Goal: Task Accomplishment & Management: Manage account settings

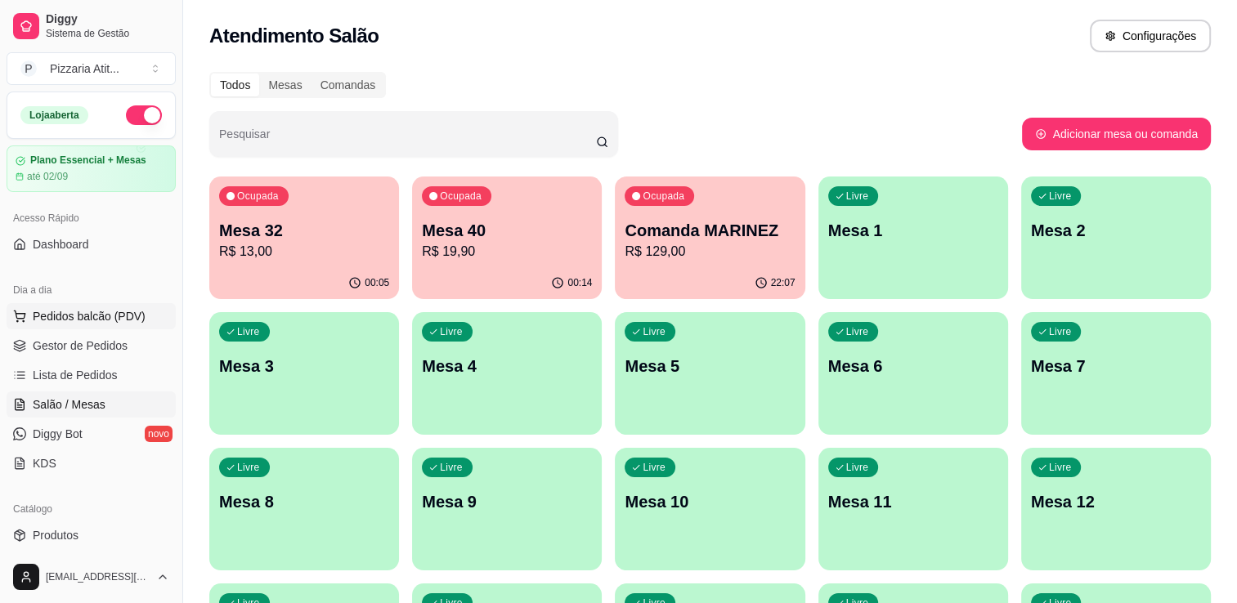
click at [132, 315] on span "Pedidos balcão (PDV)" at bounding box center [89, 316] width 113 height 16
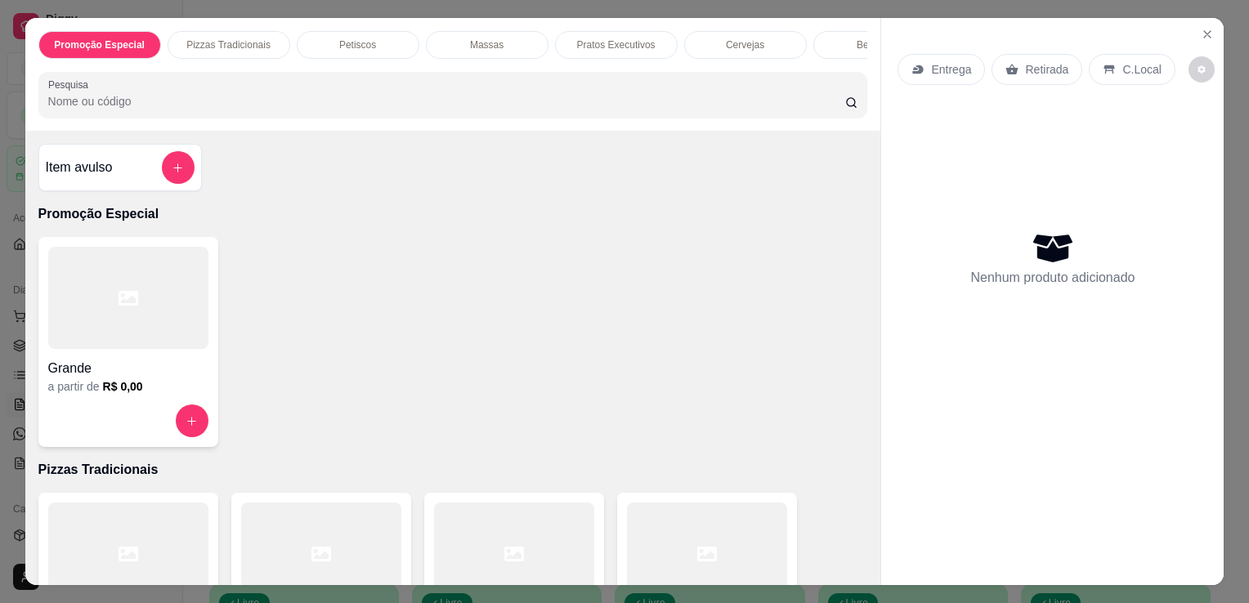
click at [273, 558] on div at bounding box center [321, 554] width 160 height 102
click at [344, 556] on div at bounding box center [321, 554] width 160 height 102
click at [504, 533] on div at bounding box center [514, 554] width 160 height 102
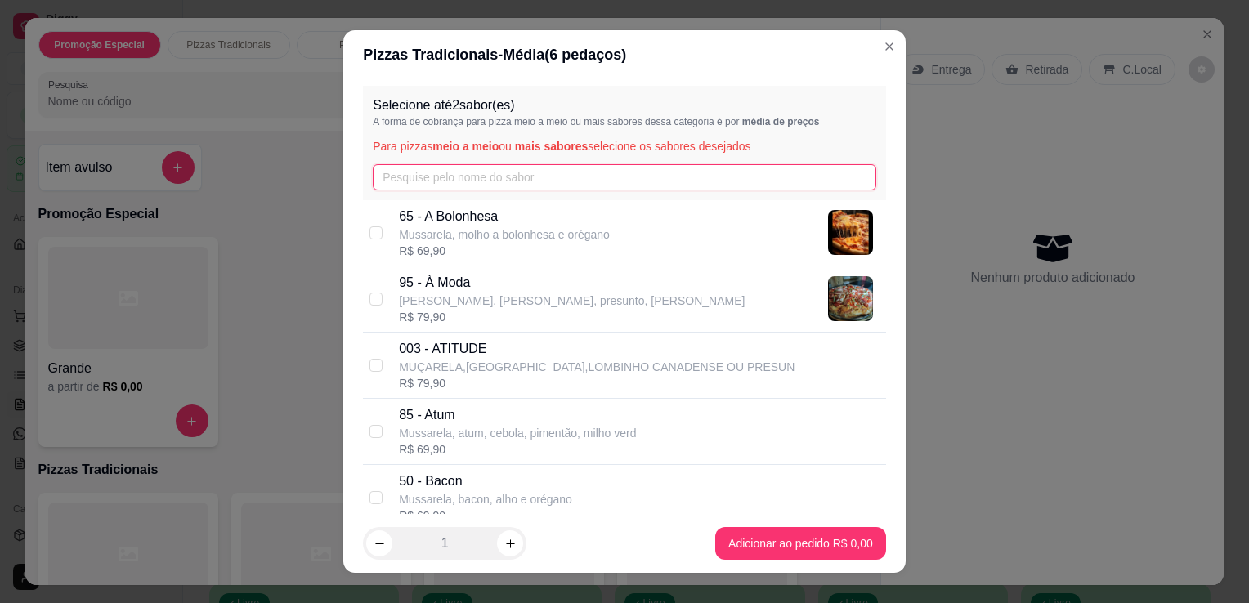
click at [683, 166] on input "text" at bounding box center [625, 177] width 504 height 26
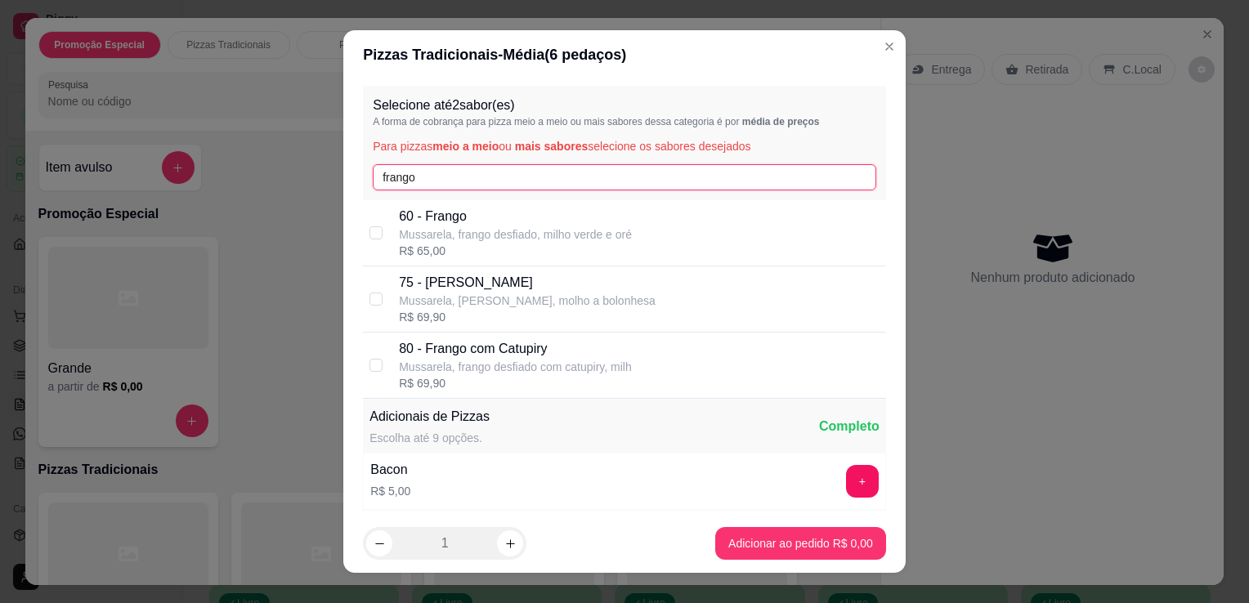
type input "frango"
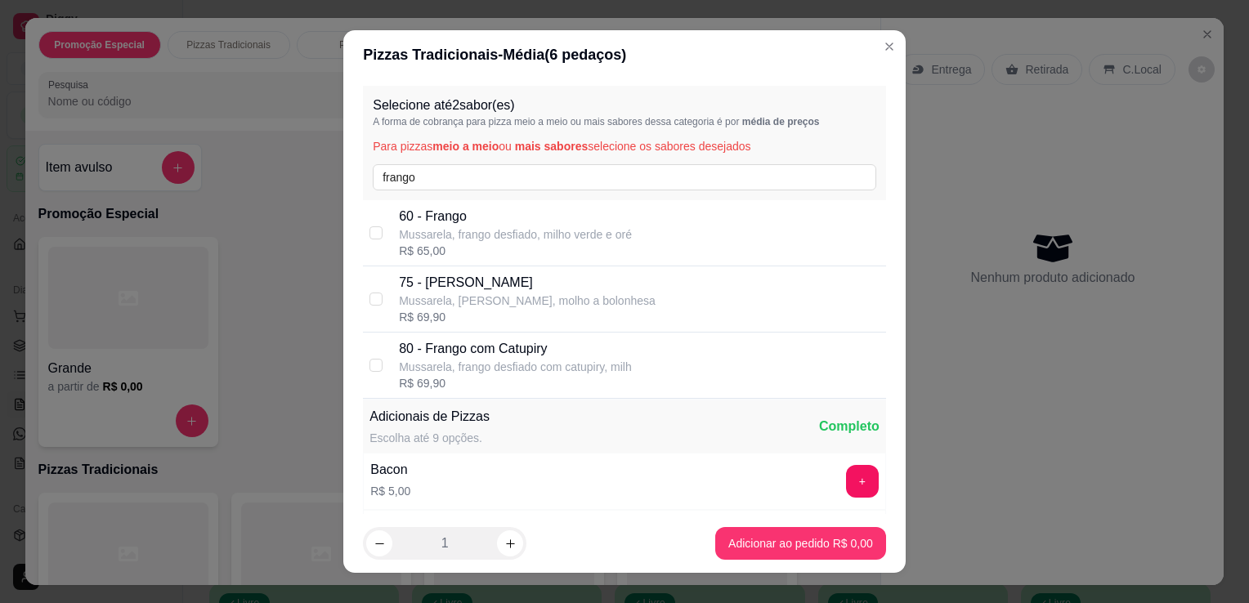
click at [549, 357] on p "80 - Frango com Catupiry" at bounding box center [515, 349] width 233 height 20
checkbox input "true"
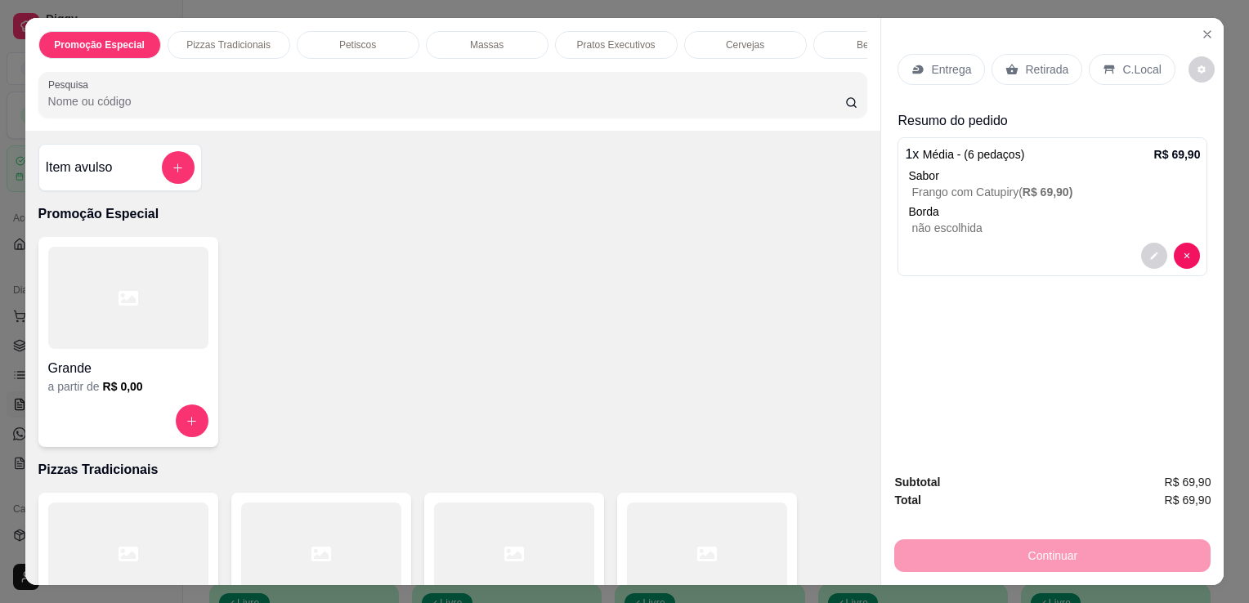
click at [931, 64] on p "Entrega" at bounding box center [951, 69] width 40 height 16
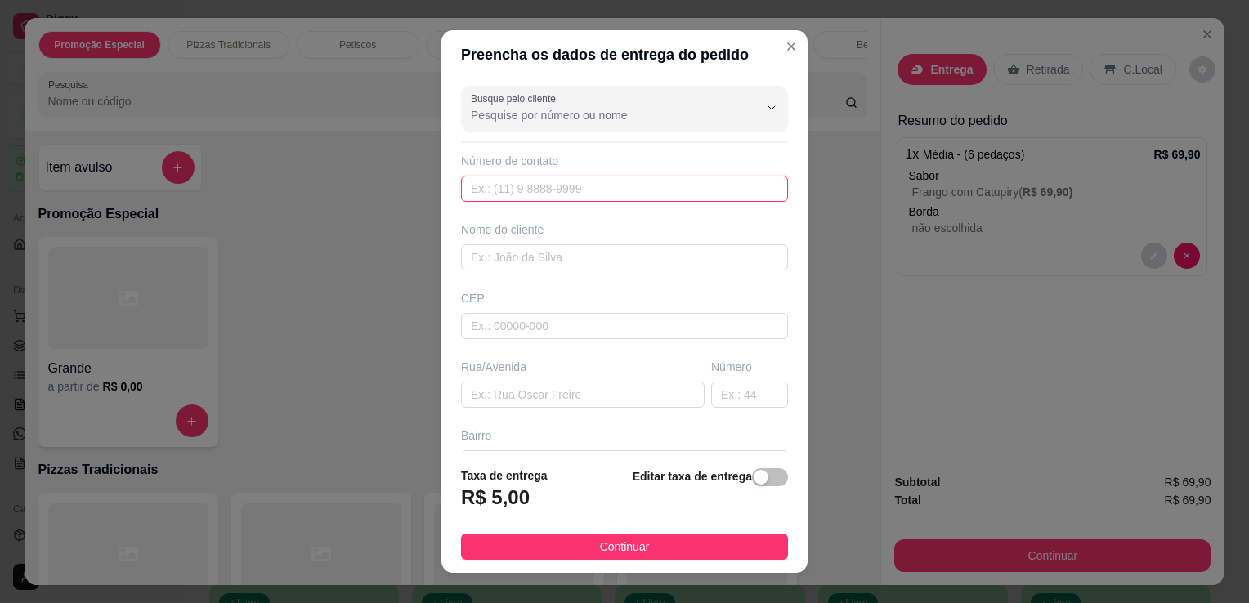
click at [656, 178] on input "text" at bounding box center [624, 189] width 327 height 26
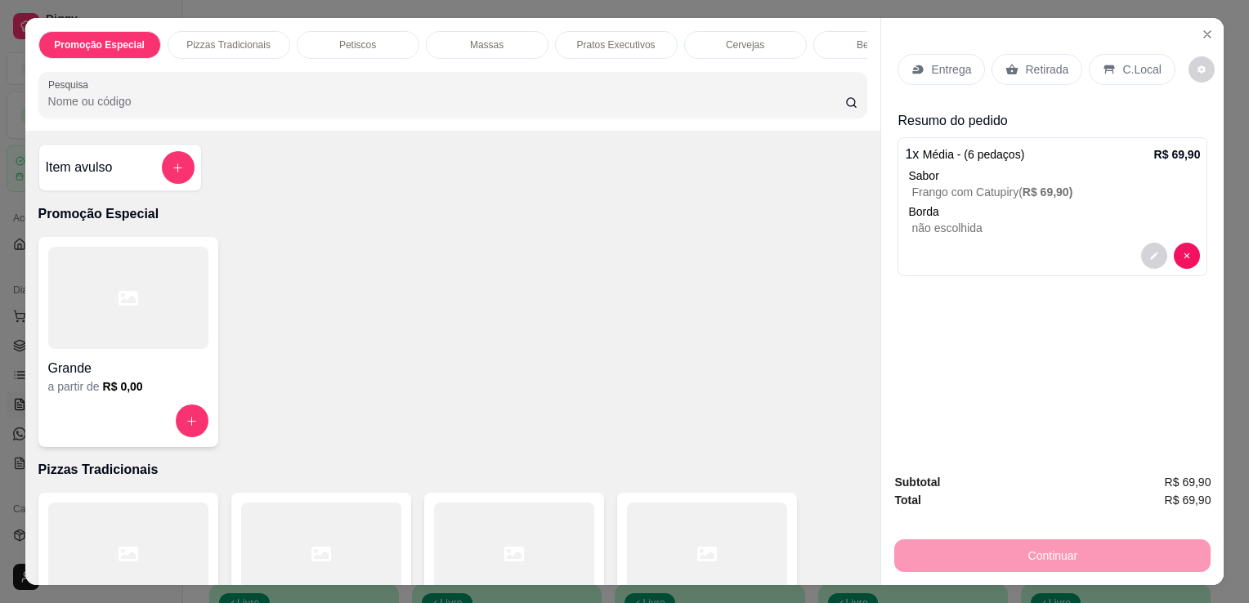
click at [1025, 61] on p "Retirada" at bounding box center [1046, 69] width 43 height 16
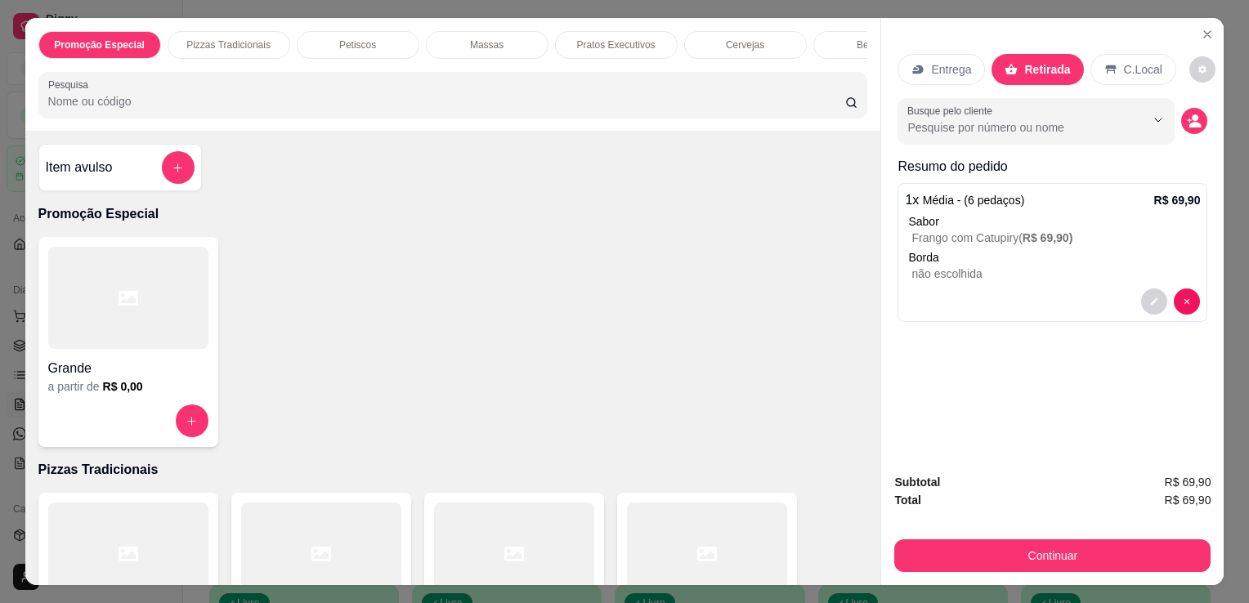
click at [1184, 127] on div "Busque pelo cliente" at bounding box center [1053, 121] width 310 height 46
click at [1190, 122] on icon "decrease-product-quantity" at bounding box center [1196, 125] width 12 height 6
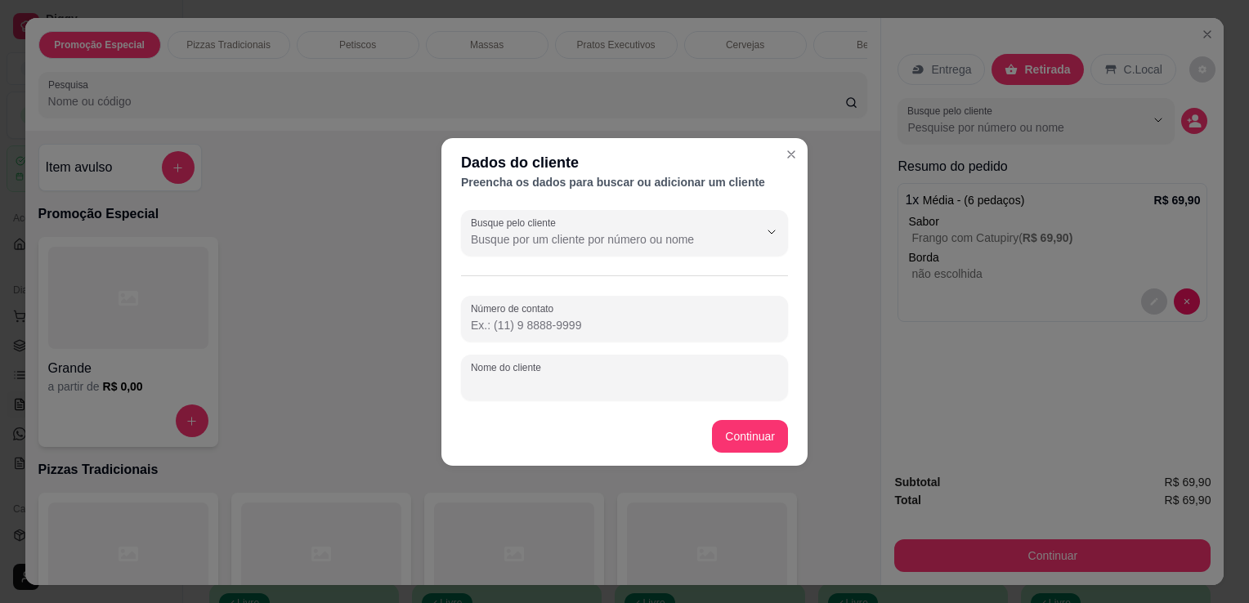
click at [644, 385] on input "Nome do cliente" at bounding box center [624, 384] width 307 height 16
type input "z"
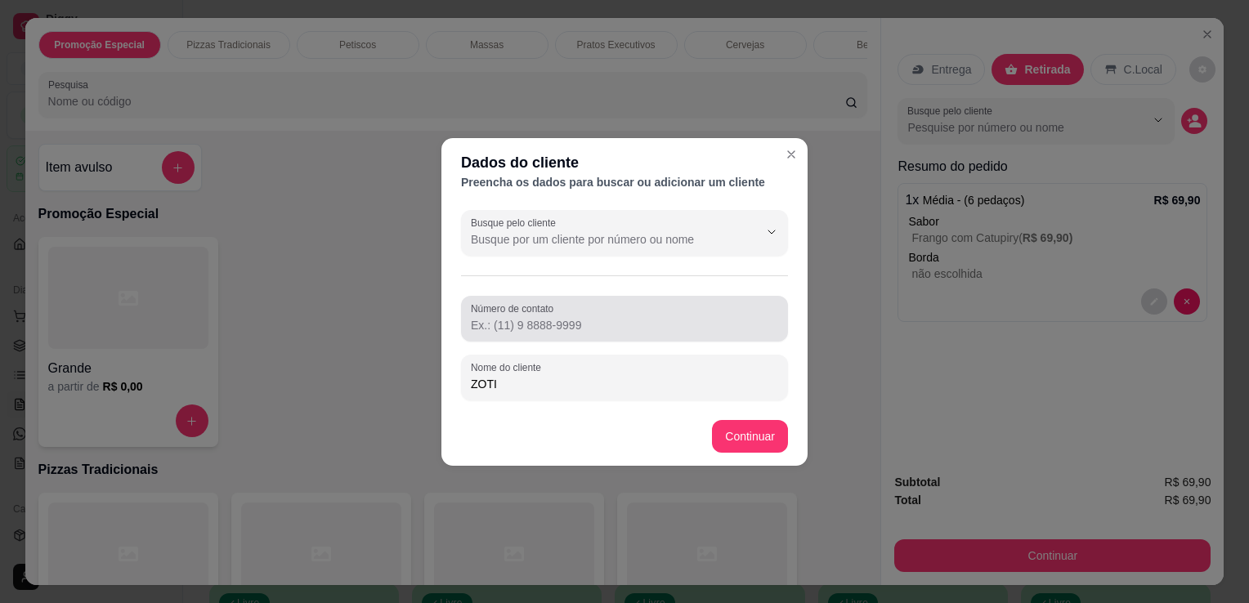
type input "ZOTI"
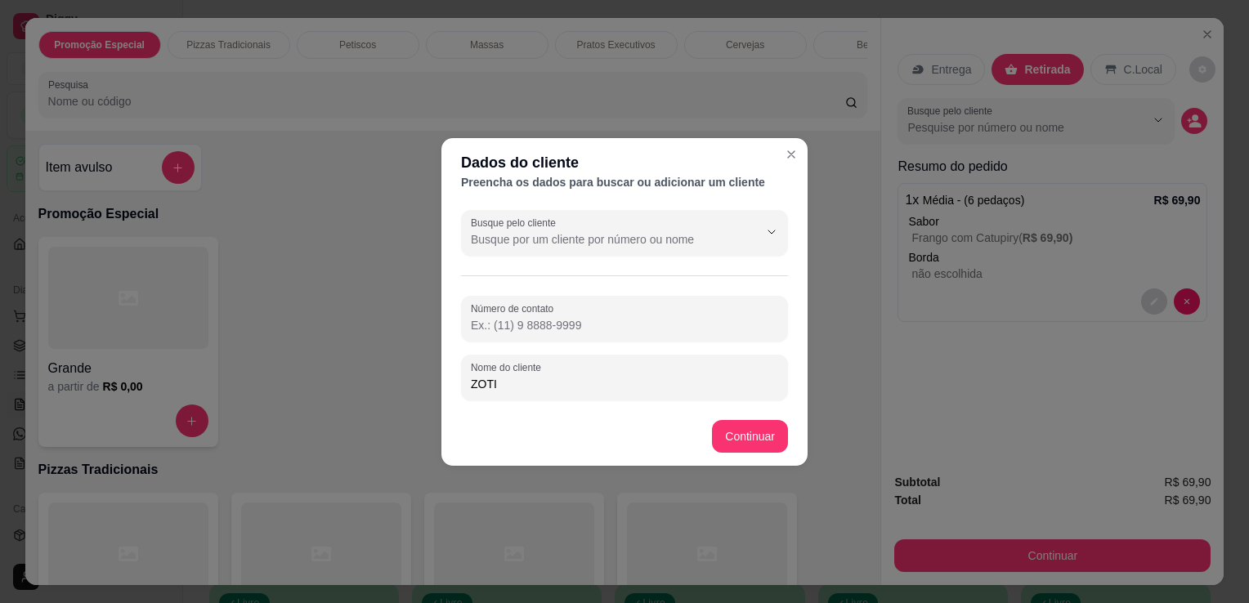
click at [587, 324] on input "Número de contato" at bounding box center [624, 325] width 307 height 16
type input "[PHONE_NUMBER]"
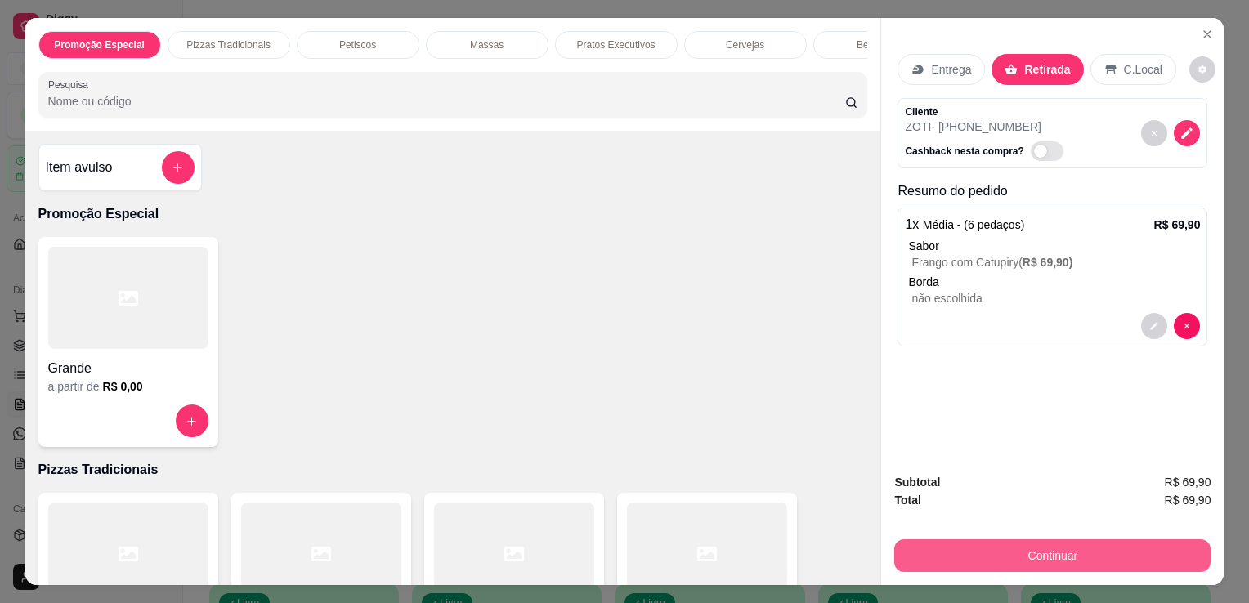
click at [900, 540] on button "Continuar" at bounding box center [1052, 556] width 316 height 33
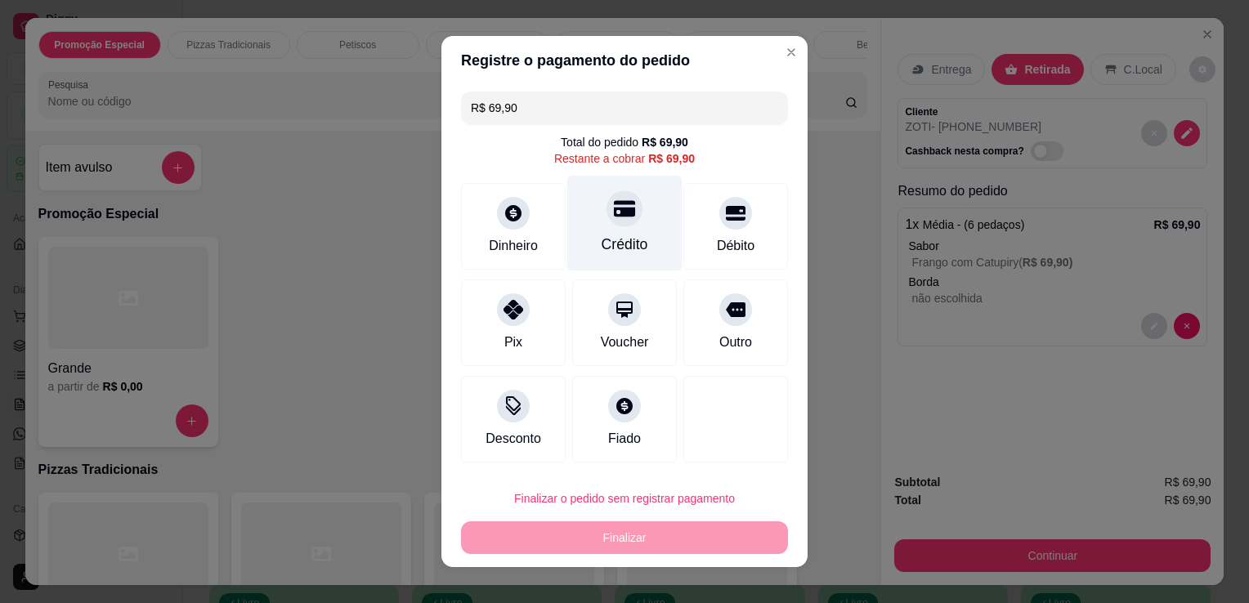
click at [585, 244] on div "Crédito" at bounding box center [624, 224] width 115 height 96
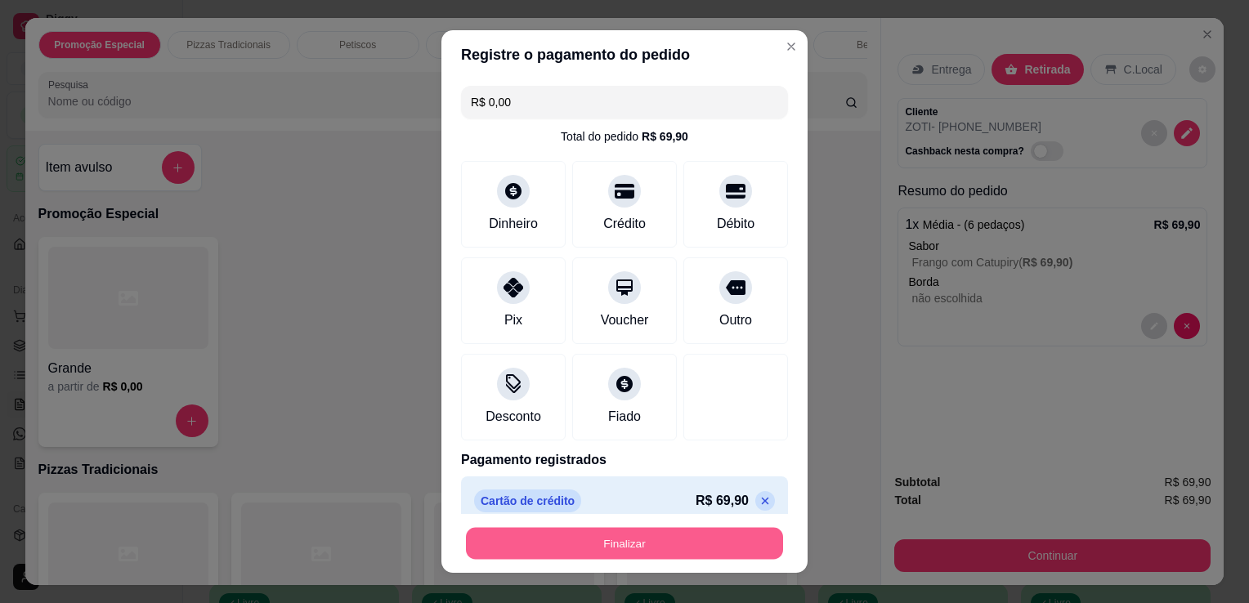
click at [589, 544] on button "Finalizar" at bounding box center [624, 544] width 317 height 32
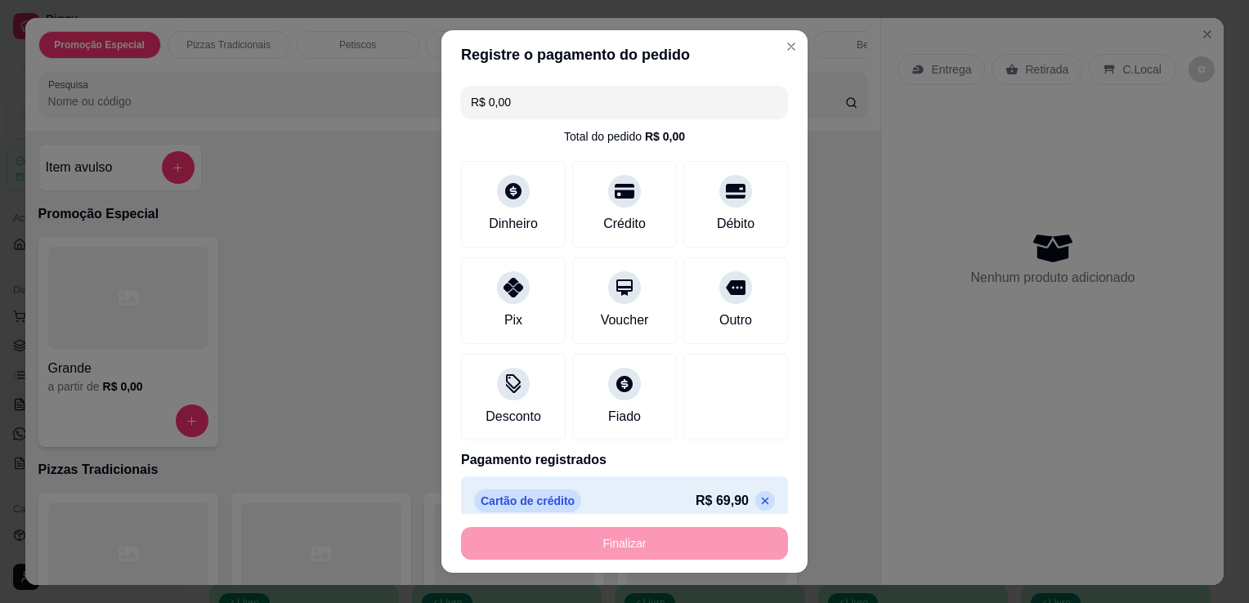
type input "-R$ 69,90"
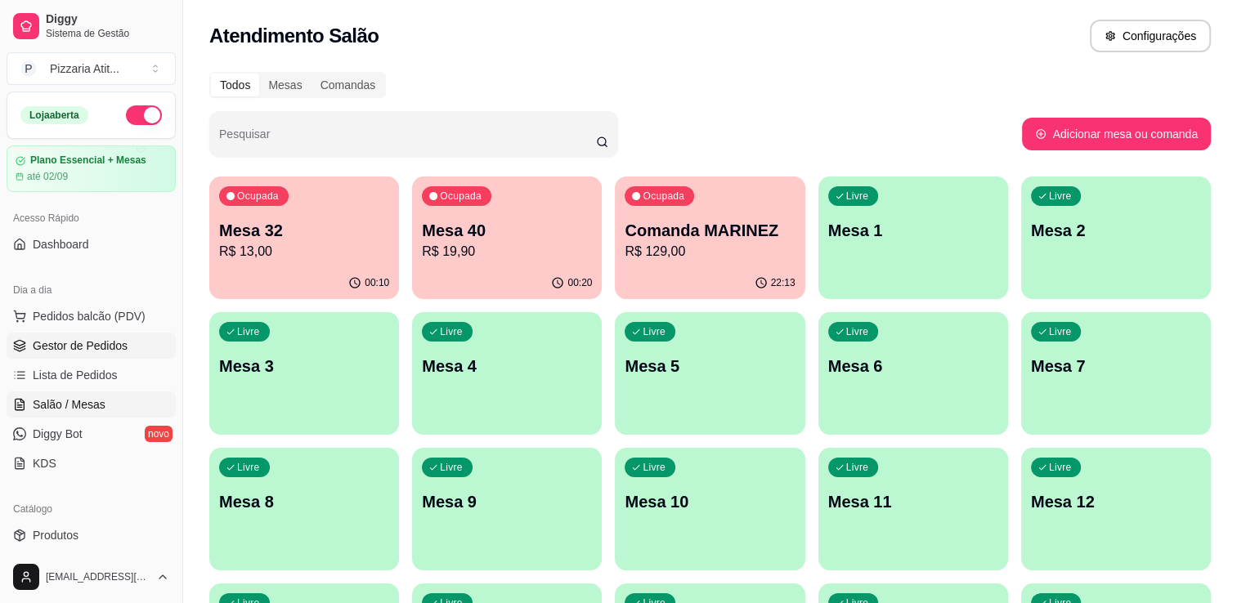
click at [86, 345] on span "Gestor de Pedidos" at bounding box center [80, 346] width 95 height 16
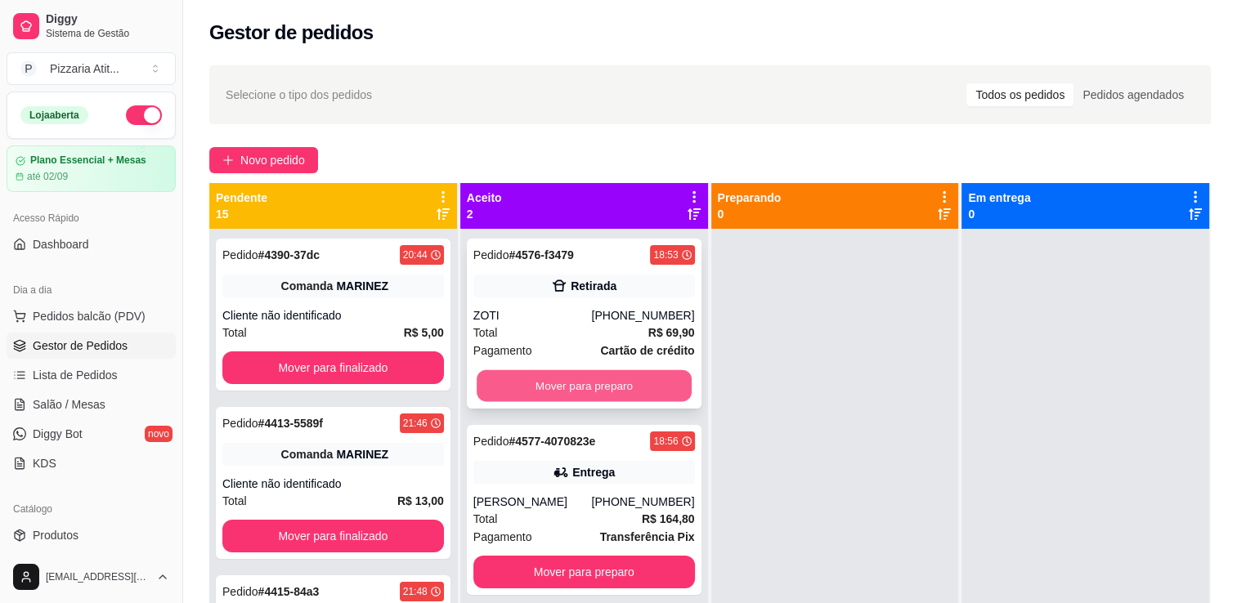
click at [503, 372] on button "Mover para preparo" at bounding box center [584, 386] width 215 height 32
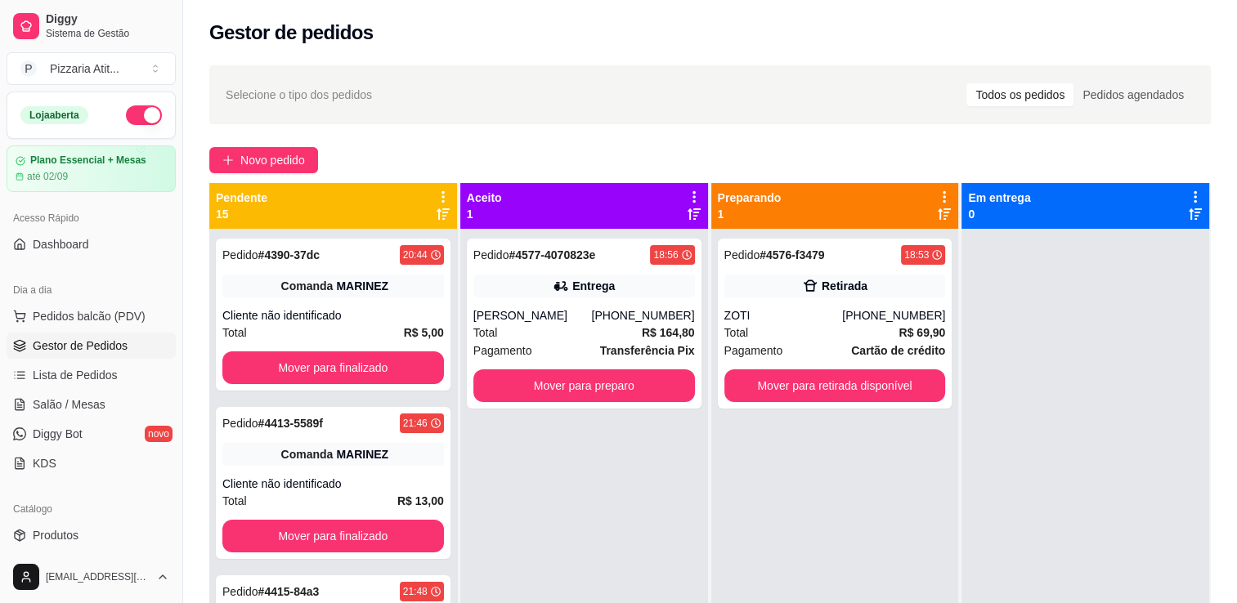
click at [503, 360] on span "Pagamento" at bounding box center [502, 351] width 59 height 18
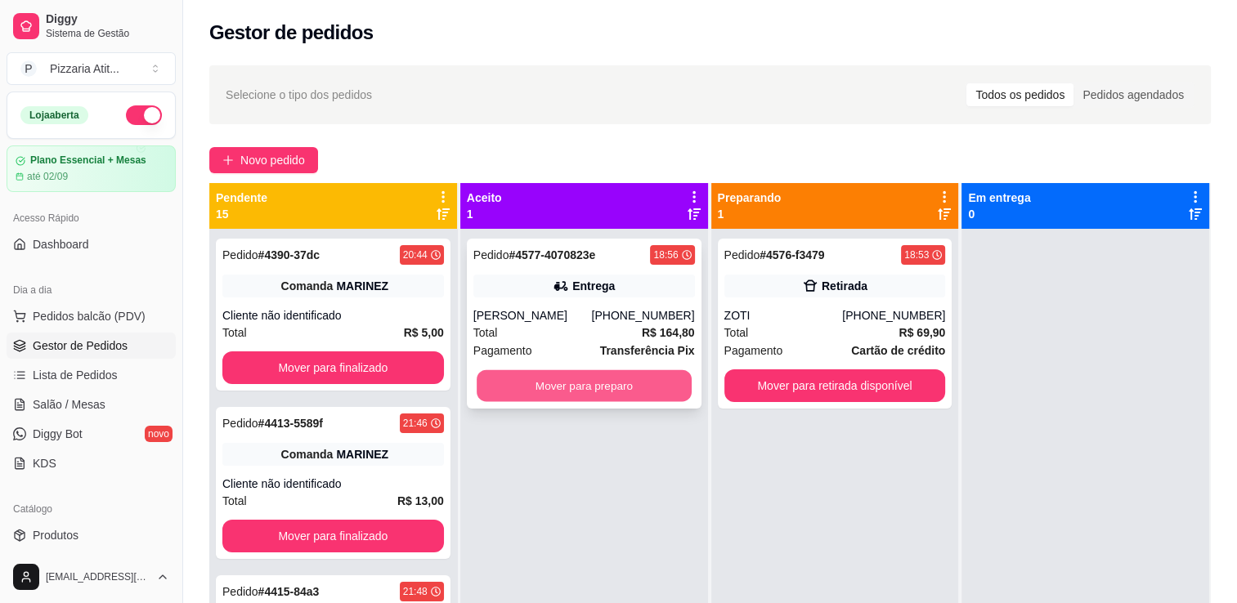
click at [520, 398] on button "Mover para preparo" at bounding box center [584, 386] width 215 height 32
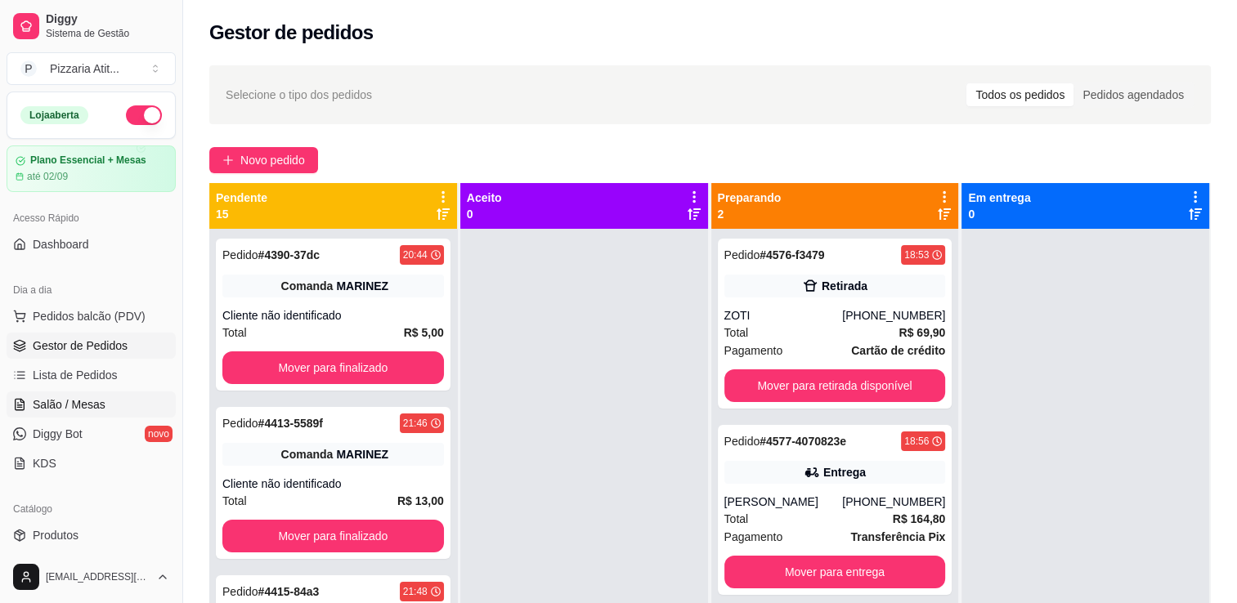
click at [128, 414] on link "Salão / Mesas" at bounding box center [91, 405] width 169 height 26
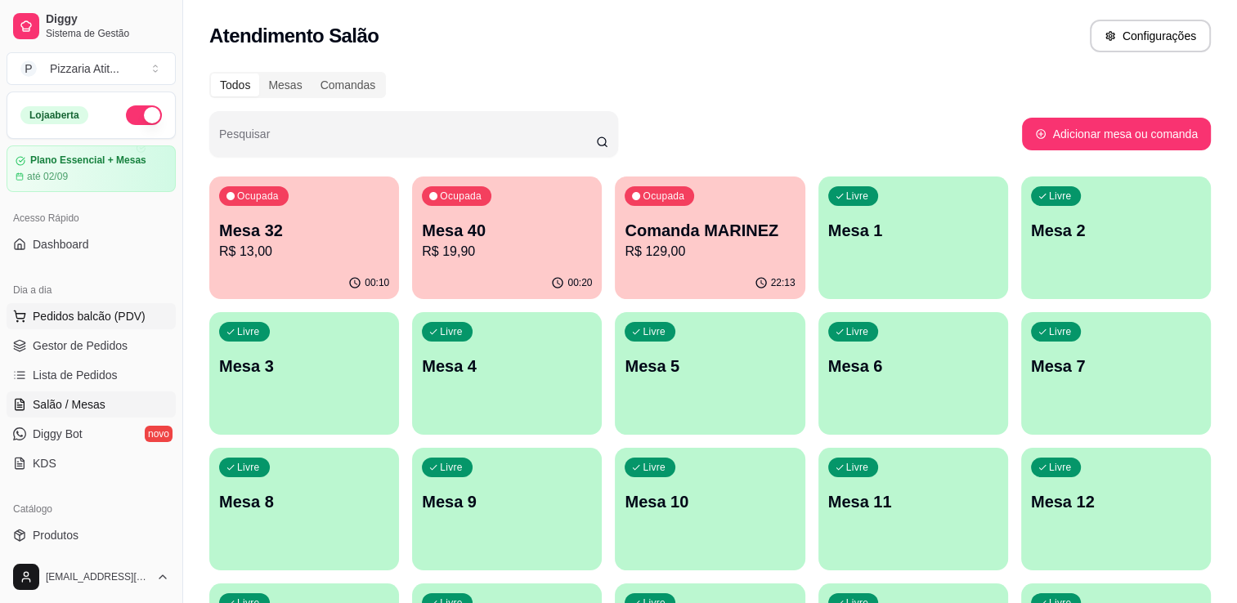
click at [108, 309] on span "Pedidos balcão (PDV)" at bounding box center [89, 316] width 113 height 16
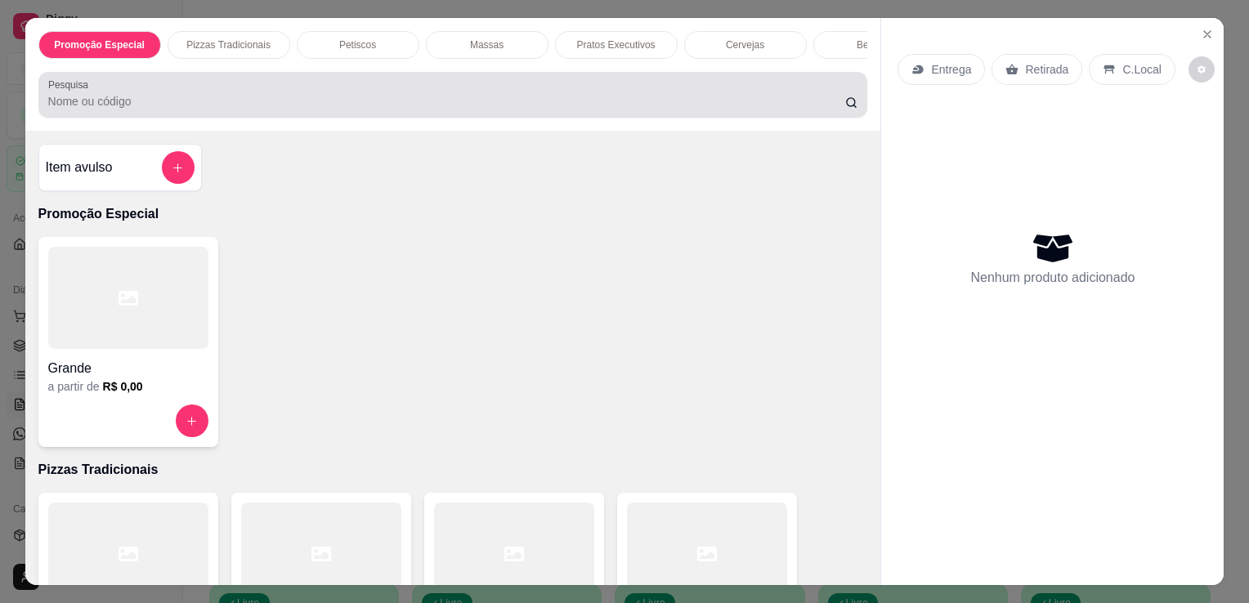
click at [518, 84] on div at bounding box center [453, 94] width 810 height 33
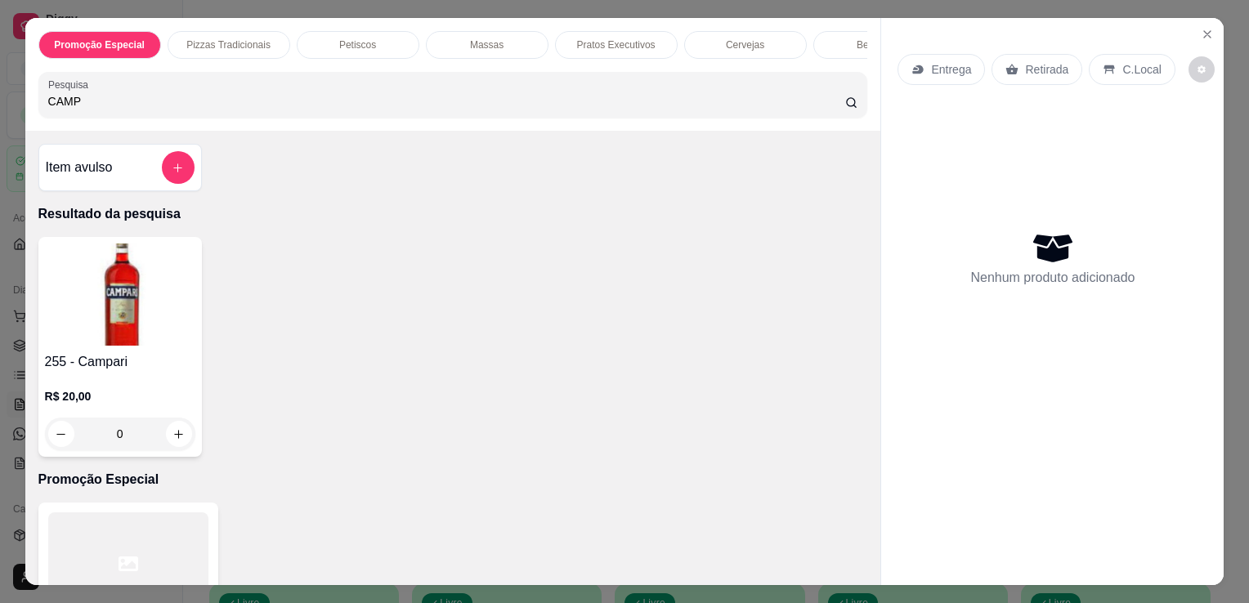
type input "CAMP"
click at [87, 341] on img at bounding box center [120, 295] width 150 height 102
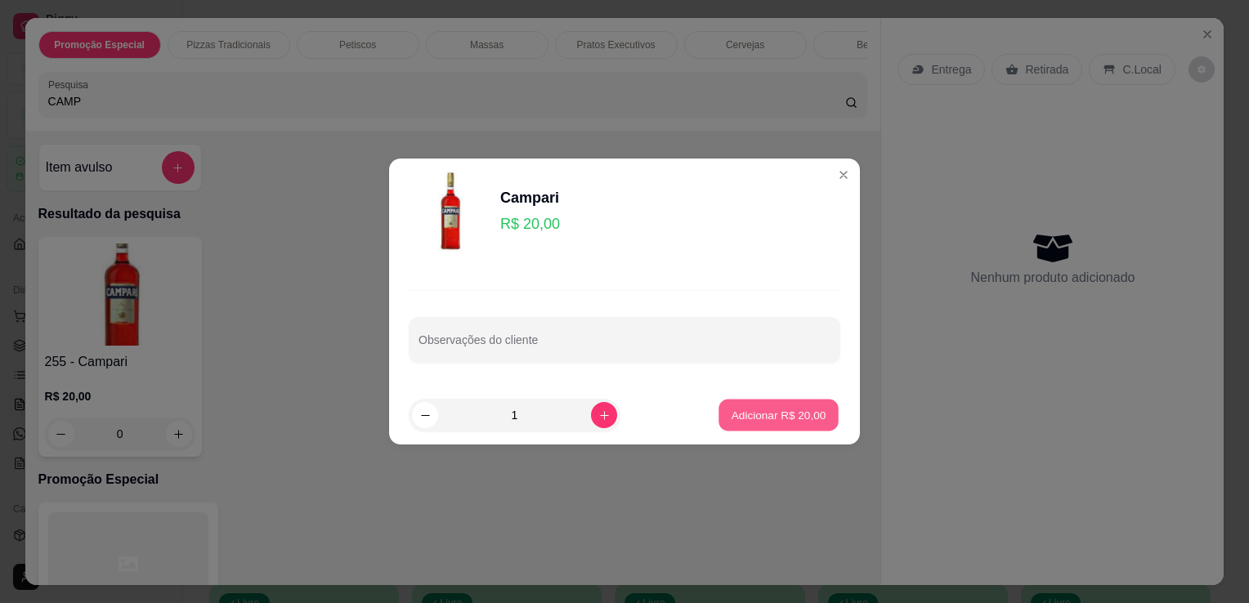
click at [735, 414] on p "Adicionar R$ 20,00" at bounding box center [779, 415] width 95 height 16
type input "1"
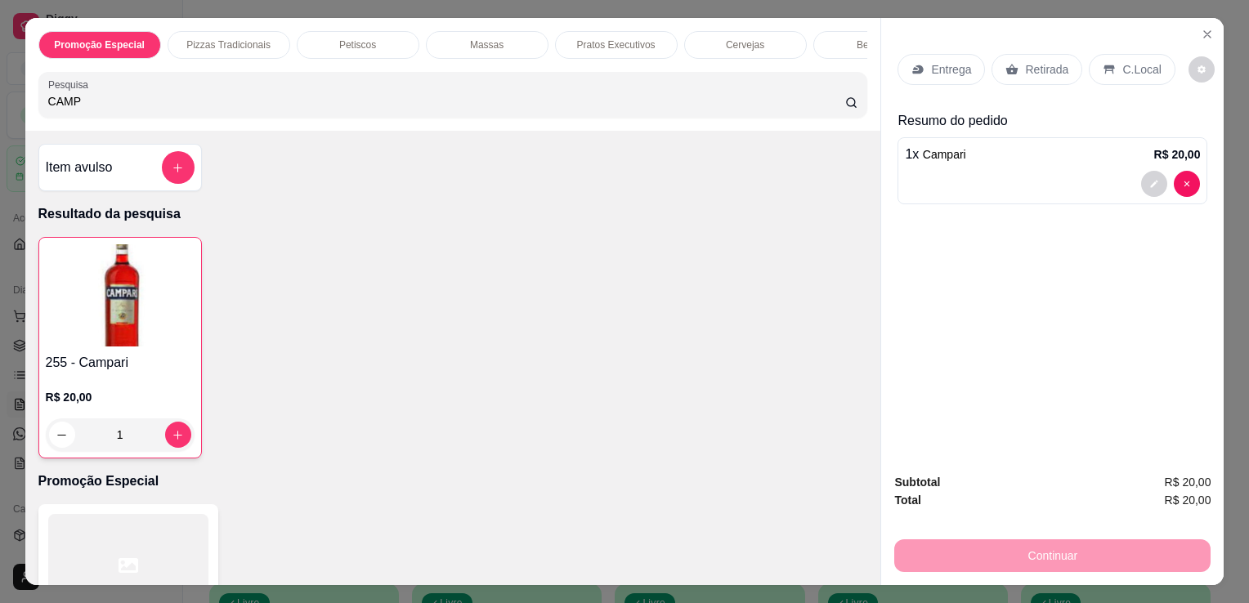
click at [1106, 73] on div "C.Local" at bounding box center [1132, 69] width 86 height 31
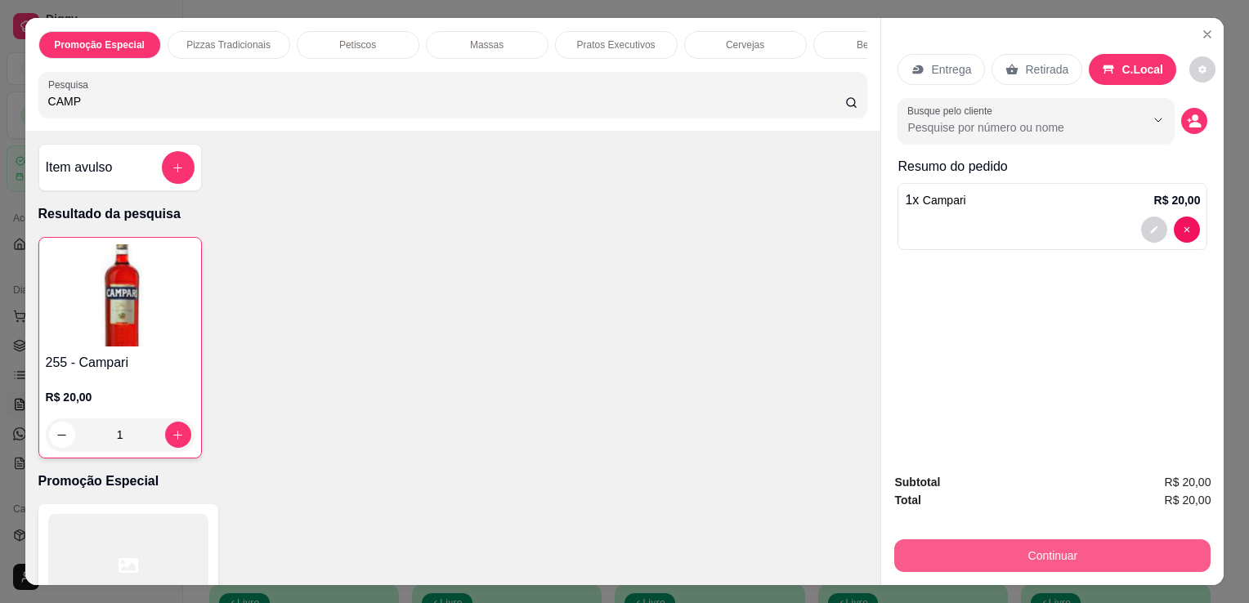
drag, startPoint x: 1019, startPoint y: 523, endPoint x: 1029, endPoint y: 549, distance: 27.5
click at [1029, 549] on div "Subtotal R$ 20,00 Total R$ 20,00 Continuar" at bounding box center [1052, 522] width 316 height 99
click at [1029, 549] on button "Continuar" at bounding box center [1052, 556] width 316 height 33
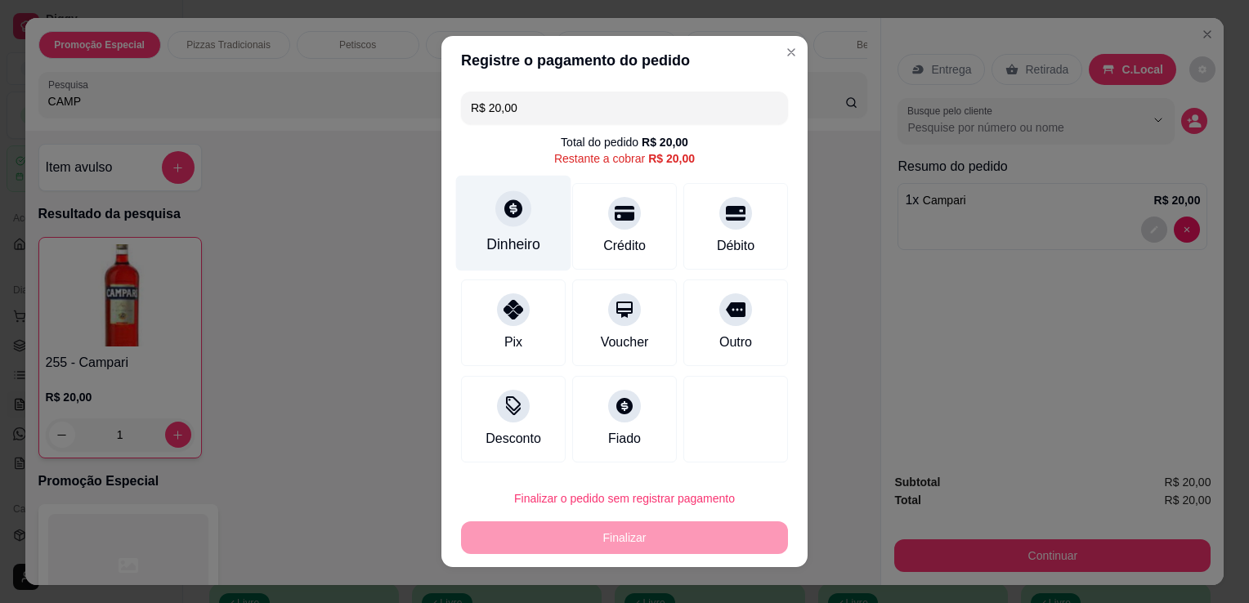
click at [513, 216] on icon at bounding box center [513, 208] width 21 height 21
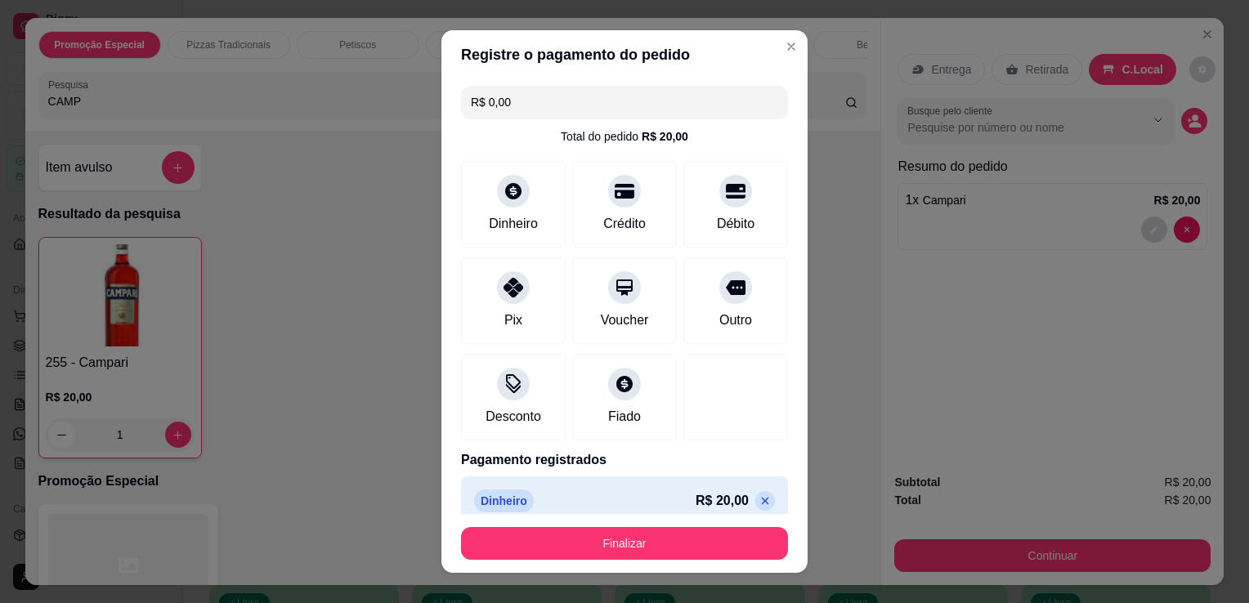
type input "R$ 0,00"
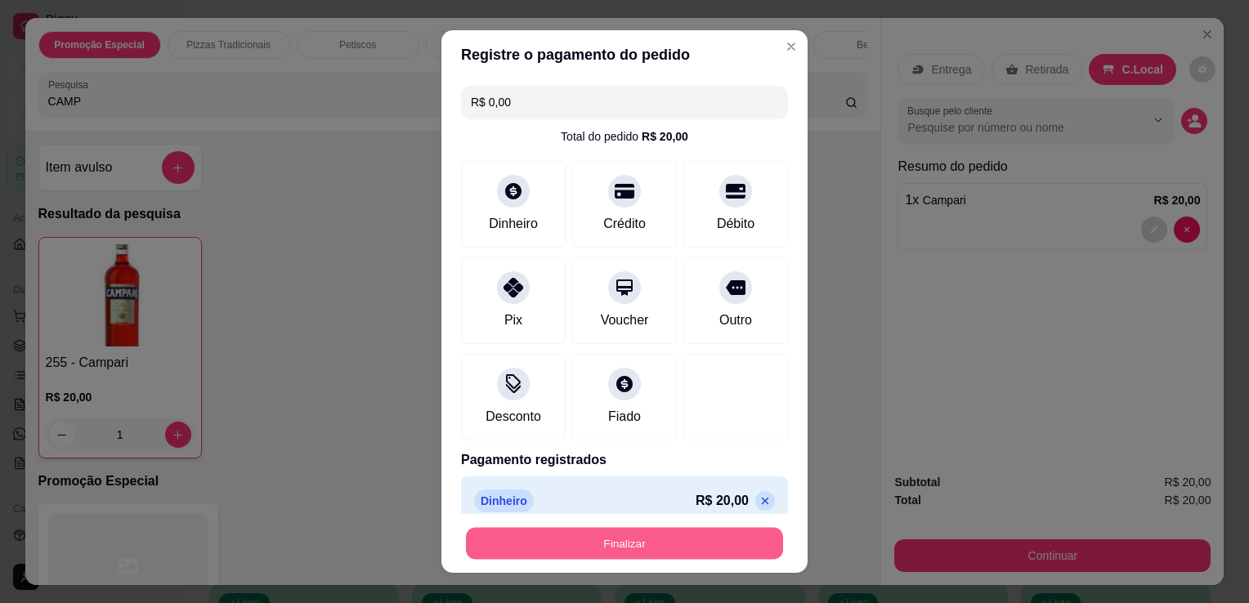
click at [659, 546] on button "Finalizar" at bounding box center [624, 544] width 317 height 32
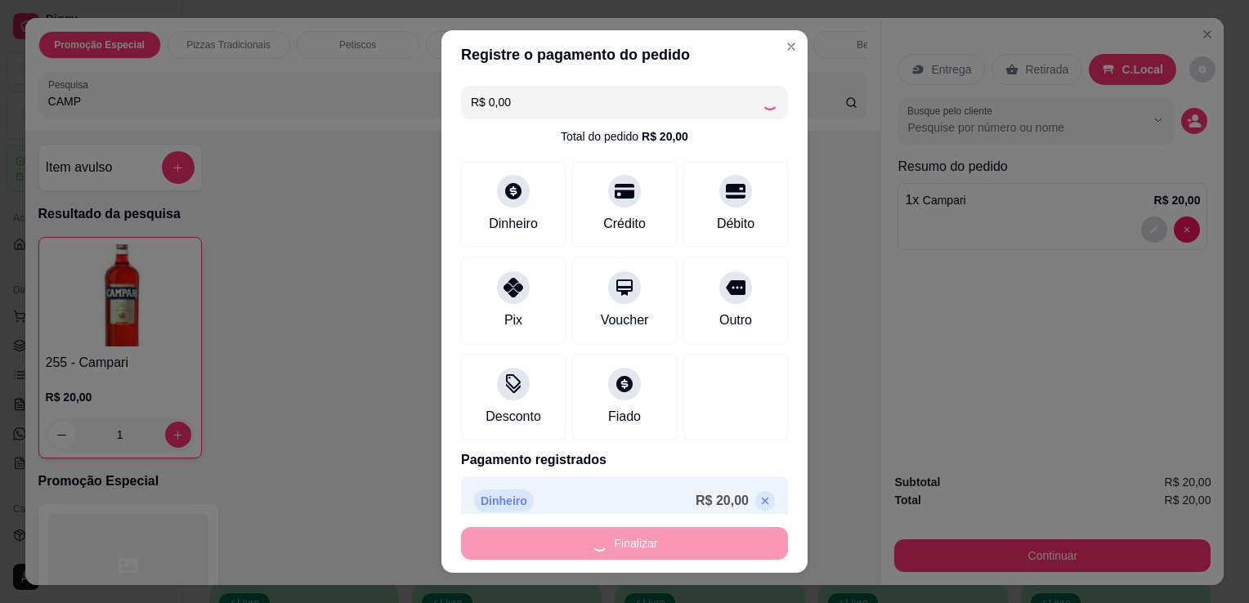
type input "0"
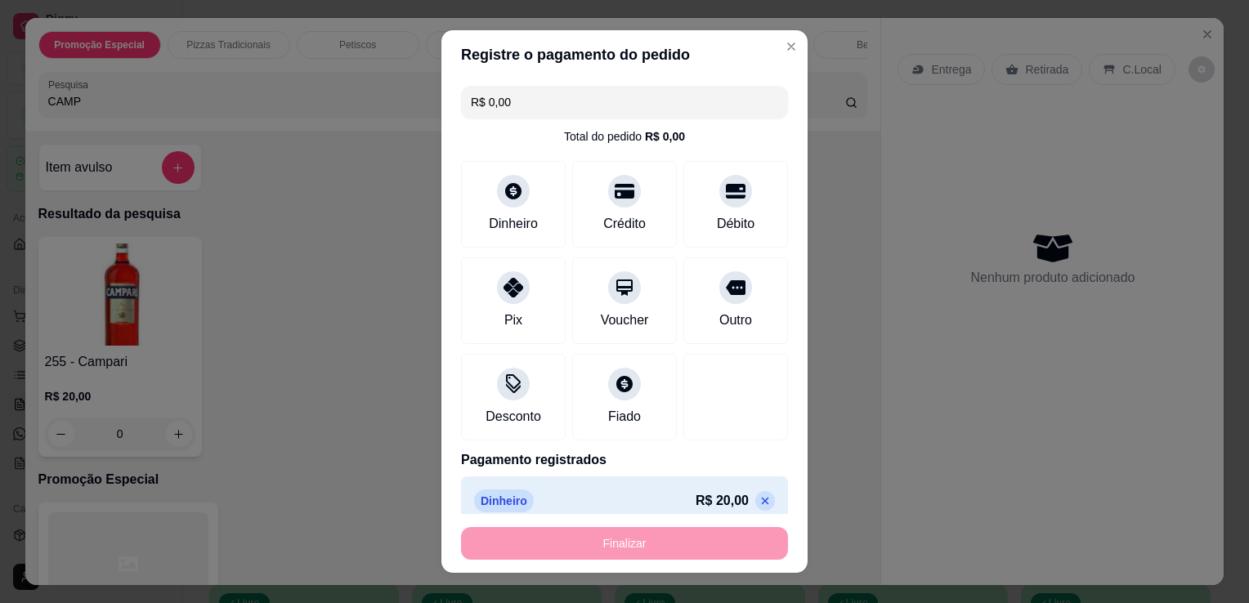
type input "-R$ 20,00"
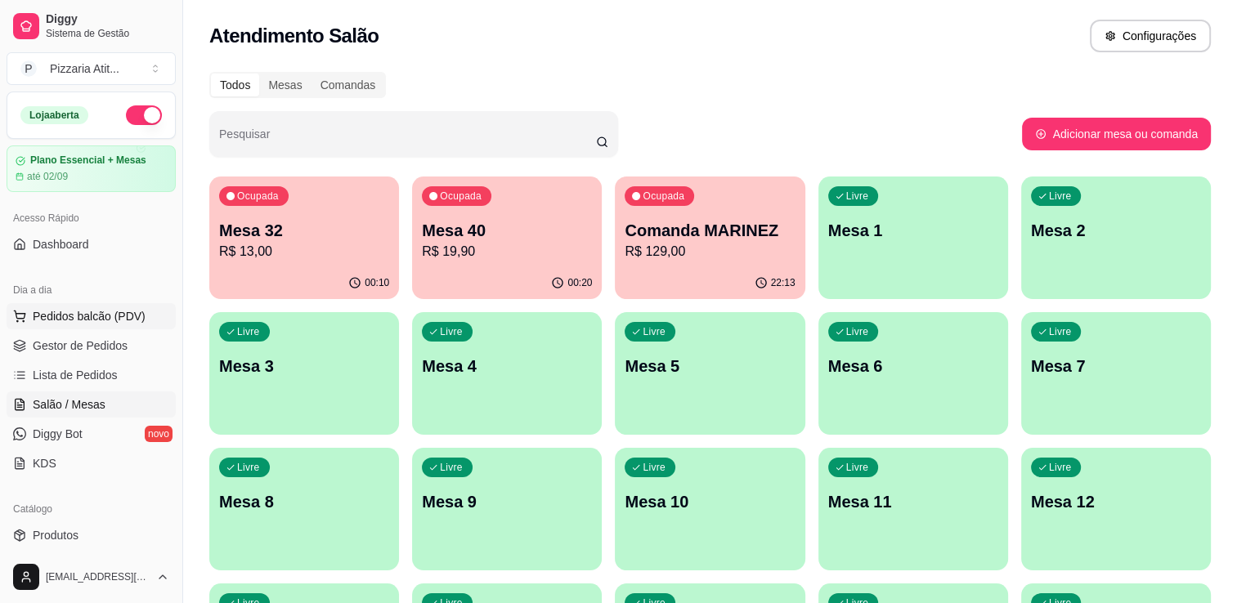
click at [127, 314] on span "Pedidos balcão (PDV)" at bounding box center [89, 316] width 113 height 16
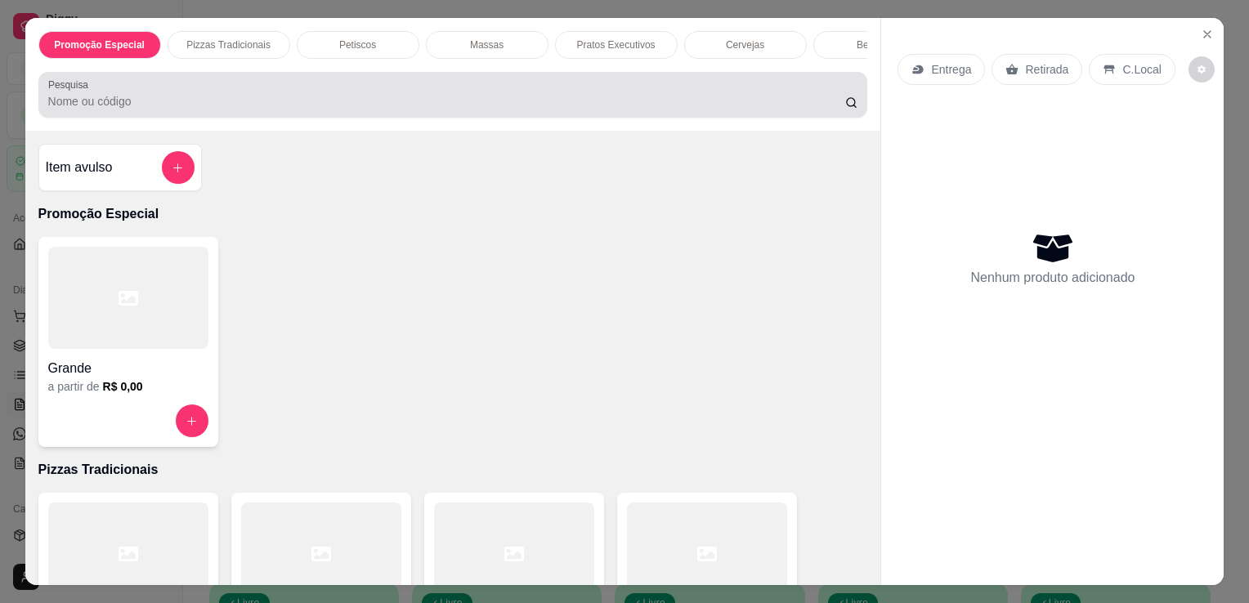
click at [453, 96] on div at bounding box center [453, 94] width 810 height 33
click at [366, 97] on div at bounding box center [453, 94] width 810 height 33
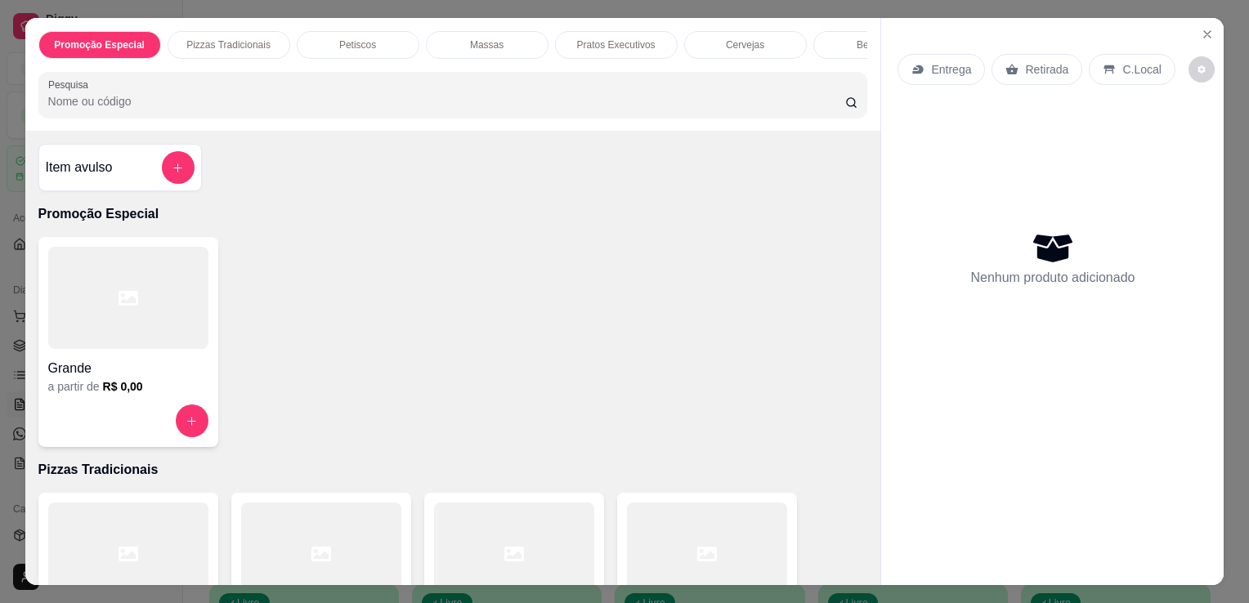
click at [366, 97] on div at bounding box center [453, 94] width 810 height 33
click at [483, 548] on div at bounding box center [514, 554] width 160 height 102
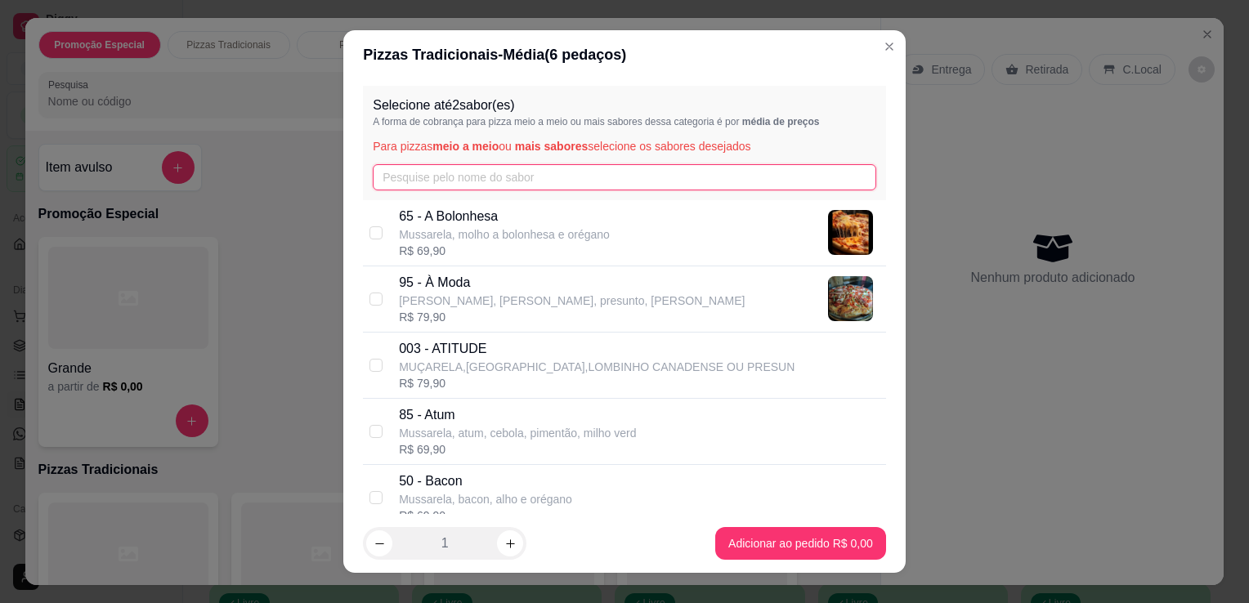
click at [547, 185] on input "text" at bounding box center [625, 177] width 504 height 26
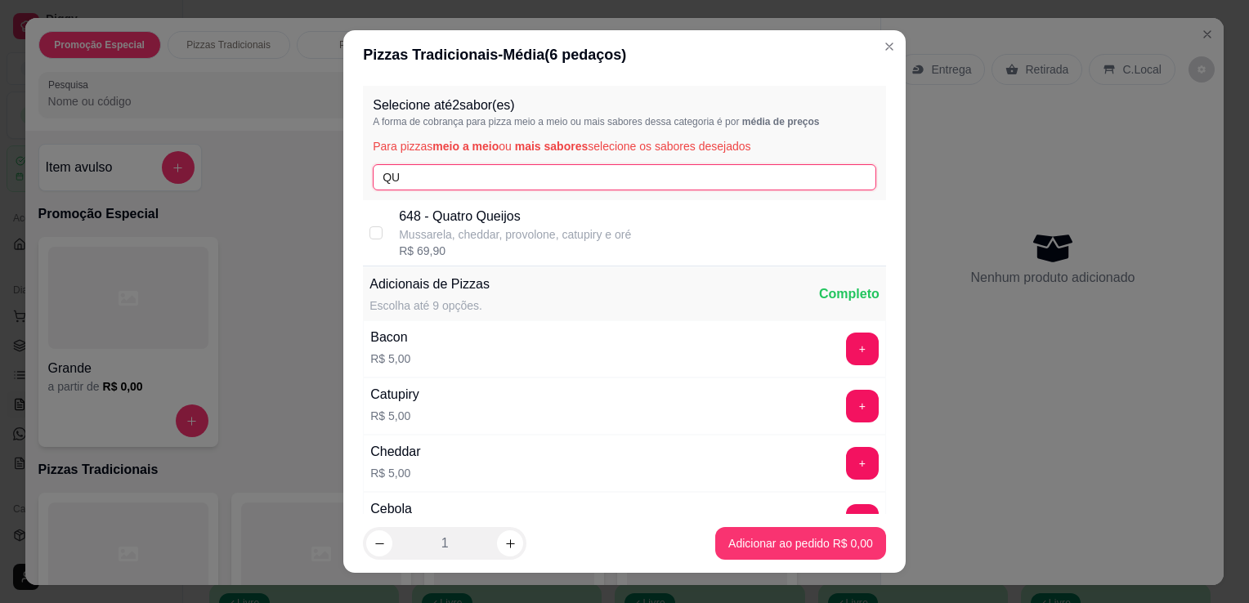
type input "QU"
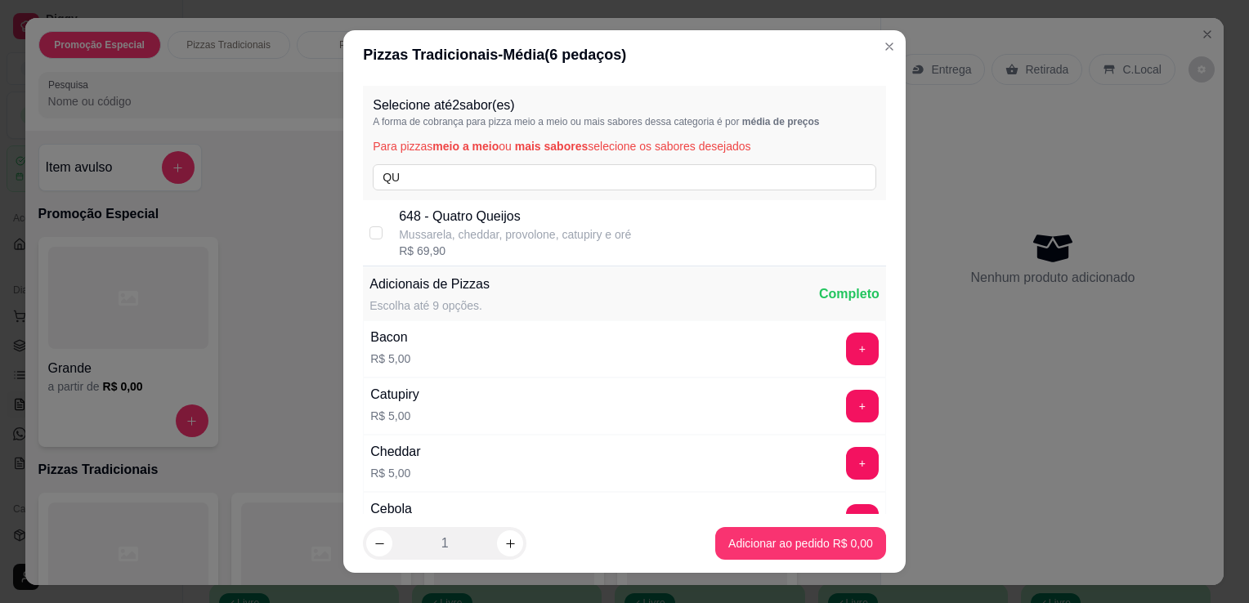
click at [556, 211] on p "648 - Quatro Queijos" at bounding box center [515, 217] width 232 height 20
checkbox input "true"
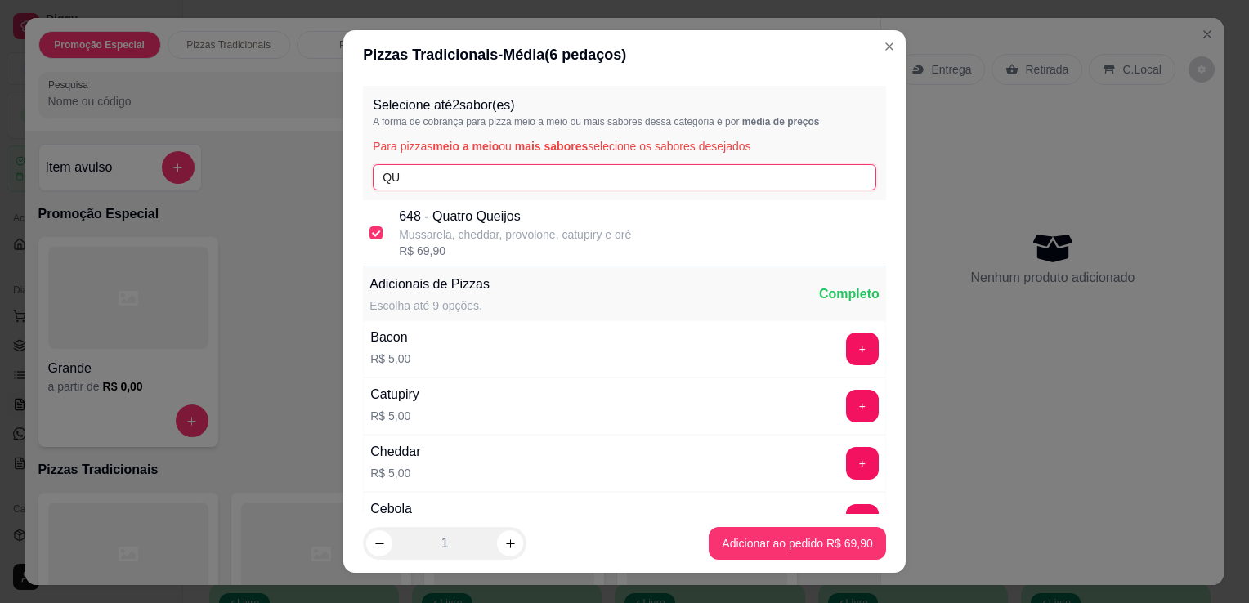
click at [548, 181] on input "QU" at bounding box center [625, 177] width 504 height 26
type input "Q"
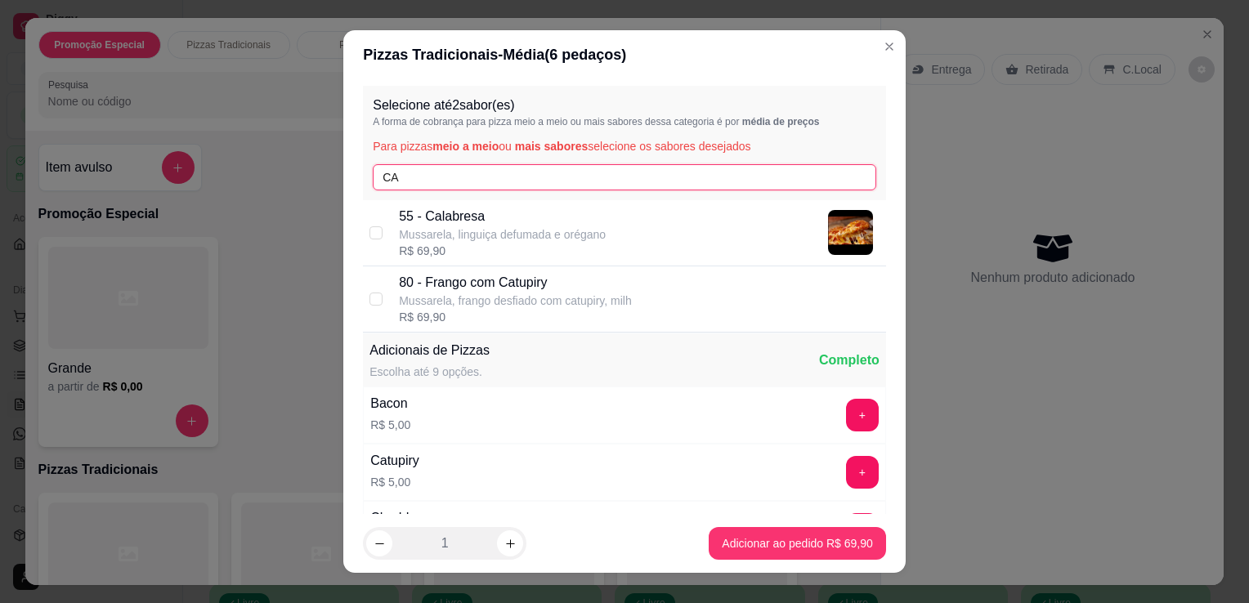
type input "CA"
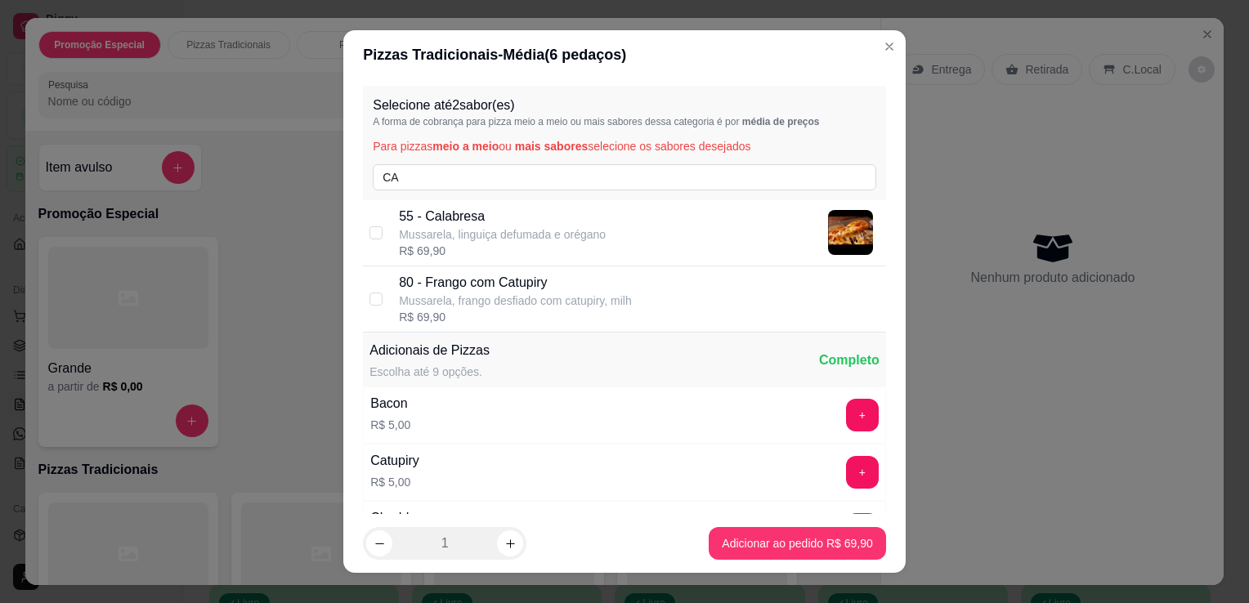
click at [526, 231] on p "Mussarela, linguiça defumada e orégano" at bounding box center [502, 234] width 207 height 16
checkbox input "true"
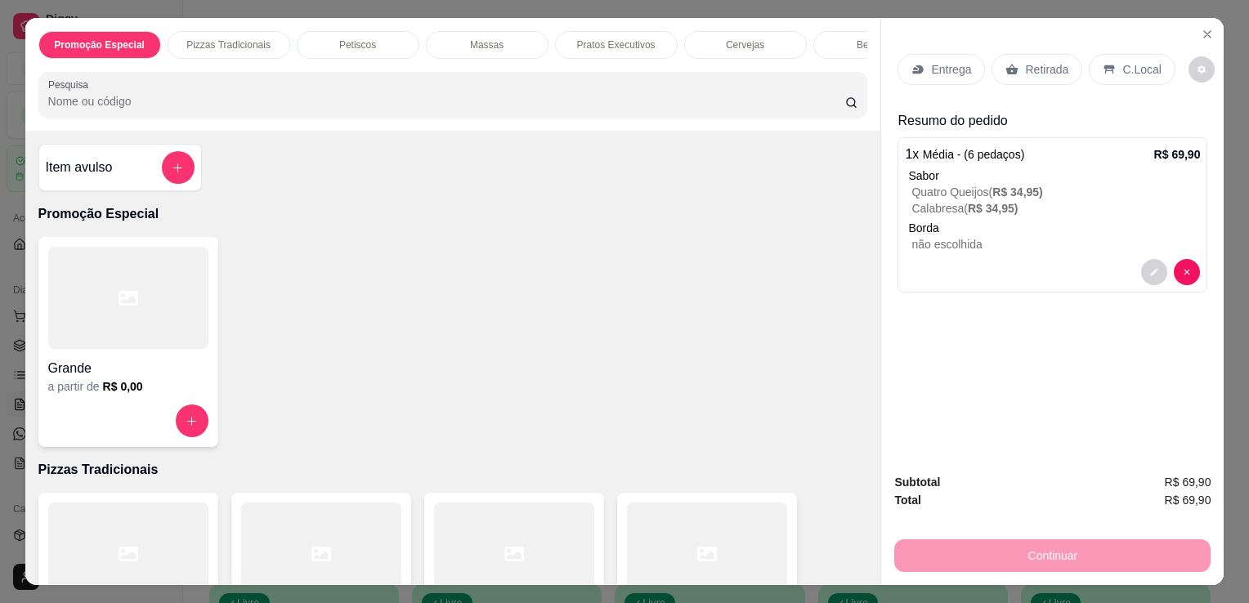
click at [937, 62] on p "Entrega" at bounding box center [951, 69] width 40 height 16
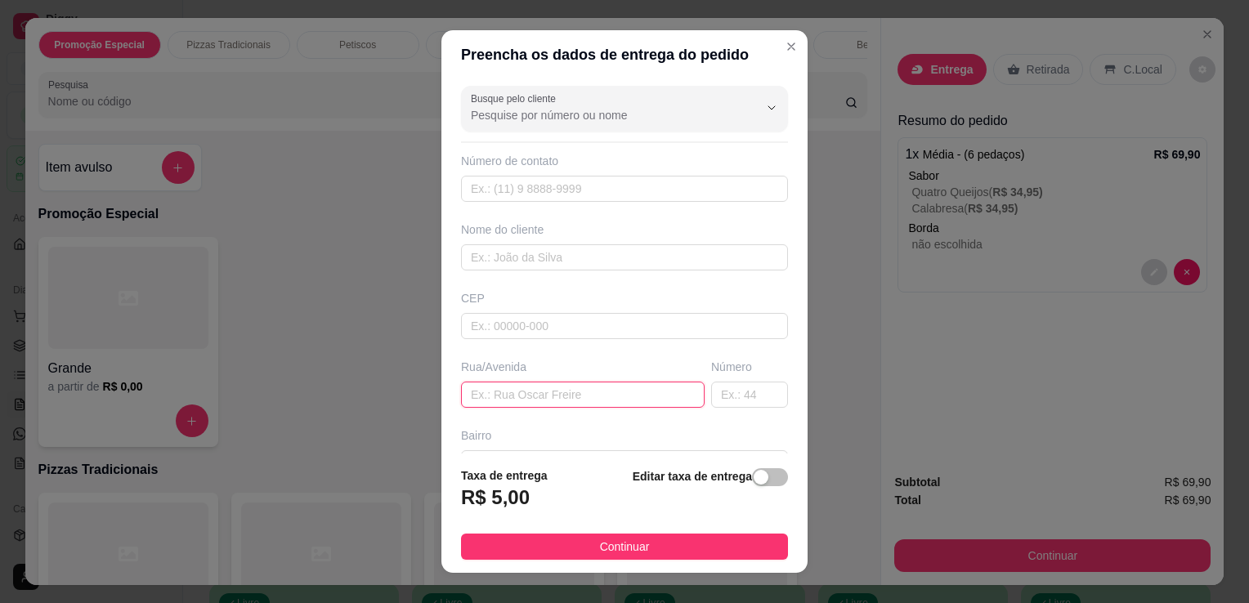
click at [559, 395] on input "text" at bounding box center [583, 395] width 244 height 26
drag, startPoint x: 559, startPoint y: 395, endPoint x: 706, endPoint y: 382, distance: 147.7
click at [706, 382] on div "Rua/[GEOGRAPHIC_DATA]" at bounding box center [625, 383] width 334 height 49
type input "RUA C"
click at [711, 382] on input "text" at bounding box center [749, 395] width 77 height 26
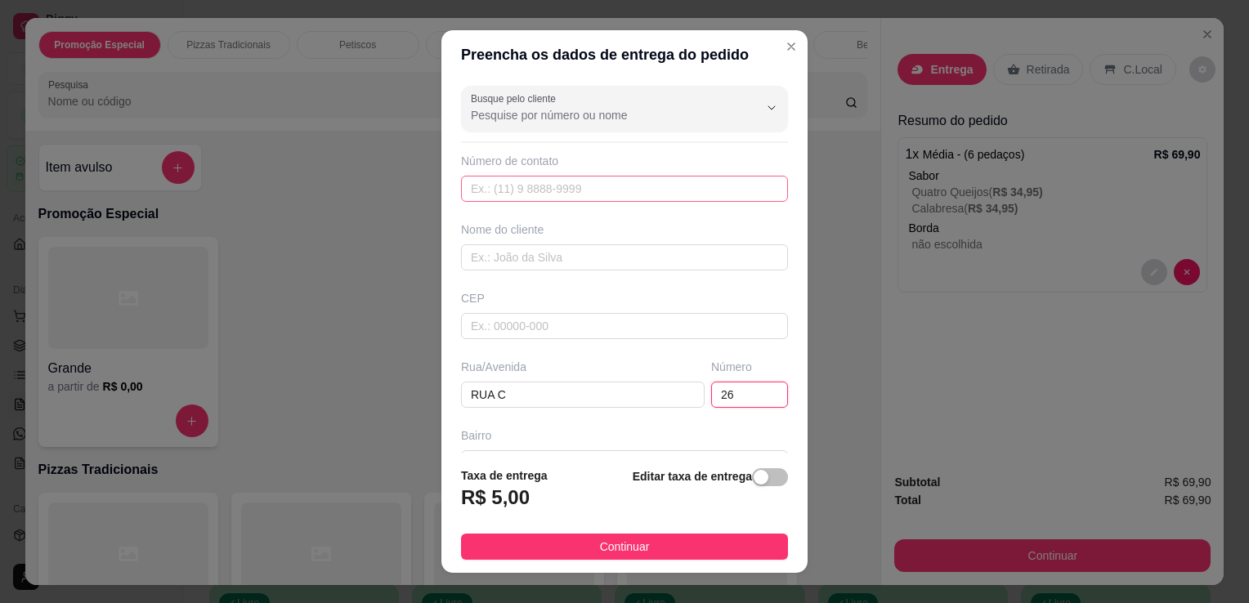
type input "26"
click at [687, 186] on input "text" at bounding box center [624, 189] width 327 height 26
type input "[PHONE_NUMBER]"
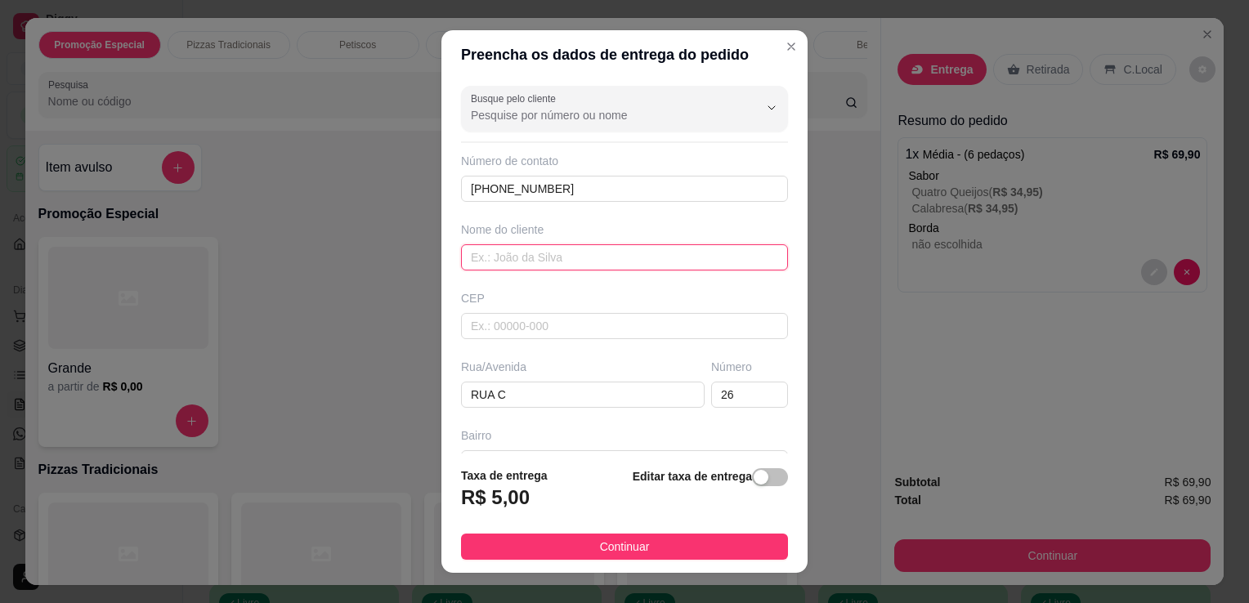
click at [634, 249] on input "text" at bounding box center [624, 257] width 327 height 26
type input "[PERSON_NAME]"
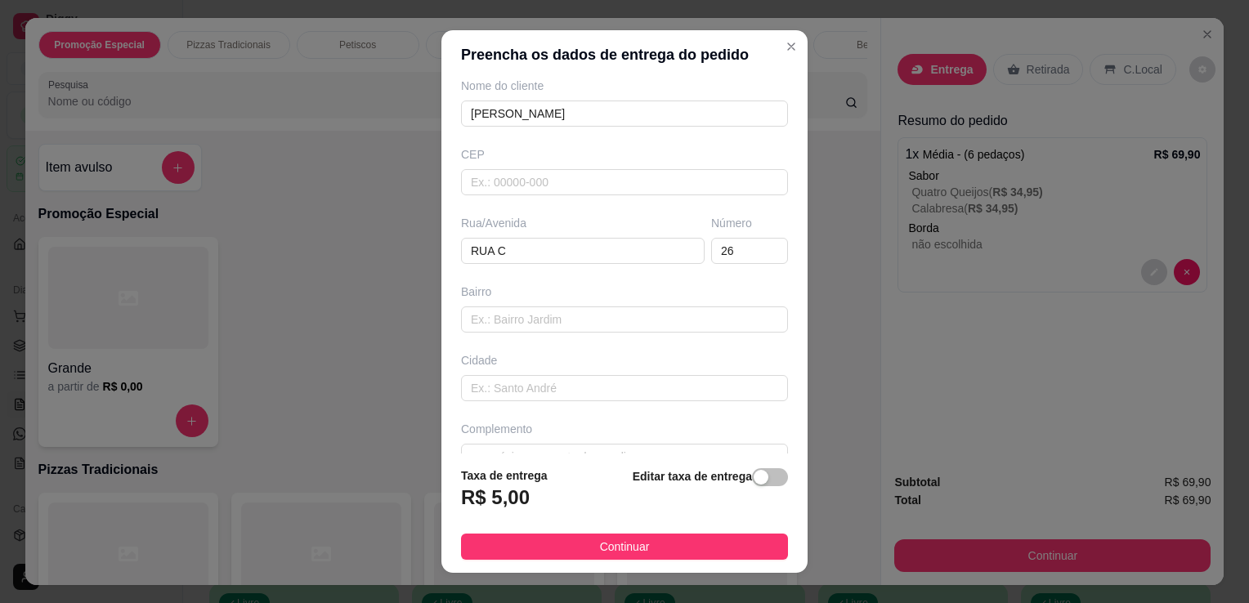
scroll to position [173, 0]
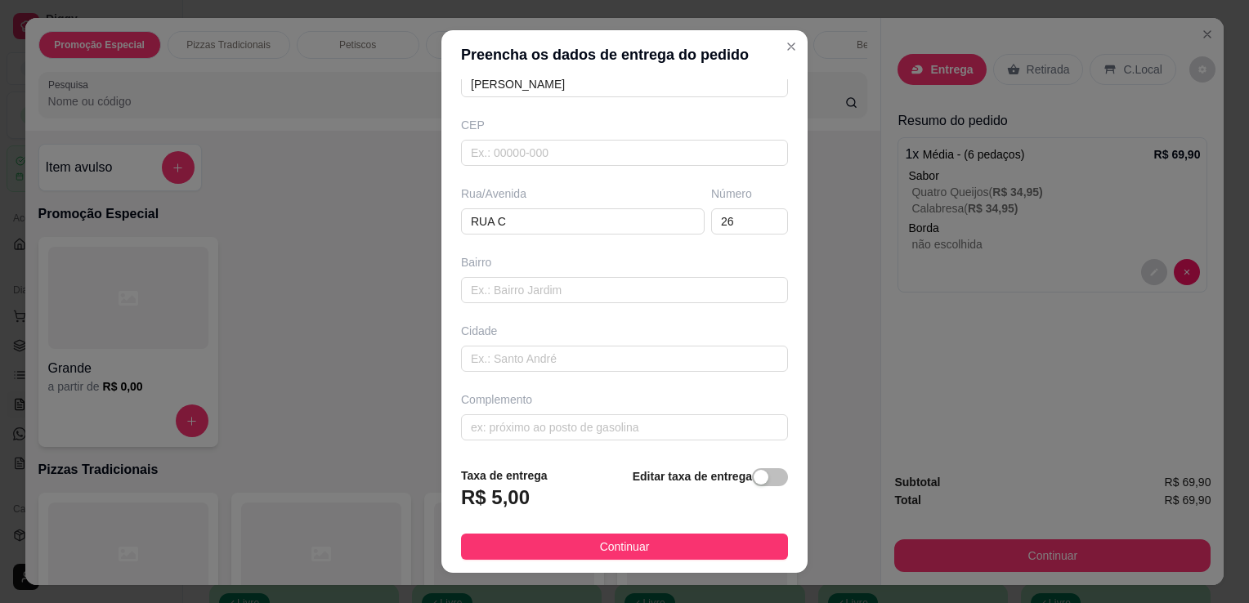
click at [697, 532] on footer "Taxa de entrega R$ 5,00 Editar taxa de entrega Continuar" at bounding box center [624, 513] width 366 height 119
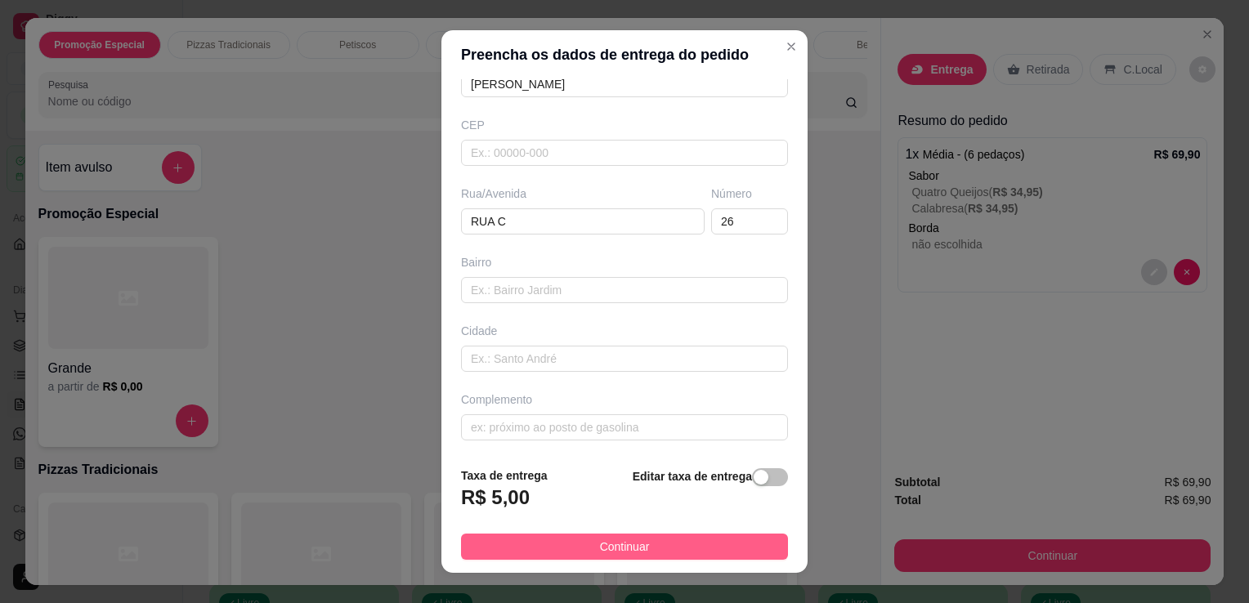
click at [700, 541] on button "Continuar" at bounding box center [624, 547] width 327 height 26
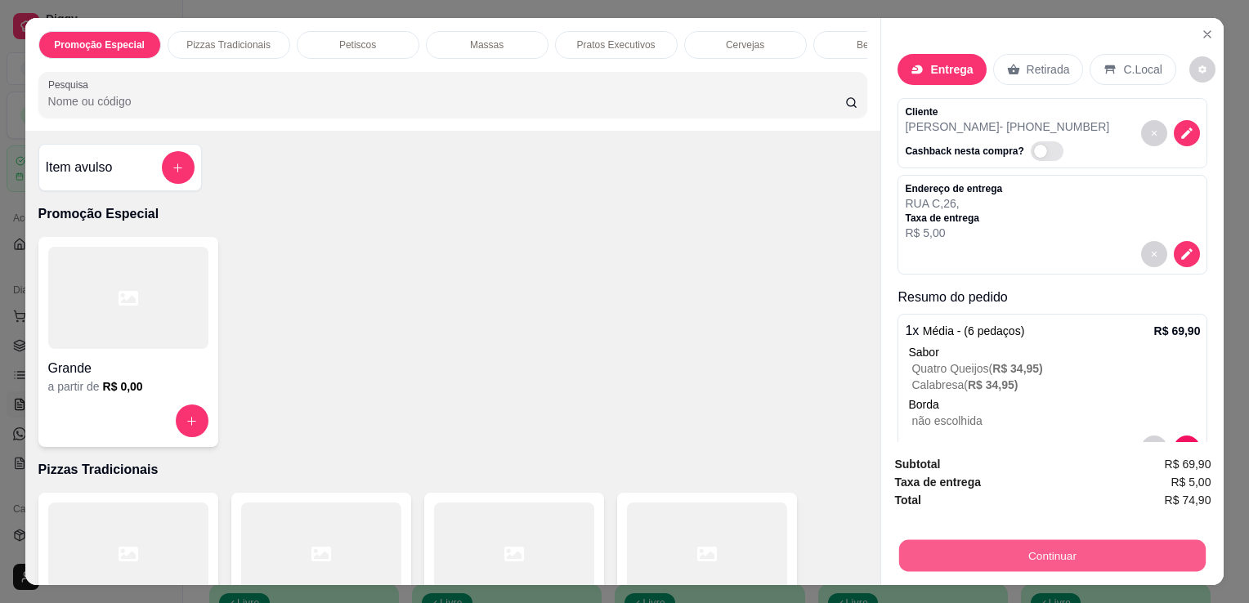
click at [1024, 553] on button "Continuar" at bounding box center [1052, 556] width 307 height 32
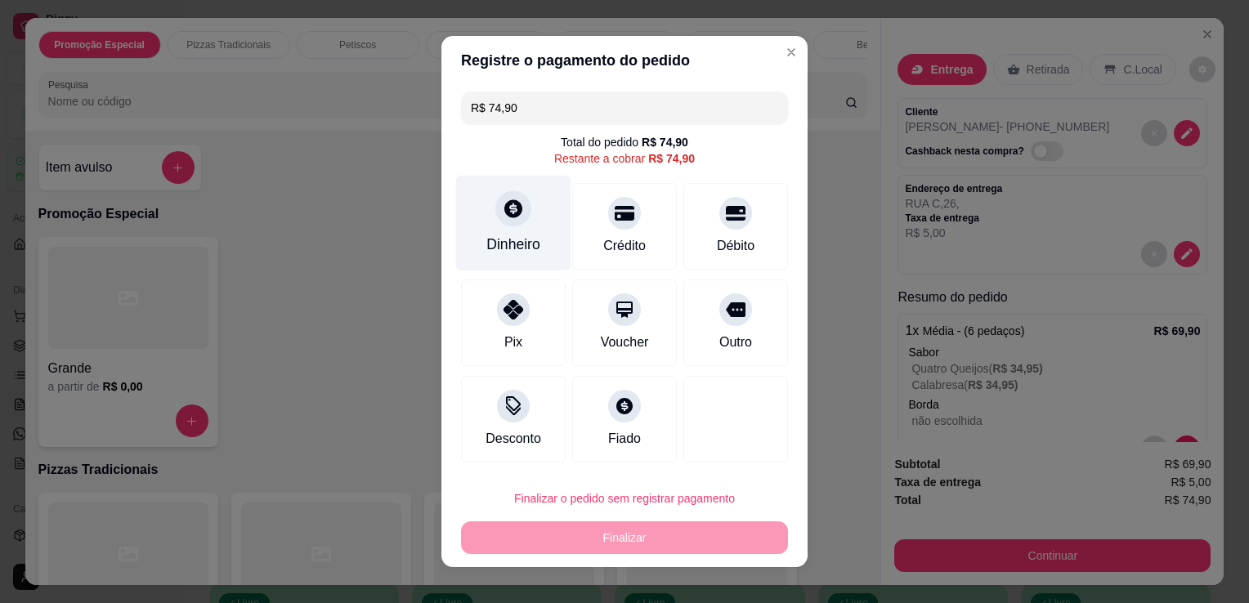
click at [516, 237] on div "Dinheiro" at bounding box center [513, 244] width 54 height 21
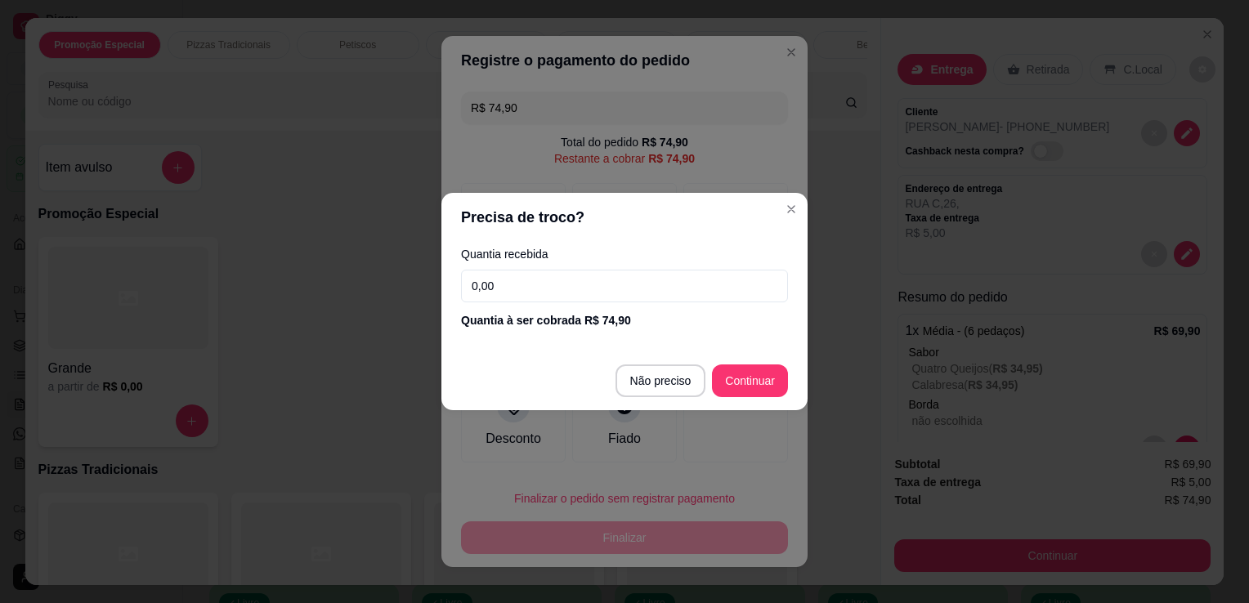
click at [525, 276] on input "0,00" at bounding box center [624, 286] width 327 height 33
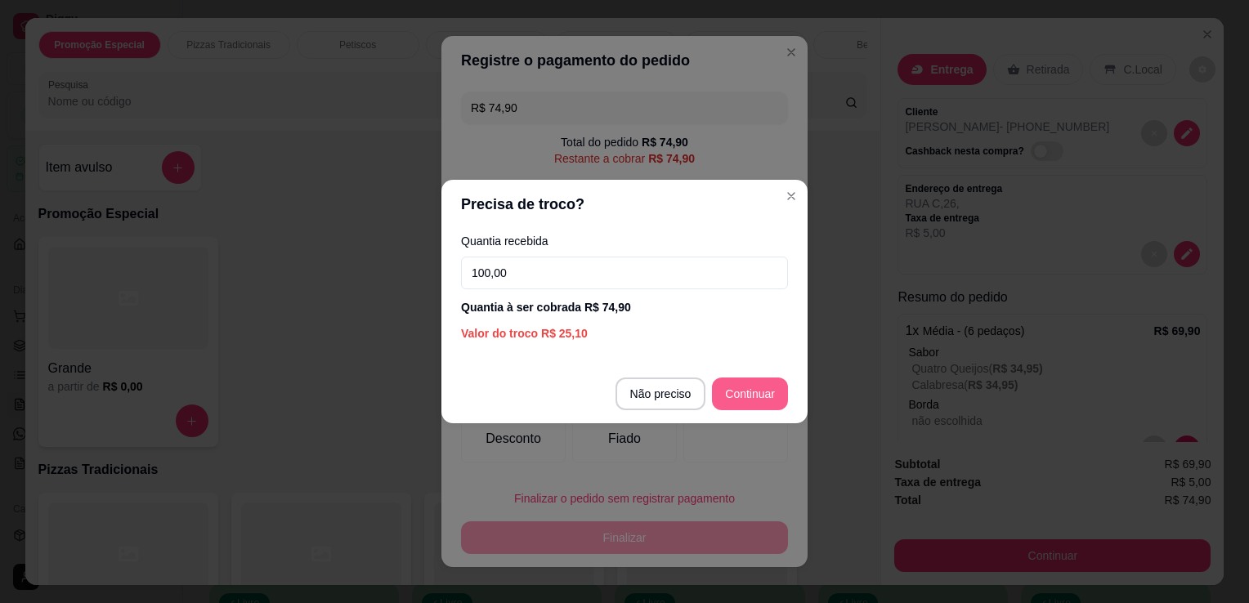
type input "100,00"
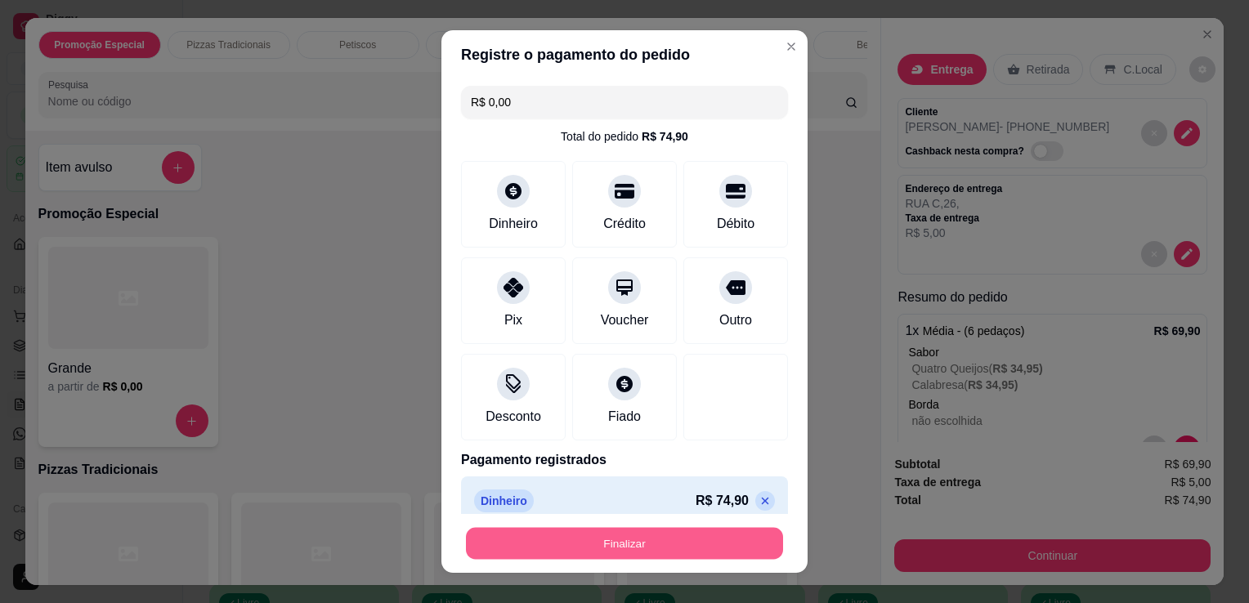
click at [715, 535] on button "Finalizar" at bounding box center [624, 544] width 317 height 32
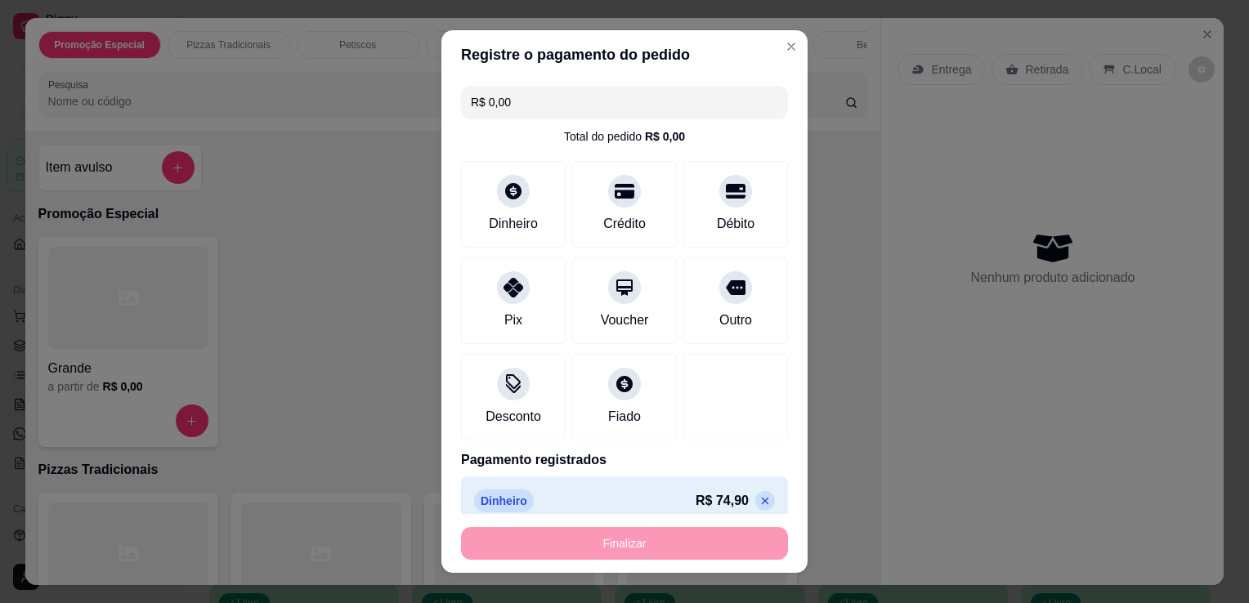
type input "-R$ 74,90"
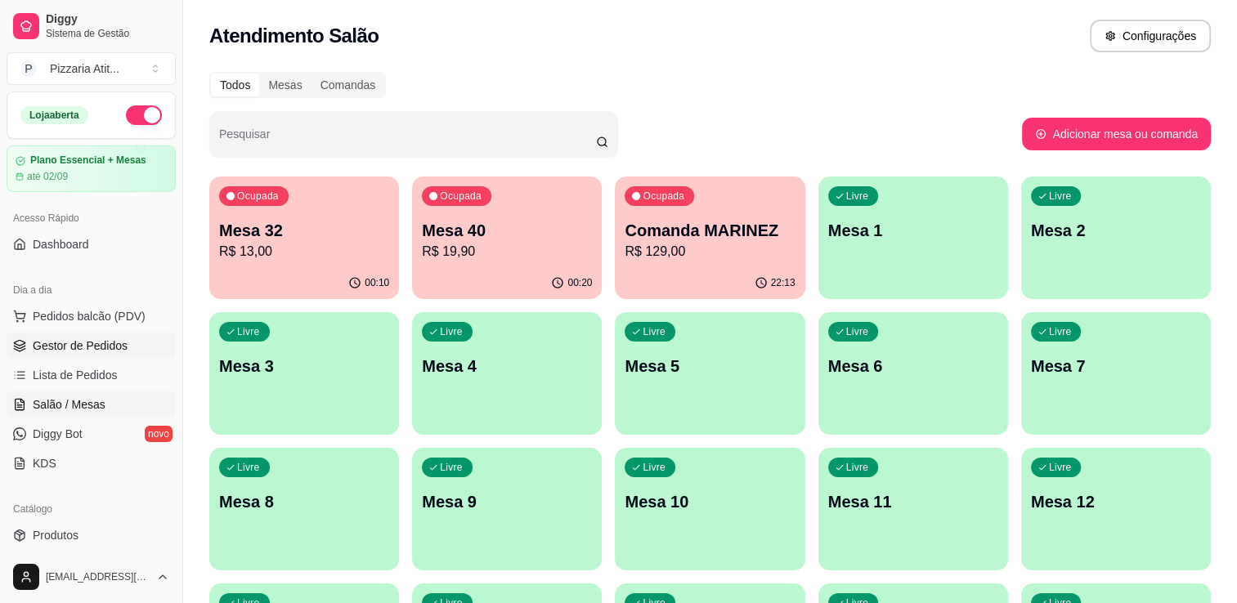
click at [104, 351] on span "Gestor de Pedidos" at bounding box center [80, 346] width 95 height 16
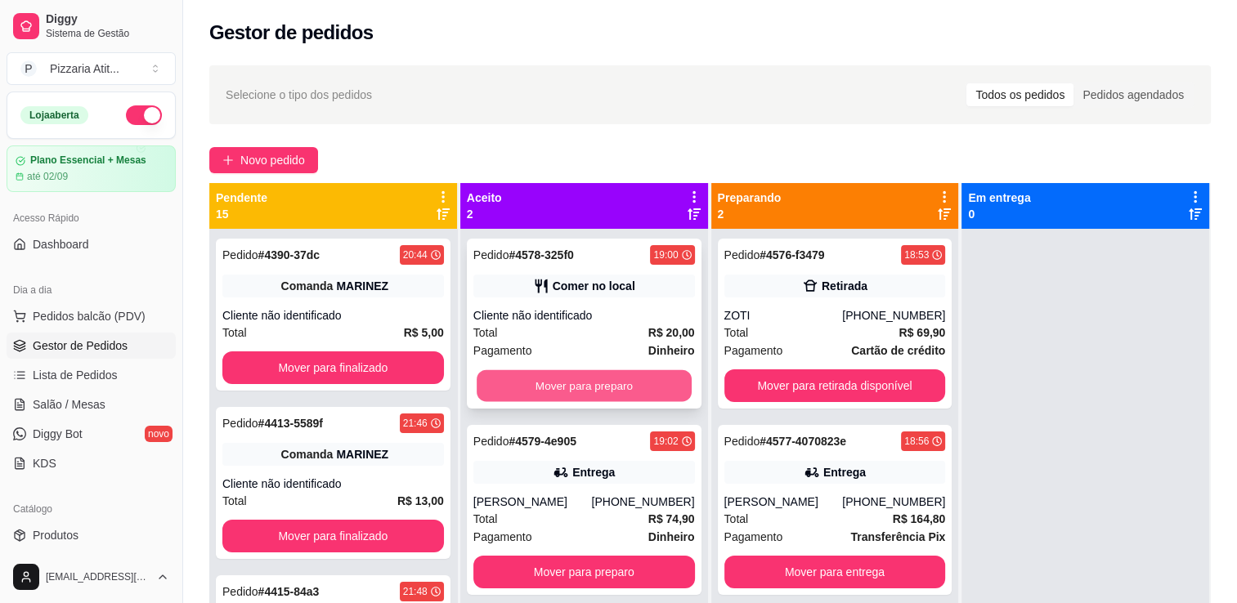
click at [564, 381] on button "Mover para preparo" at bounding box center [584, 386] width 215 height 32
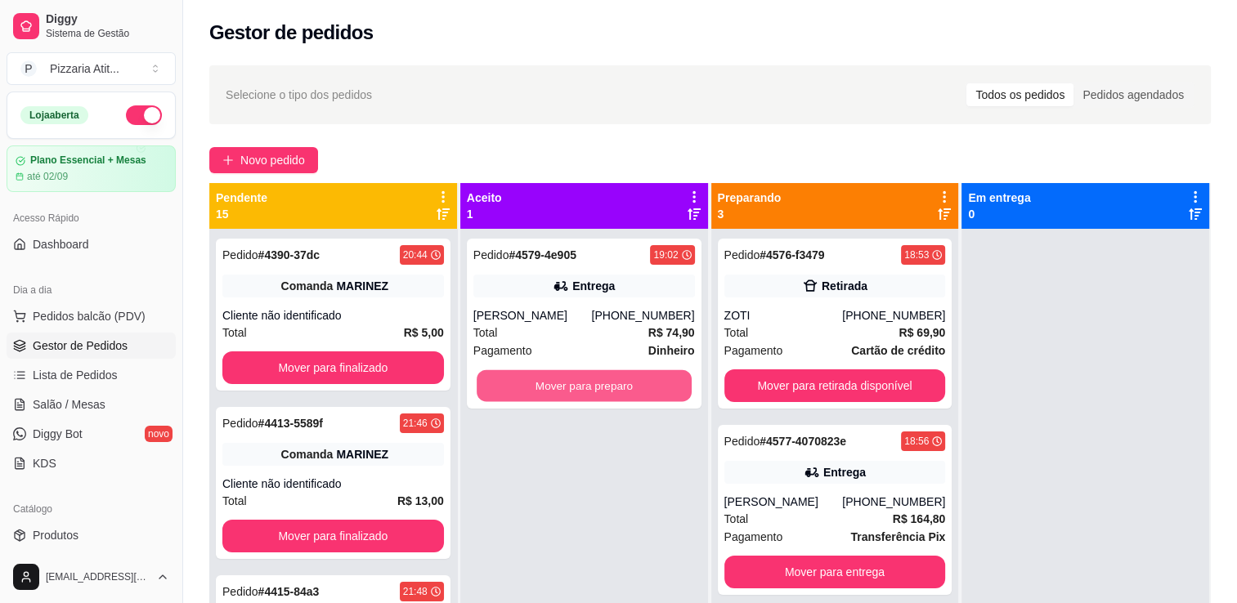
click at [564, 381] on button "Mover para preparo" at bounding box center [584, 386] width 215 height 32
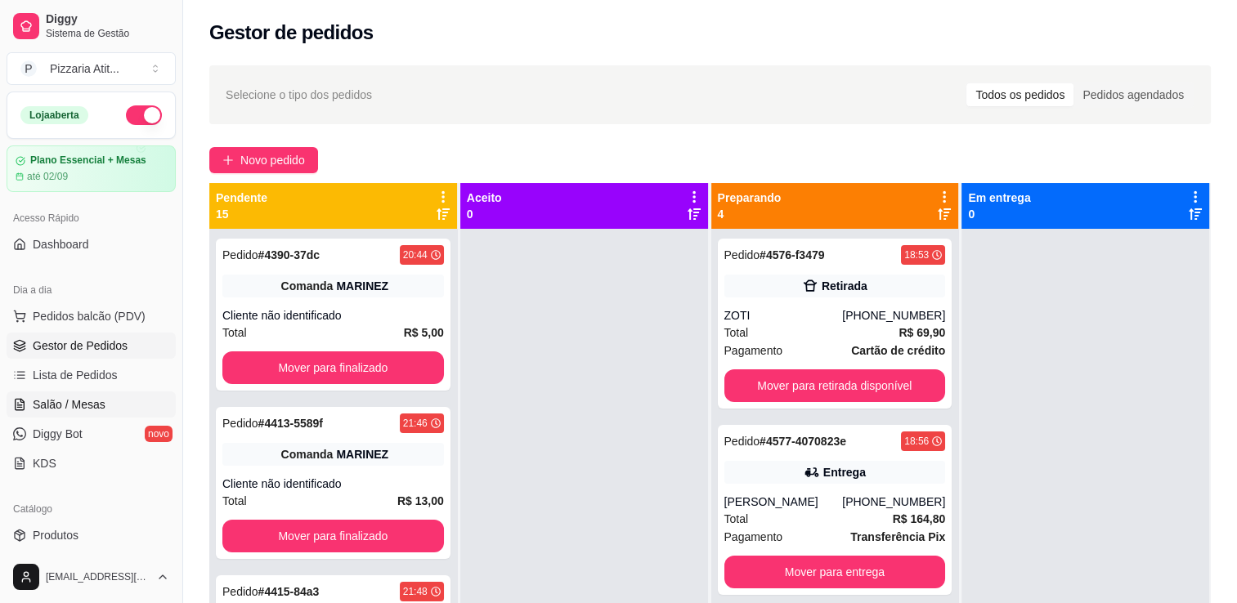
click at [89, 397] on span "Salão / Mesas" at bounding box center [69, 405] width 73 height 16
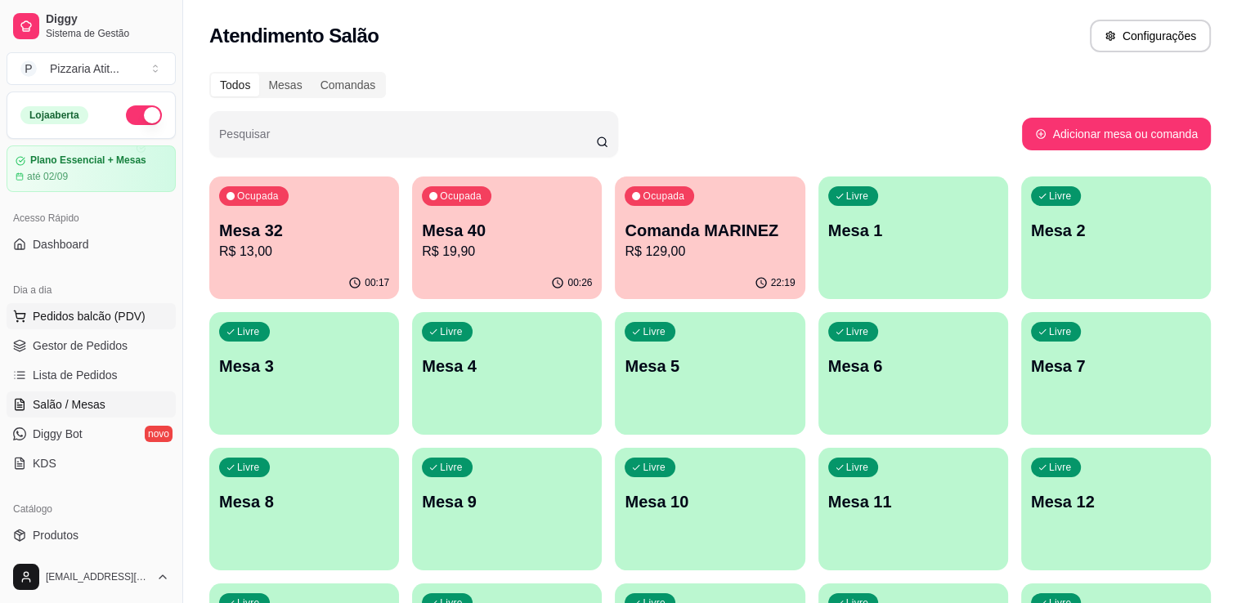
click at [100, 313] on span "Pedidos balcão (PDV)" at bounding box center [89, 316] width 113 height 16
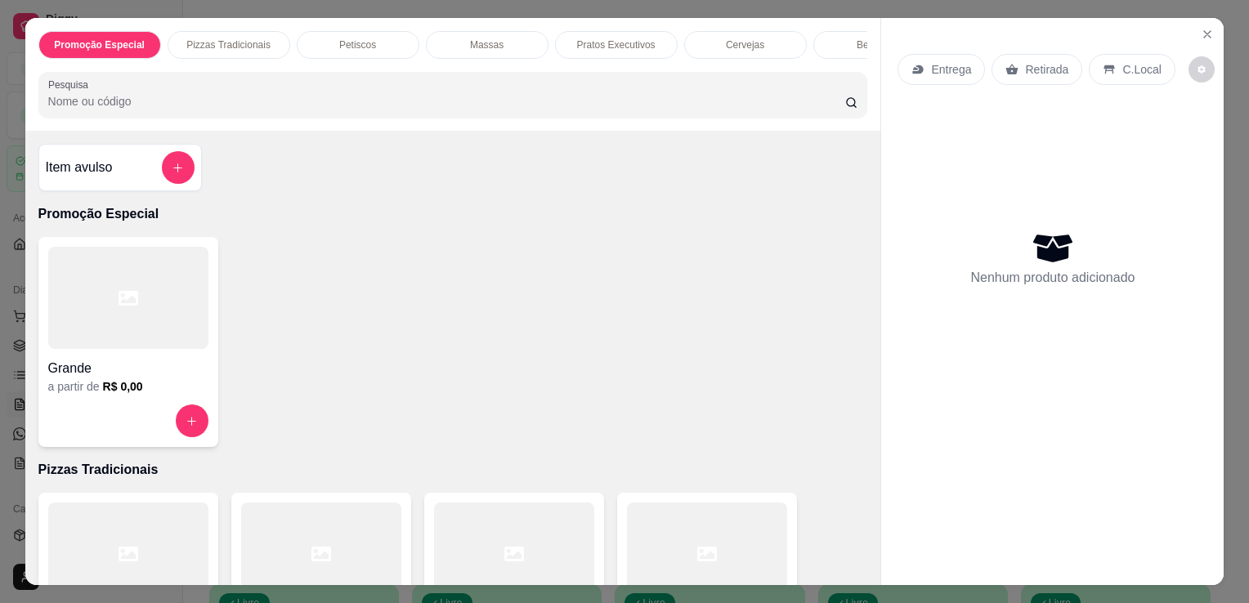
click at [721, 558] on div at bounding box center [707, 554] width 160 height 102
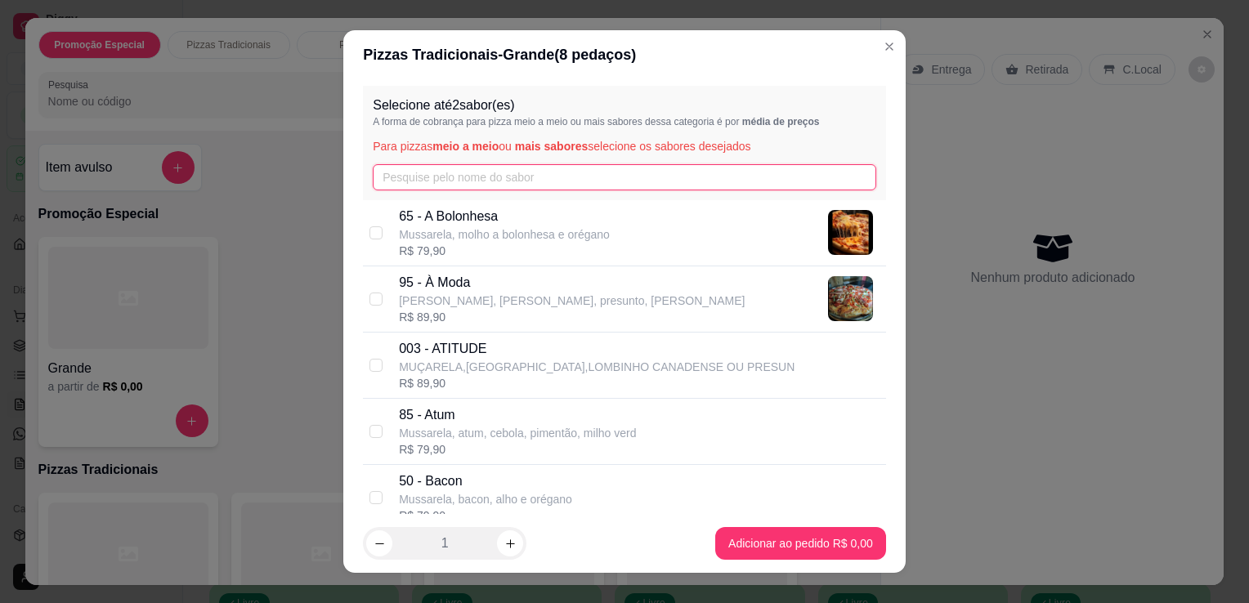
click at [612, 185] on input "text" at bounding box center [625, 177] width 504 height 26
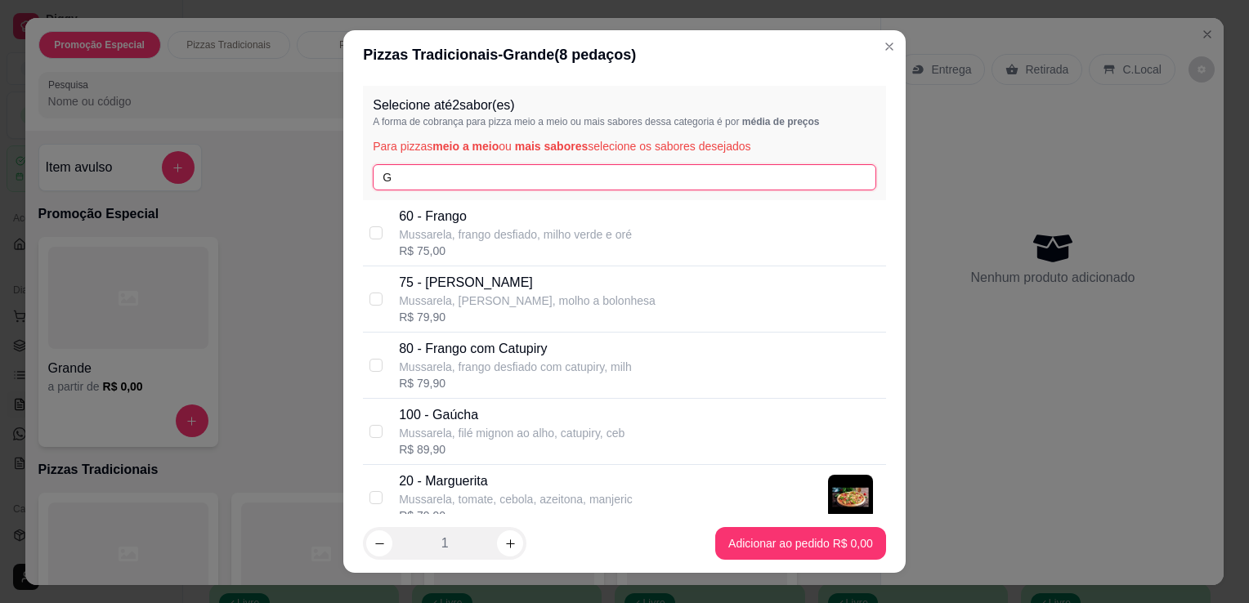
type input "G"
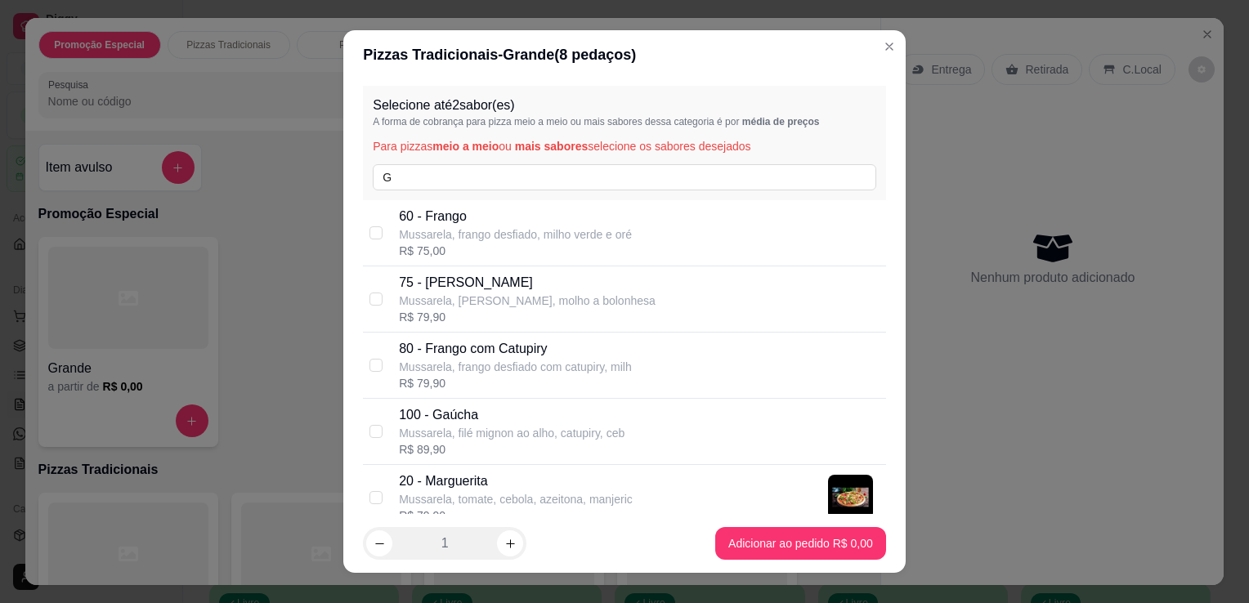
click at [629, 432] on div "100 - Gaúcha Mussarela, filé mignon ao alho, catupiry, ceb R$ 89,90" at bounding box center [639, 431] width 481 height 52
checkbox input "true"
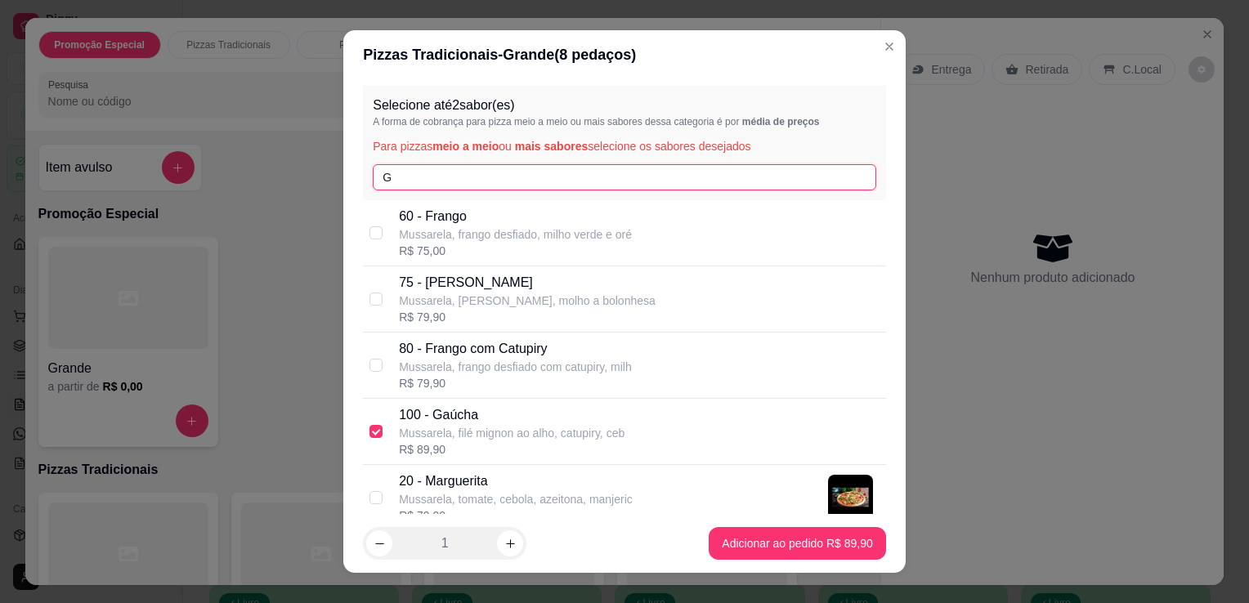
click at [560, 177] on input "G" at bounding box center [625, 177] width 504 height 26
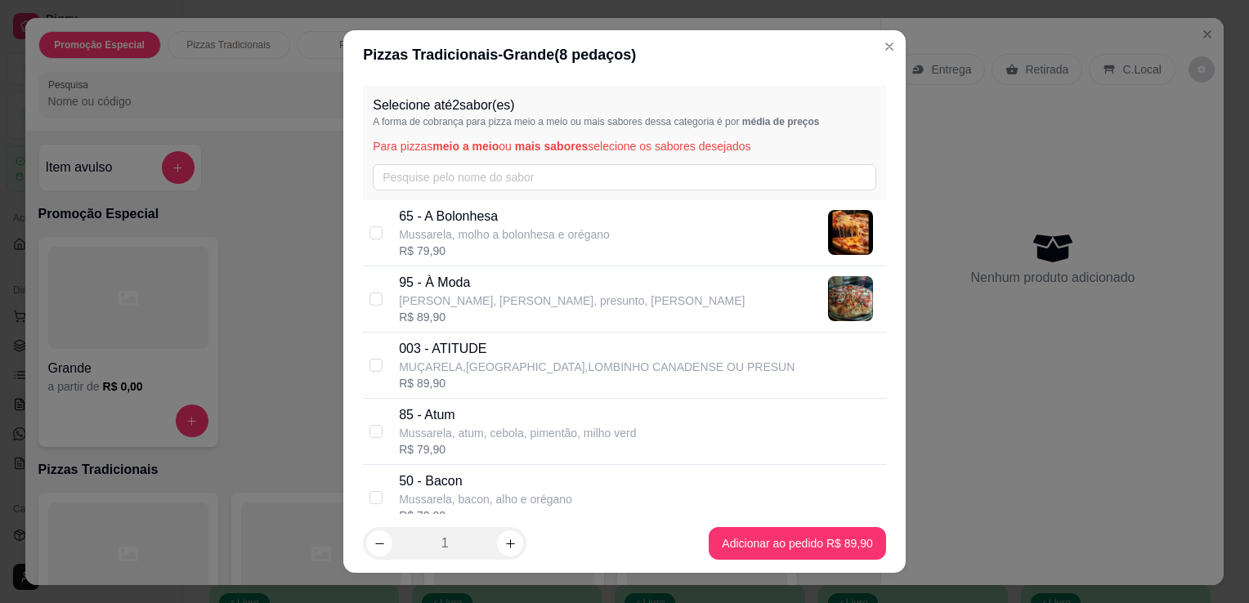
click at [456, 316] on div "R$ 89,90" at bounding box center [572, 317] width 346 height 16
checkbox input "true"
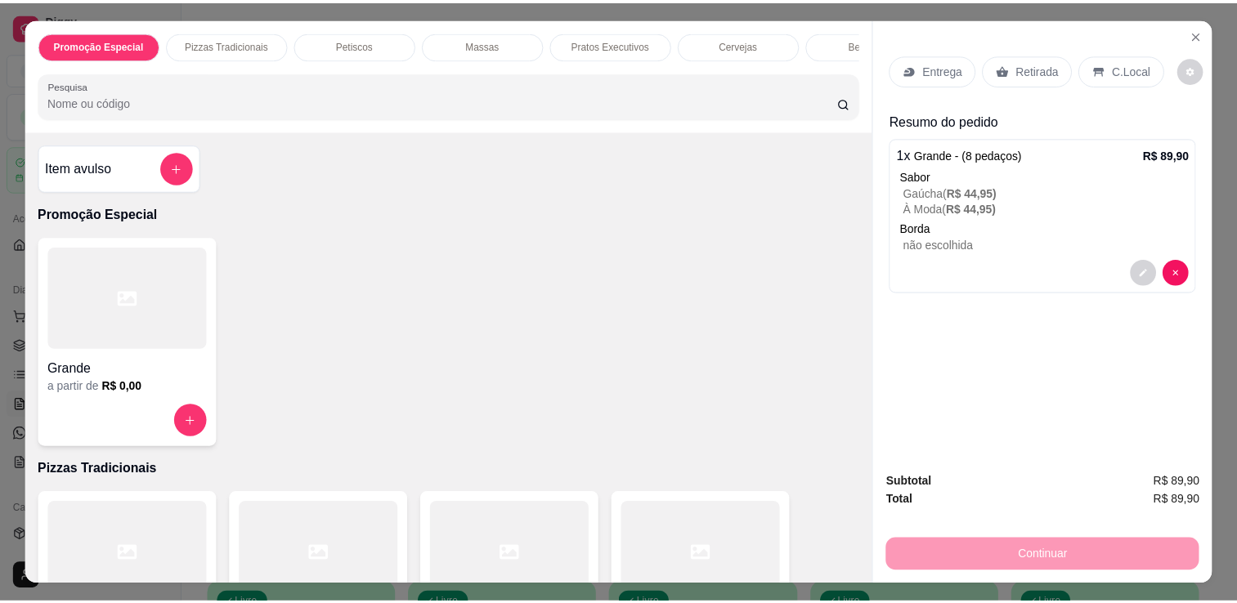
scroll to position [55, 0]
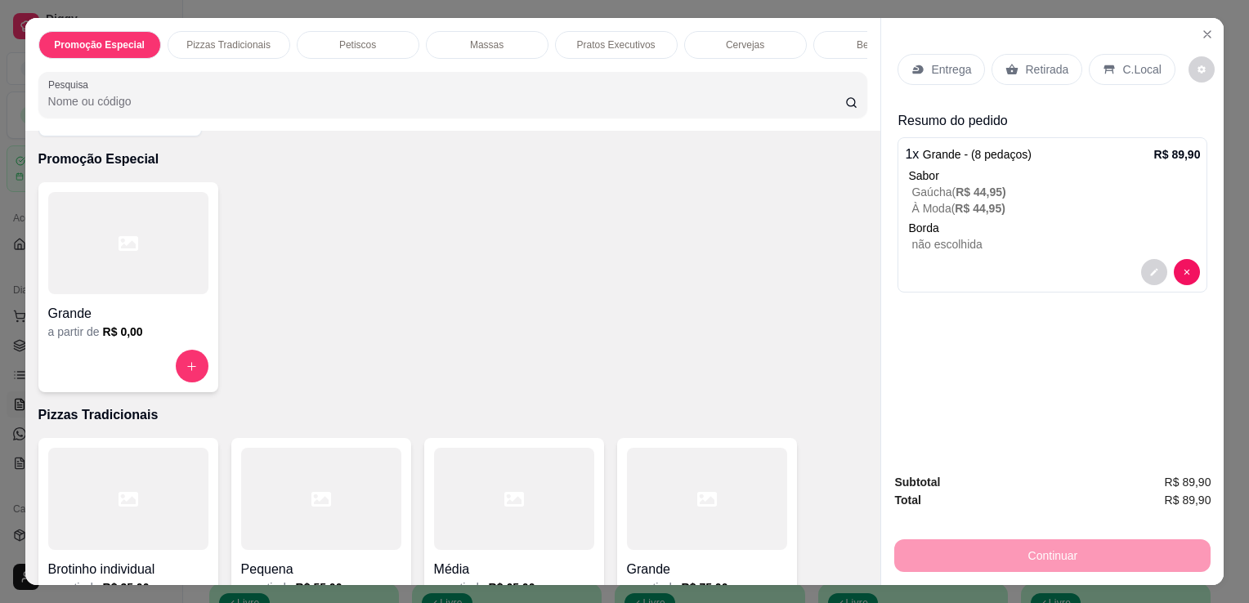
click at [1057, 61] on p "Retirada" at bounding box center [1046, 69] width 43 height 16
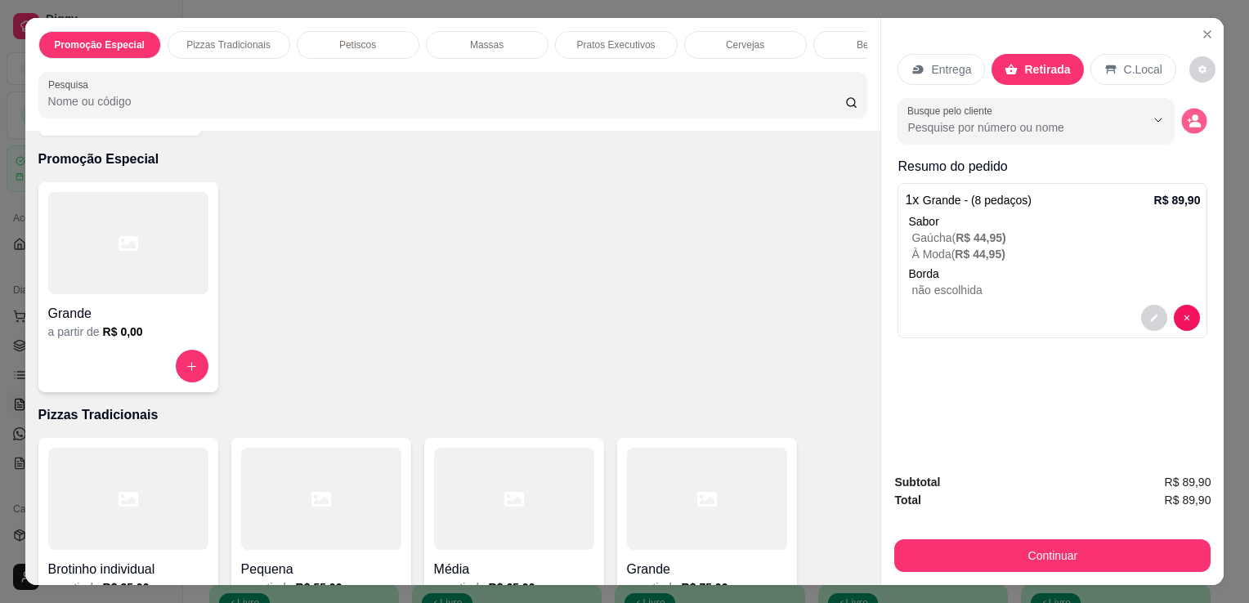
click at [1193, 114] on icon "decrease-product-quantity" at bounding box center [1195, 121] width 14 height 14
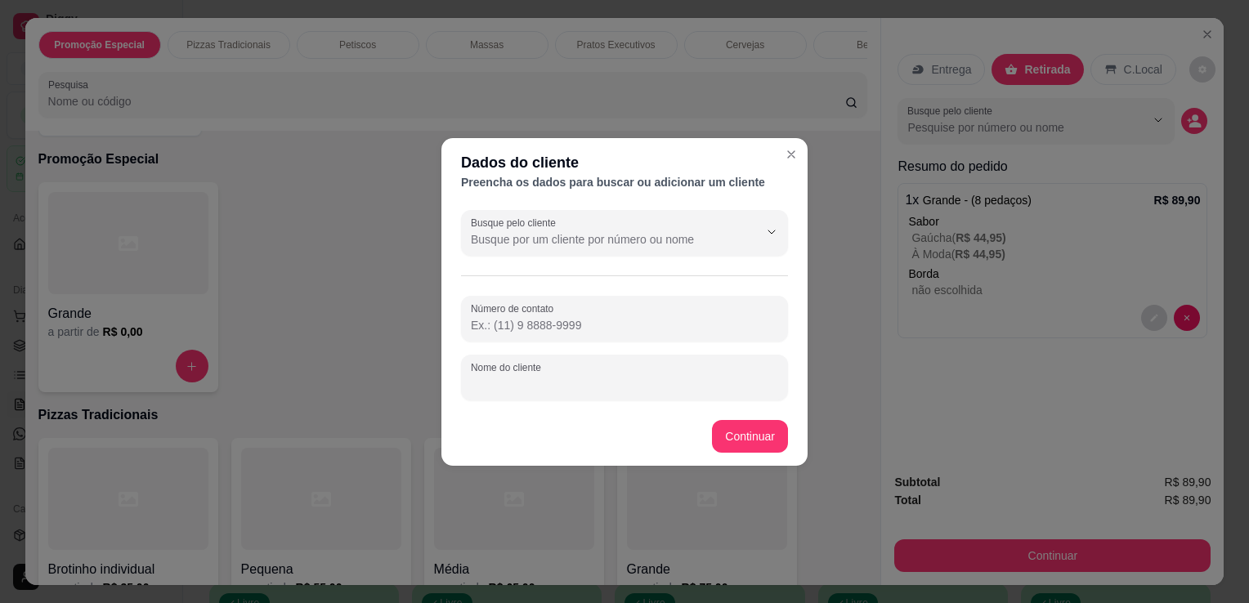
click at [567, 379] on input "Nome do cliente" at bounding box center [624, 384] width 307 height 16
type input "C"
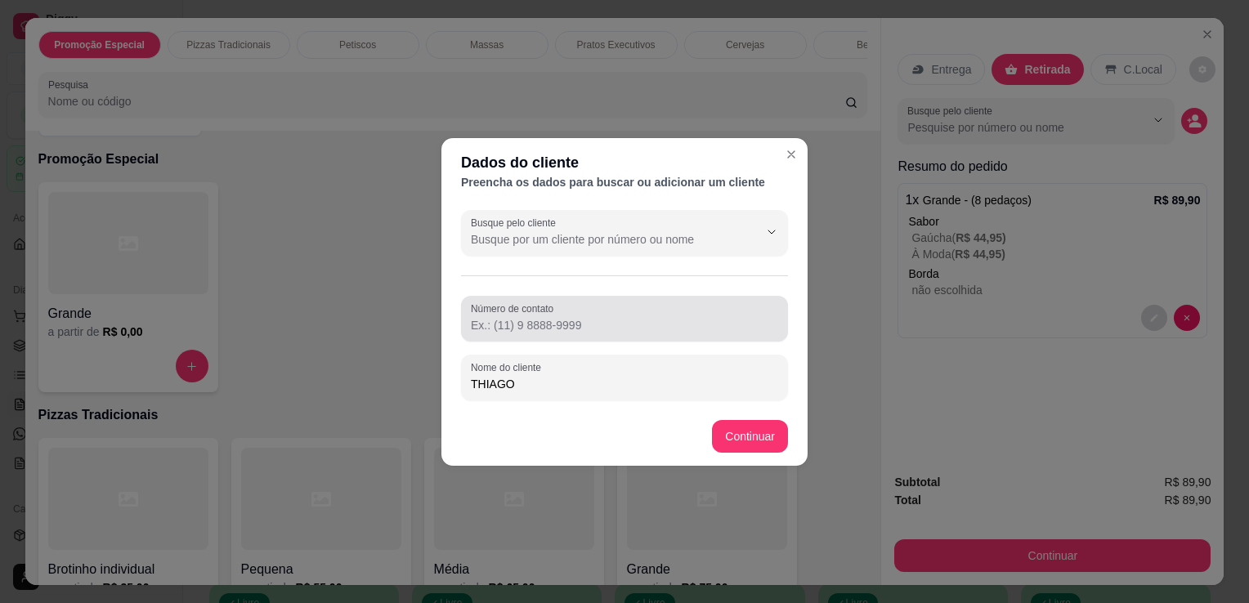
type input "THIAGO"
click at [564, 337] on div "Número de contato" at bounding box center [624, 319] width 327 height 46
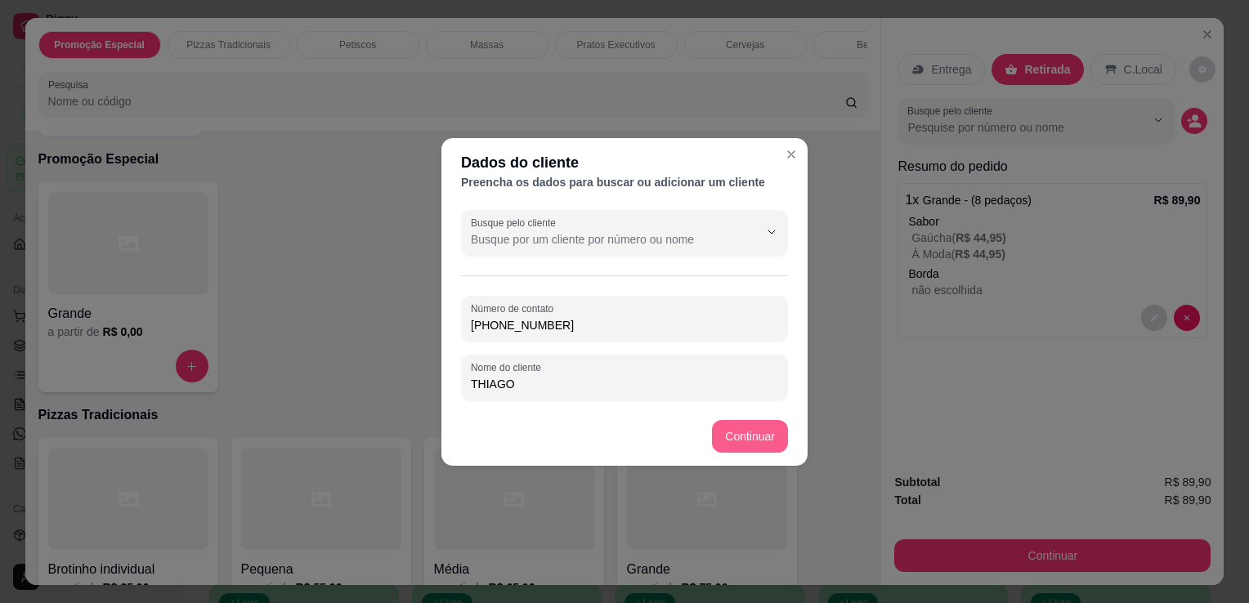
type input "[PHONE_NUMBER]"
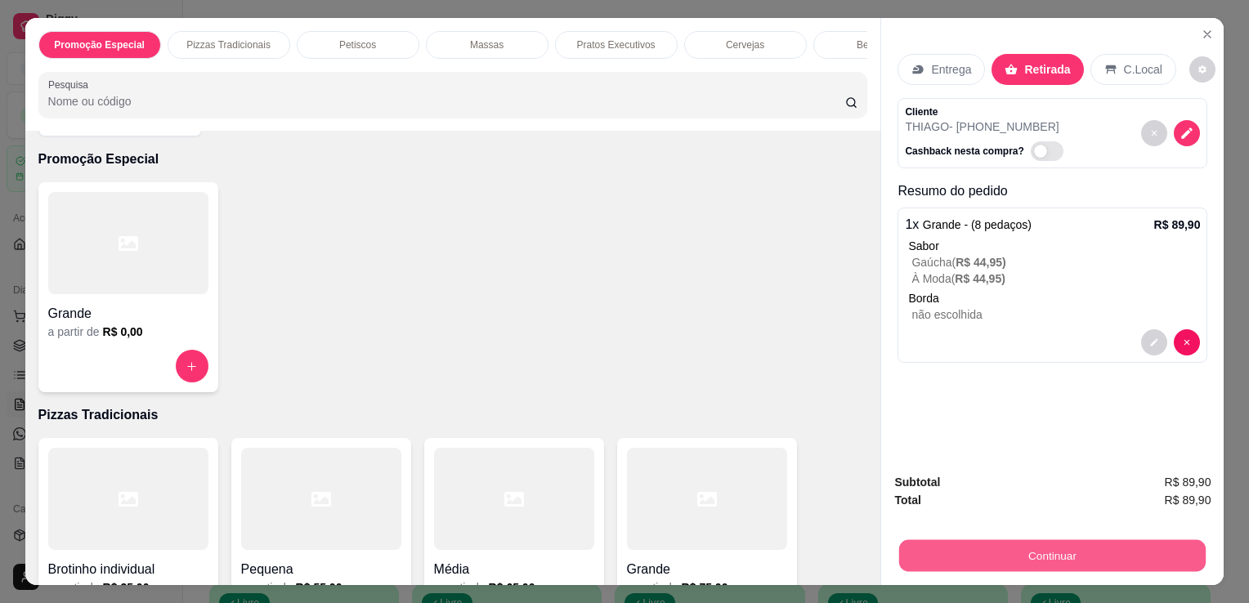
click at [974, 541] on button "Continuar" at bounding box center [1052, 556] width 307 height 32
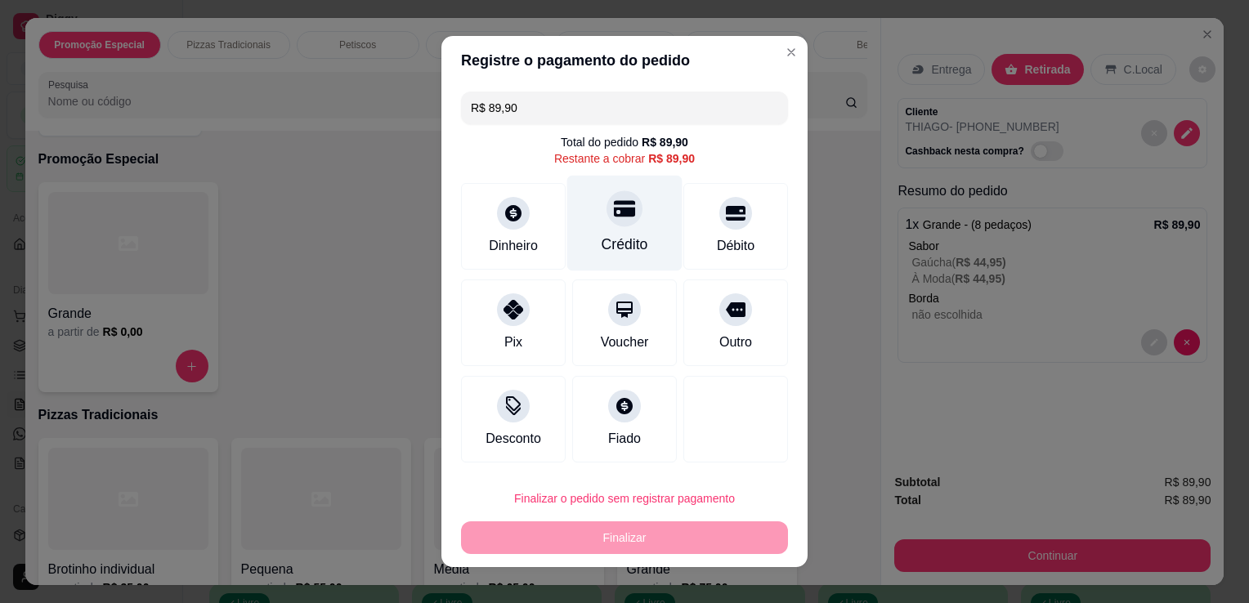
click at [628, 205] on div at bounding box center [625, 208] width 36 height 36
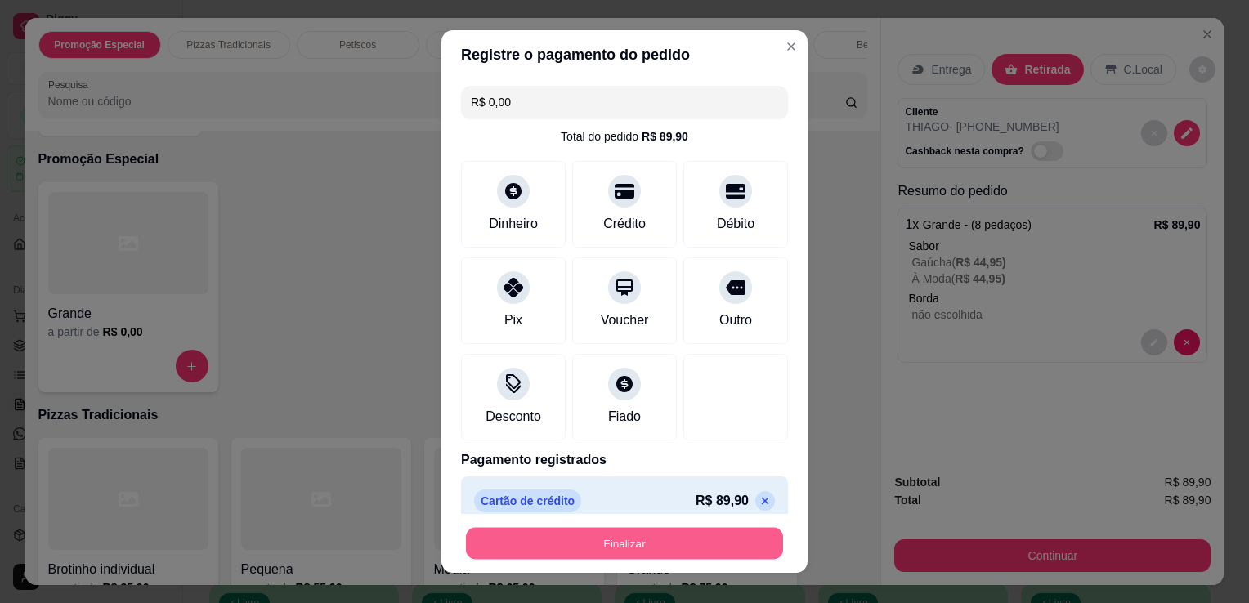
click at [621, 537] on button "Finalizar" at bounding box center [624, 544] width 317 height 32
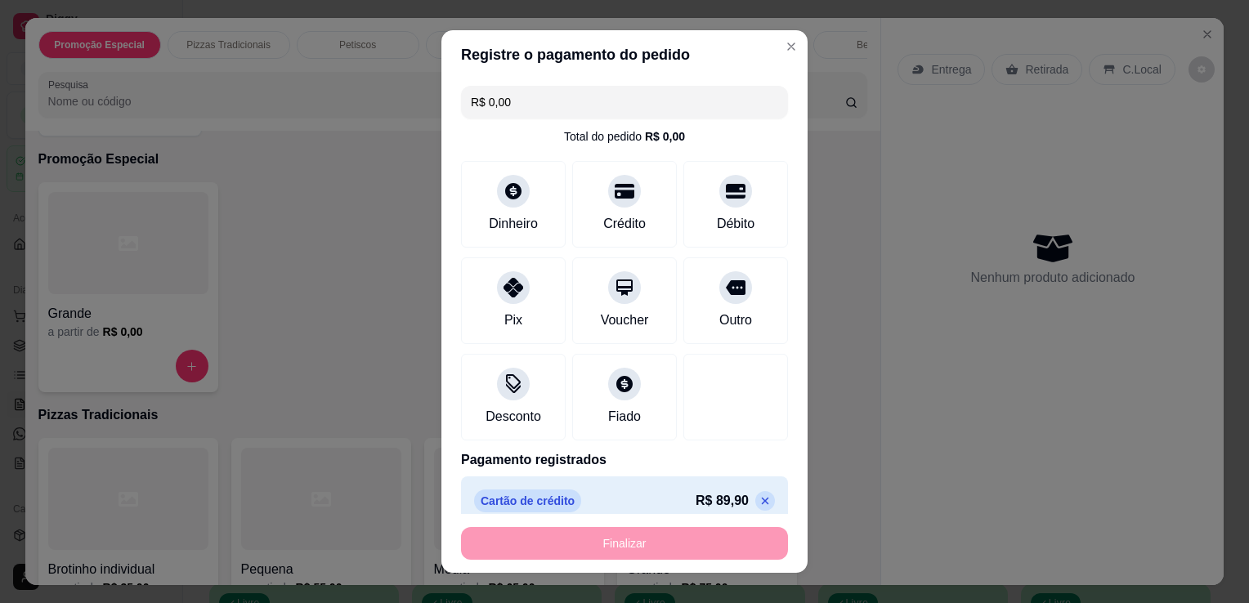
type input "-R$ 89,90"
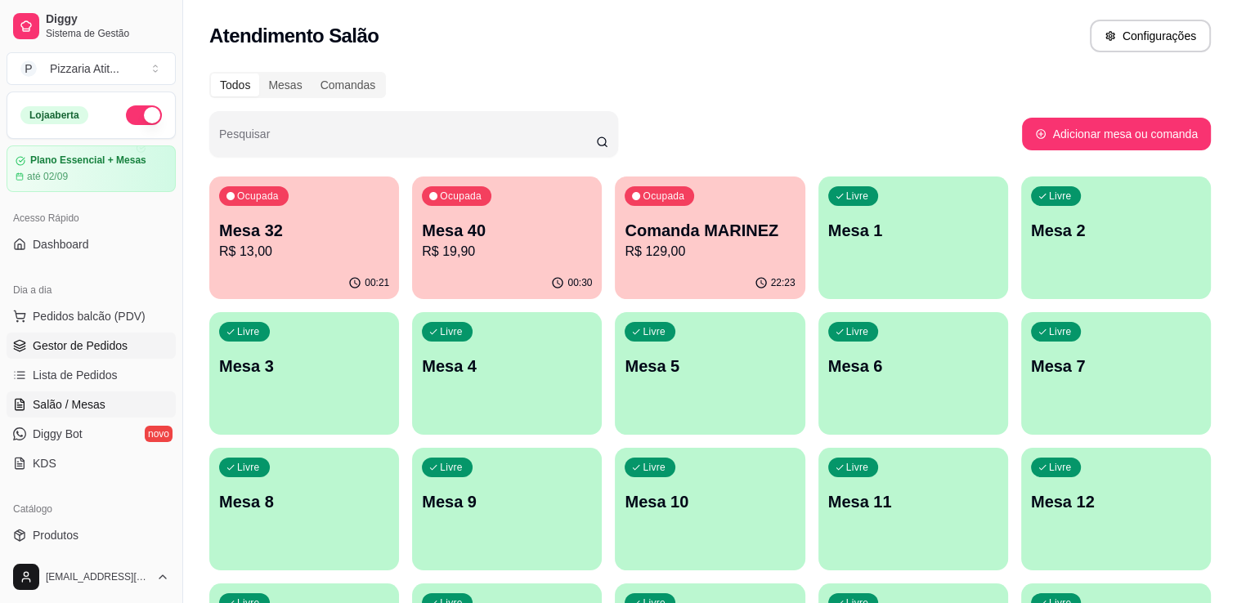
click at [119, 342] on span "Gestor de Pedidos" at bounding box center [80, 346] width 95 height 16
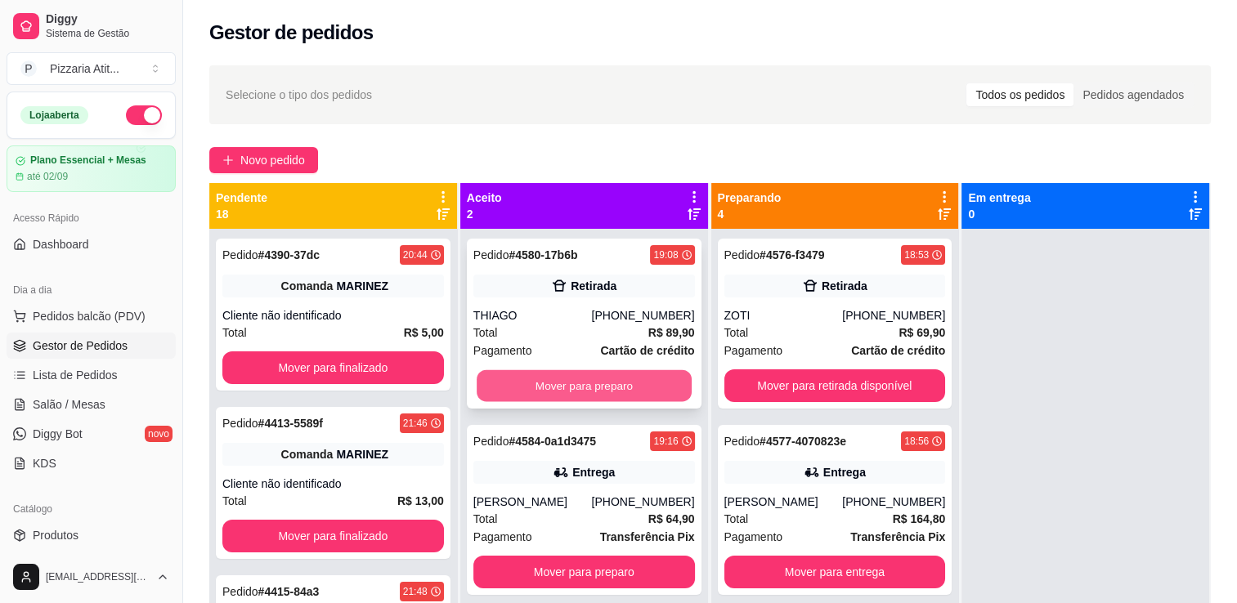
click at [487, 379] on button "Mover para preparo" at bounding box center [584, 386] width 215 height 32
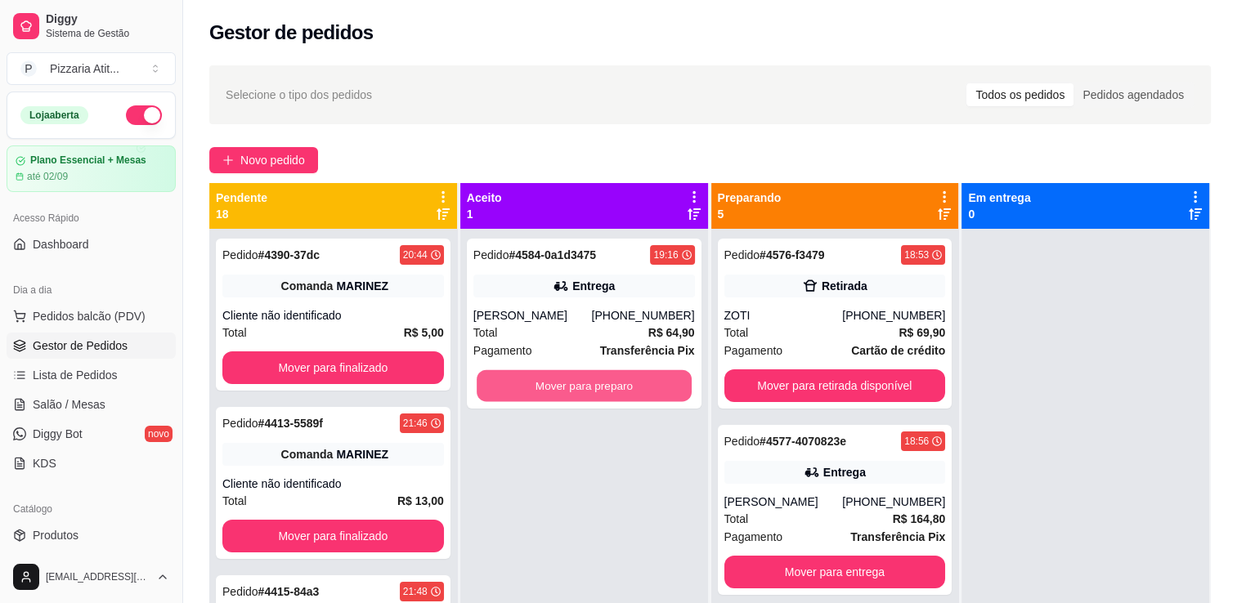
click at [487, 379] on button "Mover para preparo" at bounding box center [584, 386] width 215 height 32
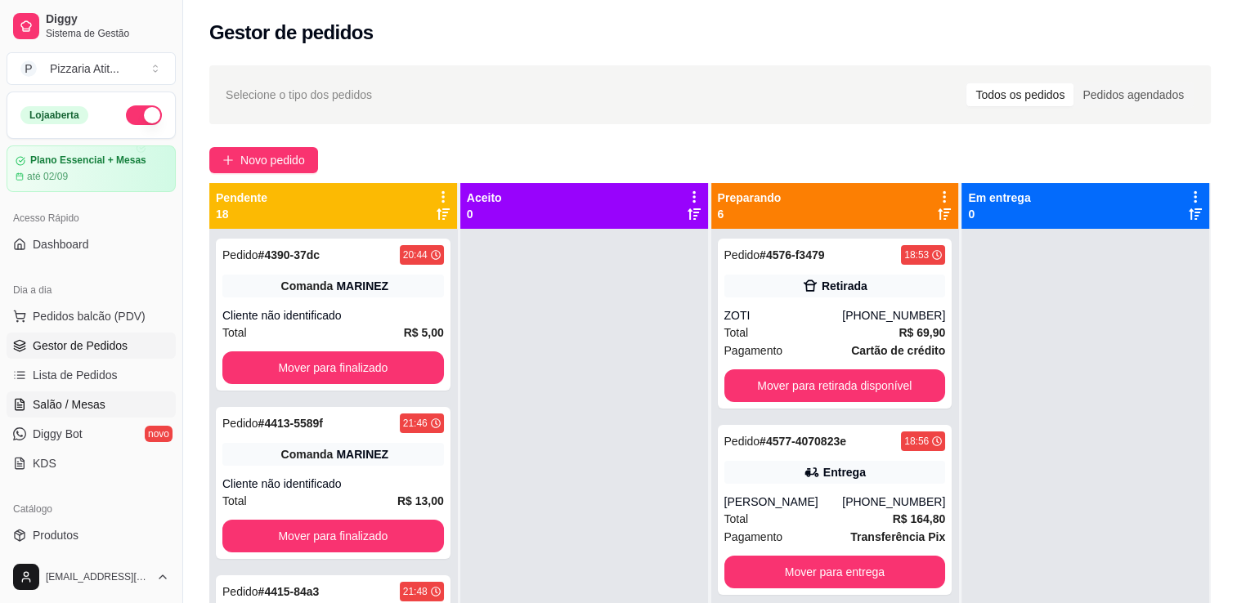
click at [71, 403] on span "Salão / Mesas" at bounding box center [69, 405] width 73 height 16
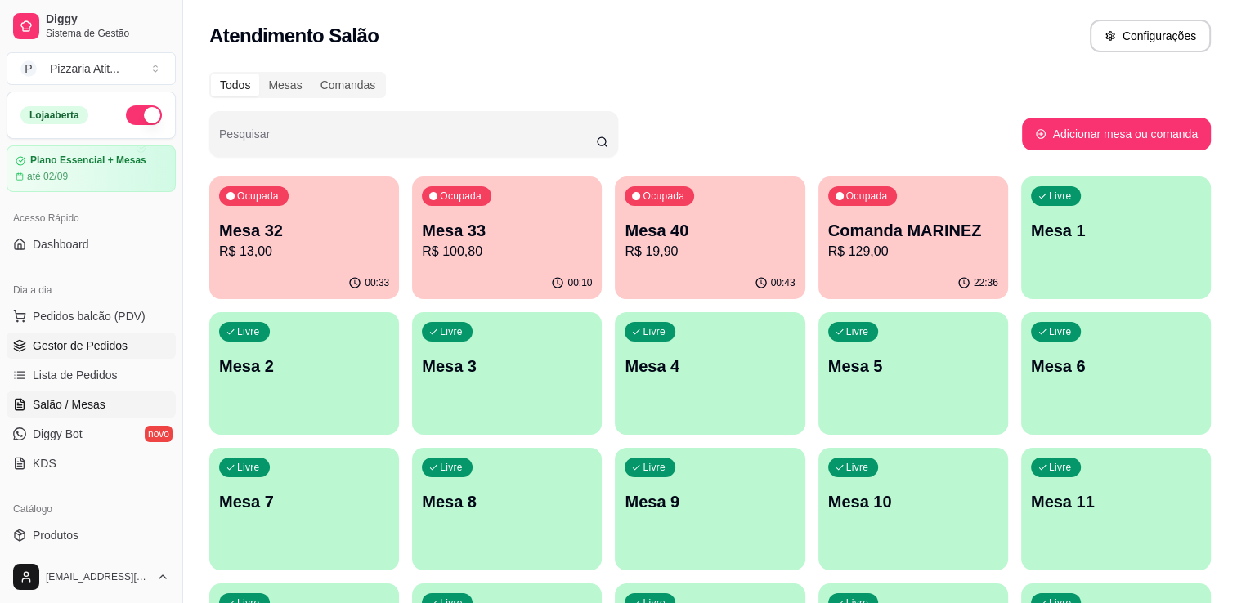
click at [121, 342] on span "Gestor de Pedidos" at bounding box center [80, 346] width 95 height 16
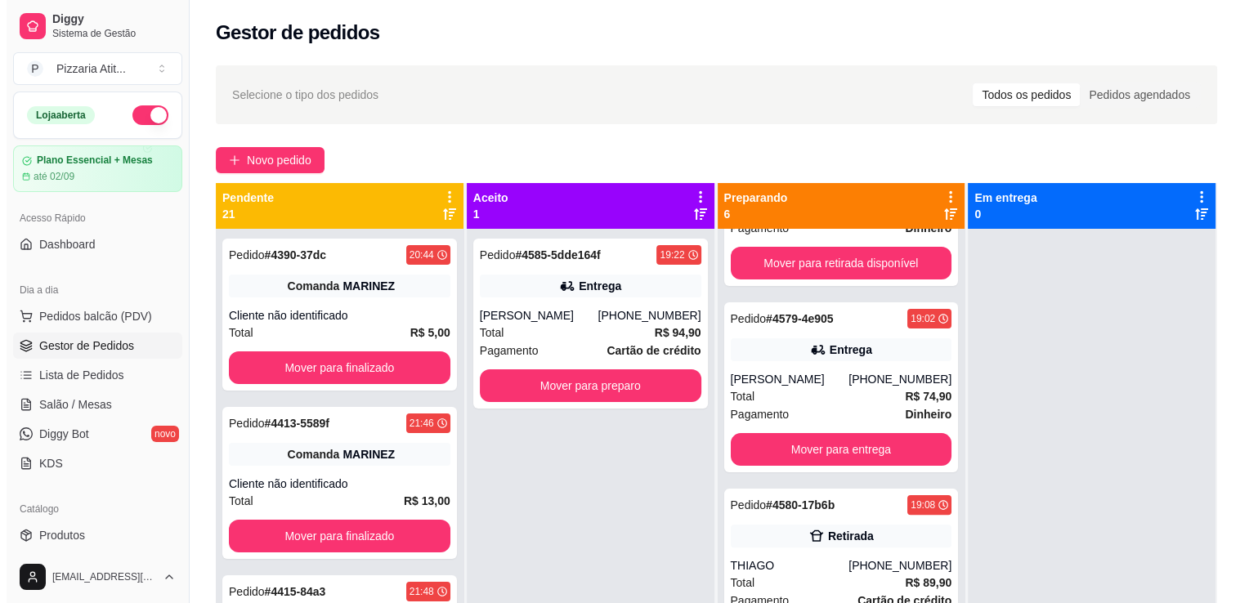
scroll to position [547, 0]
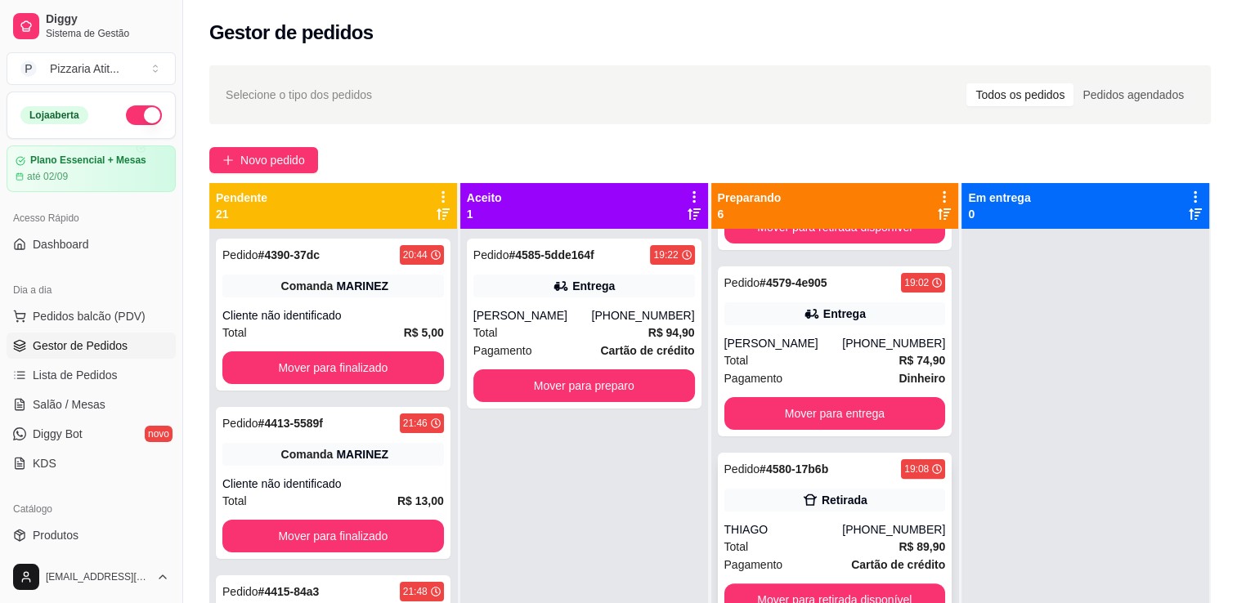
click at [898, 553] on strong "R$ 89,90" at bounding box center [921, 546] width 47 height 13
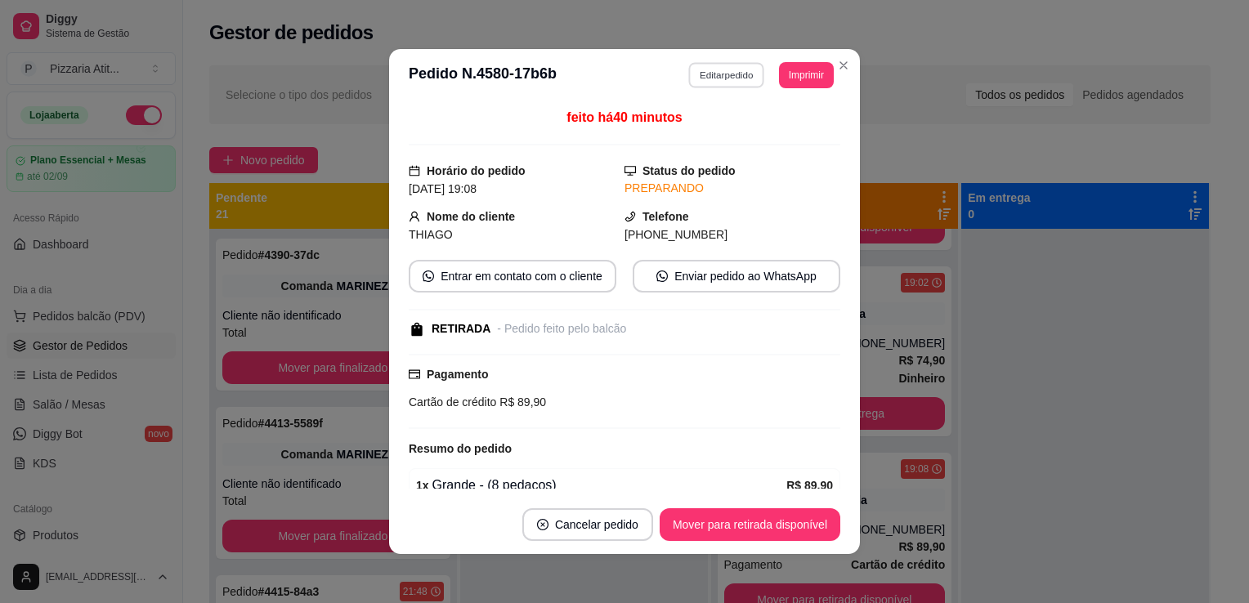
click at [737, 65] on button "Editar pedido" at bounding box center [727, 74] width 76 height 25
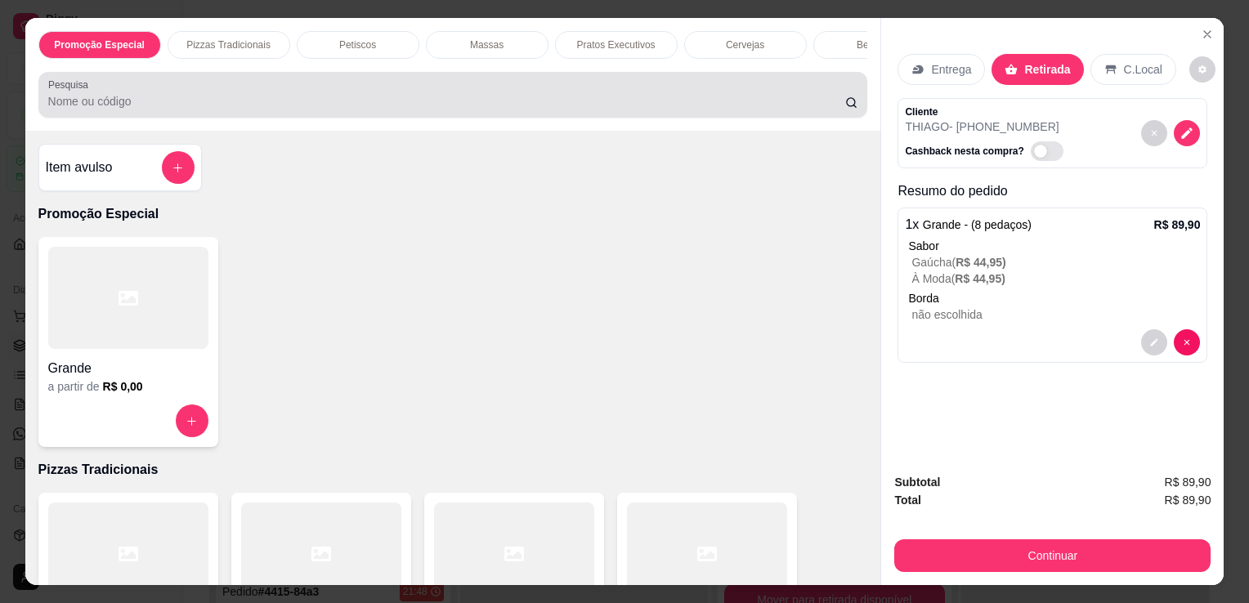
click at [710, 87] on div at bounding box center [453, 94] width 810 height 33
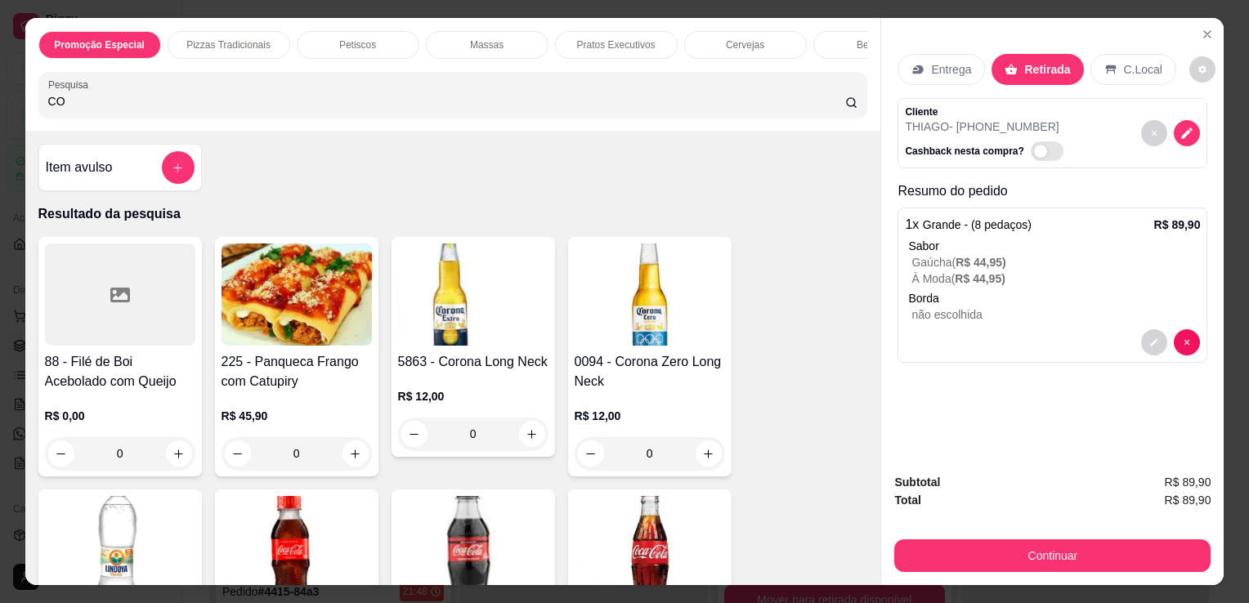
type input "CO"
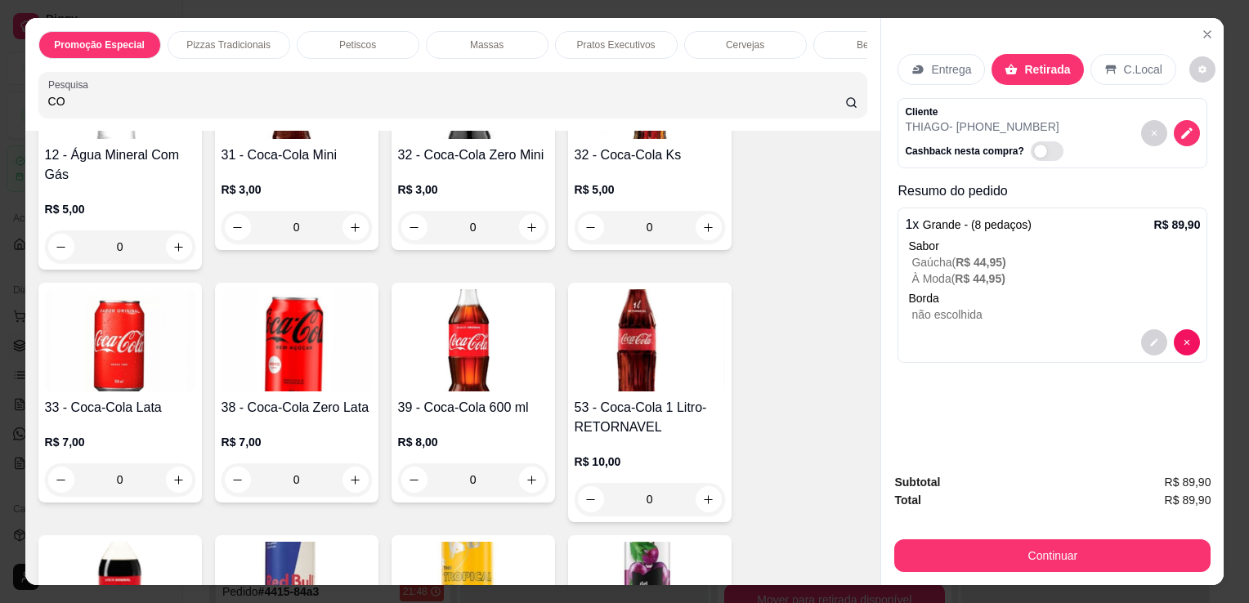
scroll to position [568, 0]
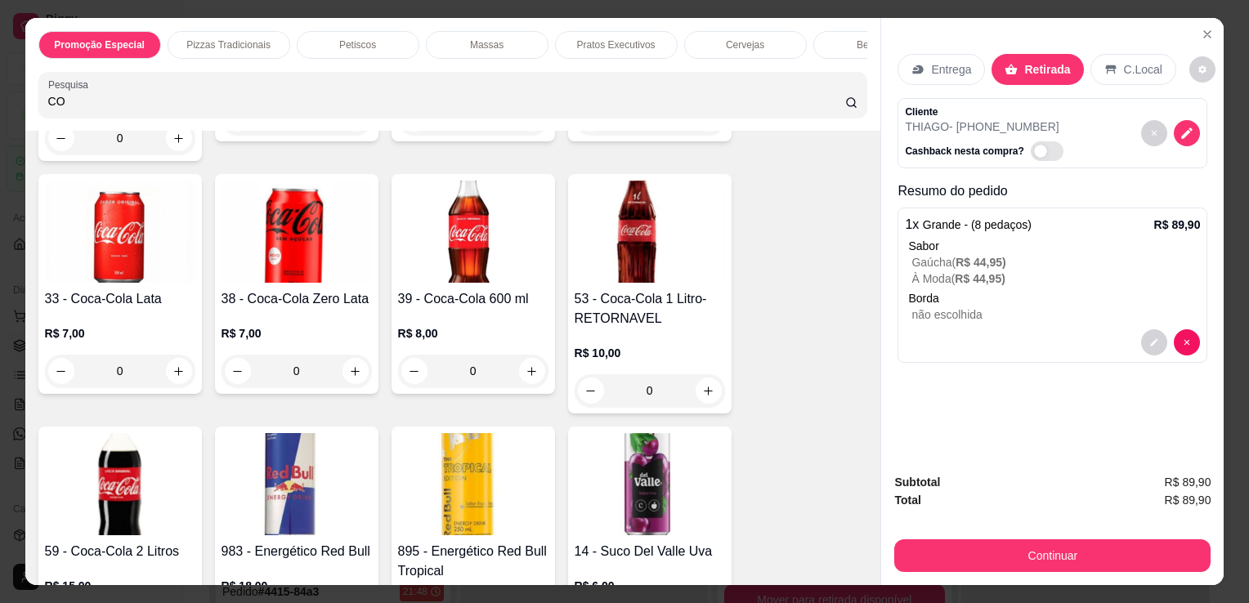
click at [596, 276] on img at bounding box center [650, 232] width 150 height 102
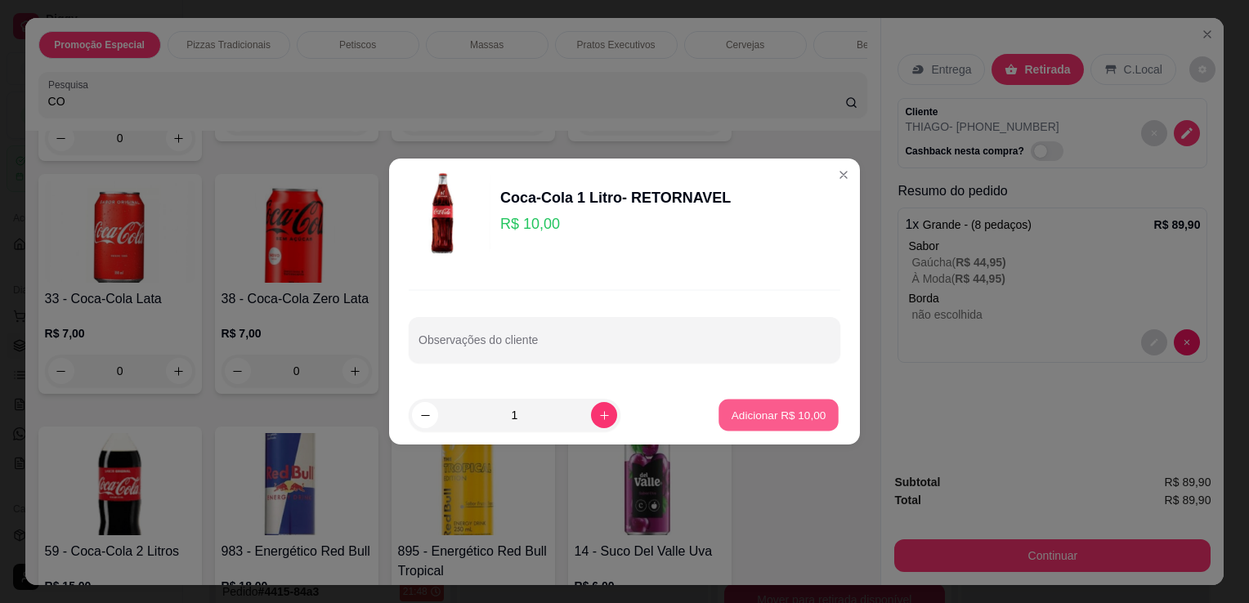
click at [744, 416] on p "Adicionar R$ 10,00" at bounding box center [779, 415] width 95 height 16
type input "1"
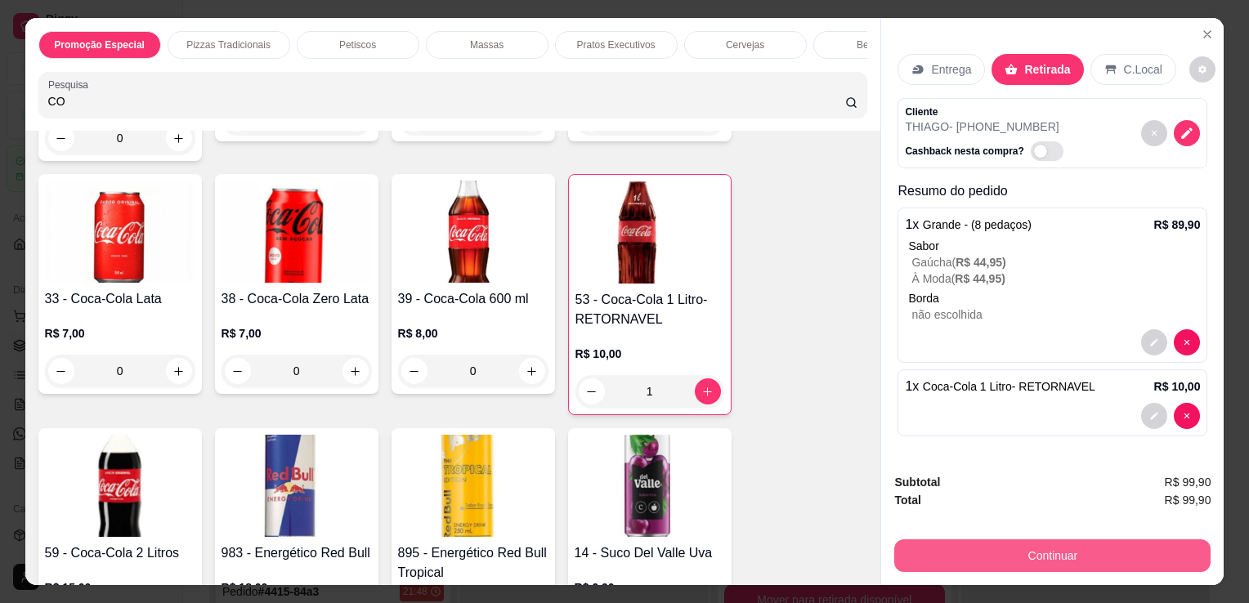
click at [952, 546] on button "Continuar" at bounding box center [1052, 556] width 316 height 33
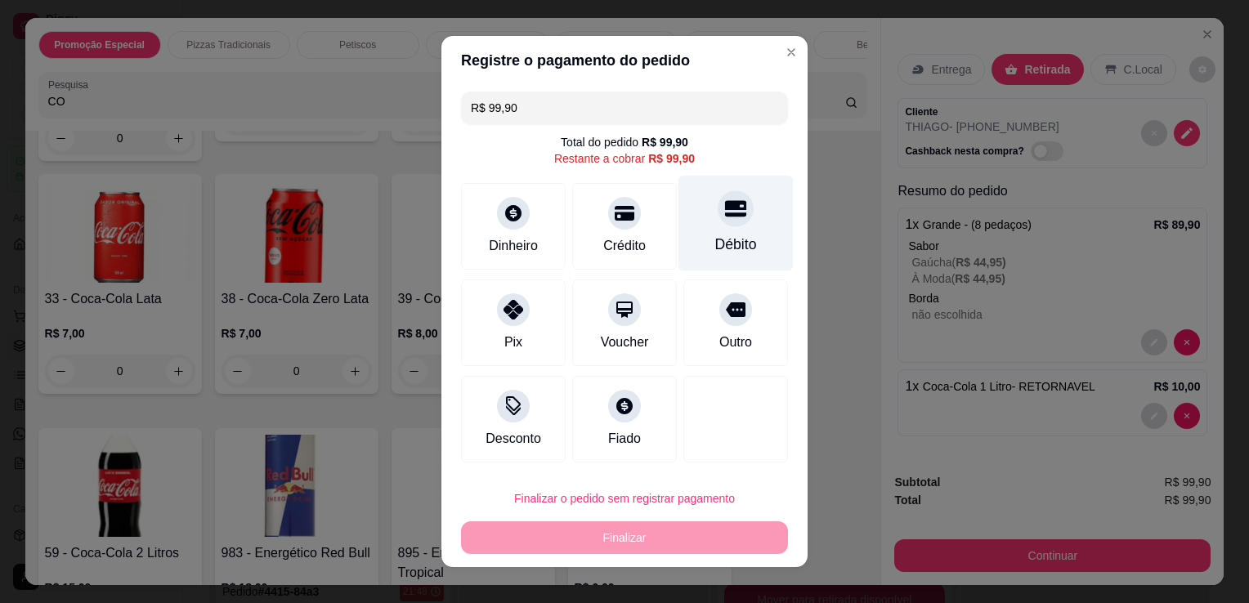
click at [748, 238] on div "Débito" at bounding box center [736, 224] width 115 height 96
type input "R$ 0,00"
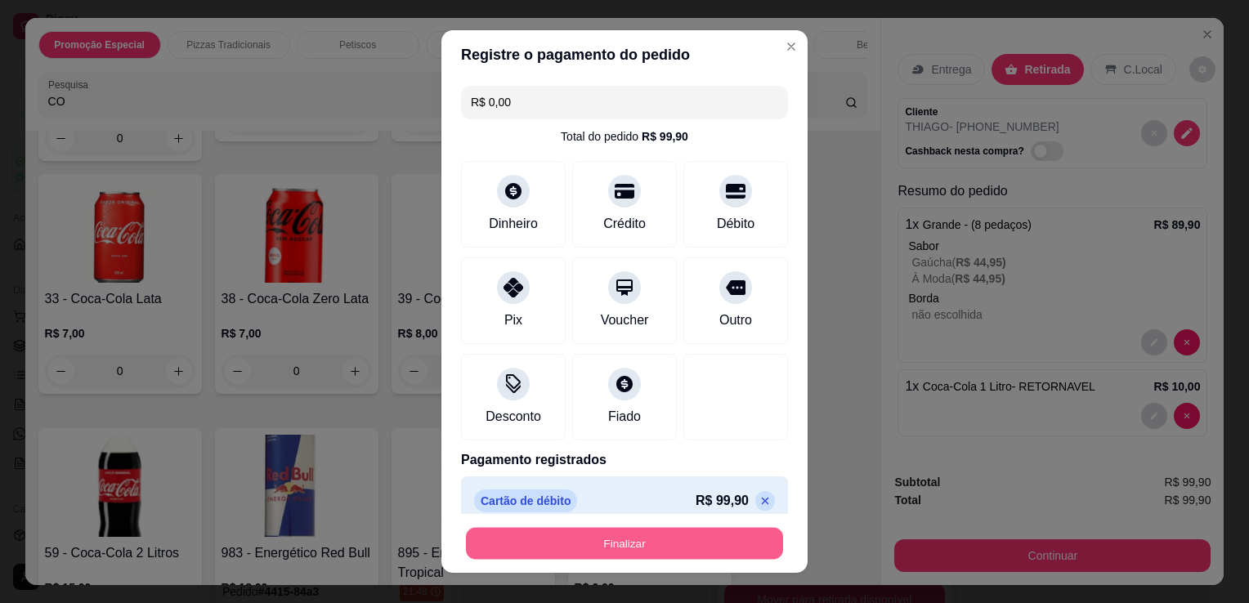
click at [693, 544] on button "Finalizar" at bounding box center [624, 544] width 317 height 32
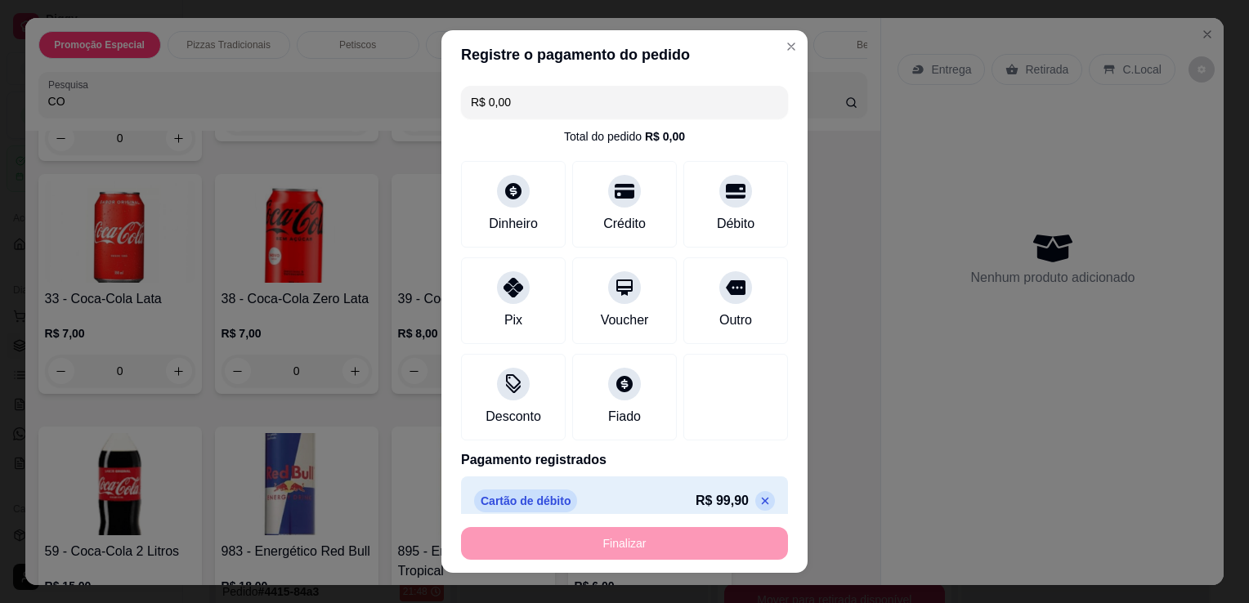
type input "0"
type input "-R$ 99,90"
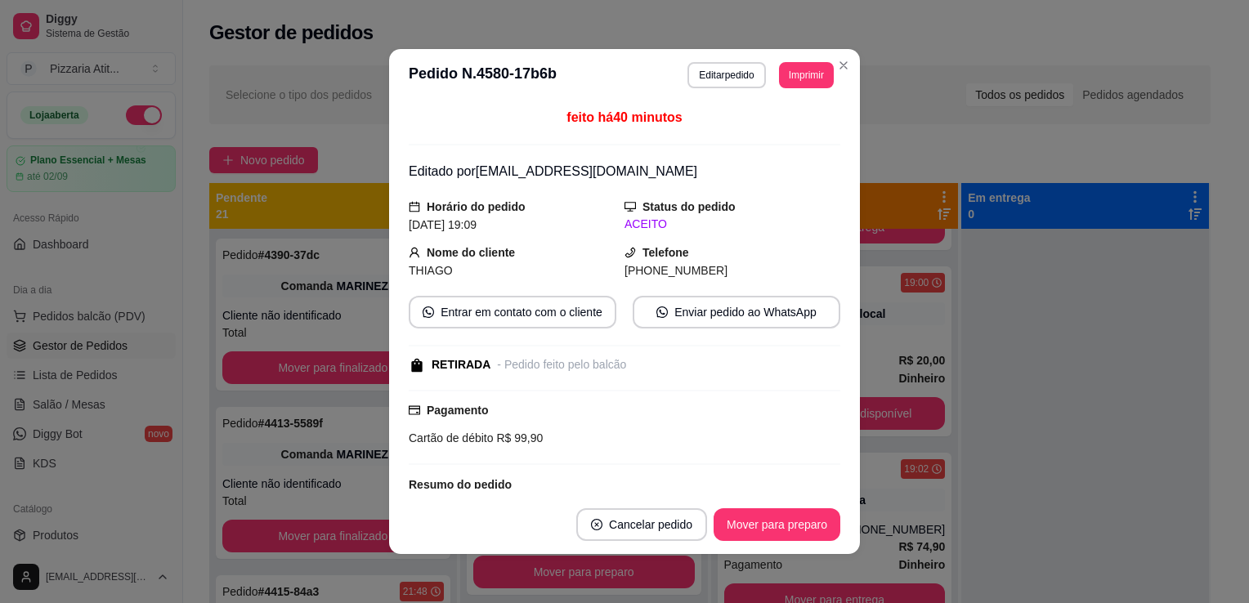
scroll to position [361, 0]
click at [768, 536] on button "Mover para preparo" at bounding box center [776, 525] width 123 height 32
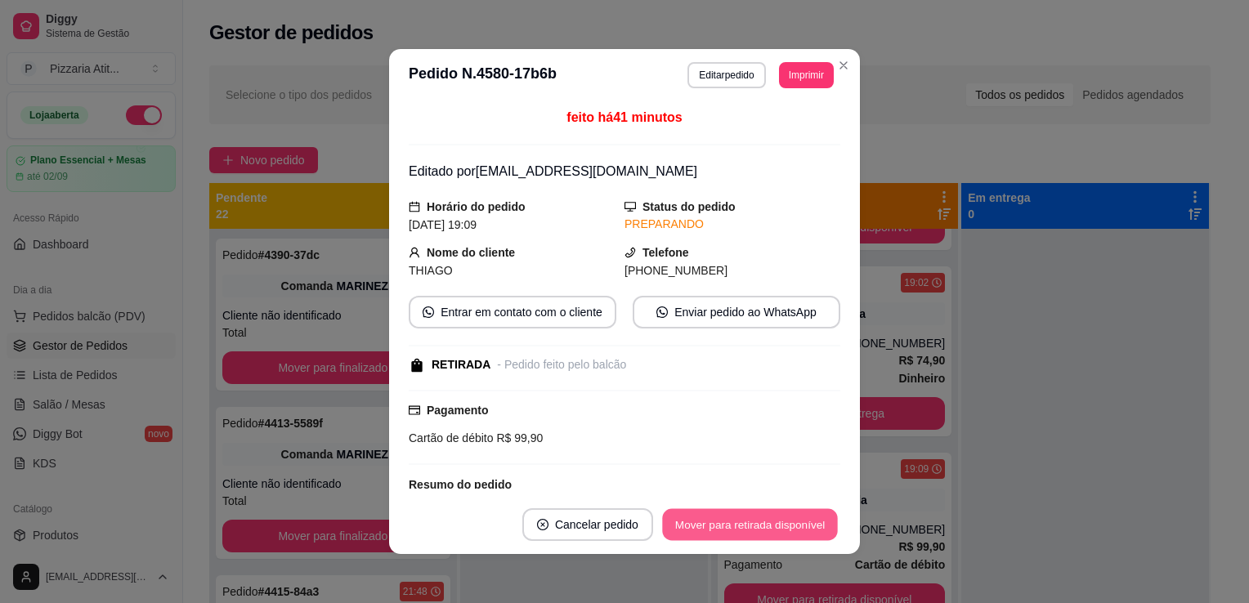
click at [768, 536] on button "Mover para retirada disponível" at bounding box center [749, 525] width 175 height 32
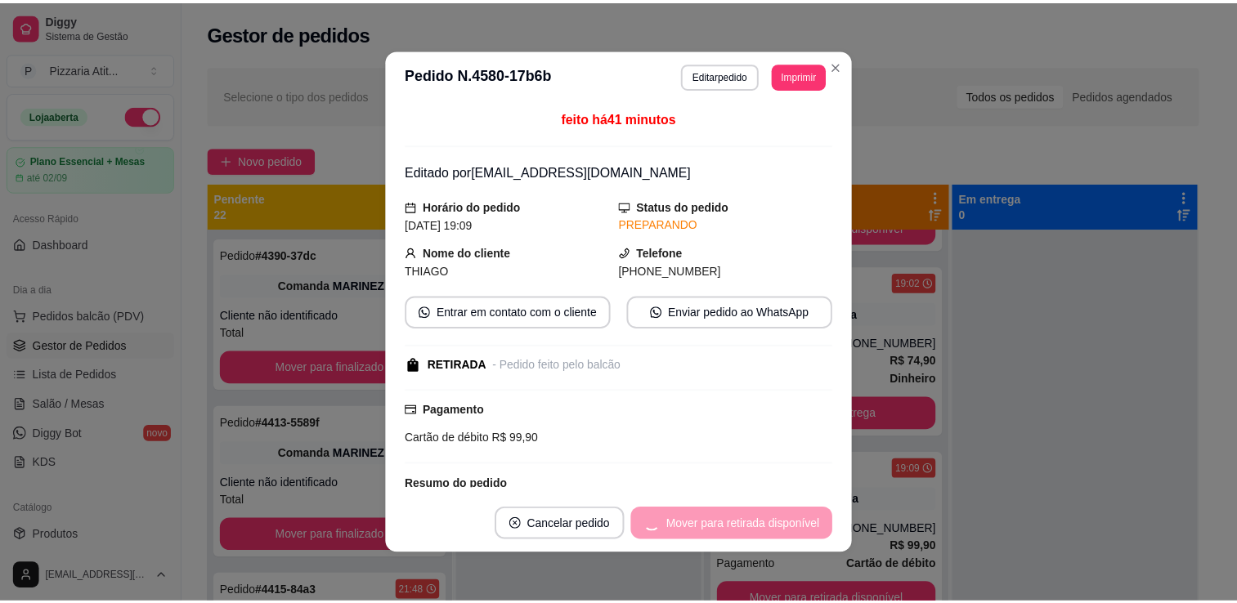
scroll to position [361, 0]
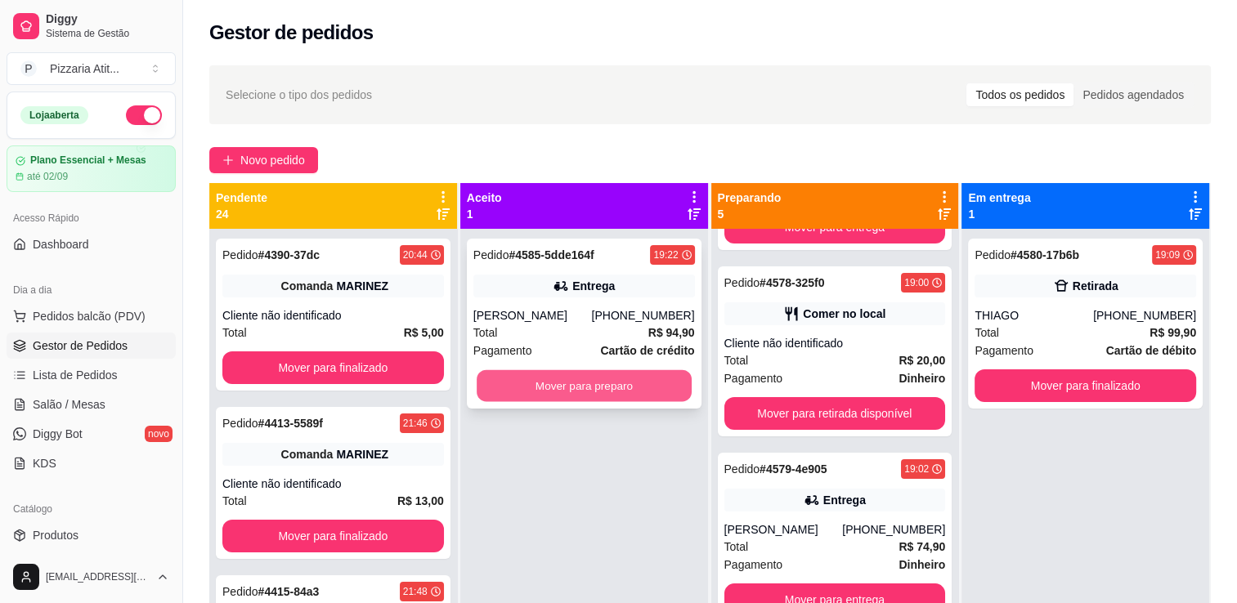
click at [594, 377] on button "Mover para preparo" at bounding box center [584, 386] width 215 height 32
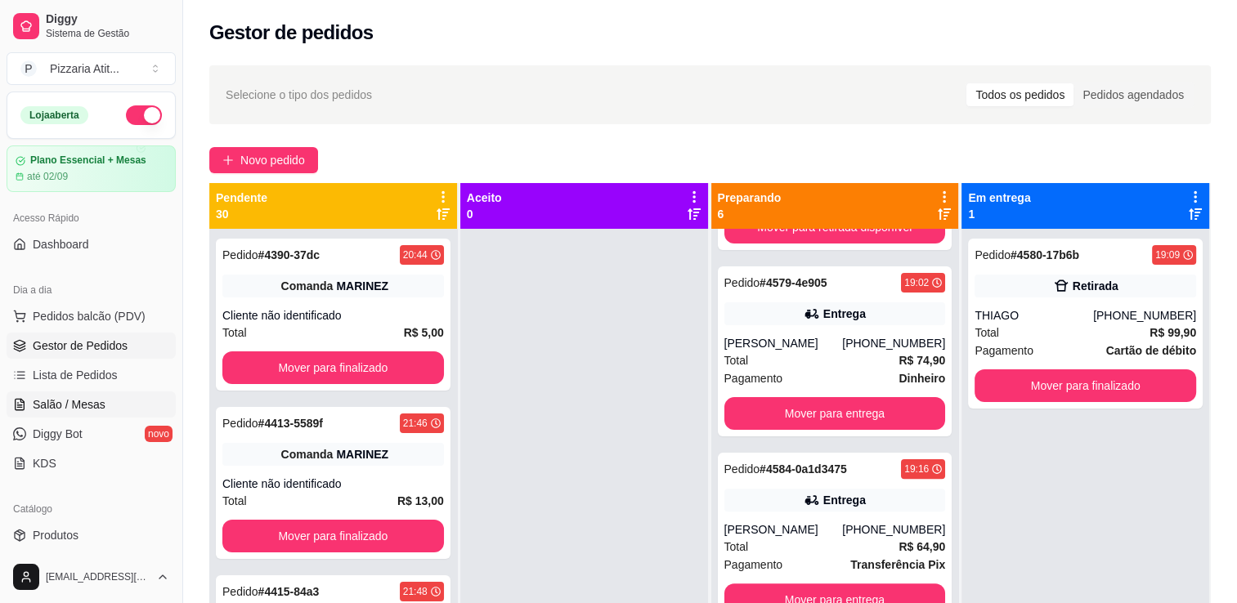
click at [110, 406] on link "Salão / Mesas" at bounding box center [91, 405] width 169 height 26
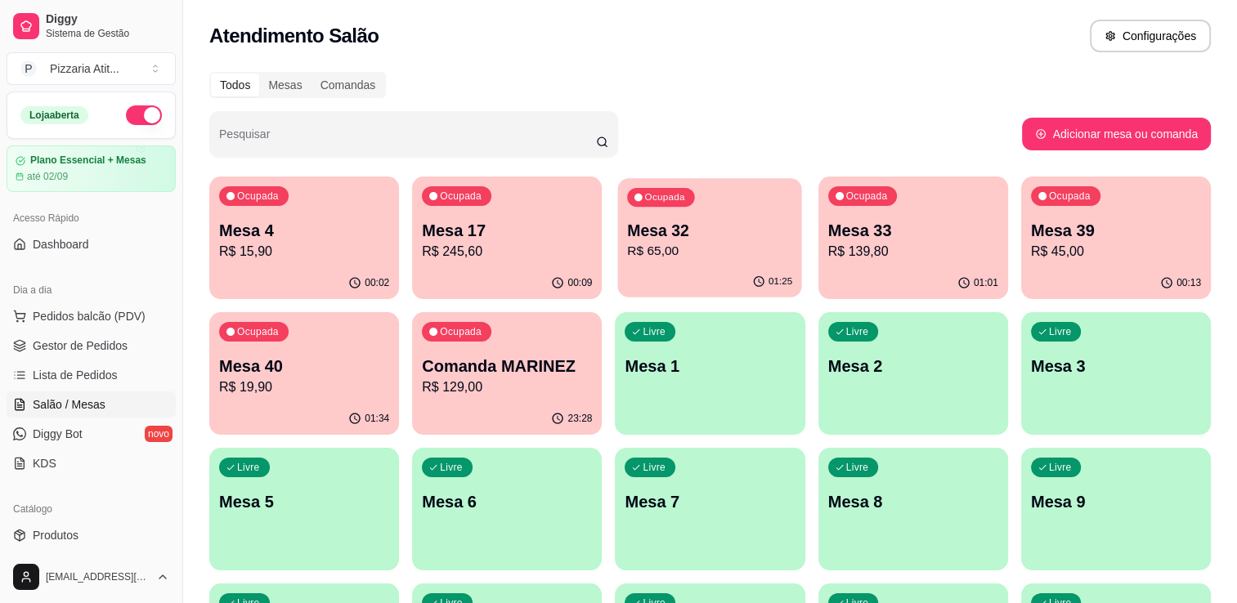
click at [721, 252] on p "R$ 65,00" at bounding box center [710, 251] width 165 height 19
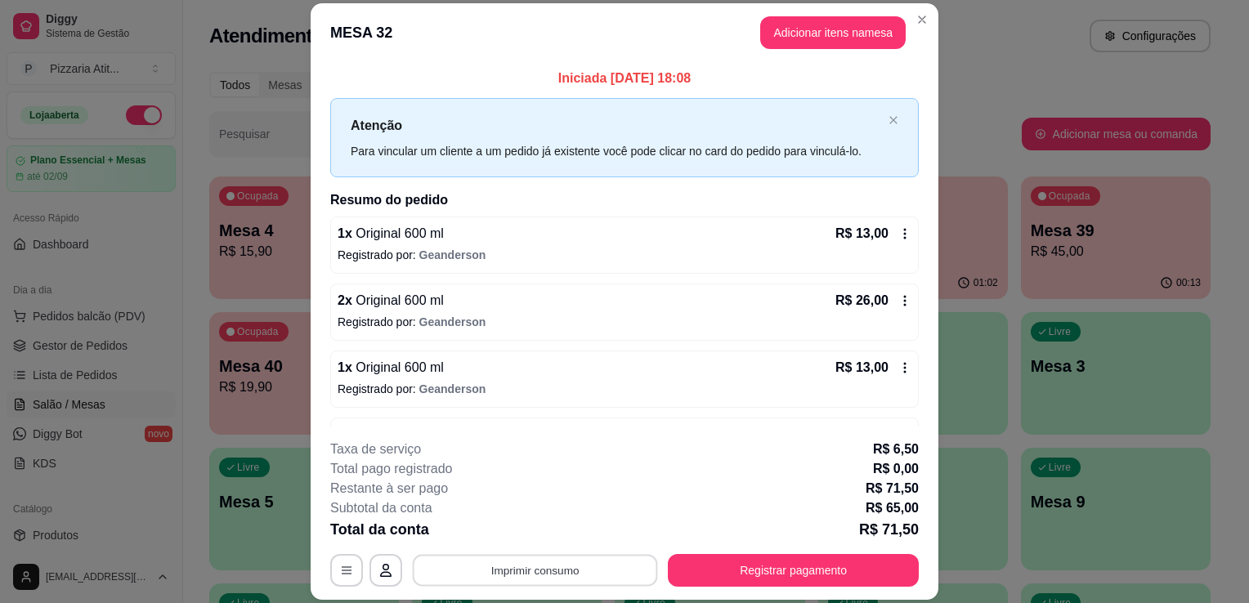
click at [532, 576] on button "Imprimir consumo" at bounding box center [535, 571] width 245 height 32
click at [523, 526] on button "IMPRESSORA" at bounding box center [534, 533] width 114 height 25
click at [728, 574] on button "Registrar pagamento" at bounding box center [794, 571] width 244 height 32
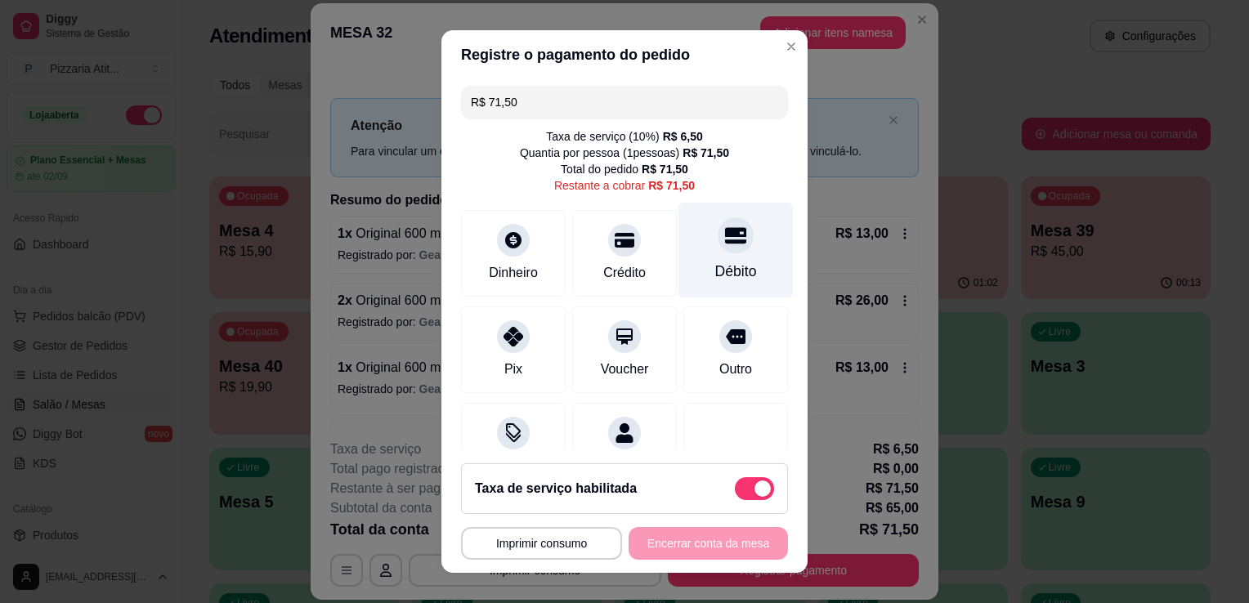
click at [695, 260] on div "Débito" at bounding box center [736, 251] width 115 height 96
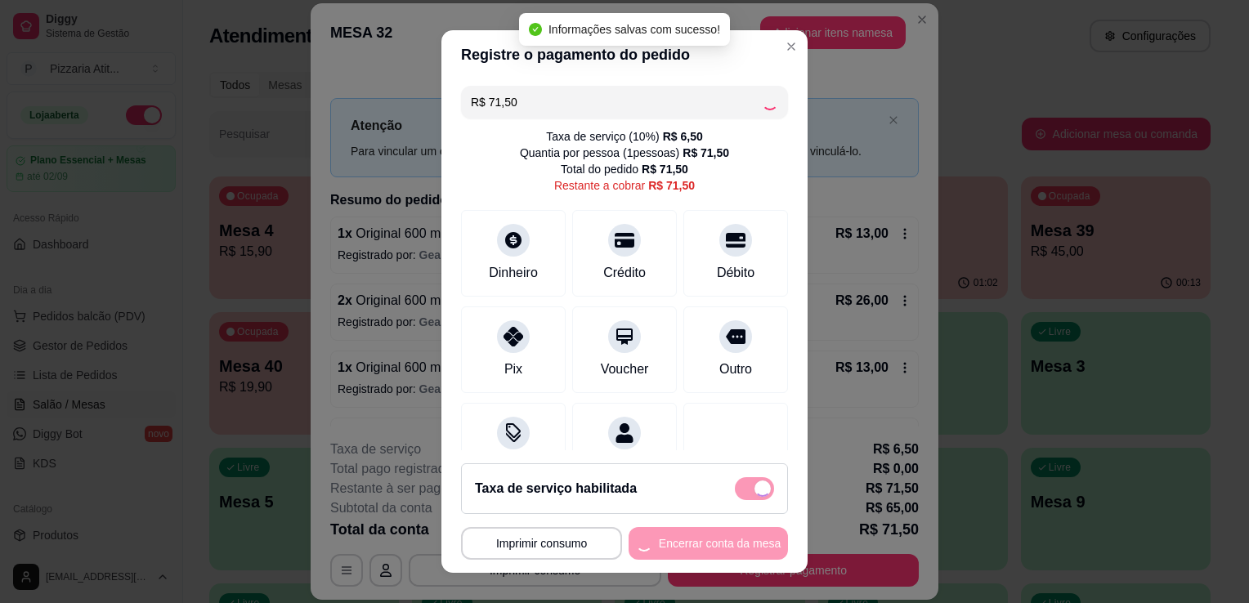
type input "R$ 0,00"
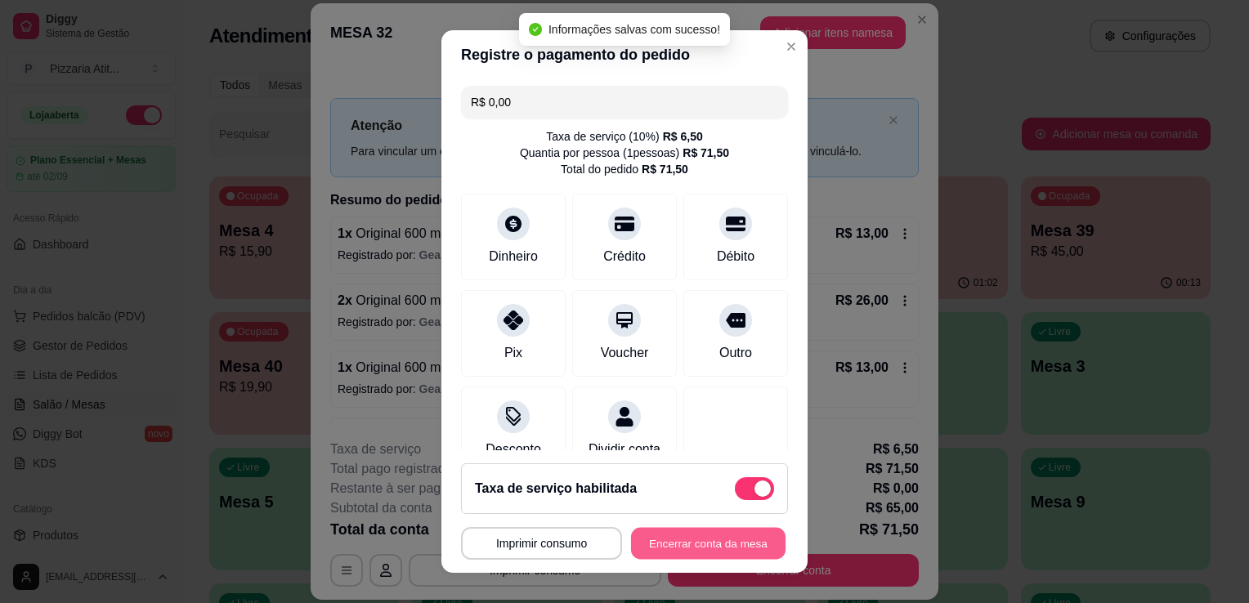
click at [670, 534] on button "Encerrar conta da mesa" at bounding box center [708, 544] width 155 height 32
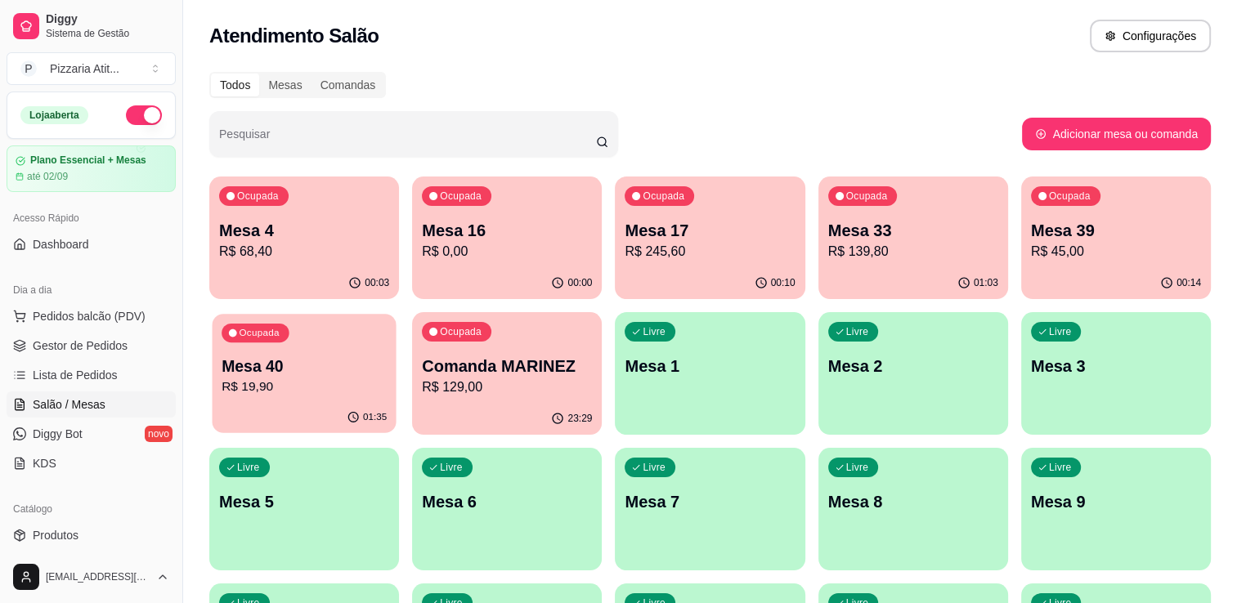
click at [247, 352] on div "Ocupada Mesa 40 R$ 19,90" at bounding box center [304, 358] width 184 height 88
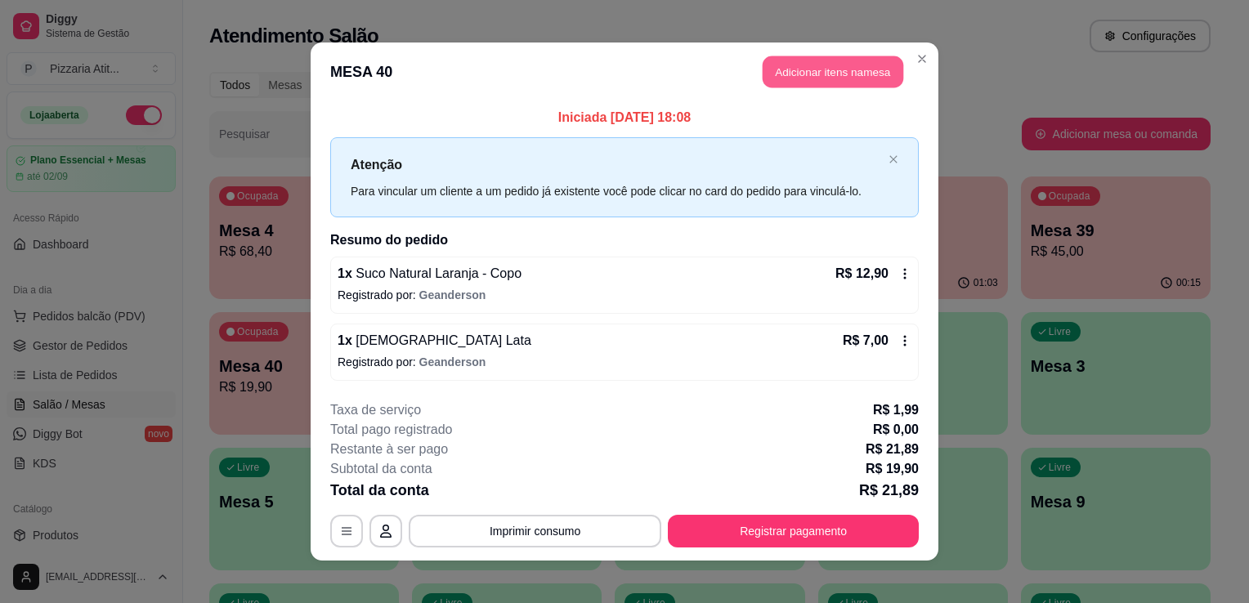
click at [829, 83] on button "Adicionar itens na mesa" at bounding box center [833, 72] width 141 height 32
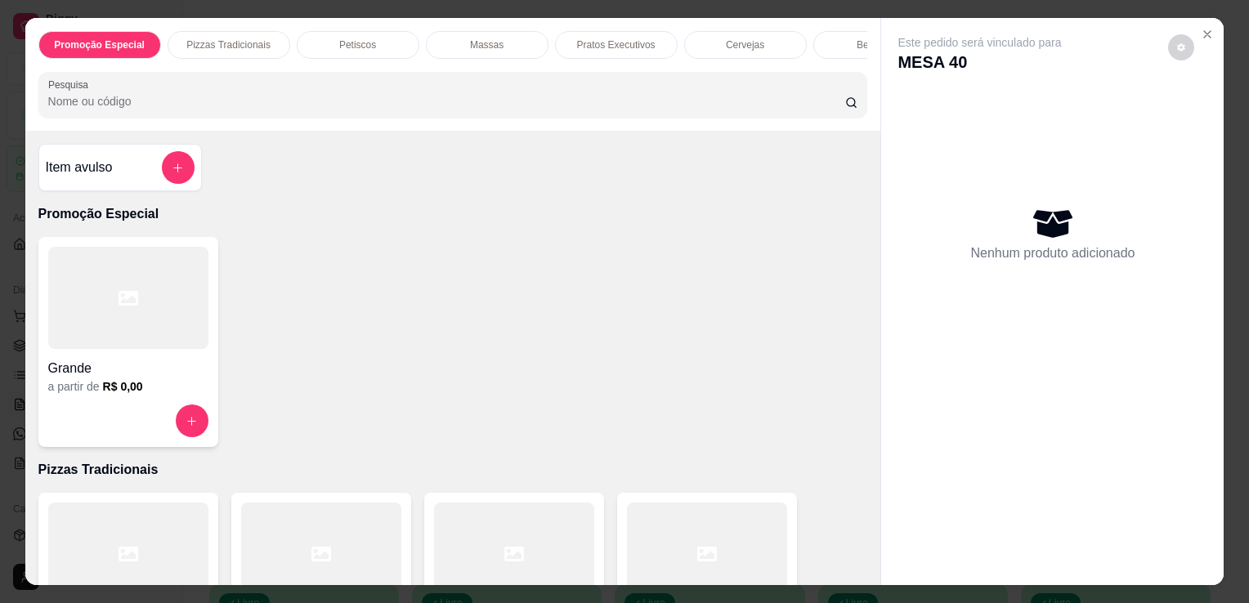
click at [768, 104] on input "Pesquisa" at bounding box center [446, 101] width 797 height 16
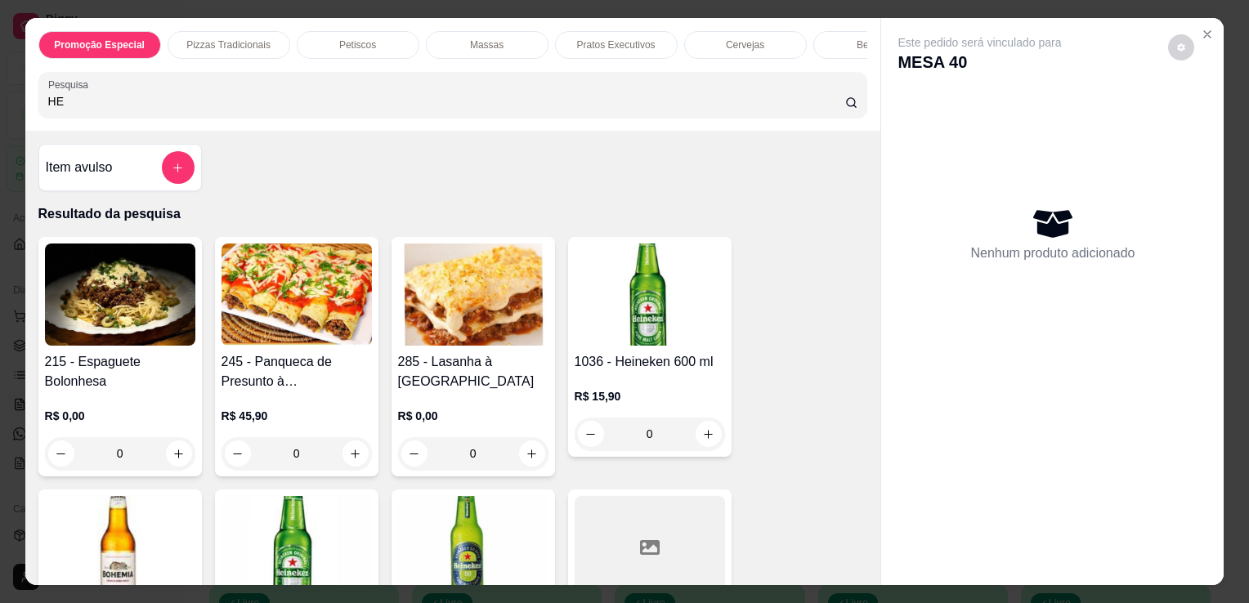
type input "HE"
click at [500, 530] on img at bounding box center [473, 547] width 150 height 102
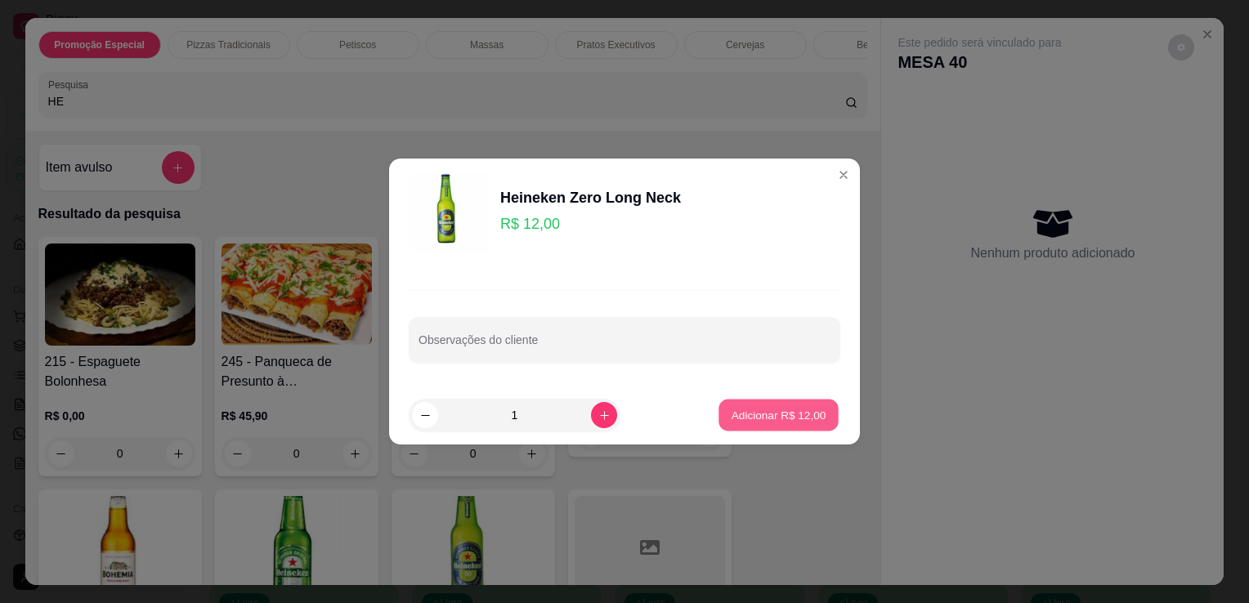
click at [748, 404] on button "Adicionar R$ 12,00" at bounding box center [779, 416] width 120 height 32
type input "1"
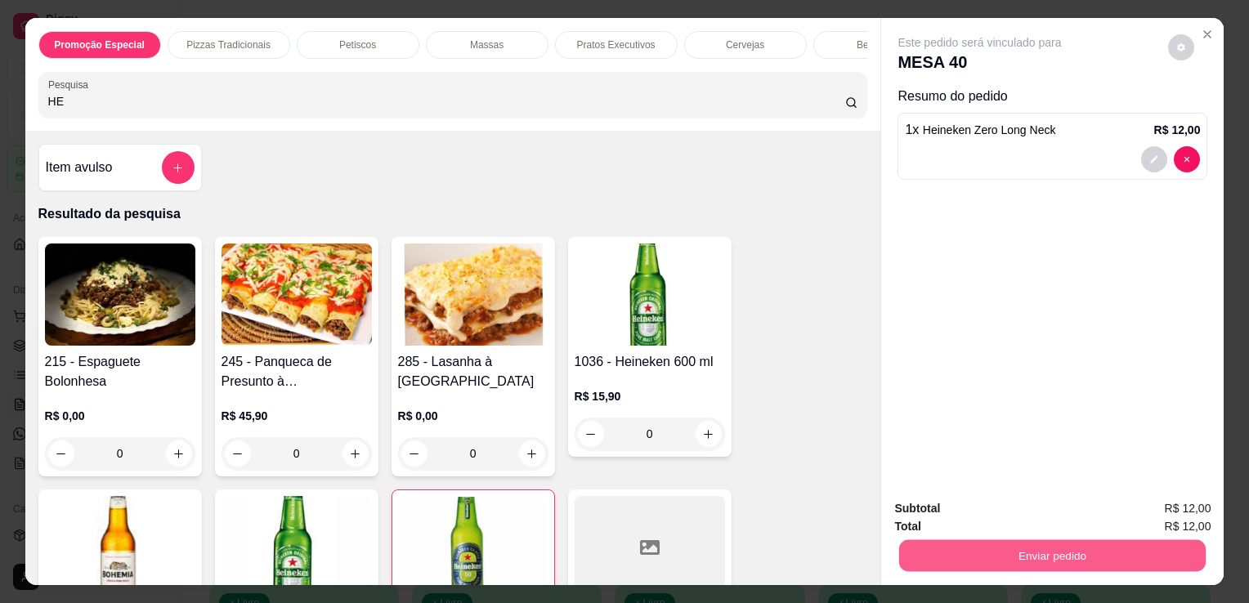
click at [919, 545] on button "Enviar pedido" at bounding box center [1052, 556] width 307 height 32
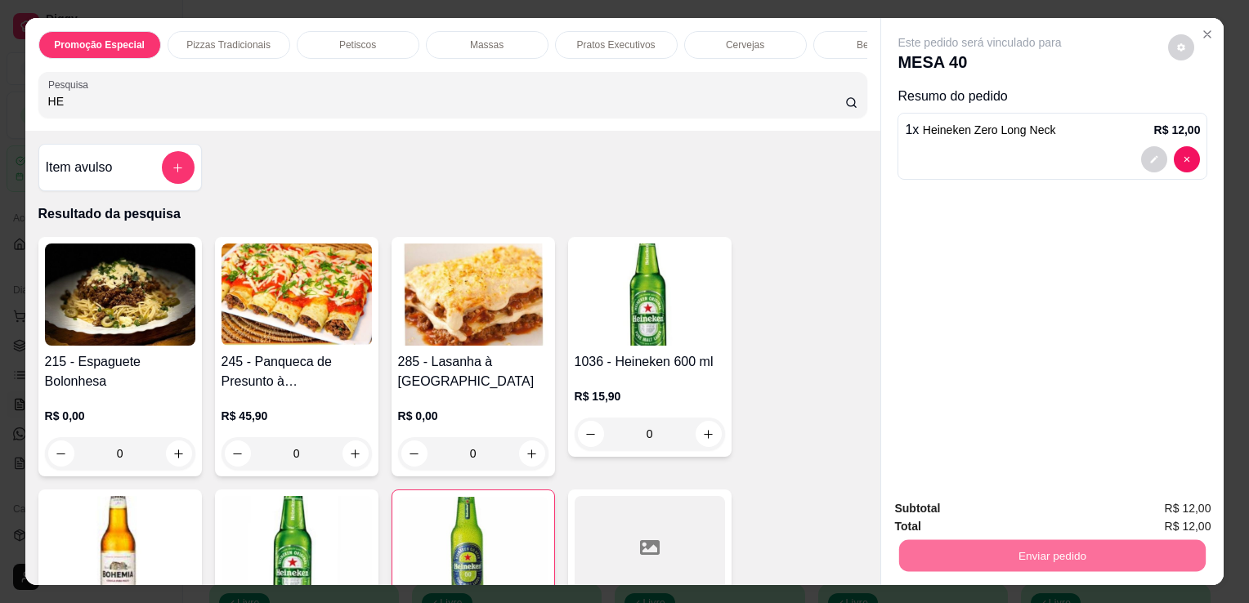
click at [952, 508] on button "Não registrar e enviar pedido" at bounding box center [998, 510] width 165 height 30
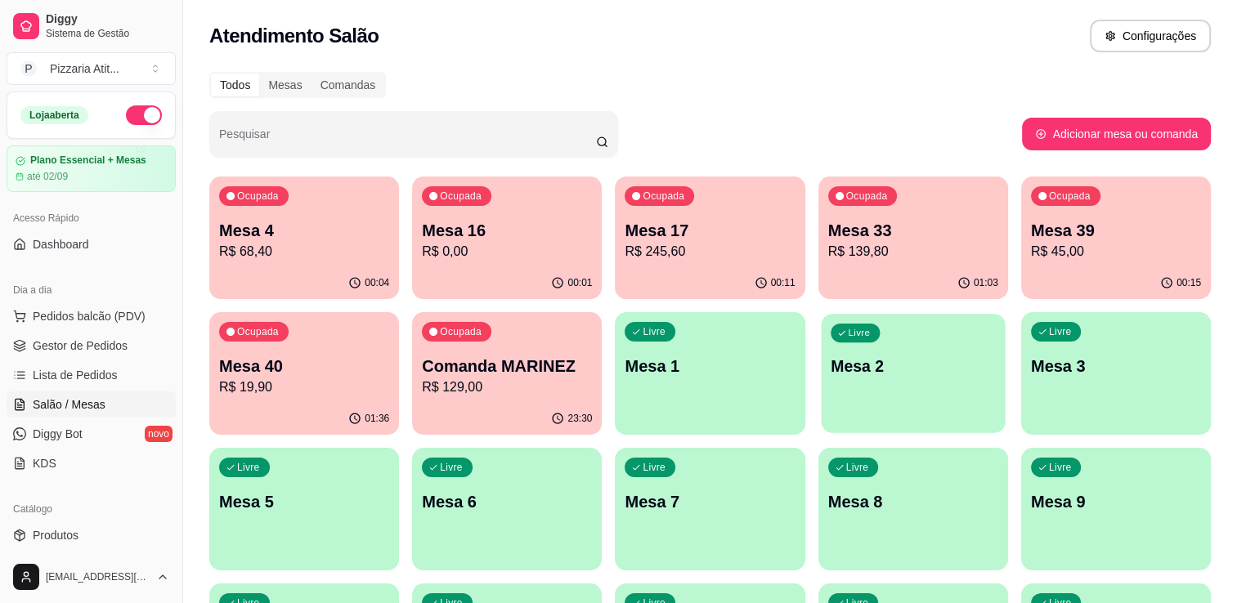
click at [893, 410] on div "Livre Mesa 2" at bounding box center [913, 364] width 184 height 100
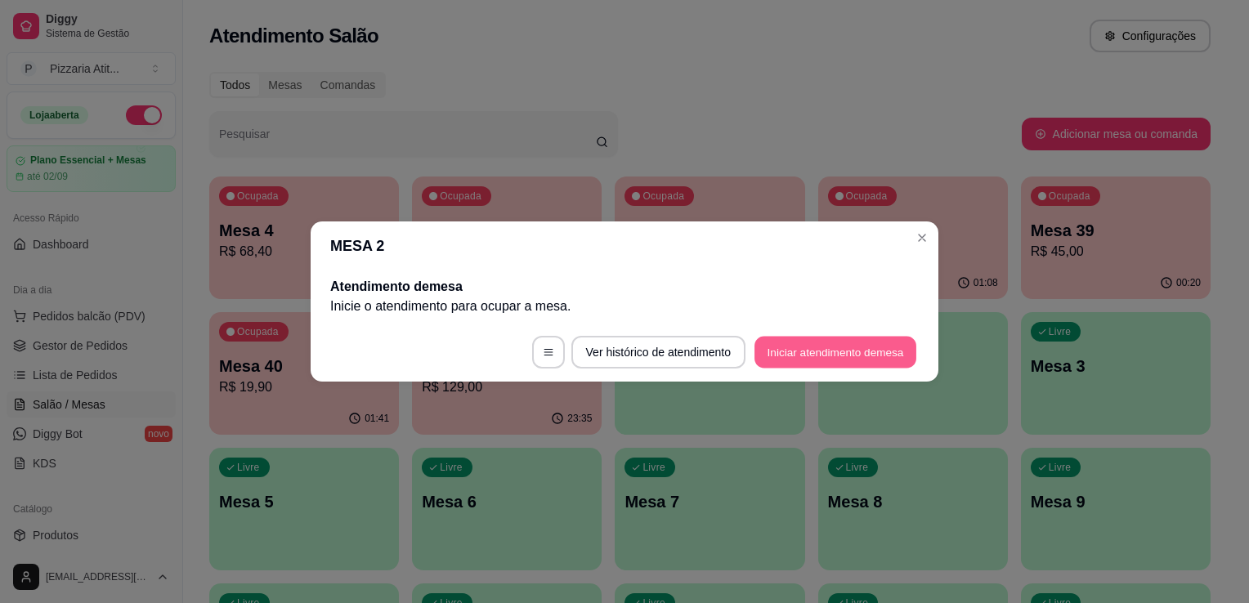
click at [801, 353] on button "Iniciar atendimento de mesa" at bounding box center [836, 353] width 162 height 32
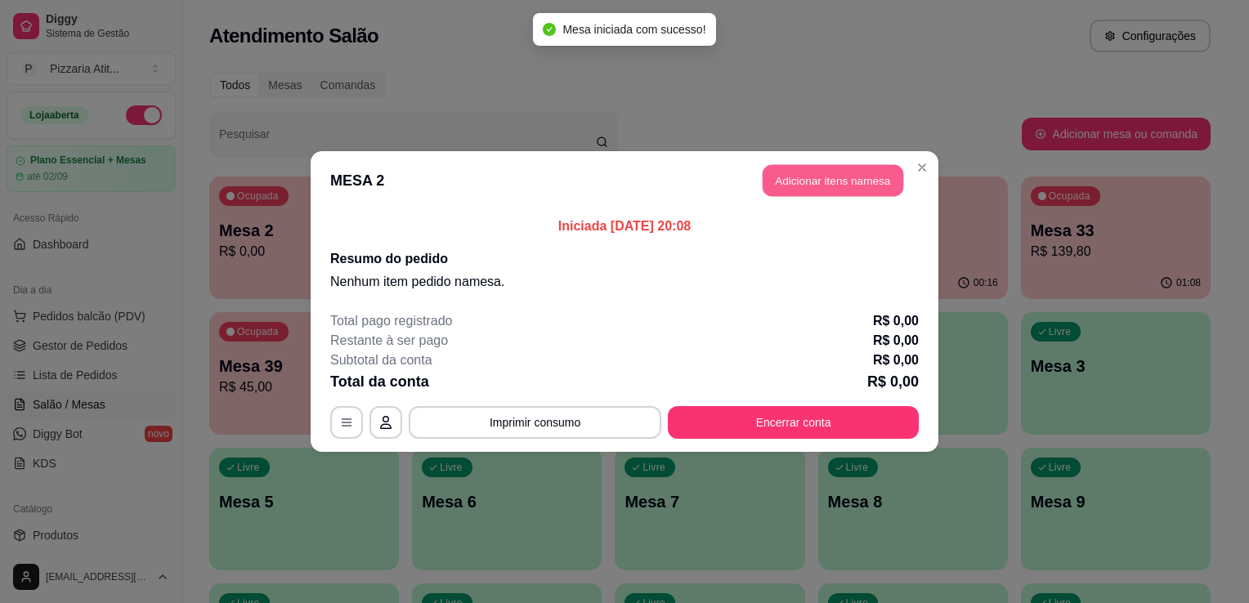
click at [787, 186] on button "Adicionar itens na mesa" at bounding box center [833, 181] width 141 height 32
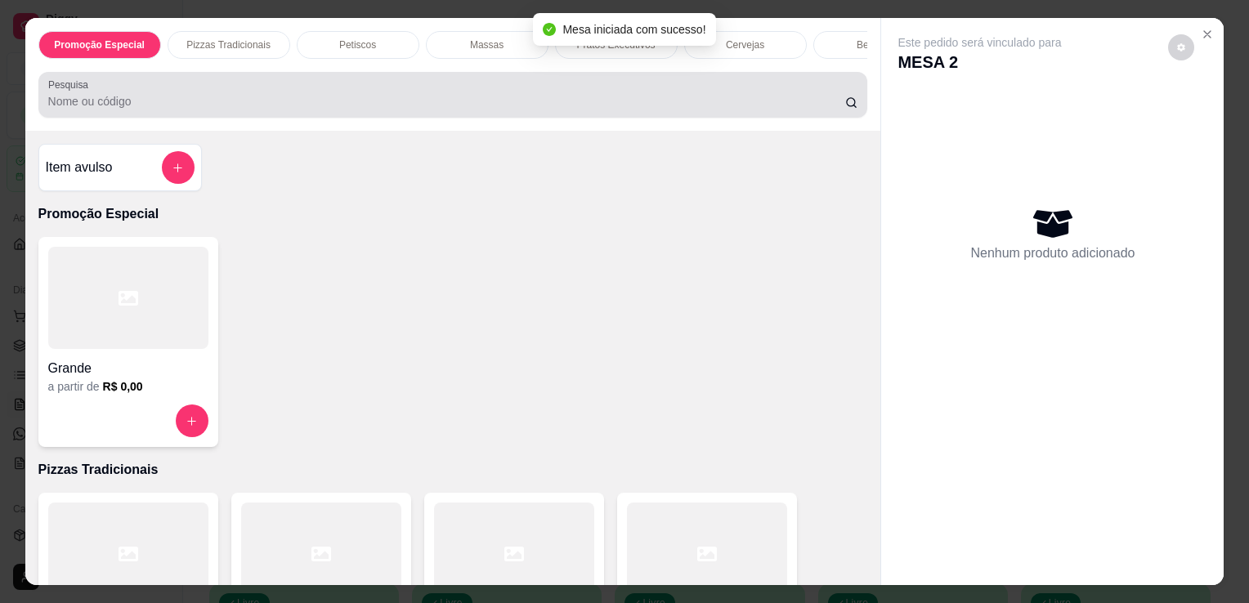
click at [697, 118] on div "Pesquisa" at bounding box center [453, 95] width 830 height 46
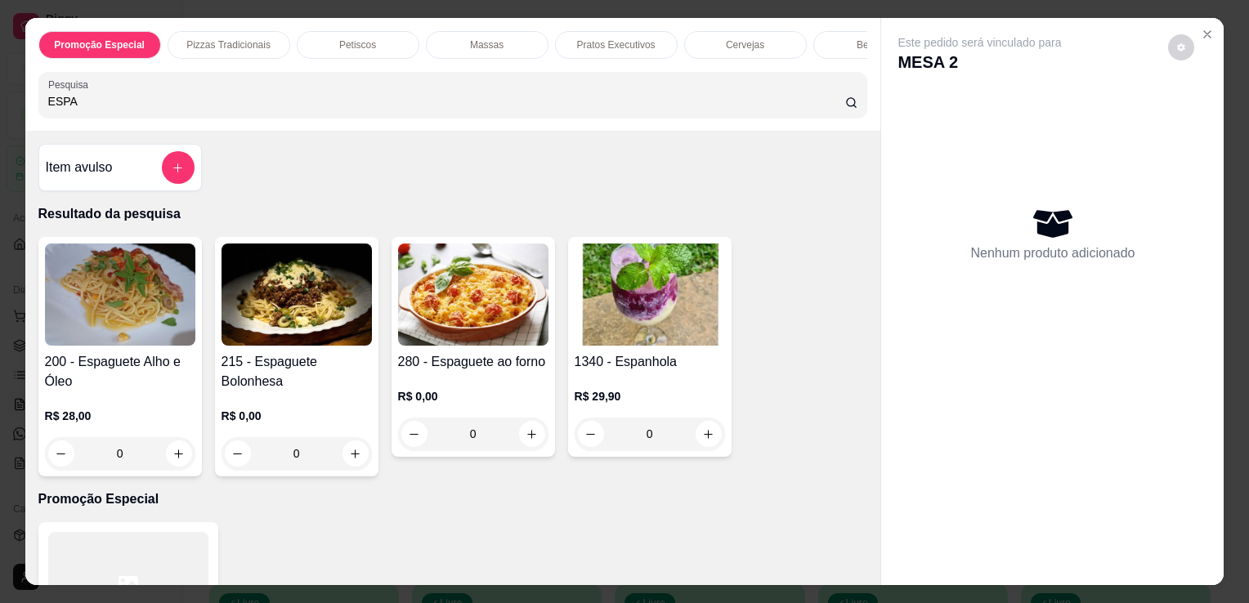
type input "ESPA"
click at [593, 319] on img at bounding box center [650, 295] width 150 height 102
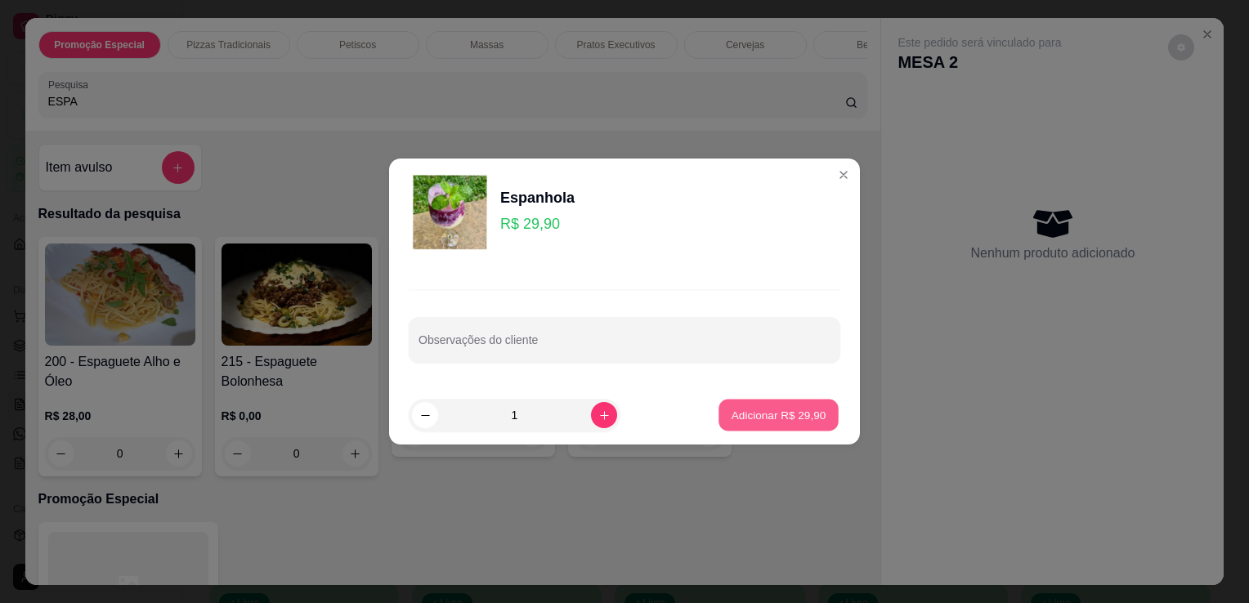
click at [775, 417] on p "Adicionar R$ 29,90" at bounding box center [779, 415] width 95 height 16
type input "1"
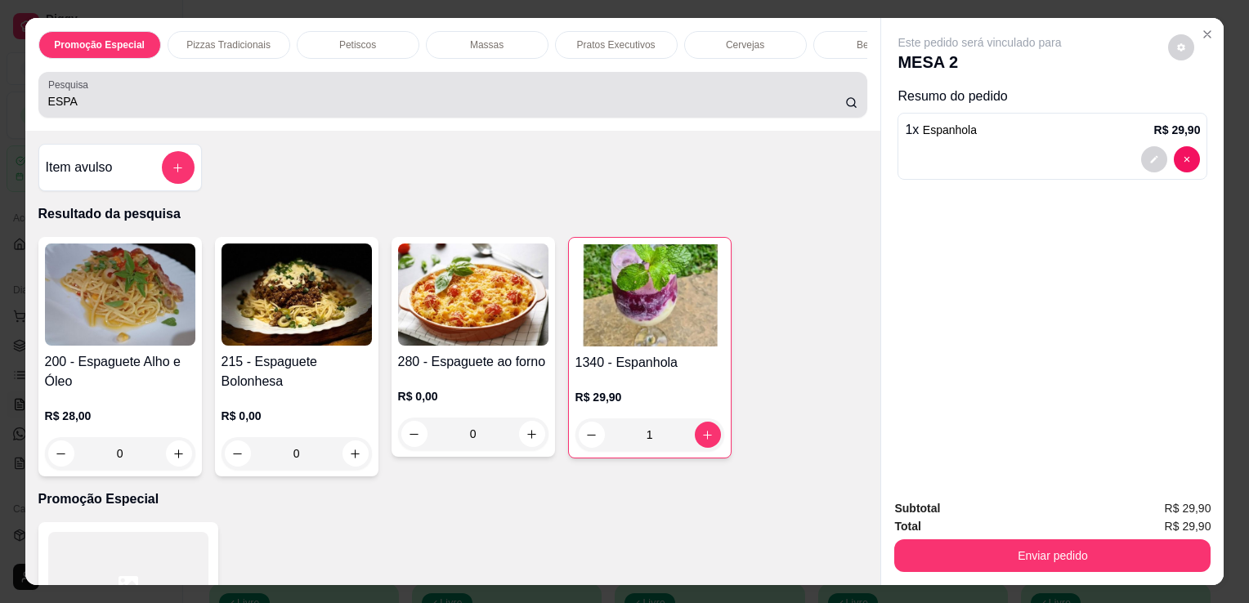
drag, startPoint x: 679, startPoint y: 126, endPoint x: 680, endPoint y: 108, distance: 18.0
click at [680, 108] on div "Promoção Especial Pizzas Tradicionais Petiscos Massas Pratos Executivos Cerveja…" at bounding box center [453, 74] width 856 height 113
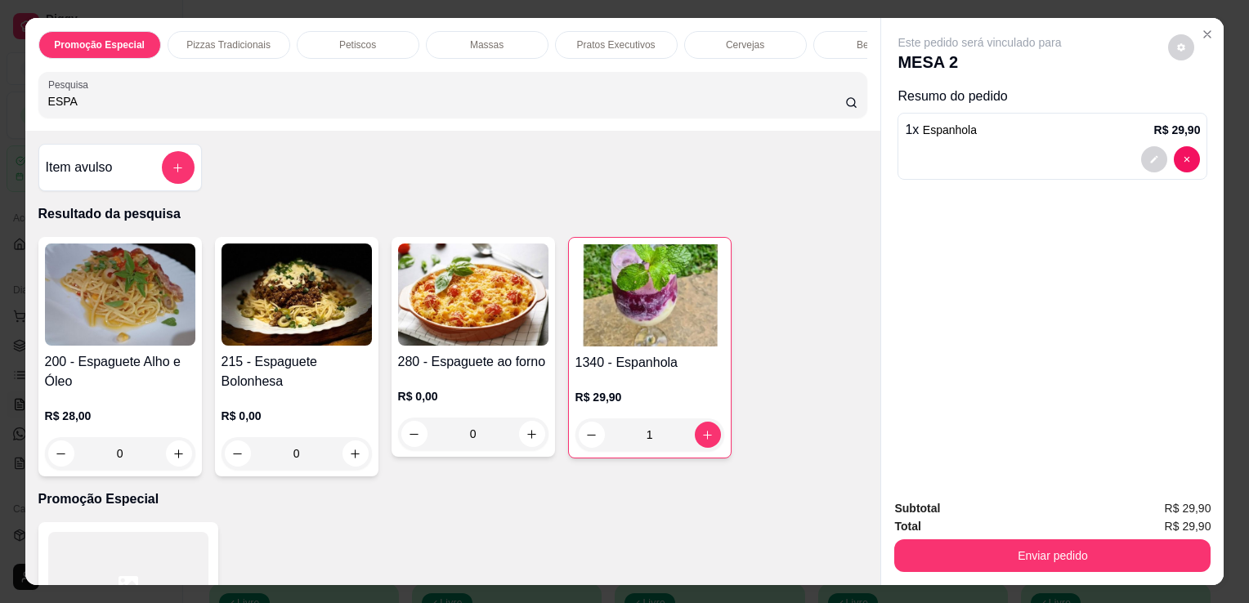
click at [680, 108] on input "ESPA" at bounding box center [446, 101] width 797 height 16
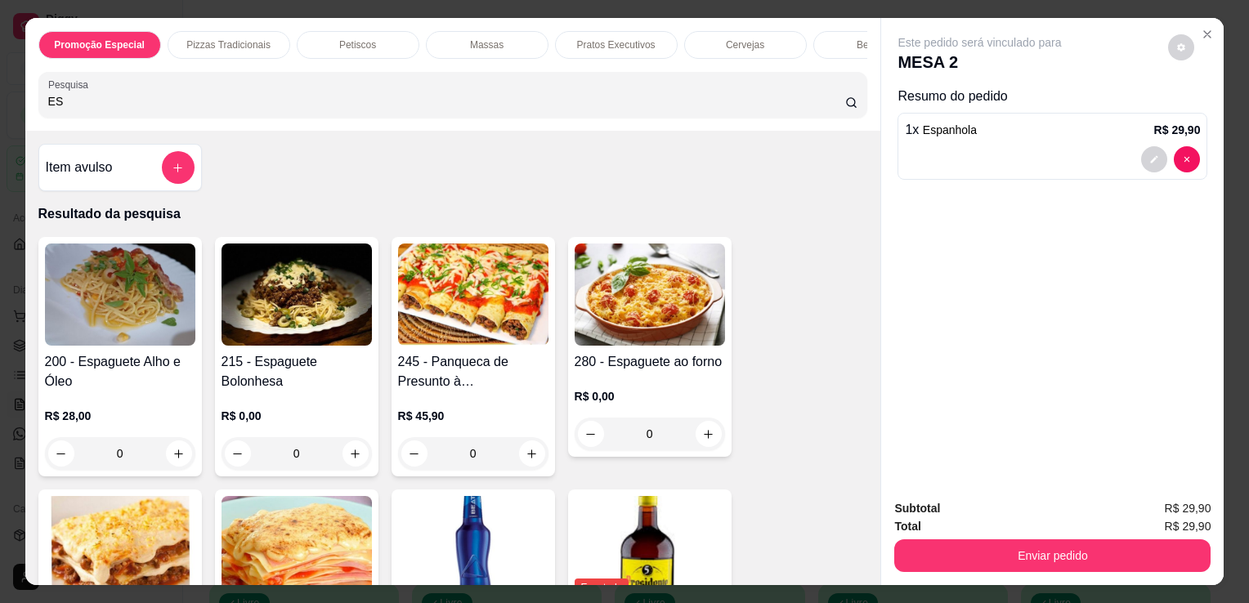
type input "E"
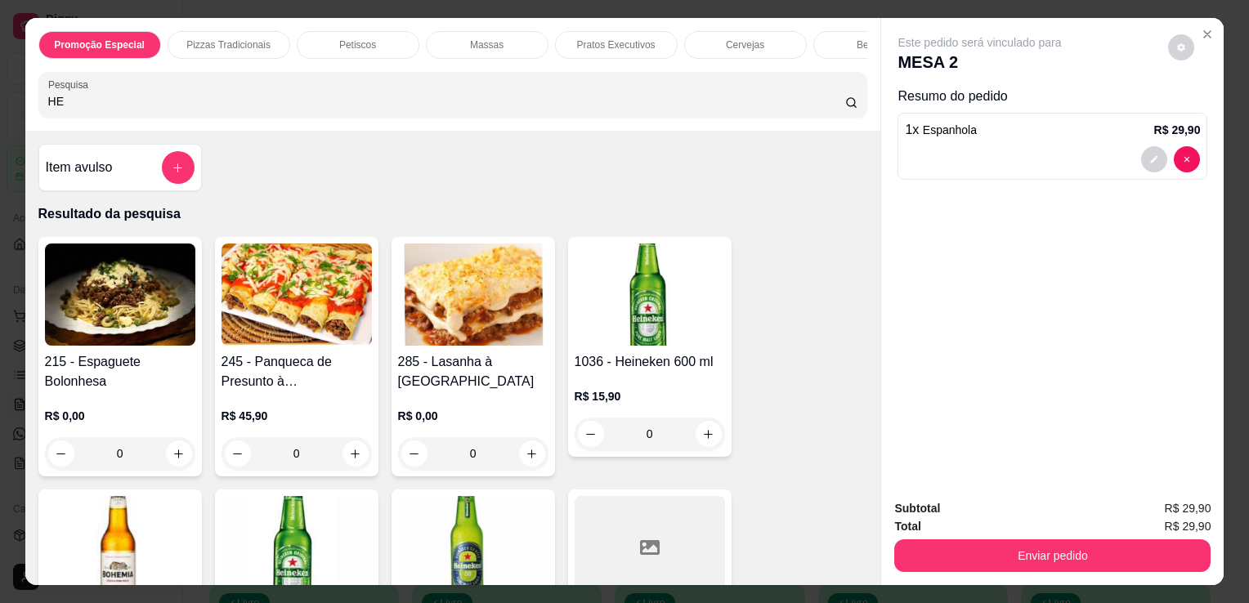
type input "HE"
click at [680, 317] on img at bounding box center [650, 295] width 150 height 102
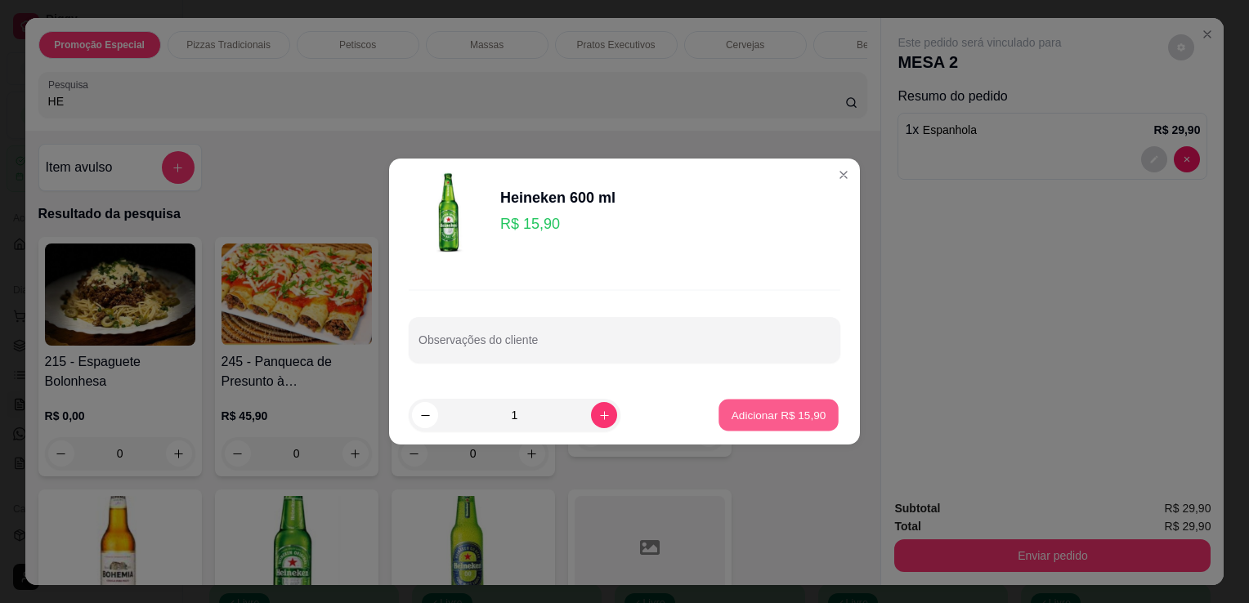
click at [734, 415] on p "Adicionar R$ 15,90" at bounding box center [779, 415] width 95 height 16
type input "1"
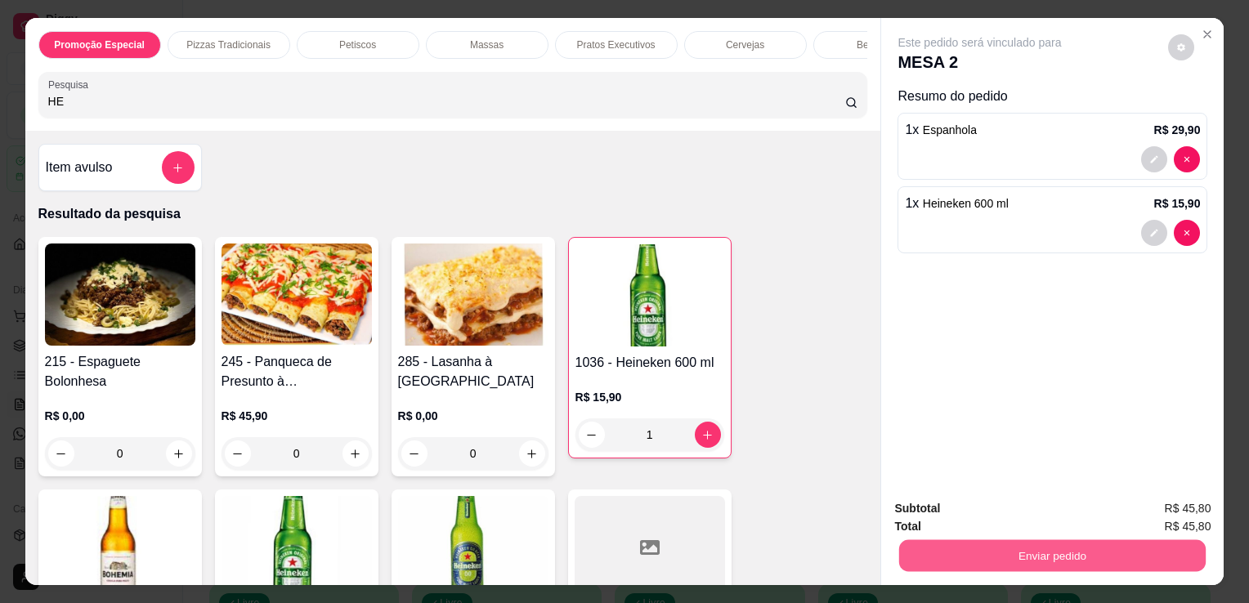
click at [954, 545] on button "Enviar pedido" at bounding box center [1052, 556] width 307 height 32
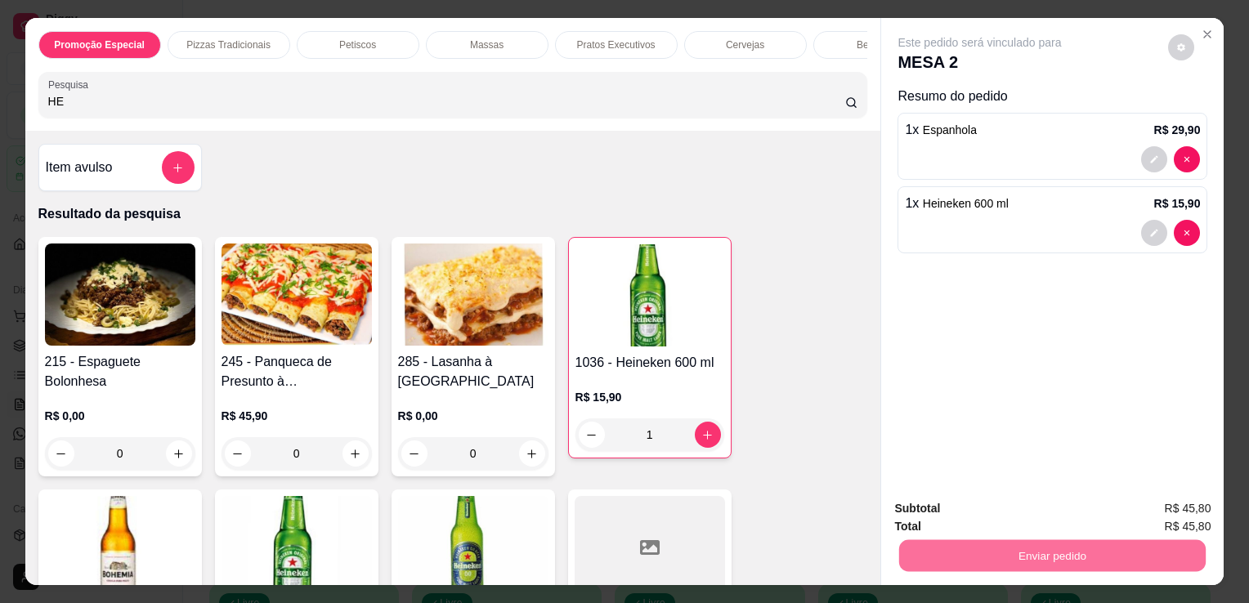
click at [945, 504] on button "Não registrar e enviar pedido" at bounding box center [998, 510] width 165 height 30
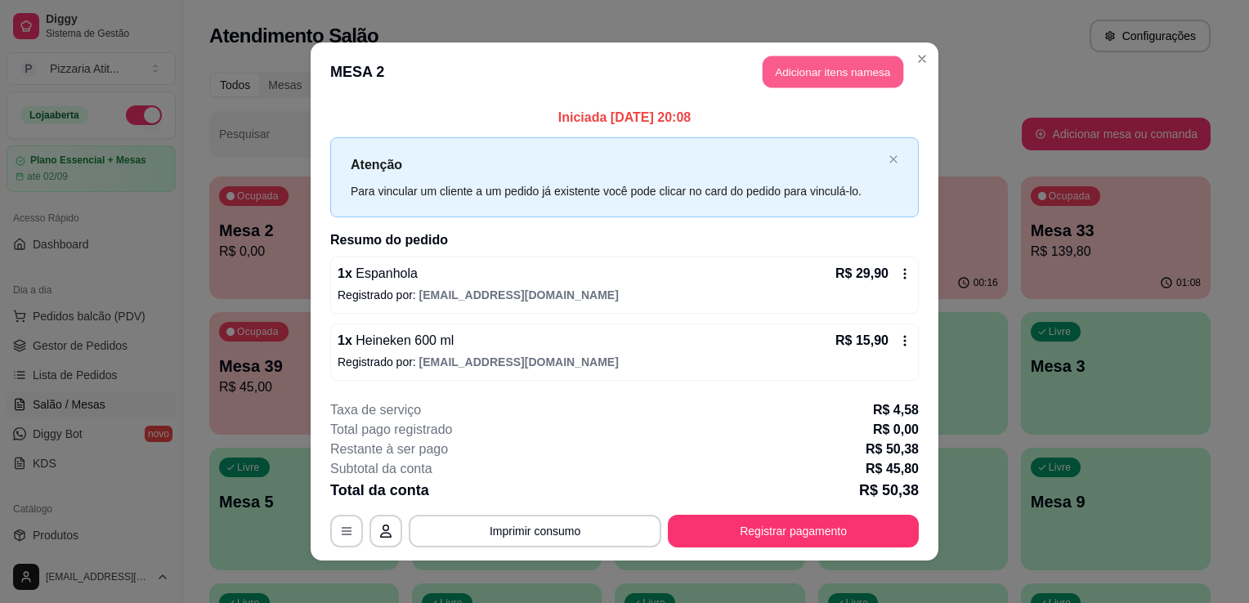
click at [814, 65] on button "Adicionar itens na mesa" at bounding box center [833, 72] width 141 height 32
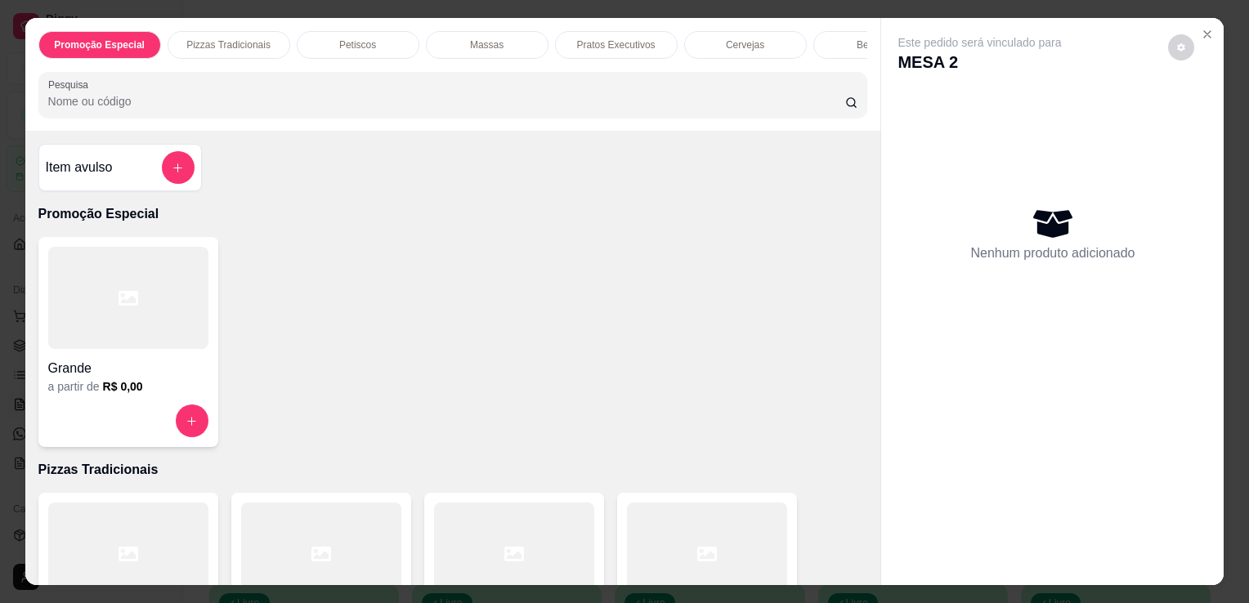
click at [589, 106] on input "Pesquisa" at bounding box center [446, 101] width 797 height 16
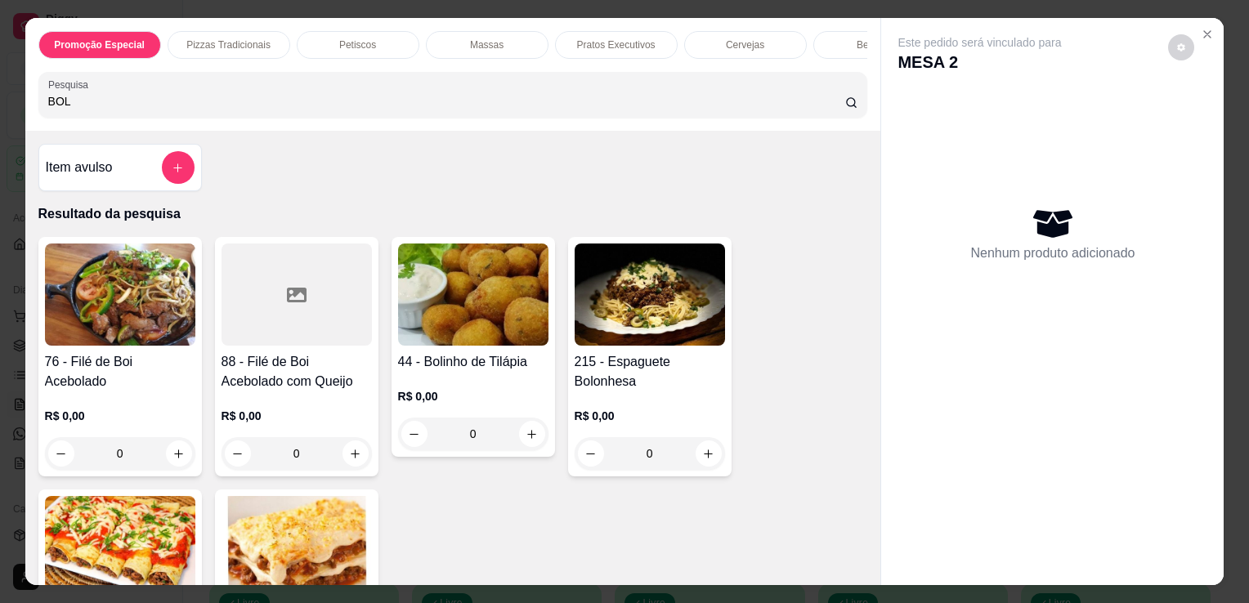
type input "BOL"
click at [475, 311] on img at bounding box center [473, 295] width 150 height 102
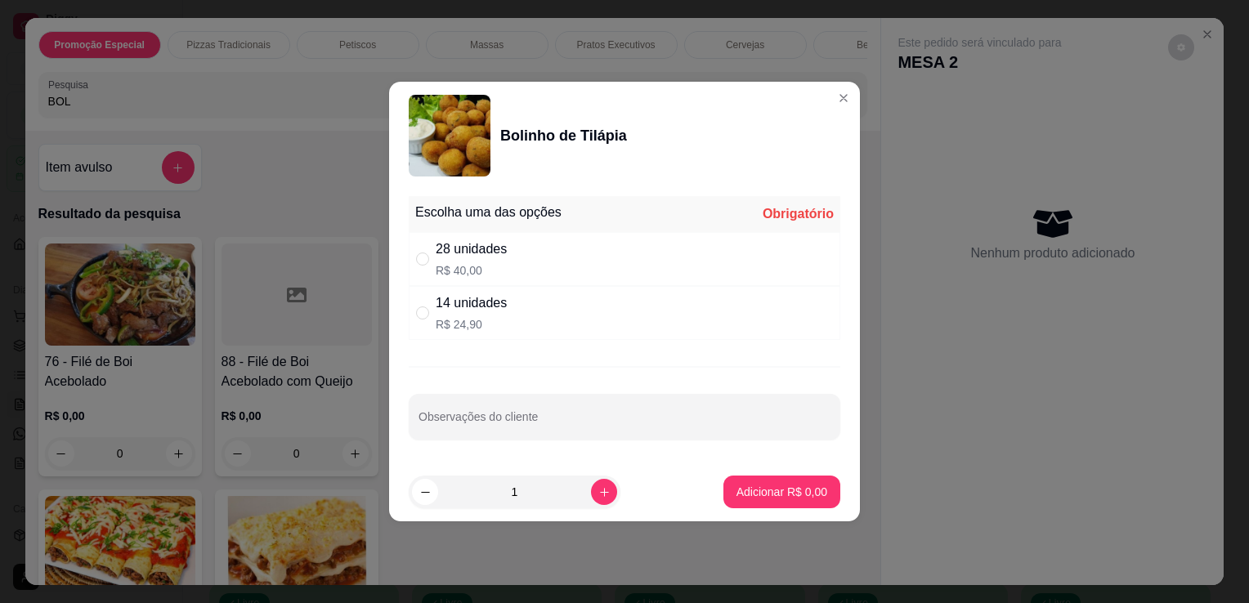
click at [534, 254] on div "28 unidades R$ 40,00" at bounding box center [625, 259] width 432 height 54
radio input "true"
click at [766, 491] on p "Adicionar R$ 40,00" at bounding box center [779, 492] width 95 height 16
type input "1"
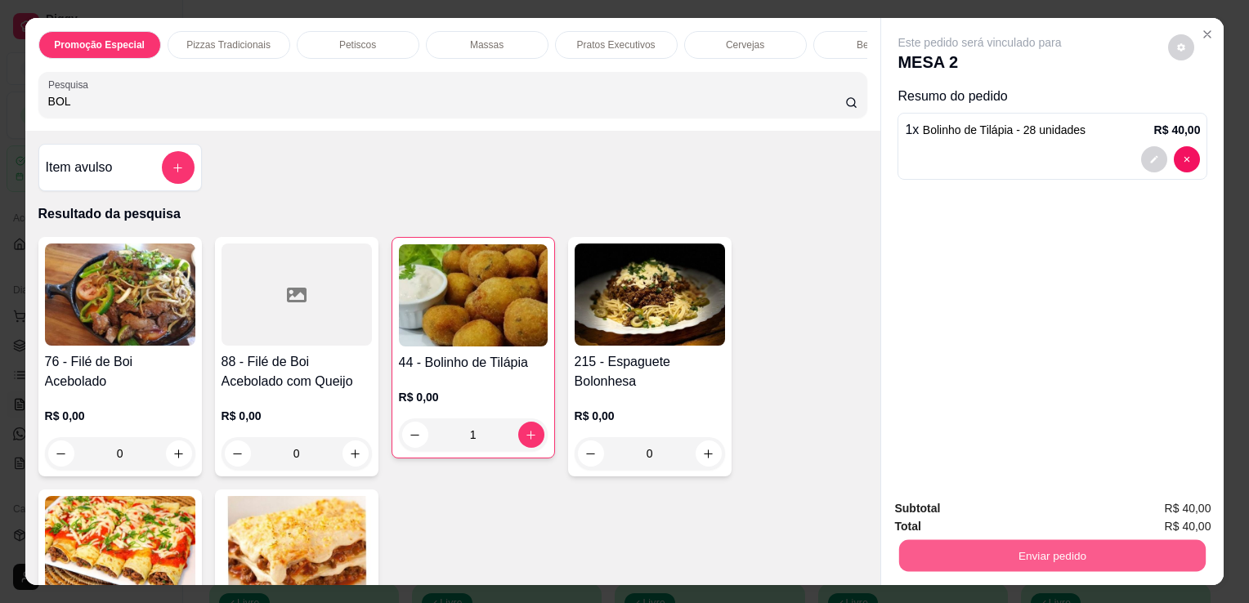
click at [961, 547] on button "Enviar pedido" at bounding box center [1052, 556] width 307 height 32
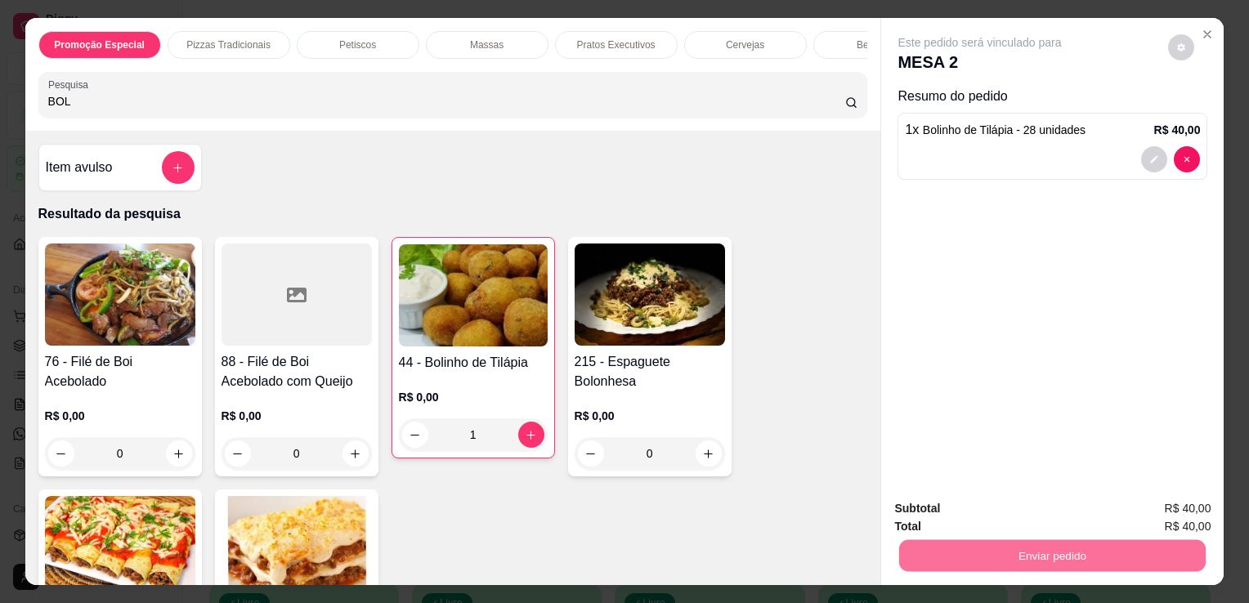
click at [983, 502] on button "Não registrar e enviar pedido" at bounding box center [998, 510] width 165 height 30
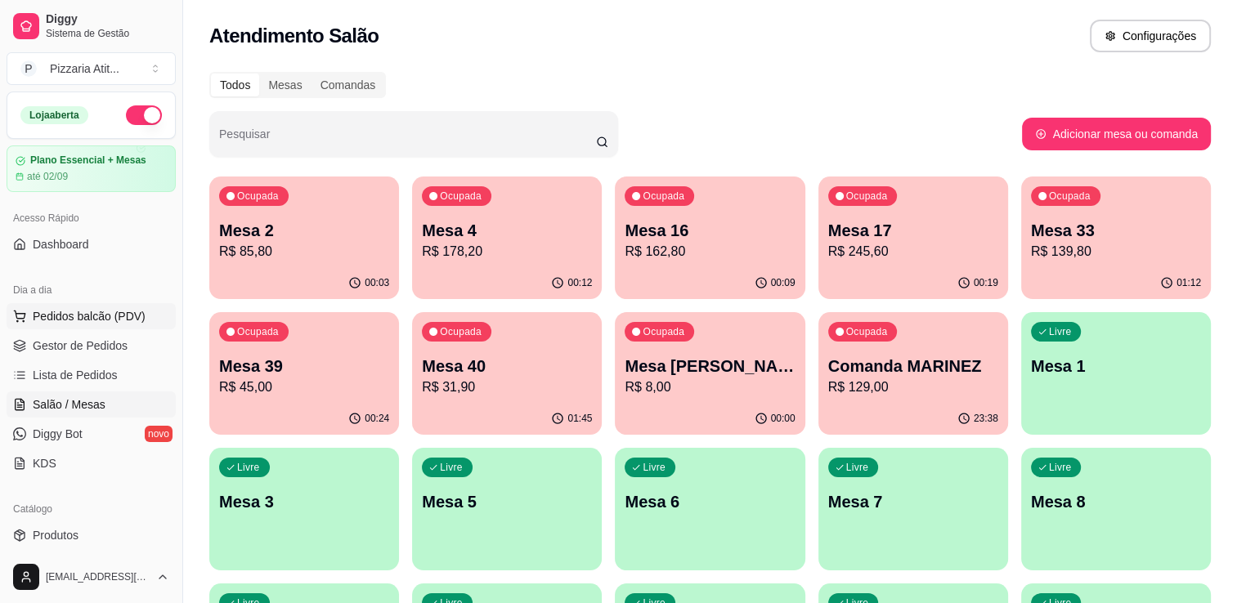
click at [109, 303] on button "Pedidos balcão (PDV)" at bounding box center [91, 316] width 169 height 26
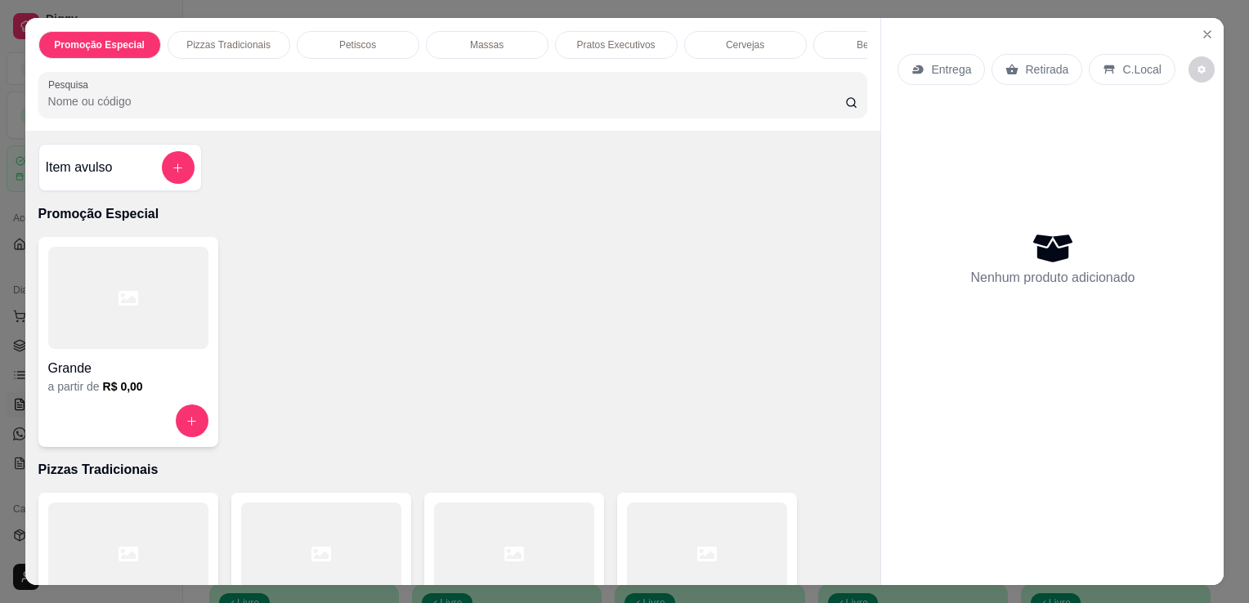
click at [540, 110] on input "Pesquisa" at bounding box center [446, 101] width 797 height 16
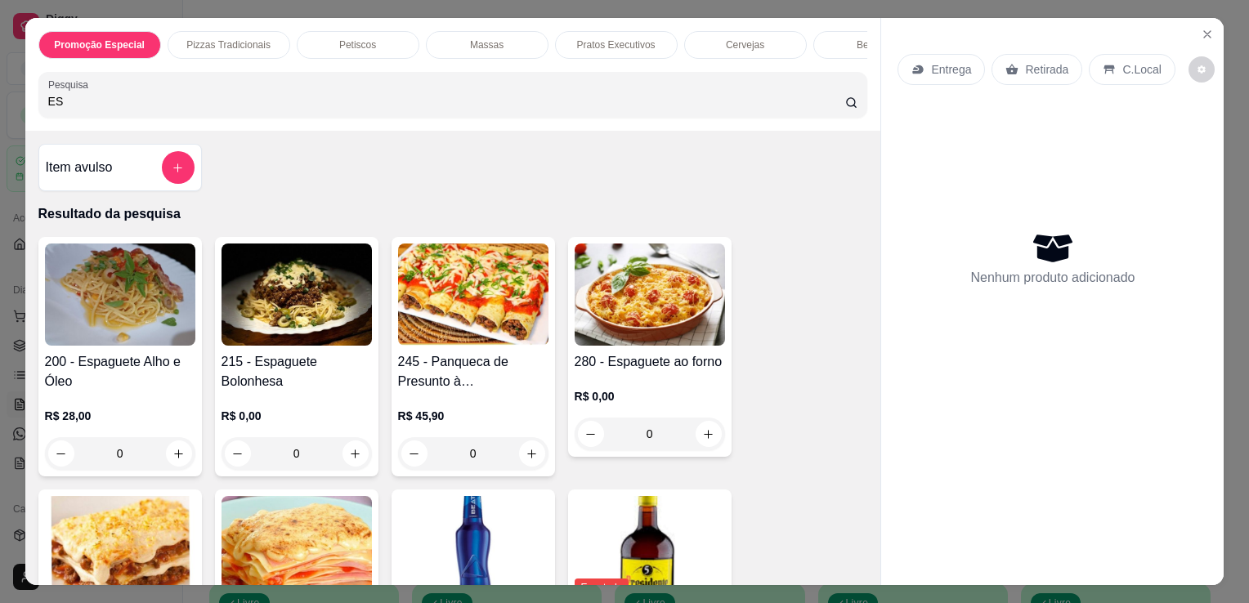
type input "ES"
click at [281, 341] on img at bounding box center [297, 295] width 150 height 102
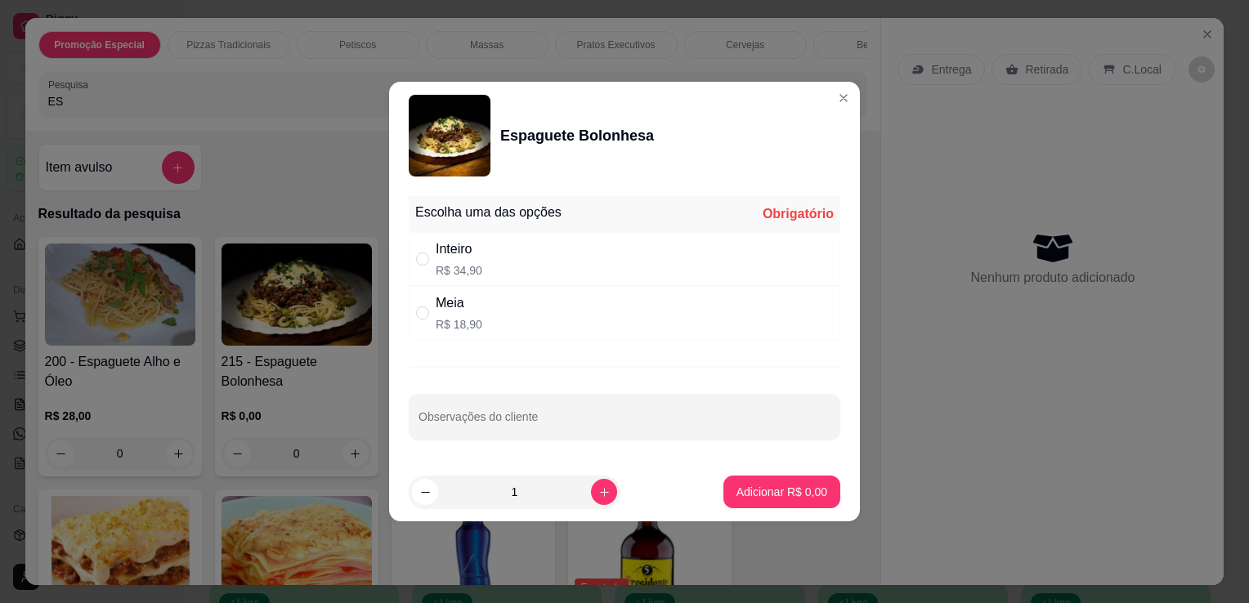
click at [525, 311] on div "Meia R$ 18,90" at bounding box center [625, 313] width 432 height 54
radio input "true"
click at [598, 490] on icon "increase-product-quantity" at bounding box center [604, 492] width 12 height 12
type input "2"
click at [758, 489] on p "Adicionar R$ 37,80" at bounding box center [779, 492] width 95 height 16
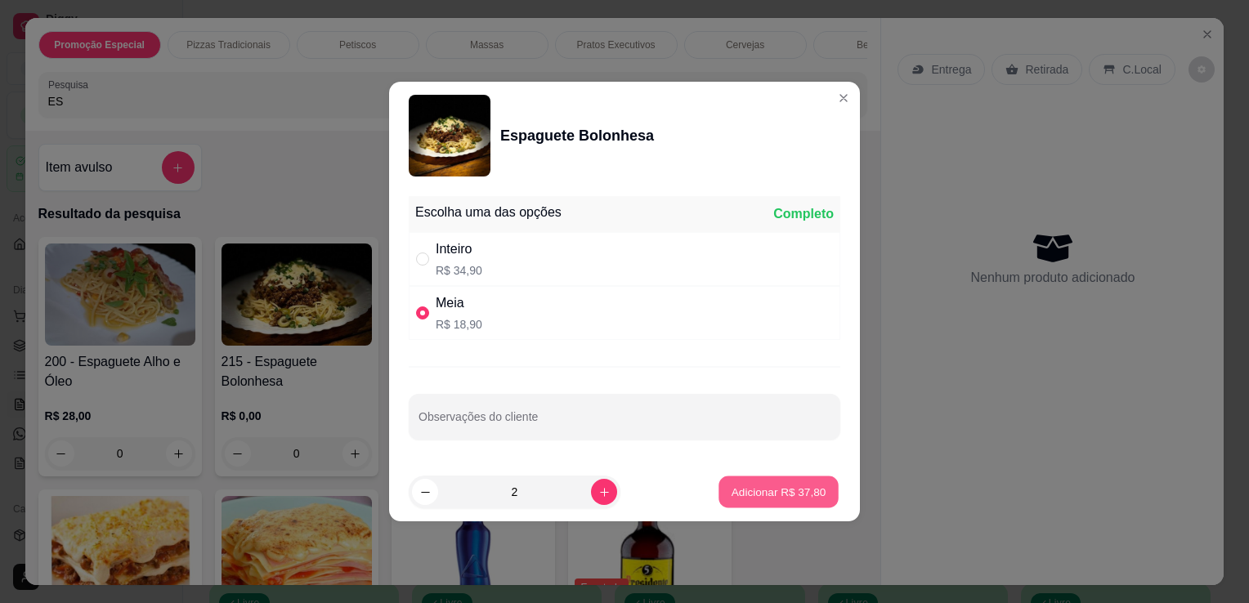
type input "2"
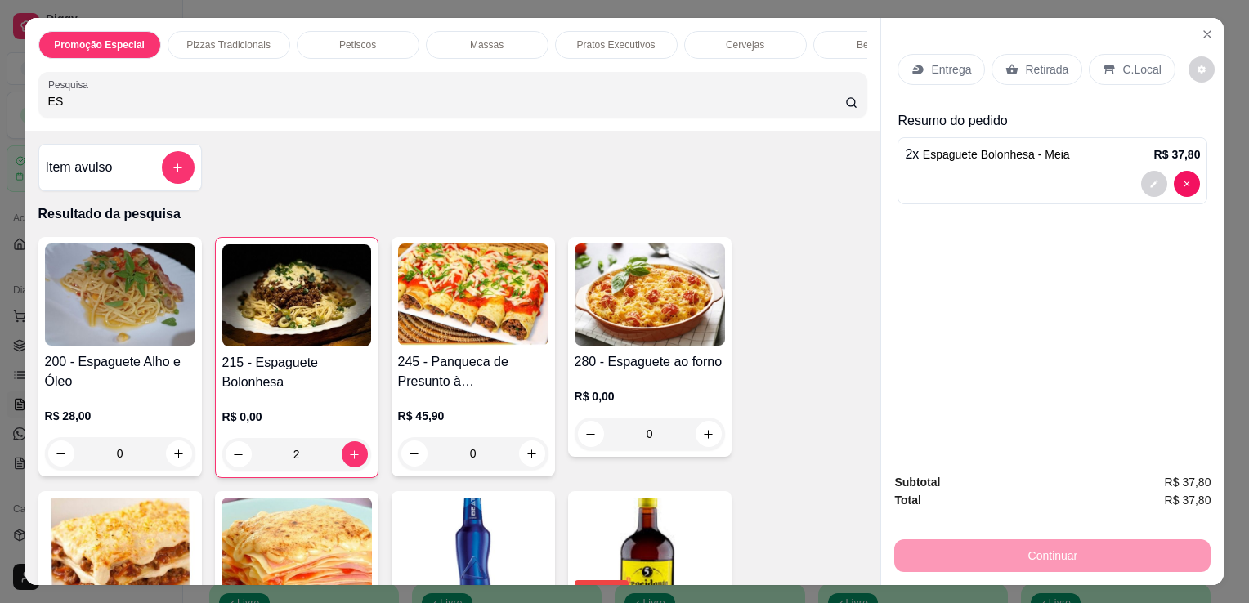
click at [1026, 65] on p "Retirada" at bounding box center [1046, 69] width 43 height 16
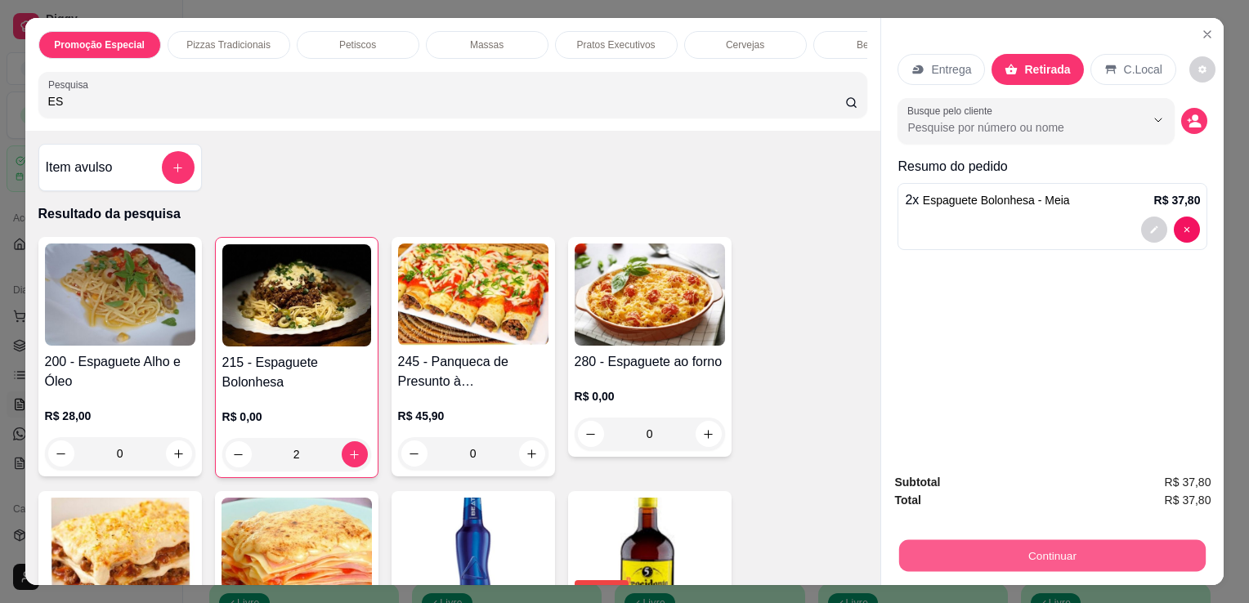
click at [1051, 549] on button "Continuar" at bounding box center [1052, 556] width 307 height 32
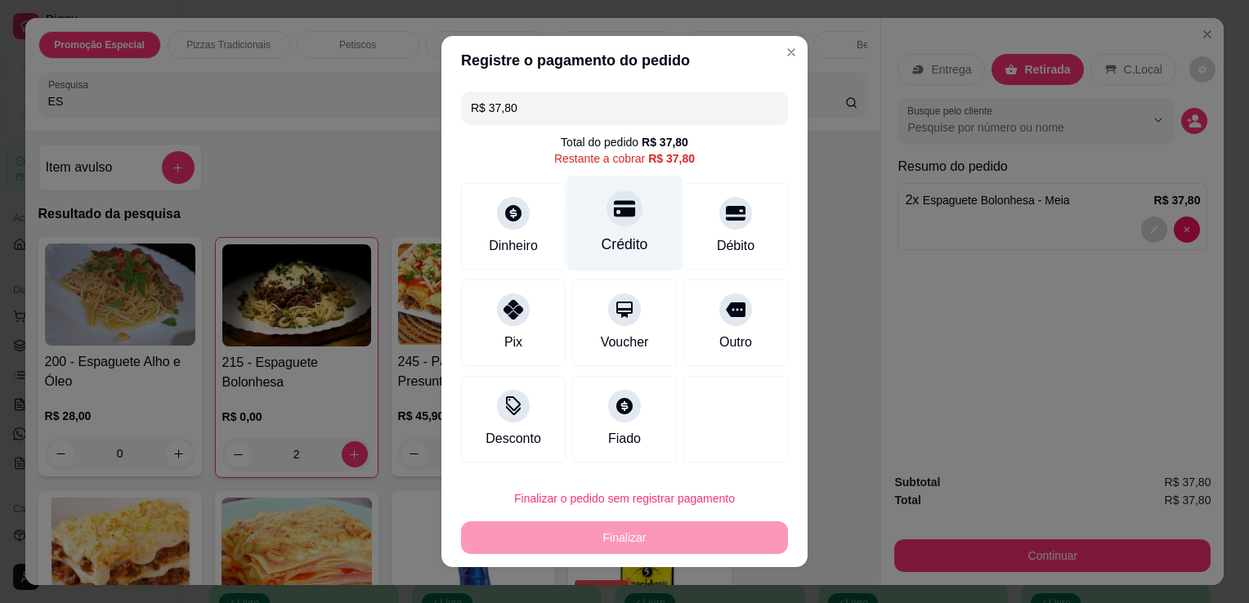
click at [606, 237] on div "Crédito" at bounding box center [625, 244] width 47 height 21
type input "R$ 0,00"
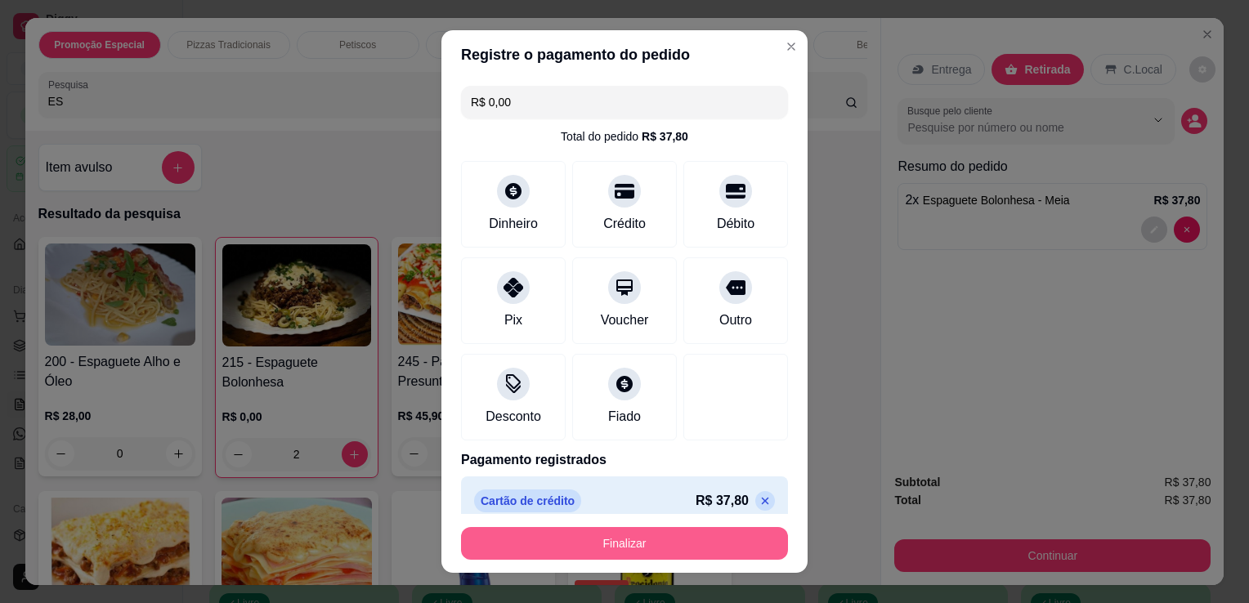
click at [611, 548] on button "Finalizar" at bounding box center [624, 543] width 327 height 33
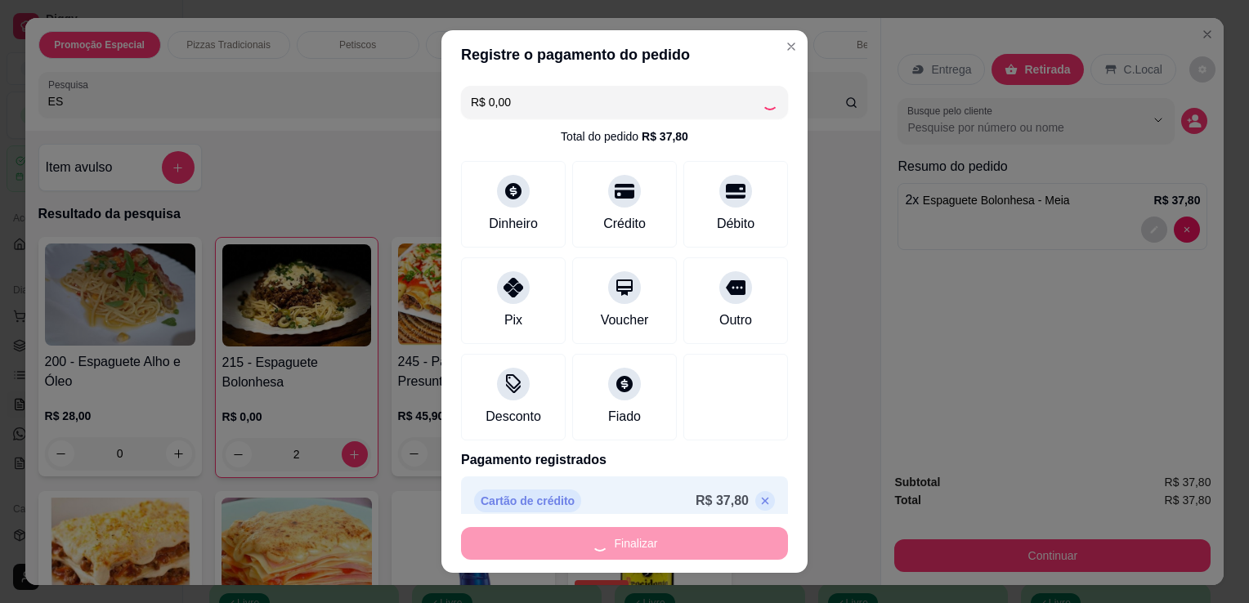
type input "0"
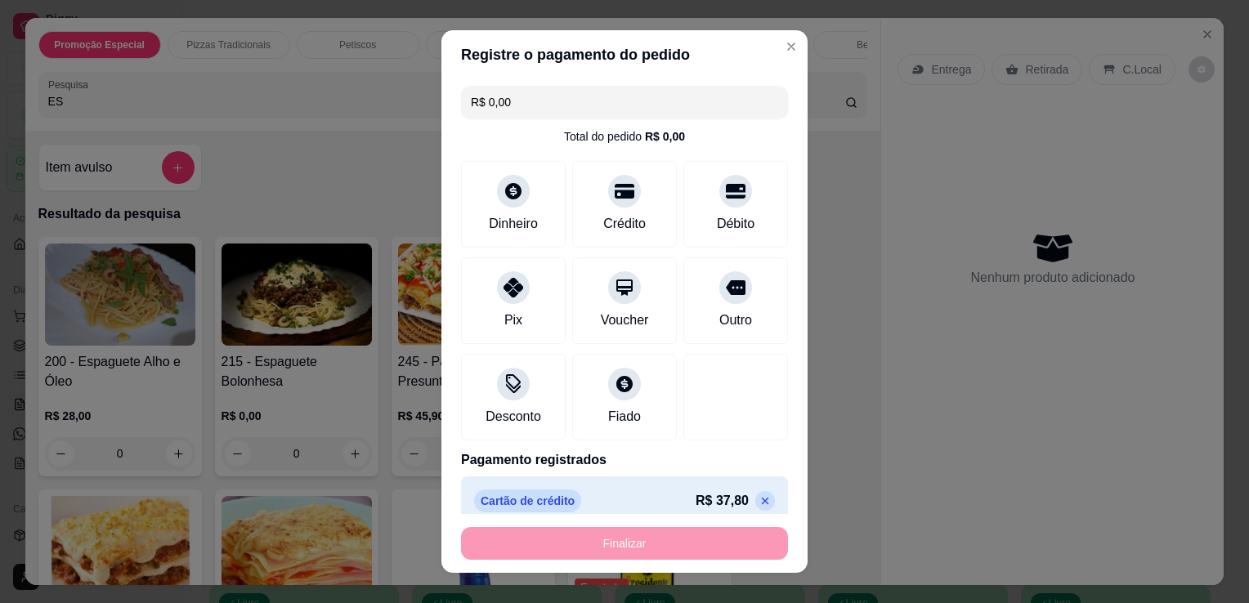
type input "-R$ 37,80"
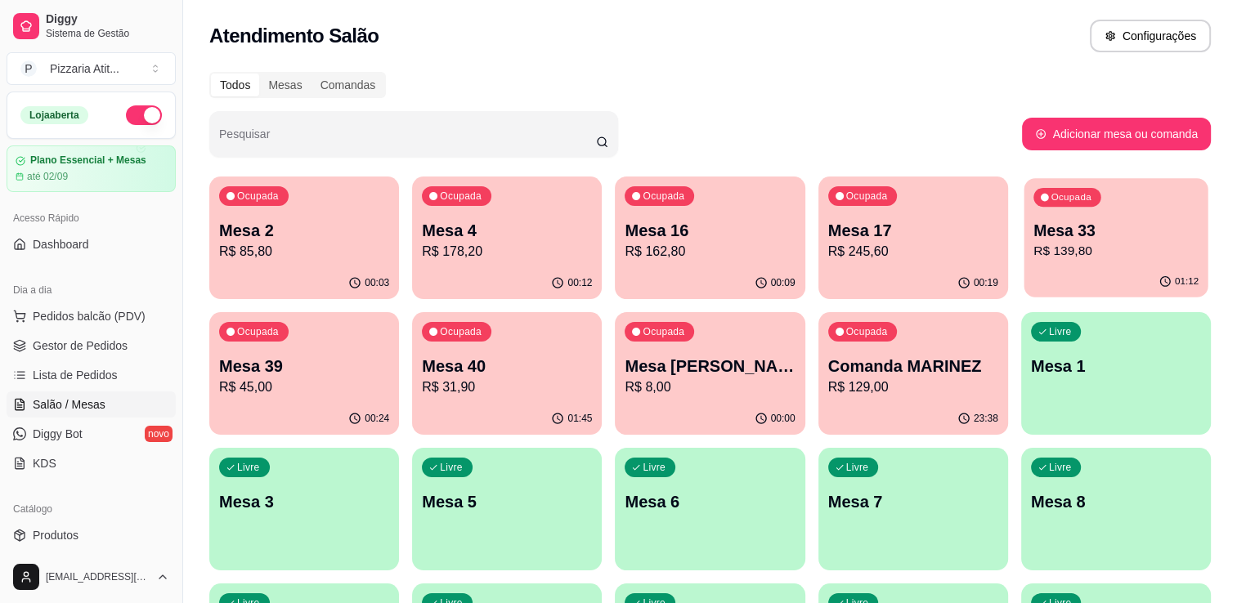
click at [1130, 244] on p "R$ 139,80" at bounding box center [1115, 251] width 165 height 19
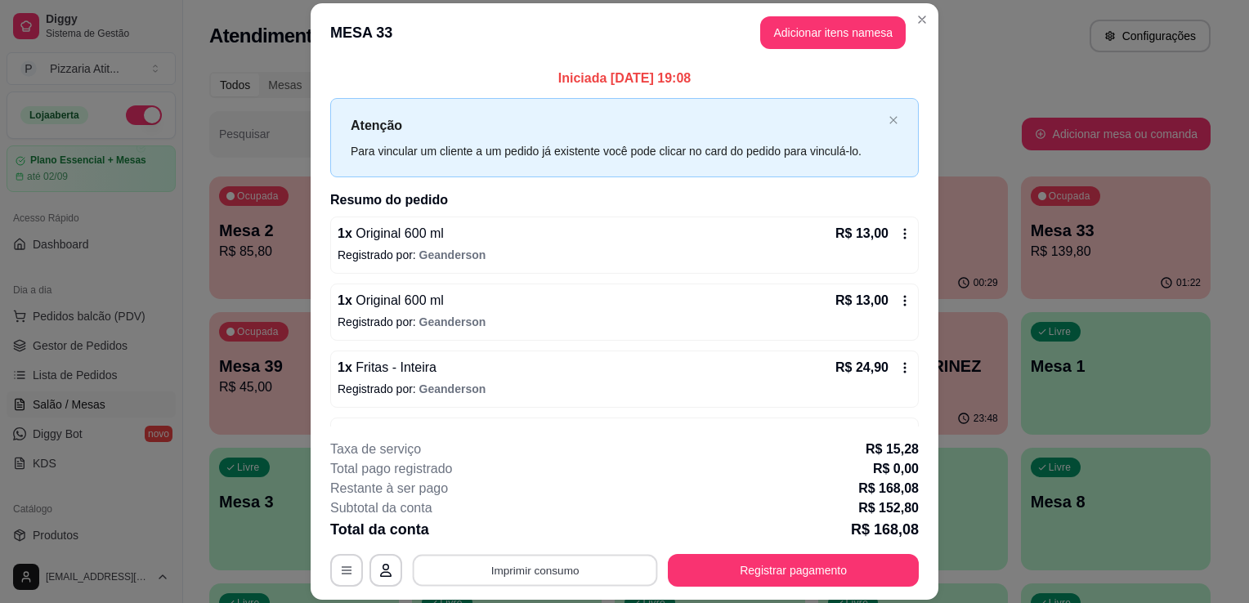
click at [542, 574] on button "Imprimir consumo" at bounding box center [535, 571] width 245 height 32
click at [530, 534] on button "IMPRESSORA" at bounding box center [534, 533] width 114 height 25
click at [679, 564] on button "Registrar pagamento" at bounding box center [793, 570] width 251 height 33
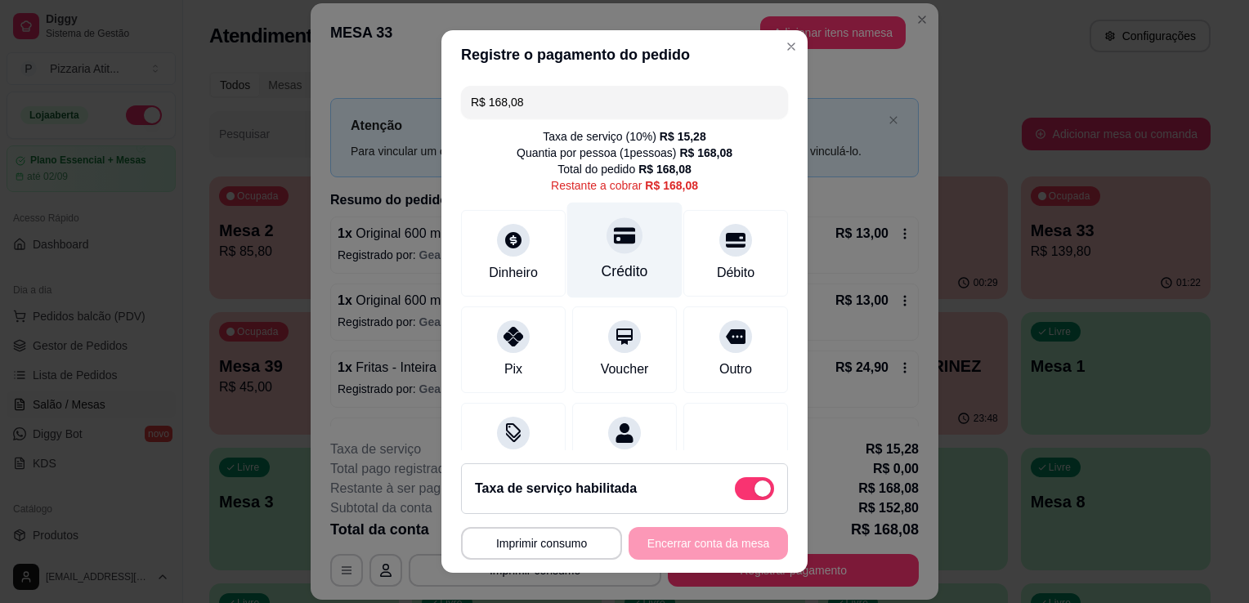
click at [616, 267] on div "Crédito" at bounding box center [625, 271] width 47 height 21
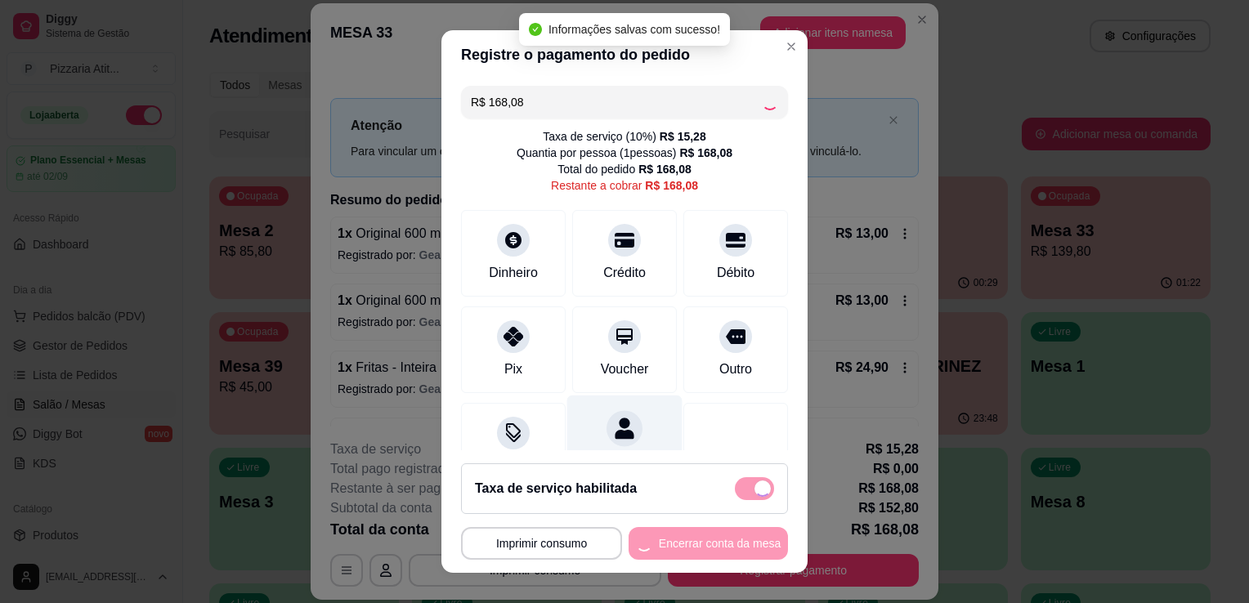
type input "R$ 0,00"
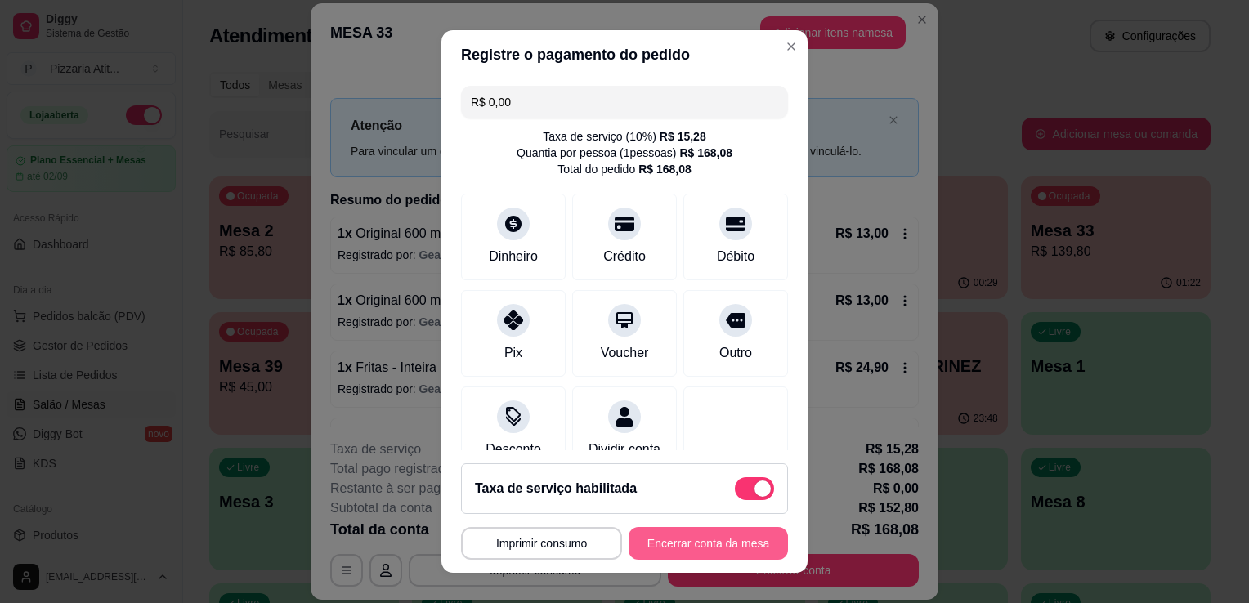
click at [675, 542] on button "Encerrar conta da mesa" at bounding box center [708, 543] width 159 height 33
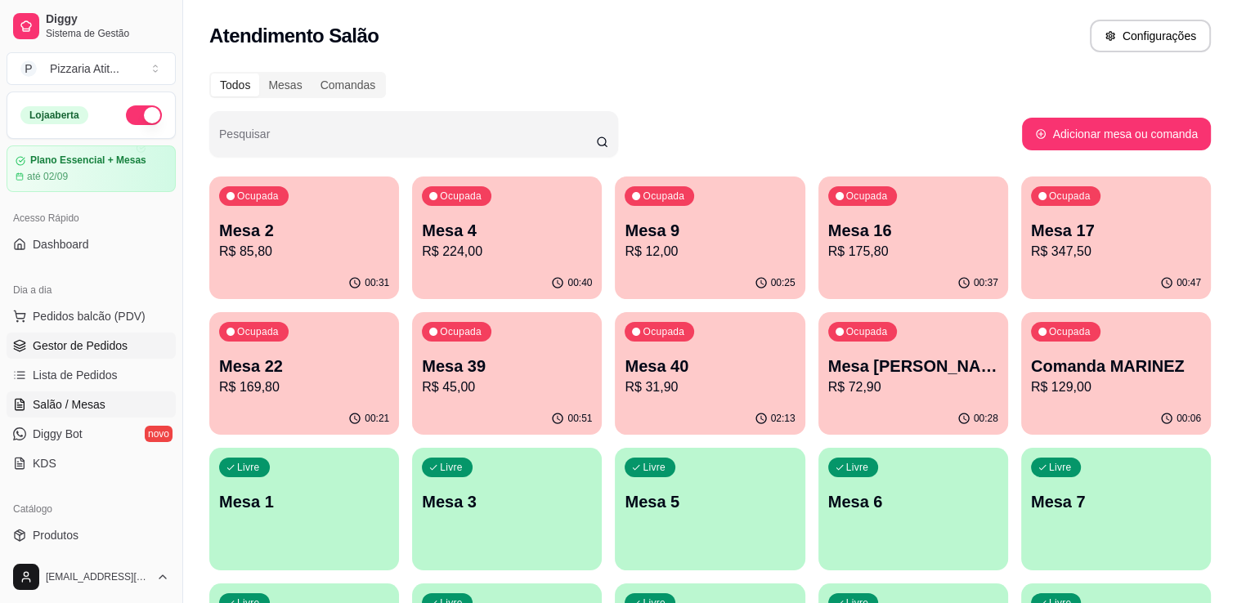
click at [33, 344] on span "Gestor de Pedidos" at bounding box center [80, 346] width 95 height 16
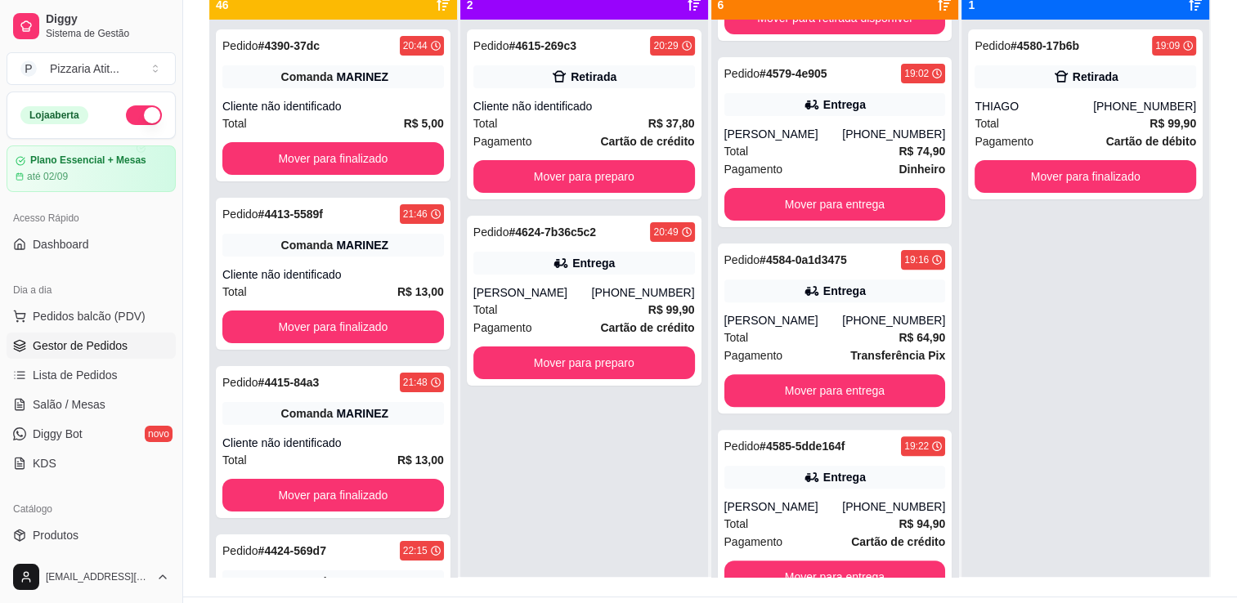
scroll to position [46, 0]
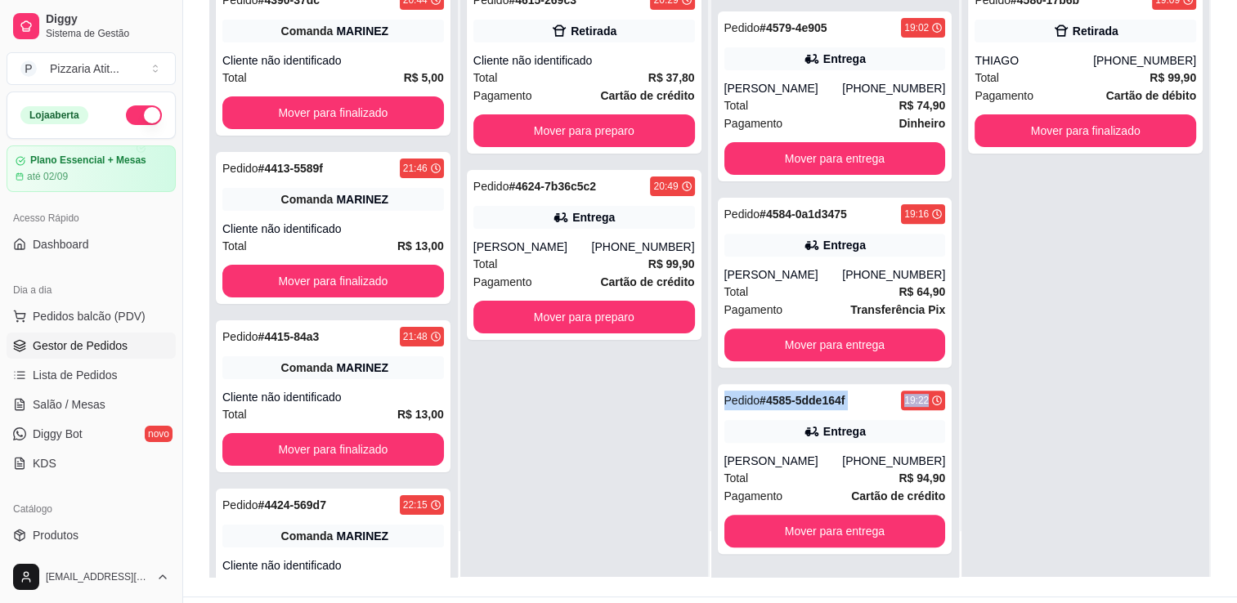
drag, startPoint x: 936, startPoint y: 401, endPoint x: 942, endPoint y: 352, distance: 50.2
click at [942, 352] on div "Pedido # 4576-f3479 18:53 Retirada ZOTI [PHONE_NUMBER] Total R$ 69,90 Pagamento…" at bounding box center [835, 275] width 248 height 603
click at [625, 70] on div "Total R$ 37,80" at bounding box center [584, 78] width 222 height 18
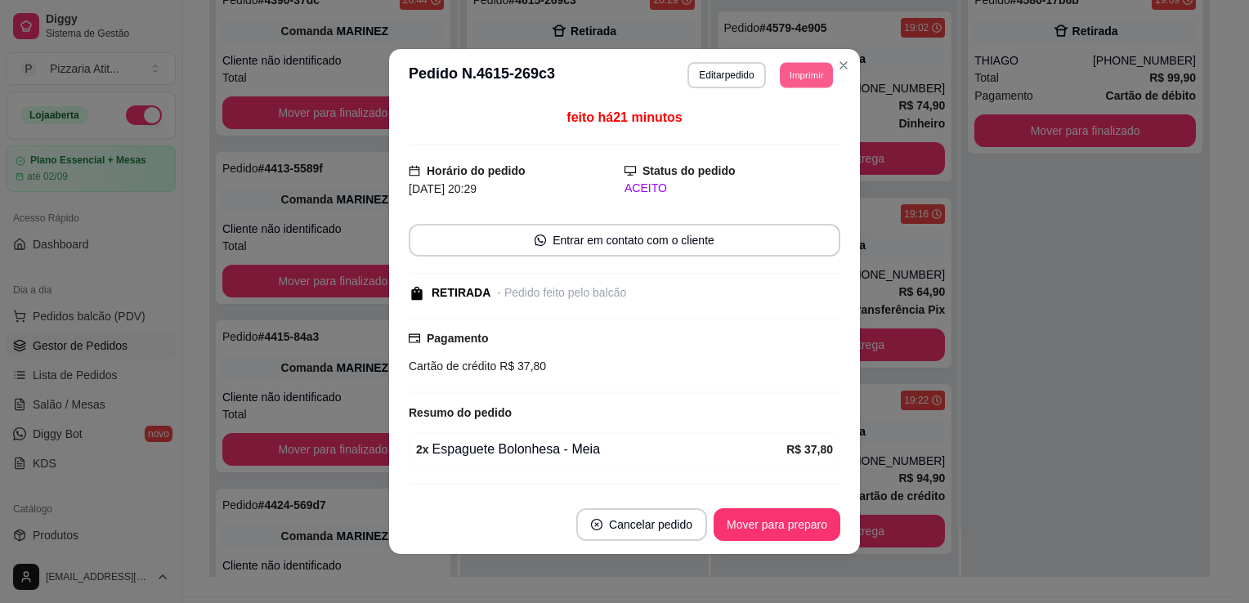
click at [790, 74] on button "Imprimir" at bounding box center [806, 74] width 53 height 25
click at [782, 132] on button "IMPRESSORA" at bounding box center [769, 131] width 114 height 25
click at [773, 518] on button "Mover para preparo" at bounding box center [776, 525] width 123 height 32
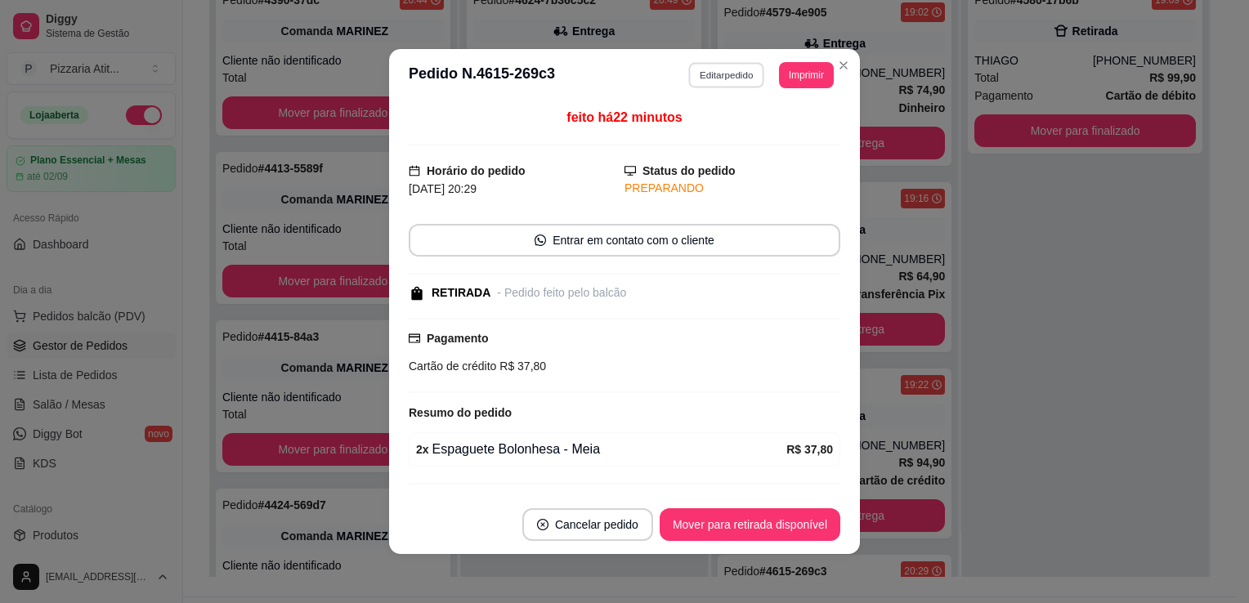
click at [712, 74] on button "Editar pedido" at bounding box center [727, 74] width 76 height 25
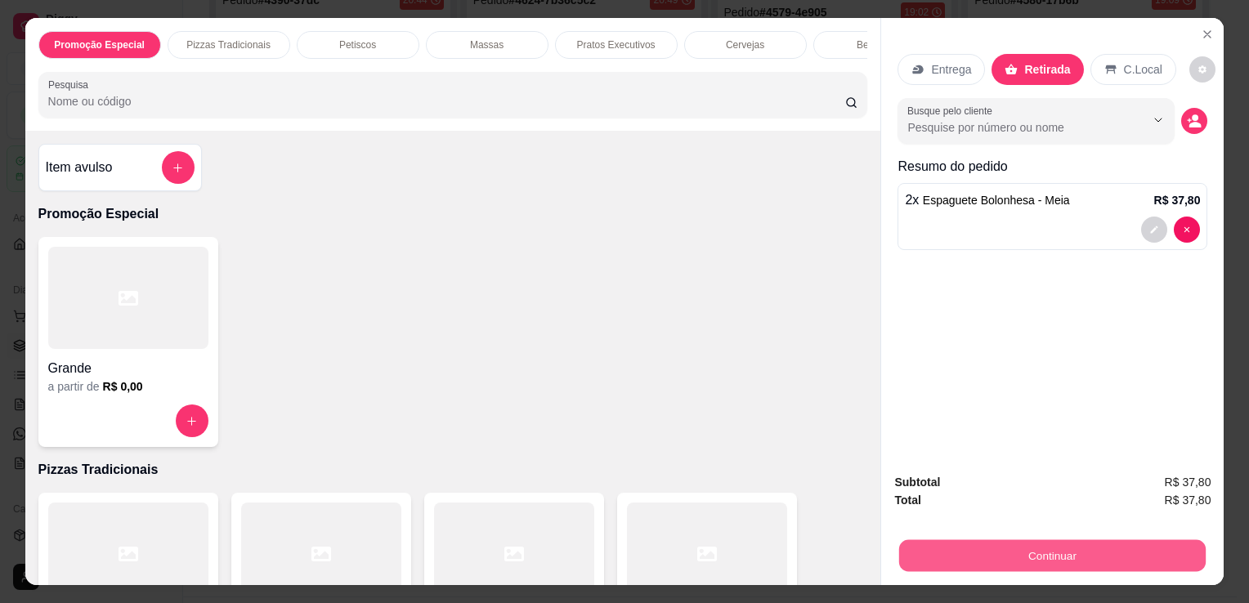
click at [922, 561] on button "Continuar" at bounding box center [1052, 556] width 307 height 32
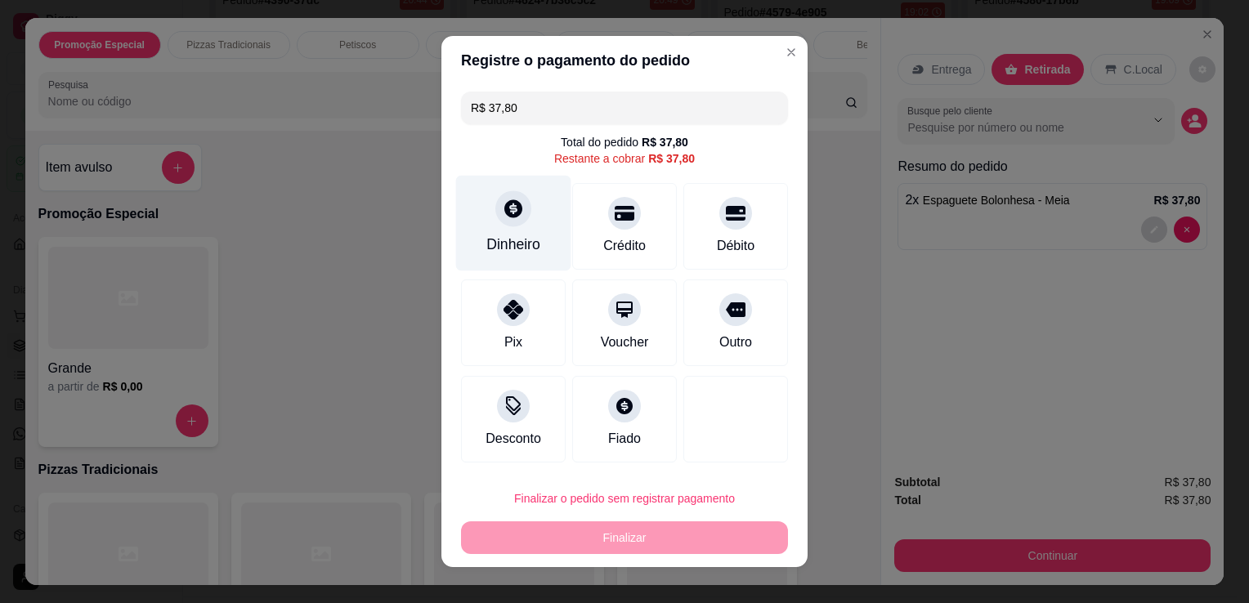
click at [512, 227] on div "Dinheiro" at bounding box center [513, 224] width 115 height 96
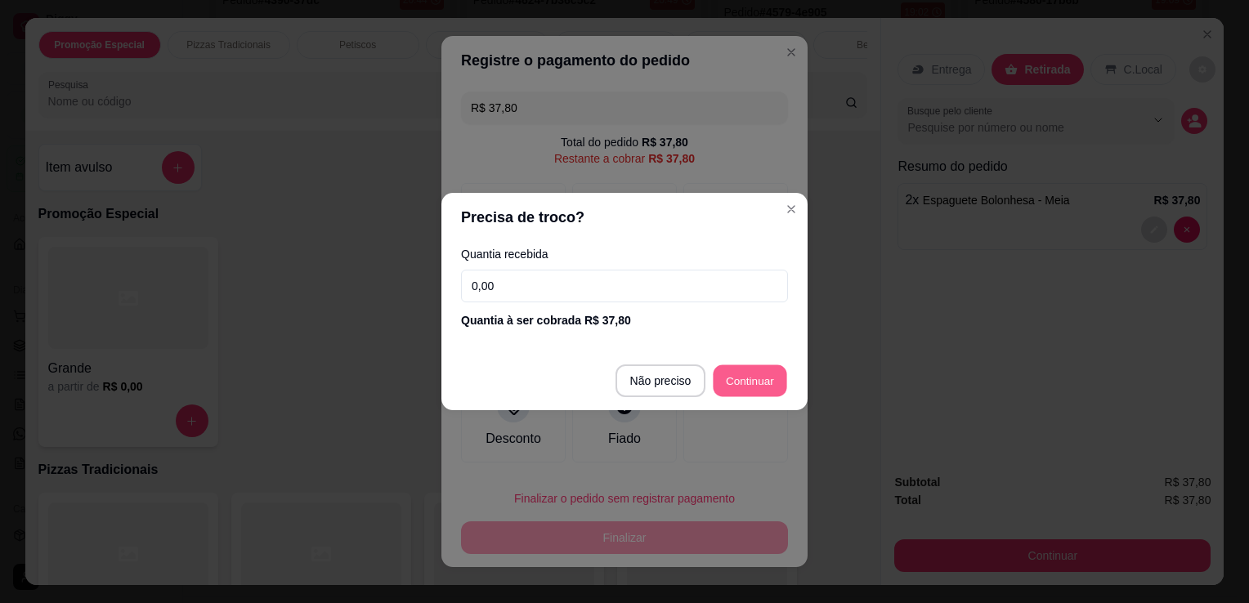
type input "R$ 0,00"
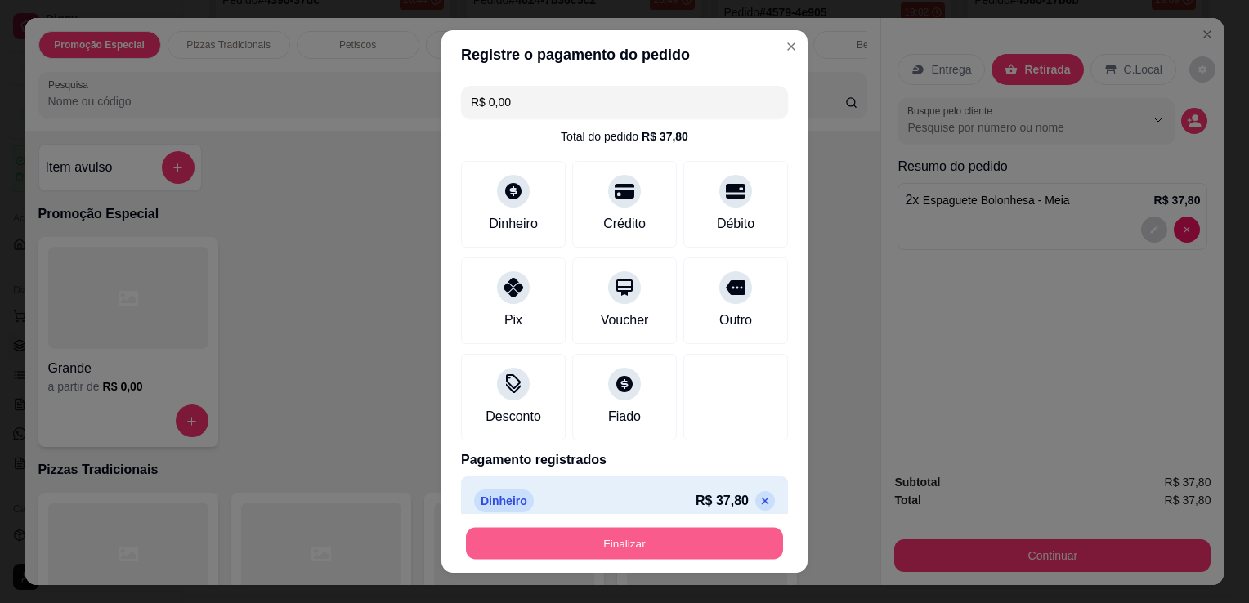
click at [703, 542] on button "Finalizar" at bounding box center [624, 544] width 317 height 32
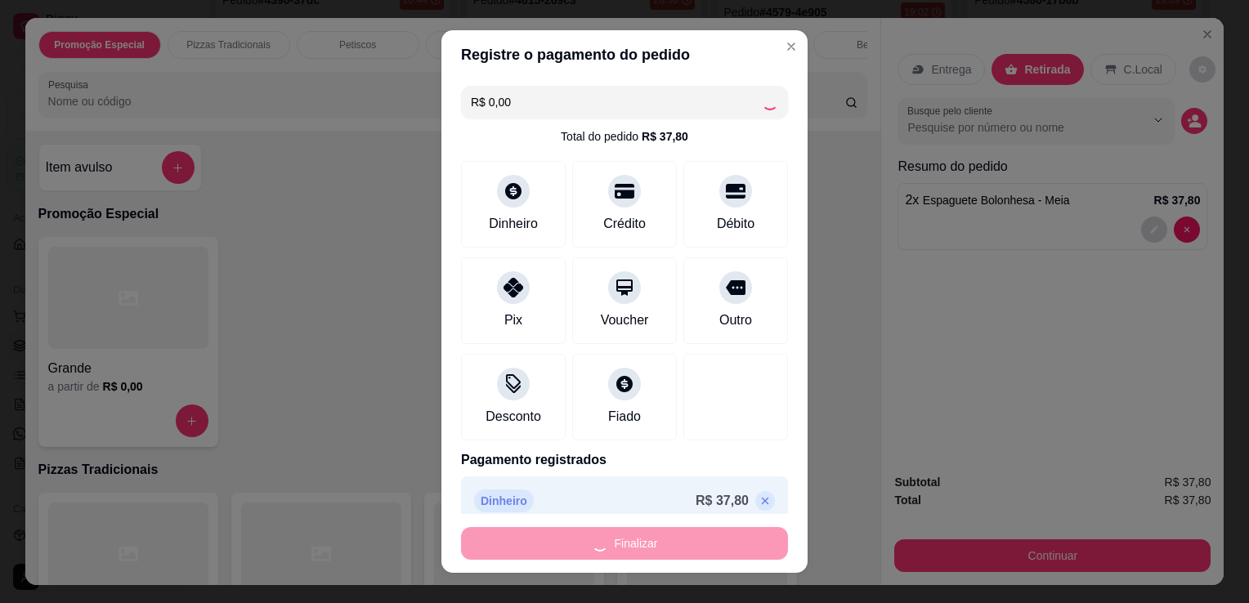
type input "0"
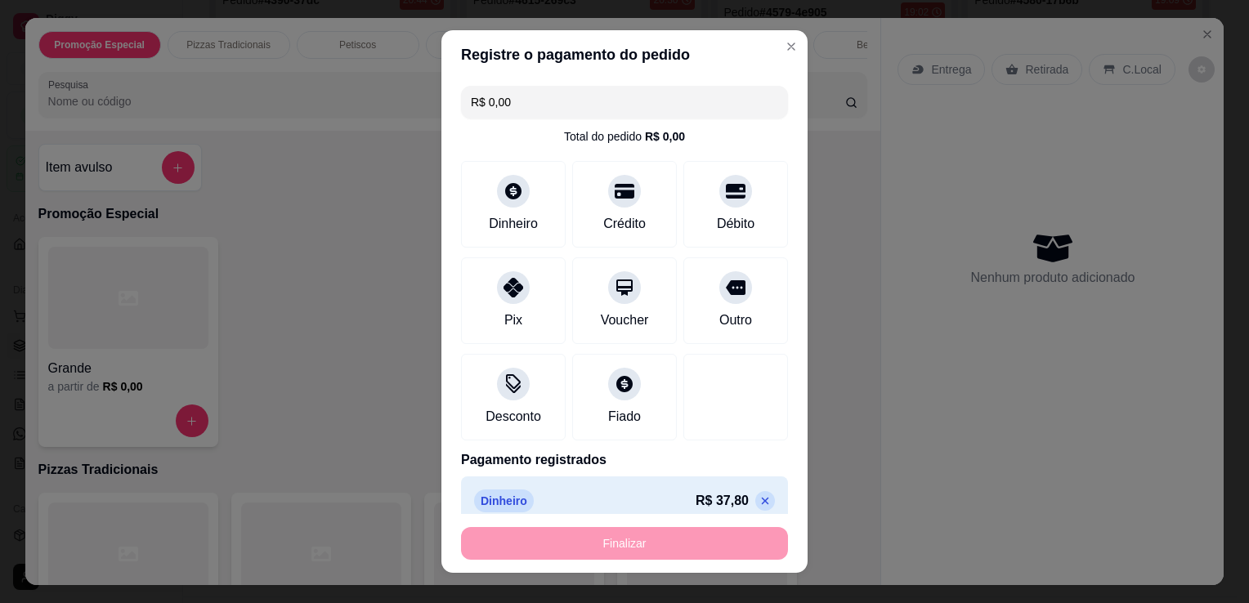
type input "-R$ 37,80"
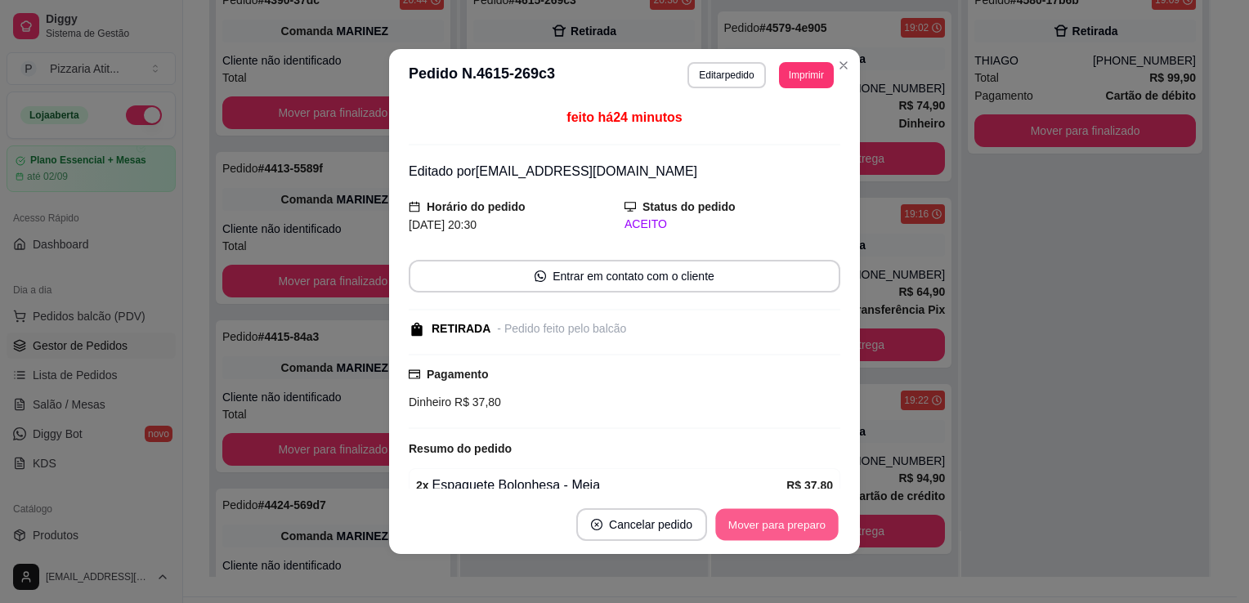
click at [786, 525] on button "Mover para preparo" at bounding box center [776, 525] width 123 height 32
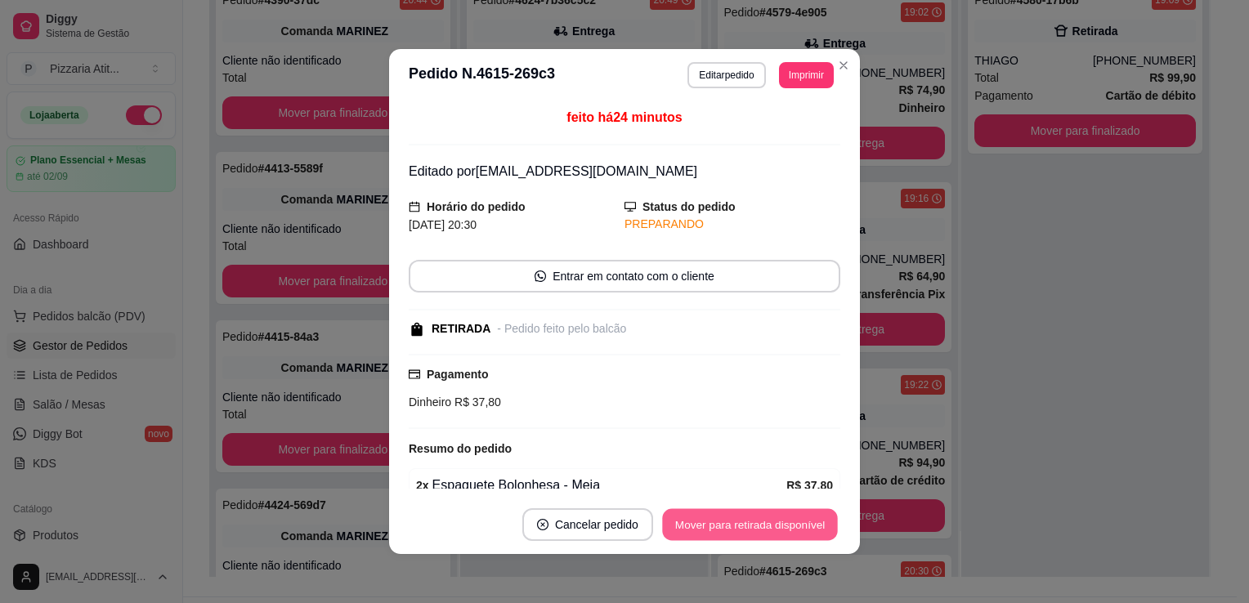
click at [785, 520] on button "Mover para retirada disponível" at bounding box center [749, 525] width 175 height 32
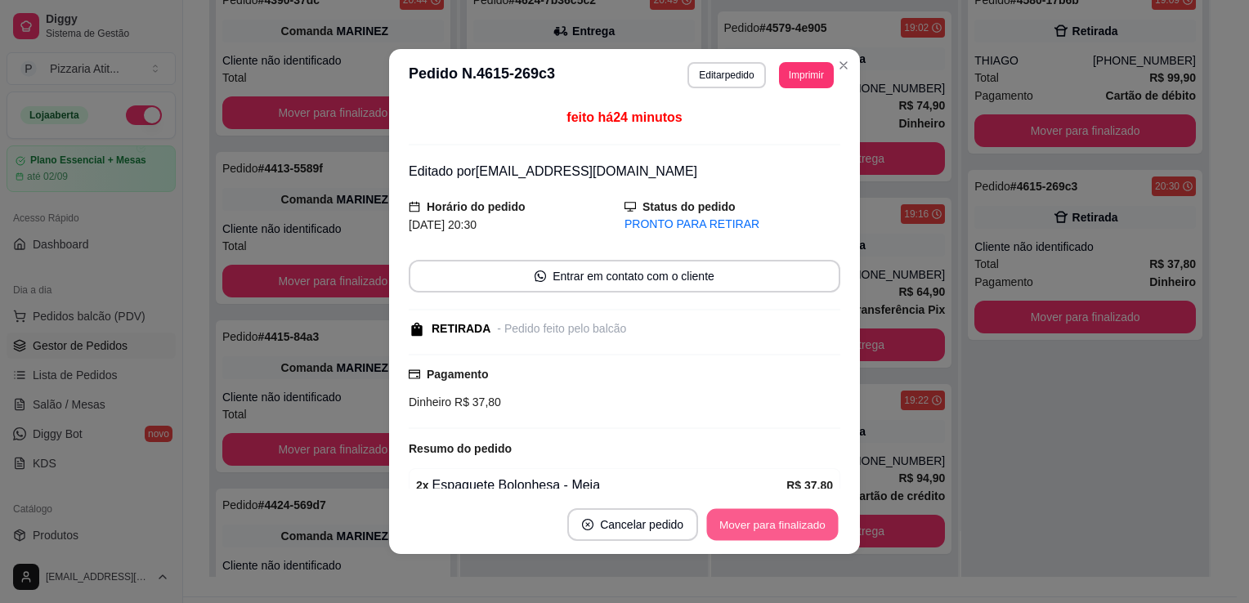
click at [785, 520] on button "Mover para finalizado" at bounding box center [773, 525] width 132 height 32
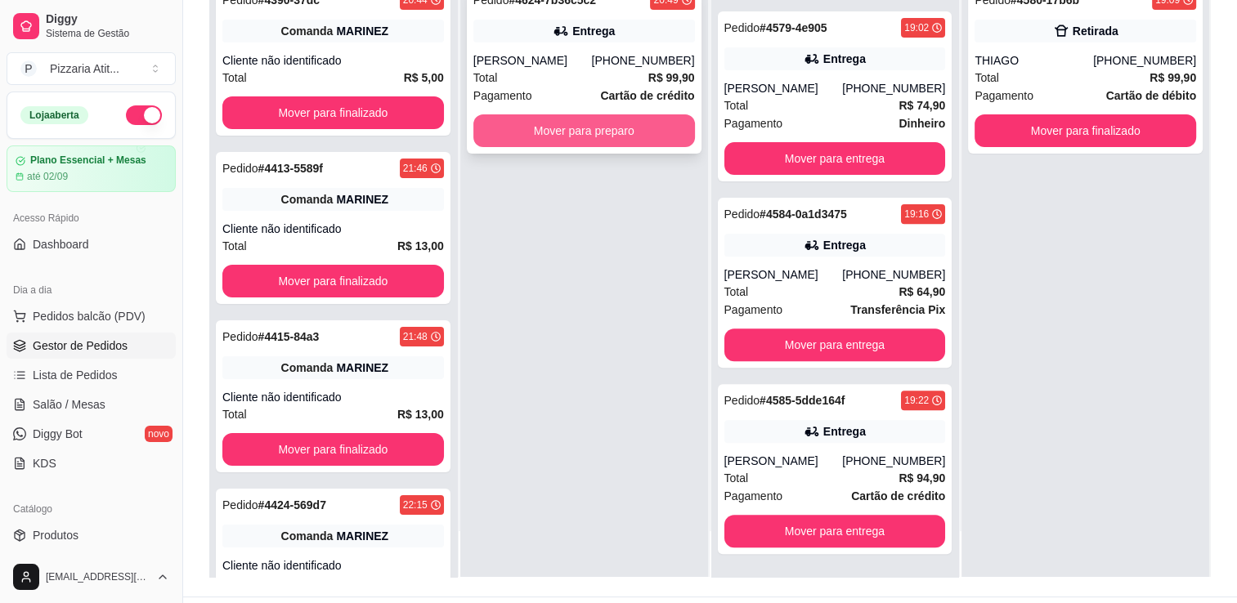
click at [536, 129] on button "Mover para preparo" at bounding box center [584, 130] width 222 height 33
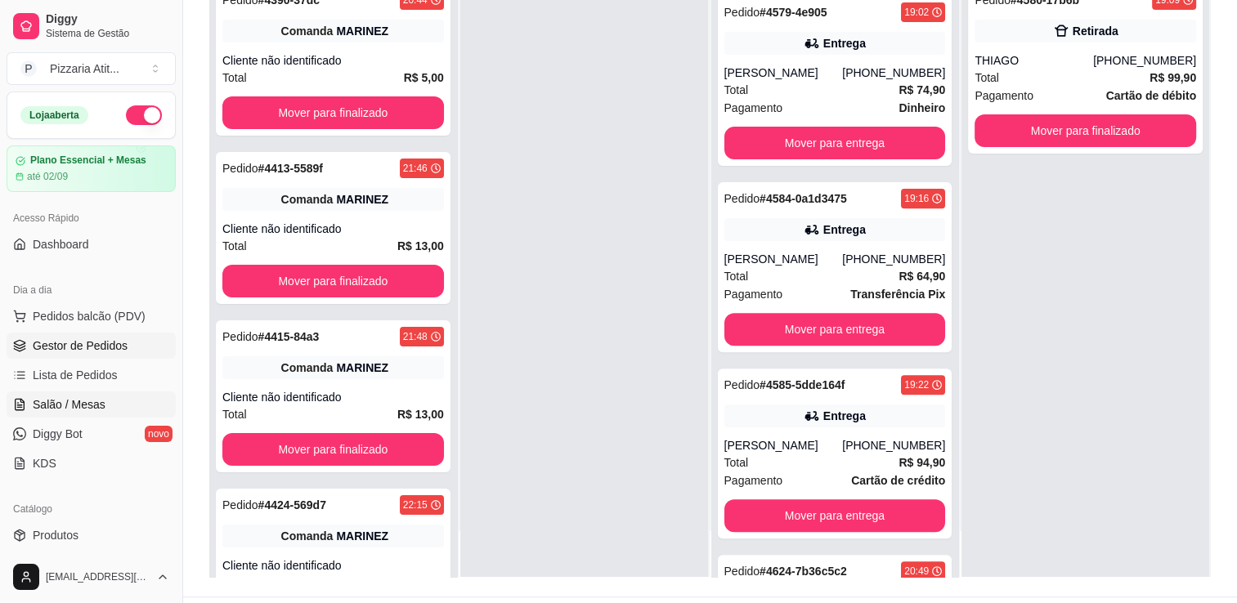
click at [110, 407] on link "Salão / Mesas" at bounding box center [91, 405] width 169 height 26
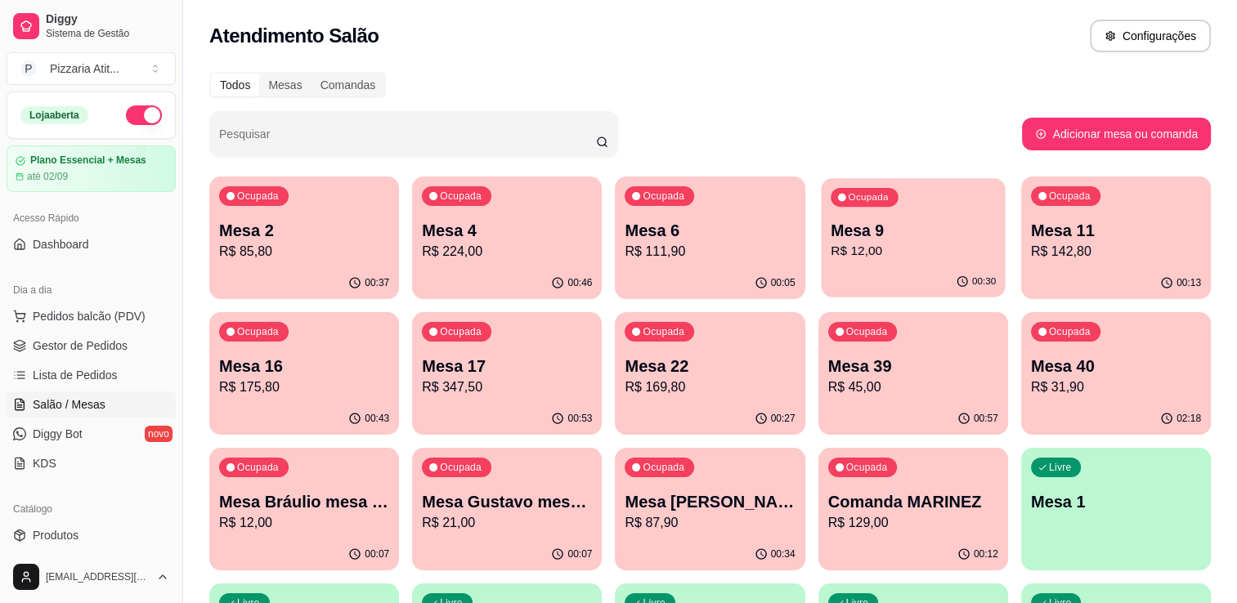
click at [884, 240] on p "Mesa 9" at bounding box center [913, 231] width 165 height 22
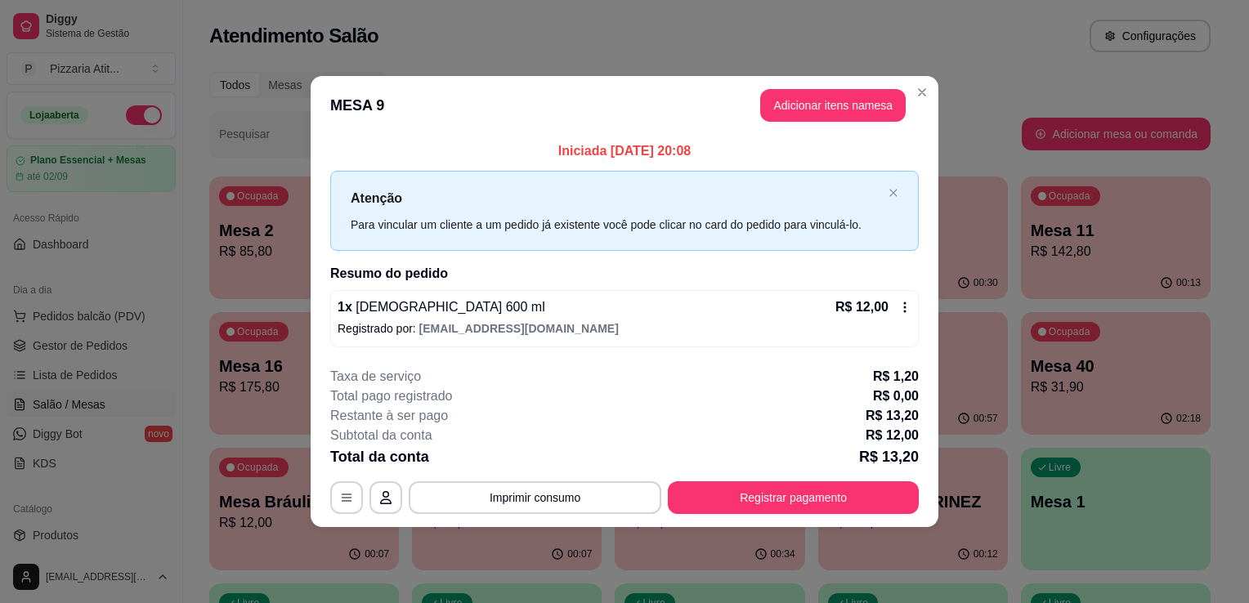
click at [822, 87] on header "MESA 9 Adicionar itens na mesa" at bounding box center [625, 105] width 628 height 59
click at [818, 97] on button "Adicionar itens na mesa" at bounding box center [833, 106] width 141 height 32
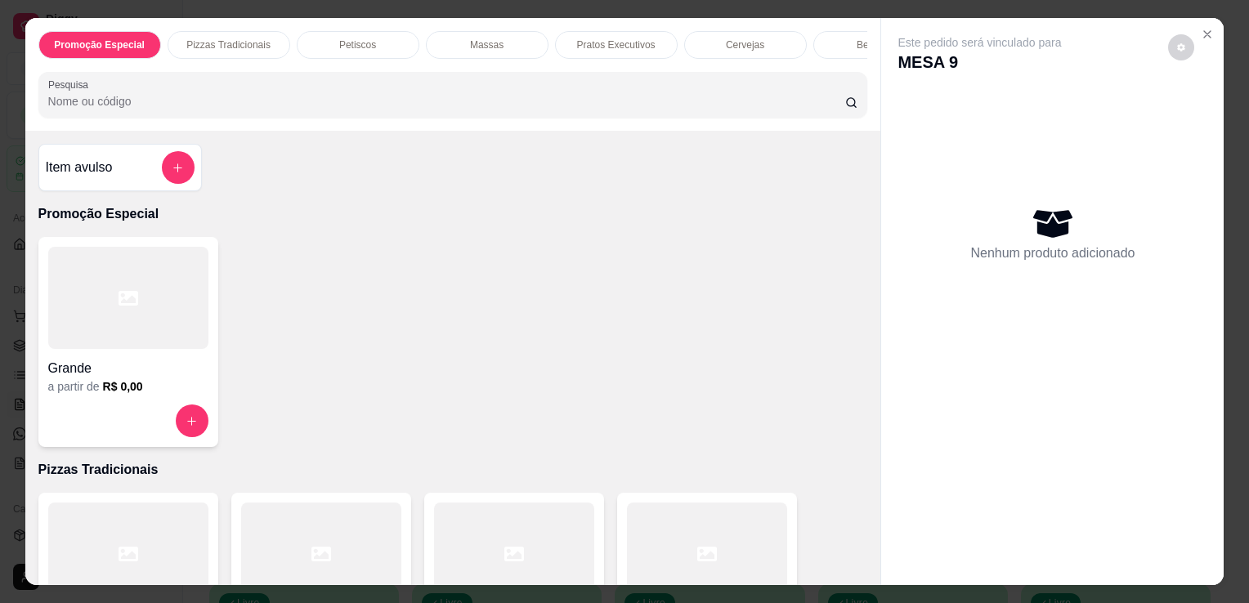
click at [712, 110] on input "Pesquisa" at bounding box center [446, 101] width 797 height 16
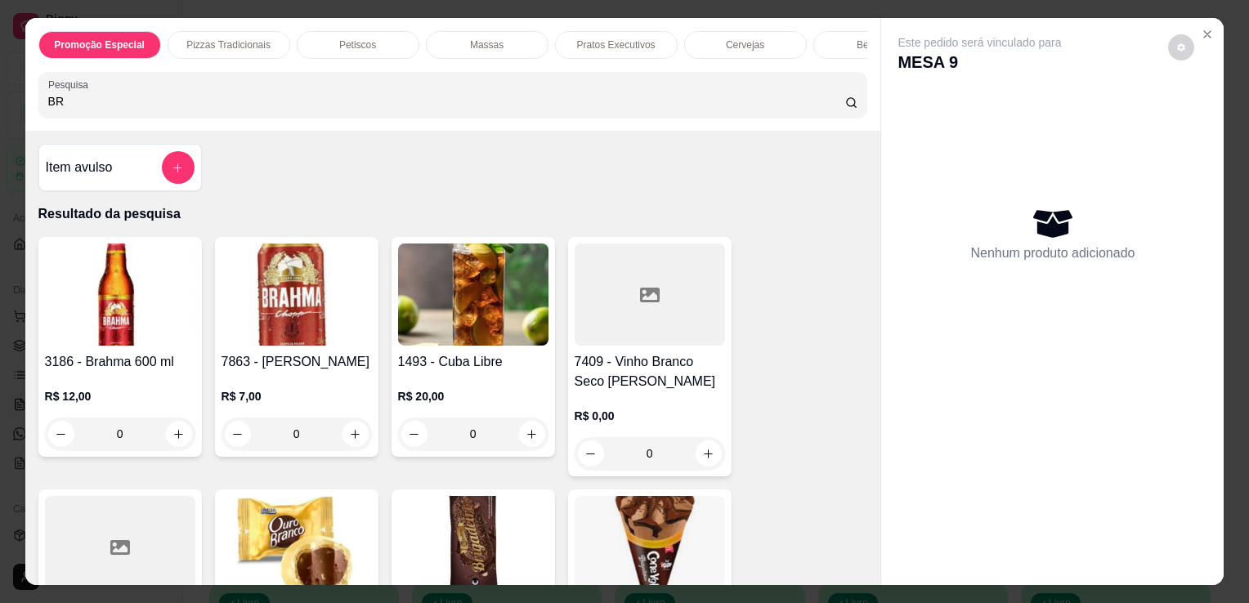
type input "BR"
click at [154, 296] on img at bounding box center [120, 295] width 150 height 102
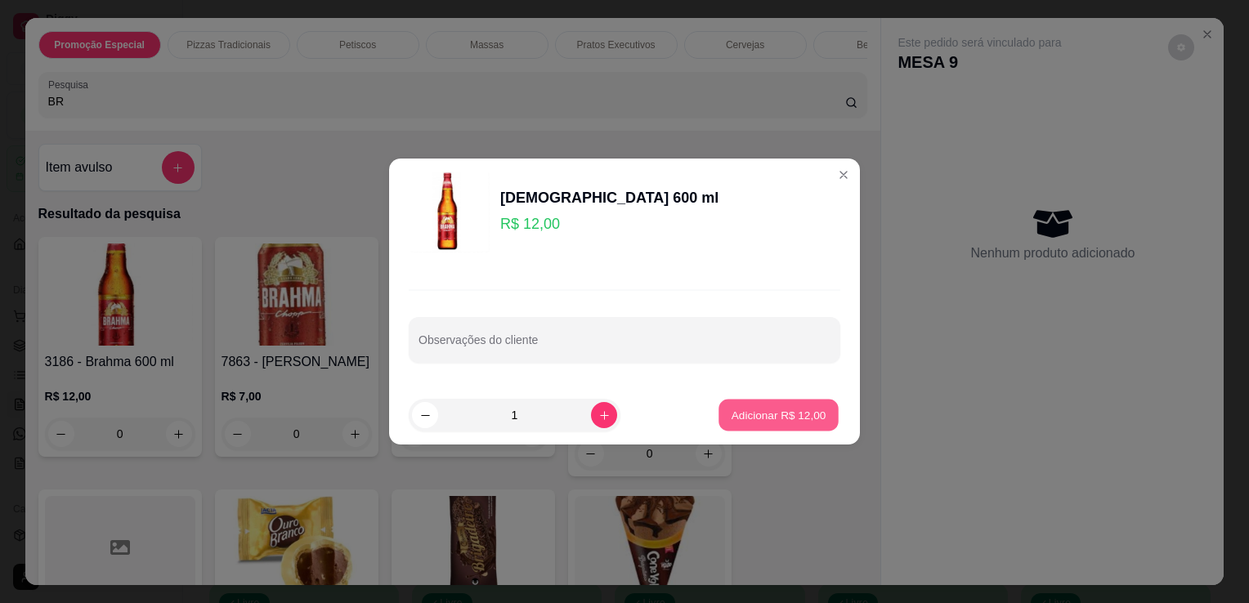
click at [739, 415] on p "Adicionar R$ 12,00" at bounding box center [779, 415] width 95 height 16
type input "1"
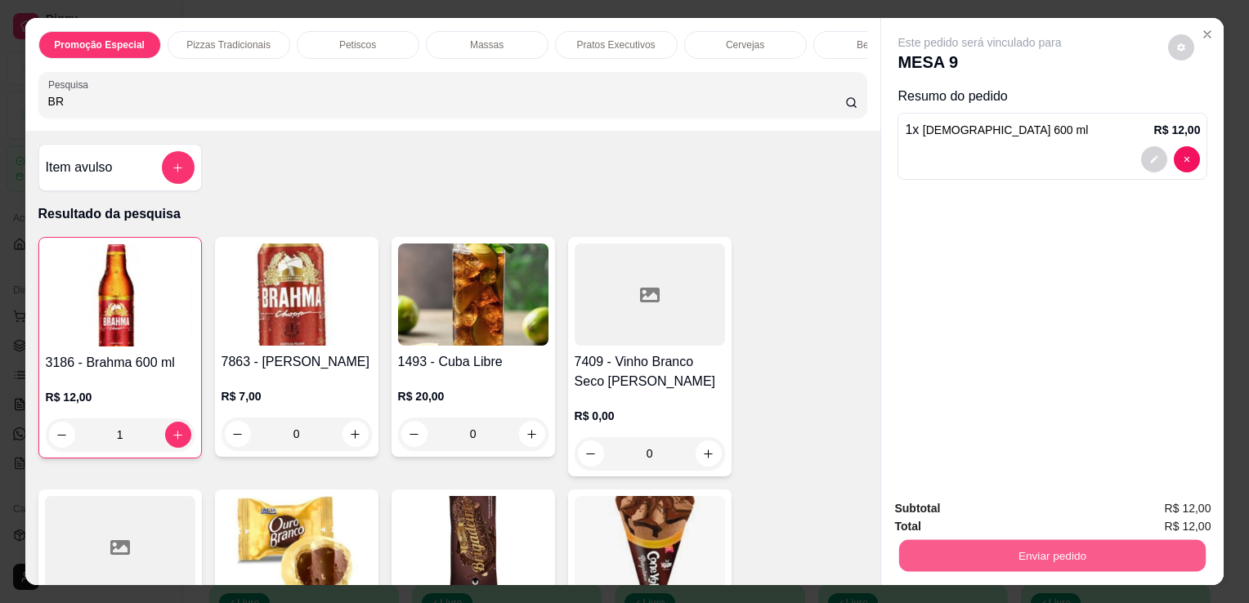
click at [963, 551] on button "Enviar pedido" at bounding box center [1052, 556] width 307 height 32
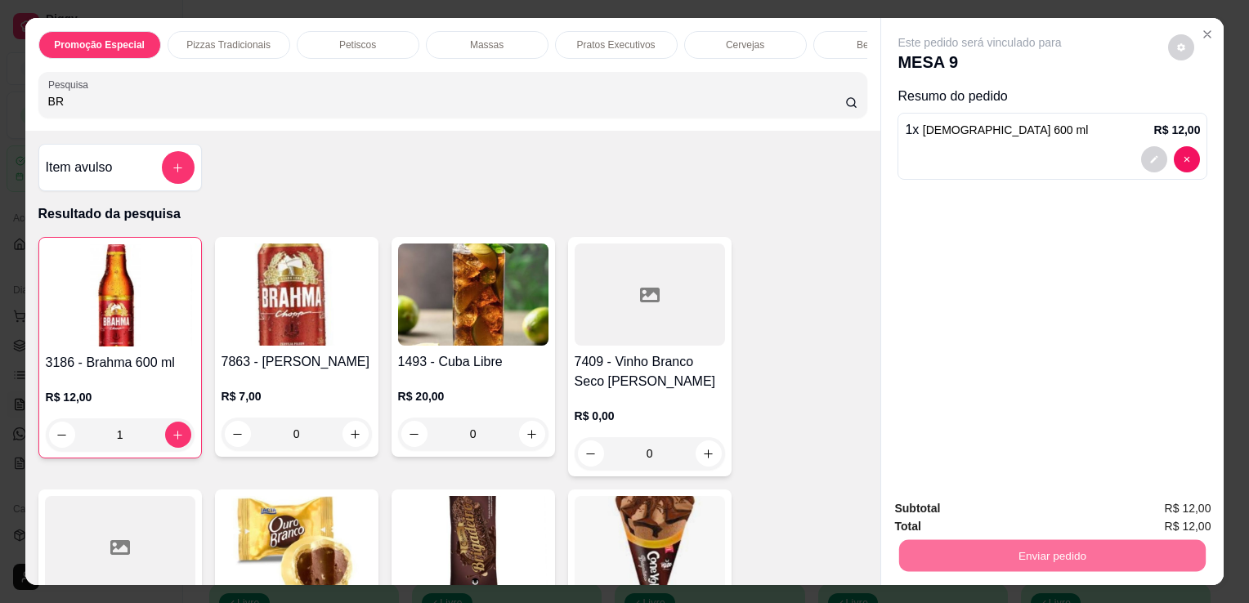
click at [983, 514] on button "Não registrar e enviar pedido" at bounding box center [998, 510] width 165 height 30
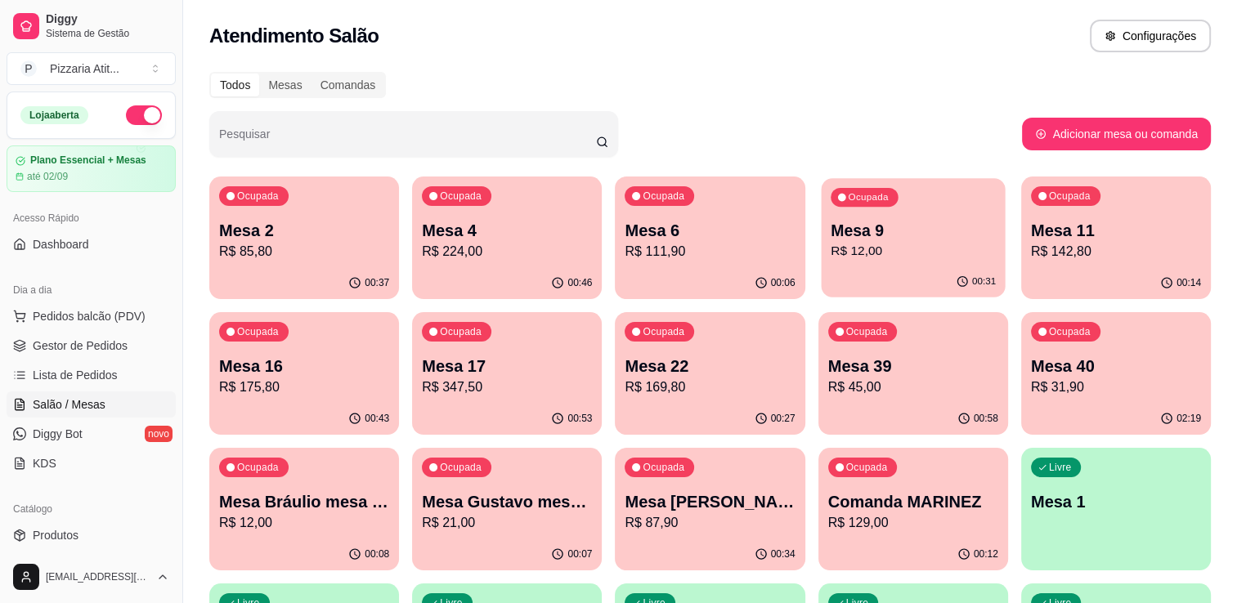
click at [891, 247] on p "R$ 12,00" at bounding box center [913, 251] width 165 height 19
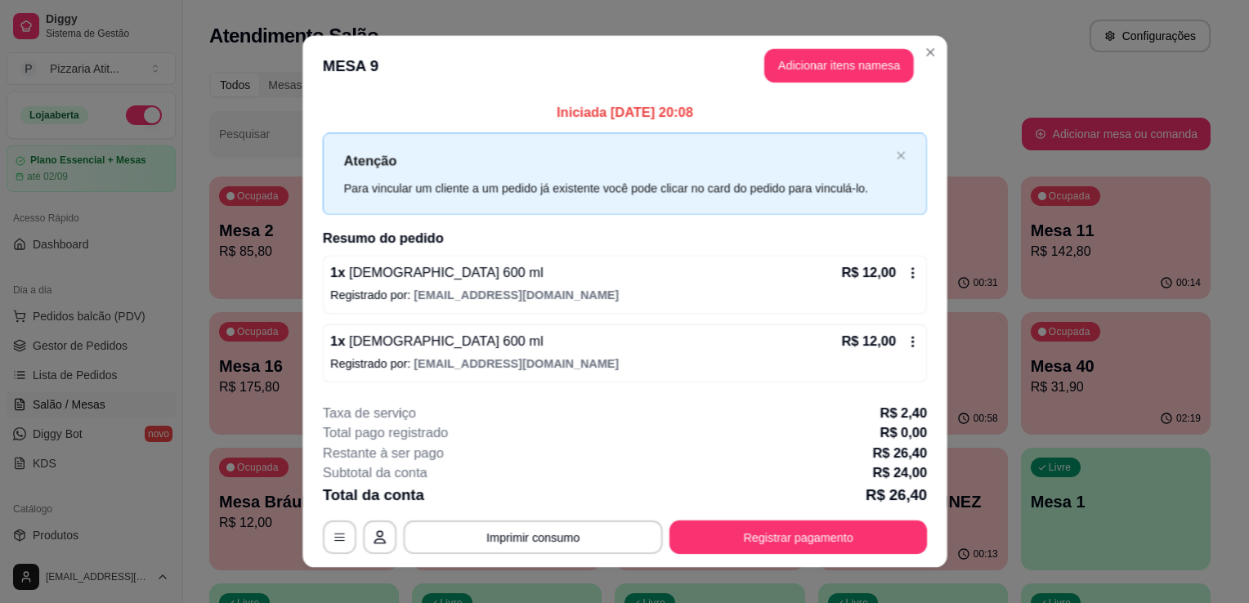
click at [891, 247] on h2 "Resumo do pedido" at bounding box center [624, 238] width 604 height 20
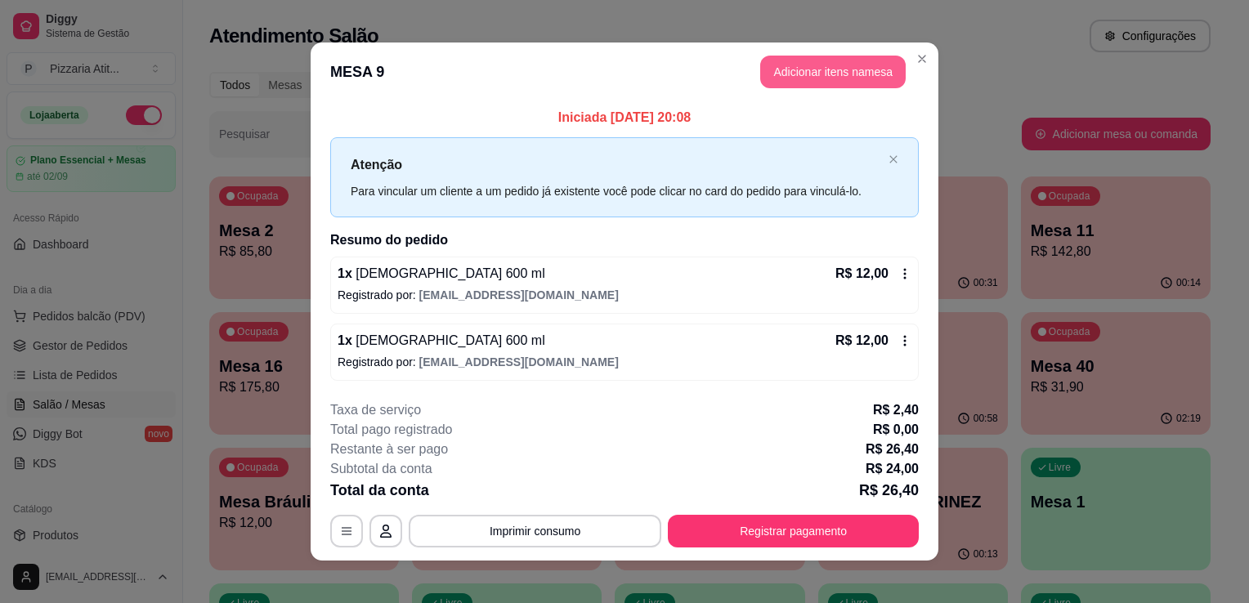
drag, startPoint x: 776, startPoint y: 90, endPoint x: 791, endPoint y: 76, distance: 20.8
click at [791, 76] on header "MESA 9 Adicionar itens na mesa" at bounding box center [625, 72] width 628 height 59
click at [791, 76] on button "Adicionar itens na mesa" at bounding box center [833, 72] width 141 height 32
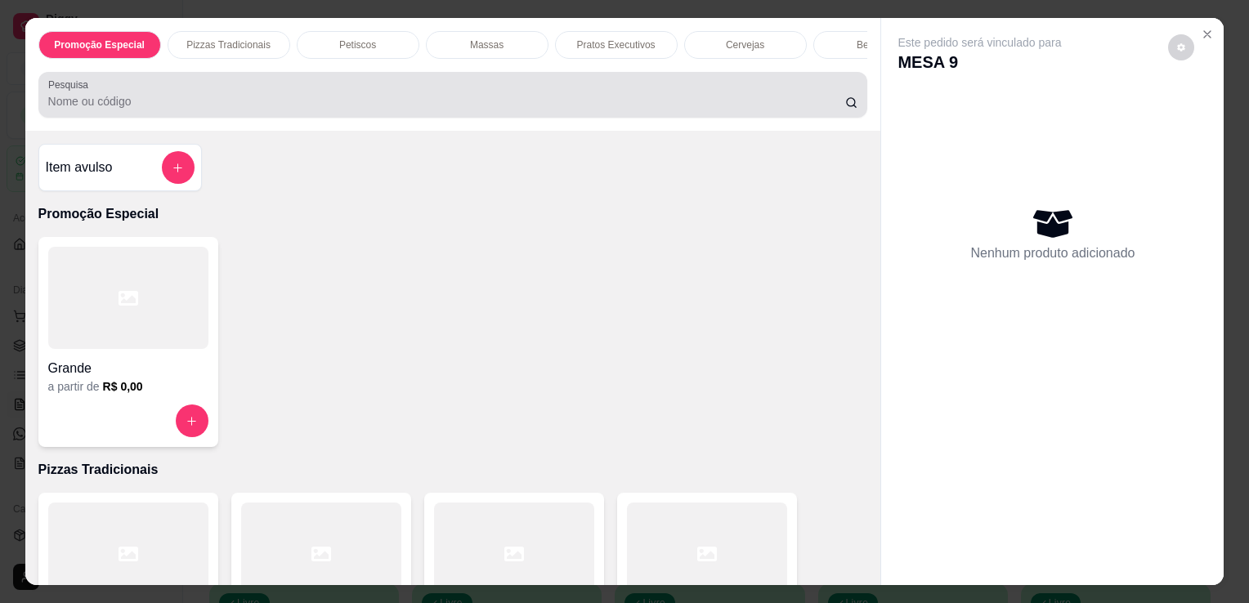
click at [169, 110] on input "Pesquisa" at bounding box center [446, 101] width 797 height 16
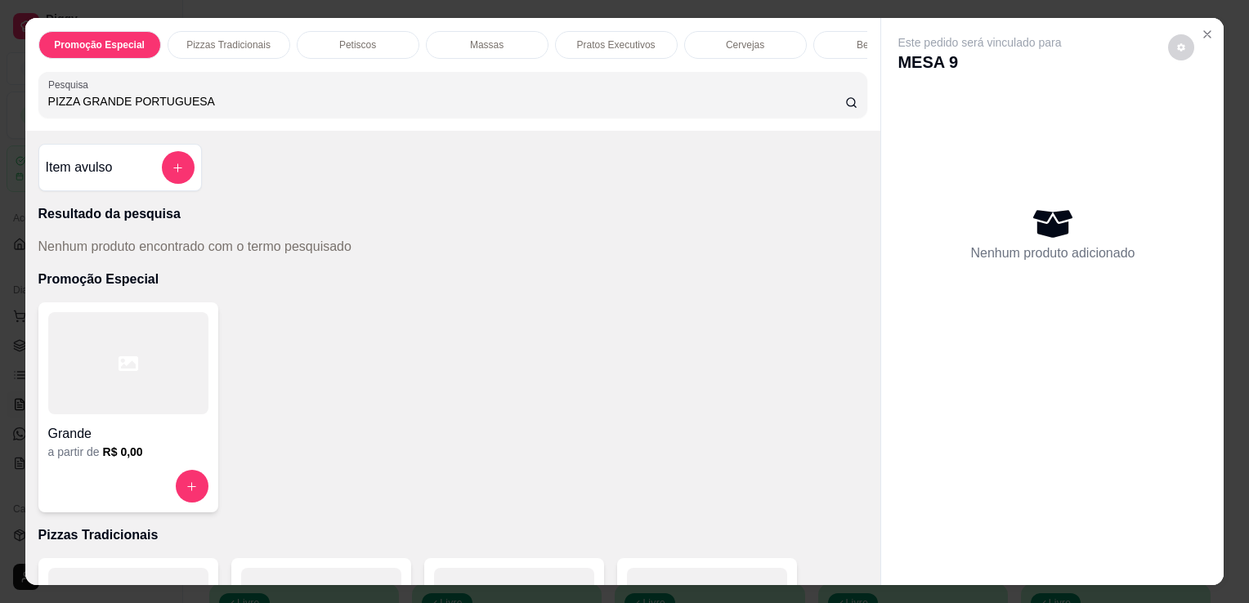
click at [235, 110] on input "PIZZA GRANDE PORTUGUESA" at bounding box center [446, 101] width 797 height 16
click at [205, 107] on input "PIZZA GRANDE PORTUGUESA" at bounding box center [446, 101] width 797 height 16
type input "PIZZA GRANDE"
click at [186, 492] on icon "increase-product-quantity" at bounding box center [192, 487] width 12 height 12
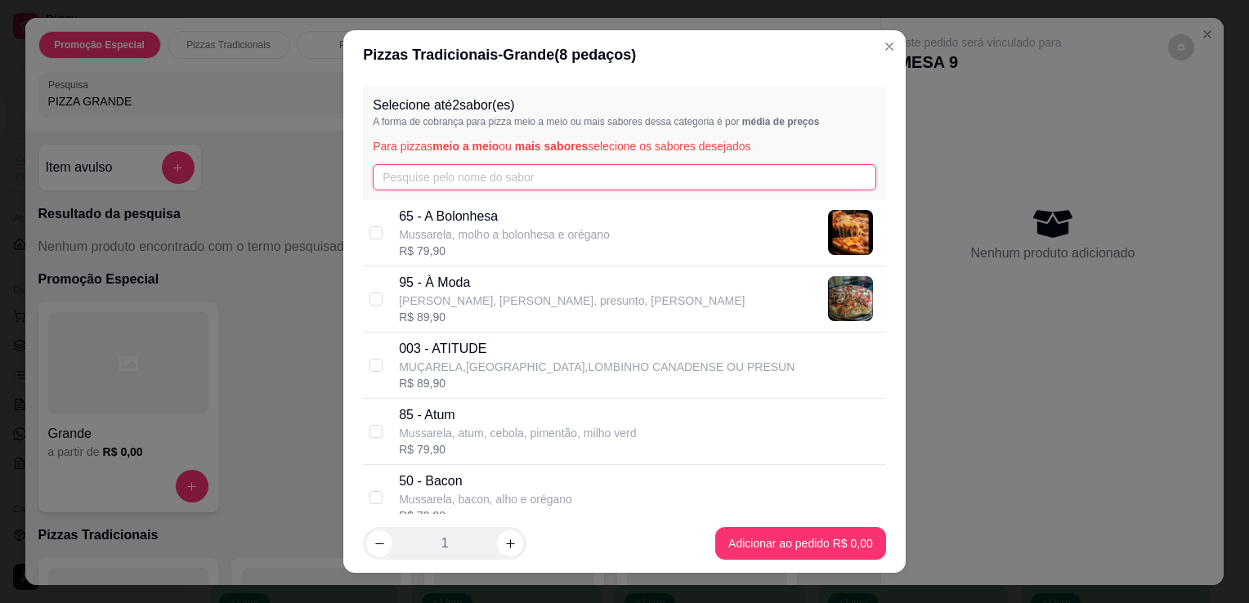
click at [588, 177] on input "text" at bounding box center [625, 177] width 504 height 26
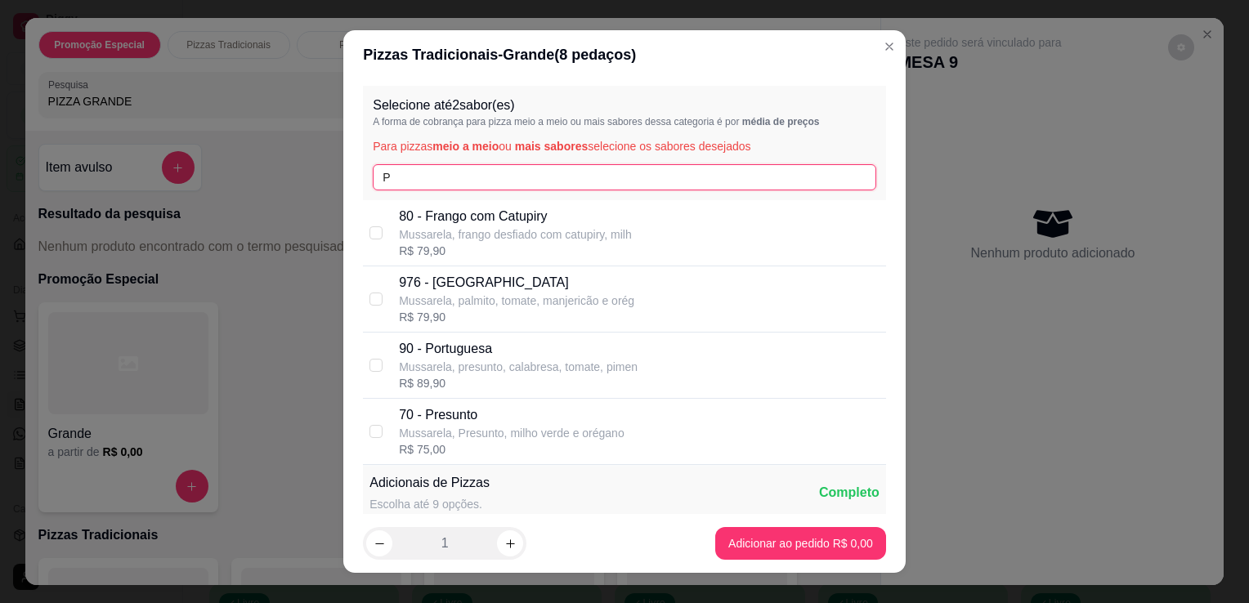
type input "P"
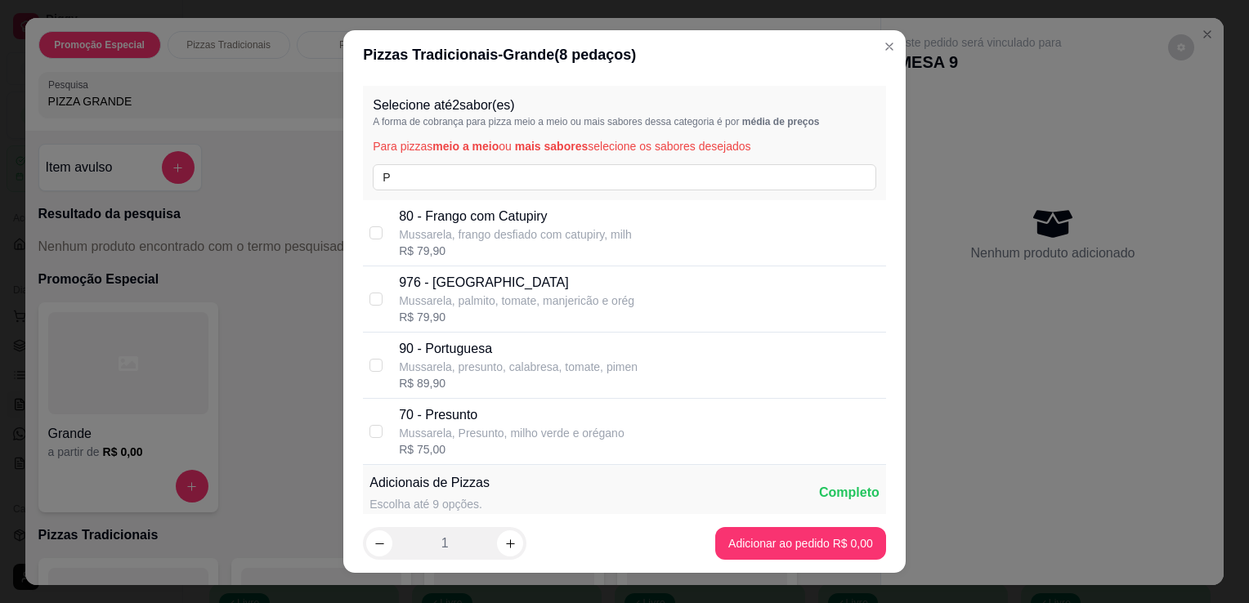
click at [512, 342] on p "90 - Portuguesa" at bounding box center [518, 349] width 239 height 20
checkbox input "true"
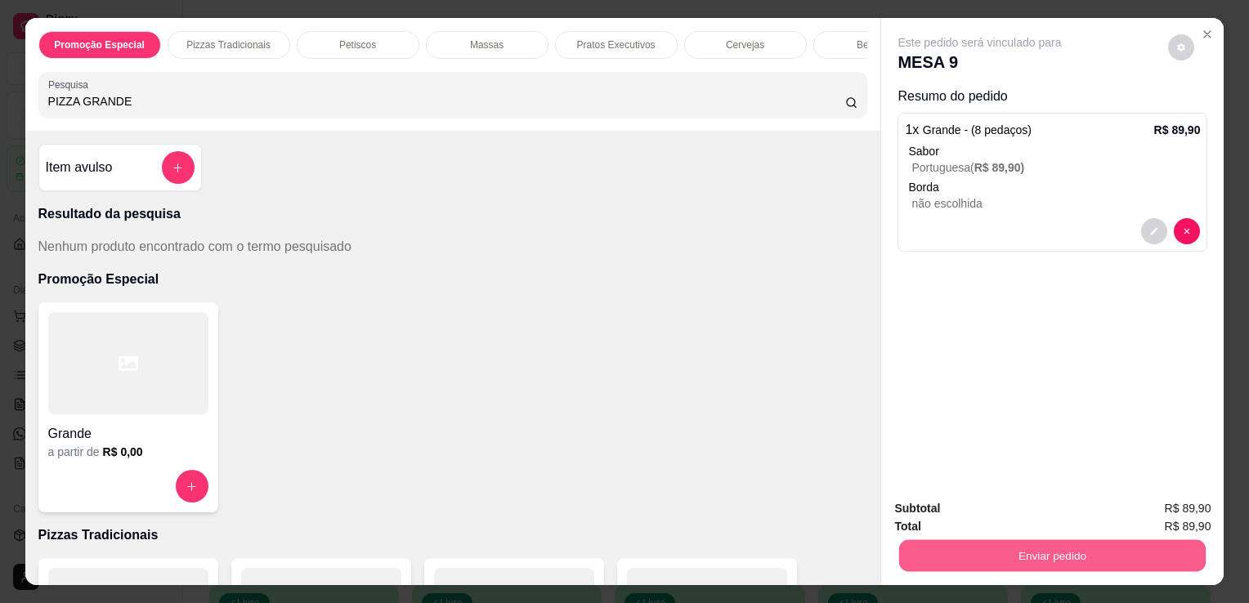
click at [957, 553] on button "Enviar pedido" at bounding box center [1052, 556] width 307 height 32
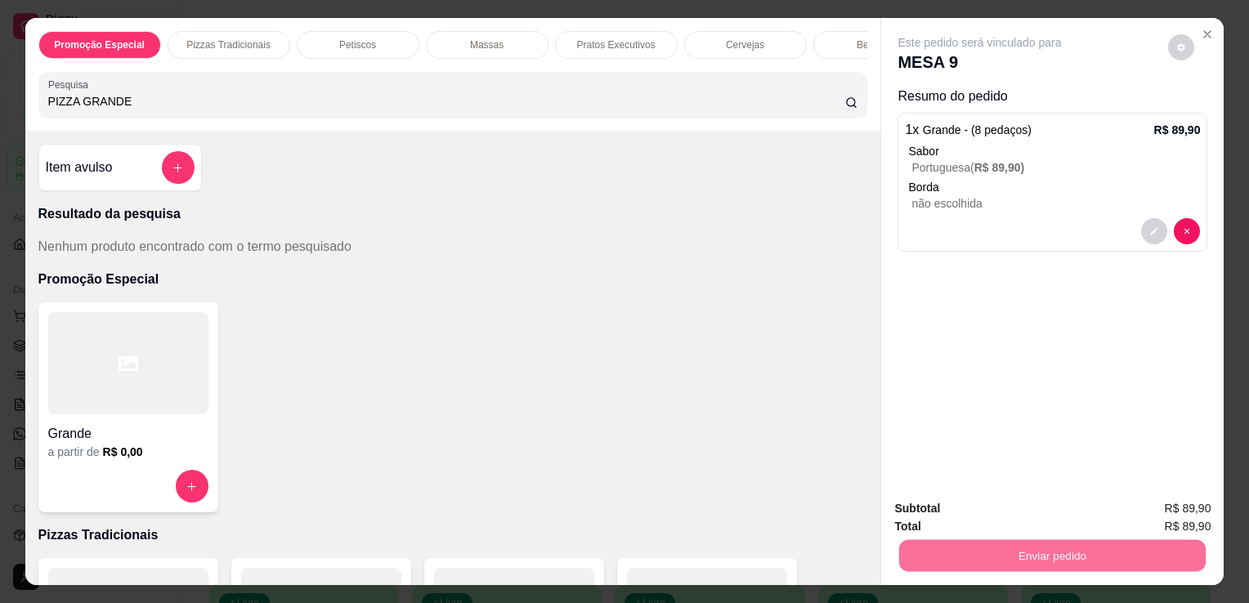
click at [952, 512] on button "Não registrar e enviar pedido" at bounding box center [998, 510] width 165 height 30
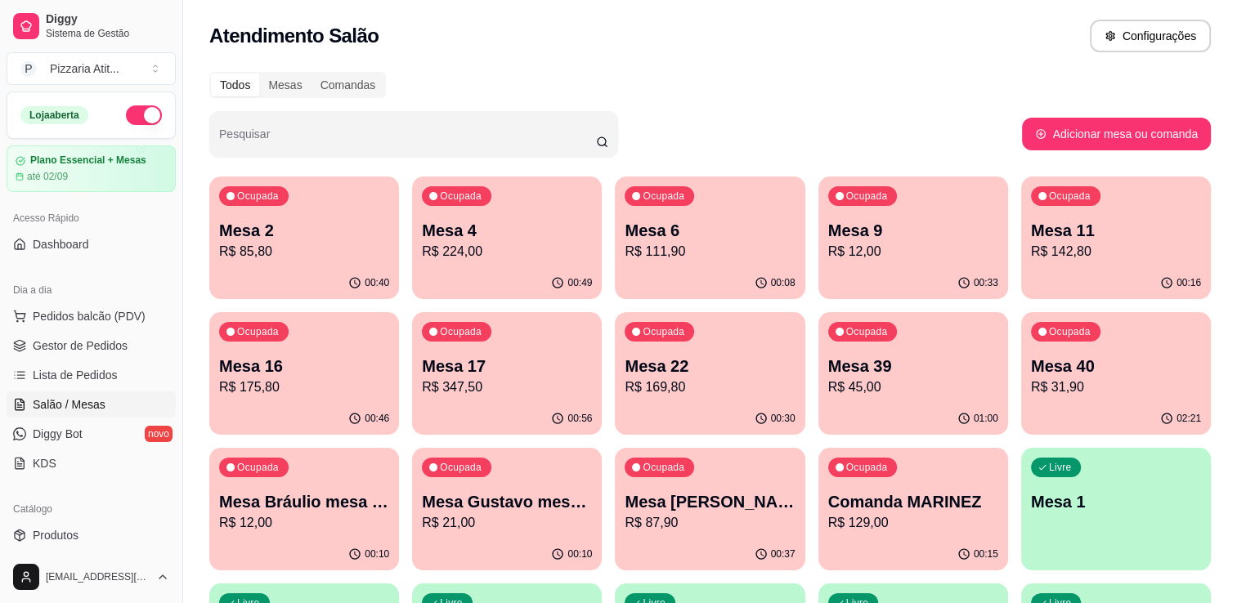
click at [531, 355] on p "Mesa 17" at bounding box center [507, 366] width 170 height 23
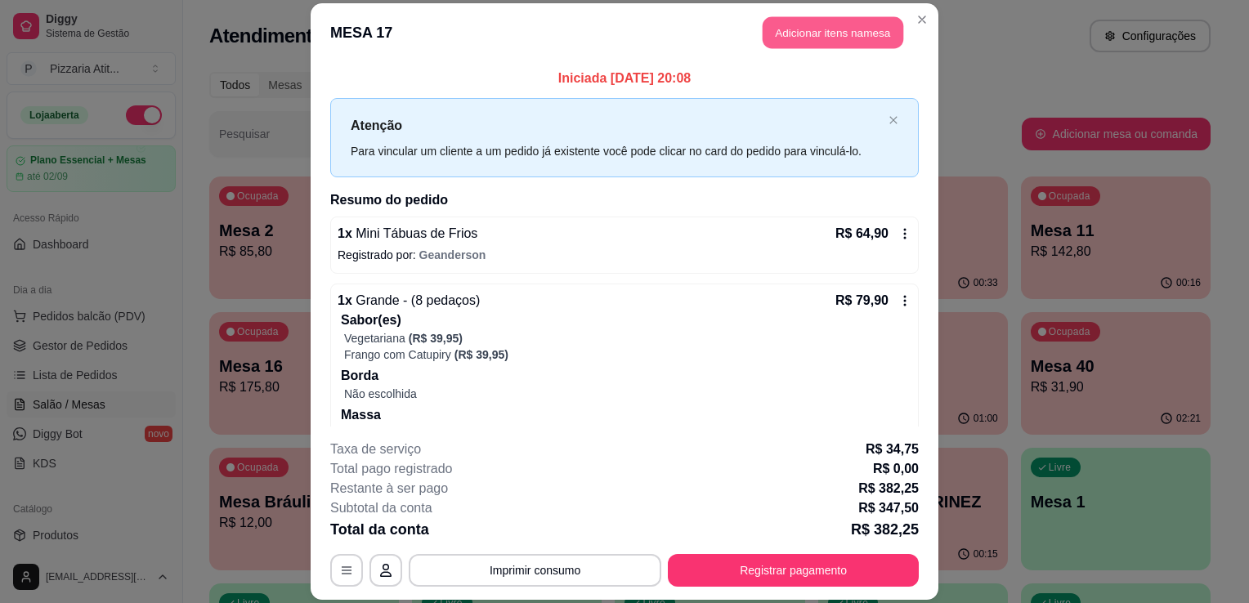
click at [830, 33] on button "Adicionar itens na mesa" at bounding box center [833, 32] width 141 height 32
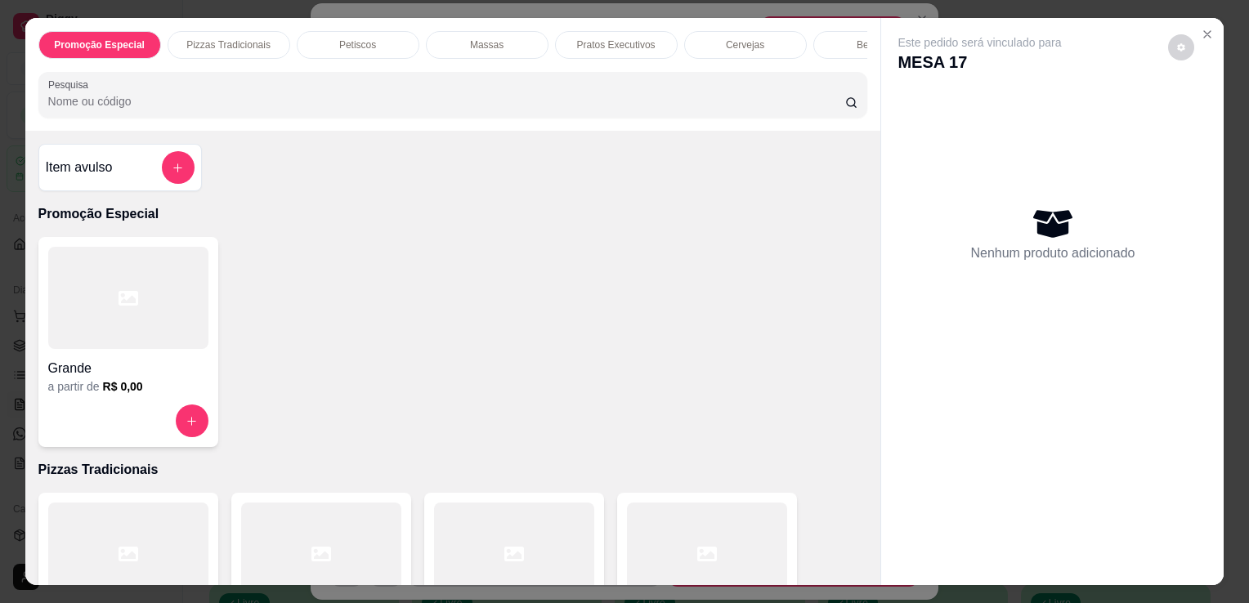
click at [686, 110] on input "Pesquisa" at bounding box center [446, 101] width 797 height 16
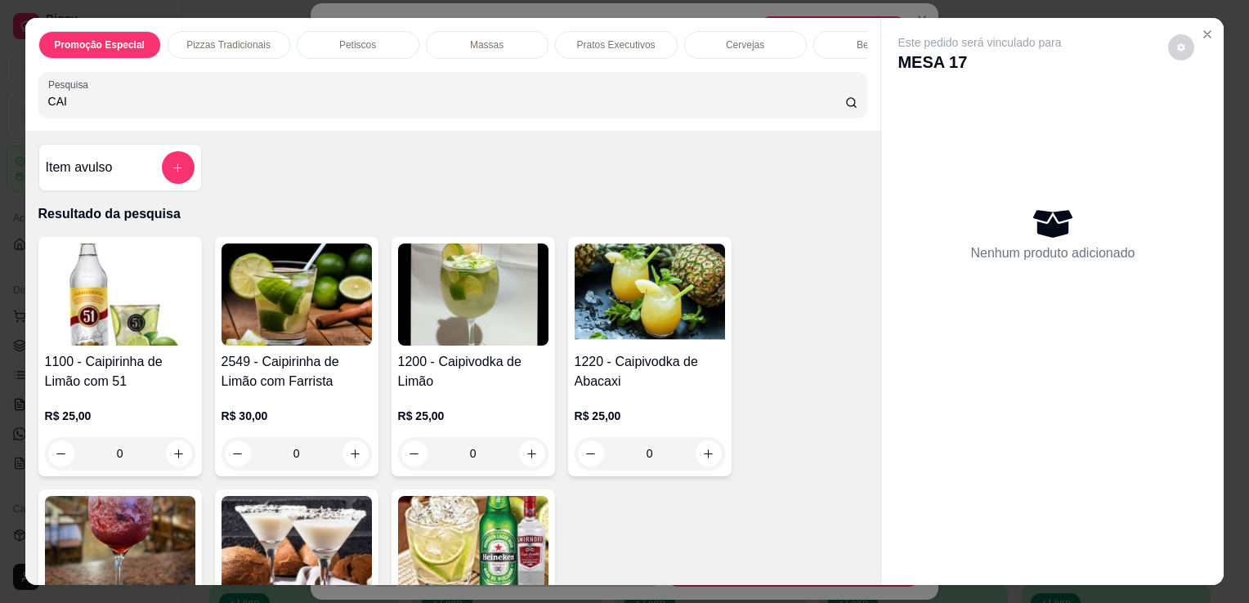
type input "CAI"
click at [81, 302] on img at bounding box center [120, 295] width 150 height 102
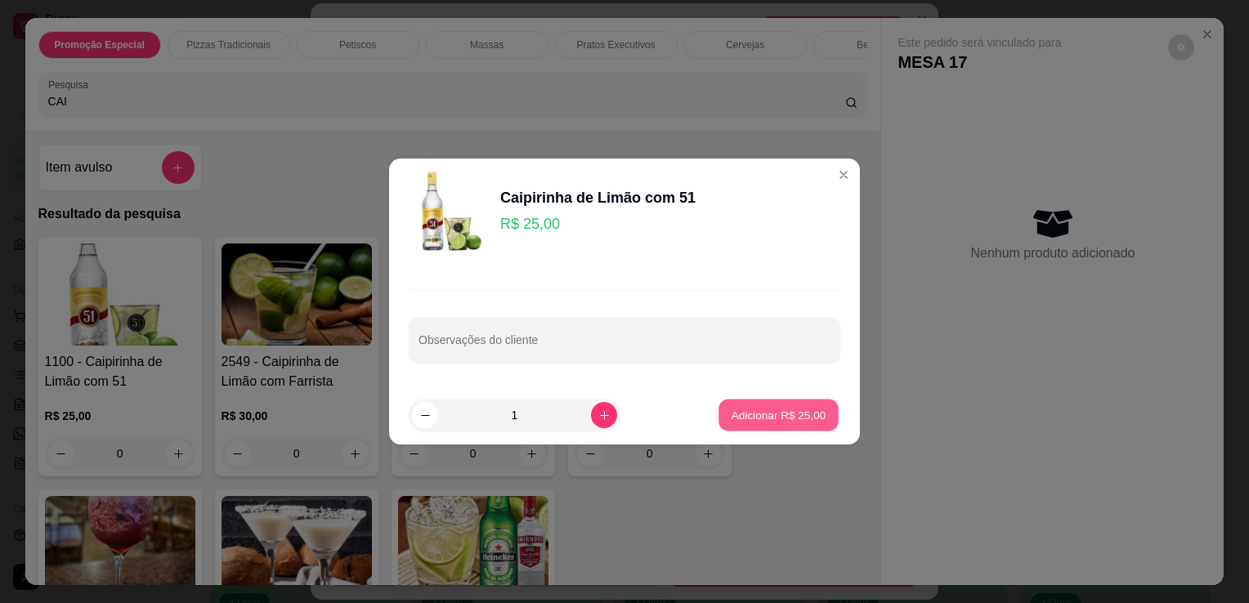
click at [772, 409] on p "Adicionar R$ 25,00" at bounding box center [779, 415] width 95 height 16
type input "1"
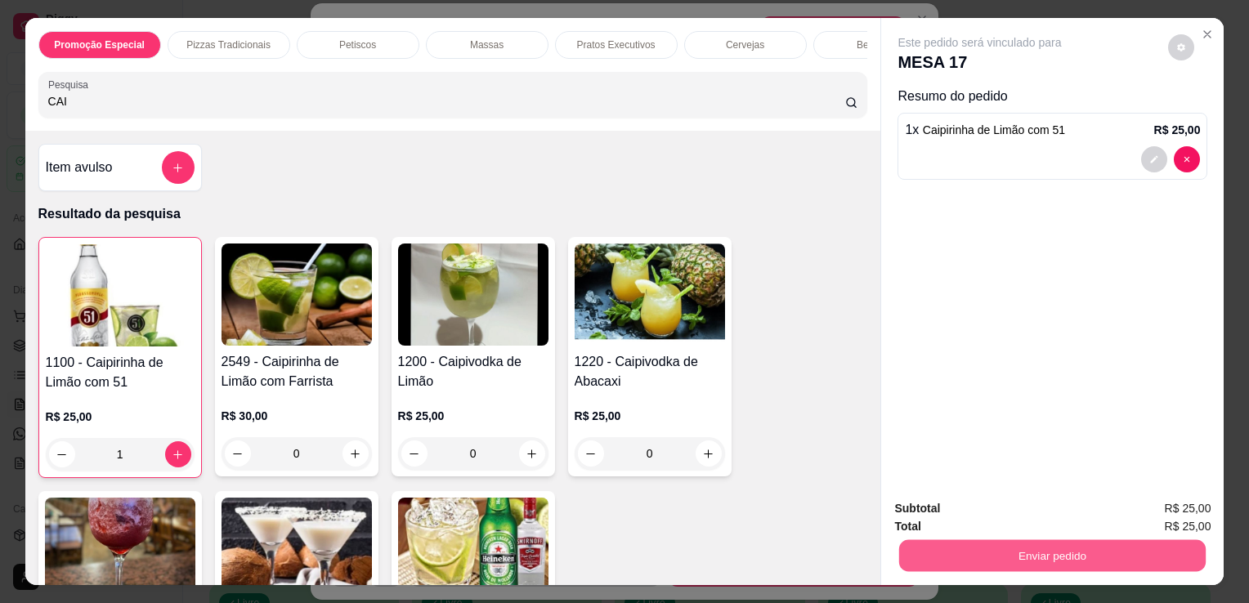
click at [1079, 551] on button "Enviar pedido" at bounding box center [1052, 556] width 307 height 32
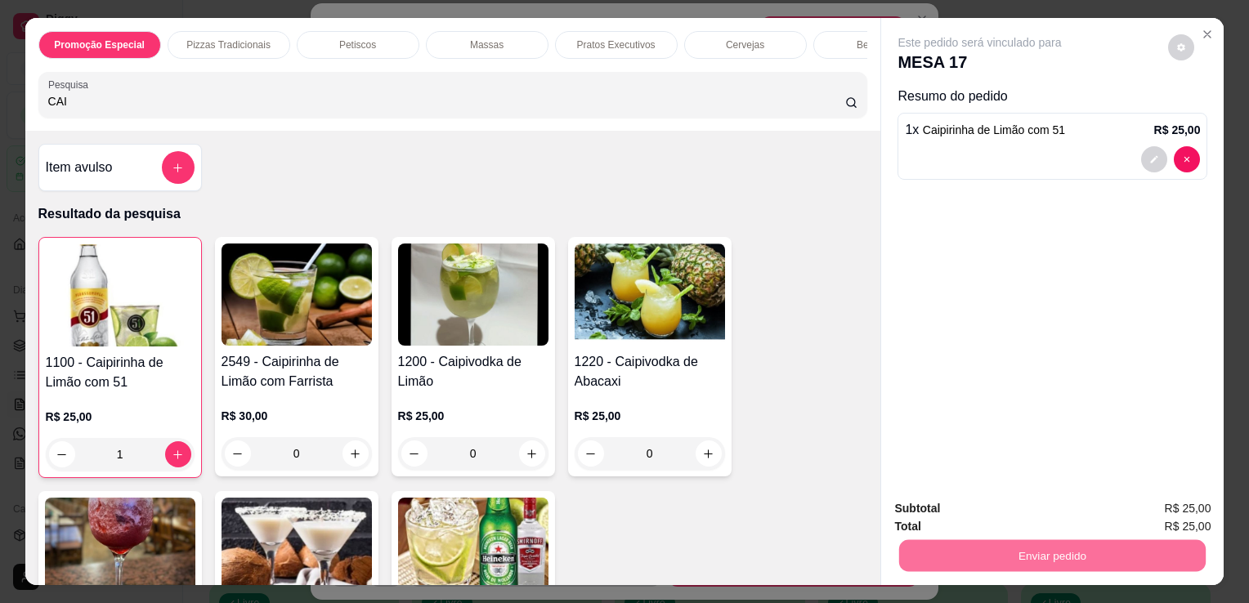
click at [1051, 507] on button "Não registrar e enviar pedido" at bounding box center [998, 510] width 165 height 30
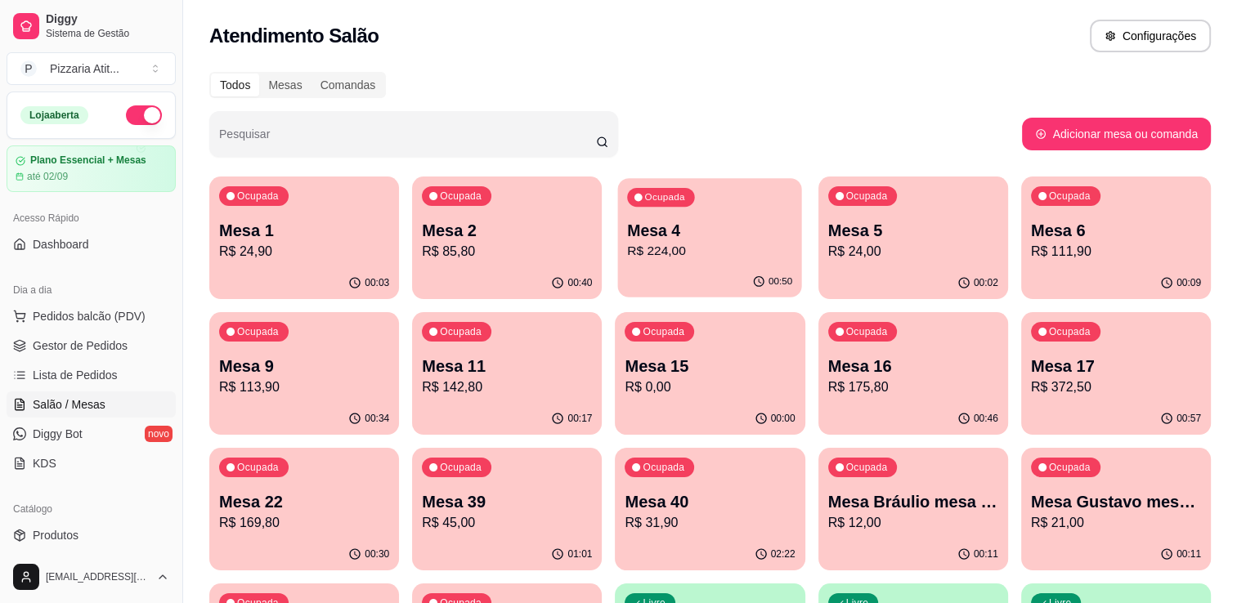
click at [664, 273] on div "00:50" at bounding box center [710, 282] width 184 height 31
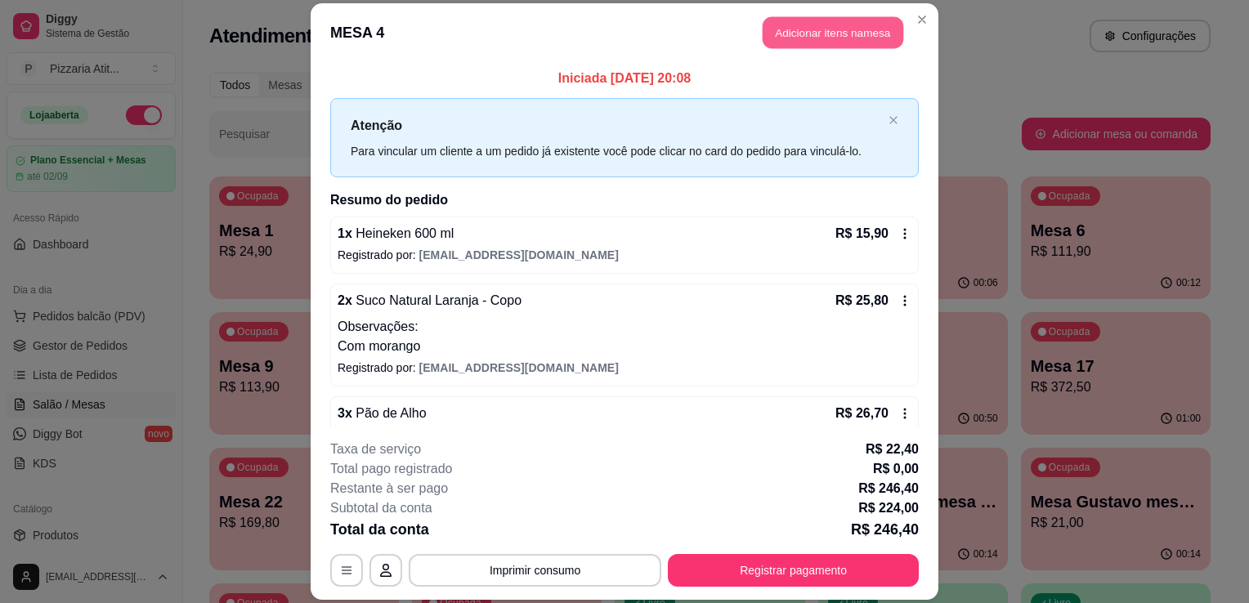
click at [842, 40] on button "Adicionar itens na mesa" at bounding box center [833, 32] width 141 height 32
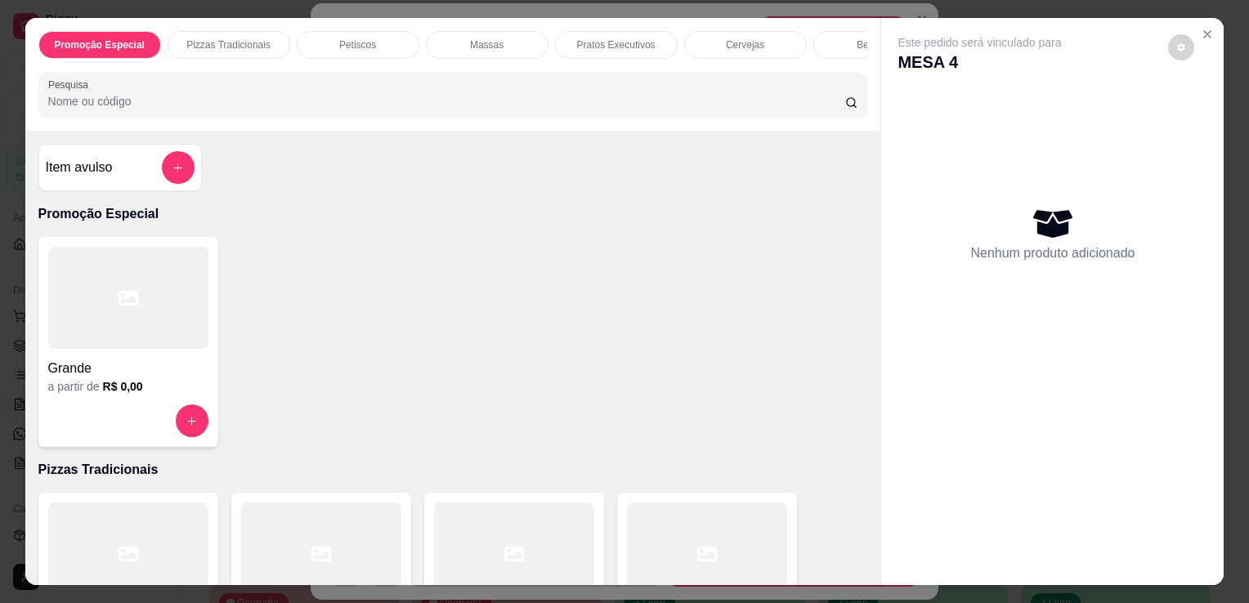
click at [515, 110] on input "Pesquisa" at bounding box center [446, 101] width 797 height 16
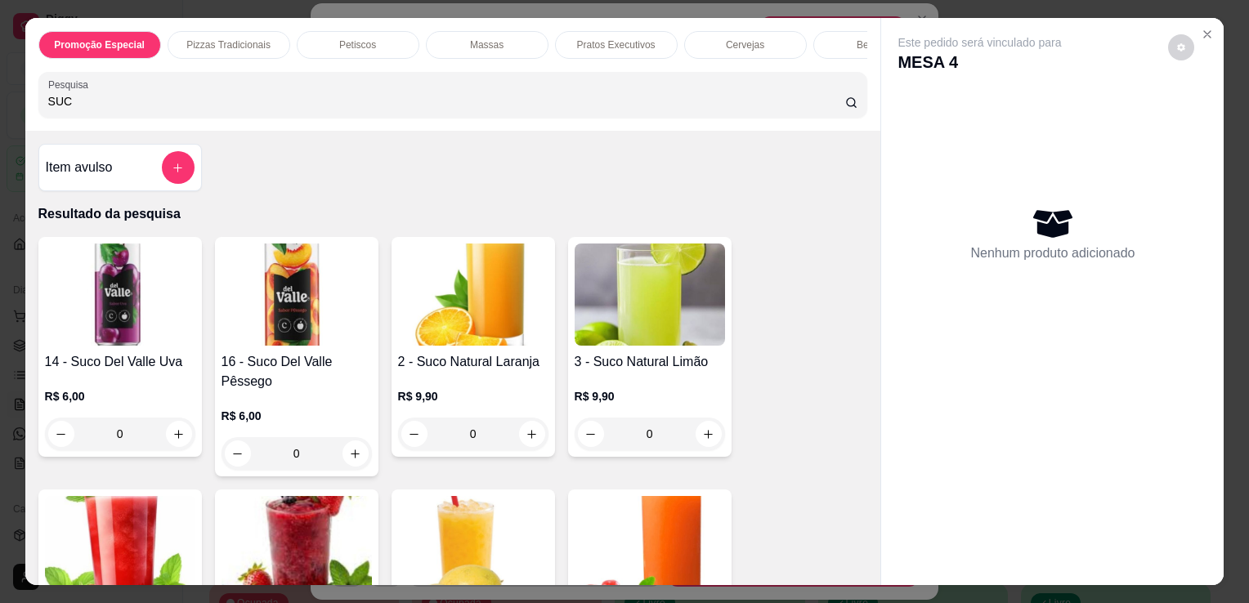
type input "SUC"
click at [403, 291] on img at bounding box center [473, 295] width 150 height 102
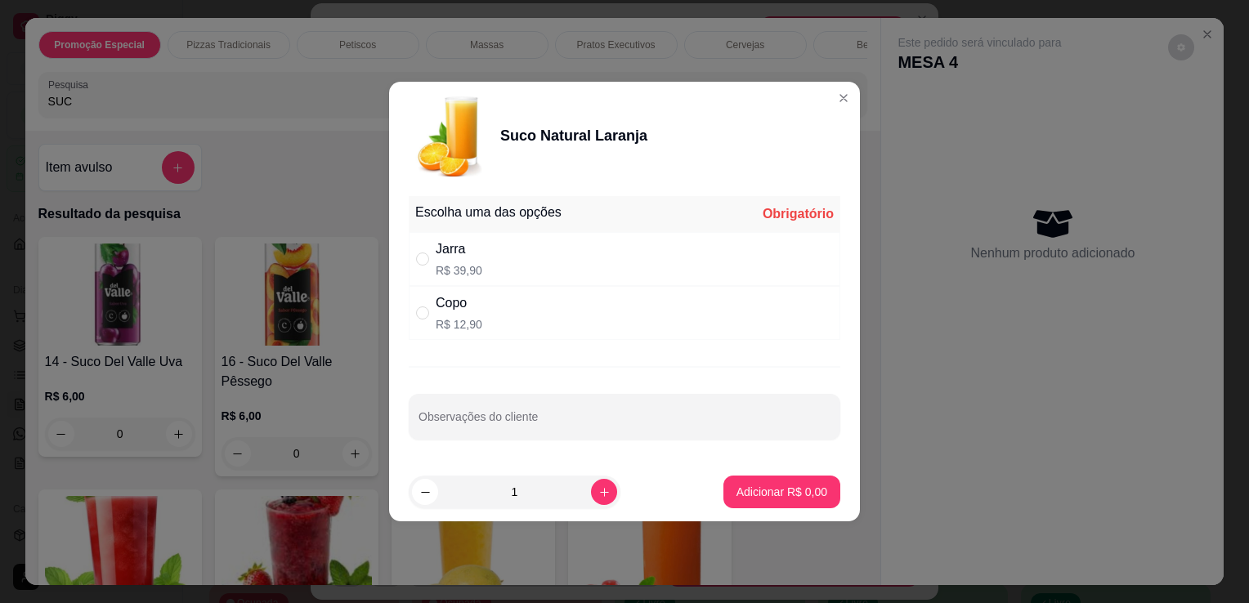
click at [471, 311] on div "Copo" at bounding box center [459, 303] width 47 height 20
radio input "true"
click at [591, 485] on button "increase-product-quantity" at bounding box center [603, 491] width 25 height 25
type input "2"
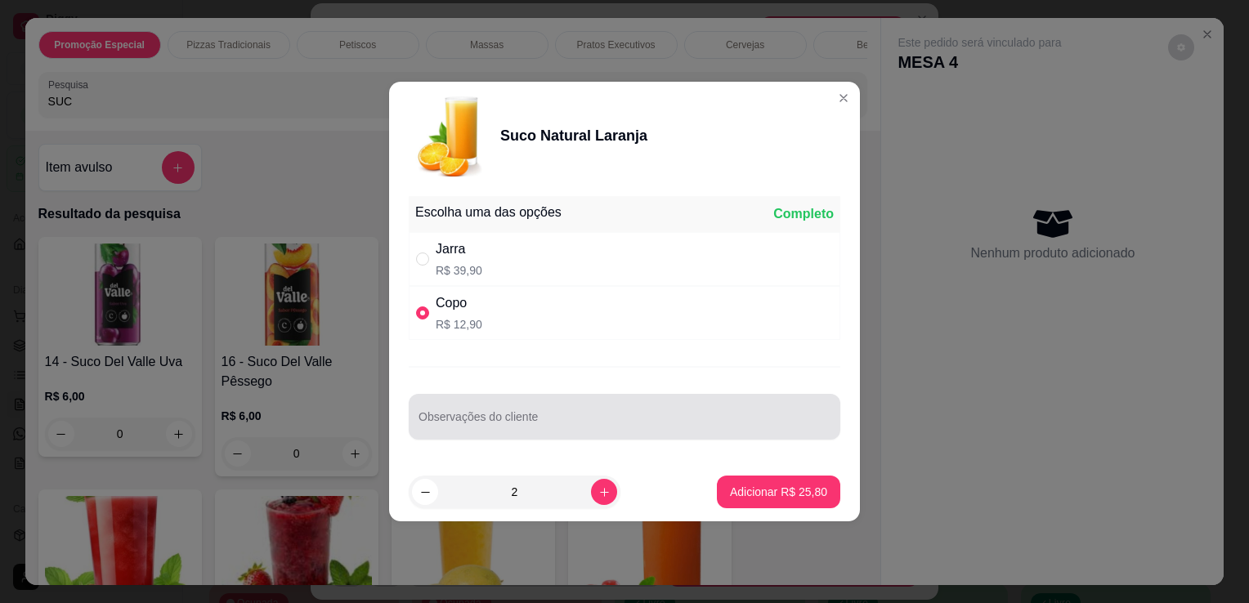
click at [575, 437] on div "Observações do cliente" at bounding box center [625, 417] width 432 height 46
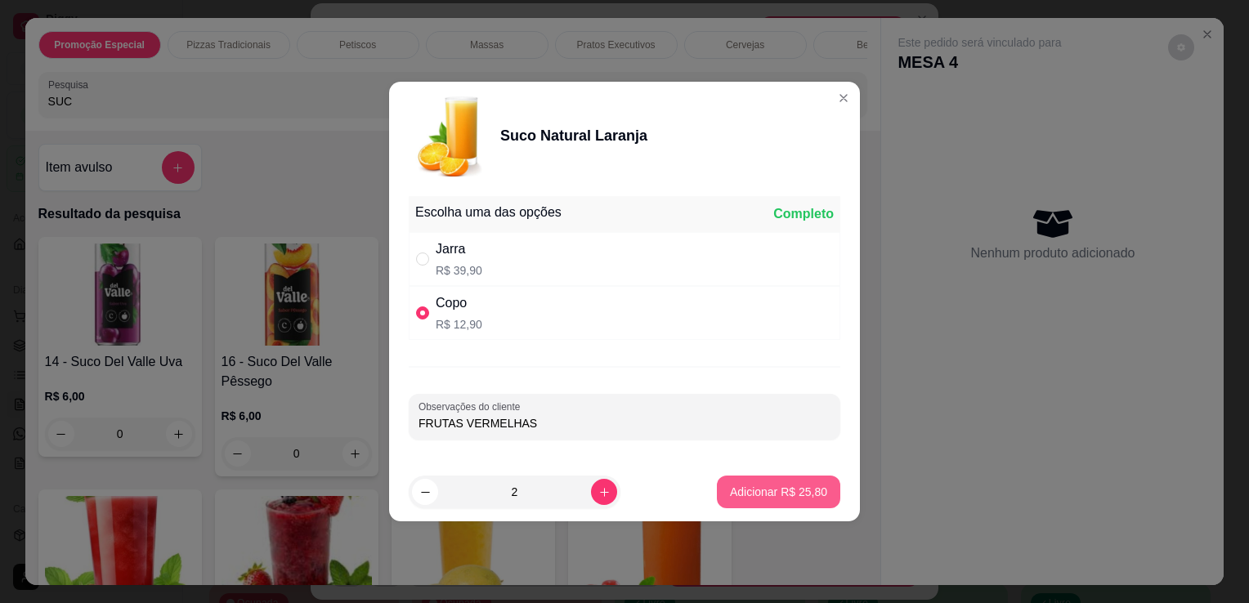
type input "FRUTAS VERMELHAS"
click at [794, 484] on p "Adicionar R$ 25,80" at bounding box center [779, 492] width 95 height 16
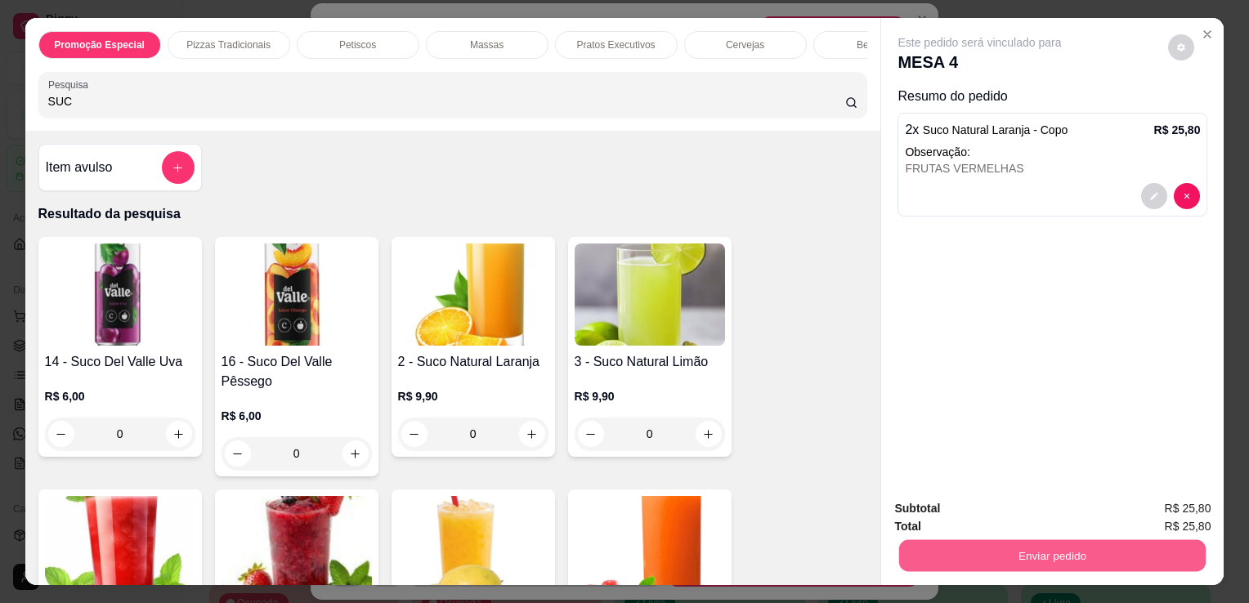
click at [1078, 548] on button "Enviar pedido" at bounding box center [1052, 556] width 307 height 32
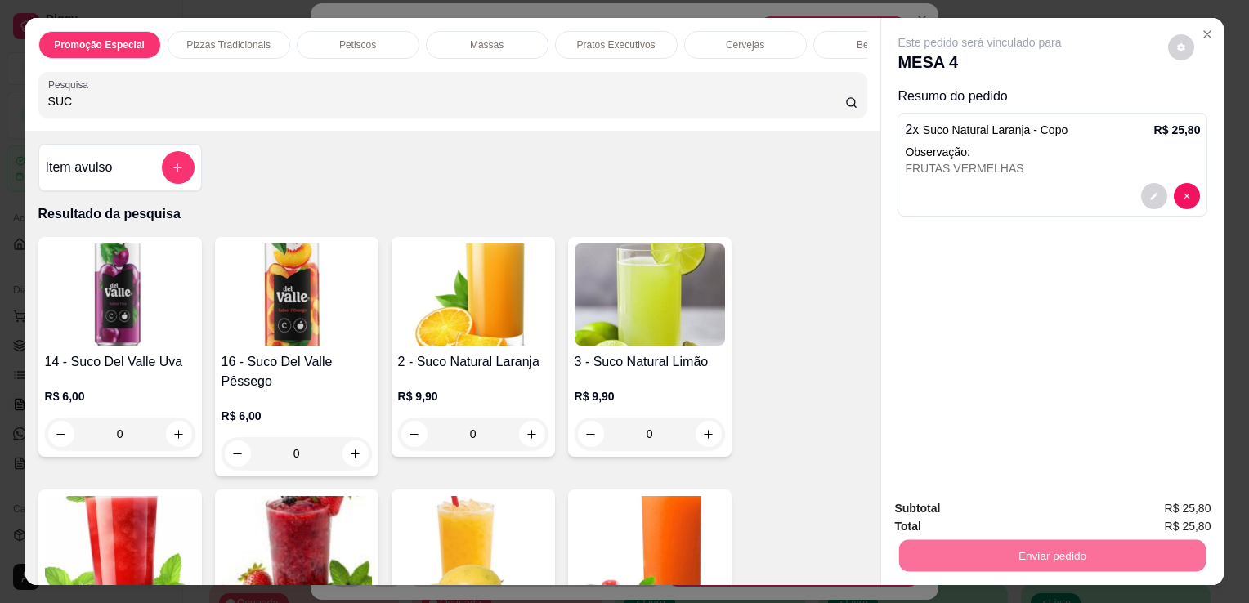
click at [995, 515] on button "Não registrar e enviar pedido" at bounding box center [998, 510] width 165 height 30
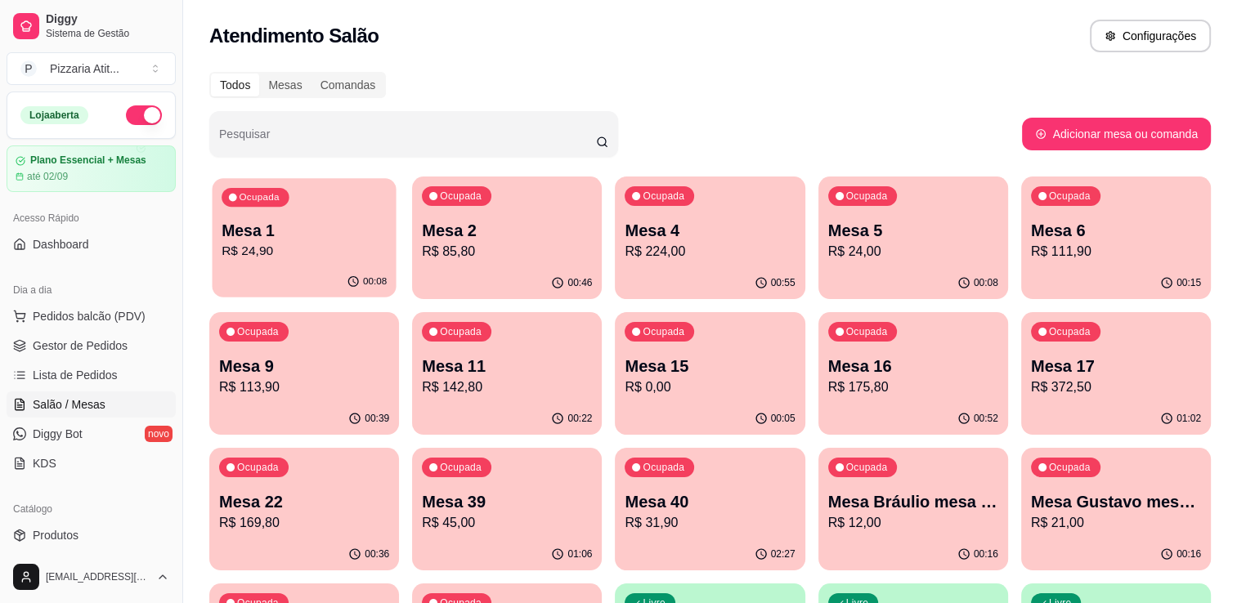
click at [311, 245] on p "R$ 24,90" at bounding box center [304, 251] width 165 height 19
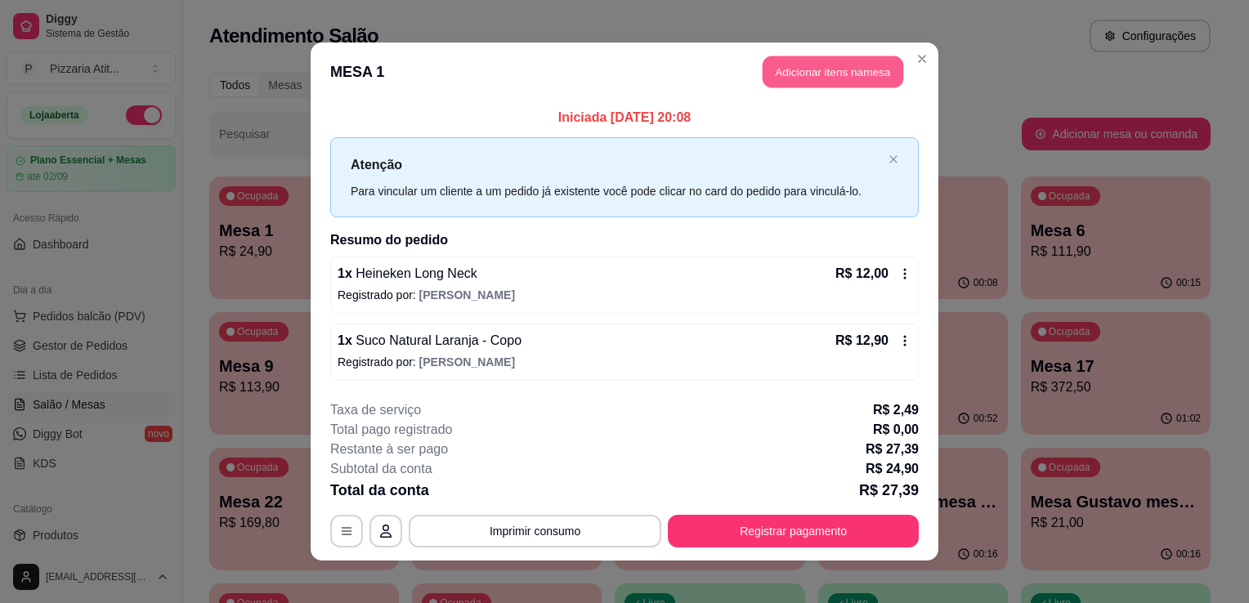
click at [851, 65] on button "Adicionar itens na mesa" at bounding box center [833, 72] width 141 height 32
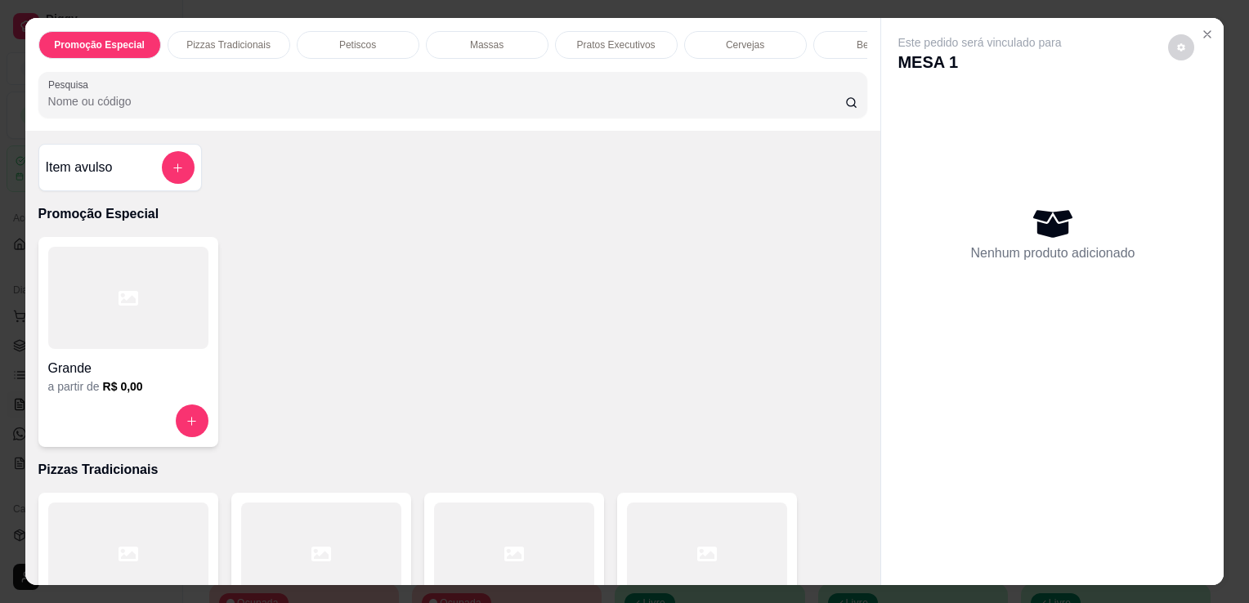
click at [722, 106] on input "Pesquisa" at bounding box center [446, 101] width 797 height 16
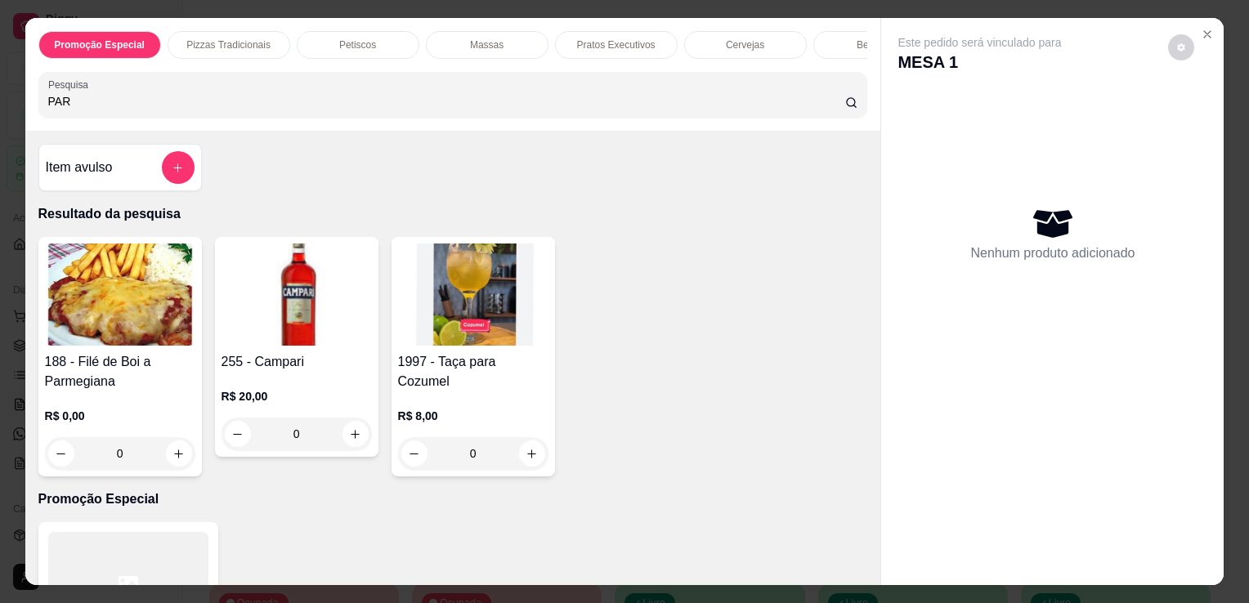
type input "PAR"
click at [123, 306] on img at bounding box center [120, 295] width 150 height 102
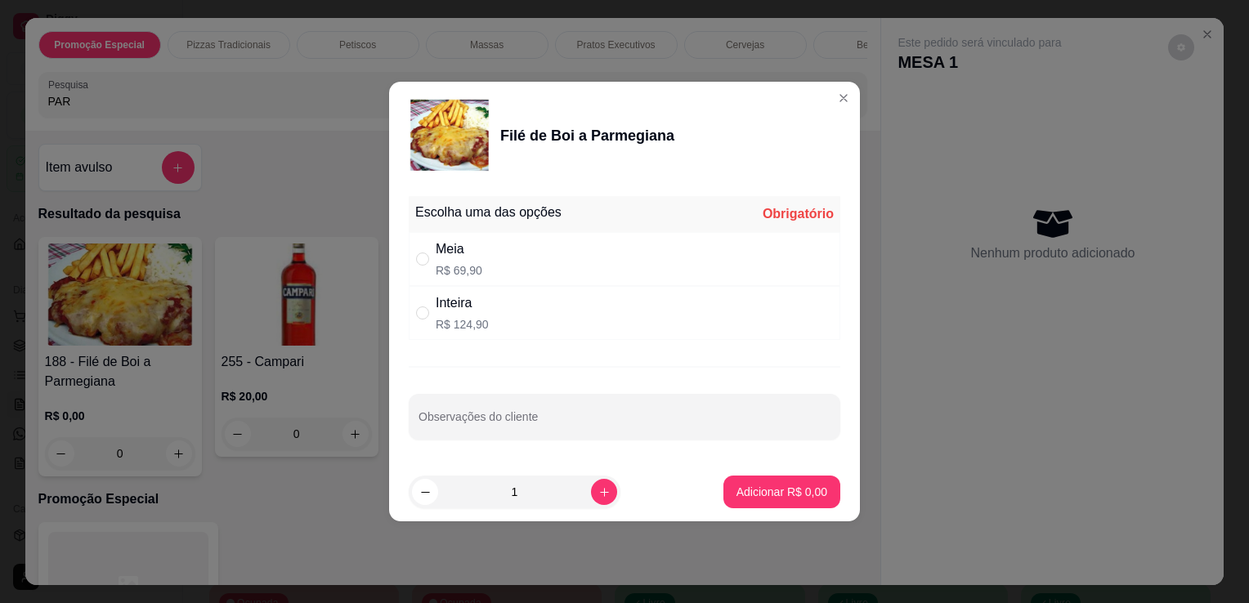
click at [441, 303] on div "Inteira" at bounding box center [462, 303] width 53 height 20
radio input "true"
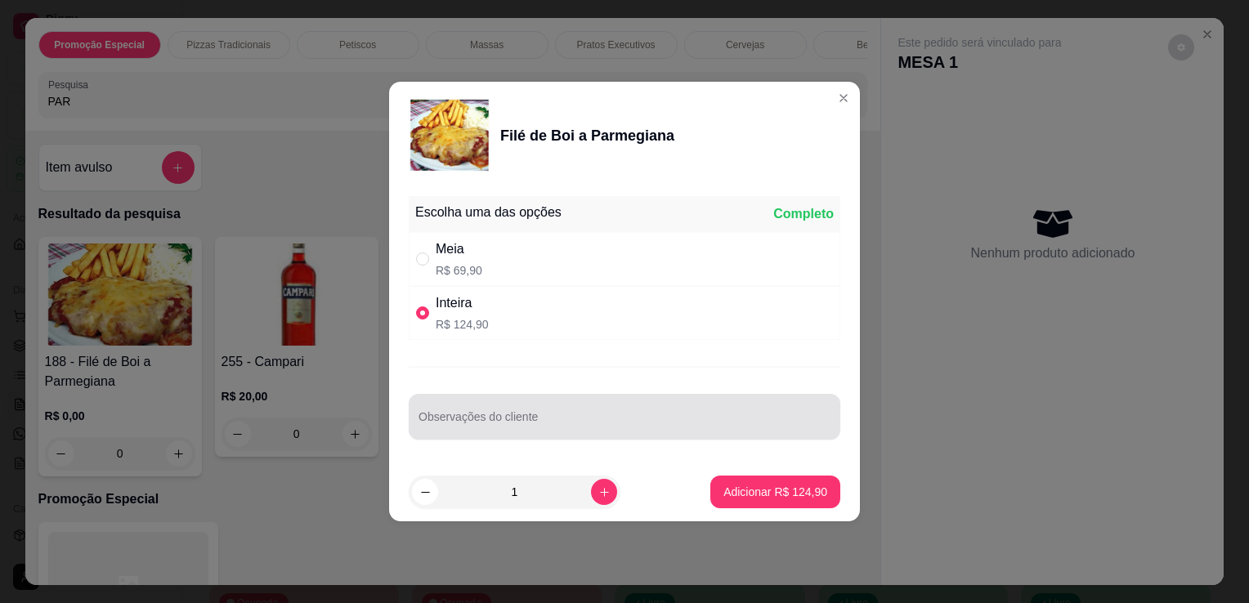
click at [493, 411] on div at bounding box center [625, 417] width 412 height 33
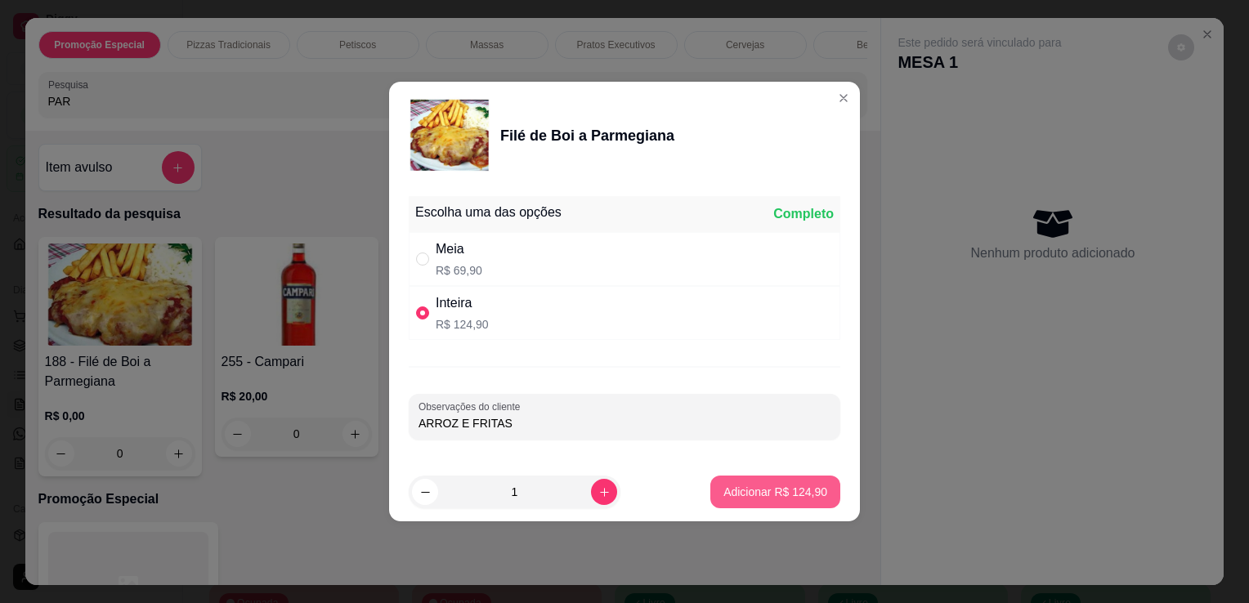
type input "ARROZ E FRITAS"
click at [752, 500] on button "Adicionar R$ 124,90" at bounding box center [776, 493] width 126 height 32
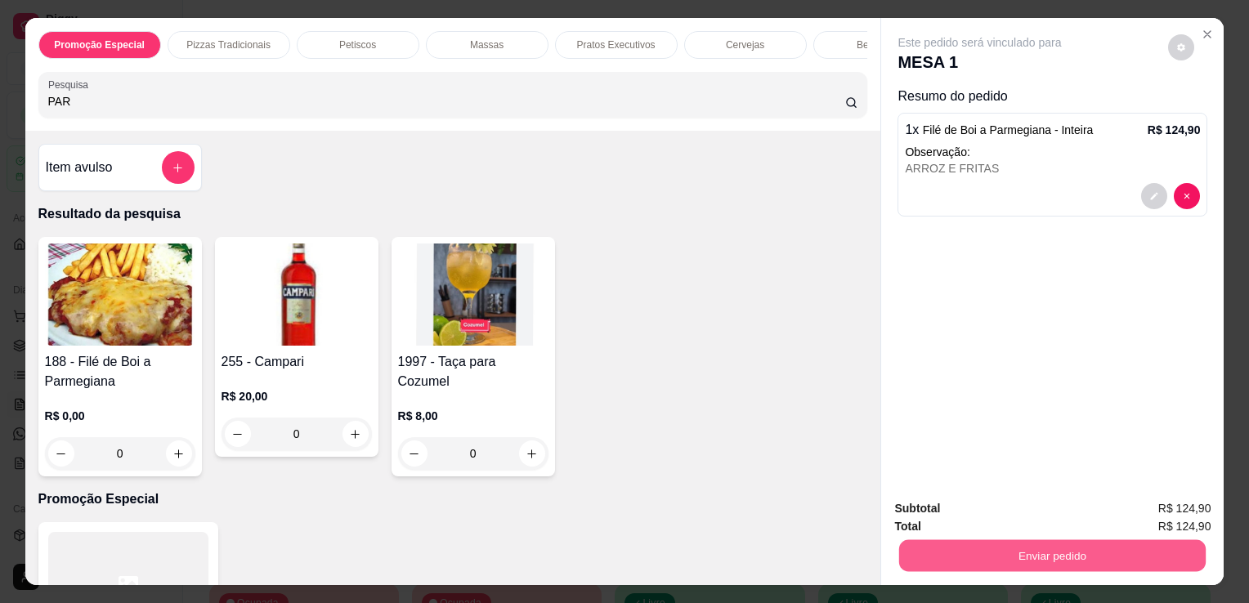
click at [993, 561] on button "Enviar pedido" at bounding box center [1052, 556] width 307 height 32
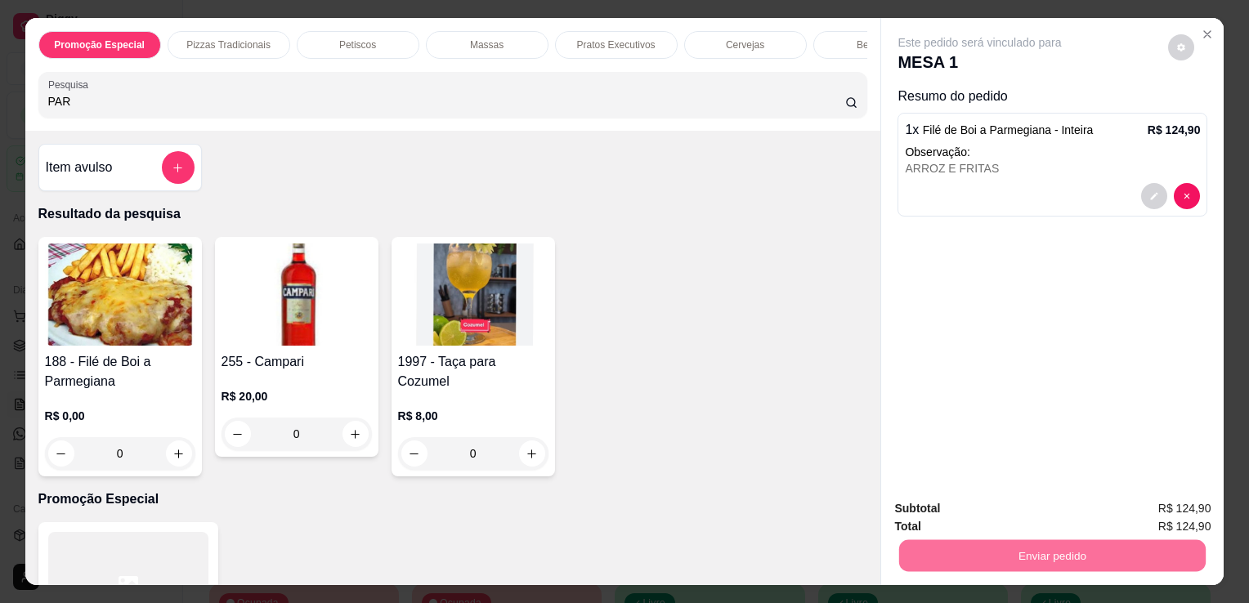
click at [993, 513] on button "Não registrar e enviar pedido" at bounding box center [998, 510] width 165 height 30
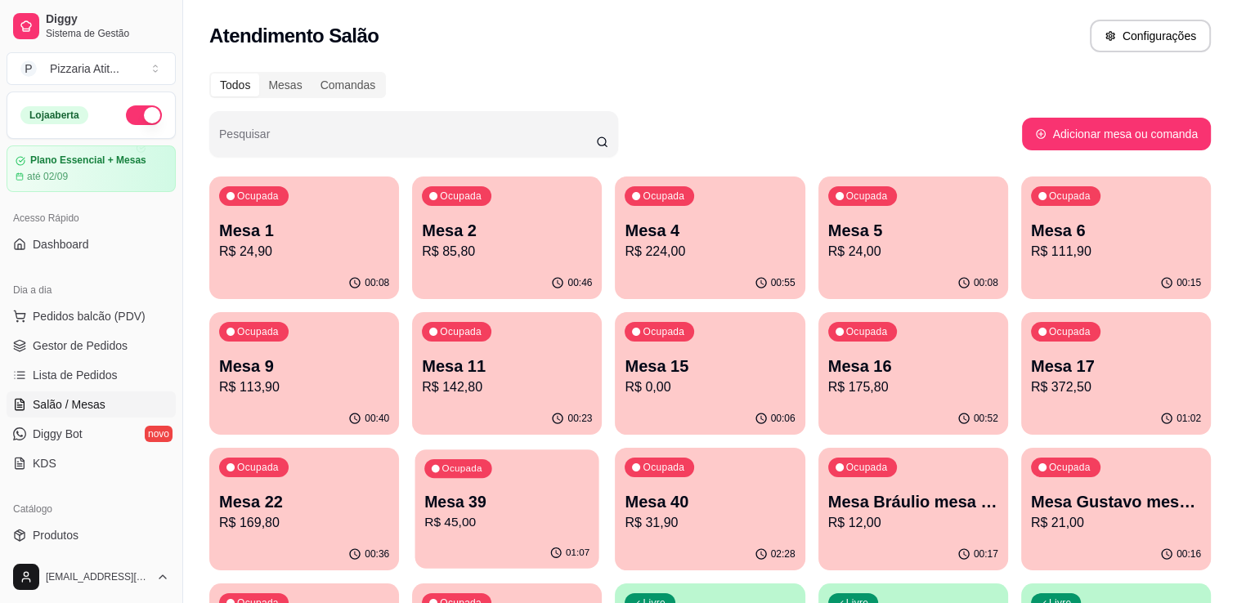
click at [474, 535] on div "Ocupada Mesa 39 R$ 45,00" at bounding box center [507, 494] width 184 height 88
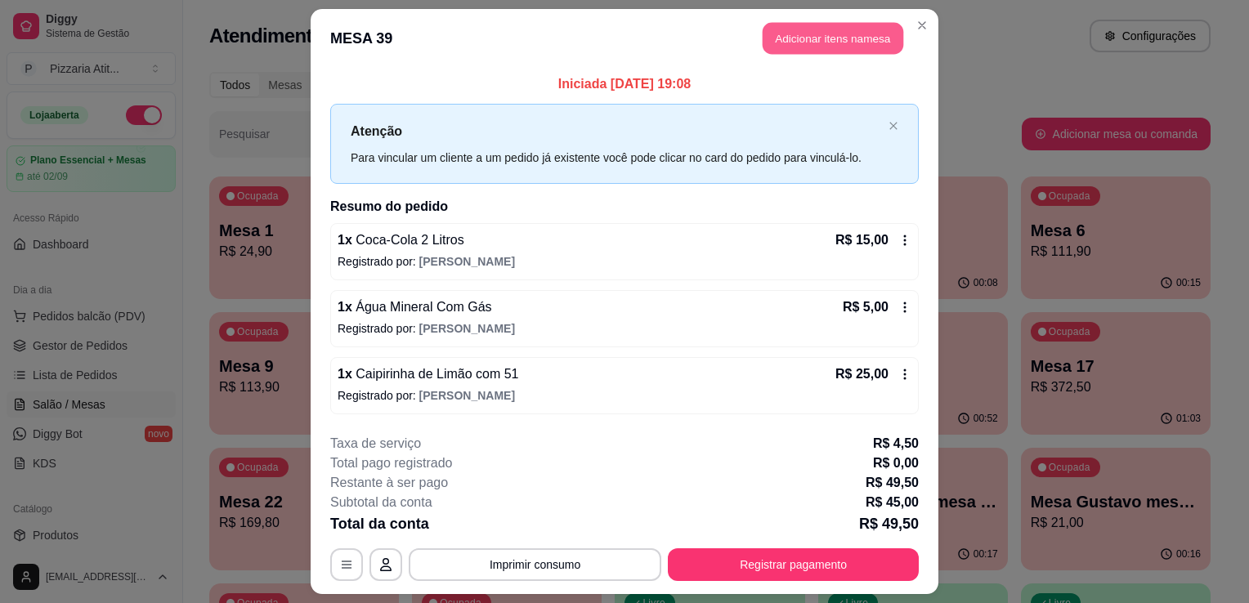
click at [787, 38] on button "Adicionar itens na mesa" at bounding box center [833, 39] width 141 height 32
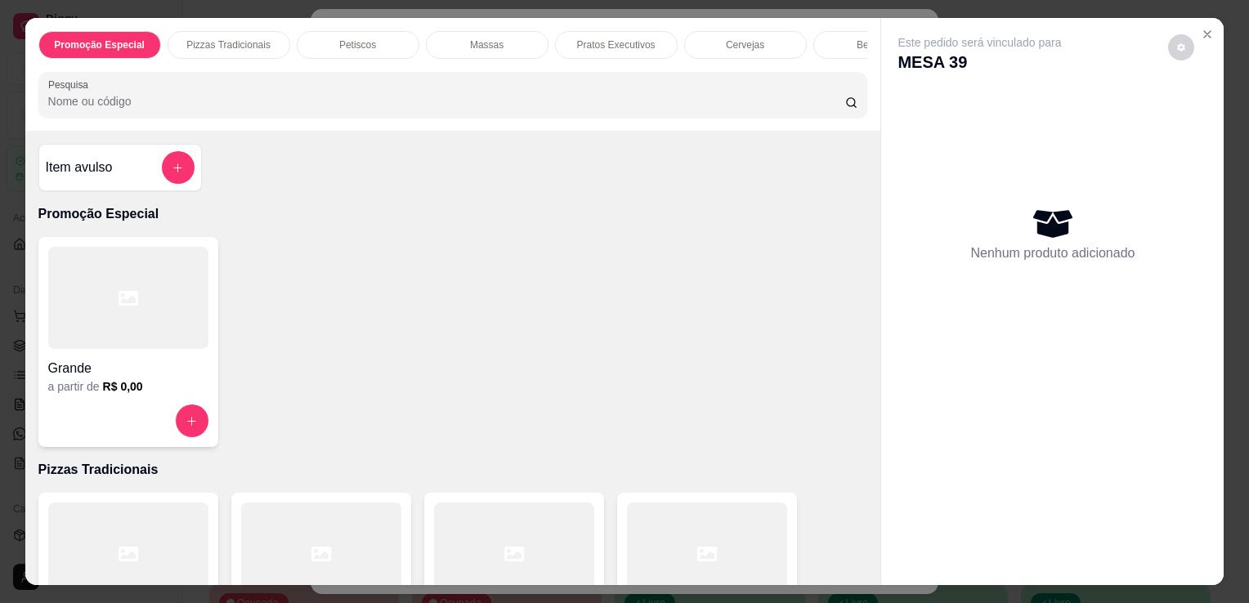
click at [670, 103] on input "Pesquisa" at bounding box center [446, 101] width 797 height 16
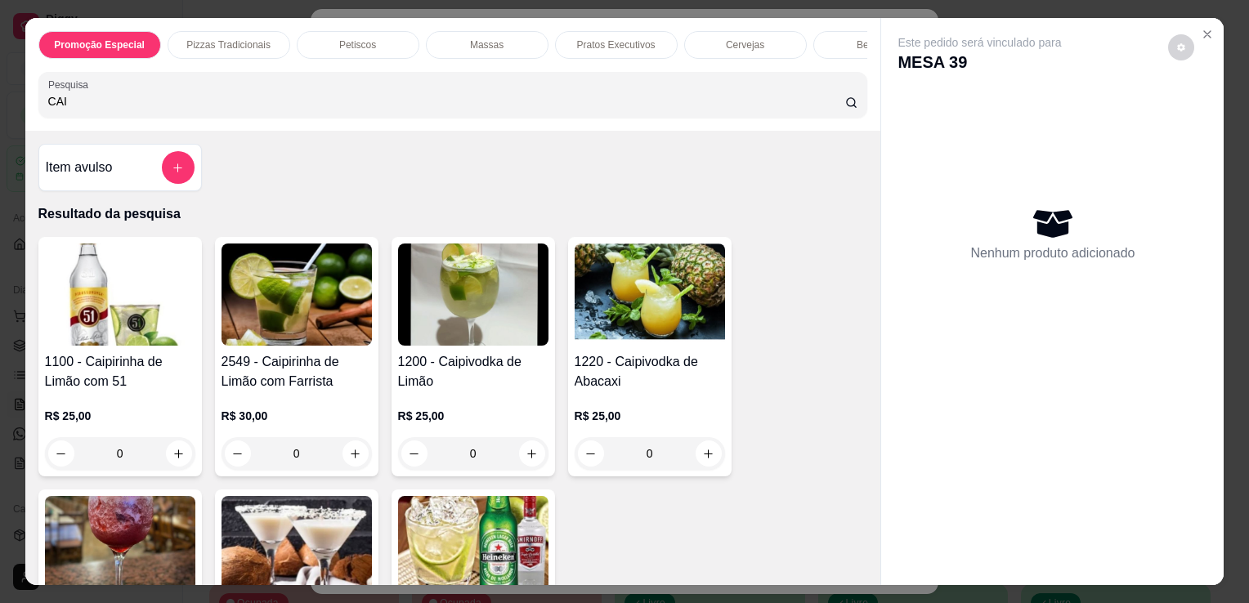
type input "CAI"
click at [144, 332] on img at bounding box center [120, 295] width 150 height 102
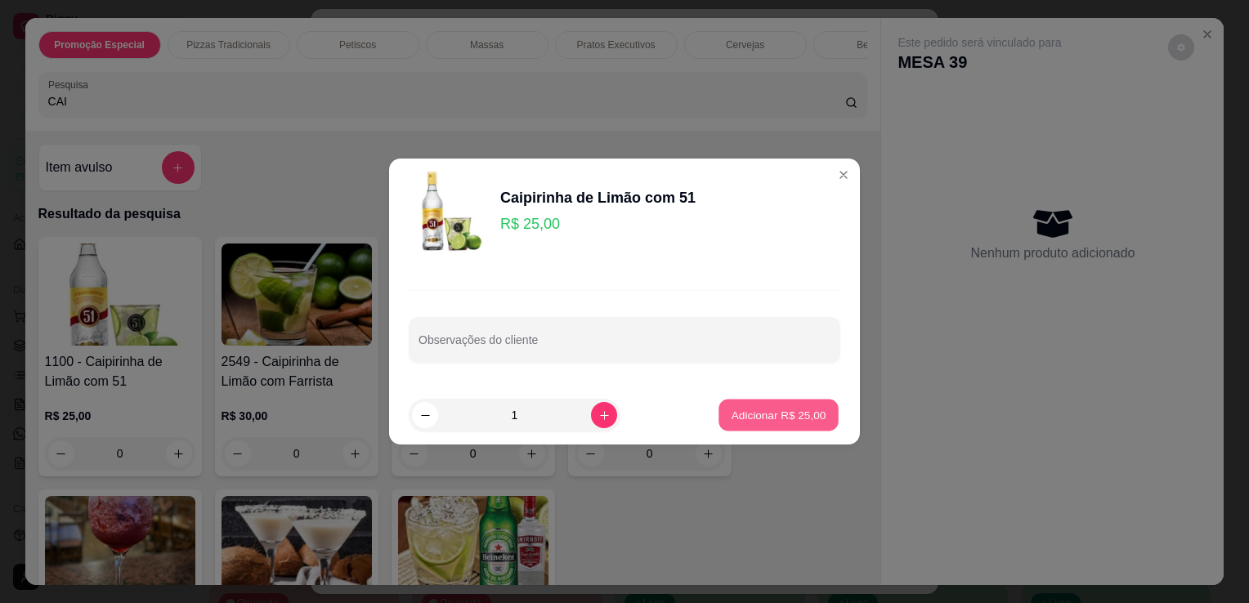
click at [735, 407] on p "Adicionar R$ 25,00" at bounding box center [779, 415] width 95 height 16
type input "1"
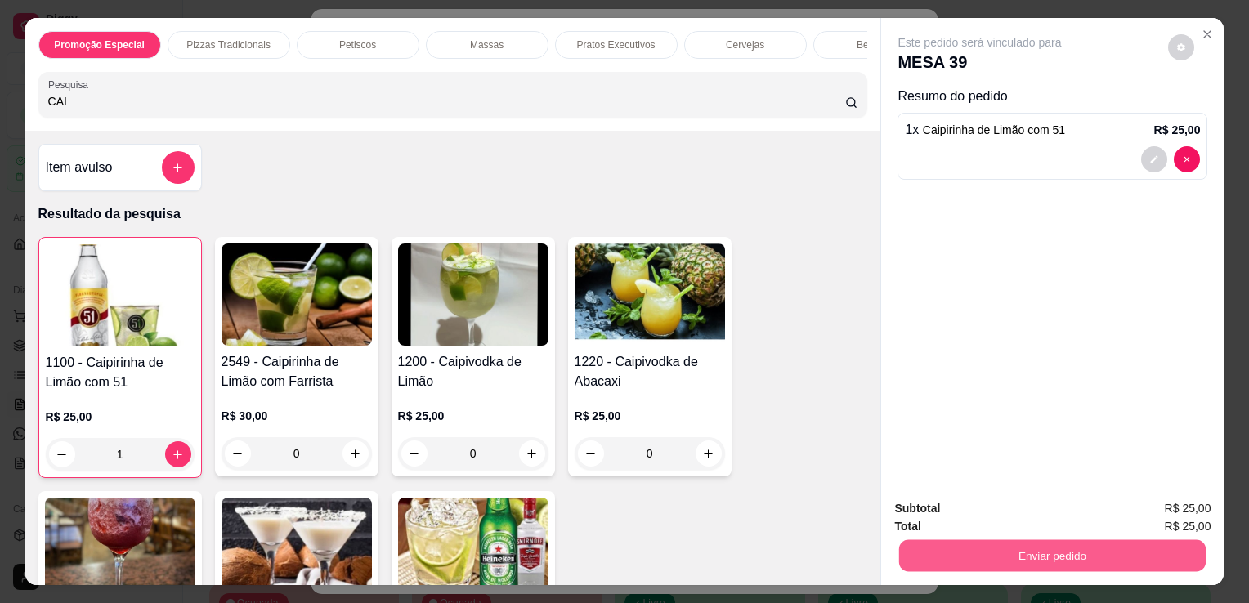
click at [1015, 540] on button "Enviar pedido" at bounding box center [1052, 556] width 307 height 32
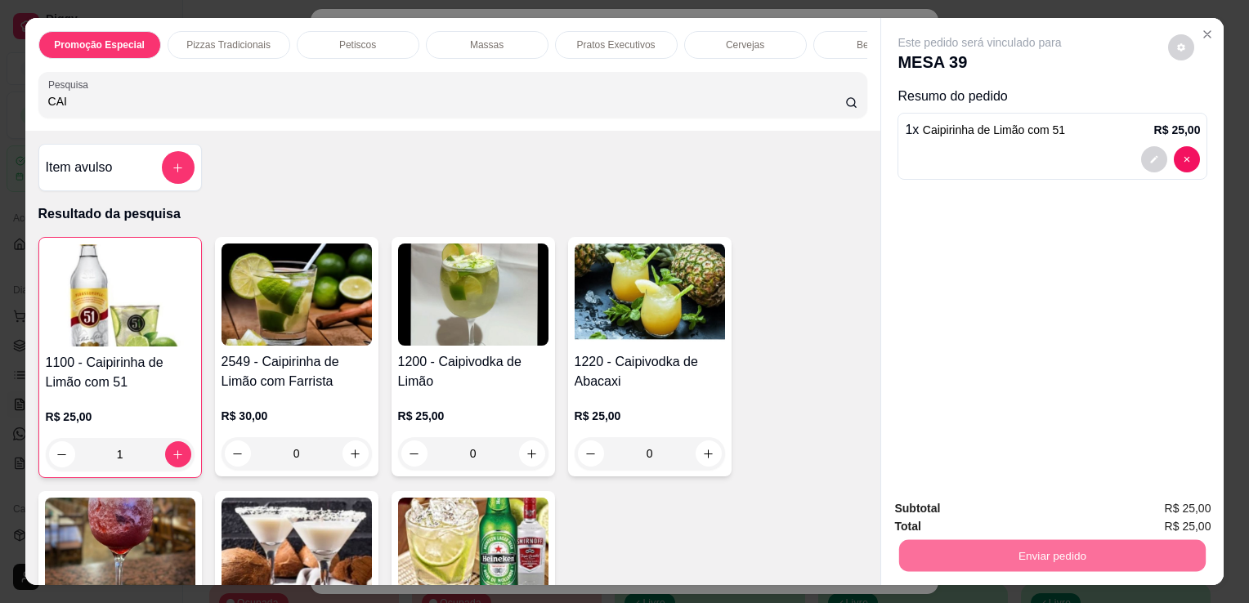
click at [1004, 515] on button "Não registrar e enviar pedido" at bounding box center [998, 510] width 165 height 30
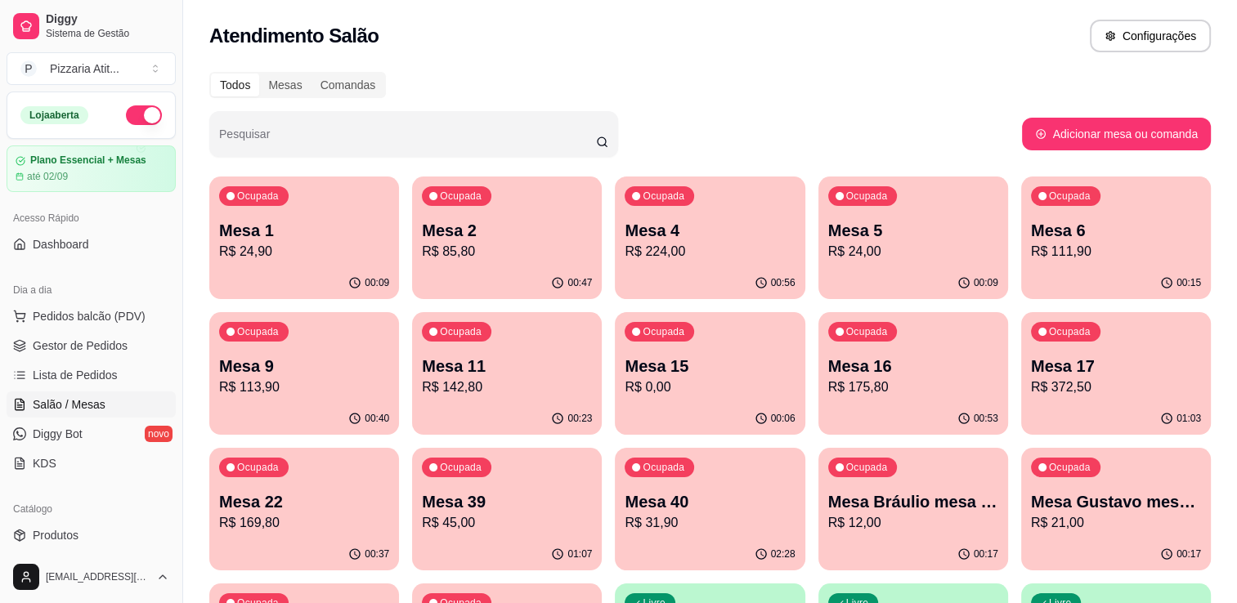
click at [547, 255] on p "R$ 85,80" at bounding box center [507, 252] width 170 height 20
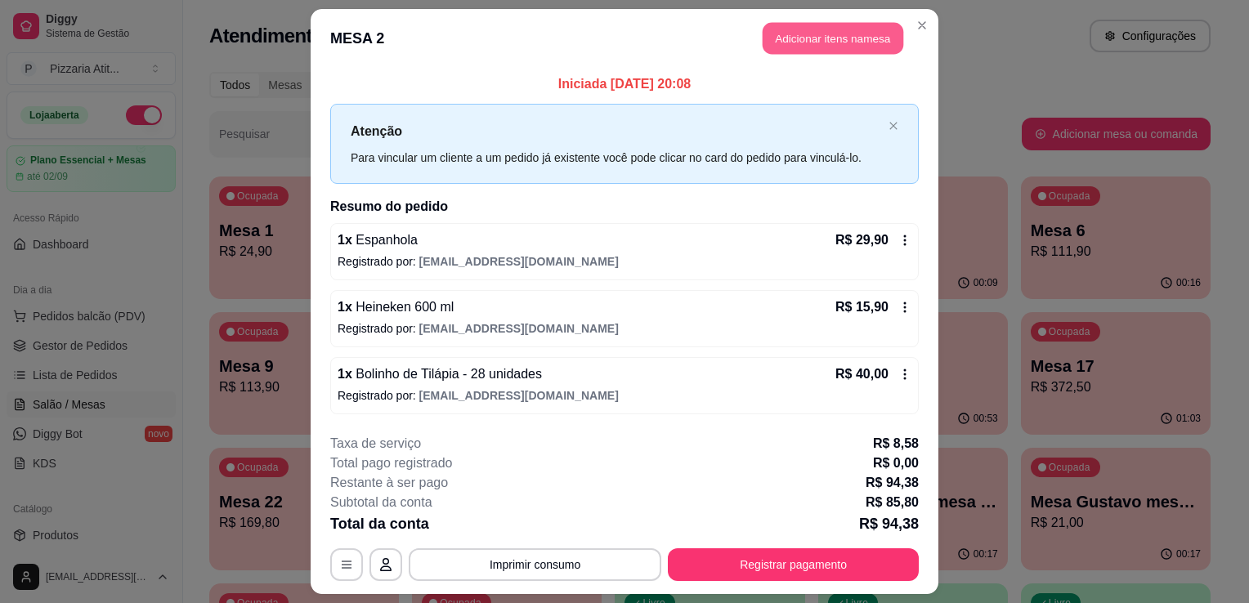
click at [851, 46] on button "Adicionar itens na mesa" at bounding box center [833, 39] width 141 height 32
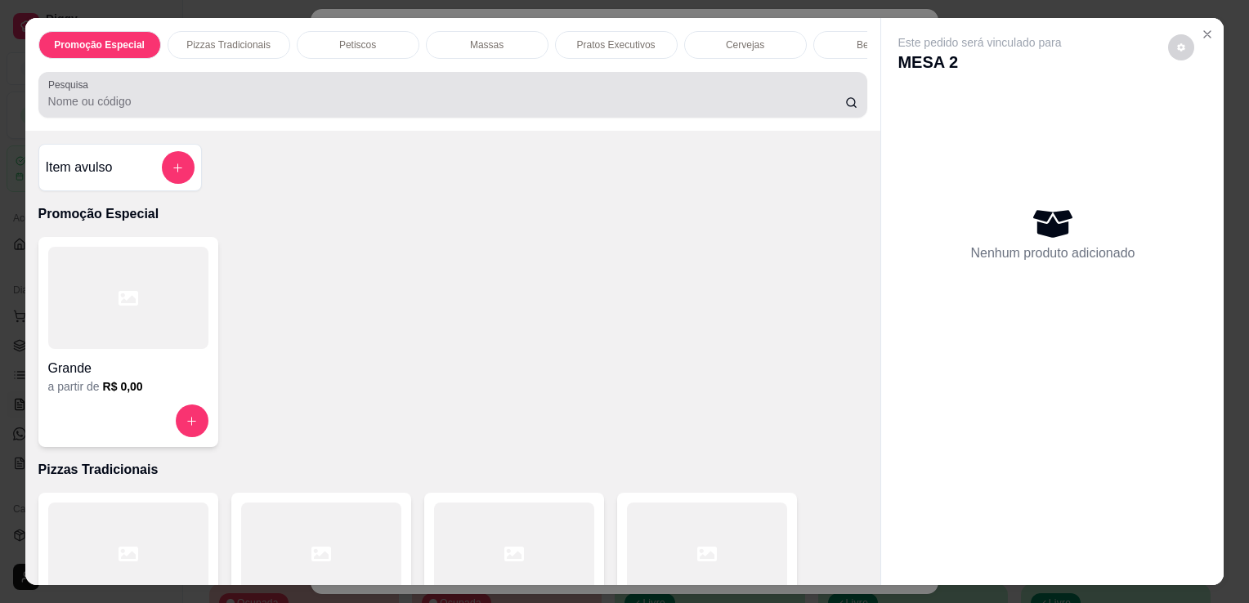
click at [636, 92] on div at bounding box center [453, 94] width 810 height 33
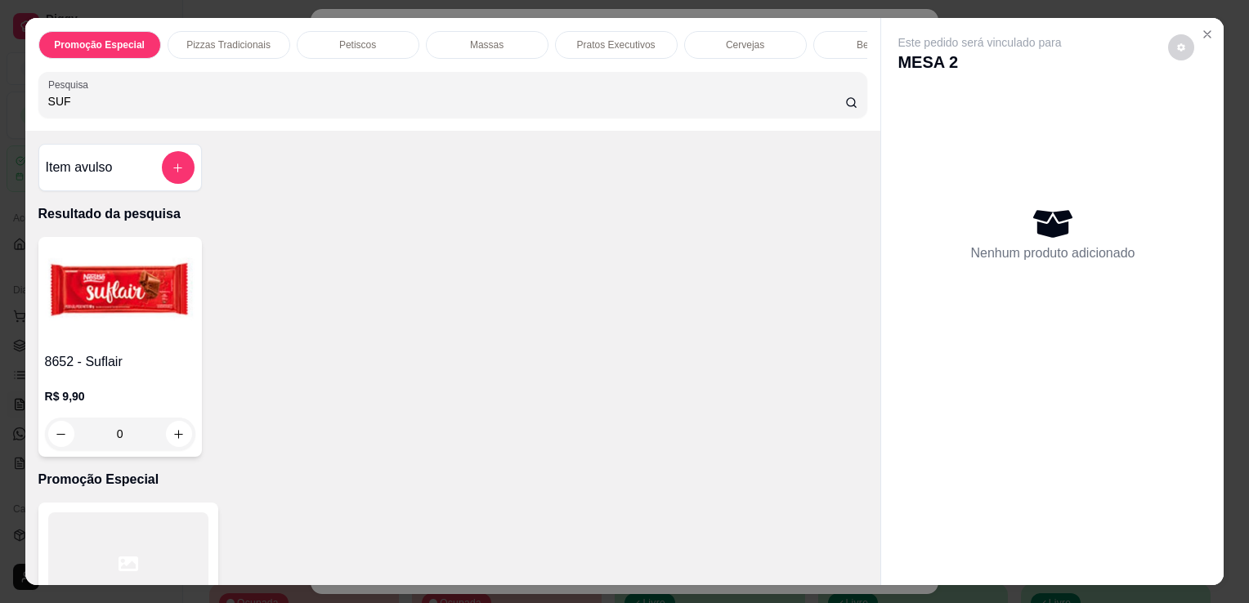
type input "SUF"
click at [186, 346] on img at bounding box center [120, 295] width 150 height 102
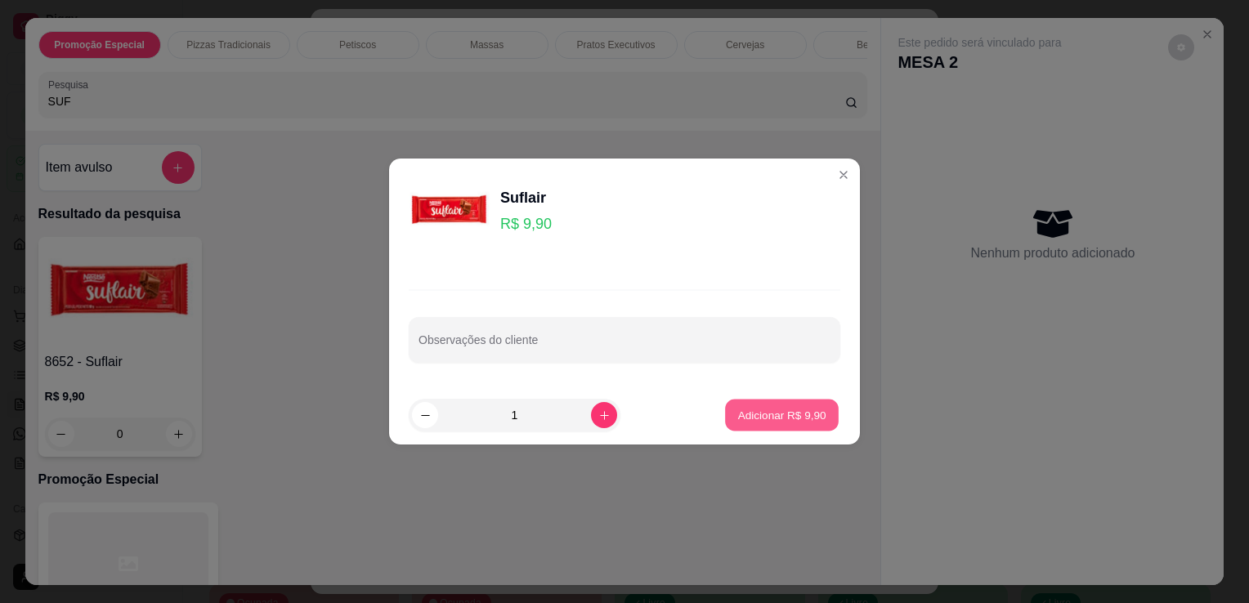
click at [759, 420] on p "Adicionar R$ 9,90" at bounding box center [781, 415] width 88 height 16
type input "1"
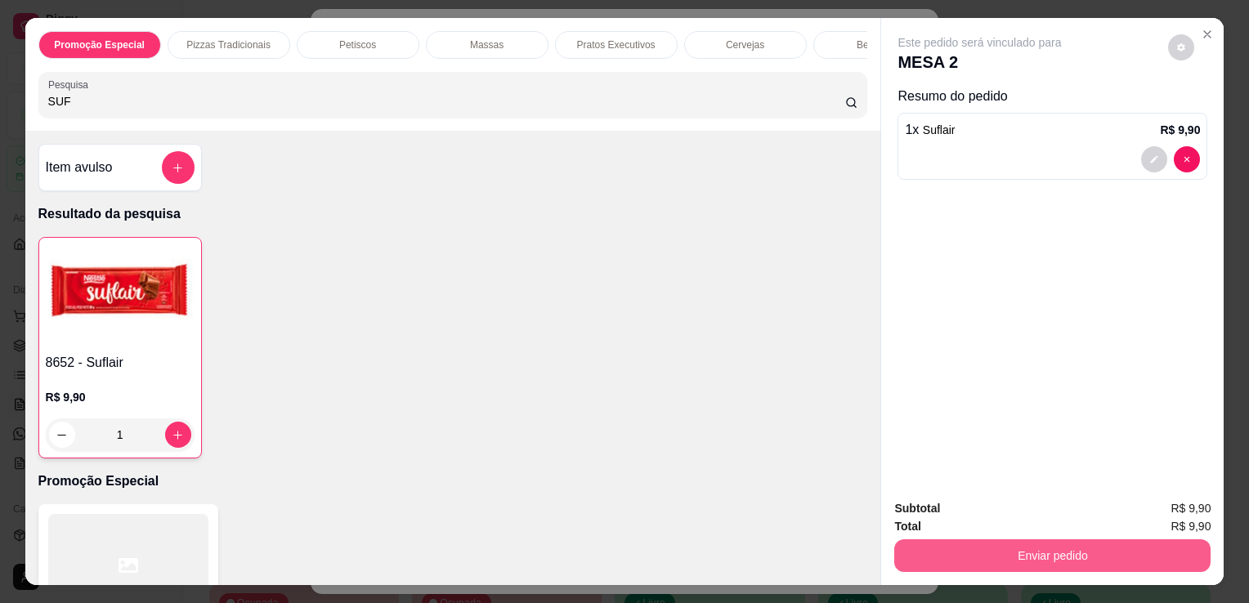
click at [1067, 543] on button "Enviar pedido" at bounding box center [1052, 556] width 316 height 33
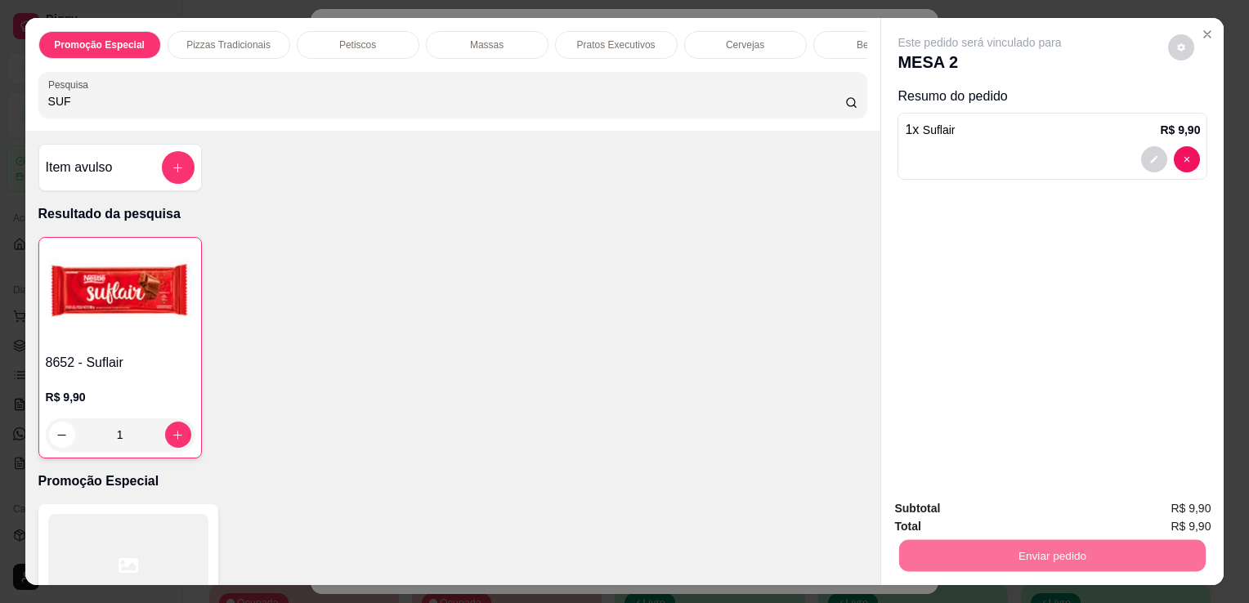
click at [1053, 515] on button "Não registrar e enviar pedido" at bounding box center [998, 510] width 165 height 30
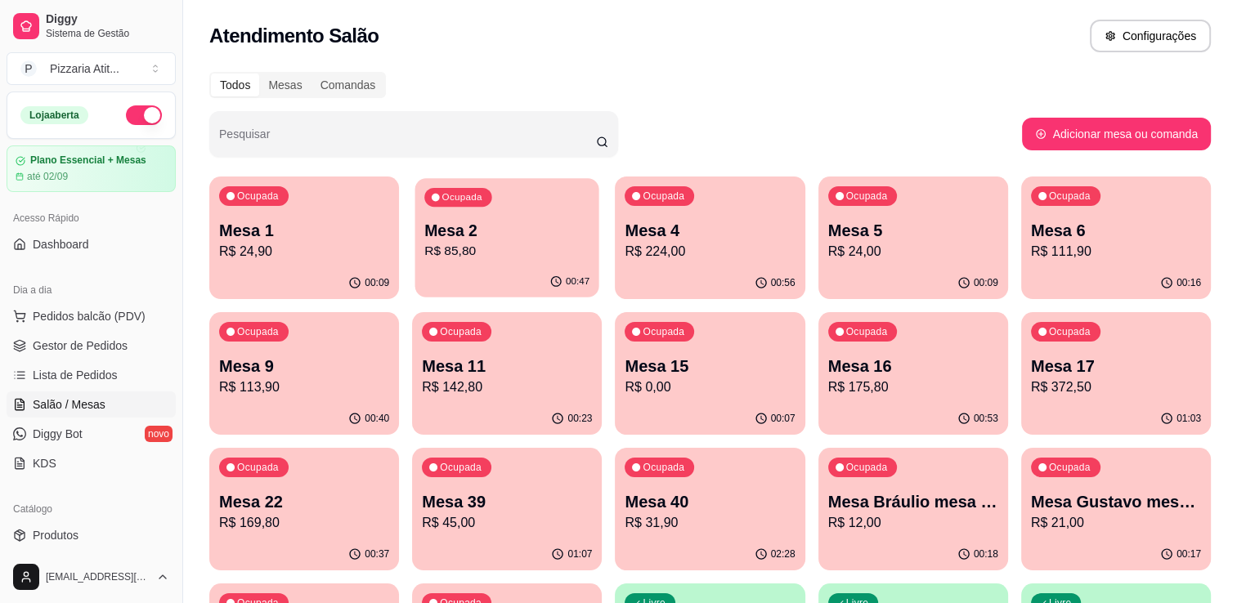
click at [463, 226] on p "Mesa 2" at bounding box center [506, 231] width 165 height 22
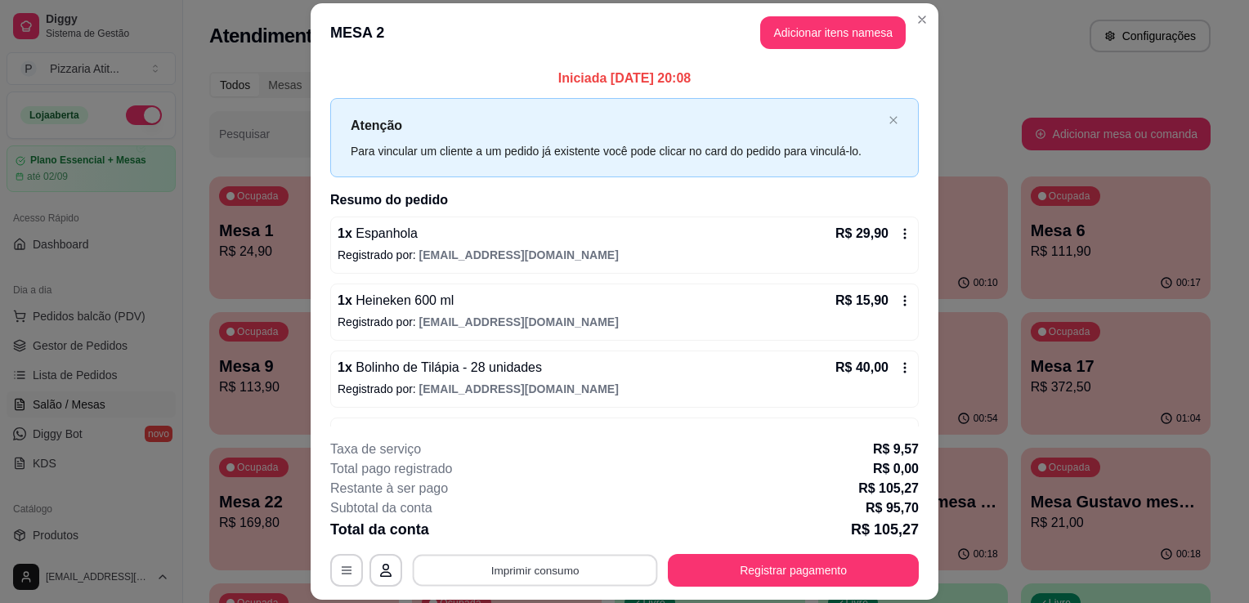
click at [520, 555] on button "Imprimir consumo" at bounding box center [535, 571] width 245 height 32
click at [520, 533] on button "IMPRESSORA" at bounding box center [534, 533] width 114 height 25
click at [706, 564] on button "Registrar pagamento" at bounding box center [794, 571] width 244 height 32
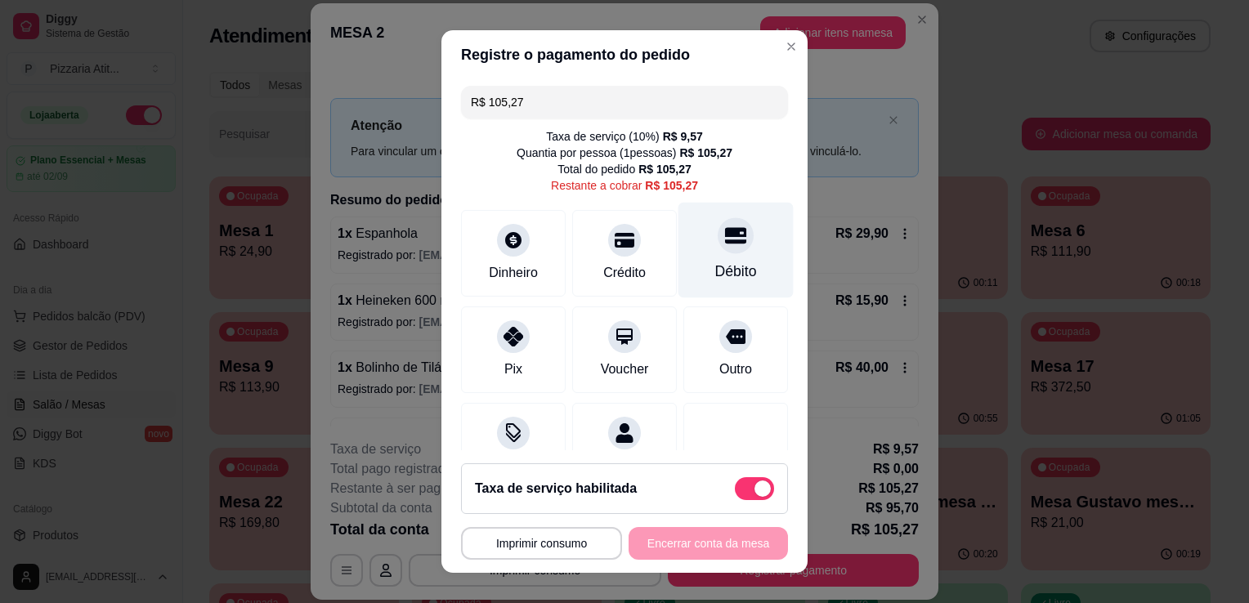
click at [715, 273] on div "Débito" at bounding box center [736, 271] width 42 height 21
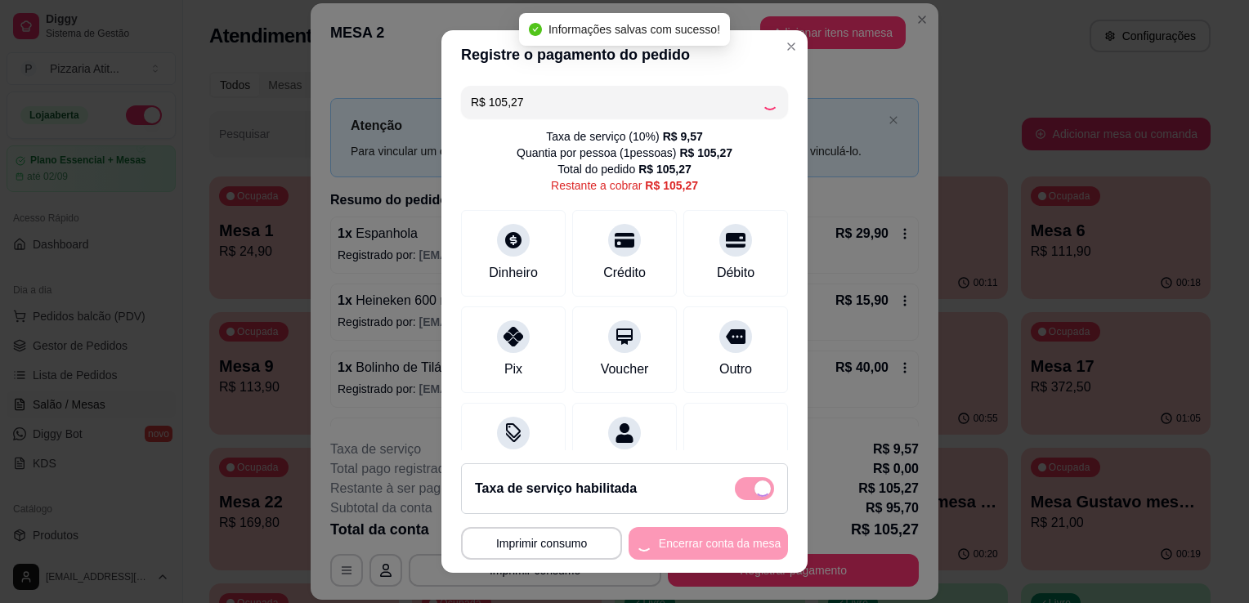
type input "R$ 0,00"
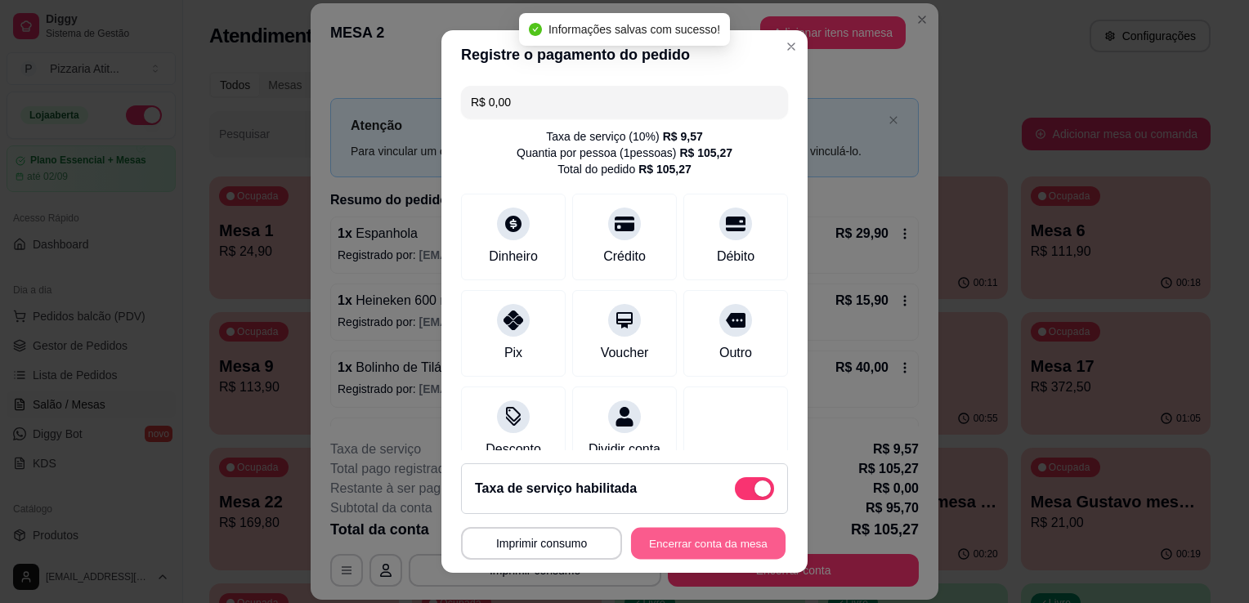
click at [660, 548] on button "Encerrar conta da mesa" at bounding box center [708, 544] width 155 height 32
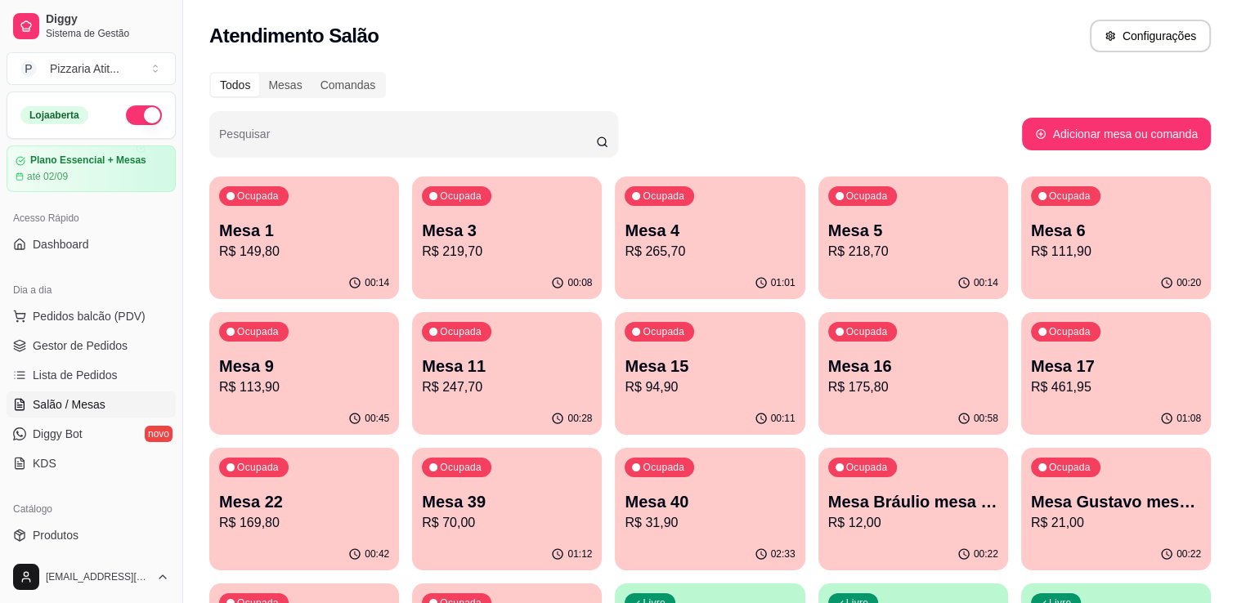
click at [846, 237] on p "Mesa 5" at bounding box center [913, 230] width 170 height 23
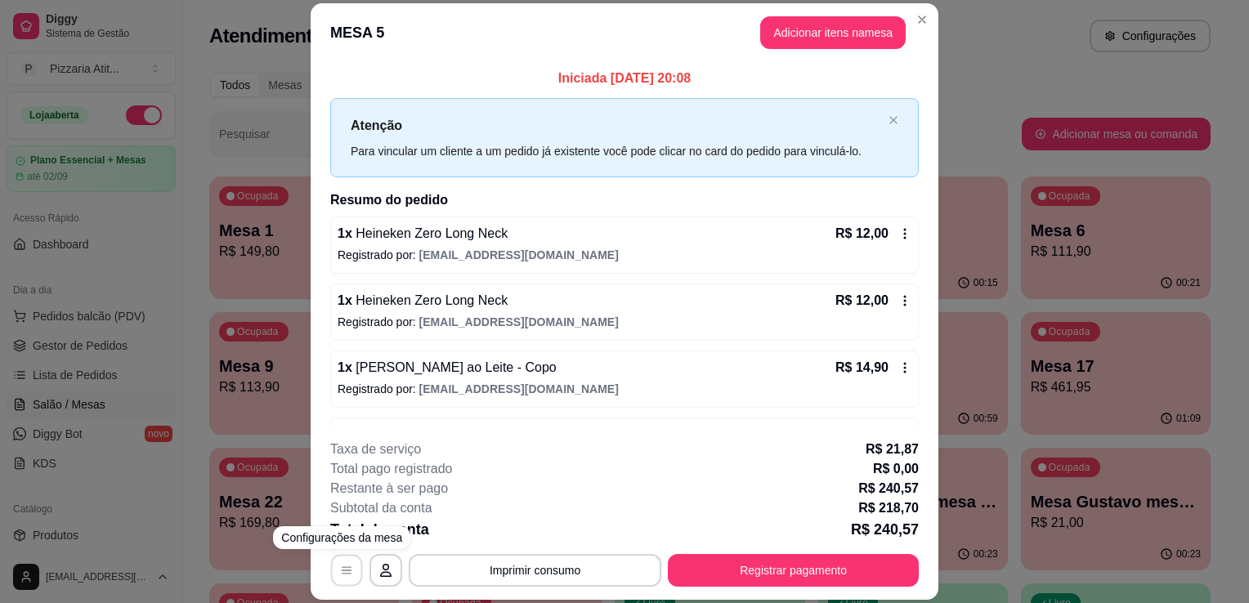
click at [338, 584] on button "button" at bounding box center [347, 571] width 32 height 32
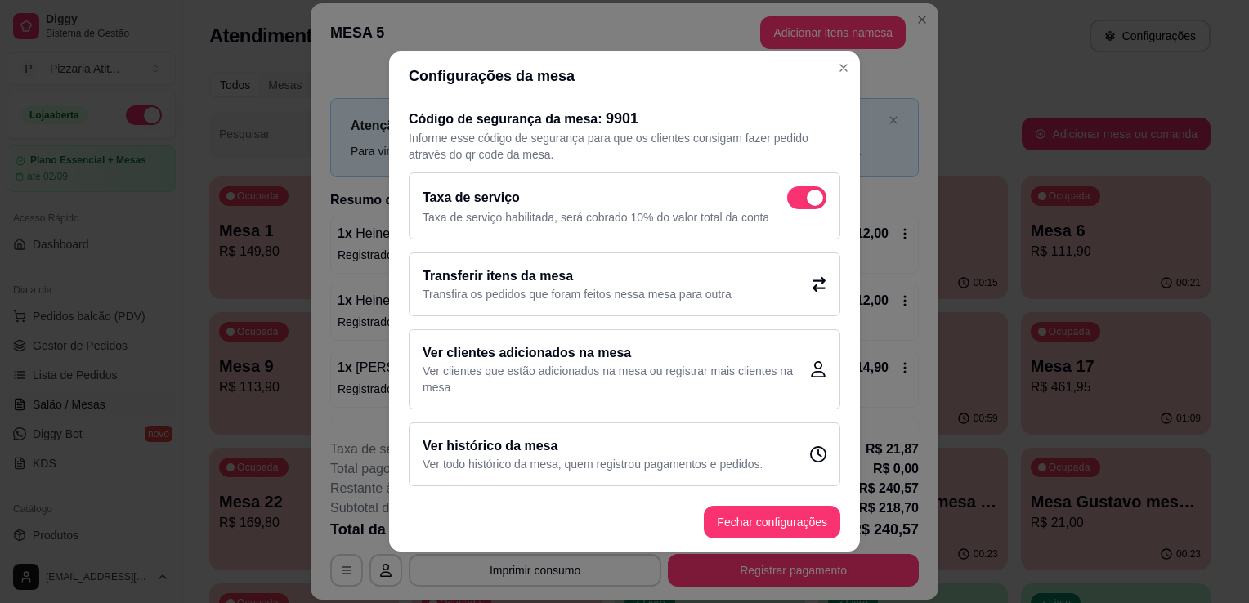
click at [773, 310] on div "Transferir itens da mesa Transfira os pedidos que foram feitos nessa mesa para …" at bounding box center [625, 285] width 432 height 64
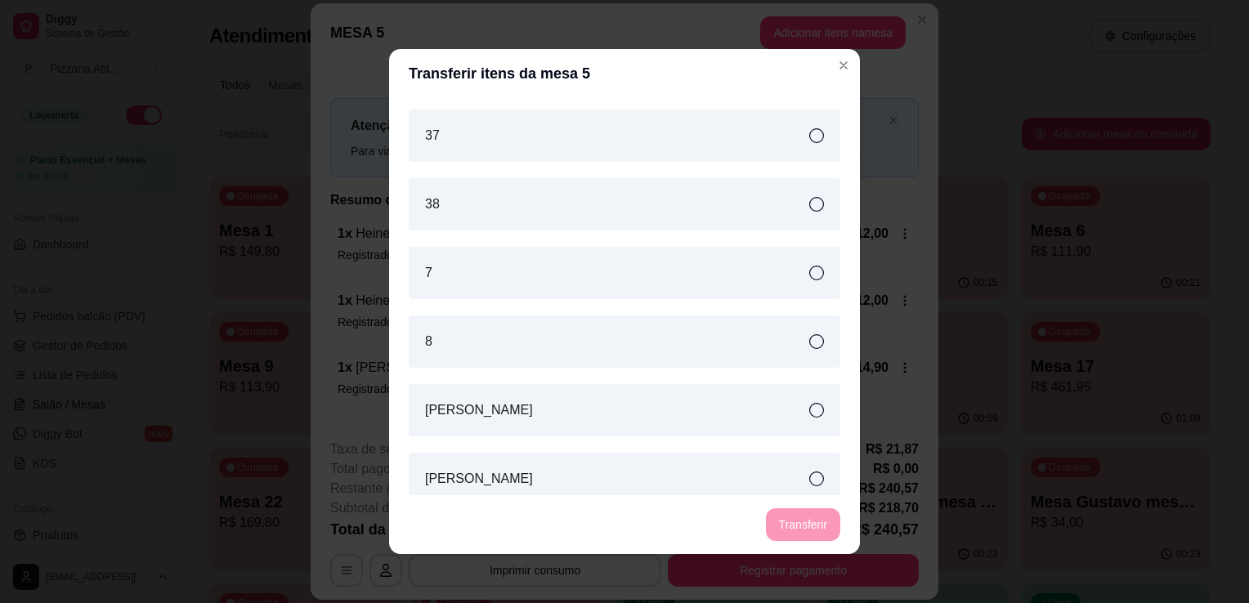
scroll to position [1575, 0]
click at [809, 268] on icon at bounding box center [816, 272] width 15 height 15
click at [787, 522] on button "Transferir" at bounding box center [803, 525] width 74 height 33
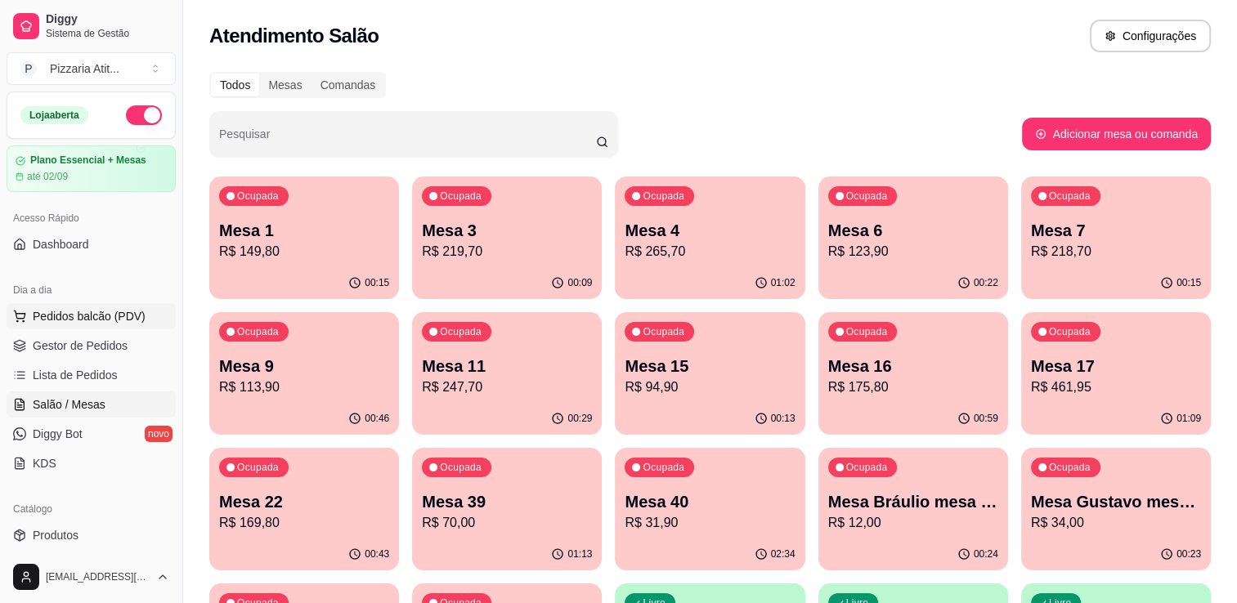
click at [139, 317] on span "Pedidos balcão (PDV)" at bounding box center [89, 316] width 113 height 16
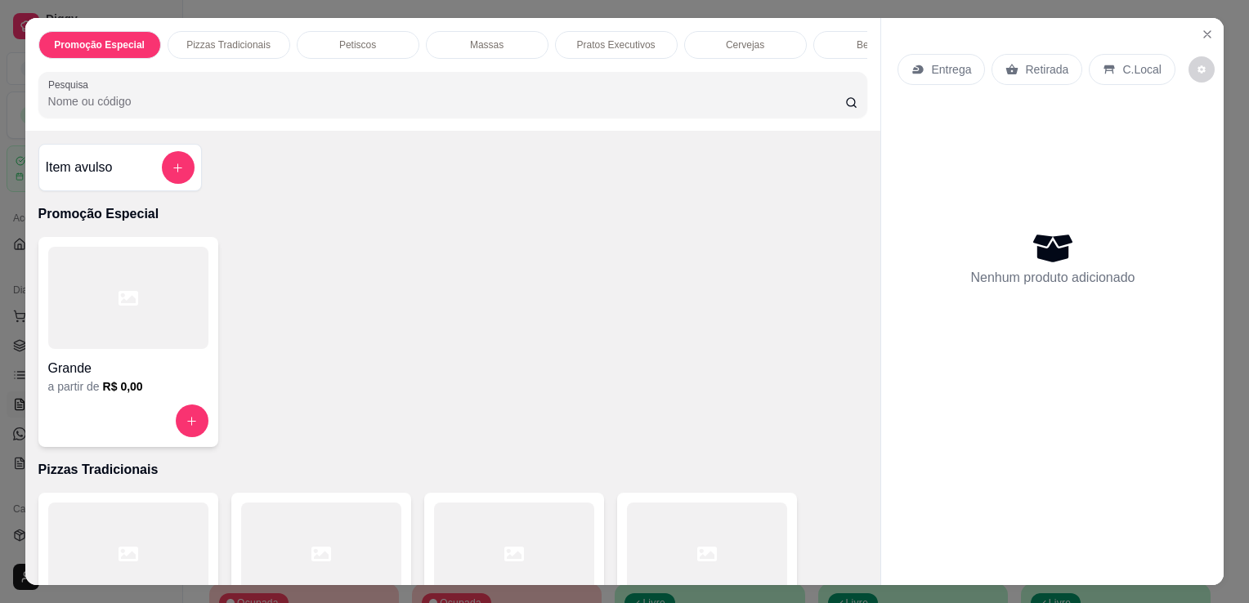
click at [630, 509] on div at bounding box center [707, 554] width 160 height 102
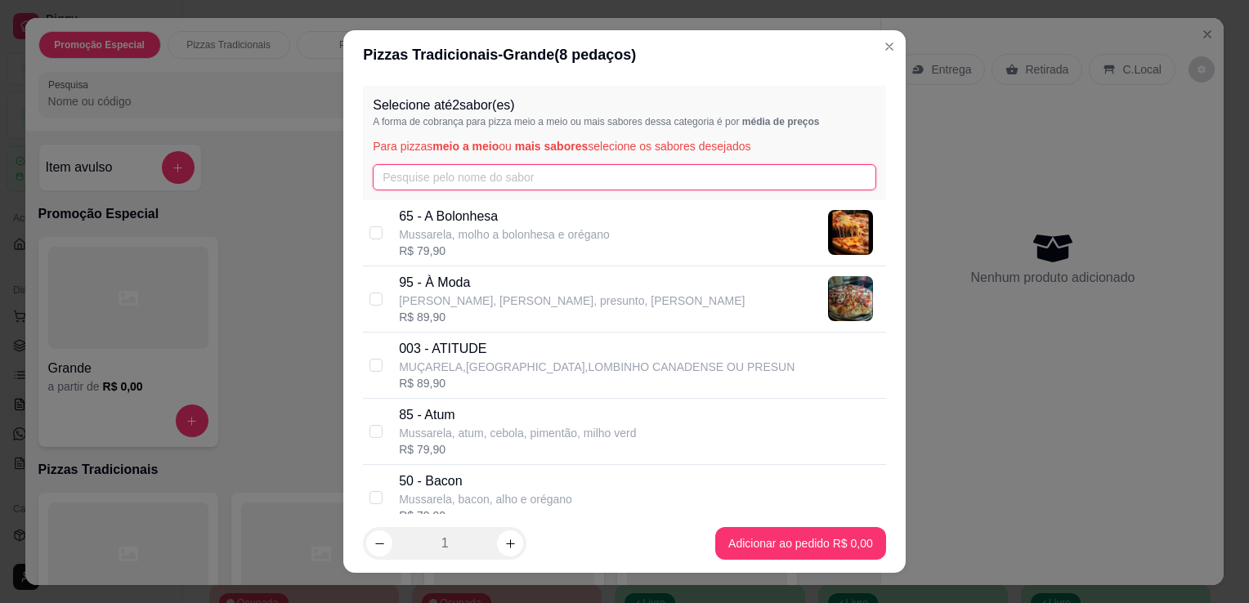
click at [565, 166] on input "text" at bounding box center [625, 177] width 504 height 26
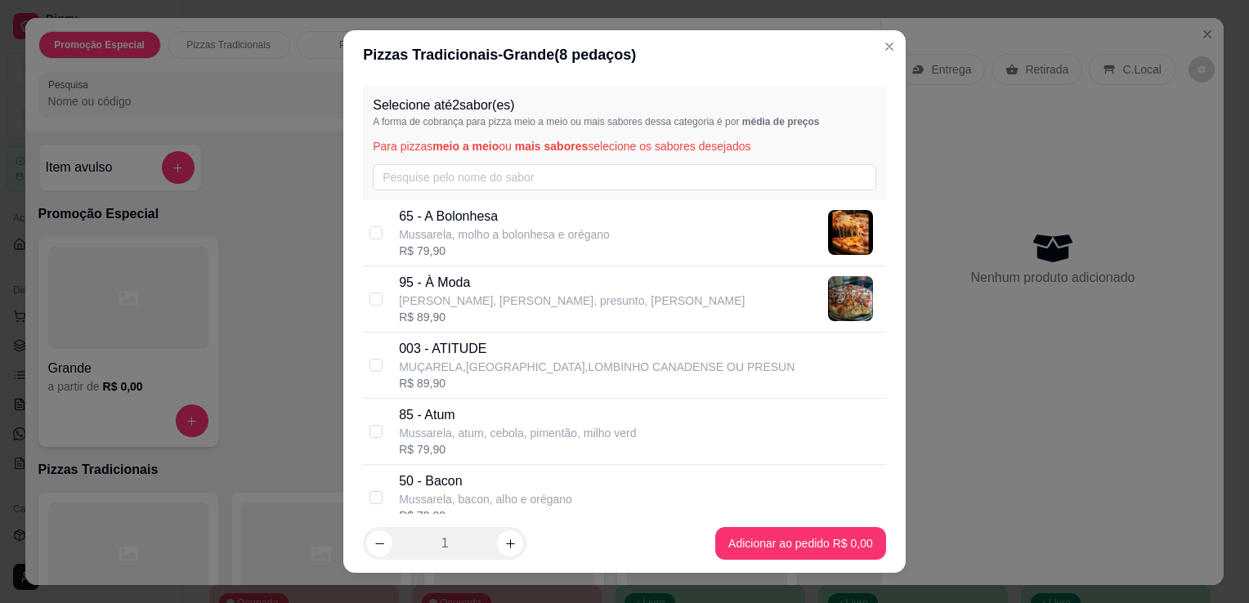
click at [500, 494] on p "Mussarela, bacon, alho e orégano" at bounding box center [485, 499] width 173 height 16
checkbox input "true"
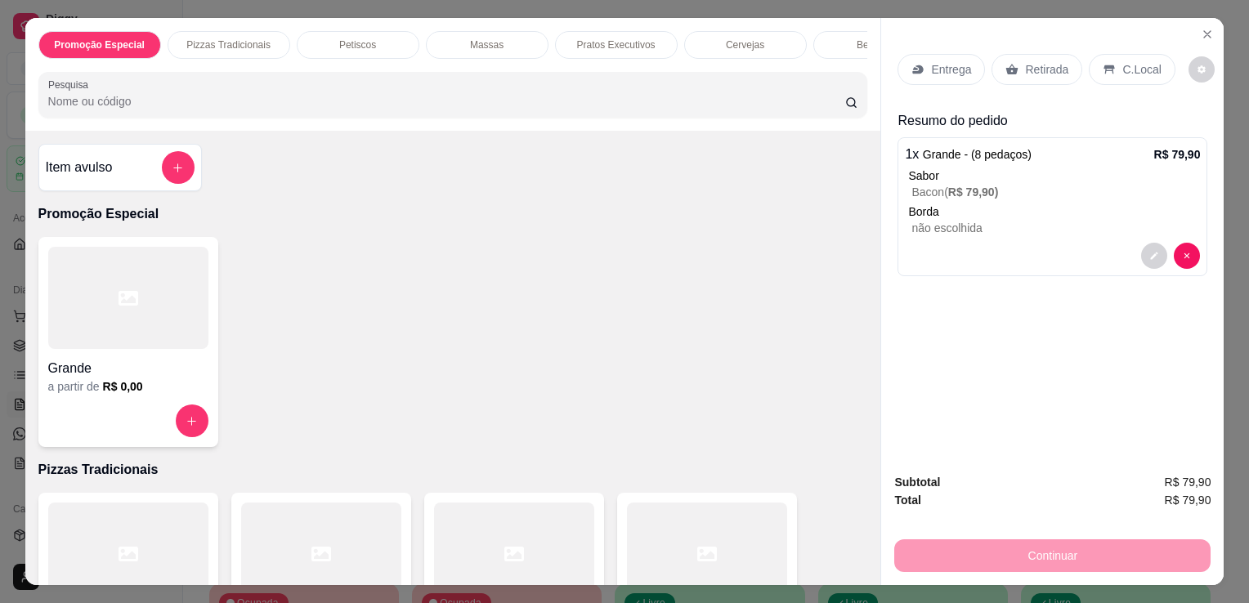
click at [939, 61] on p "Entrega" at bounding box center [951, 69] width 40 height 16
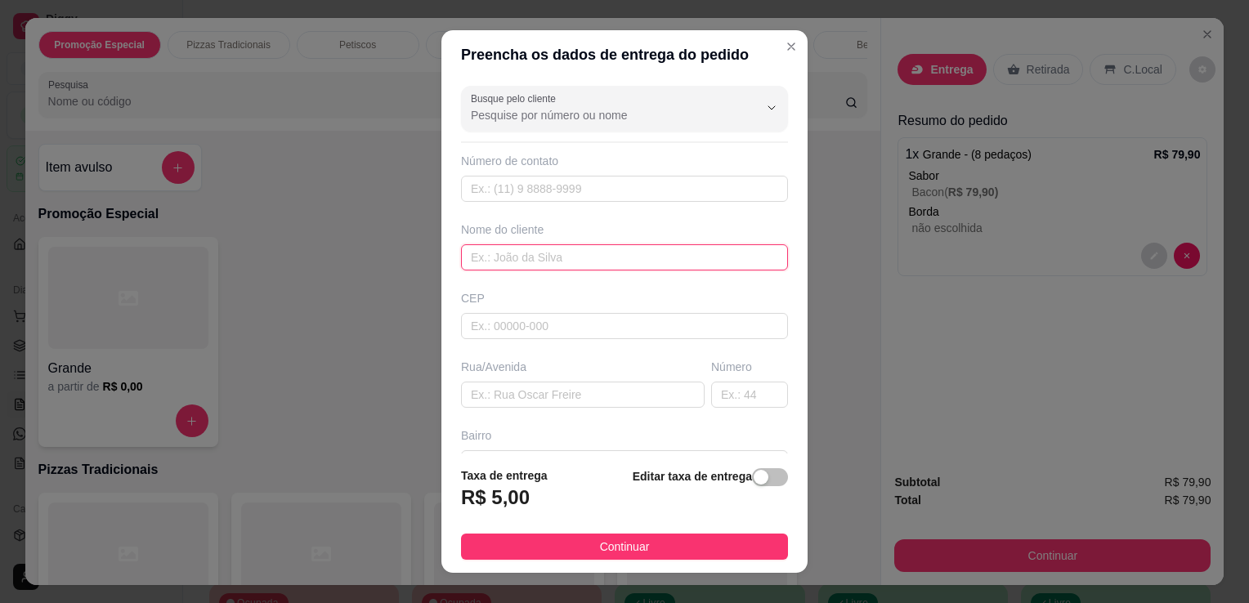
click at [579, 260] on input "text" at bounding box center [624, 257] width 327 height 26
type input "[PERSON_NAME]"
click at [542, 195] on input "text" at bounding box center [624, 189] width 327 height 26
click at [665, 178] on input "text" at bounding box center [624, 189] width 327 height 26
click at [647, 190] on input "text" at bounding box center [624, 189] width 327 height 26
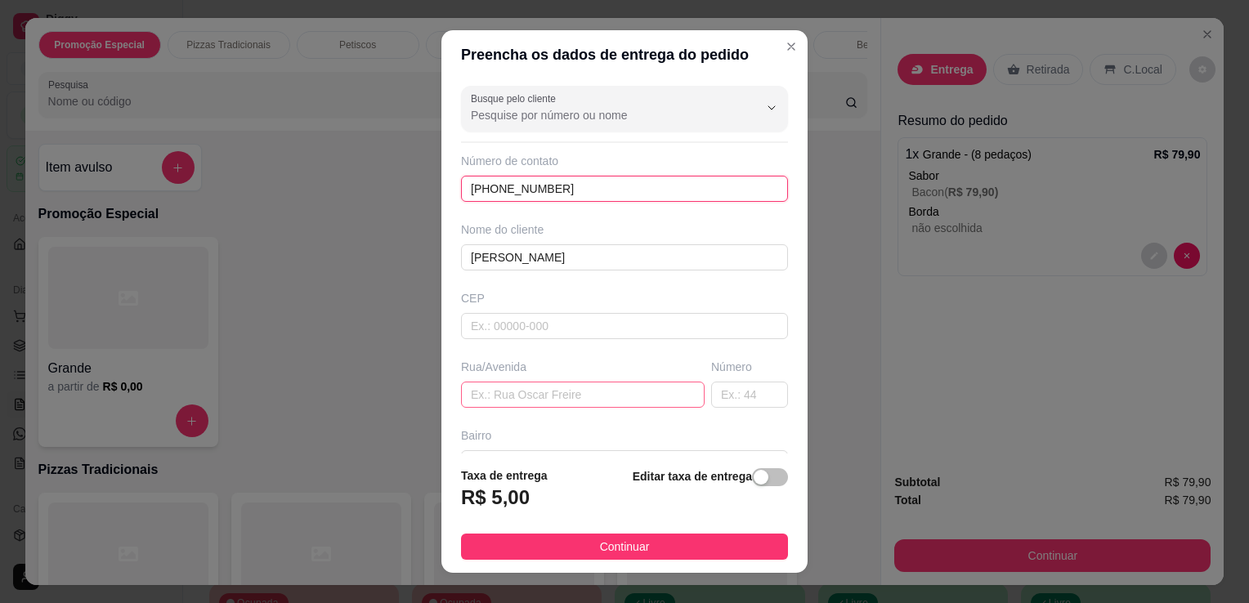
type input "[PHONE_NUMBER]"
click at [630, 382] on input "text" at bounding box center [583, 395] width 244 height 26
type input "RUA 14"
click at [730, 392] on input "text" at bounding box center [749, 395] width 77 height 26
type input "25"
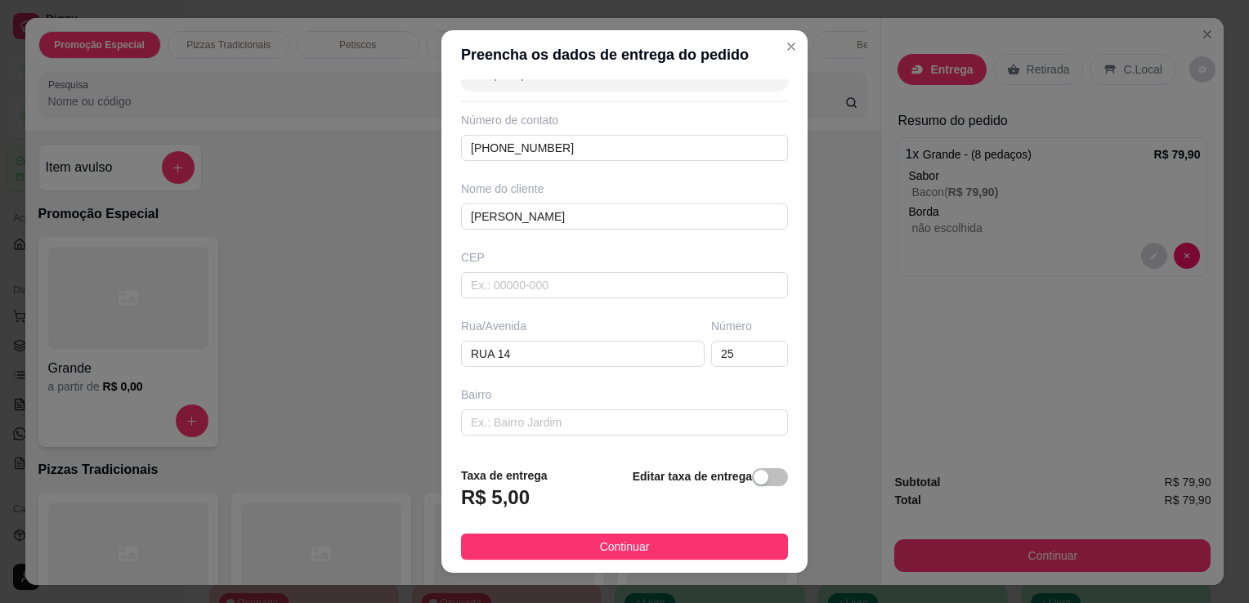
scroll to position [46, 0]
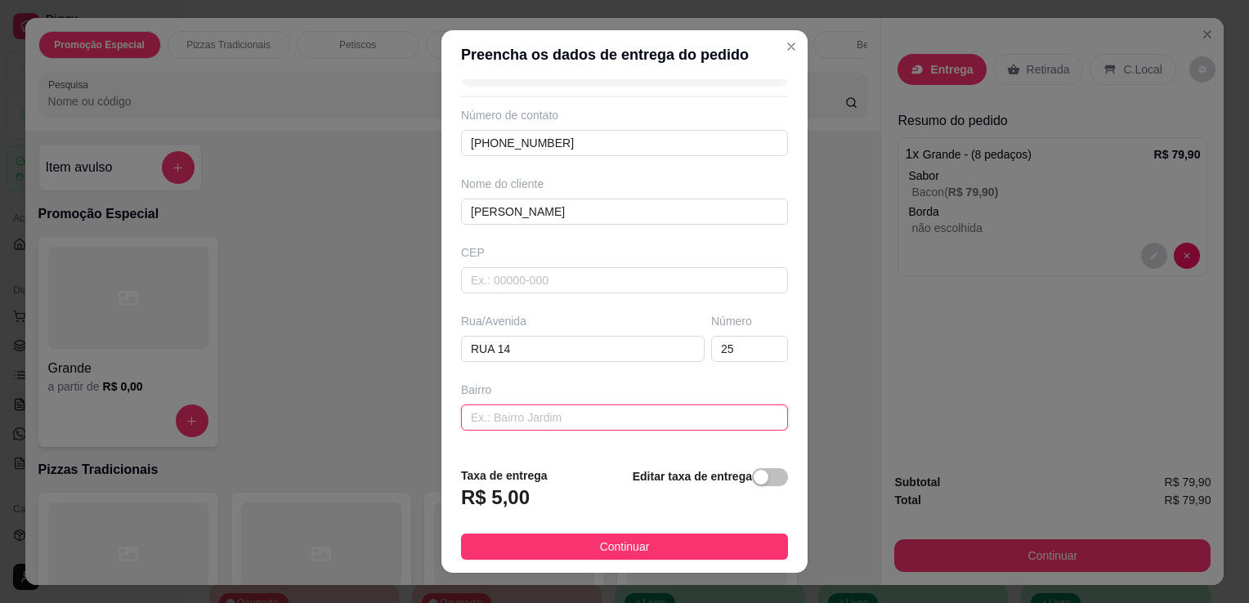
click at [719, 407] on input "text" at bounding box center [624, 418] width 327 height 26
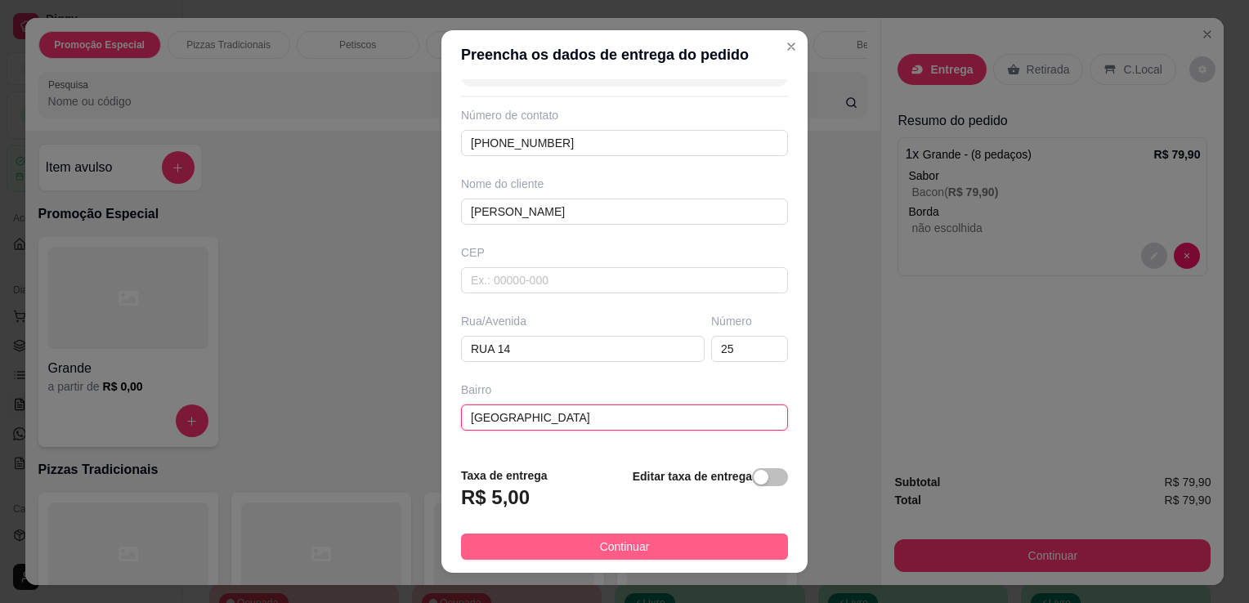
type input "[GEOGRAPHIC_DATA]"
click at [739, 548] on button "Continuar" at bounding box center [624, 547] width 327 height 26
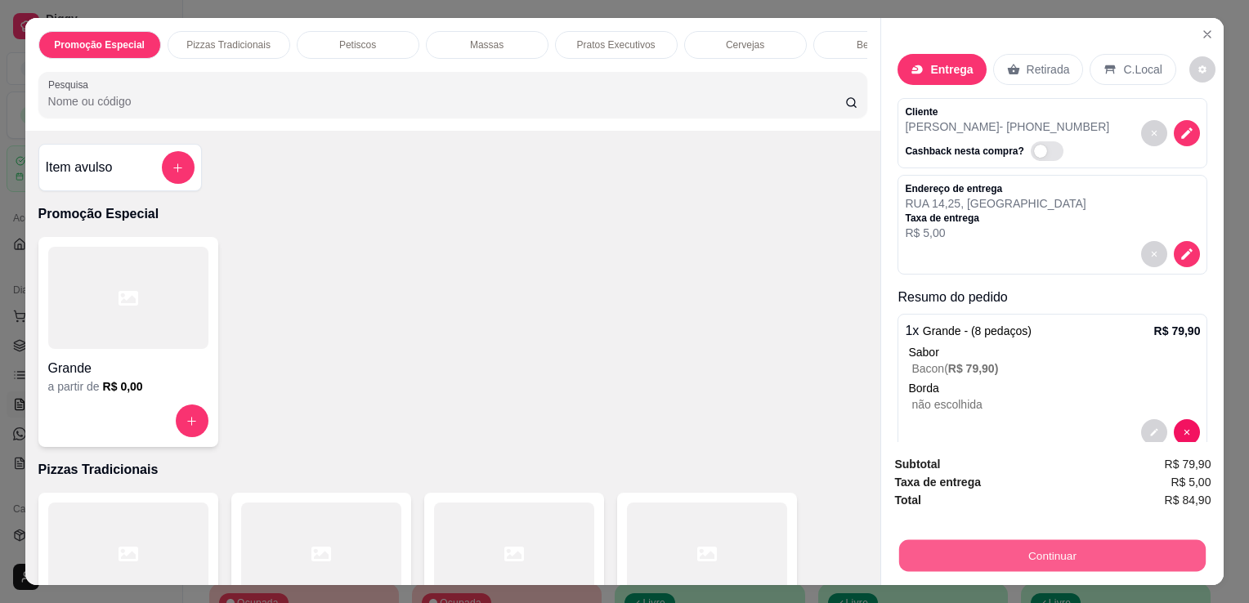
click at [1042, 543] on button "Continuar" at bounding box center [1052, 556] width 307 height 32
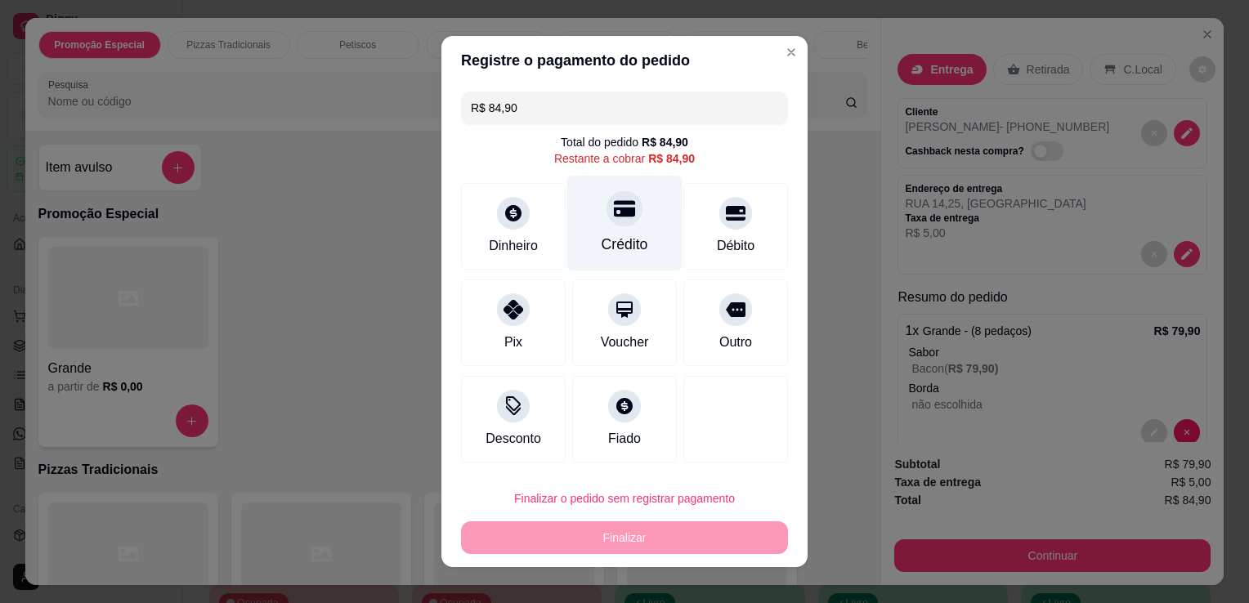
click at [626, 253] on div "Crédito" at bounding box center [625, 244] width 47 height 21
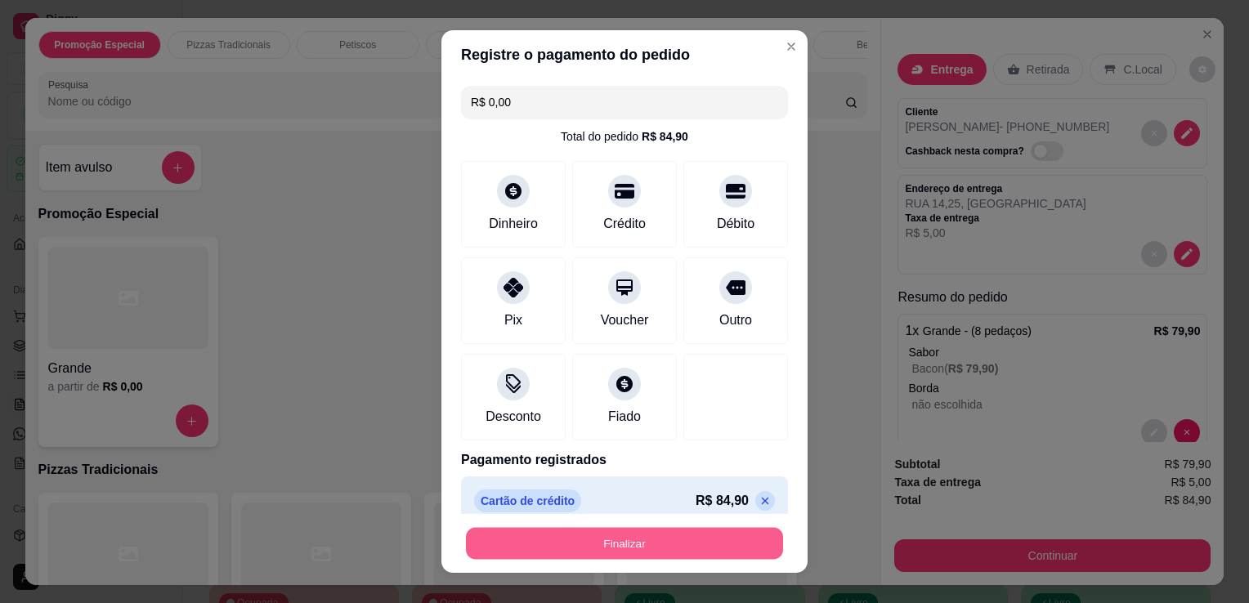
click at [631, 535] on button "Finalizar" at bounding box center [624, 544] width 317 height 32
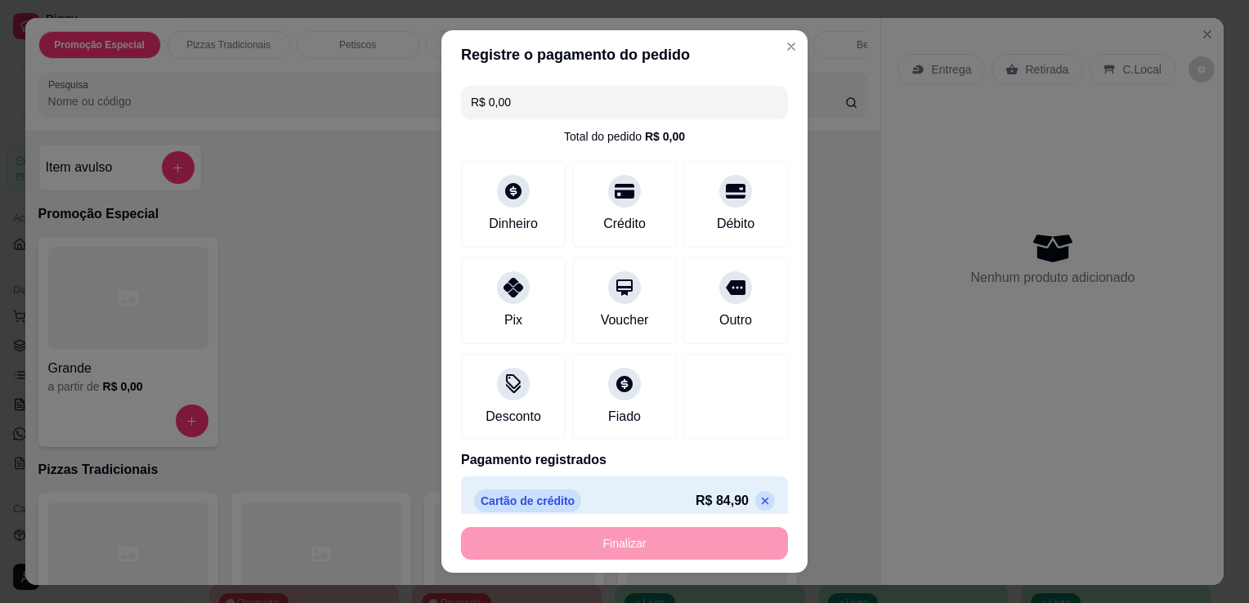
type input "-R$ 84,90"
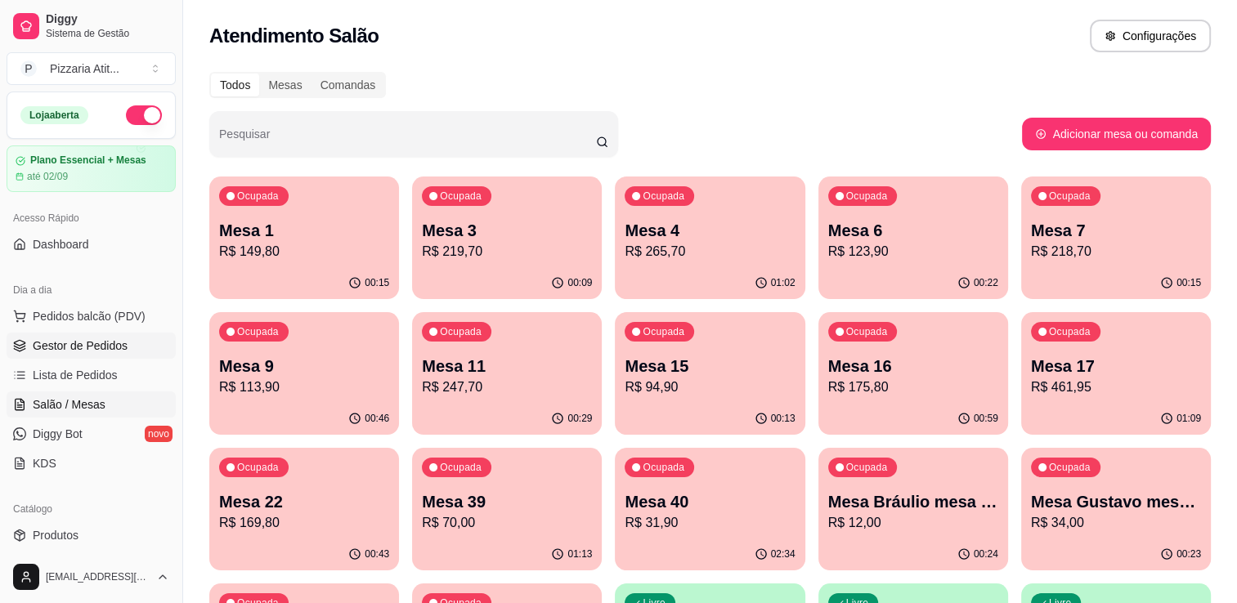
click at [72, 352] on span "Gestor de Pedidos" at bounding box center [80, 346] width 95 height 16
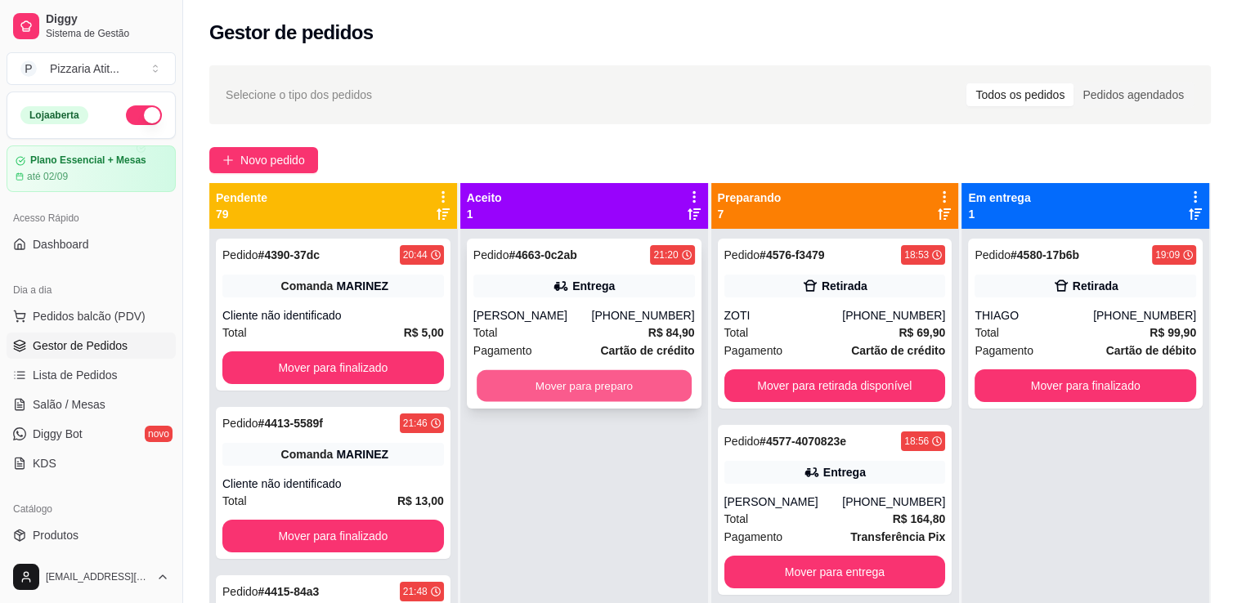
click at [508, 384] on button "Mover para preparo" at bounding box center [584, 386] width 215 height 32
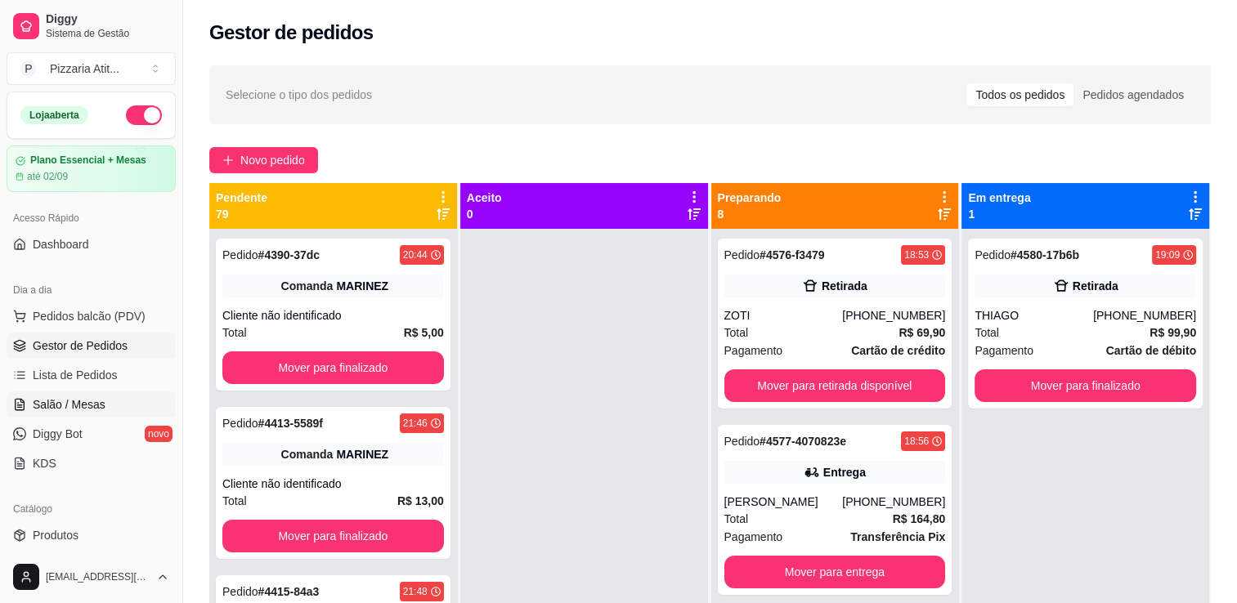
click at [129, 404] on link "Salão / Mesas" at bounding box center [91, 405] width 169 height 26
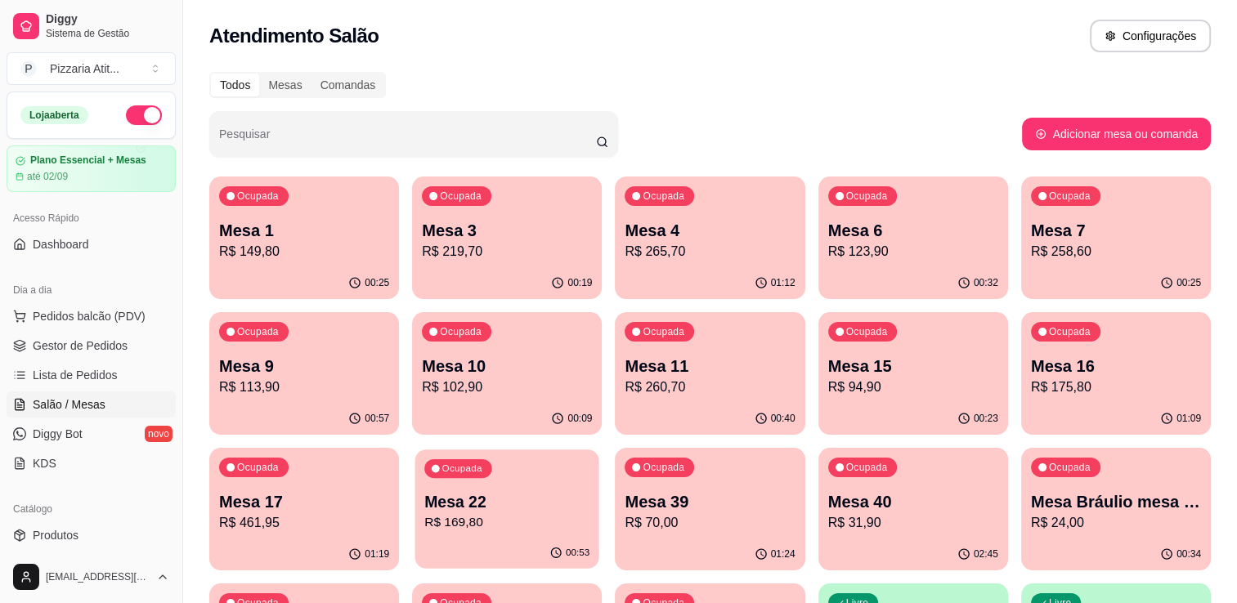
click at [492, 533] on div "Ocupada Mesa 22 R$ 169,80" at bounding box center [507, 494] width 184 height 88
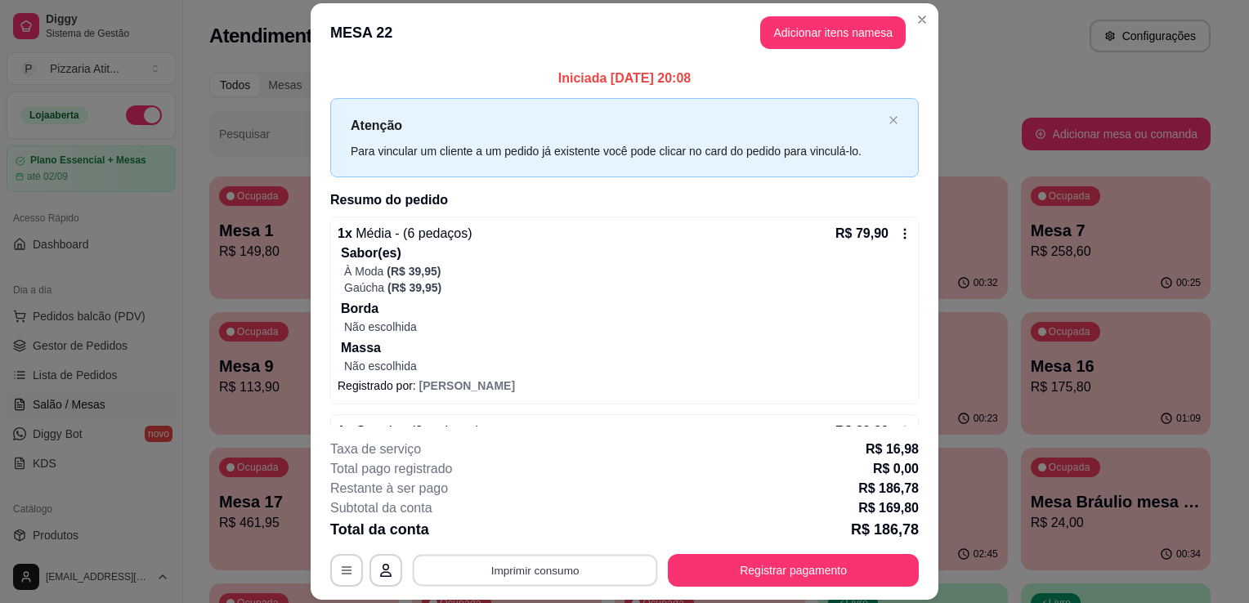
click at [592, 562] on button "Imprimir consumo" at bounding box center [535, 571] width 245 height 32
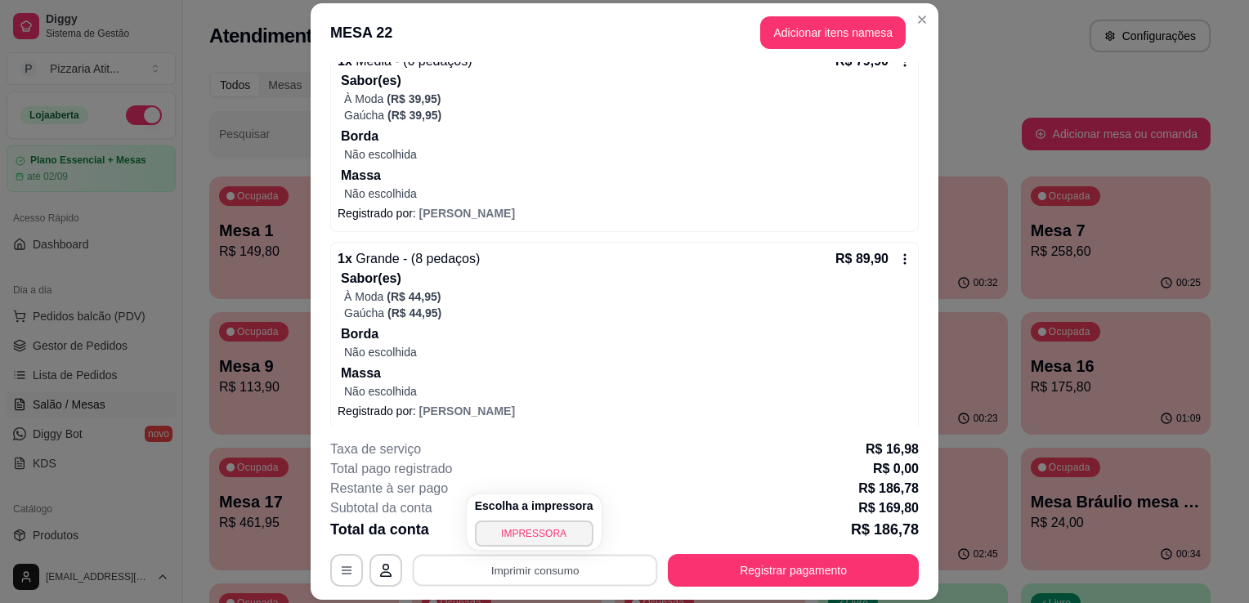
scroll to position [180, 0]
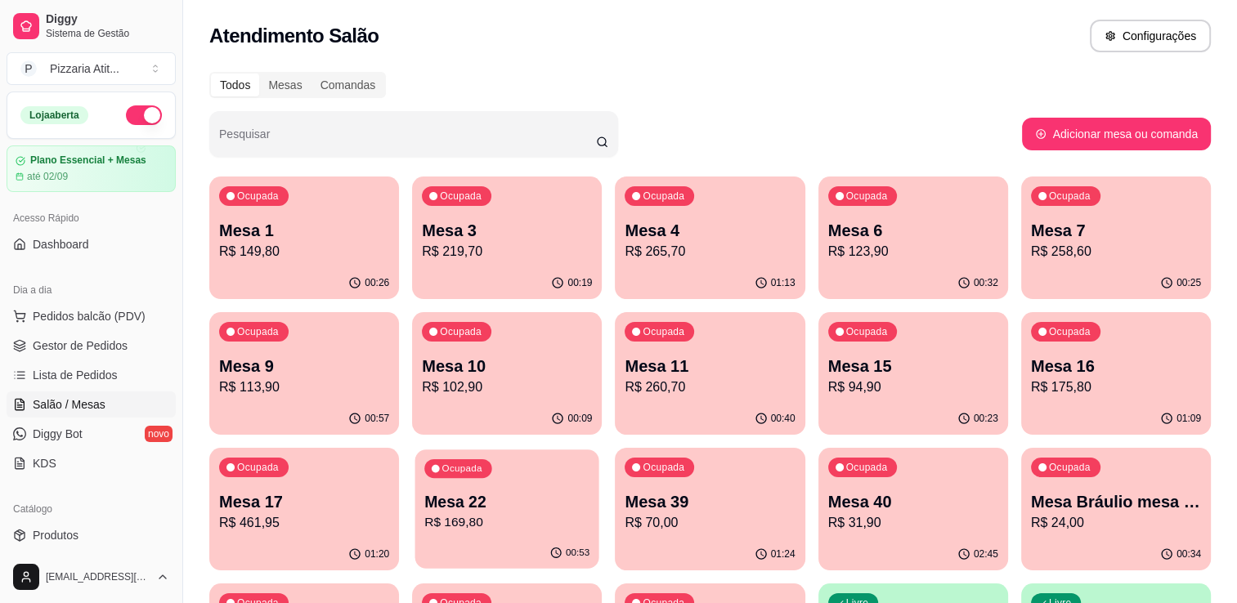
click at [450, 541] on div "00:53" at bounding box center [507, 553] width 184 height 31
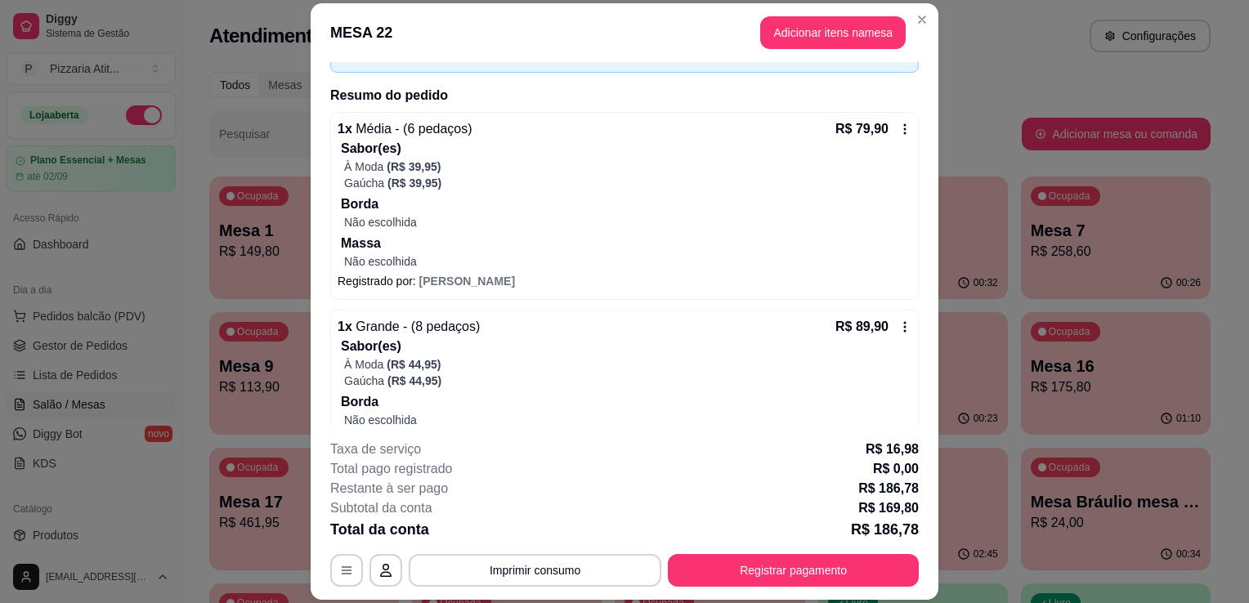
scroll to position [83, 0]
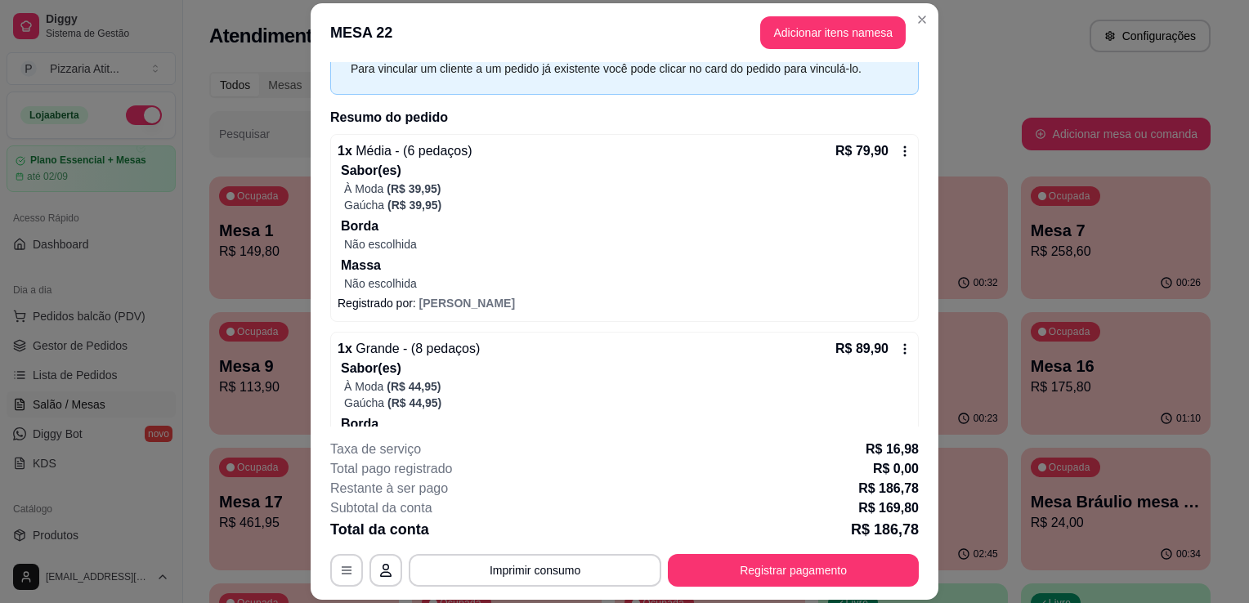
click at [861, 250] on p "Não escolhida" at bounding box center [627, 244] width 567 height 16
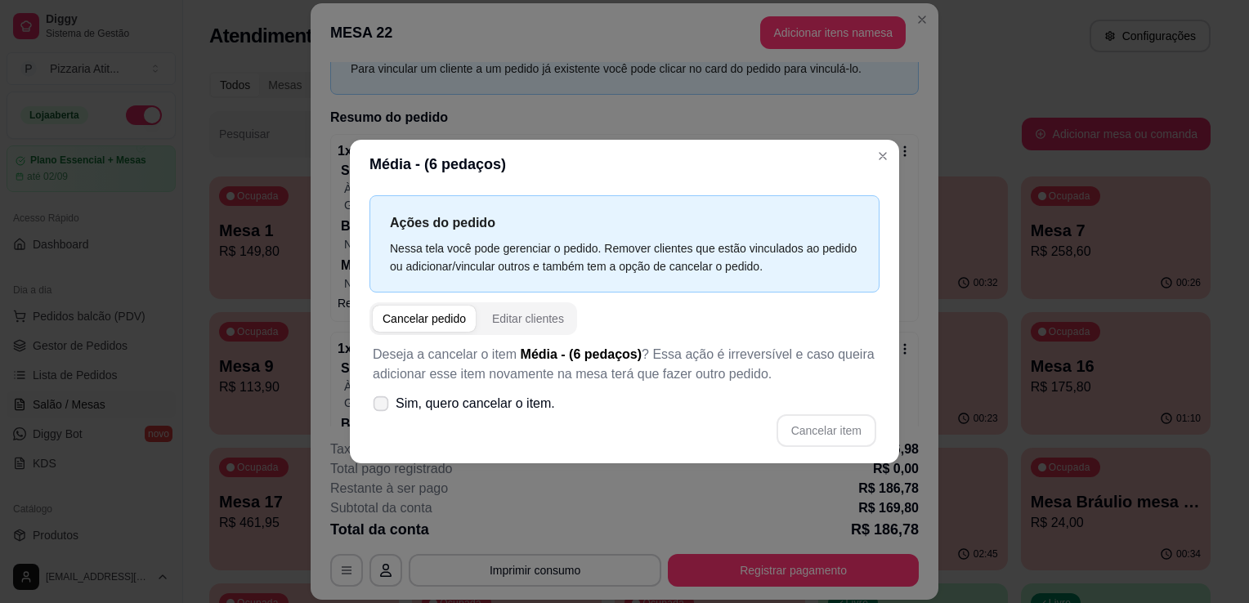
click at [383, 404] on icon at bounding box center [380, 403] width 12 height 9
click at [383, 407] on input "Sim, quero cancelar o item." at bounding box center [377, 412] width 11 height 11
checkbox input "true"
click at [849, 430] on button "Cancelar item" at bounding box center [825, 431] width 97 height 32
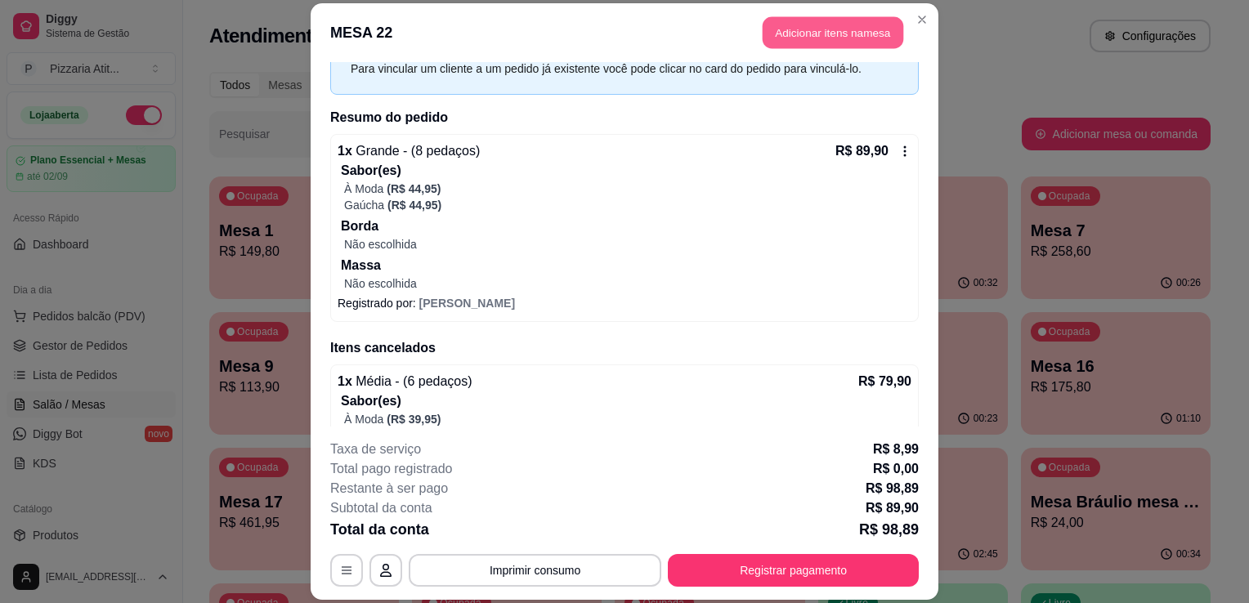
click at [850, 24] on button "Adicionar itens na mesa" at bounding box center [833, 32] width 141 height 32
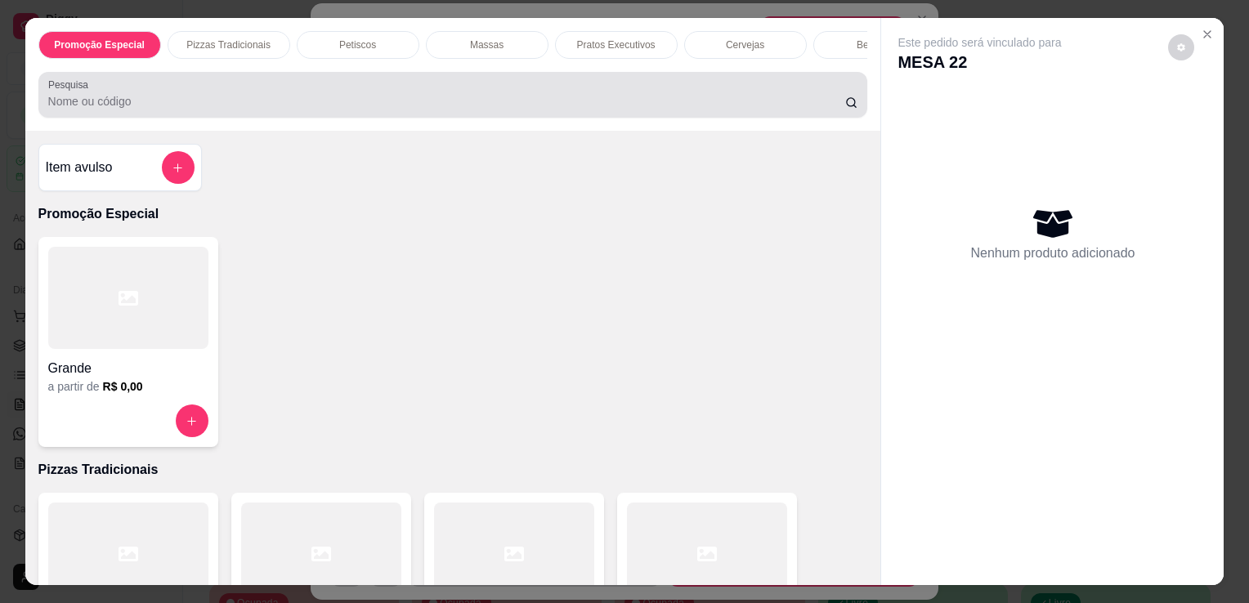
click at [683, 104] on input "Pesquisa" at bounding box center [446, 101] width 797 height 16
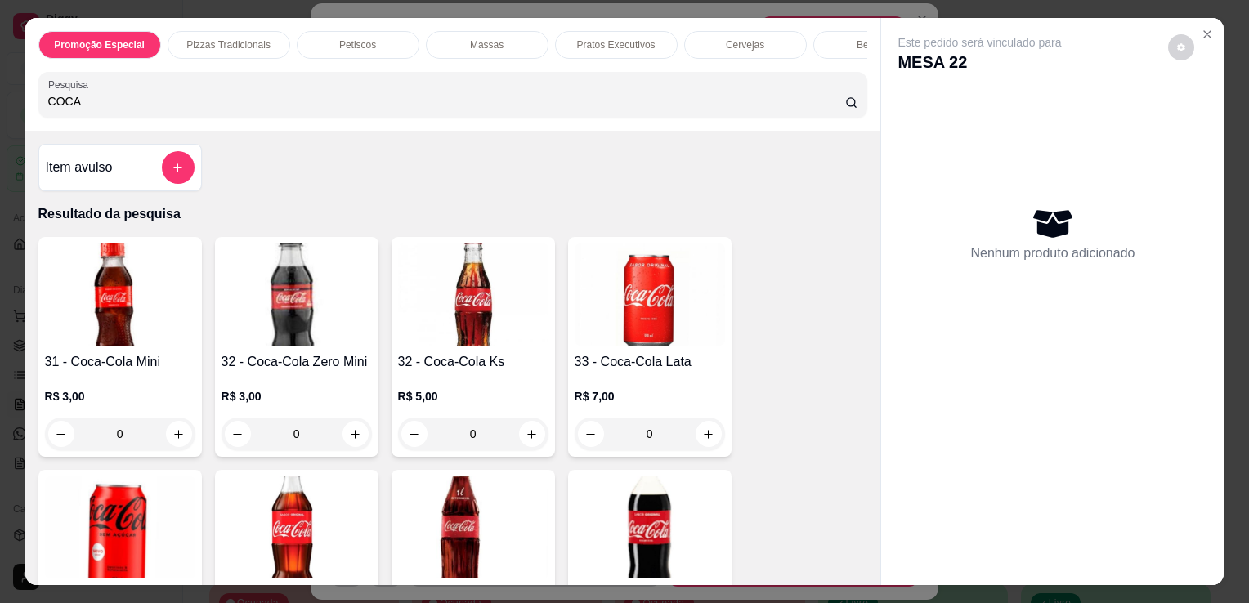
type input "COCA"
click at [592, 544] on img at bounding box center [650, 528] width 150 height 102
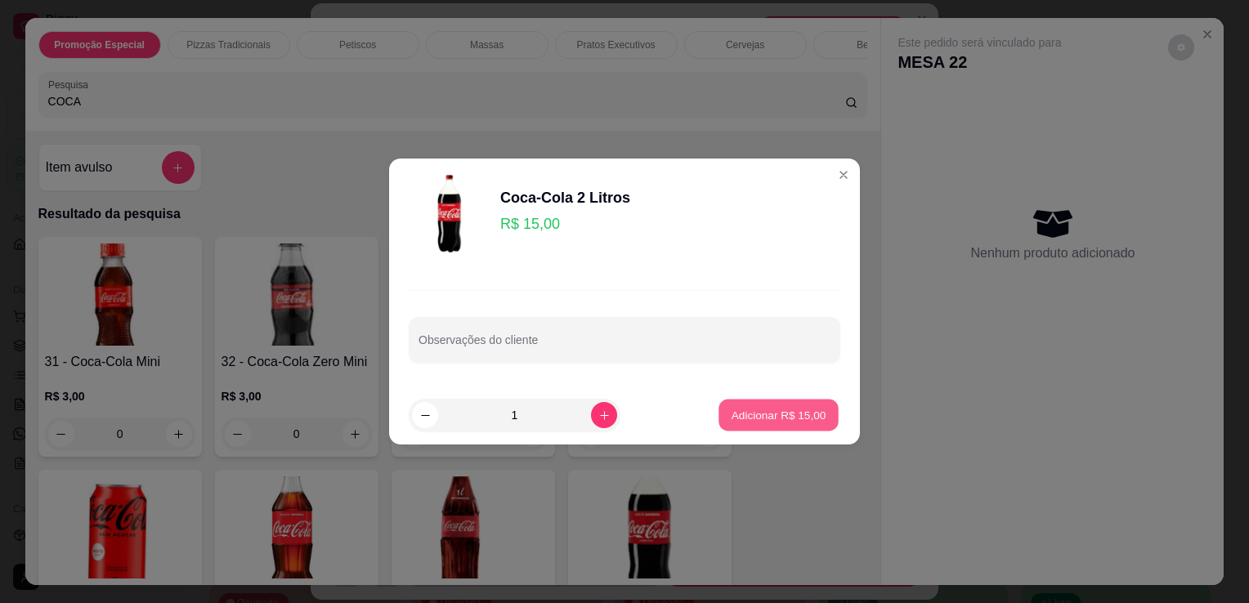
click at [791, 410] on p "Adicionar R$ 15,00" at bounding box center [779, 415] width 95 height 16
type input "1"
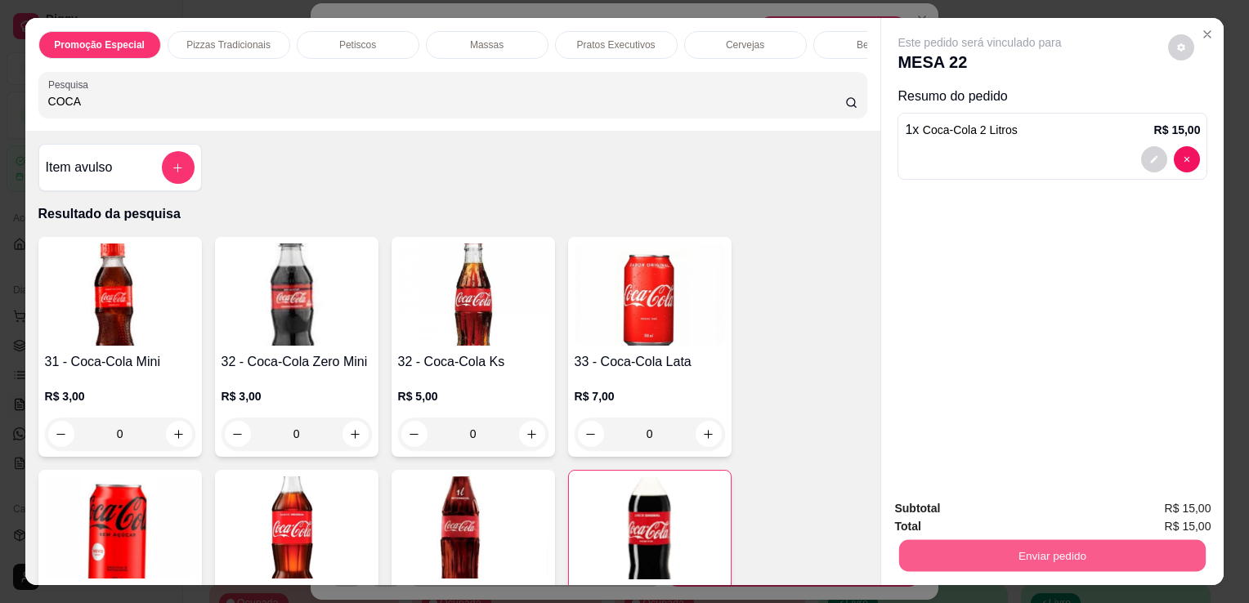
click at [1069, 541] on button "Enviar pedido" at bounding box center [1052, 556] width 307 height 32
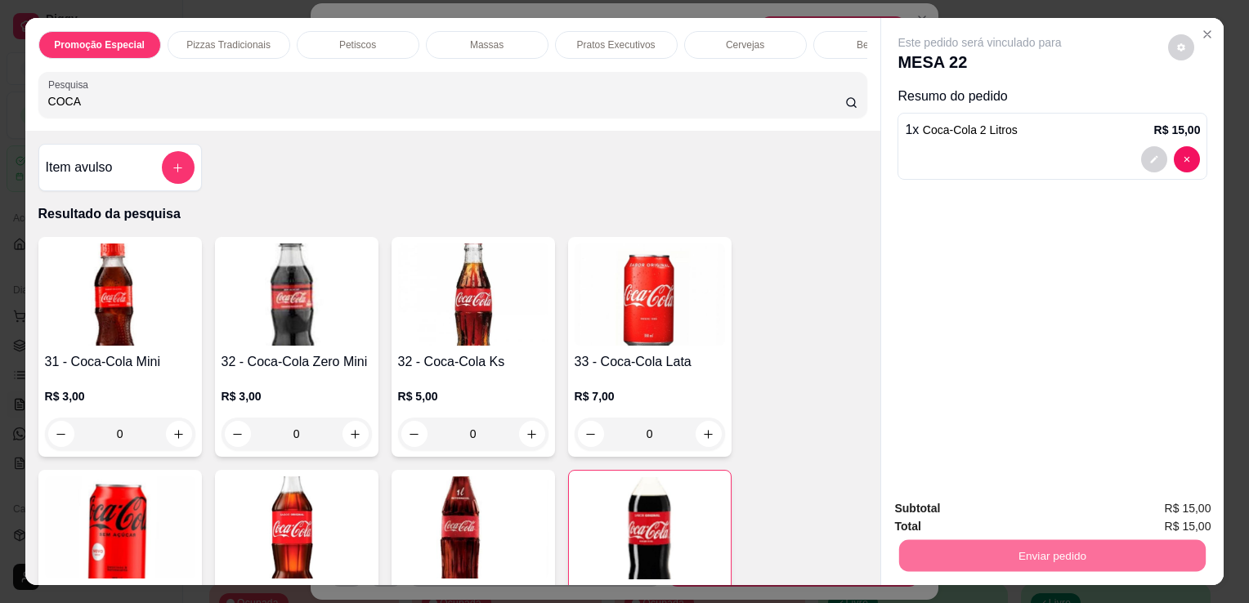
click at [1020, 503] on button "Não registrar e enviar pedido" at bounding box center [998, 510] width 165 height 30
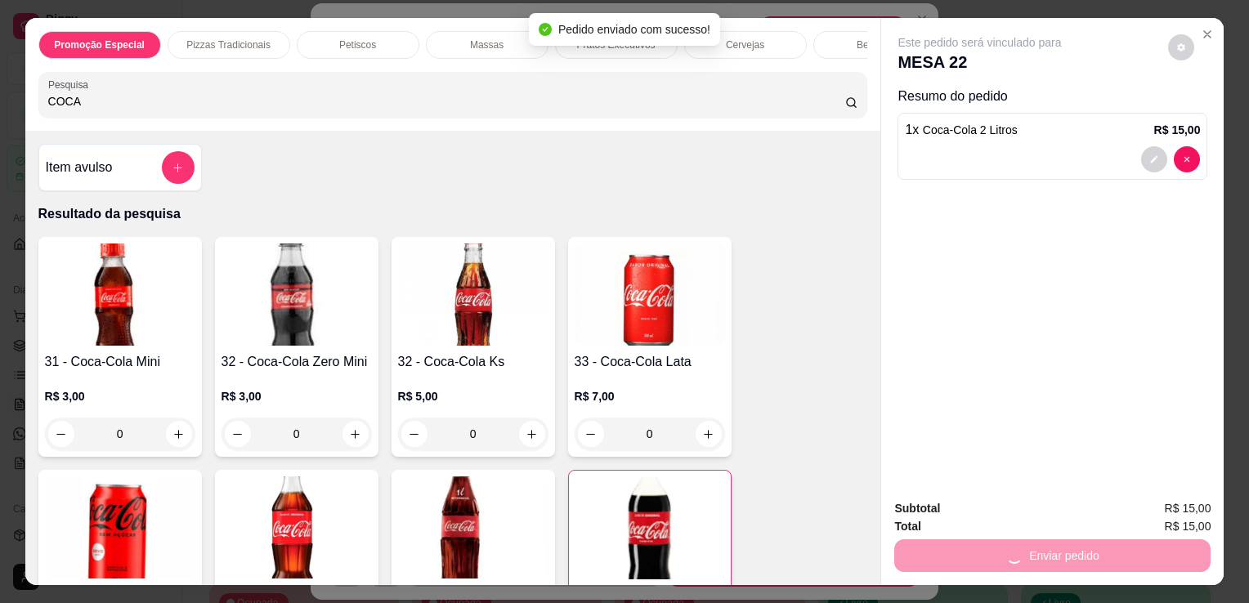
click at [1020, 503] on div "Subtotal R$ 15,00" at bounding box center [1052, 509] width 316 height 18
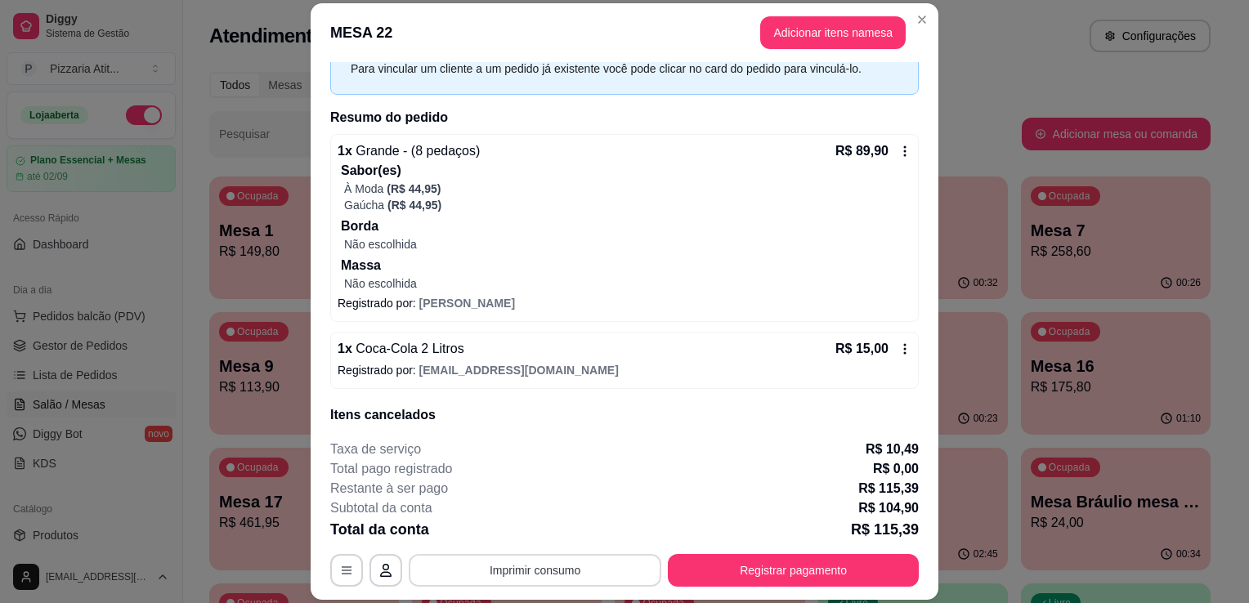
click at [482, 576] on button "Imprimir consumo" at bounding box center [535, 570] width 253 height 33
click at [507, 535] on button "IMPRESSORA" at bounding box center [534, 533] width 114 height 25
click at [717, 576] on button "Registrar pagamento" at bounding box center [794, 571] width 244 height 32
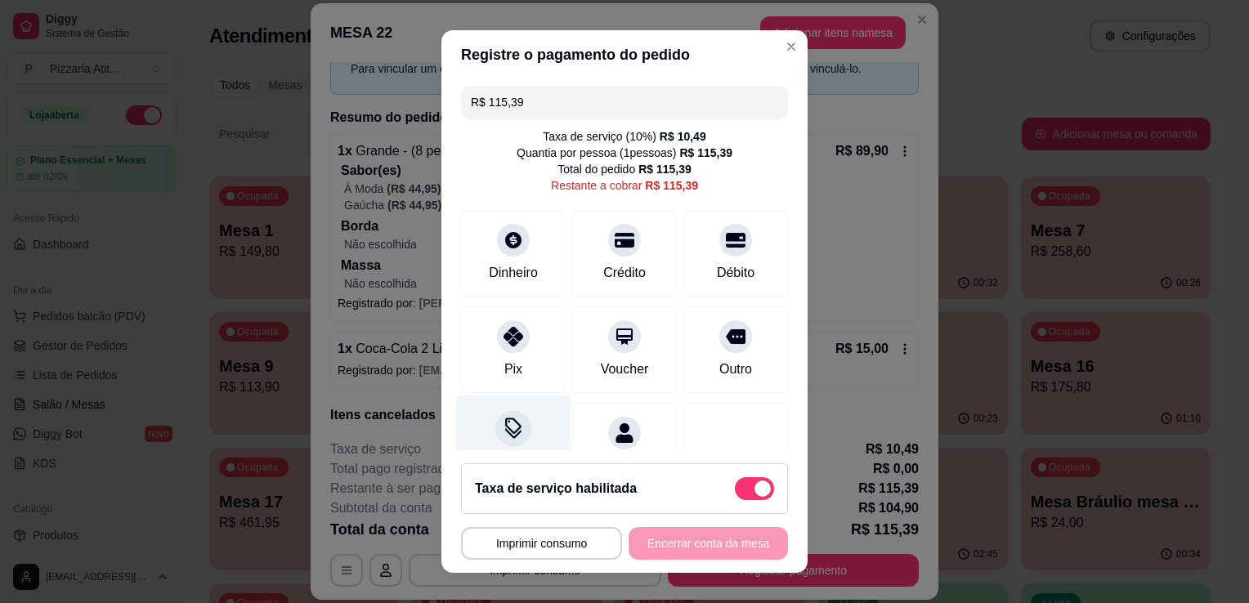
click at [513, 422] on icon at bounding box center [513, 428] width 21 height 21
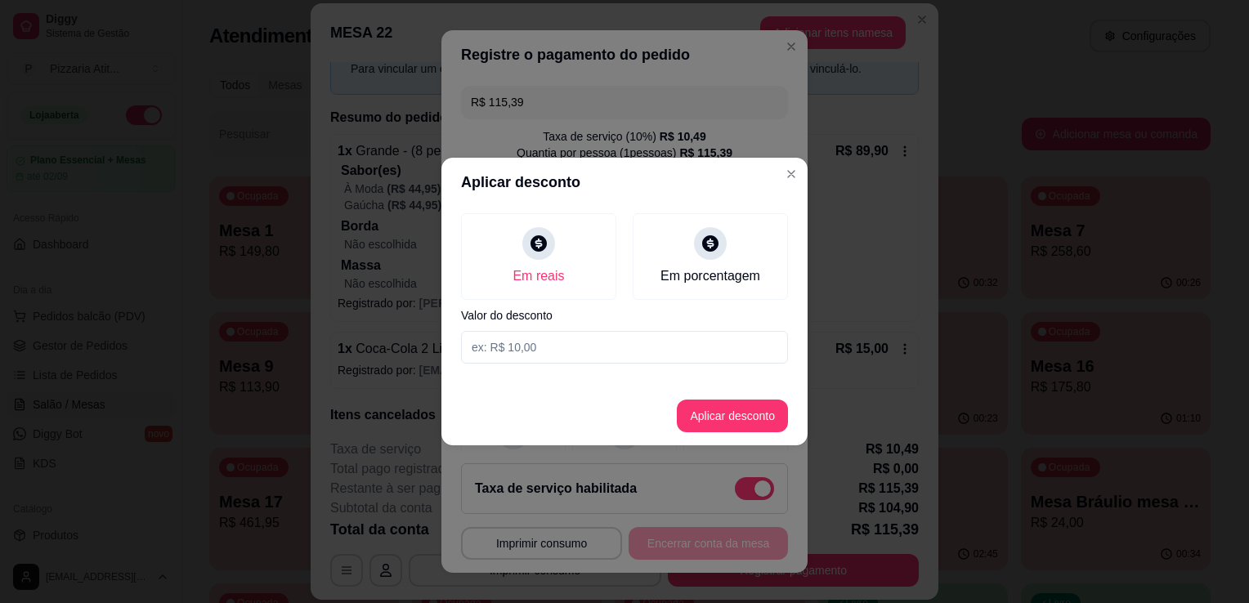
click at [625, 351] on input at bounding box center [624, 347] width 327 height 33
type input "0,39"
click at [757, 418] on button "Aplicar desconto" at bounding box center [732, 417] width 107 height 32
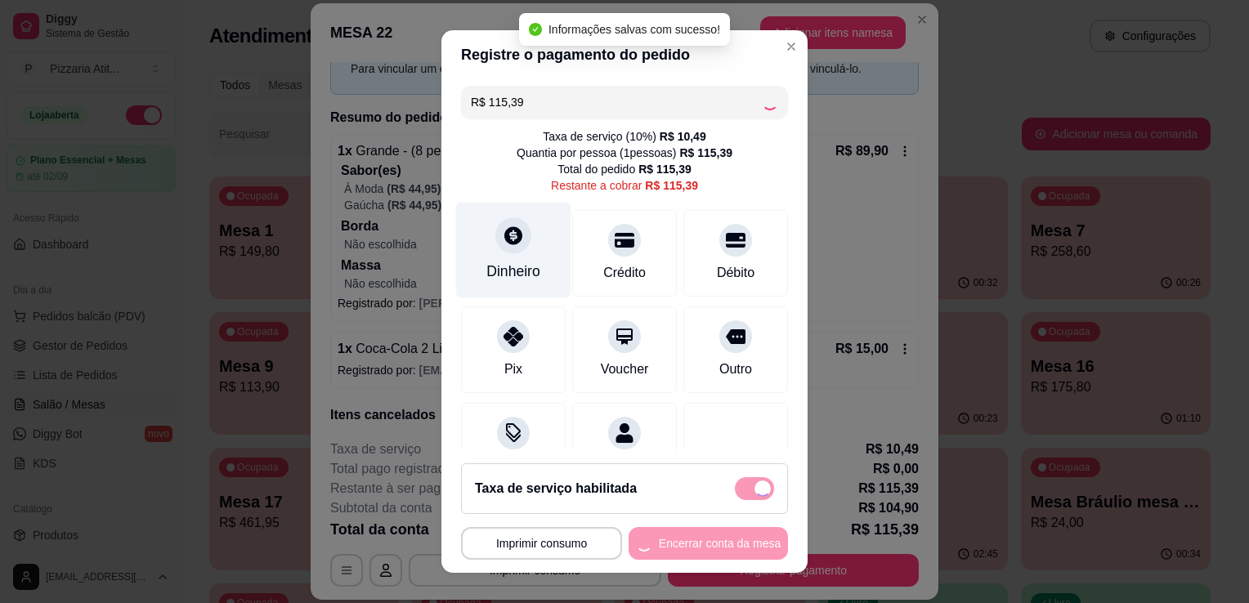
type input "R$ 115,00"
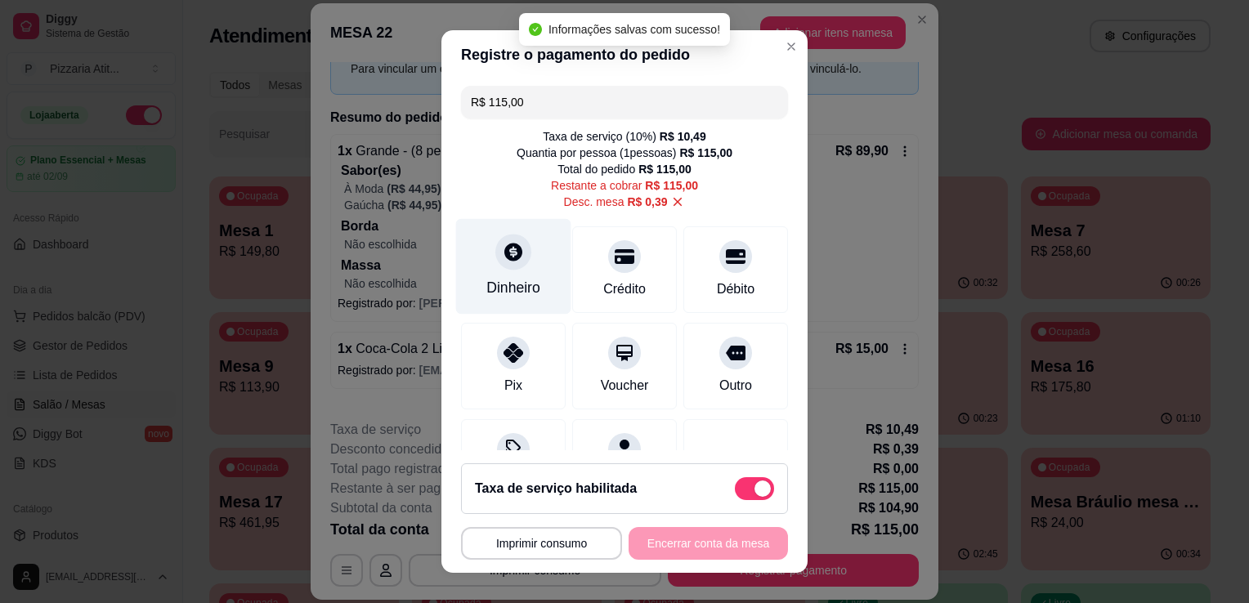
click at [505, 233] on div "Dinheiro" at bounding box center [513, 267] width 115 height 96
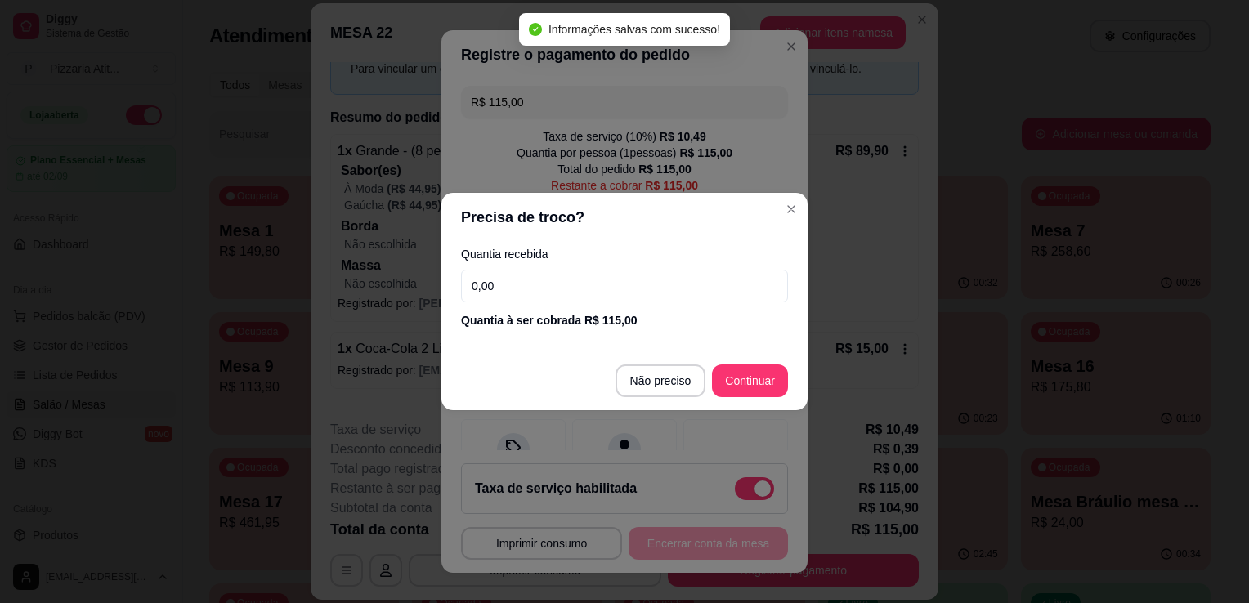
click at [513, 277] on input "0,00" at bounding box center [624, 286] width 327 height 33
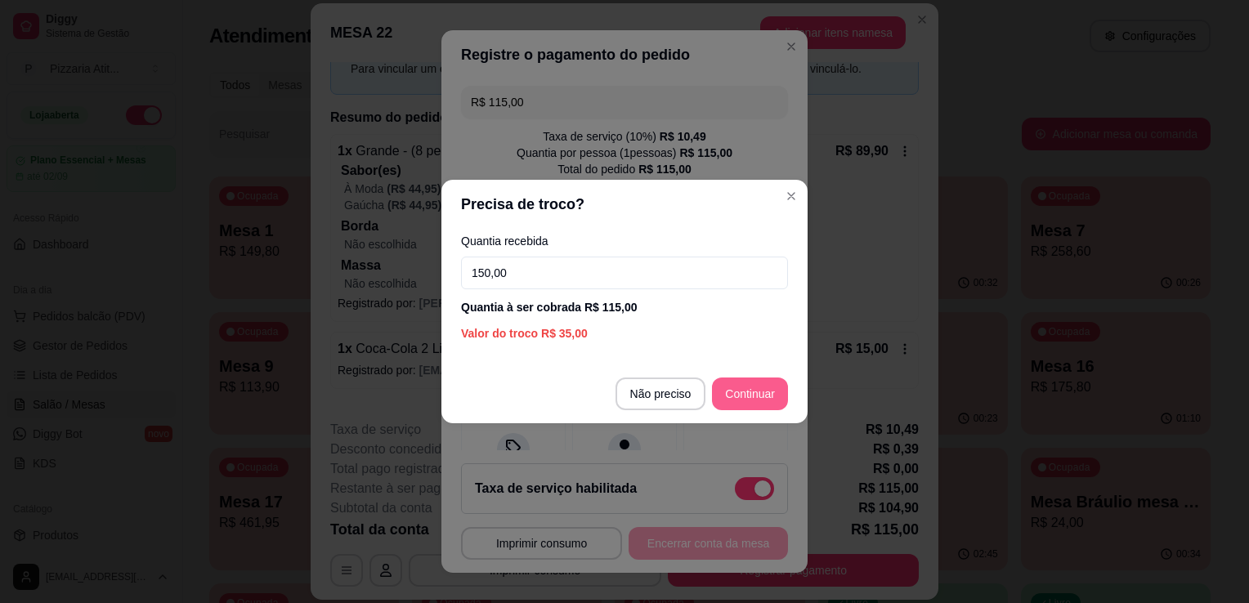
type input "150,00"
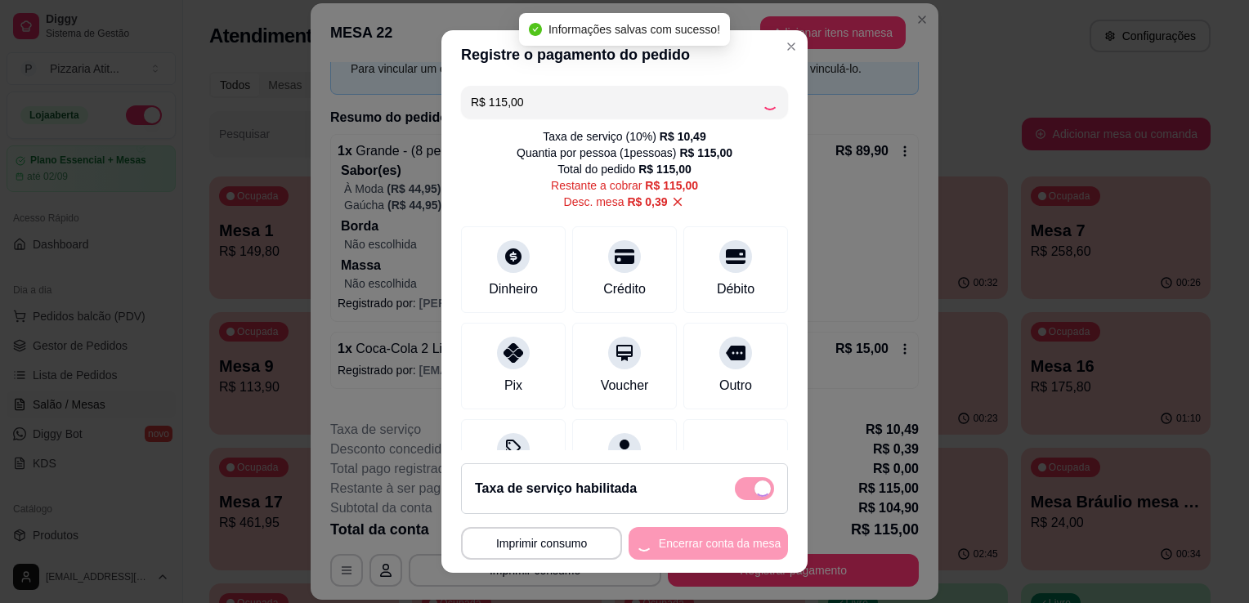
type input "R$ 0,00"
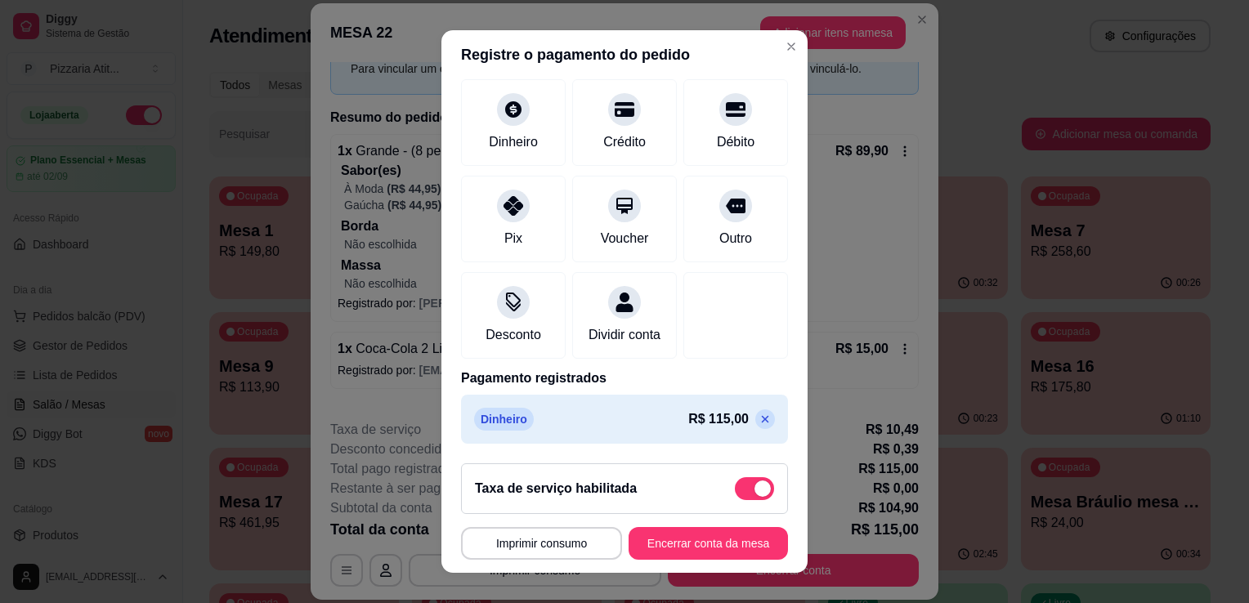
scroll to position [148, 0]
click at [656, 535] on button "Encerrar conta da mesa" at bounding box center [708, 543] width 159 height 33
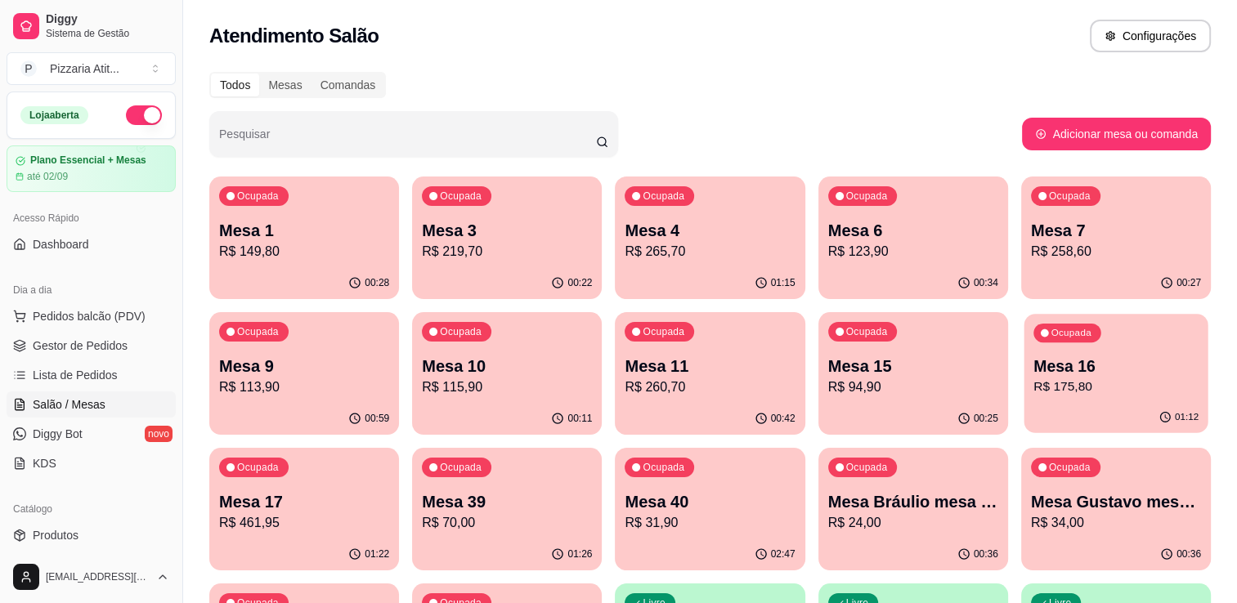
click at [1102, 410] on div "01:12" at bounding box center [1116, 417] width 184 height 31
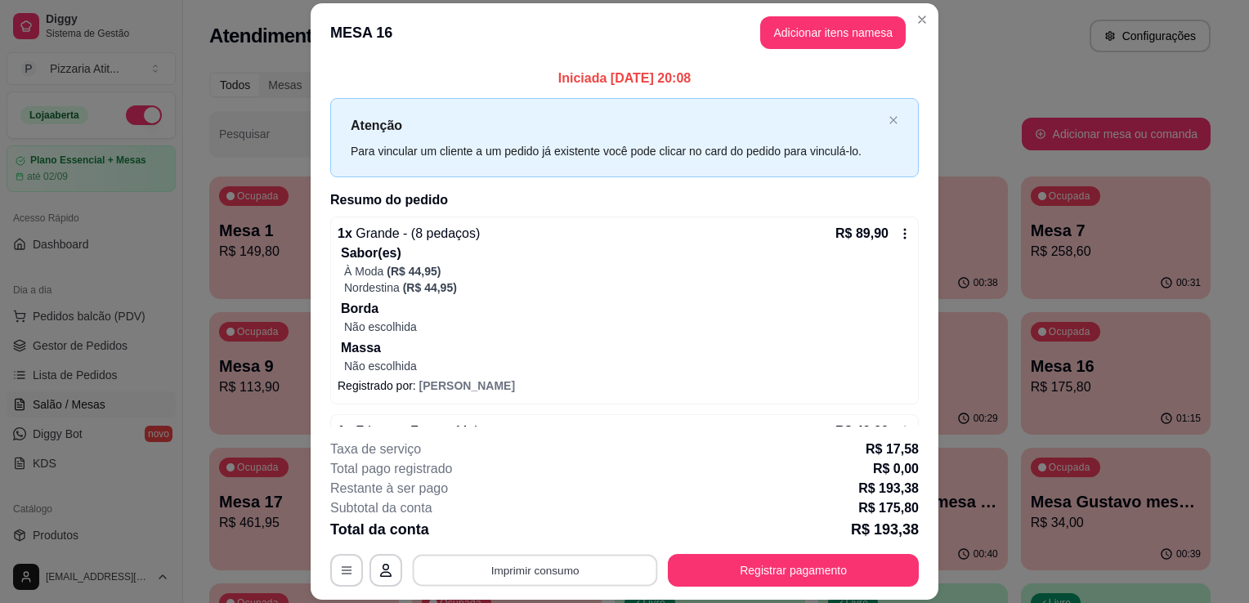
click at [570, 571] on button "Imprimir consumo" at bounding box center [535, 571] width 245 height 32
click at [574, 529] on button "IMPRESSORA" at bounding box center [534, 534] width 119 height 26
click at [795, 570] on button "Registrar pagamento" at bounding box center [794, 571] width 244 height 32
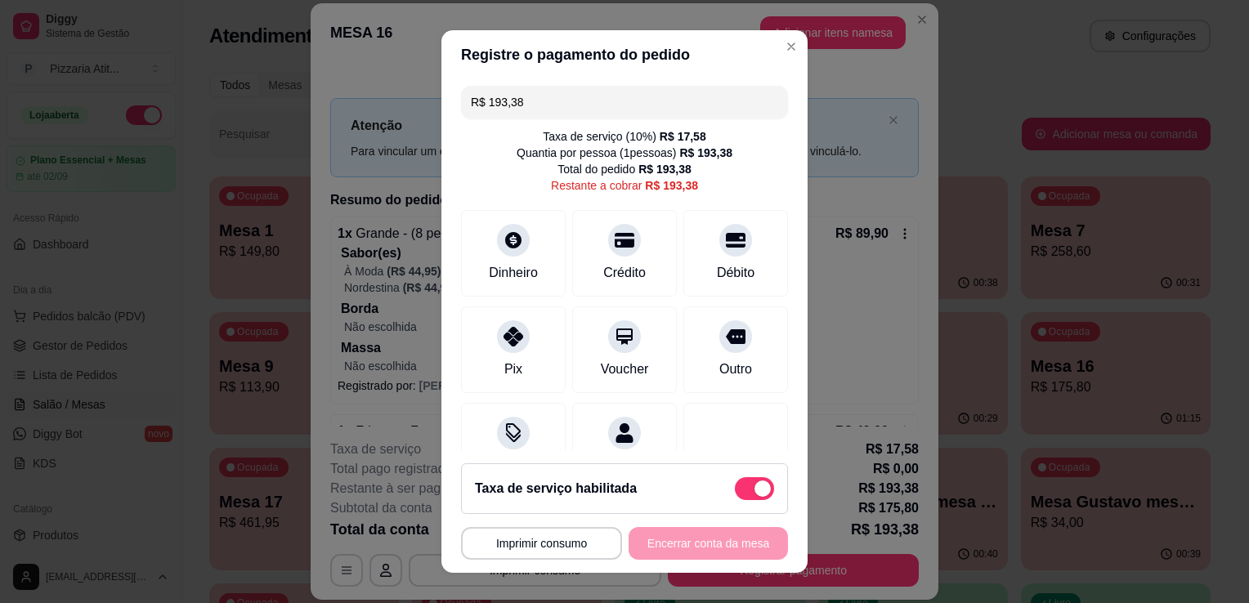
click at [600, 103] on input "R$ 193,38" at bounding box center [624, 102] width 307 height 33
click at [526, 282] on div "Dinheiro" at bounding box center [513, 251] width 115 height 96
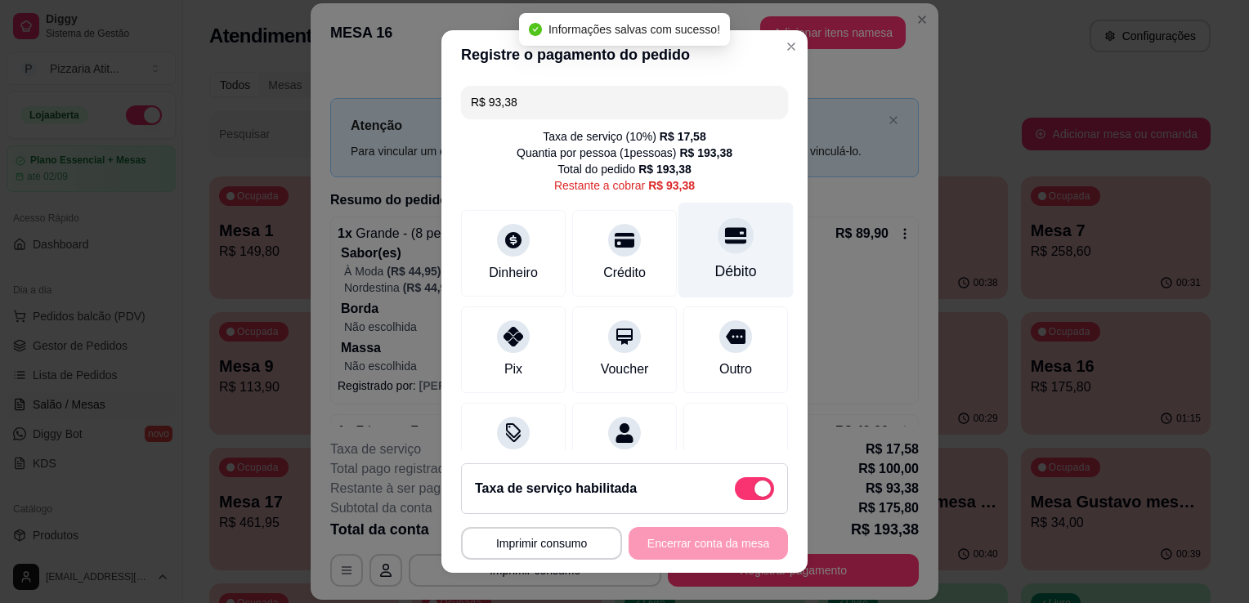
click at [679, 289] on div "Débito" at bounding box center [736, 251] width 115 height 96
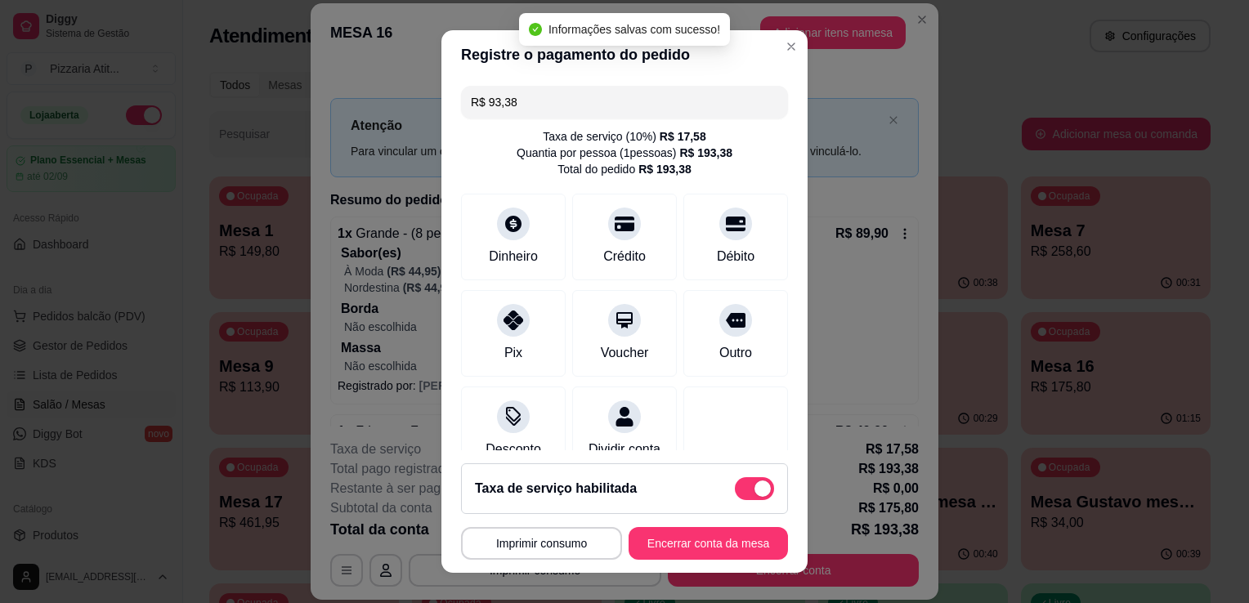
type input "R$ 0,00"
click at [719, 535] on button "Encerrar conta da mesa" at bounding box center [708, 543] width 159 height 33
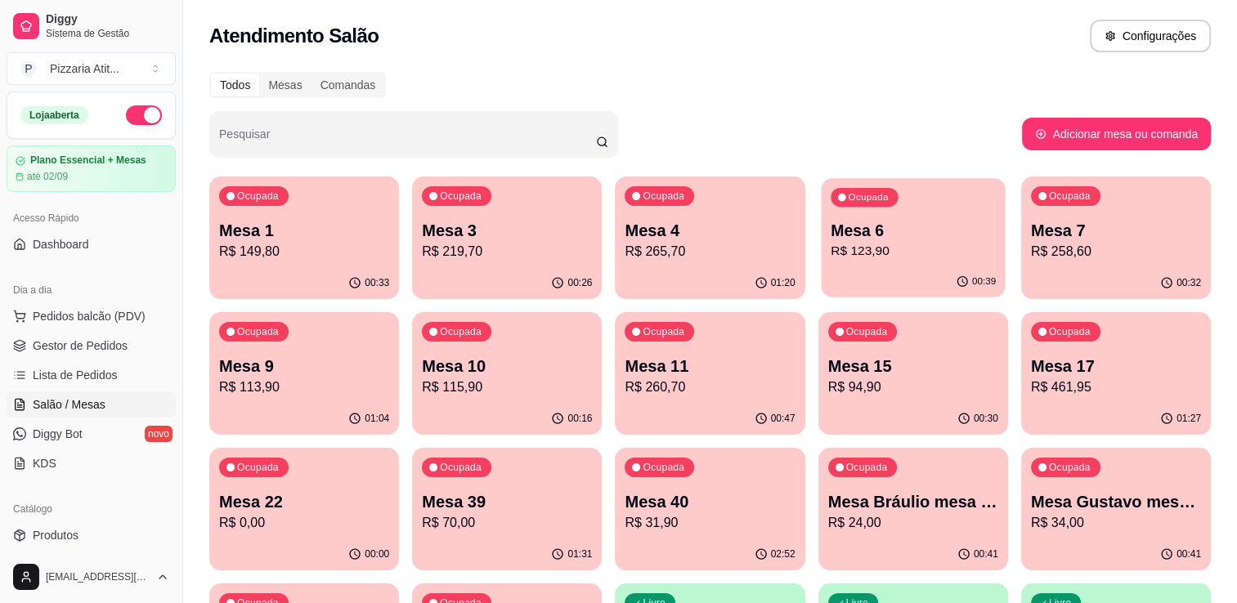
click at [927, 235] on p "Mesa 6" at bounding box center [913, 231] width 165 height 22
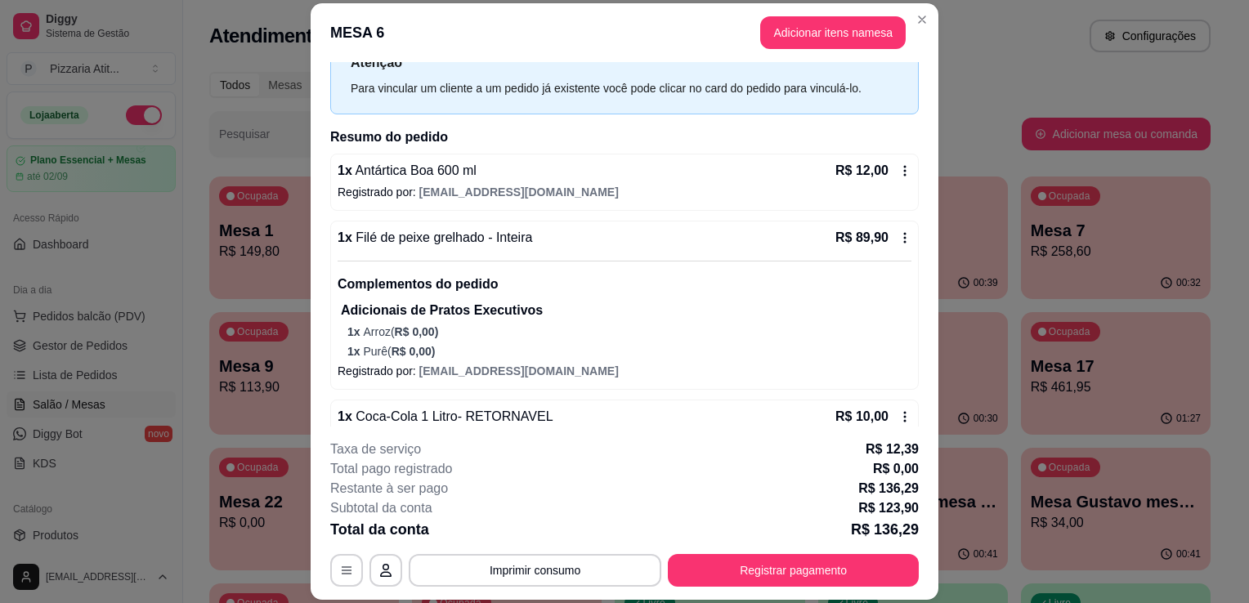
scroll to position [56, 0]
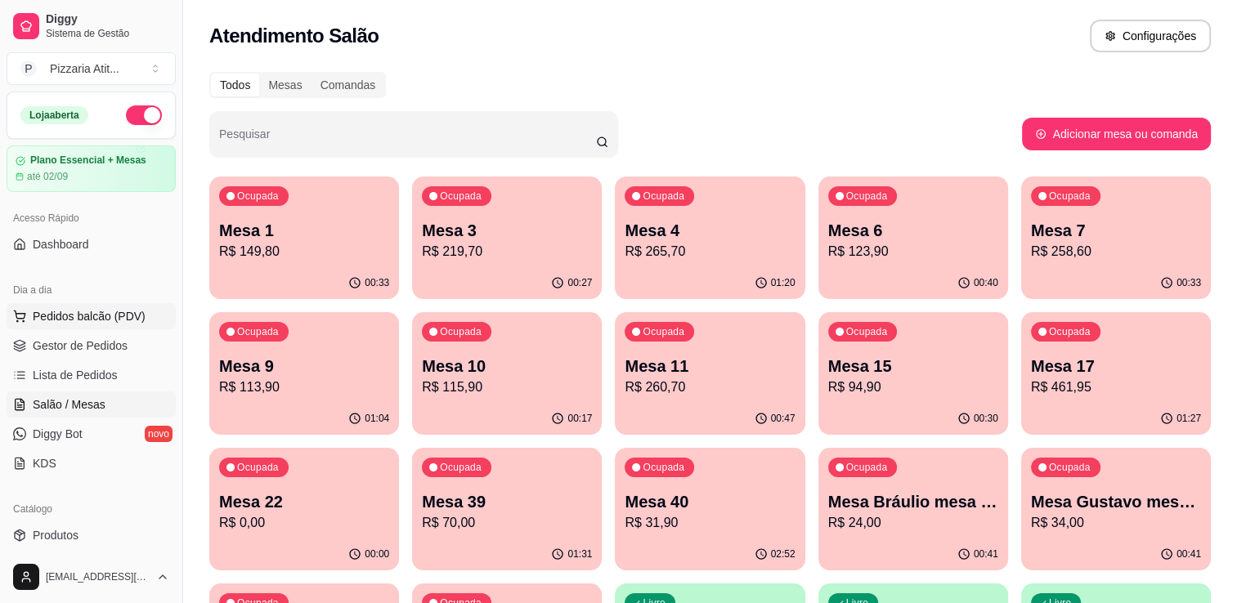
click at [133, 308] on span "Pedidos balcão (PDV)" at bounding box center [89, 316] width 113 height 16
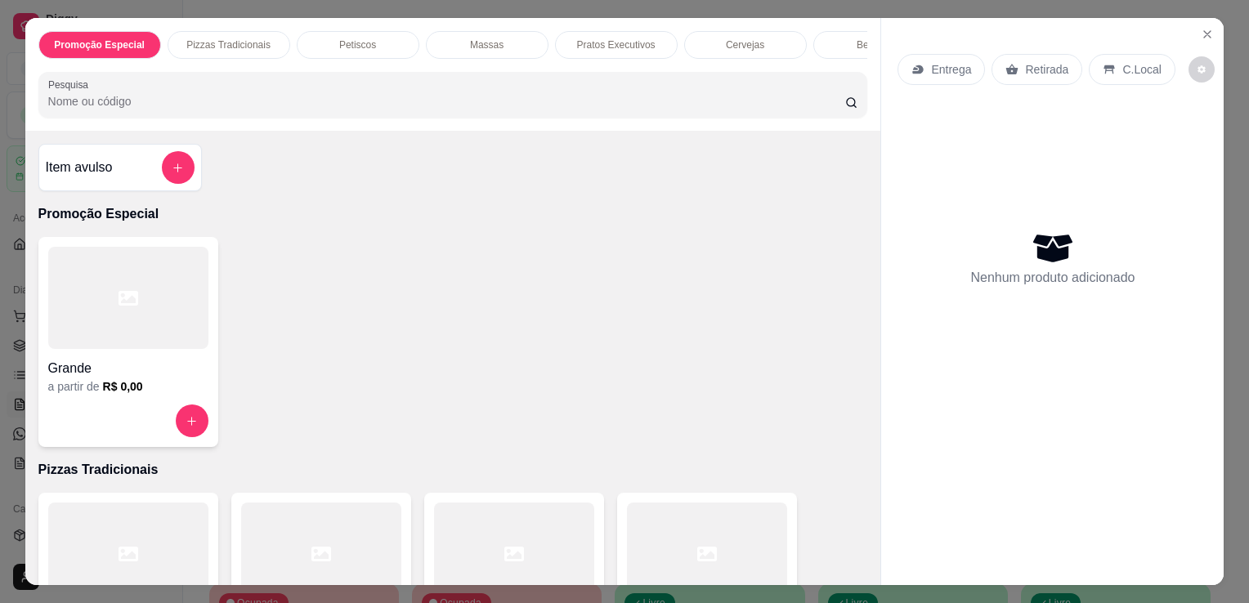
click at [414, 110] on input "Pesquisa" at bounding box center [446, 101] width 797 height 16
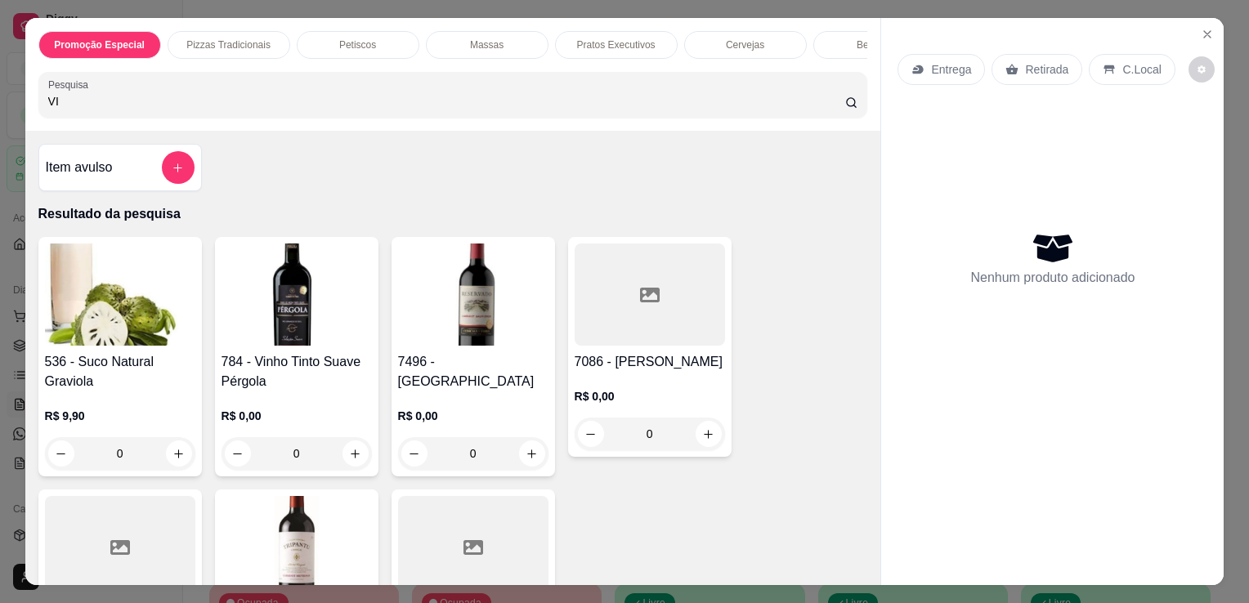
type input "VI"
click at [301, 257] on img at bounding box center [297, 295] width 150 height 102
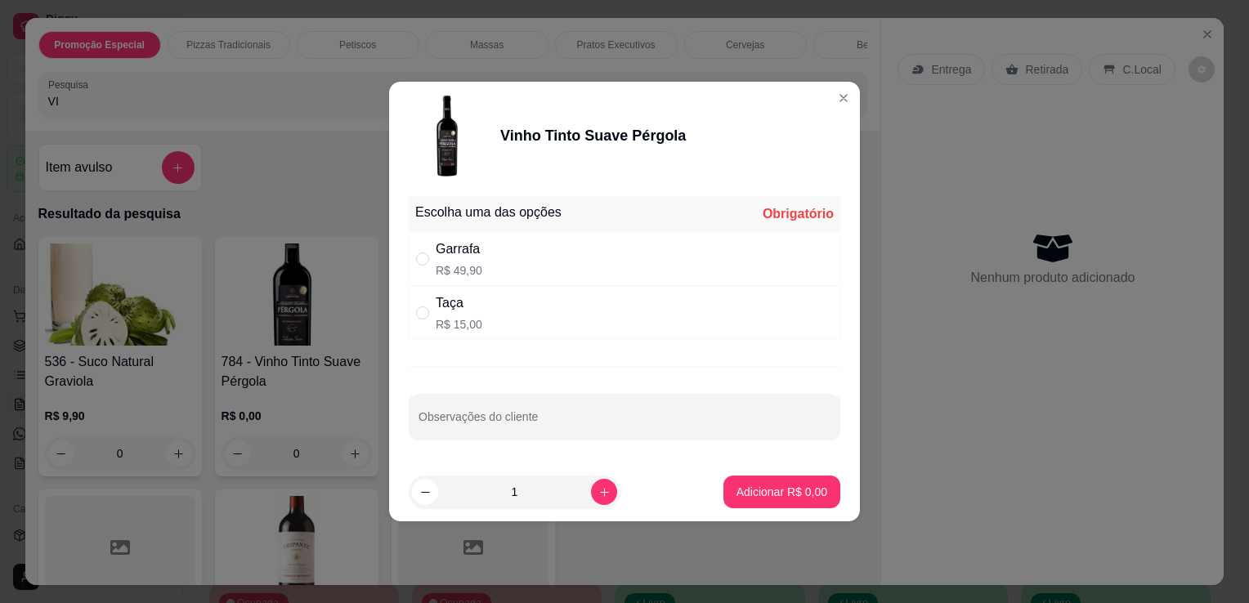
click at [435, 252] on div "" at bounding box center [426, 259] width 20 height 18
radio input "true"
click at [776, 486] on p "Adicionar R$ 49,90" at bounding box center [779, 492] width 95 height 16
type input "1"
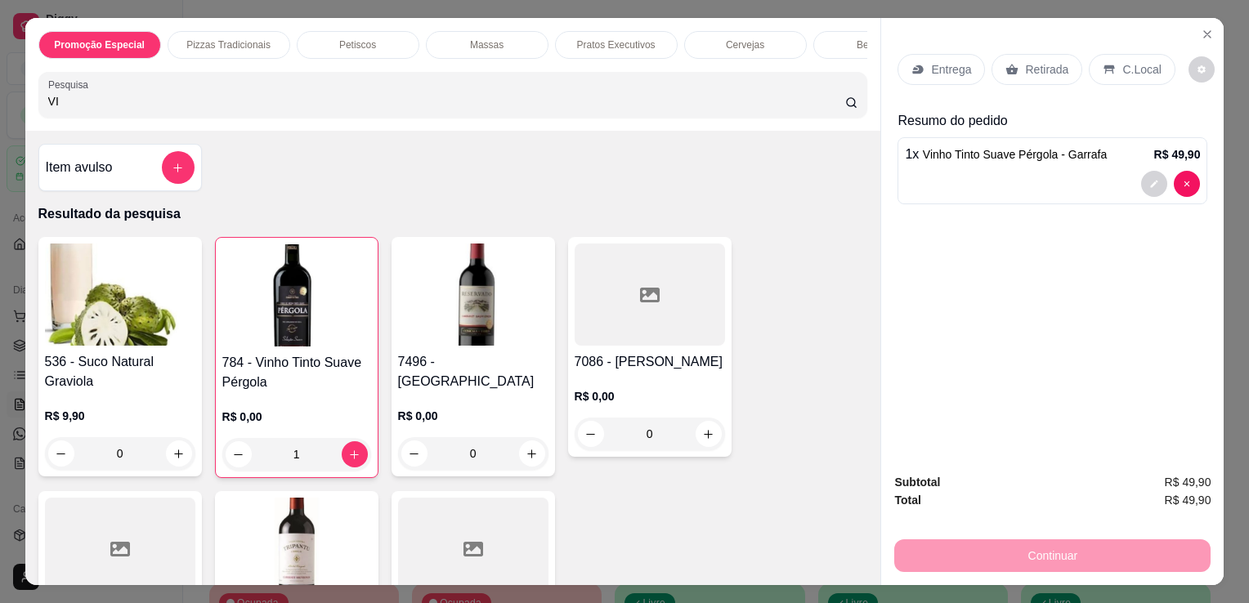
click at [1104, 65] on icon at bounding box center [1109, 69] width 11 height 9
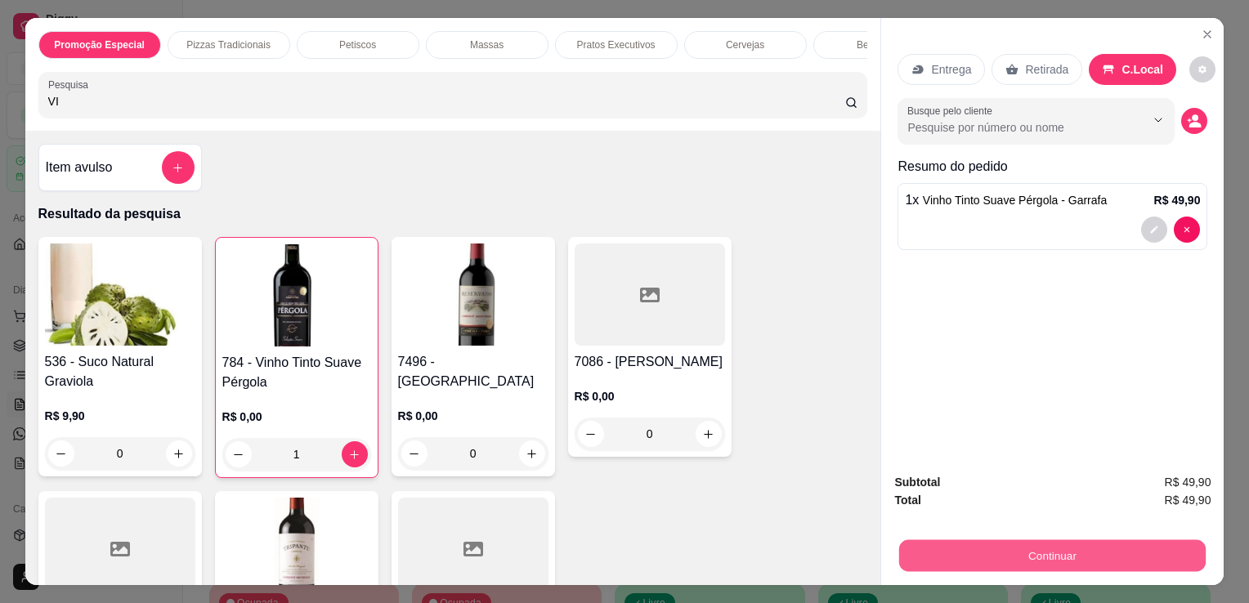
click at [961, 548] on button "Continuar" at bounding box center [1052, 556] width 307 height 32
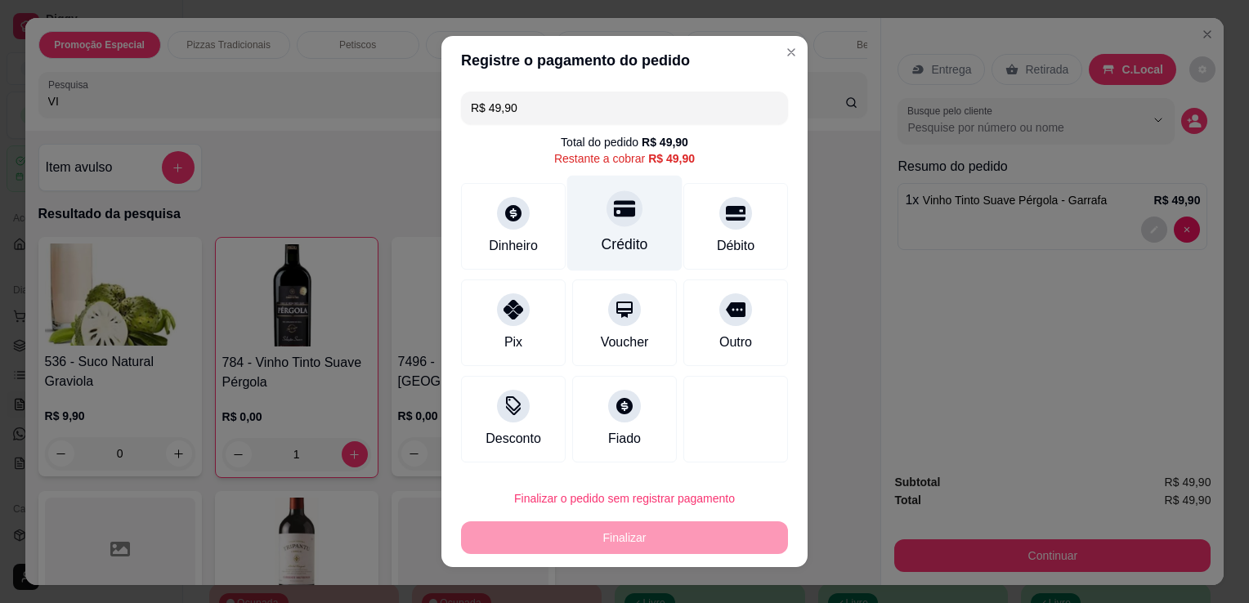
click at [622, 233] on div "Crédito" at bounding box center [624, 224] width 115 height 96
type input "R$ 0,00"
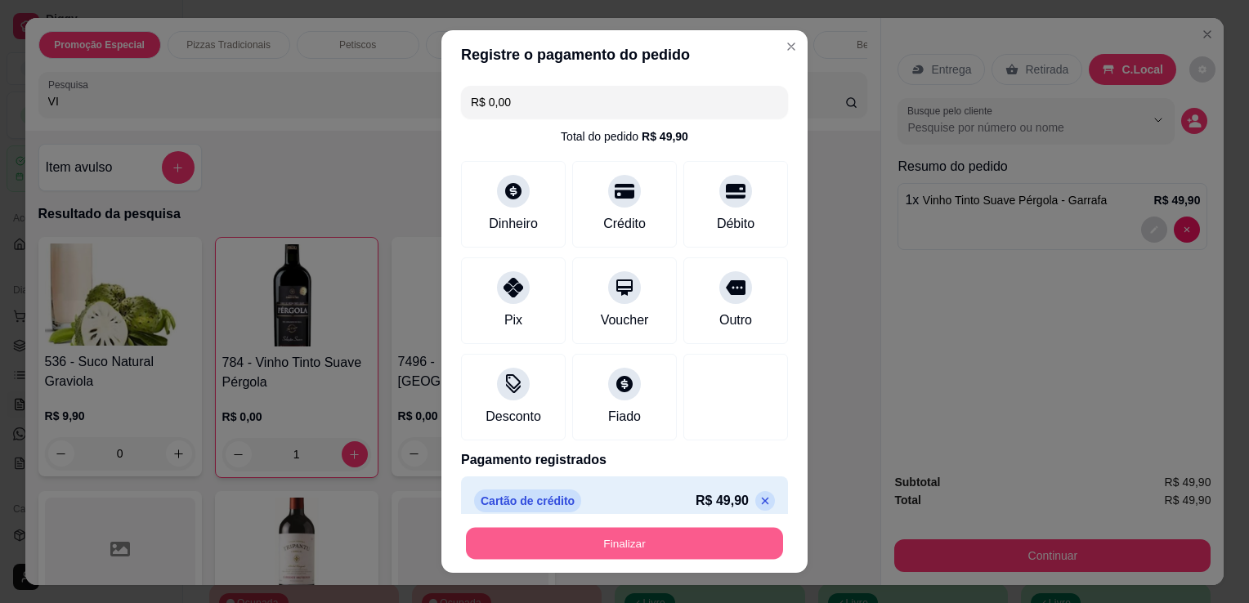
click at [661, 535] on button "Finalizar" at bounding box center [624, 544] width 317 height 32
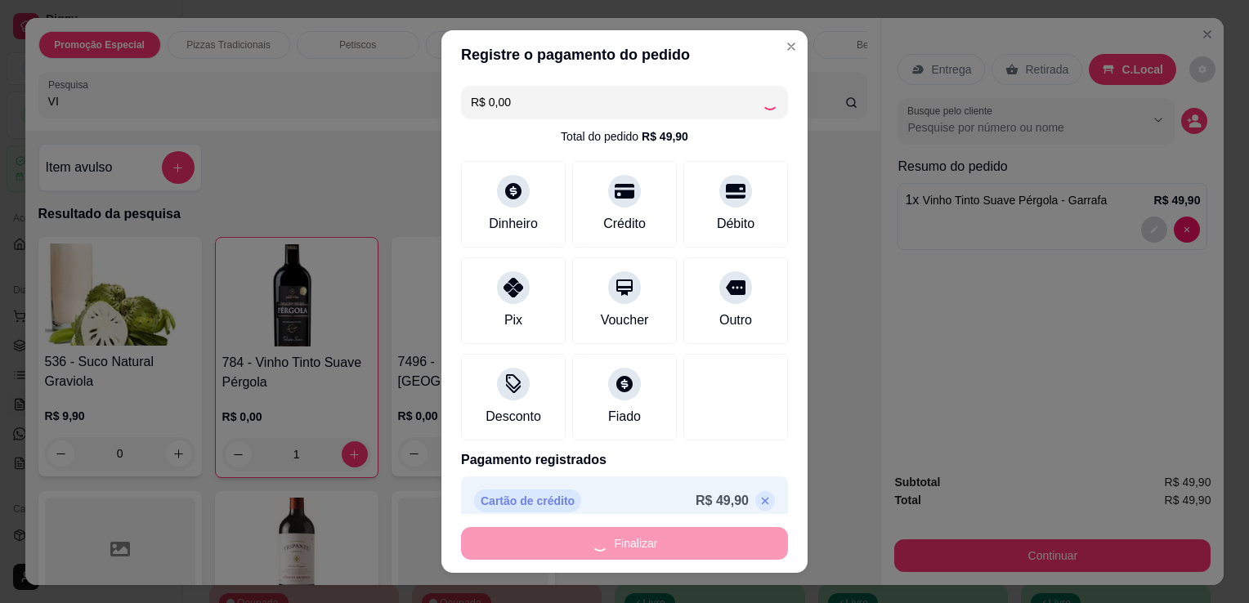
type input "0"
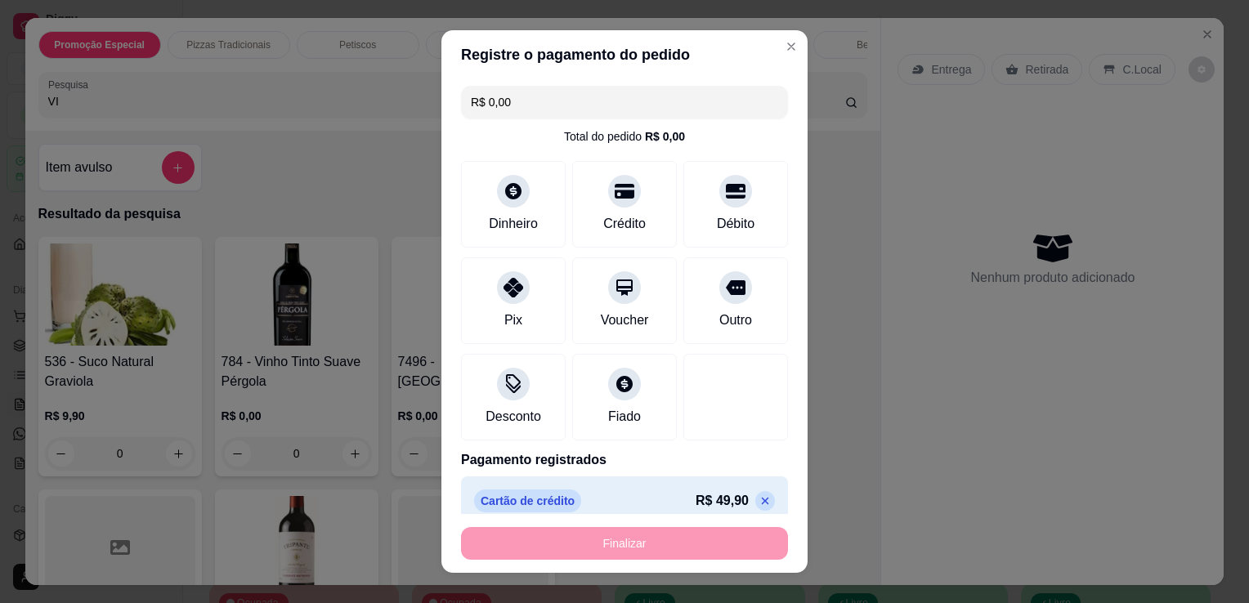
type input "-R$ 49,90"
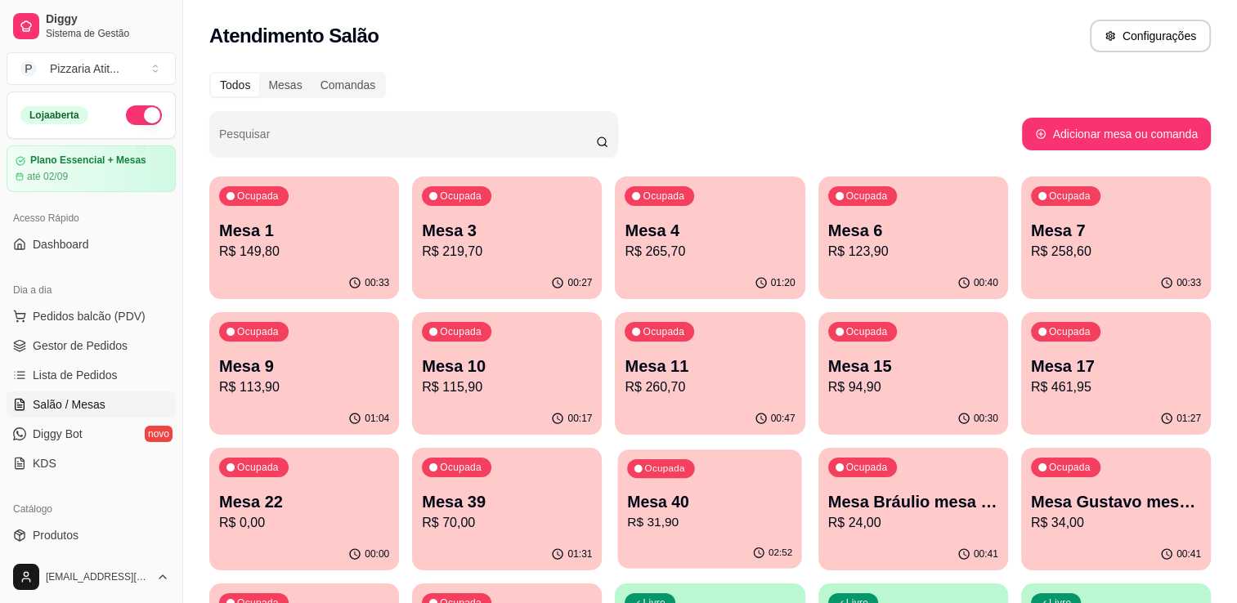
click at [703, 508] on p "Mesa 40" at bounding box center [710, 502] width 165 height 22
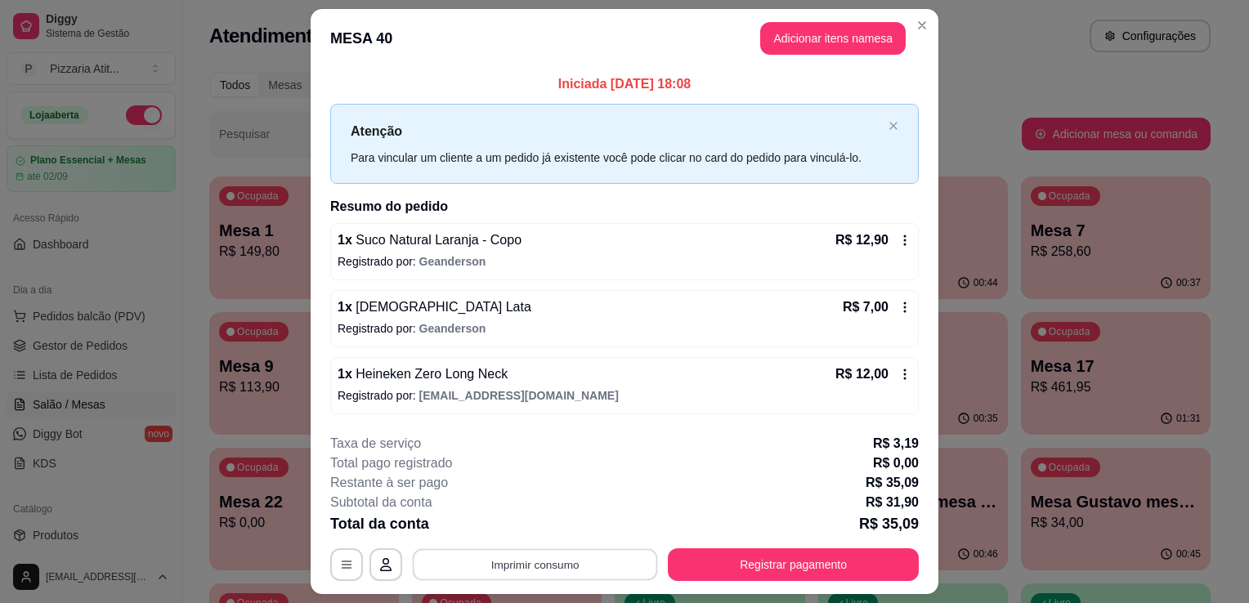
click at [602, 562] on button "Imprimir consumo" at bounding box center [535, 565] width 245 height 32
click at [554, 517] on button "IMPRESSORA" at bounding box center [534, 525] width 114 height 25
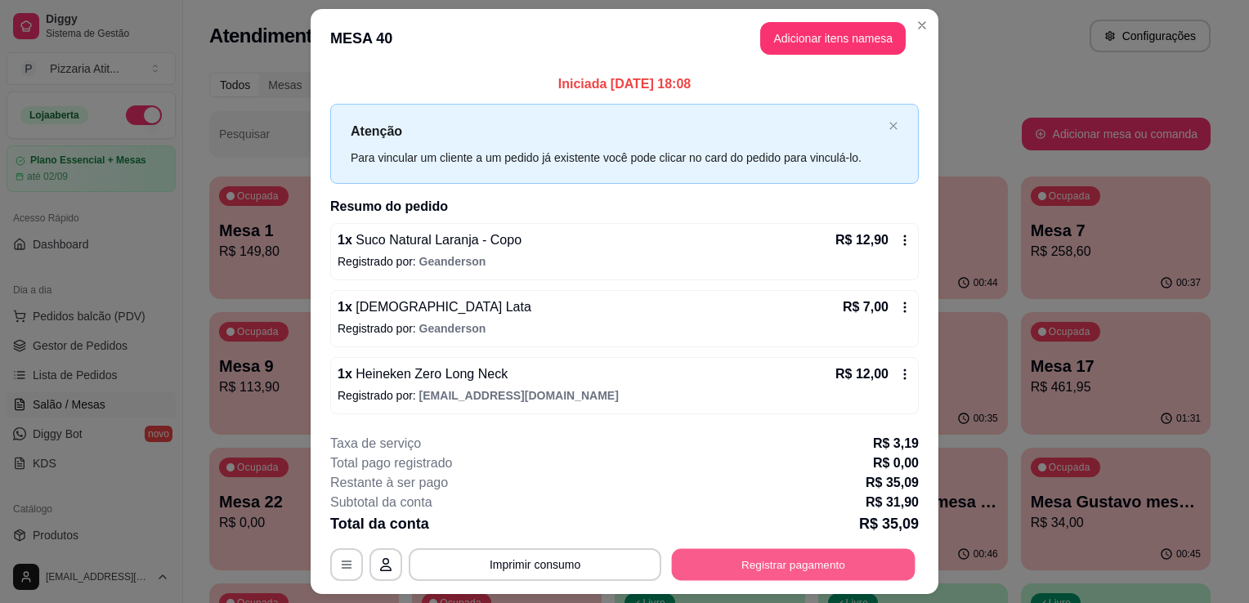
click at [719, 558] on button "Registrar pagamento" at bounding box center [794, 565] width 244 height 32
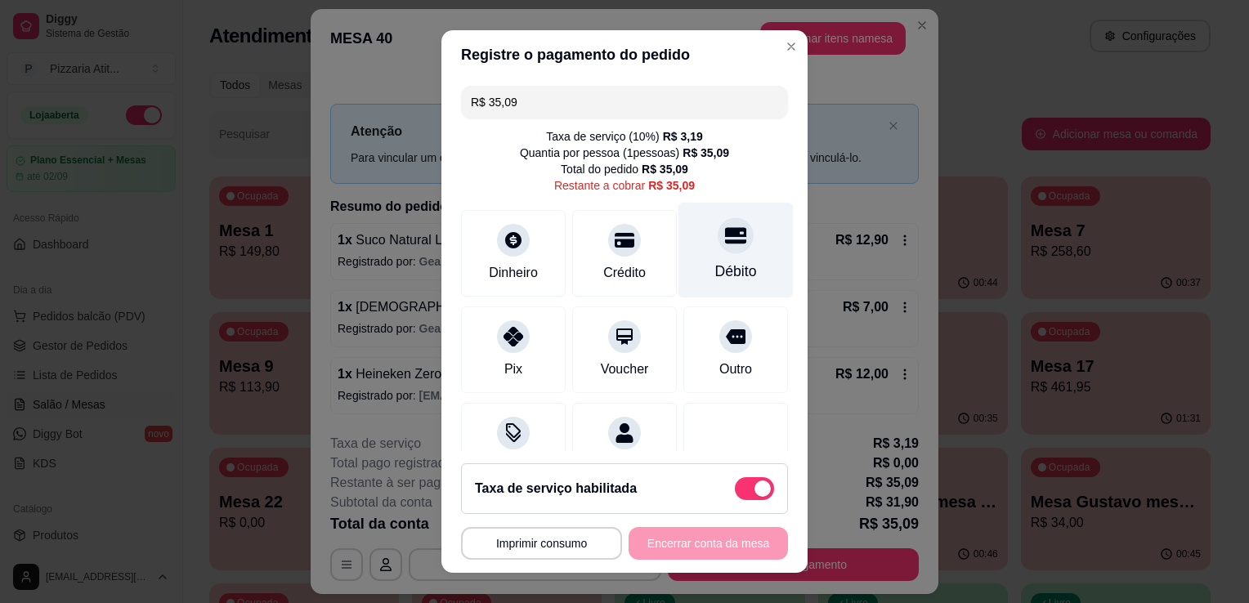
click at [716, 257] on div "Débito" at bounding box center [736, 251] width 115 height 96
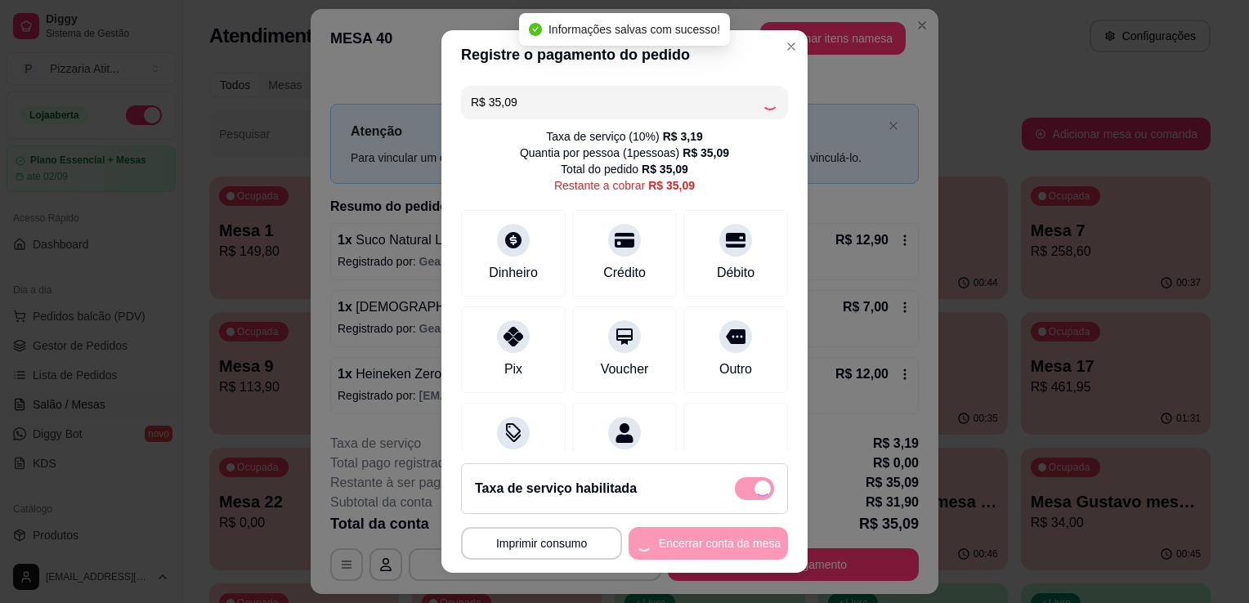
type input "R$ 0,00"
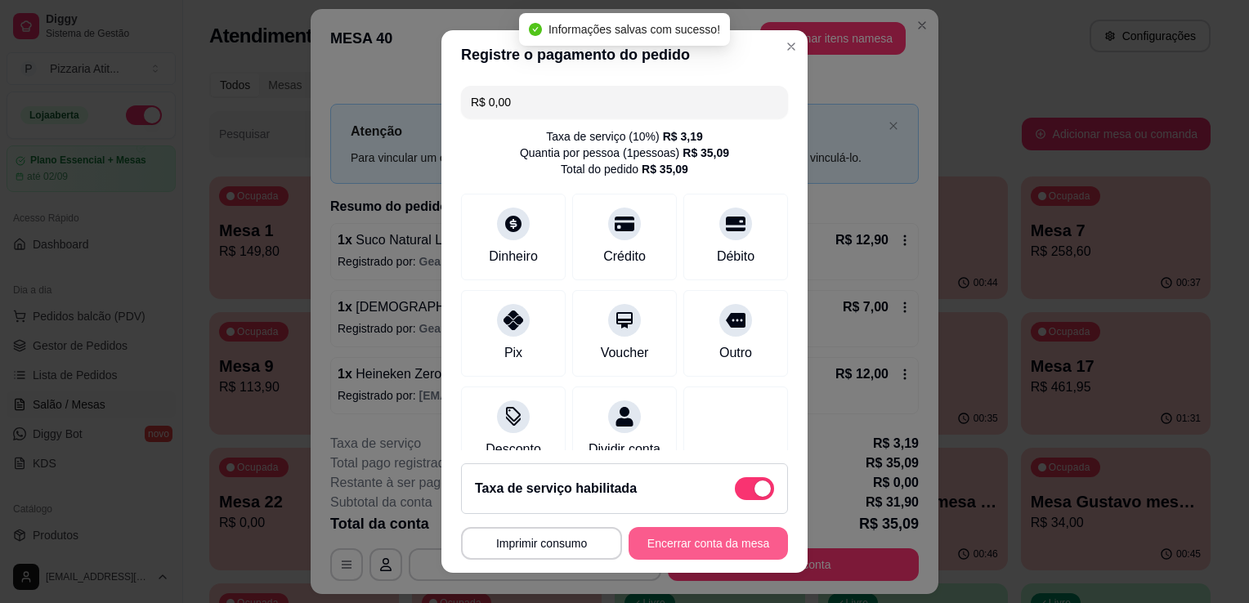
click at [684, 544] on button "Encerrar conta da mesa" at bounding box center [708, 543] width 159 height 33
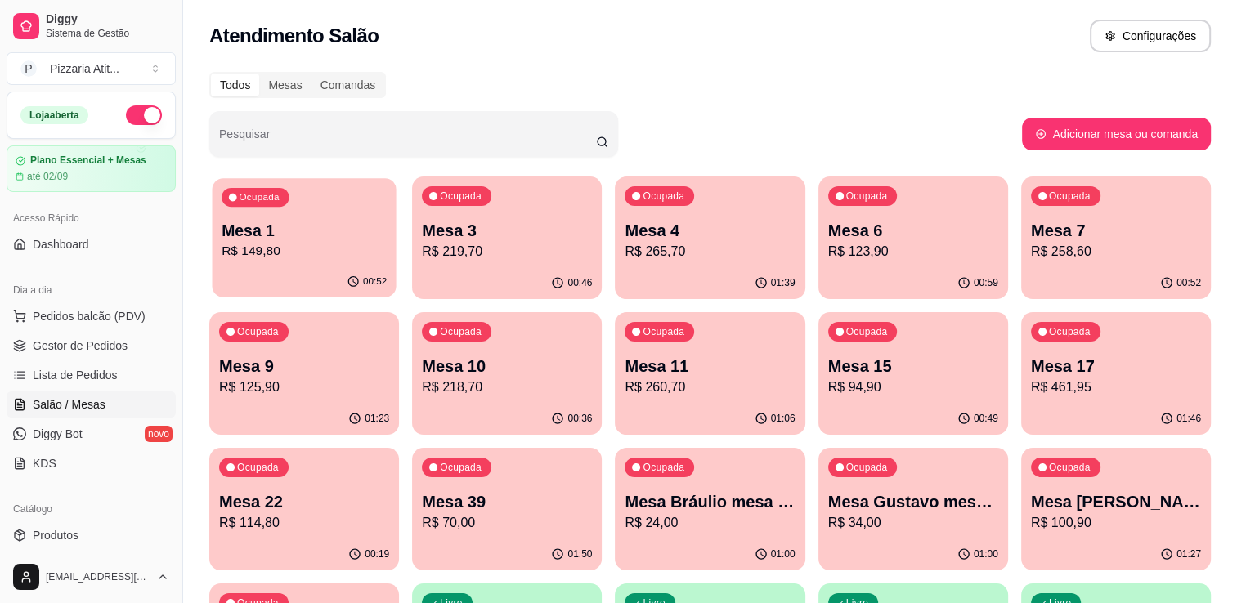
click at [371, 227] on p "Mesa 1" at bounding box center [304, 231] width 165 height 22
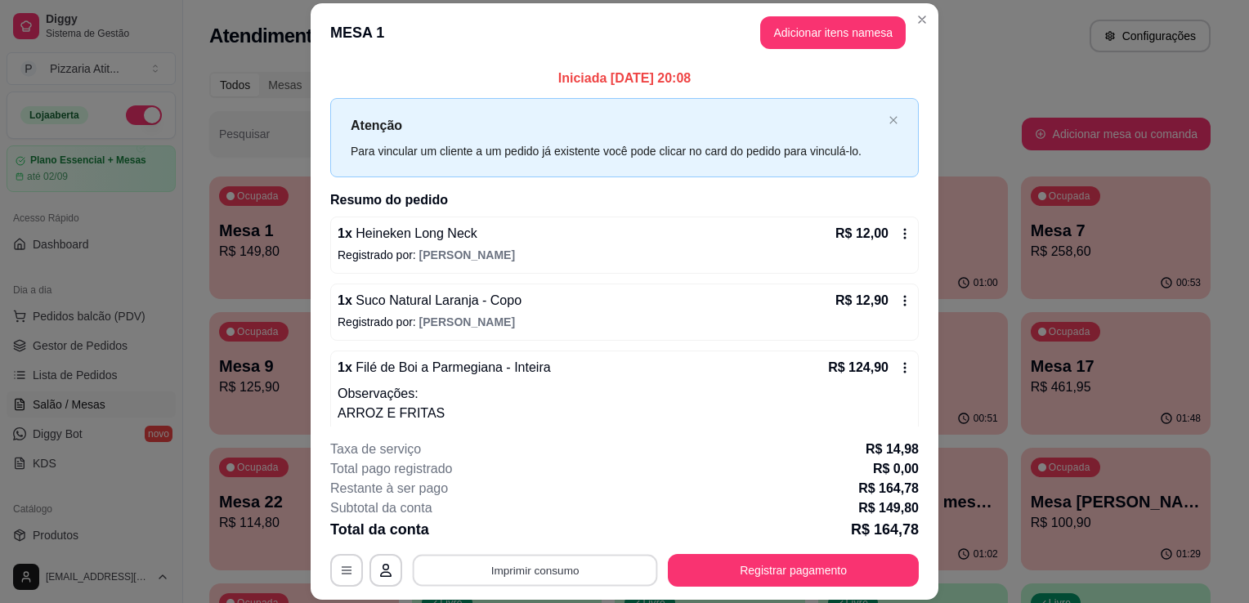
click at [593, 574] on button "Imprimir consumo" at bounding box center [535, 571] width 245 height 32
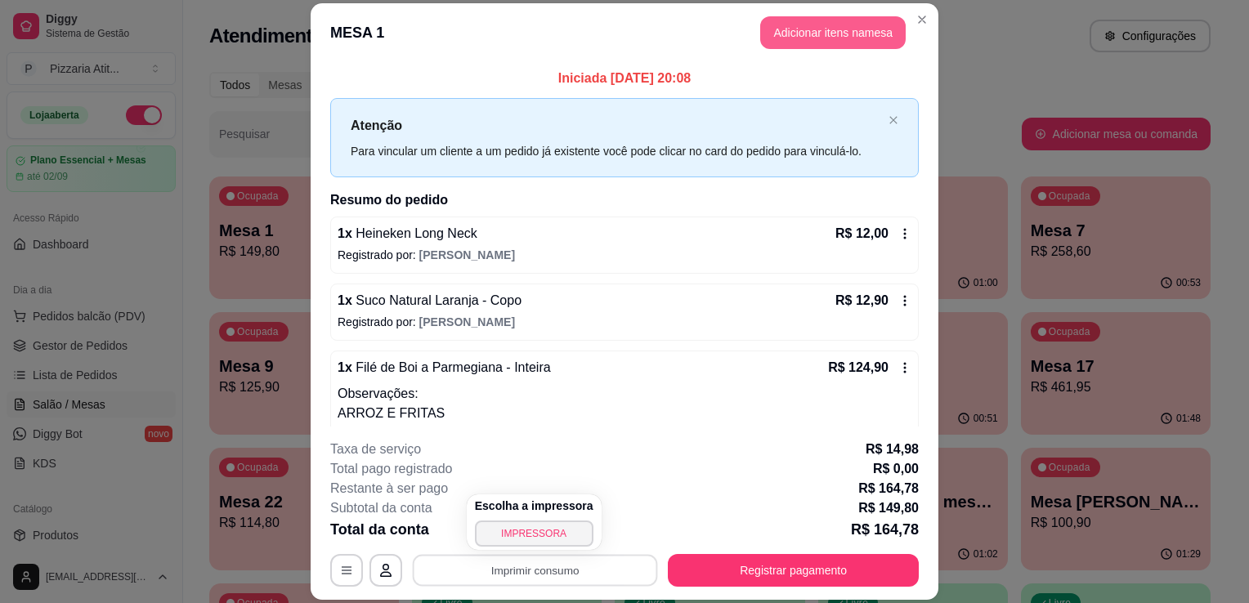
click at [822, 43] on button "Adicionar itens na mesa" at bounding box center [833, 32] width 146 height 33
click at [822, 43] on button "Adicionar itens na mesa" at bounding box center [833, 32] width 141 height 32
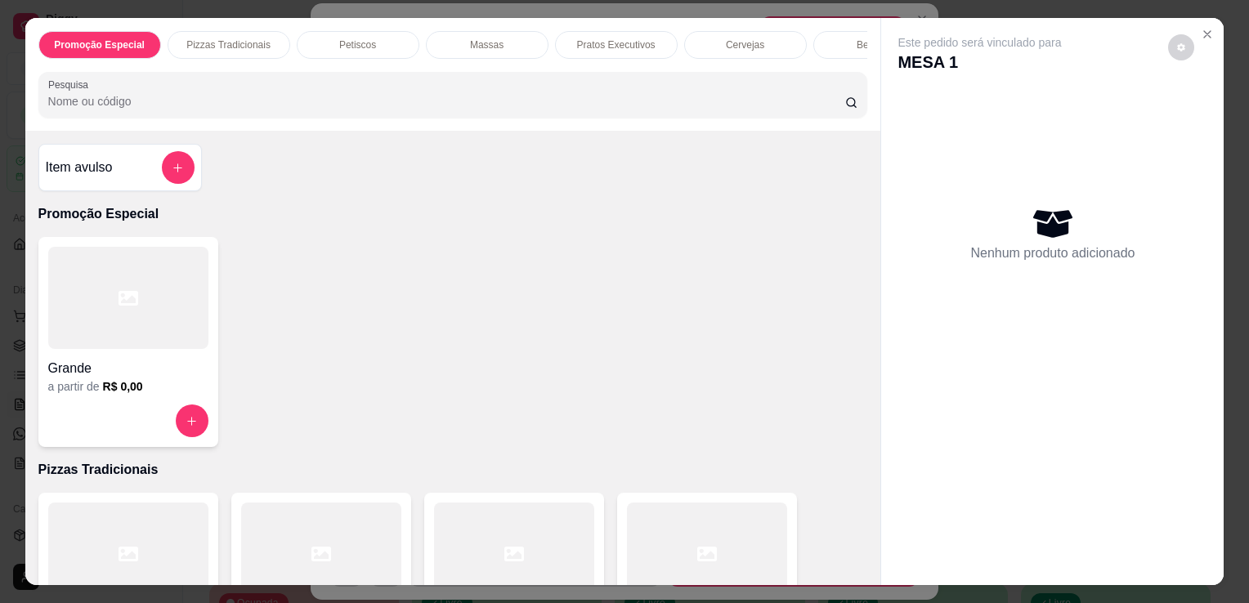
click at [625, 101] on input "Pesquisa" at bounding box center [446, 101] width 797 height 16
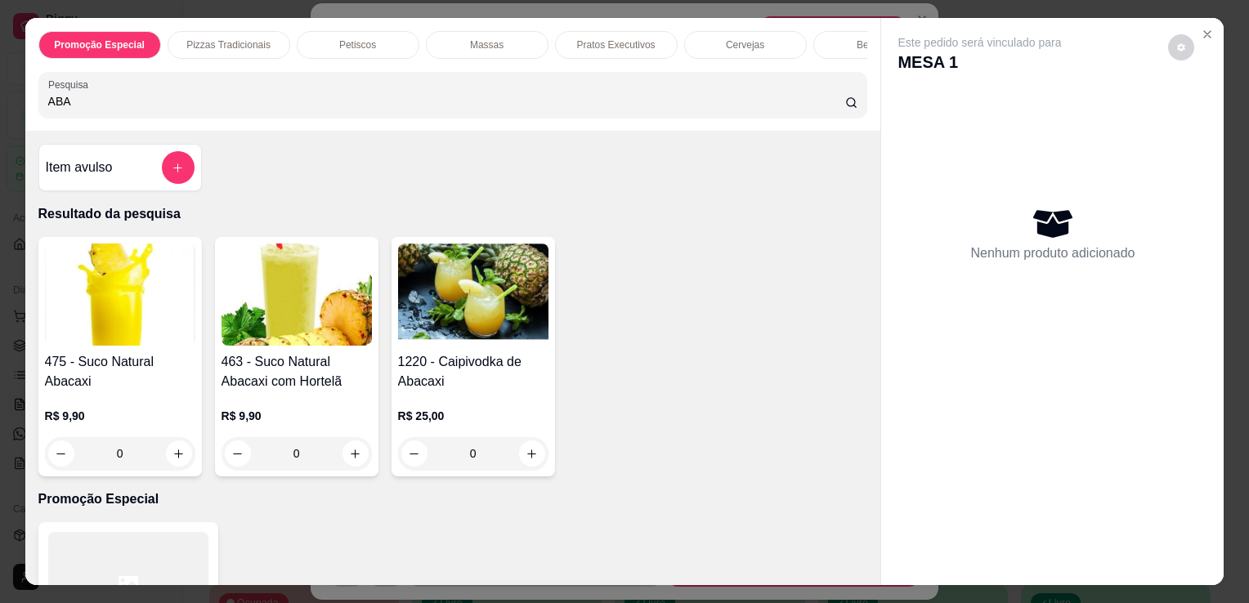
type input "ABA"
click at [340, 334] on img at bounding box center [297, 295] width 150 height 102
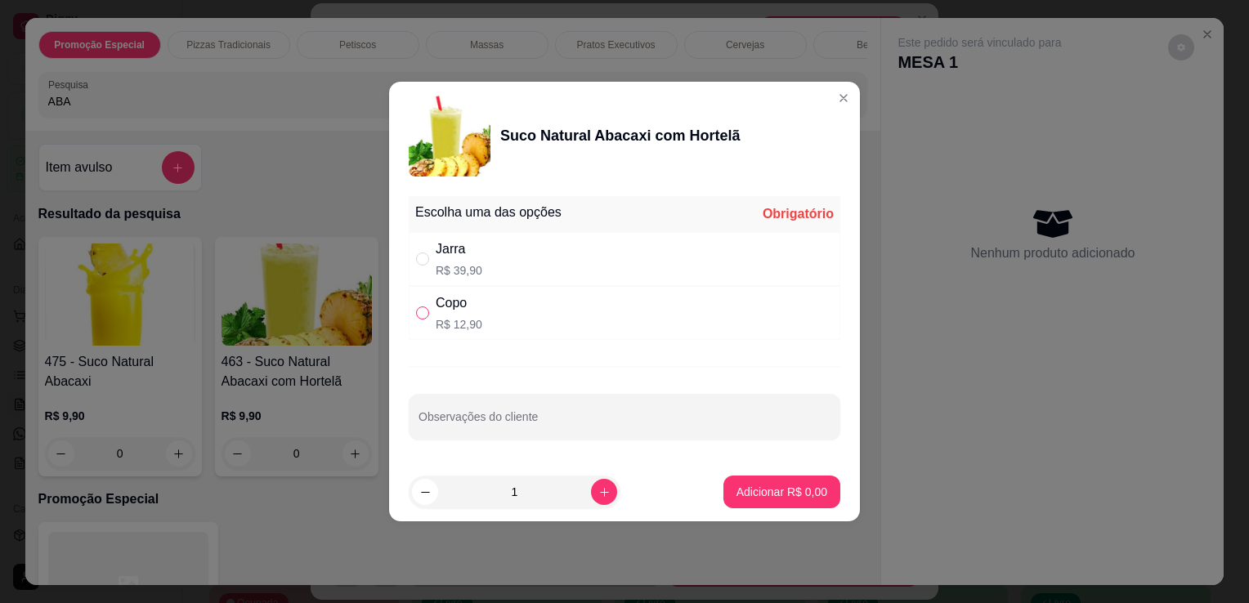
click at [422, 316] on input "" at bounding box center [422, 313] width 13 height 13
radio input "true"
click at [783, 497] on p "Adicionar R$ 12,90" at bounding box center [779, 492] width 95 height 16
type input "1"
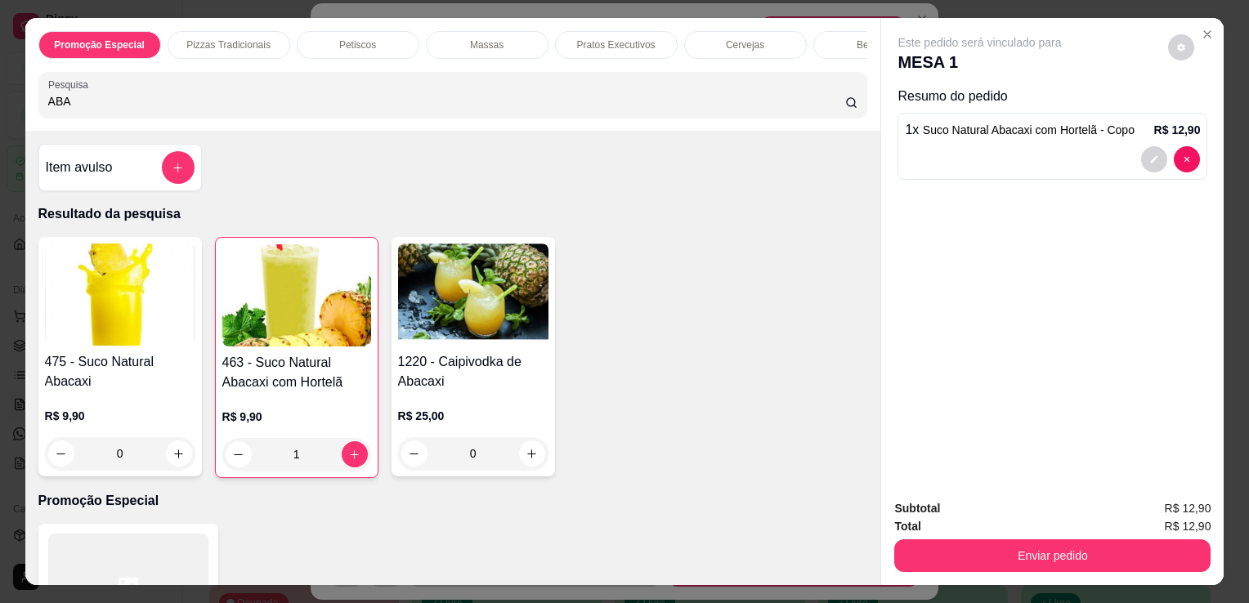
click at [617, 100] on input "ABA" at bounding box center [446, 101] width 797 height 16
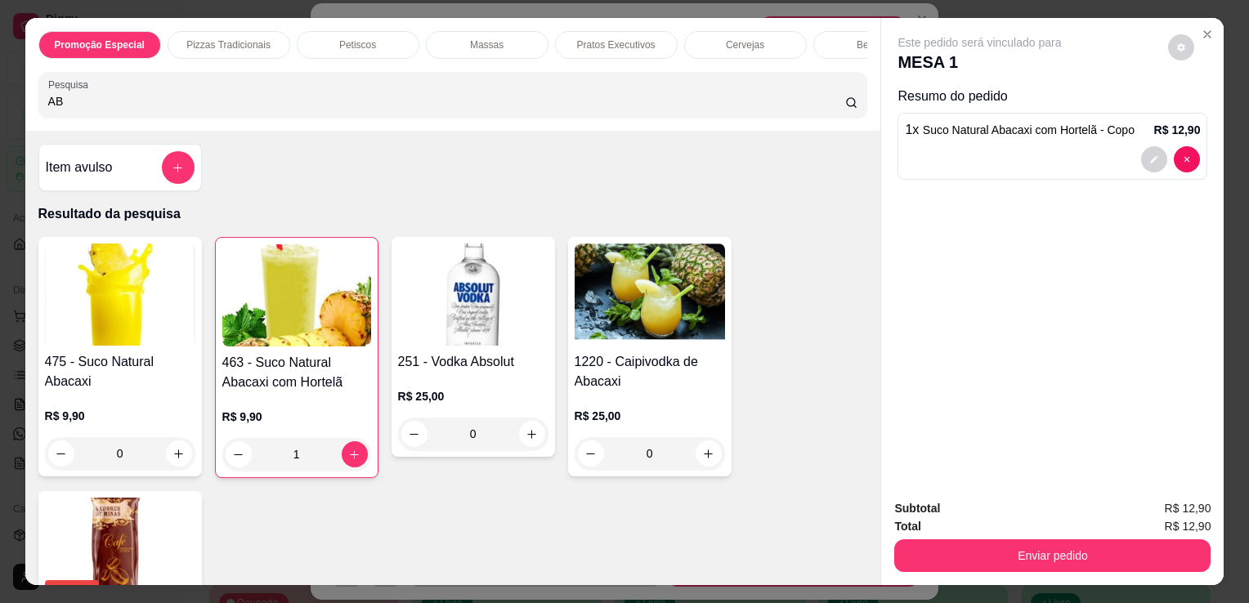
type input "A"
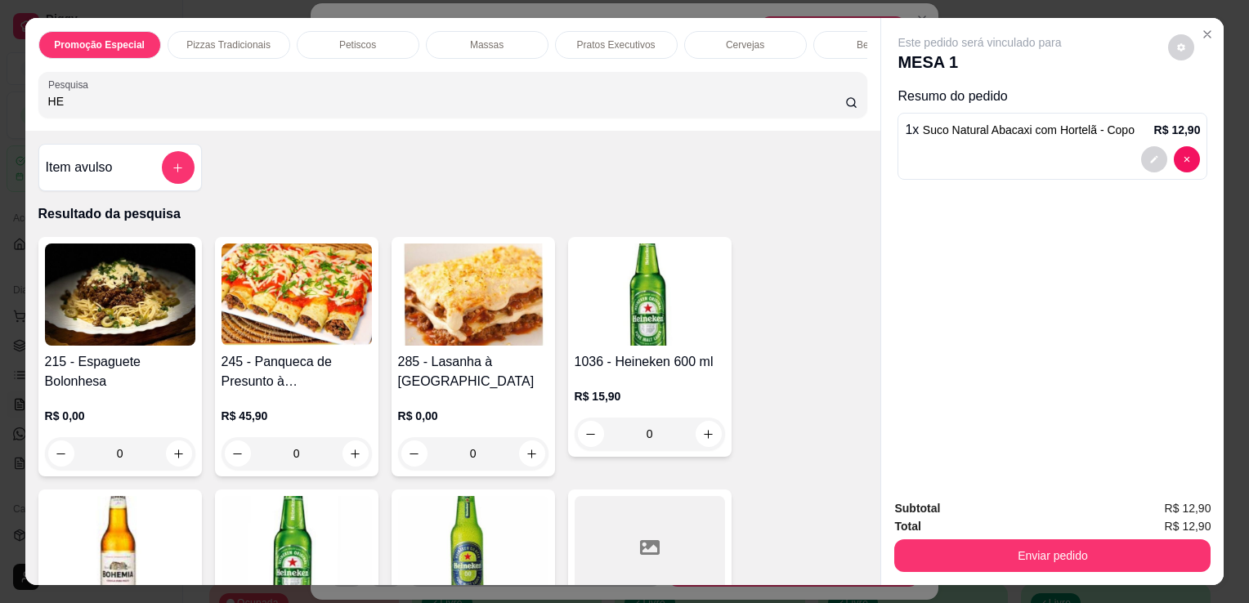
type input "HE"
click at [317, 547] on img at bounding box center [297, 547] width 150 height 102
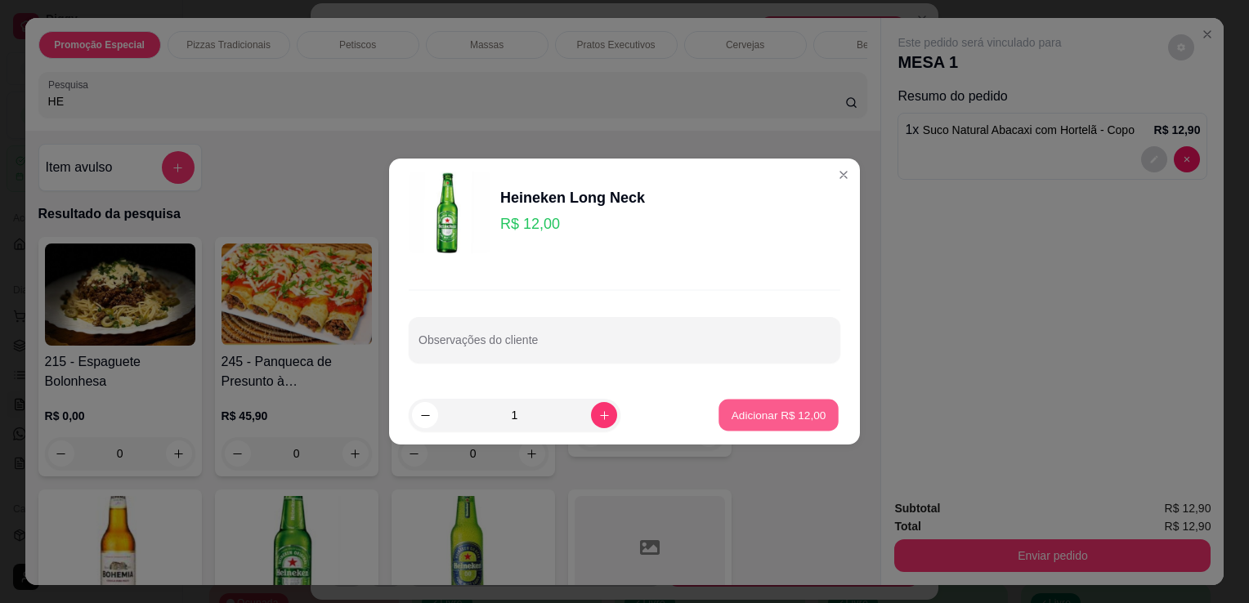
click at [774, 404] on button "Adicionar R$ 12,00" at bounding box center [779, 416] width 120 height 32
type input "1"
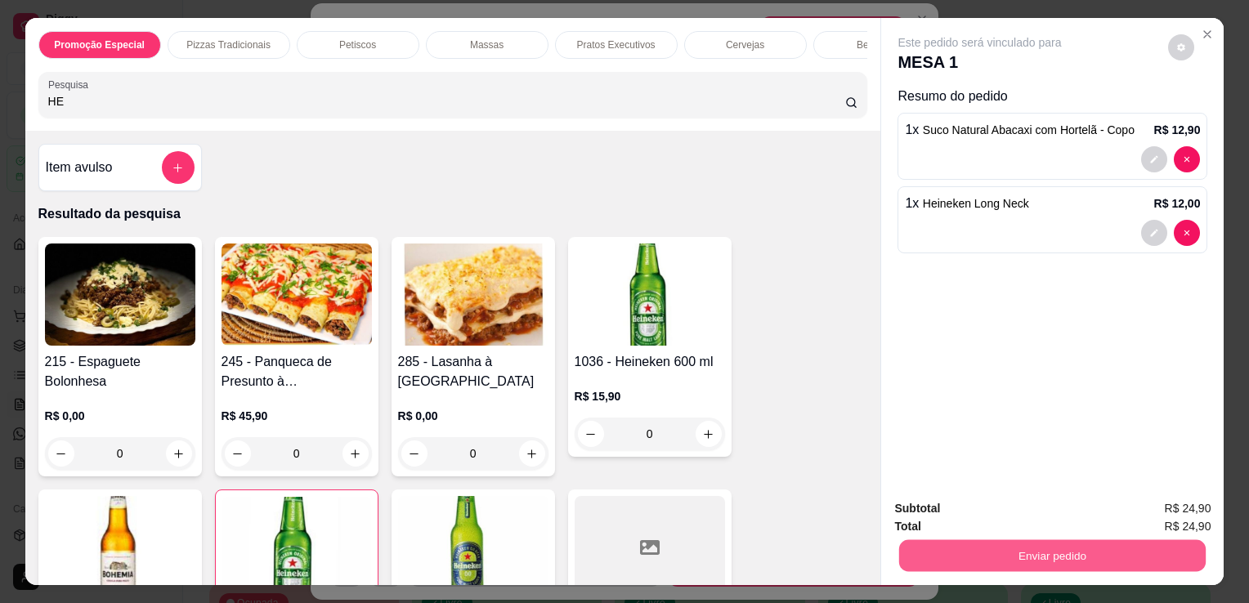
click at [952, 542] on button "Enviar pedido" at bounding box center [1052, 556] width 307 height 32
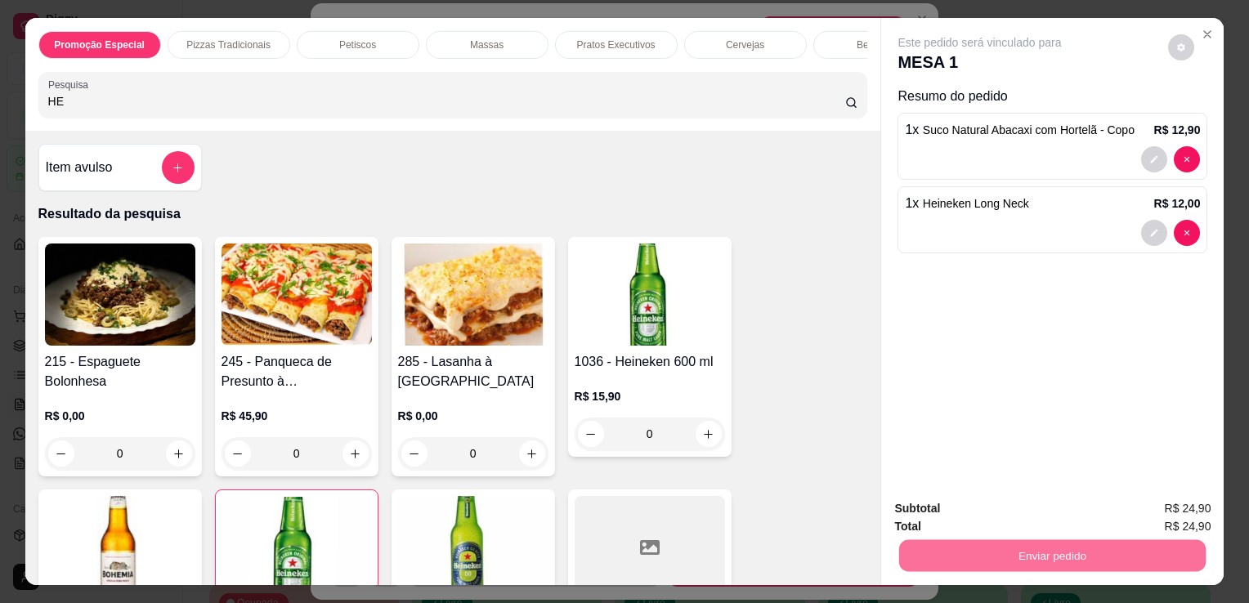
click at [952, 515] on button "Não registrar e enviar pedido" at bounding box center [997, 510] width 172 height 32
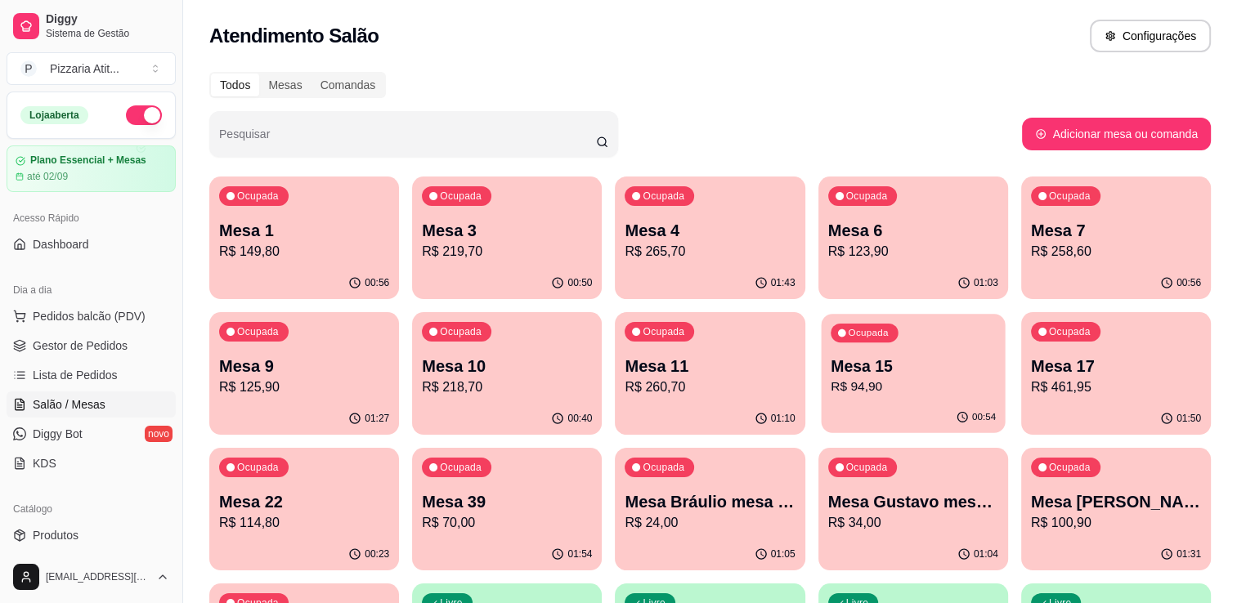
click at [932, 384] on p "R$ 94,90" at bounding box center [913, 387] width 165 height 19
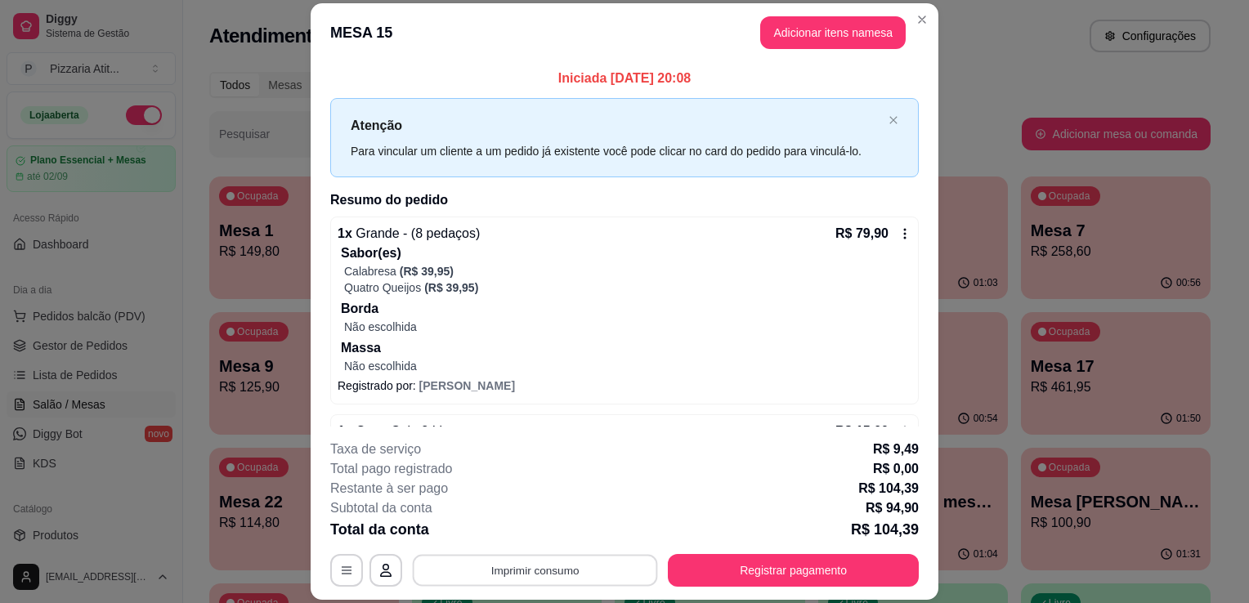
click at [553, 572] on button "Imprimir consumo" at bounding box center [535, 571] width 245 height 32
click at [553, 528] on button "IMPRESSORA" at bounding box center [534, 533] width 114 height 25
click at [795, 561] on button "Registrar pagamento" at bounding box center [794, 571] width 244 height 32
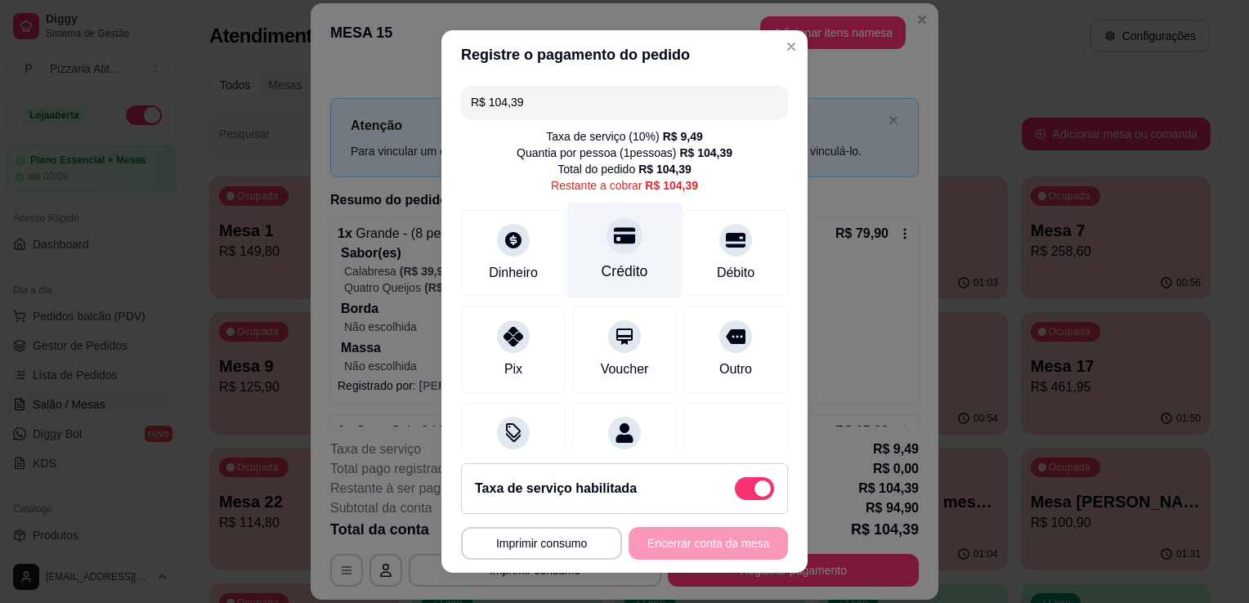
click at [618, 271] on div "Crédito" at bounding box center [625, 271] width 47 height 21
type input "R$ 0,00"
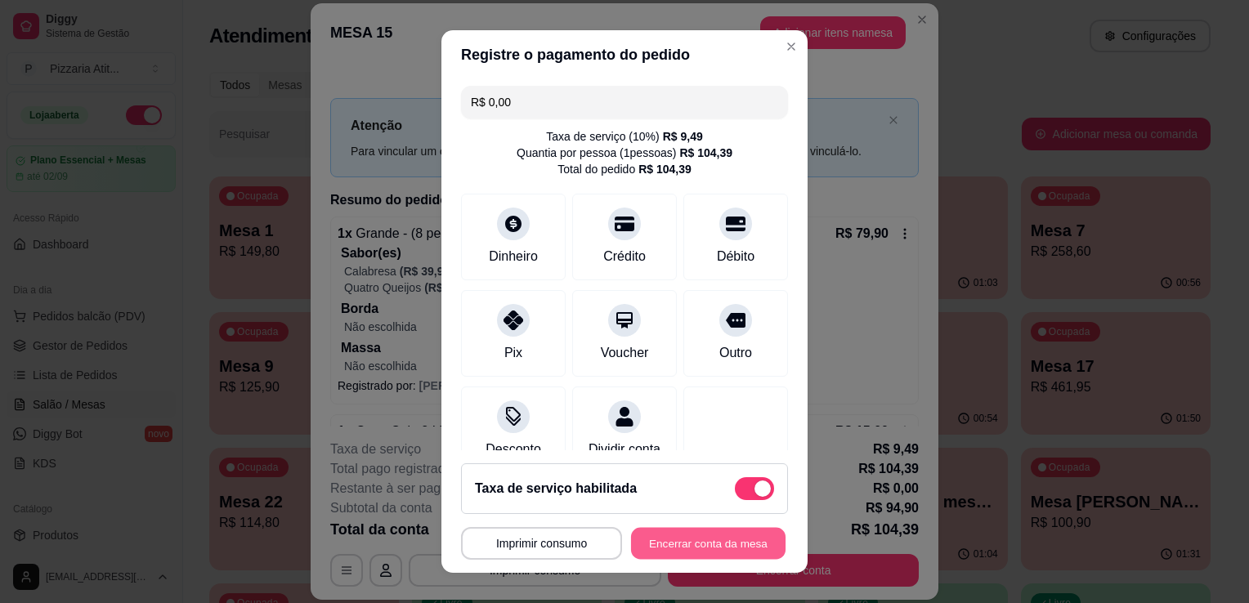
click at [713, 549] on button "Encerrar conta da mesa" at bounding box center [708, 544] width 155 height 32
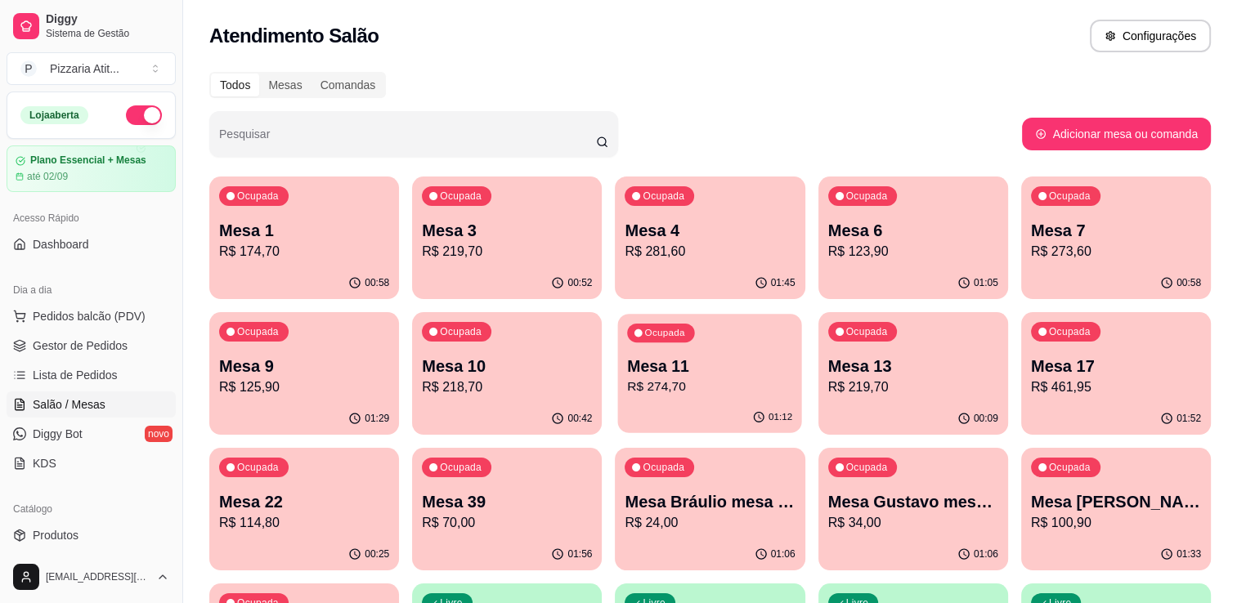
click at [714, 399] on div "Ocupada Mesa 11 R$ 274,70" at bounding box center [710, 358] width 184 height 88
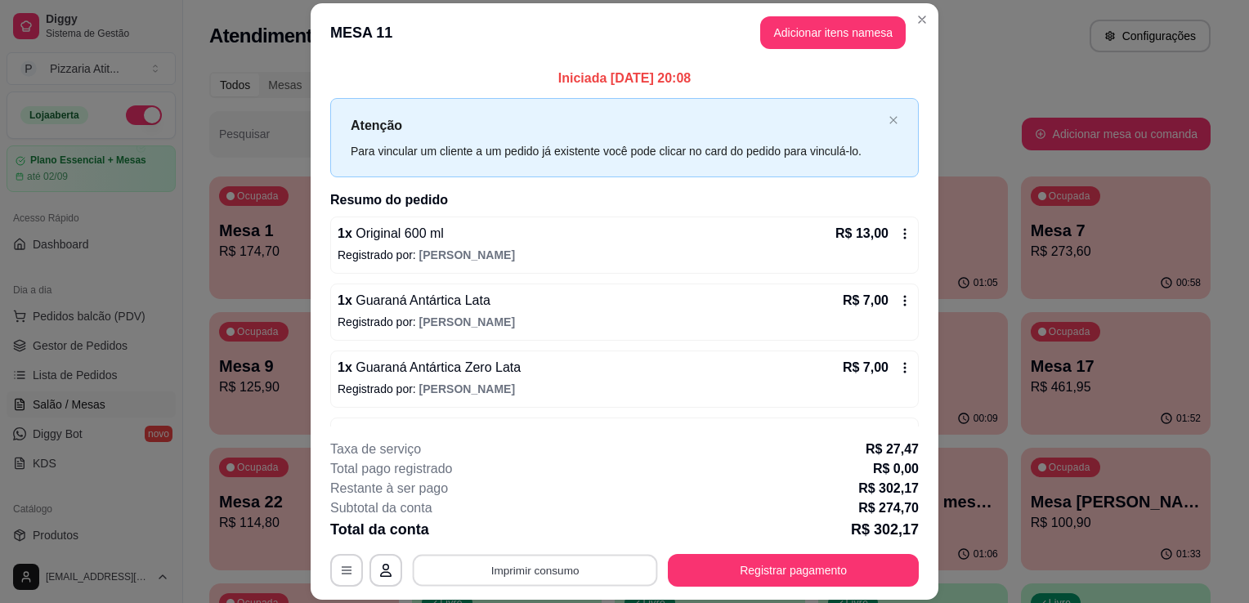
click at [592, 572] on button "Imprimir consumo" at bounding box center [535, 571] width 245 height 32
click at [555, 532] on button "IMPRESSORA" at bounding box center [534, 533] width 114 height 25
click at [740, 567] on button "Registrar pagamento" at bounding box center [793, 570] width 251 height 33
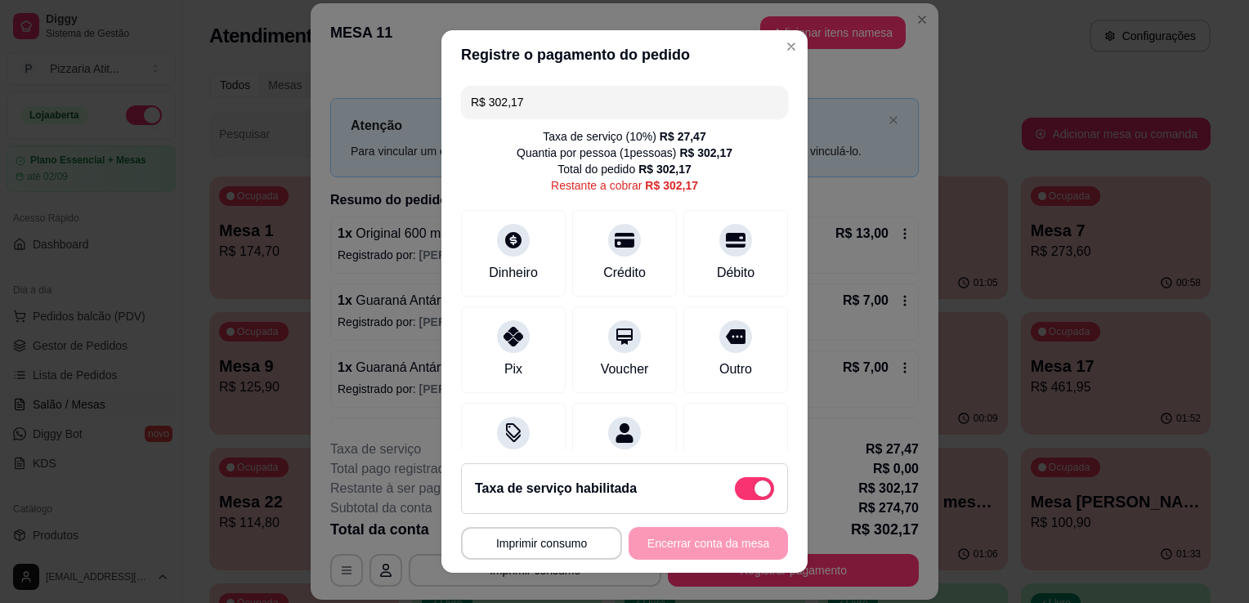
click at [643, 88] on input "R$ 302,17" at bounding box center [624, 102] width 307 height 33
click at [590, 284] on div "Crédito" at bounding box center [624, 251] width 115 height 96
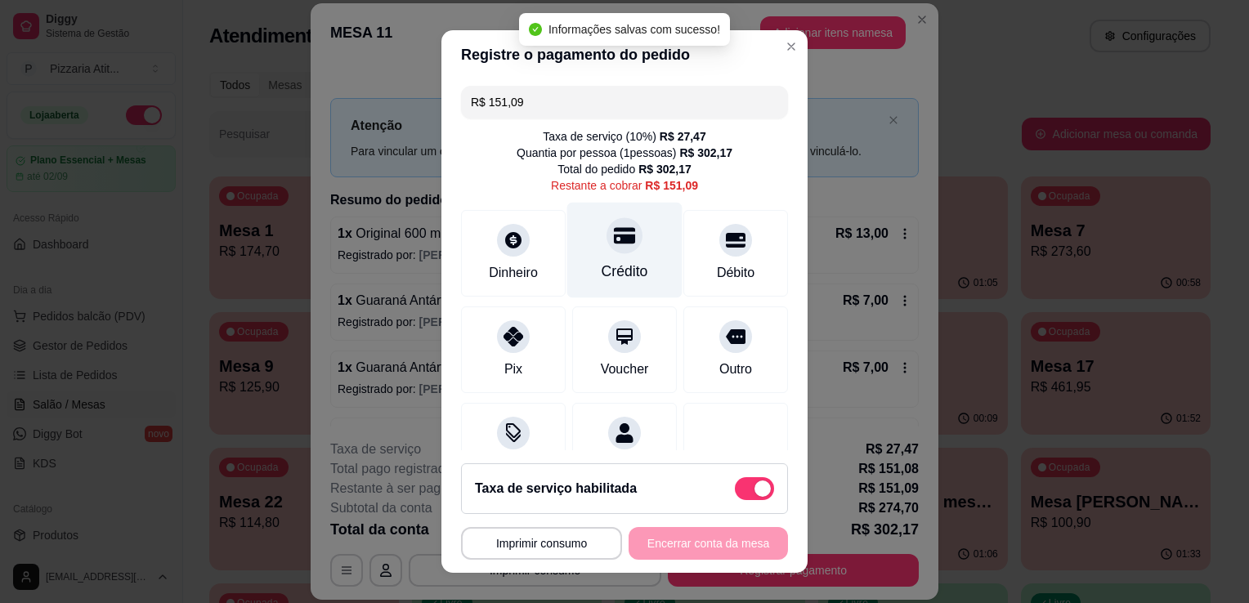
click at [590, 284] on div "Crédito" at bounding box center [624, 251] width 115 height 96
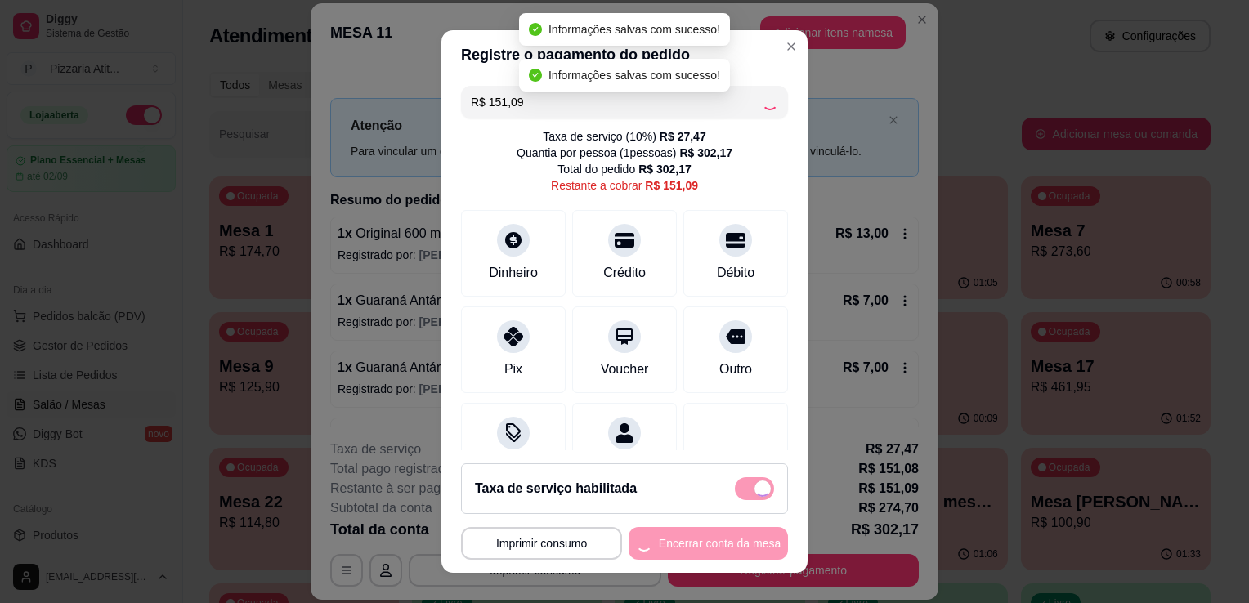
type input "R$ 0,00"
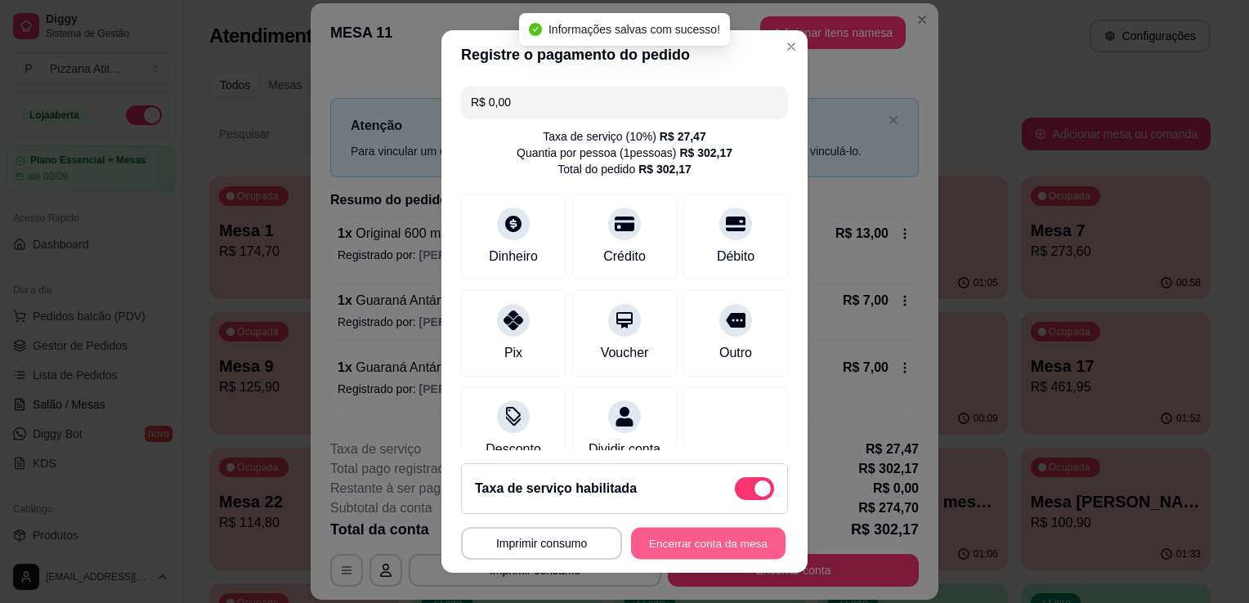
click at [667, 543] on button "Encerrar conta da mesa" at bounding box center [708, 544] width 155 height 32
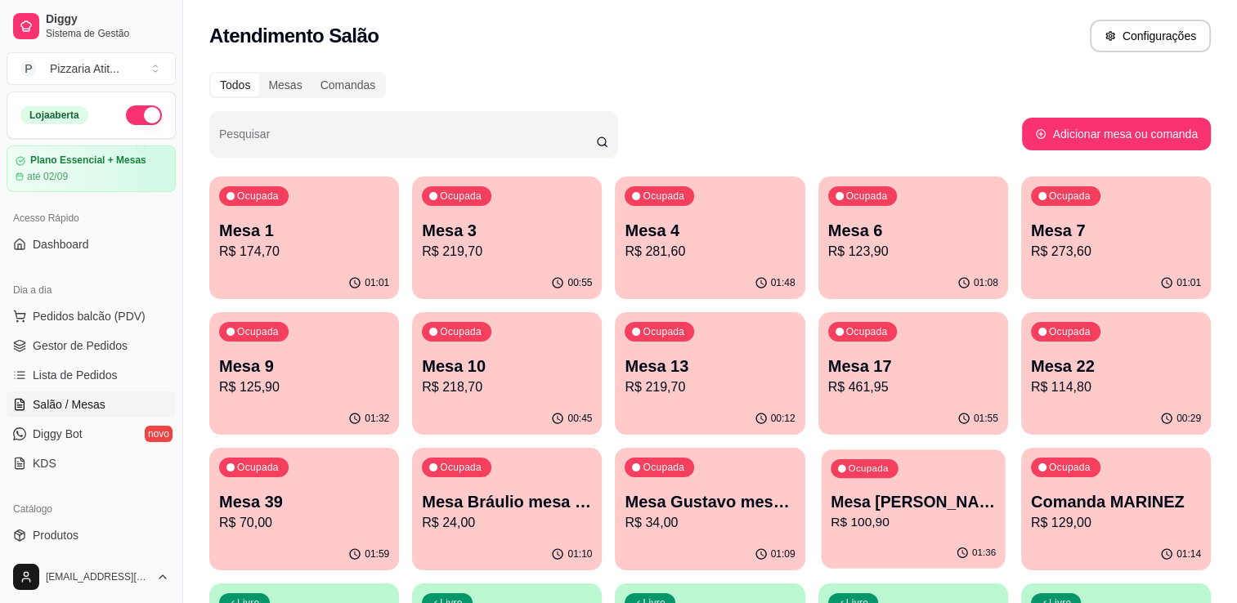
click at [946, 507] on p "Mesa [PERSON_NAME]" at bounding box center [913, 502] width 165 height 22
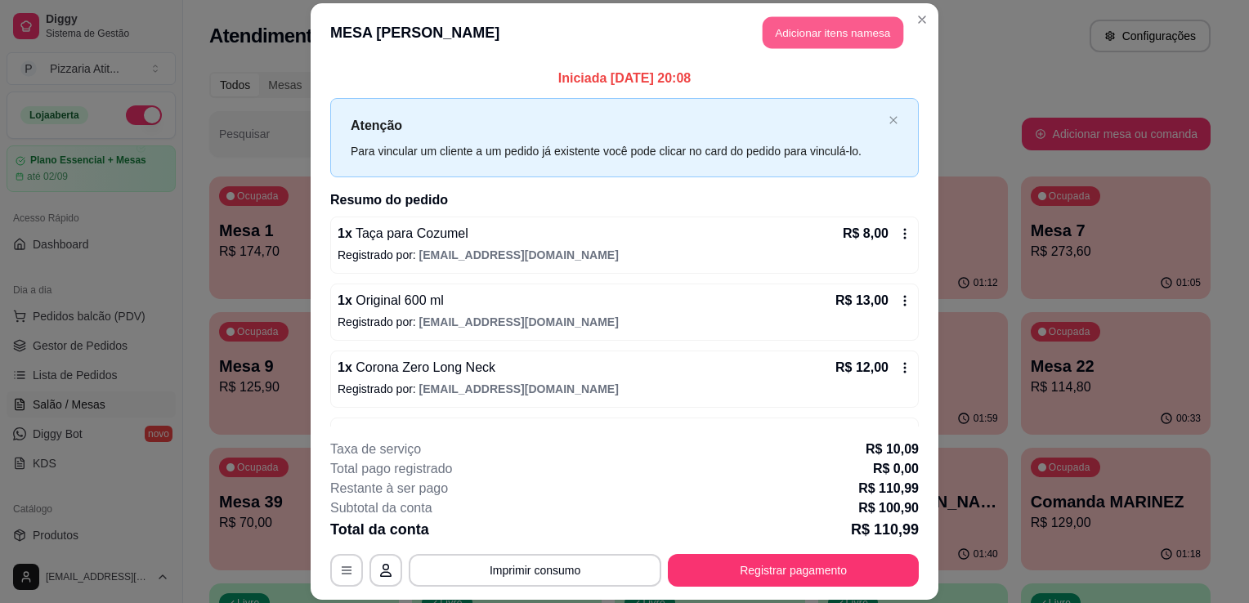
click at [773, 30] on button "Adicionar itens na mesa" at bounding box center [833, 32] width 141 height 32
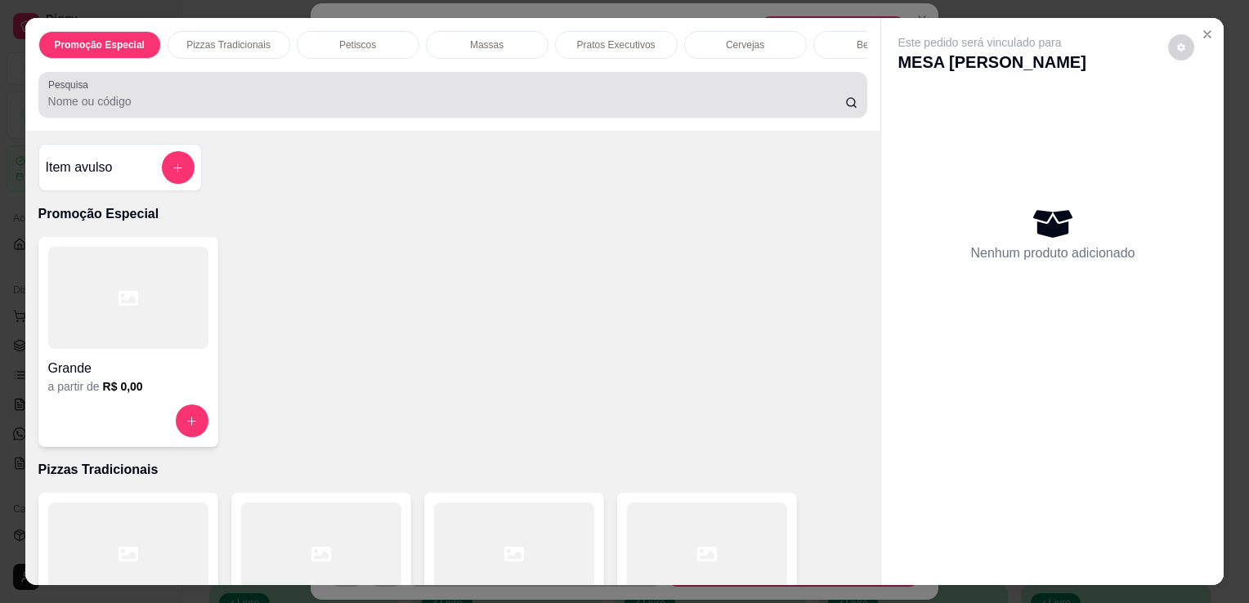
click at [435, 97] on div at bounding box center [453, 94] width 810 height 33
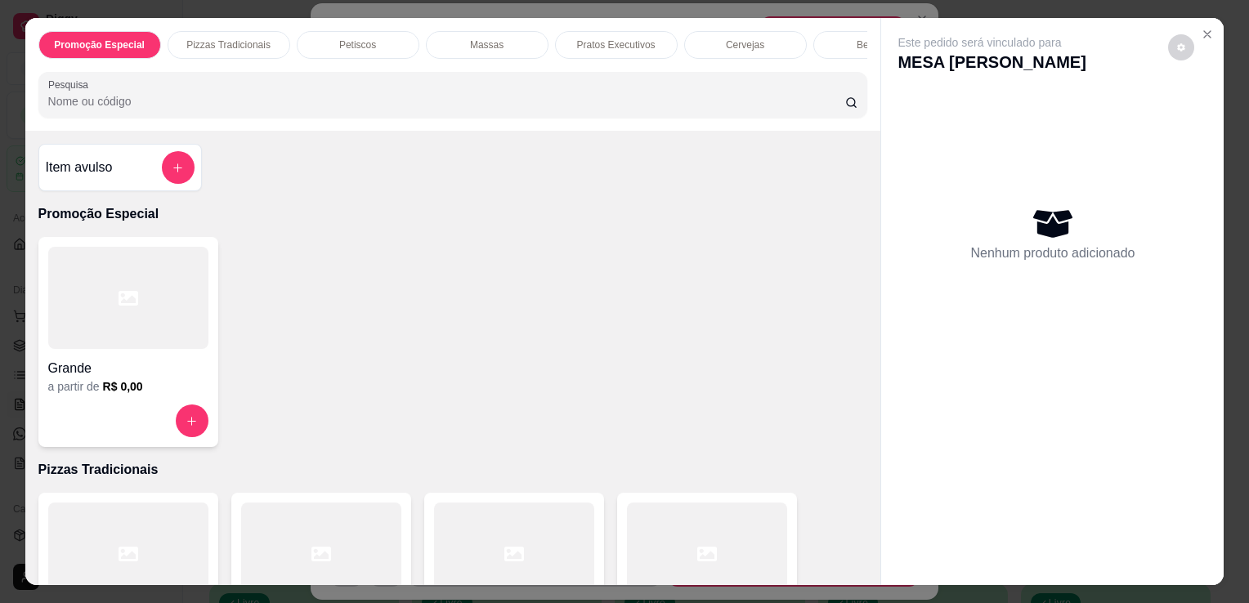
type input "P"
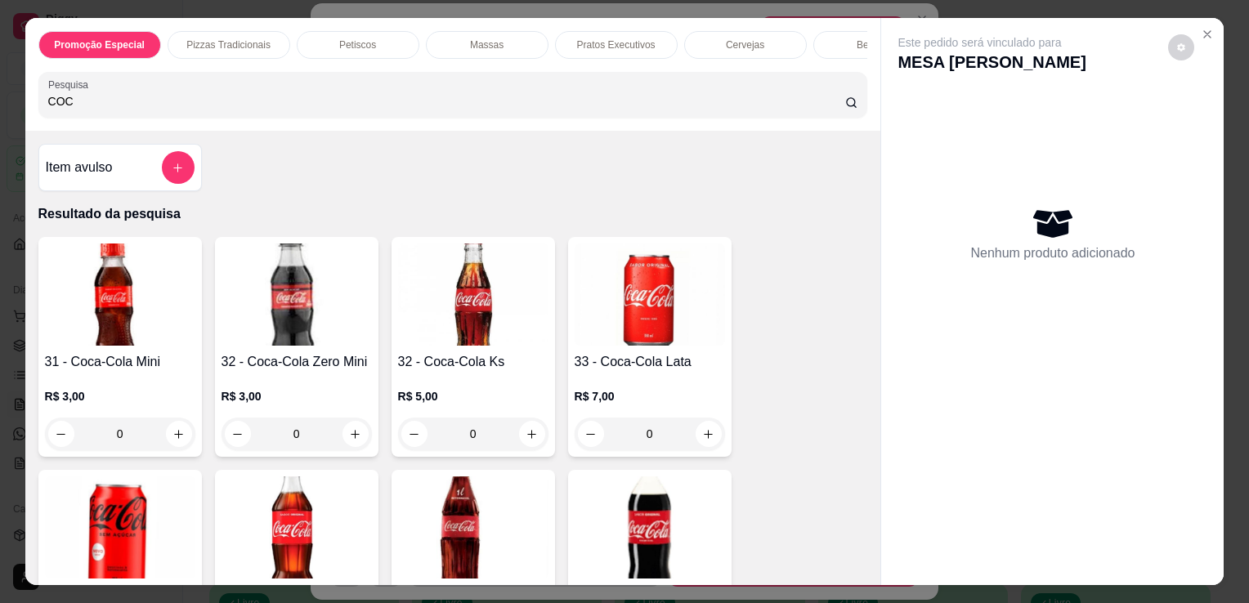
type input "COC"
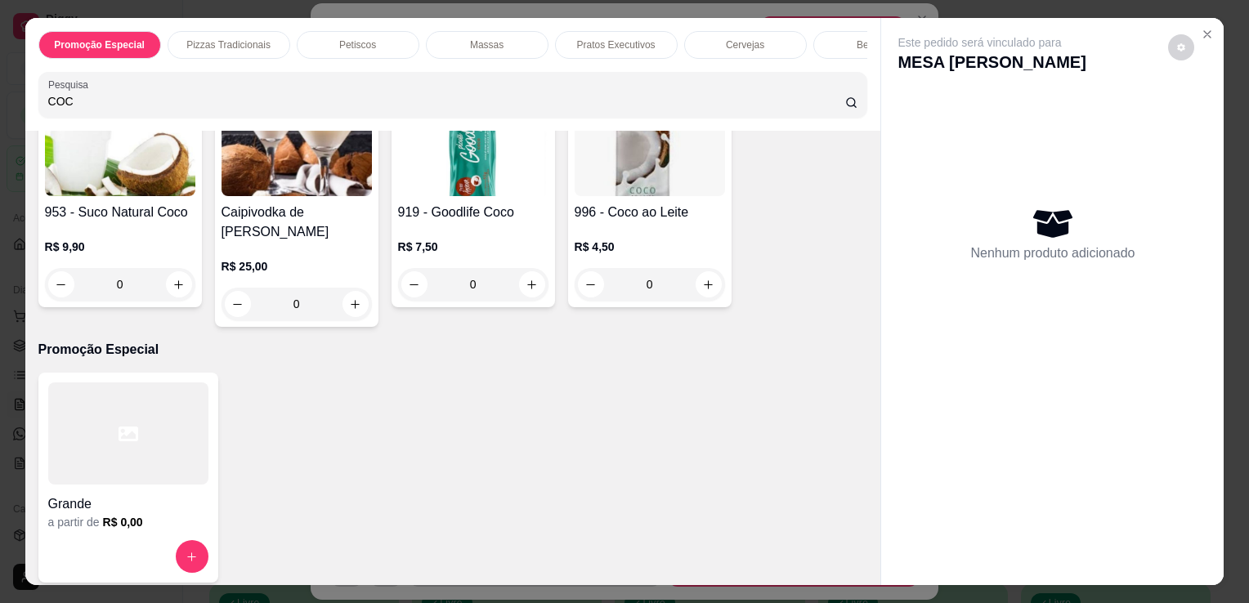
scroll to position [373, 0]
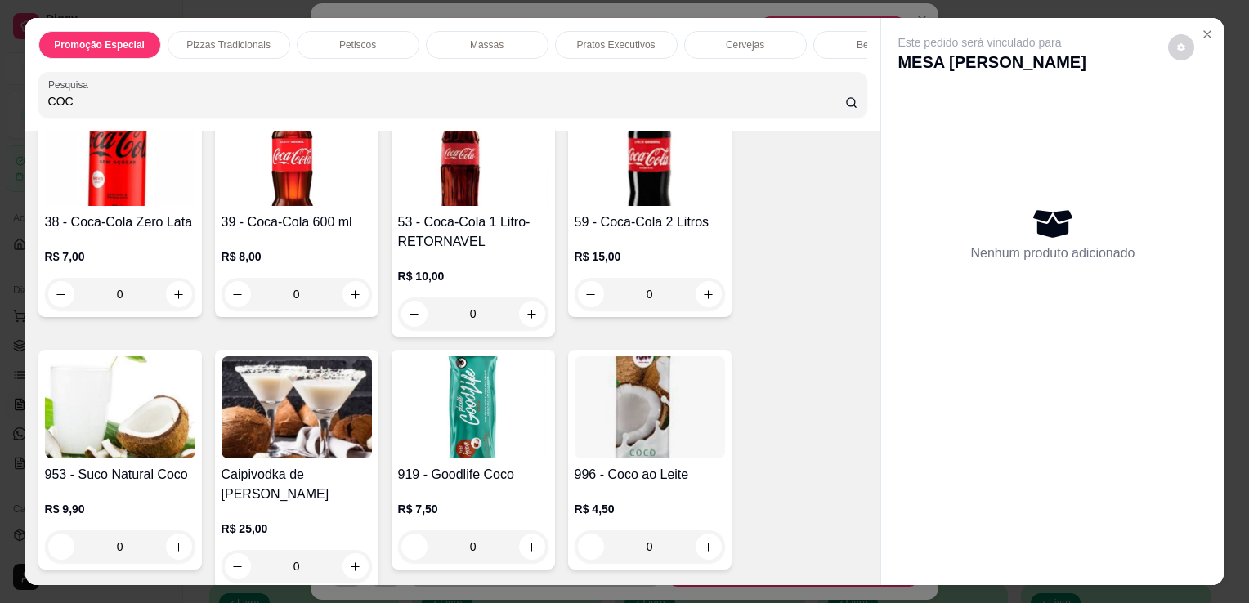
click at [620, 444] on img at bounding box center [650, 407] width 150 height 102
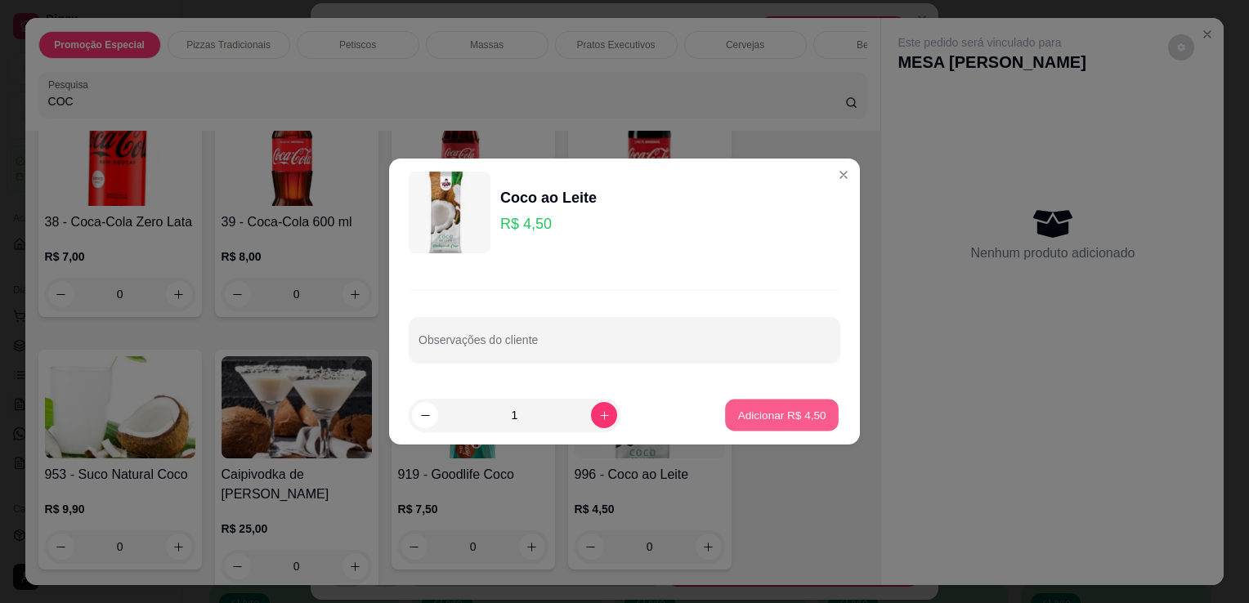
click at [795, 423] on button "Adicionar R$ 4,50" at bounding box center [782, 416] width 114 height 32
type input "1"
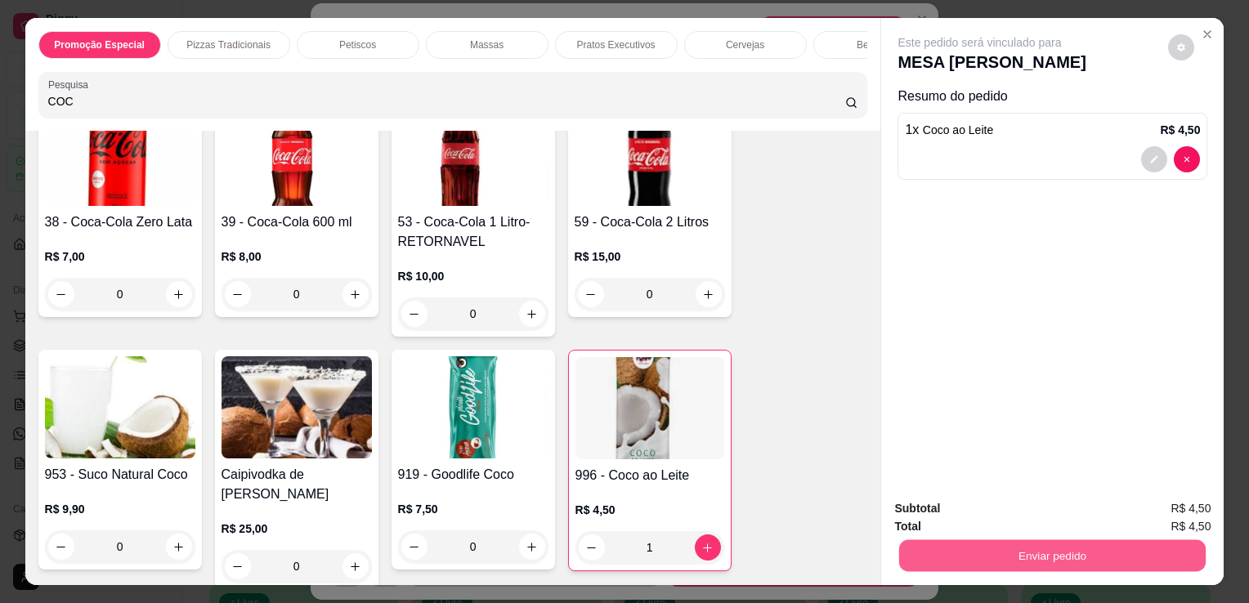
click at [968, 549] on button "Enviar pedido" at bounding box center [1052, 556] width 307 height 32
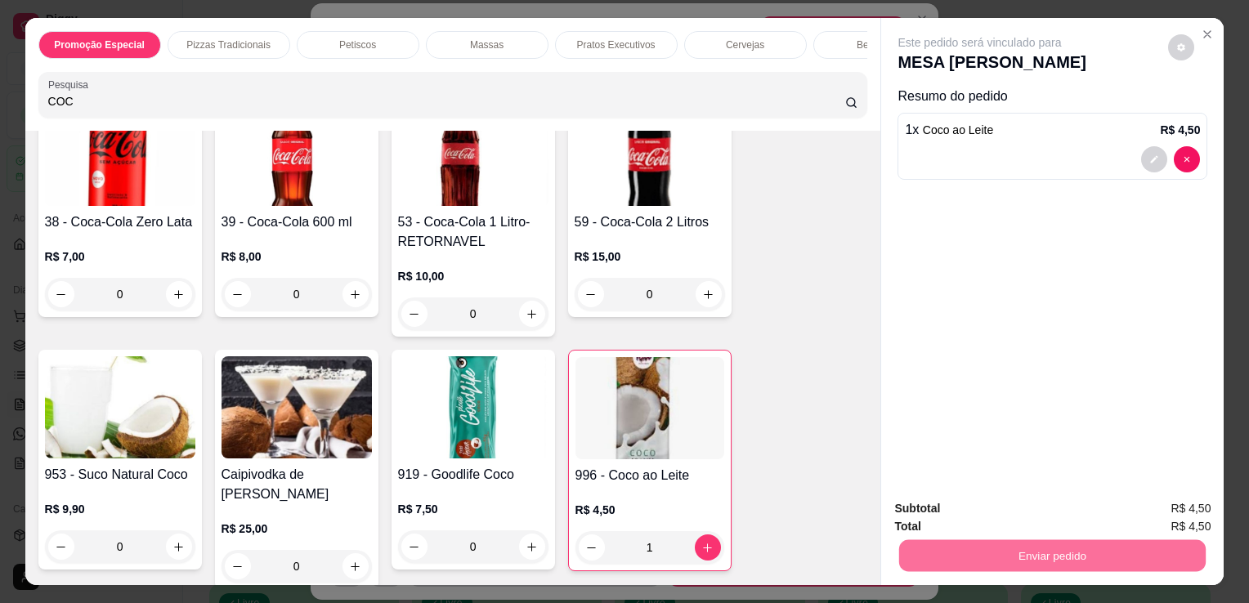
click at [974, 523] on button "Não registrar e enviar pedido" at bounding box center [998, 510] width 165 height 30
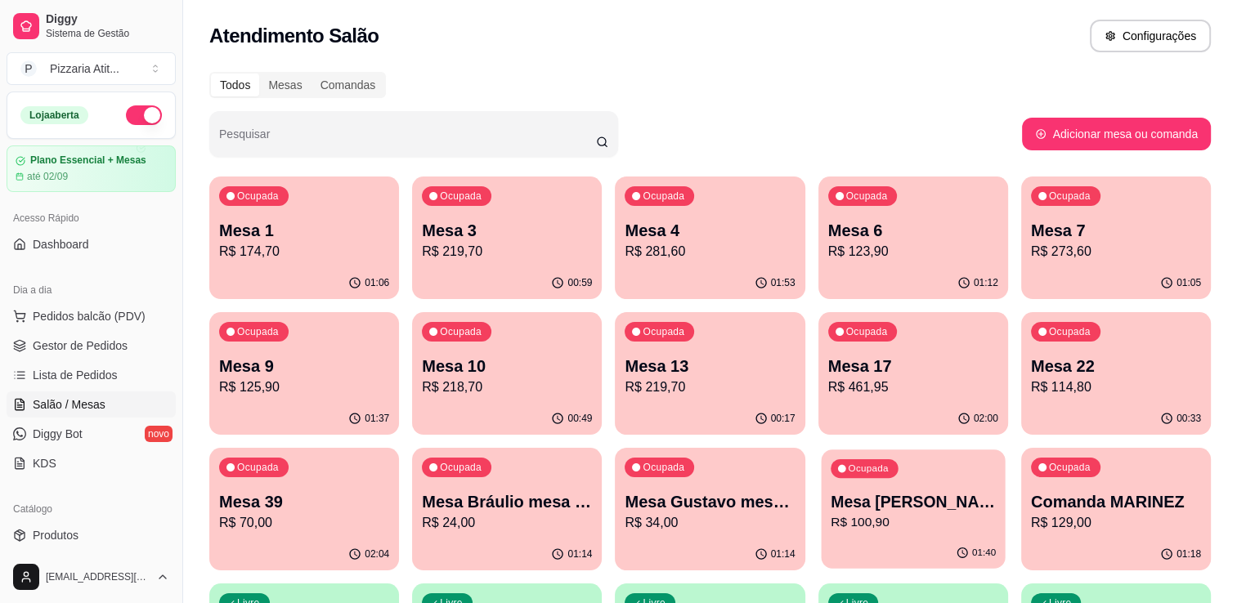
click at [925, 522] on p "R$ 100,90" at bounding box center [913, 522] width 165 height 19
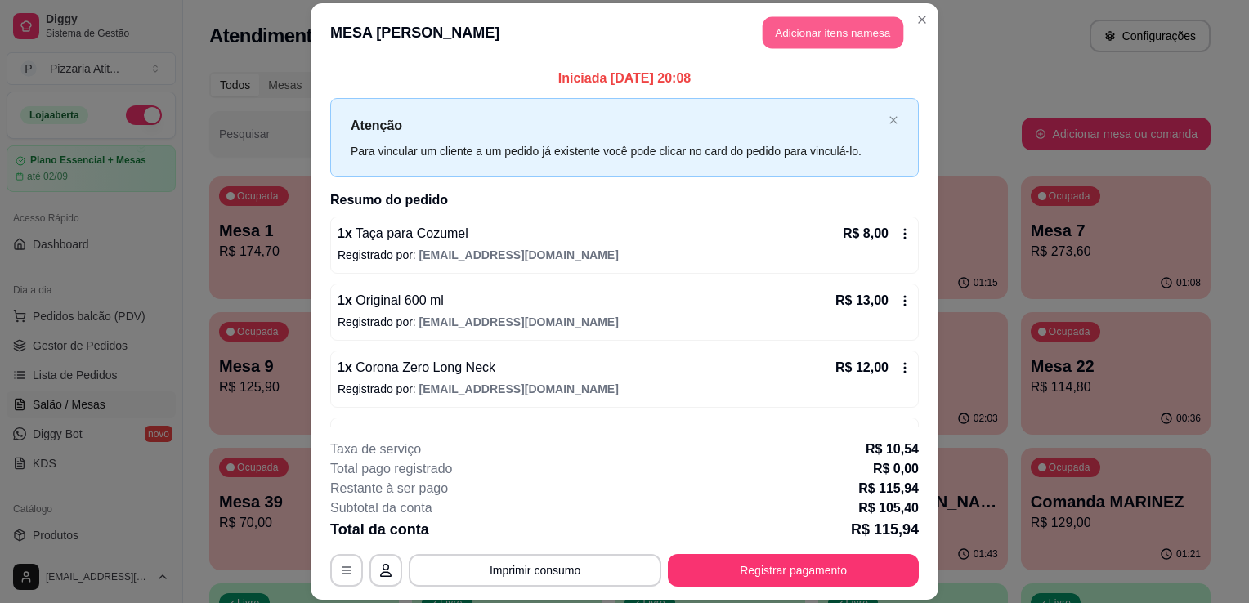
click at [840, 47] on button "Adicionar itens na mesa" at bounding box center [833, 32] width 141 height 32
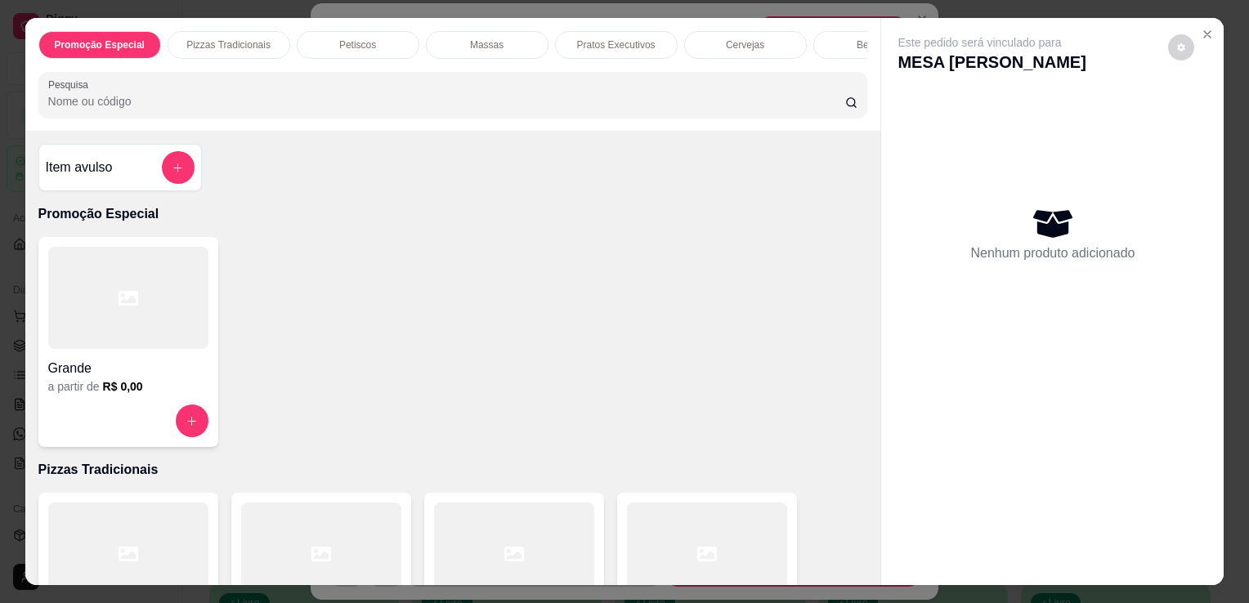
click at [641, 74] on div "Promoção Especial Pizzas Tradicionais Petiscos Massas Pratos Executivos Cerveja…" at bounding box center [453, 74] width 856 height 113
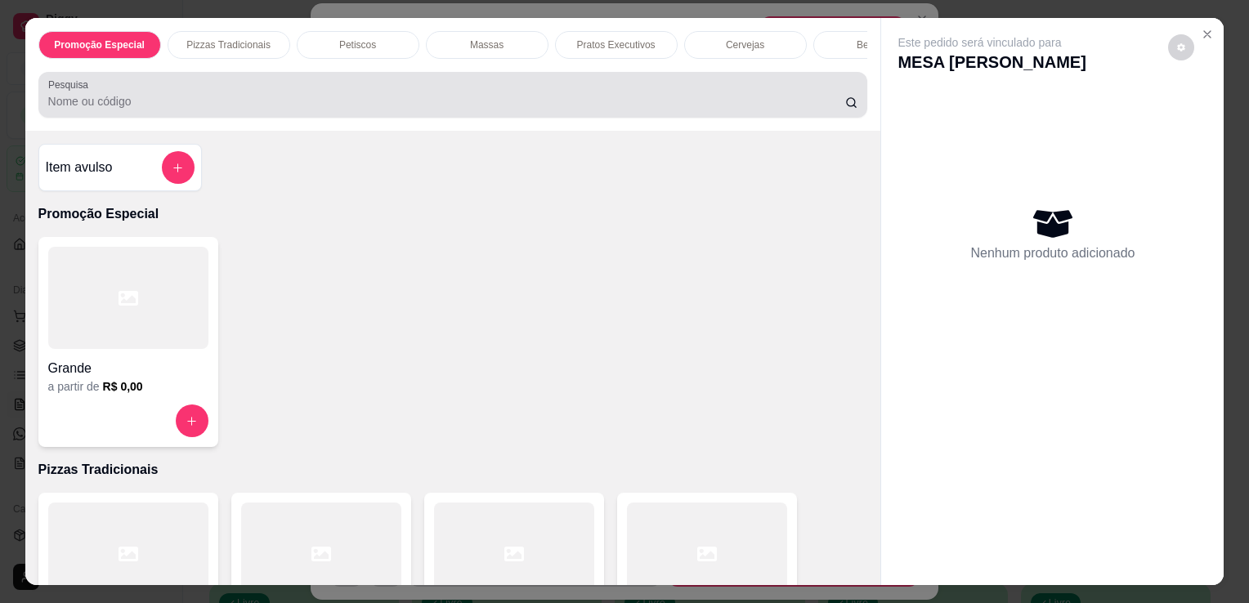
drag, startPoint x: 641, startPoint y: 74, endPoint x: 630, endPoint y: 96, distance: 24.5
click at [630, 96] on div "Promoção Especial Pizzas Tradicionais Petiscos Massas Pratos Executivos Cerveja…" at bounding box center [453, 74] width 856 height 113
click at [630, 96] on div at bounding box center [453, 94] width 810 height 33
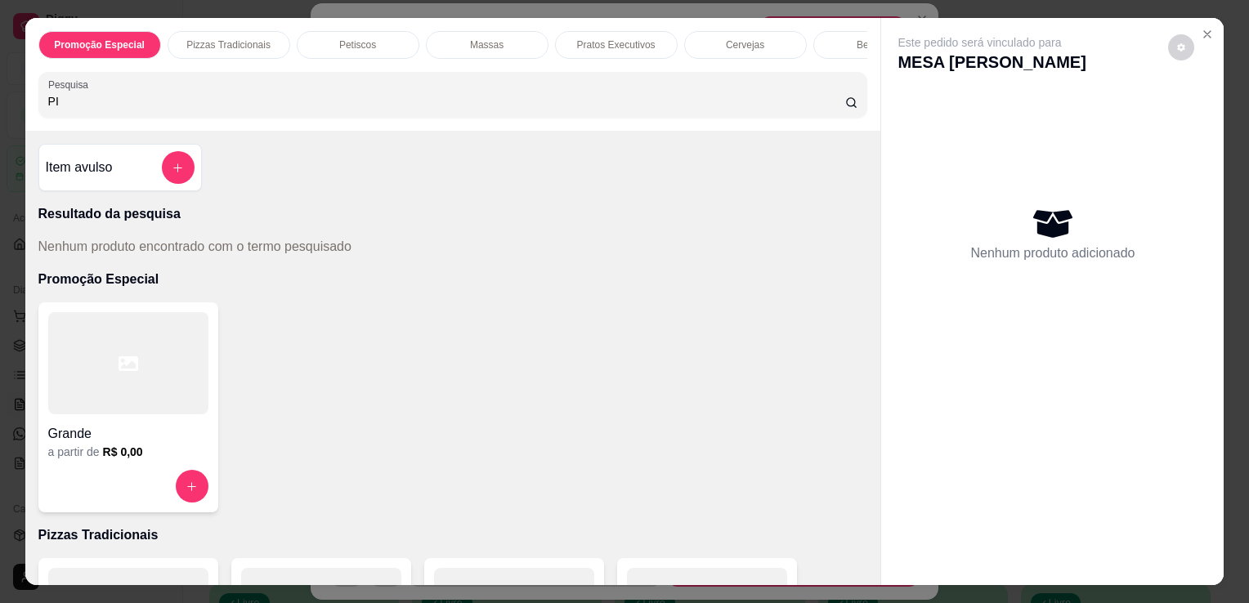
type input "P"
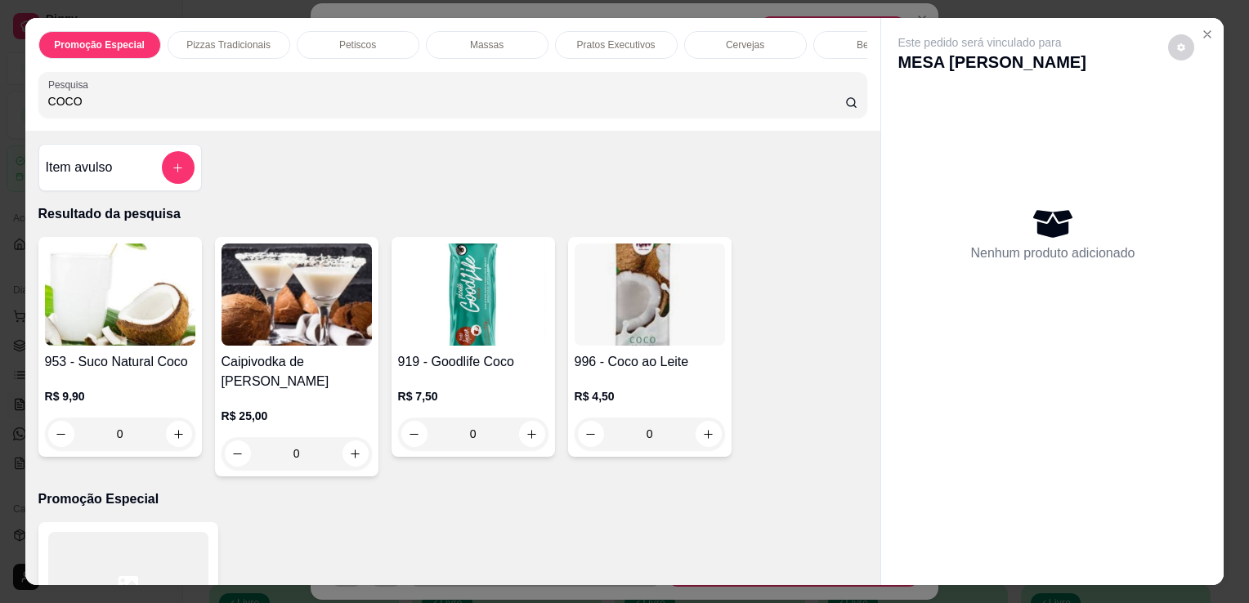
type input "COCO"
click at [634, 309] on img at bounding box center [650, 295] width 150 height 102
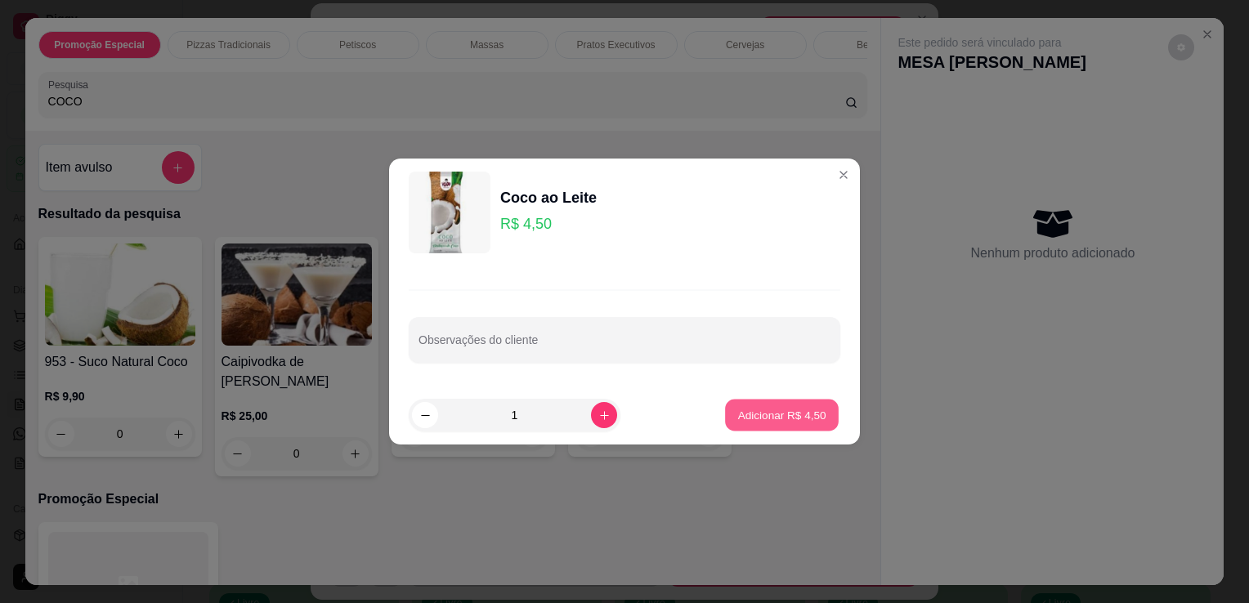
click at [772, 414] on p "Adicionar R$ 4,50" at bounding box center [781, 415] width 88 height 16
type input "1"
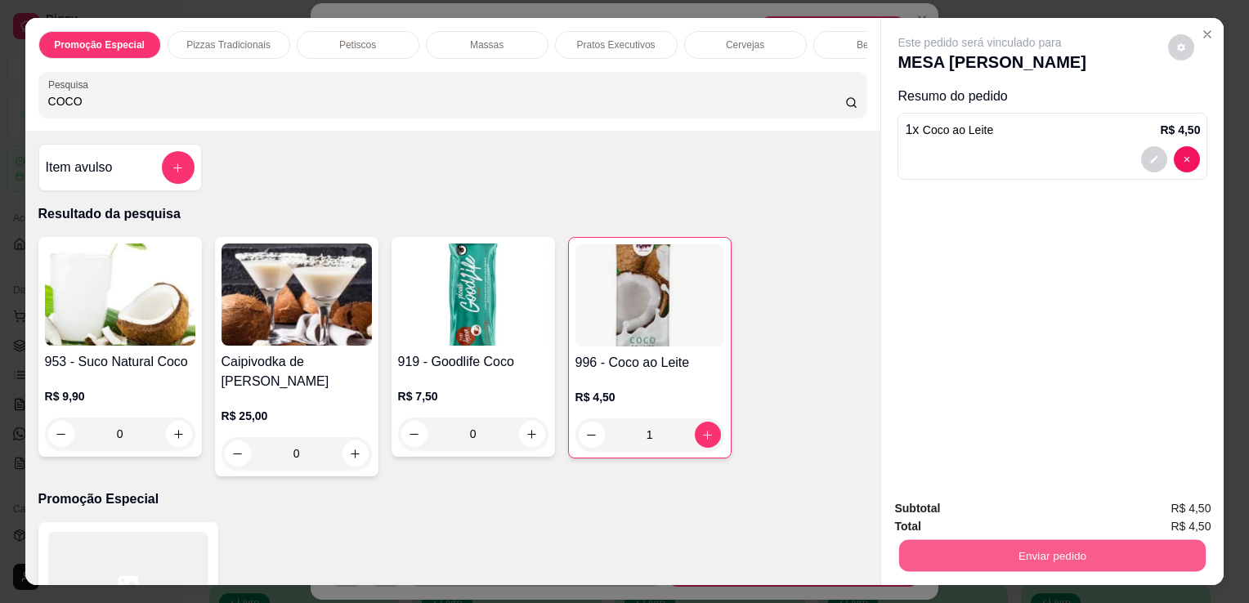
click at [1043, 554] on button "Enviar pedido" at bounding box center [1052, 556] width 307 height 32
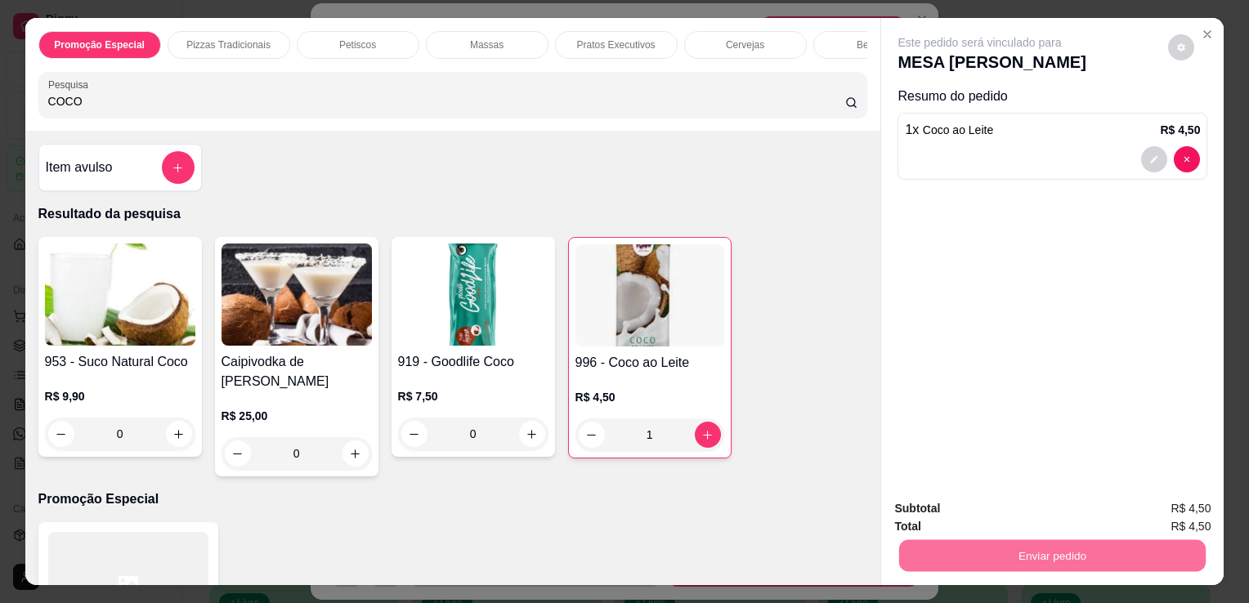
click at [1027, 498] on button "Não registrar e enviar pedido" at bounding box center [998, 510] width 165 height 30
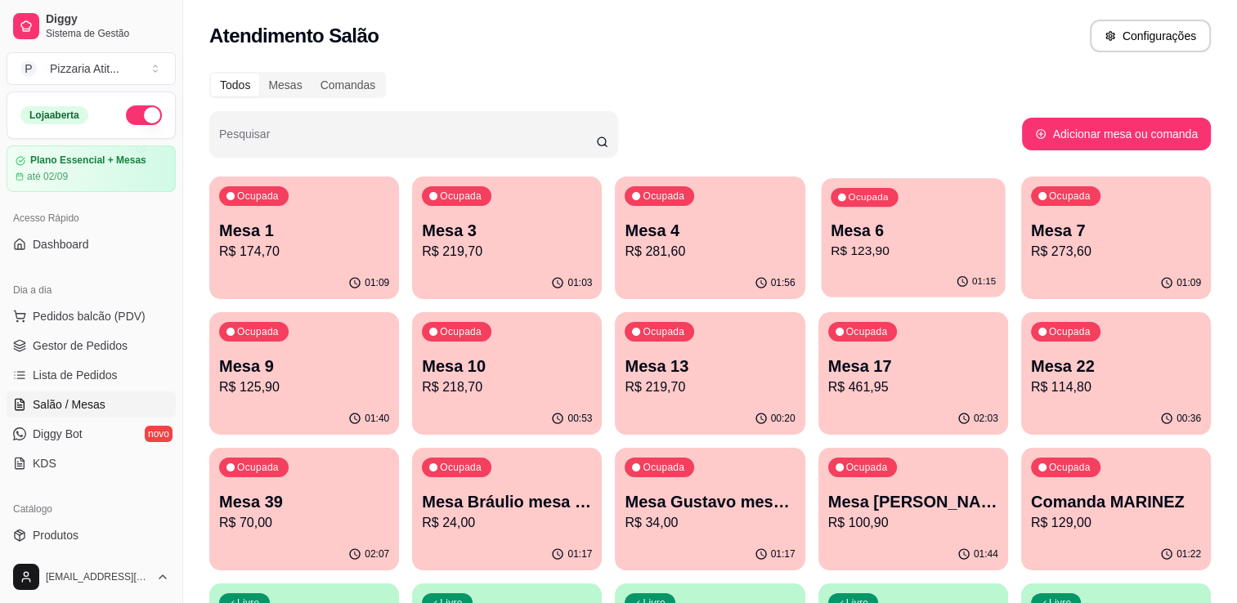
click at [867, 259] on p "R$ 123,90" at bounding box center [913, 251] width 165 height 19
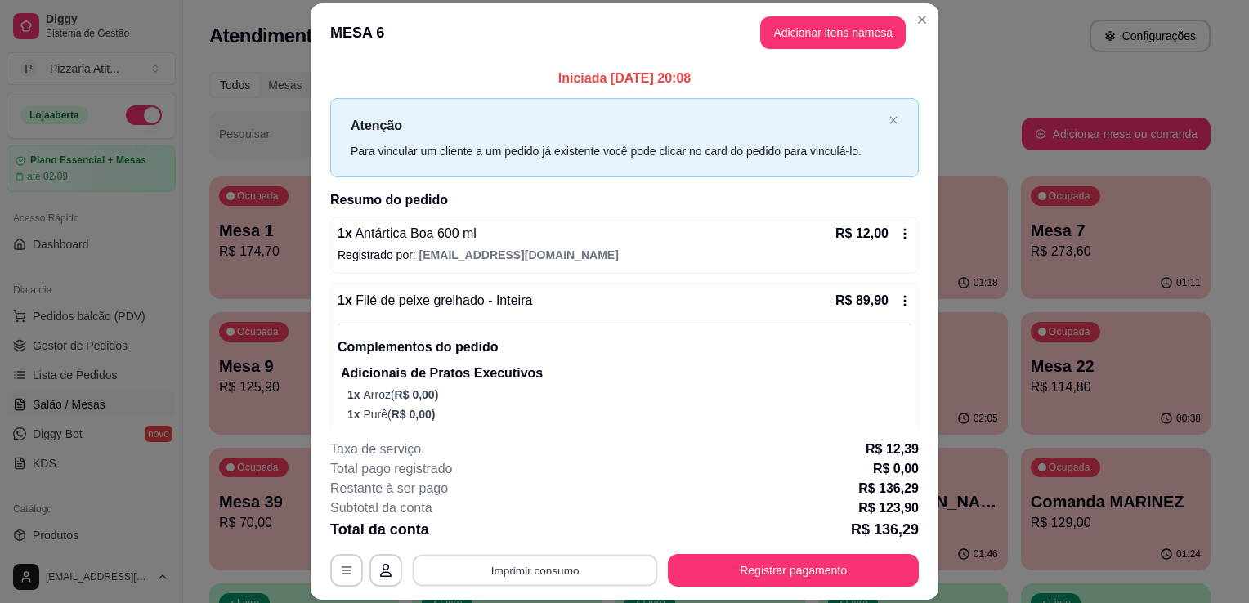
click at [607, 569] on button "Imprimir consumo" at bounding box center [535, 571] width 245 height 32
click at [567, 538] on button "IMPRESSORA" at bounding box center [534, 533] width 114 height 25
click at [692, 579] on button "Registrar pagamento" at bounding box center [794, 571] width 244 height 32
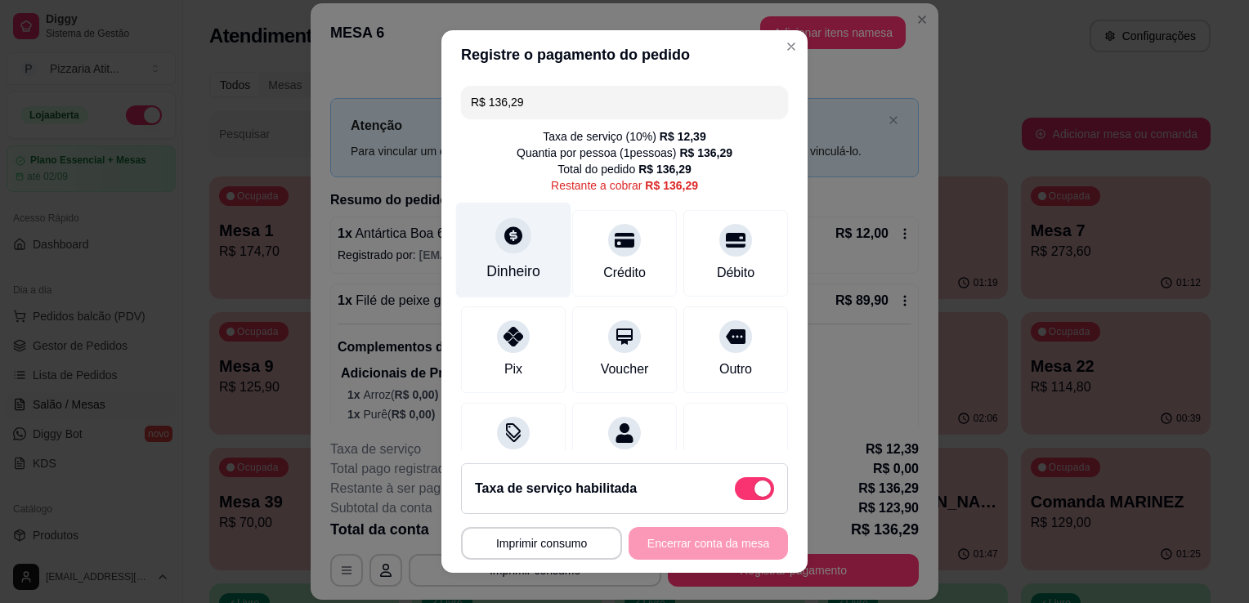
click at [506, 276] on div "Dinheiro" at bounding box center [513, 271] width 54 height 21
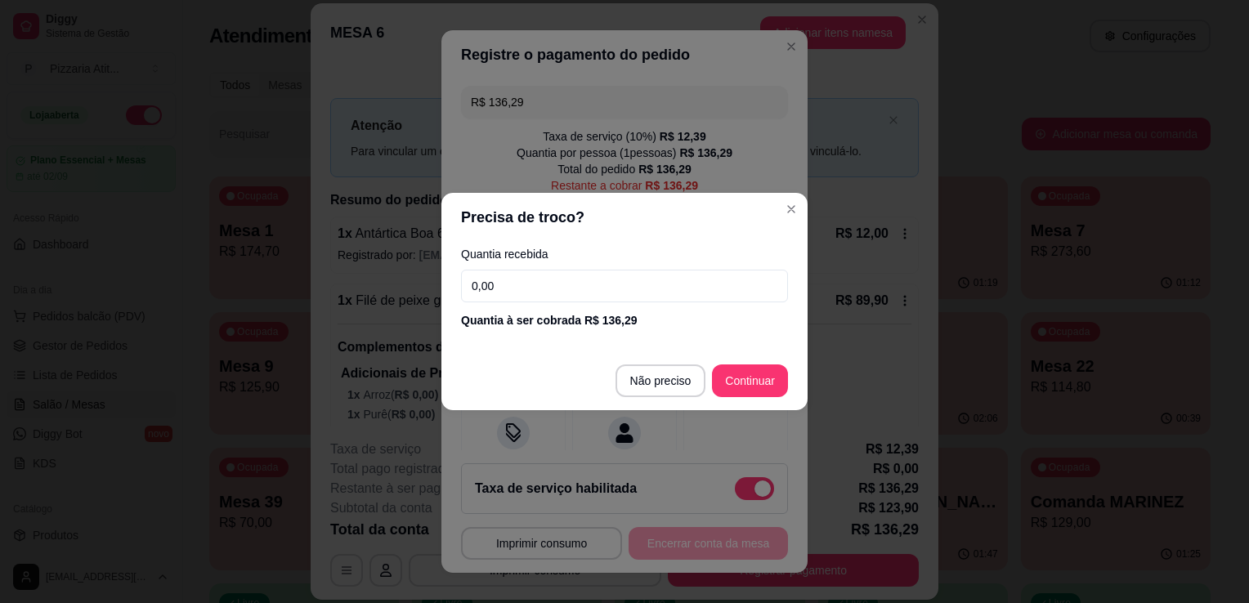
click at [506, 276] on input "0,00" at bounding box center [624, 286] width 327 height 33
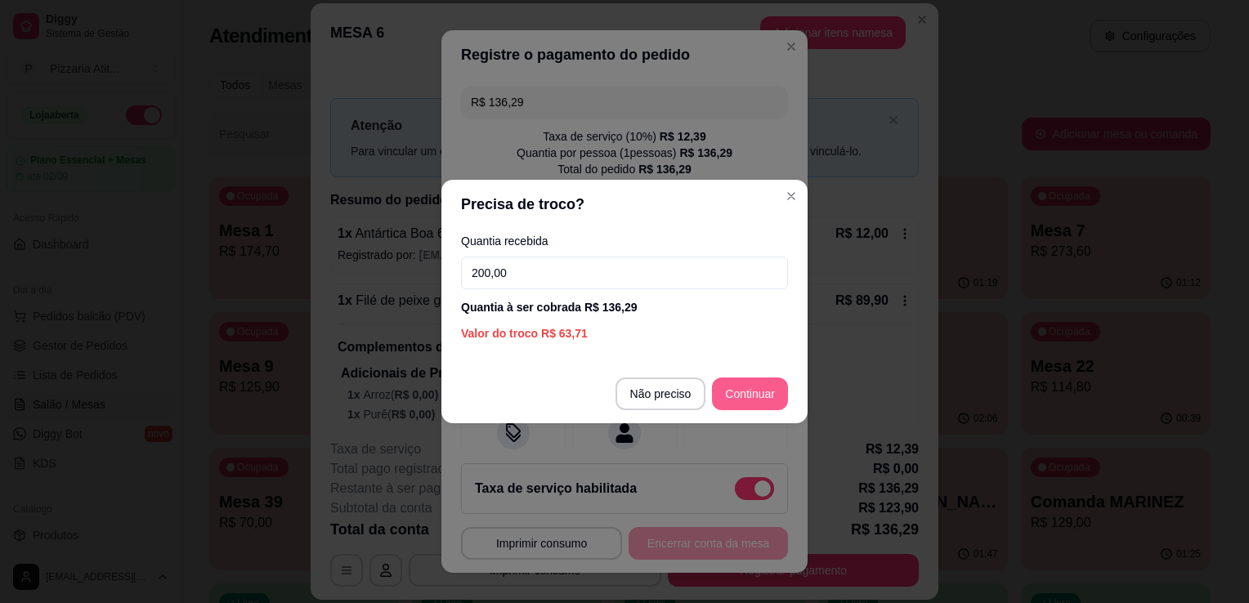
type input "200,00"
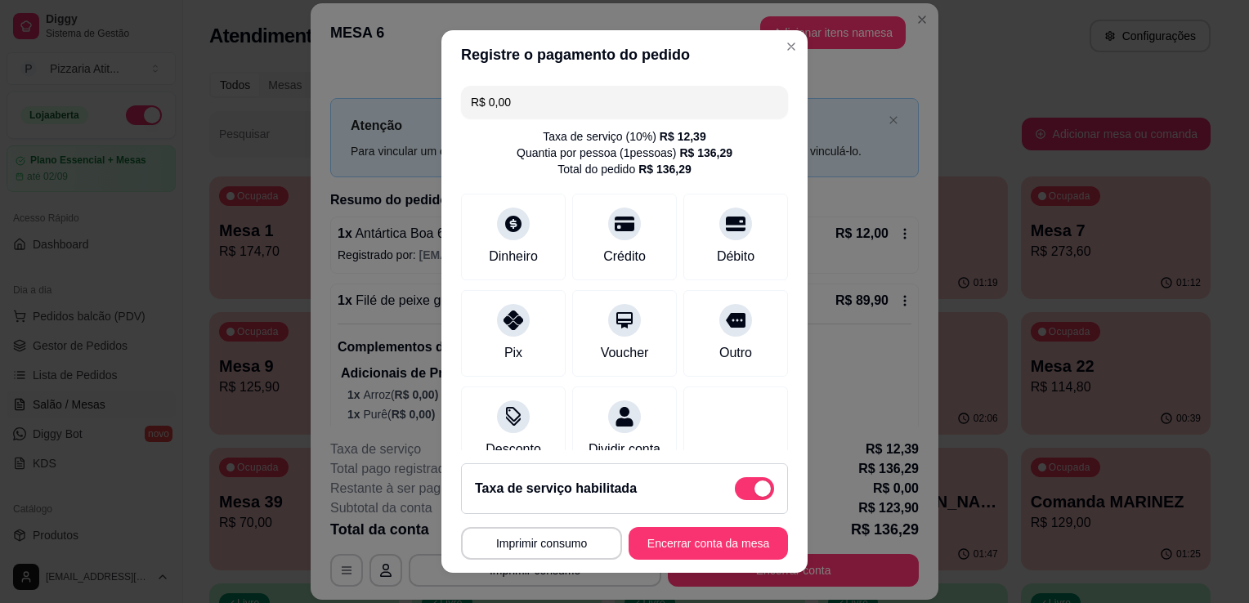
scroll to position [132, 0]
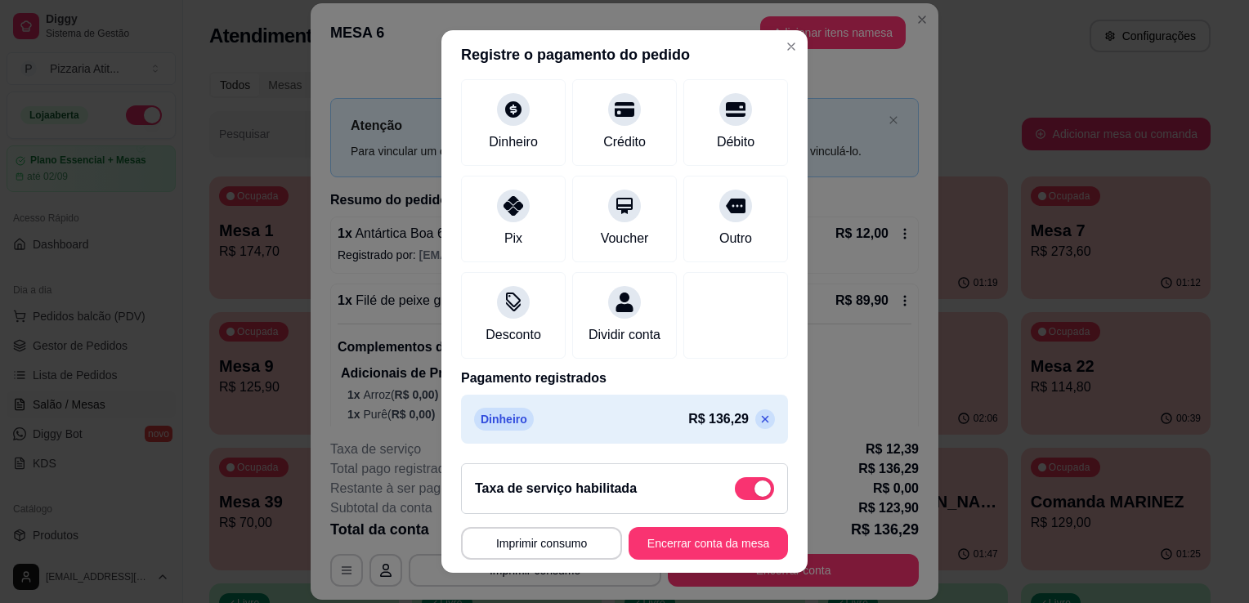
click at [759, 420] on icon at bounding box center [765, 419] width 13 height 13
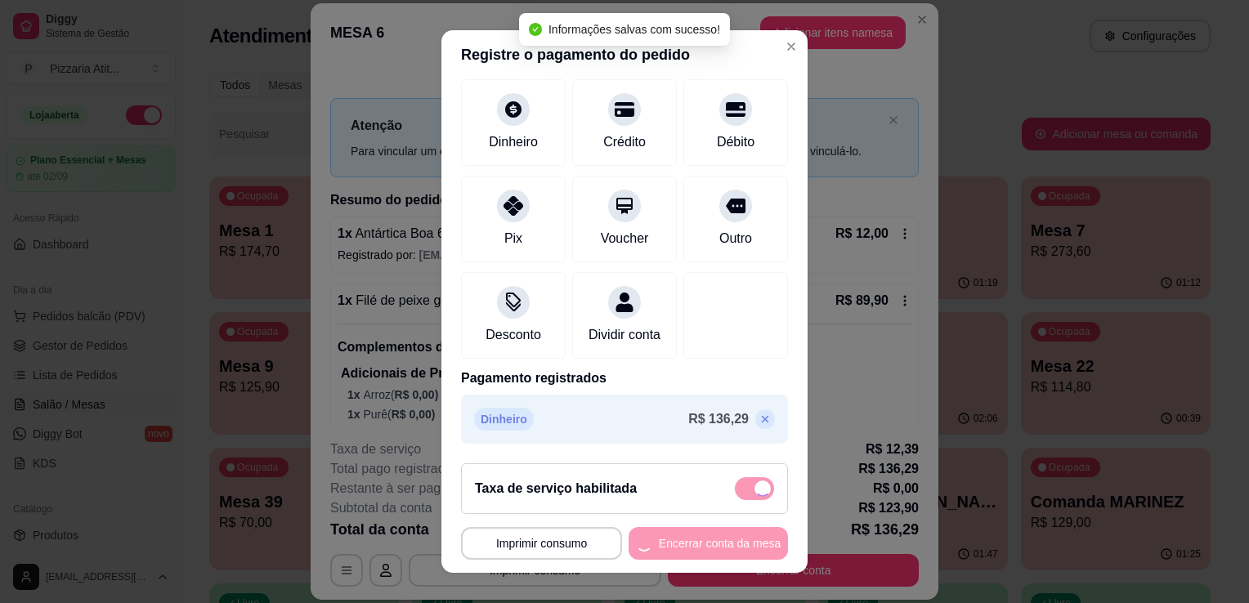
type input "R$ 136,29"
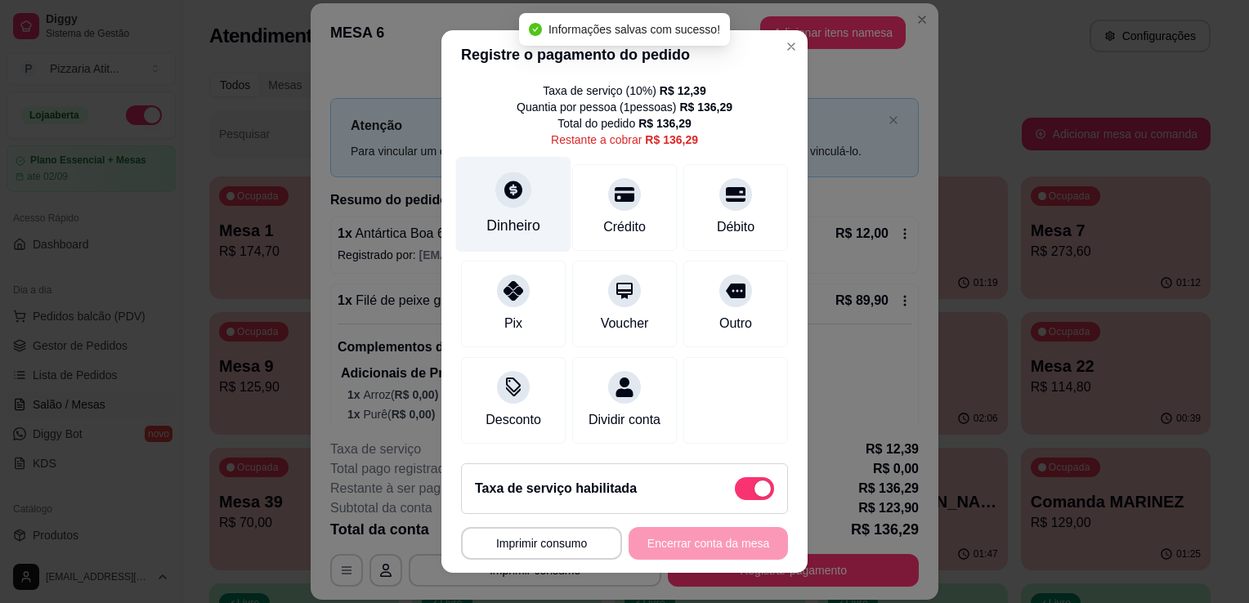
click at [516, 175] on div at bounding box center [513, 190] width 36 height 36
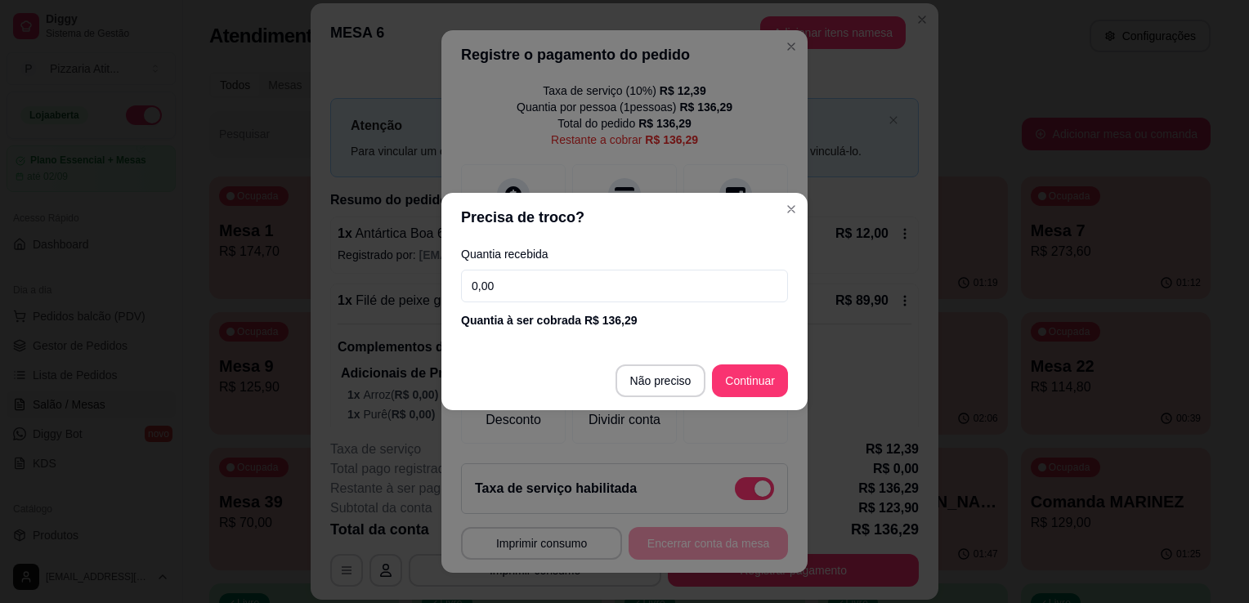
click at [548, 283] on input "0,00" at bounding box center [624, 286] width 327 height 33
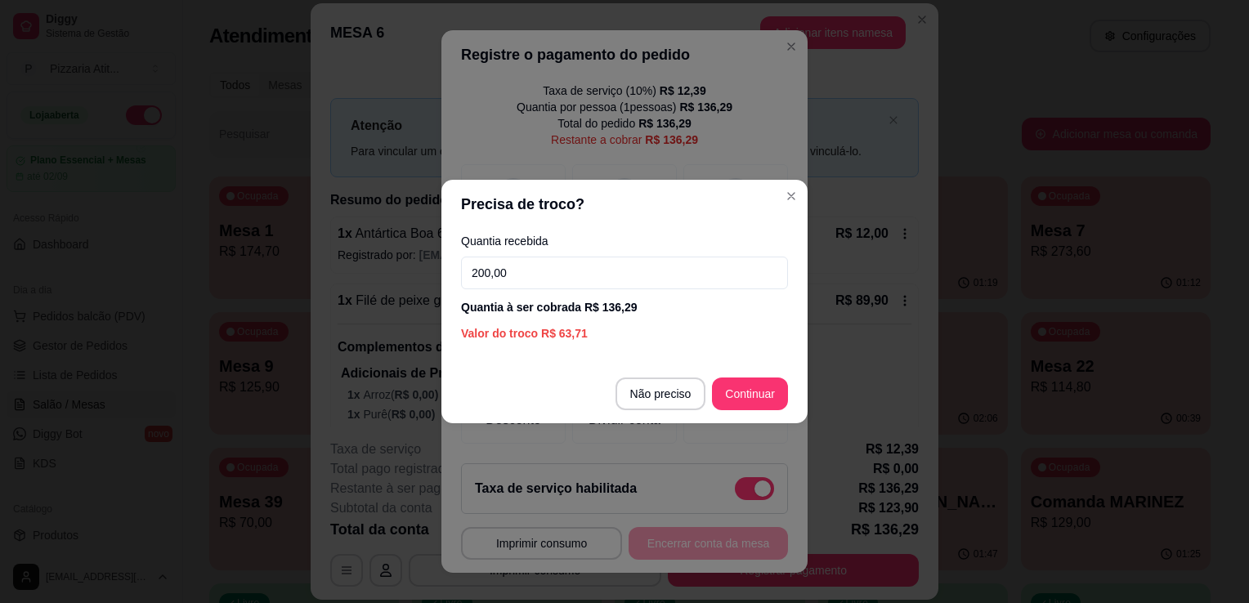
click at [563, 261] on input "200,00" at bounding box center [624, 273] width 327 height 33
type input "200,00"
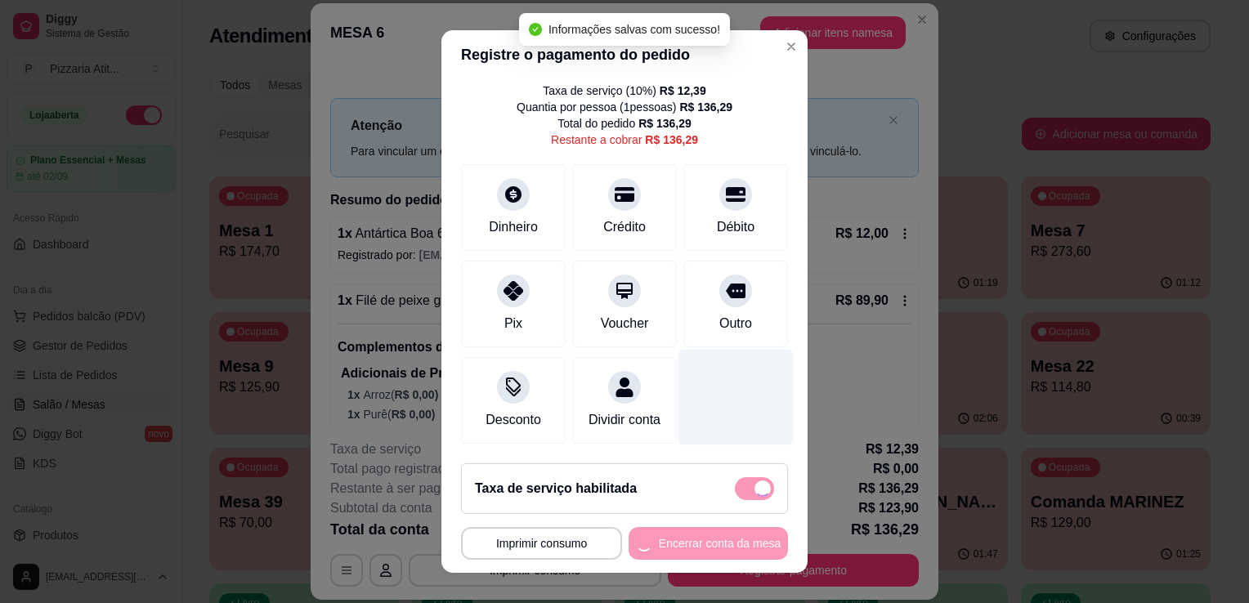
type input "R$ 0,00"
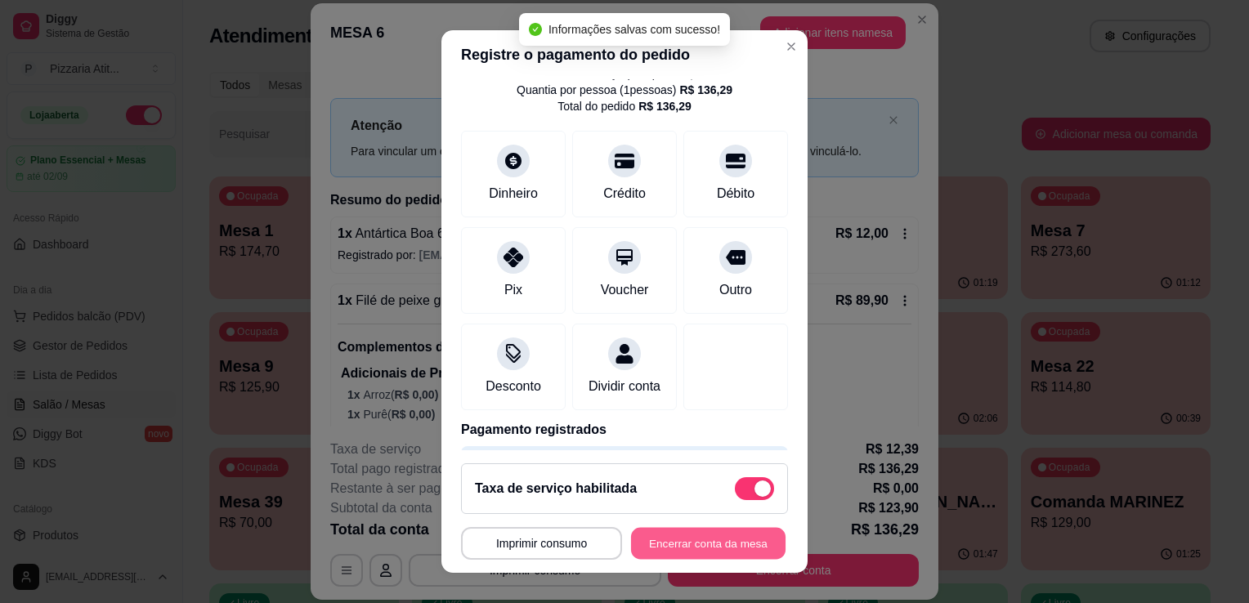
click at [690, 548] on button "Encerrar conta da mesa" at bounding box center [708, 544] width 155 height 32
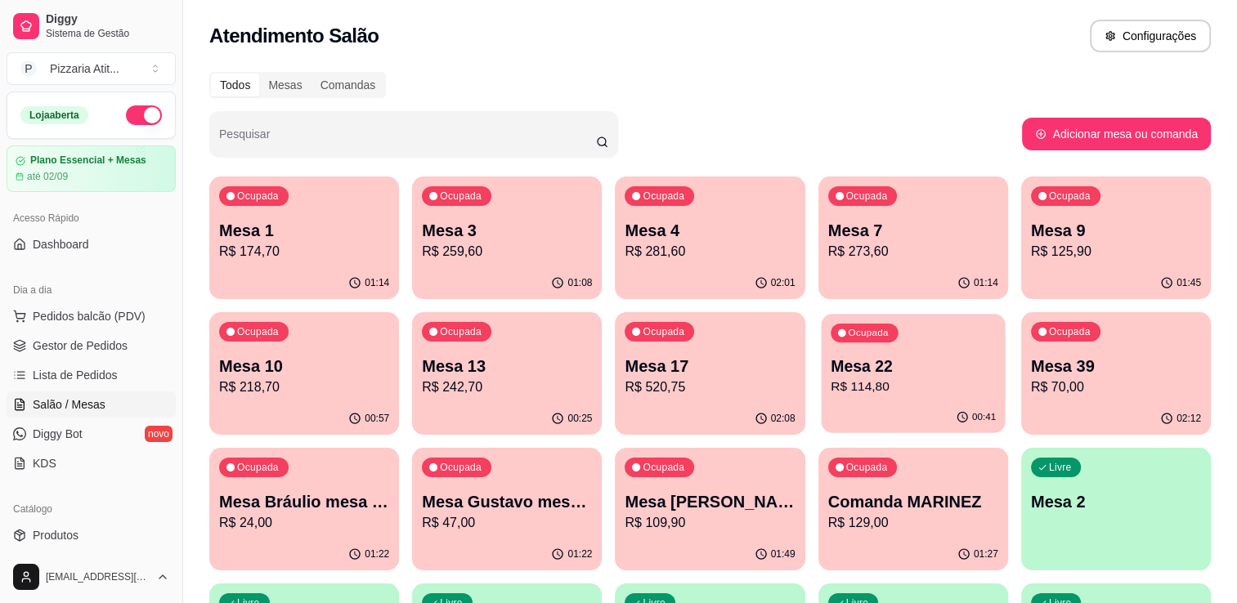
click at [875, 372] on p "Mesa 22" at bounding box center [913, 367] width 165 height 22
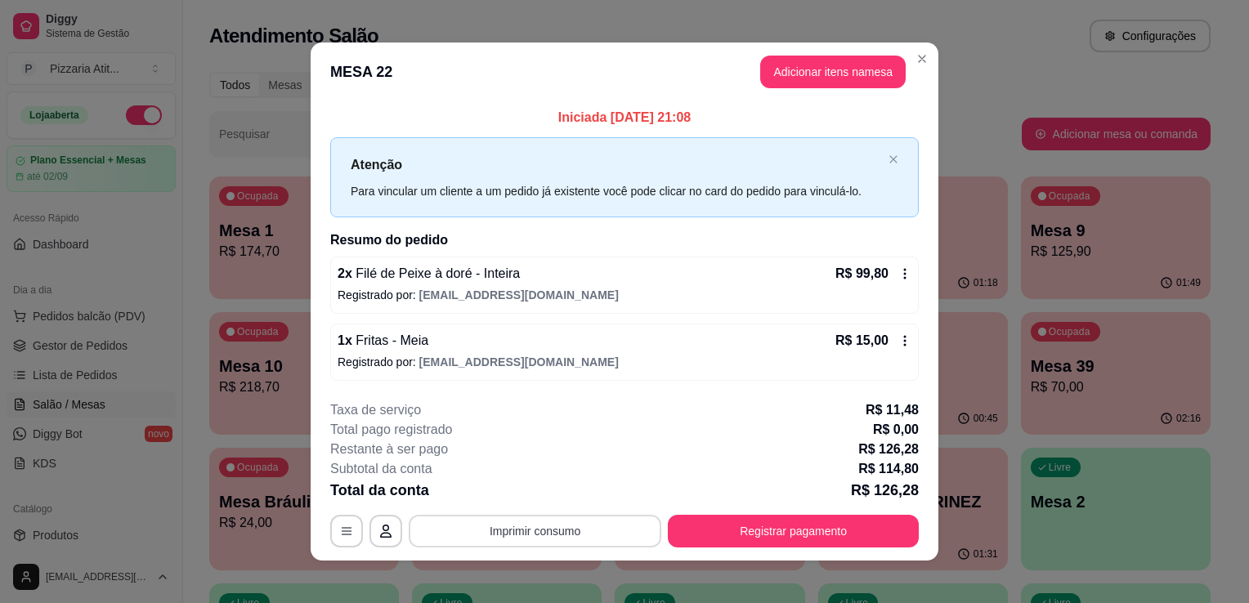
click at [597, 531] on button "Imprimir consumo" at bounding box center [535, 531] width 253 height 33
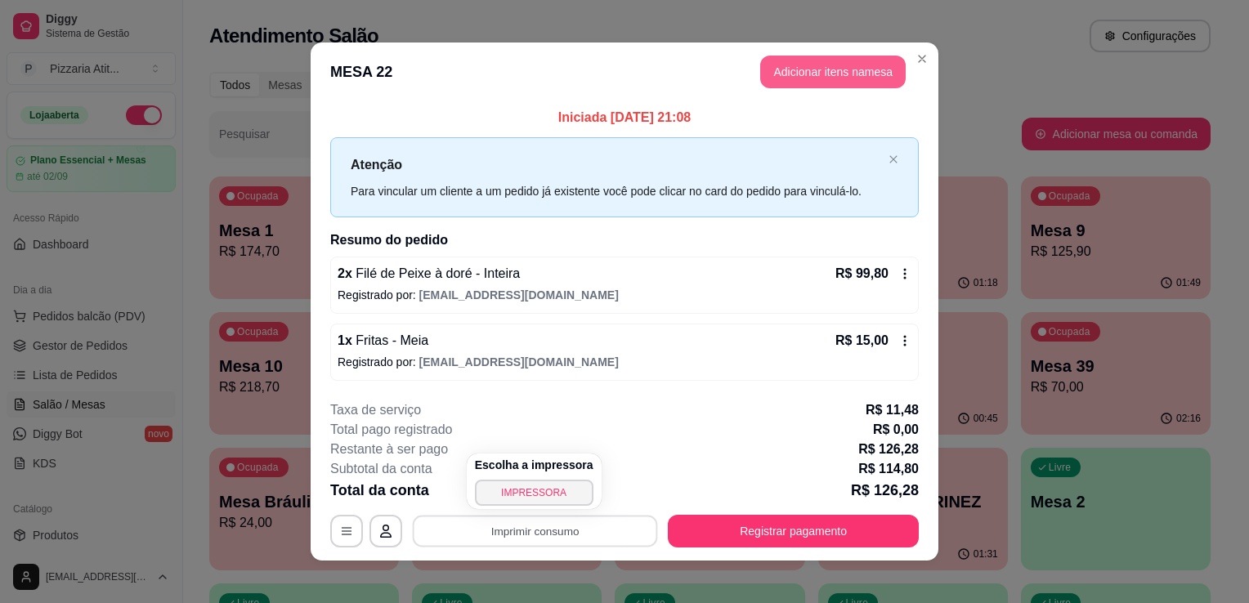
click at [836, 79] on button "Adicionar itens na mesa" at bounding box center [833, 72] width 146 height 33
click at [832, 61] on button "Adicionar itens na mesa" at bounding box center [833, 72] width 141 height 32
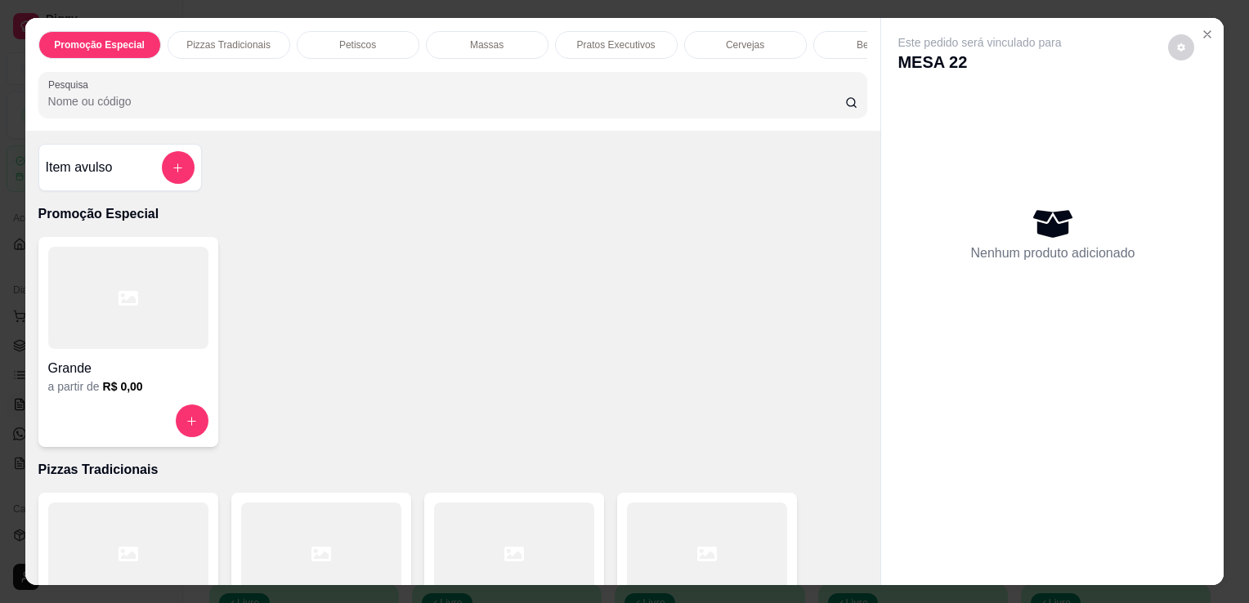
click at [600, 110] on input "Pesquisa" at bounding box center [446, 101] width 797 height 16
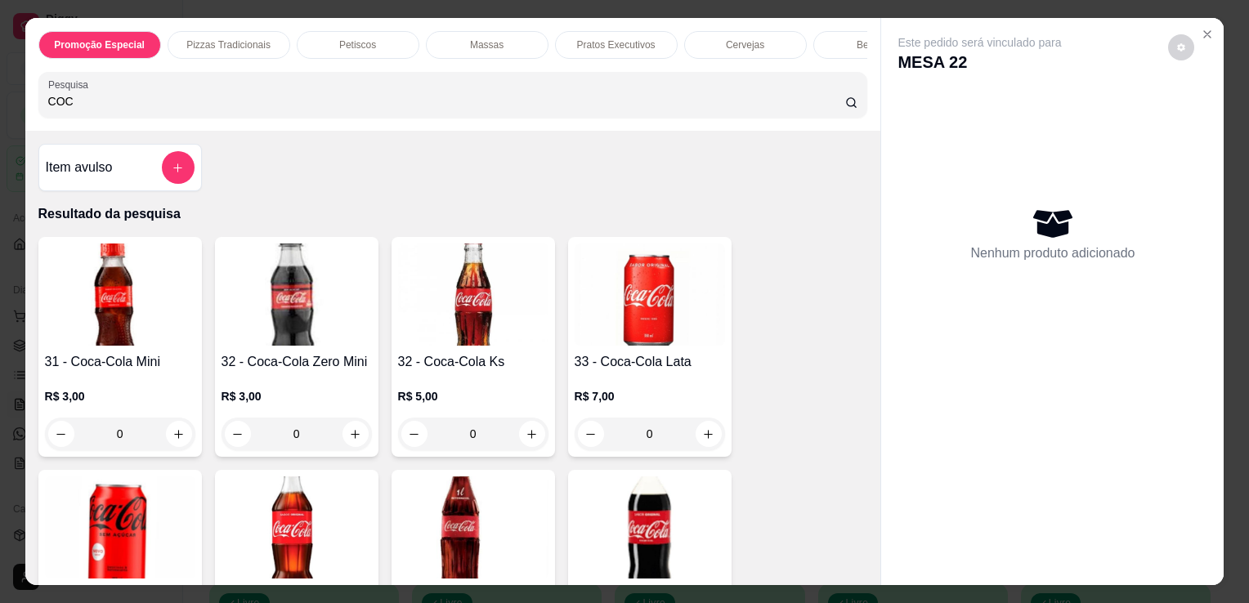
type input "COC"
click at [433, 540] on img at bounding box center [473, 528] width 150 height 102
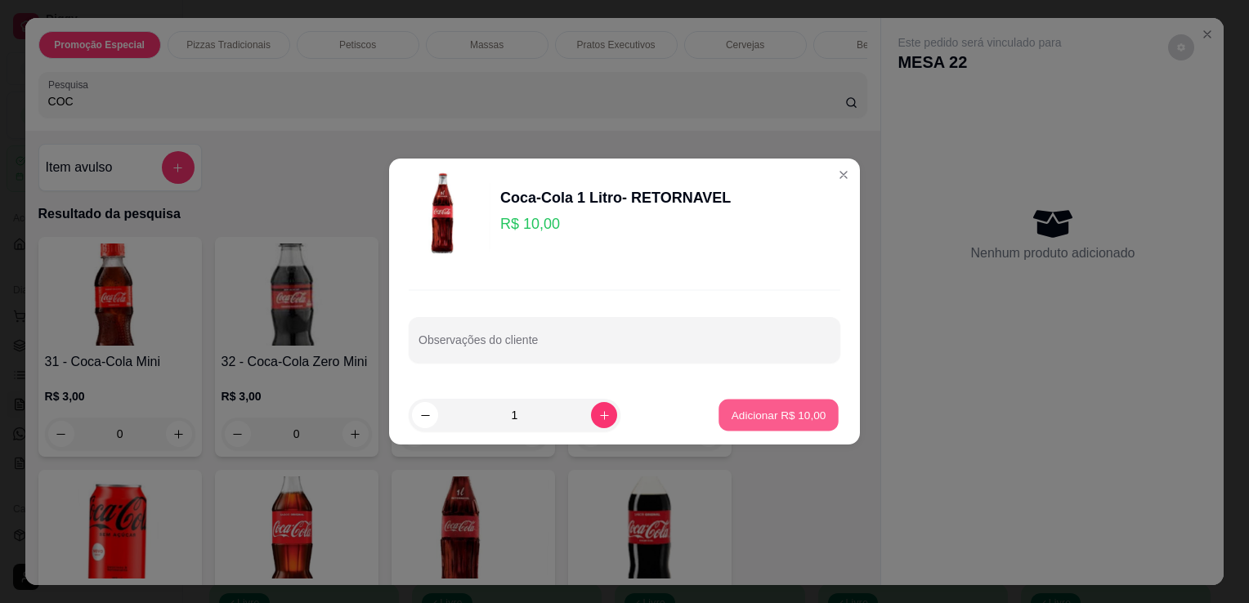
click at [800, 410] on p "Adicionar R$ 10,00" at bounding box center [779, 415] width 95 height 16
type input "1"
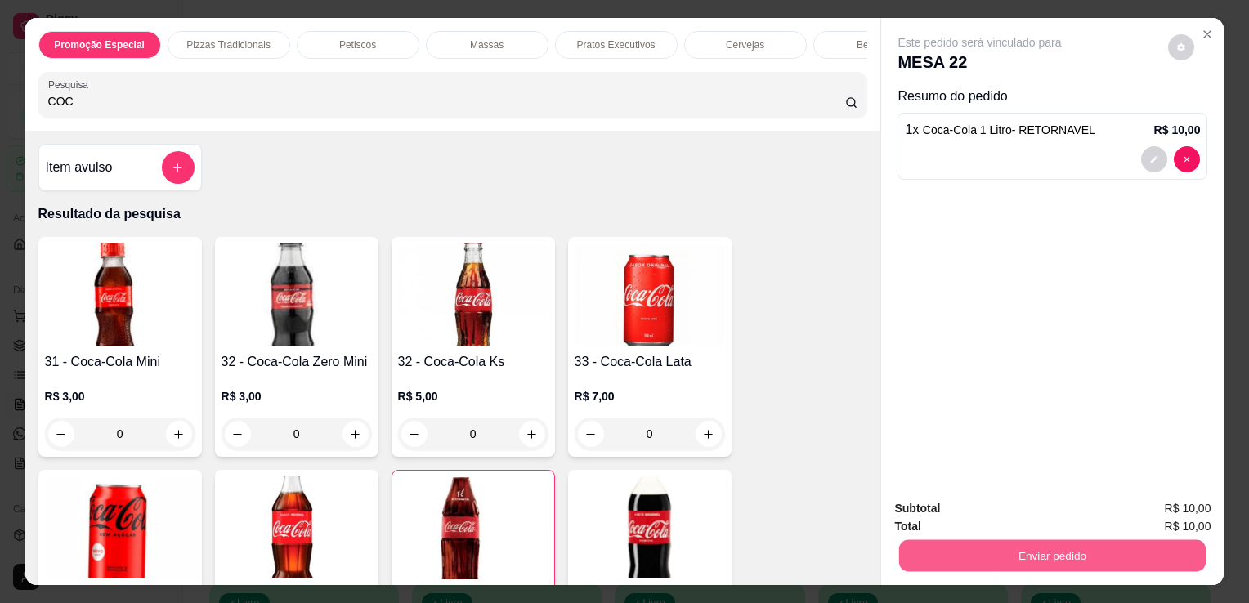
click at [948, 554] on button "Enviar pedido" at bounding box center [1052, 556] width 307 height 32
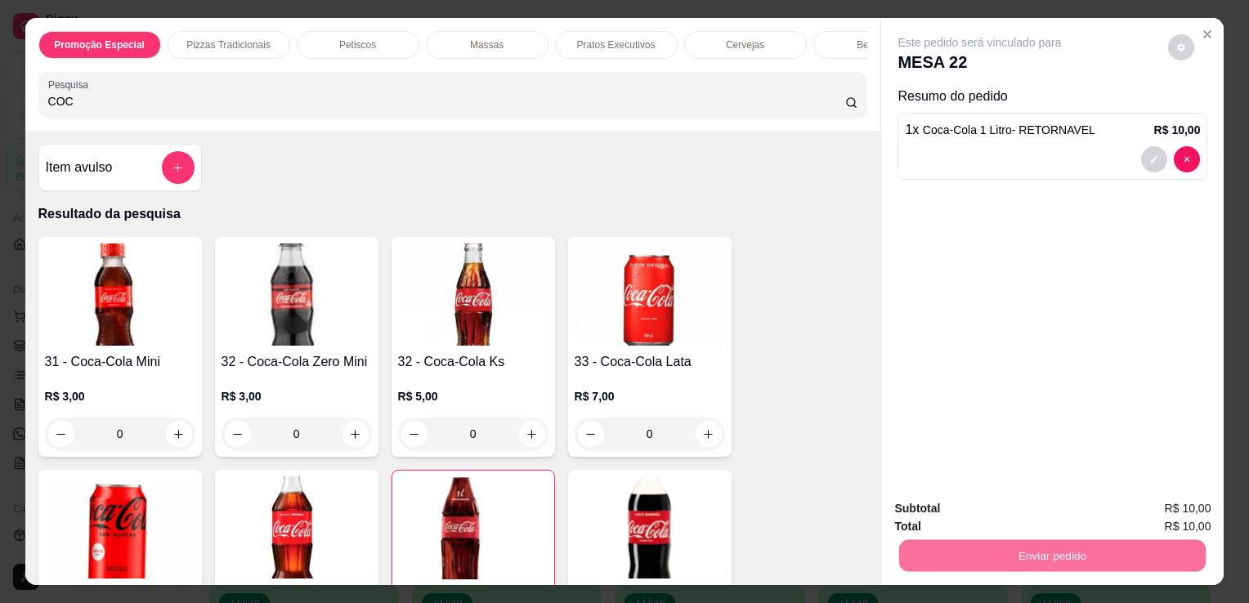
click at [945, 513] on button "Não registrar e enviar pedido" at bounding box center [998, 510] width 165 height 30
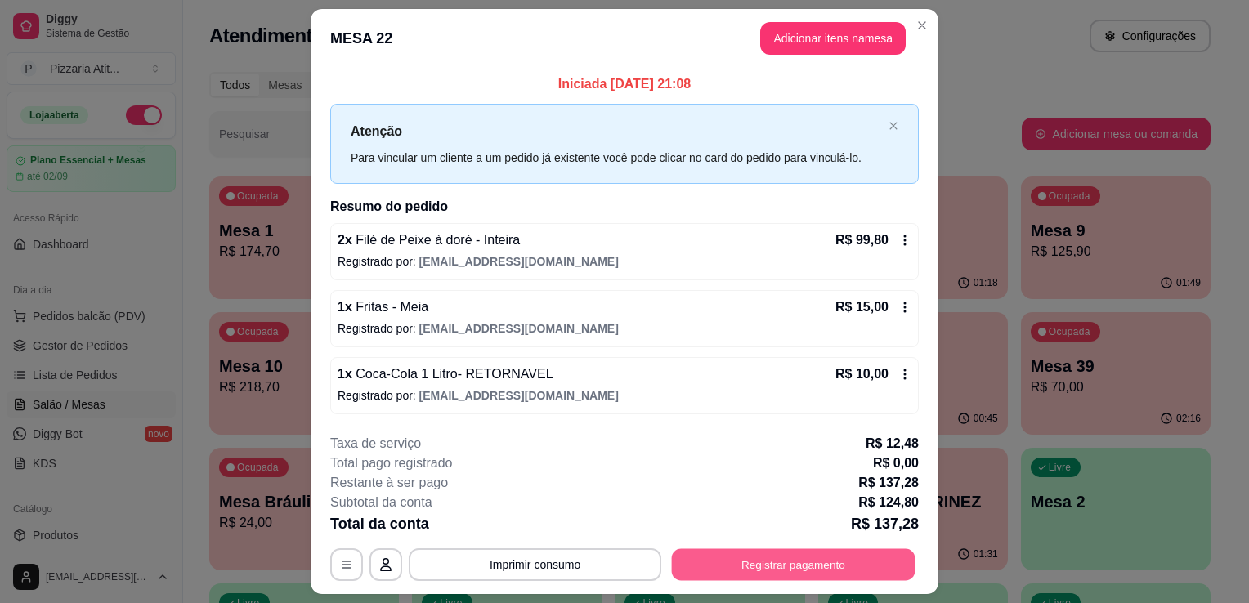
click at [791, 562] on button "Registrar pagamento" at bounding box center [794, 565] width 244 height 32
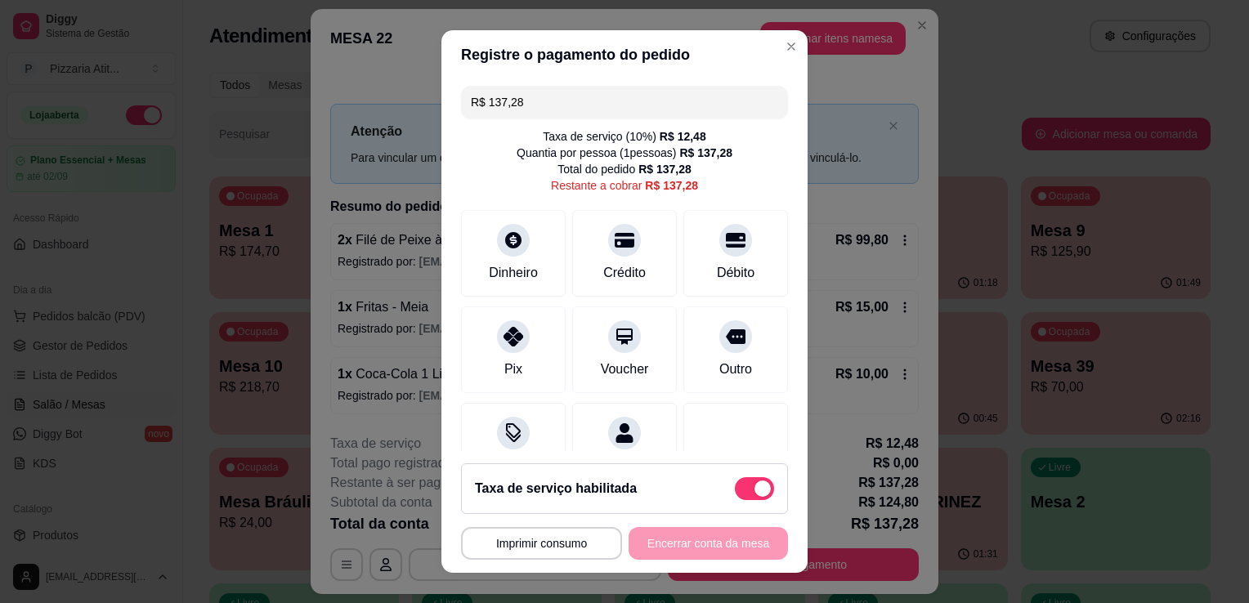
click at [553, 113] on input "R$ 137,28" at bounding box center [624, 102] width 307 height 33
type input "R$ 36,00"
click at [512, 273] on div "Dinheiro" at bounding box center [513, 271] width 54 height 21
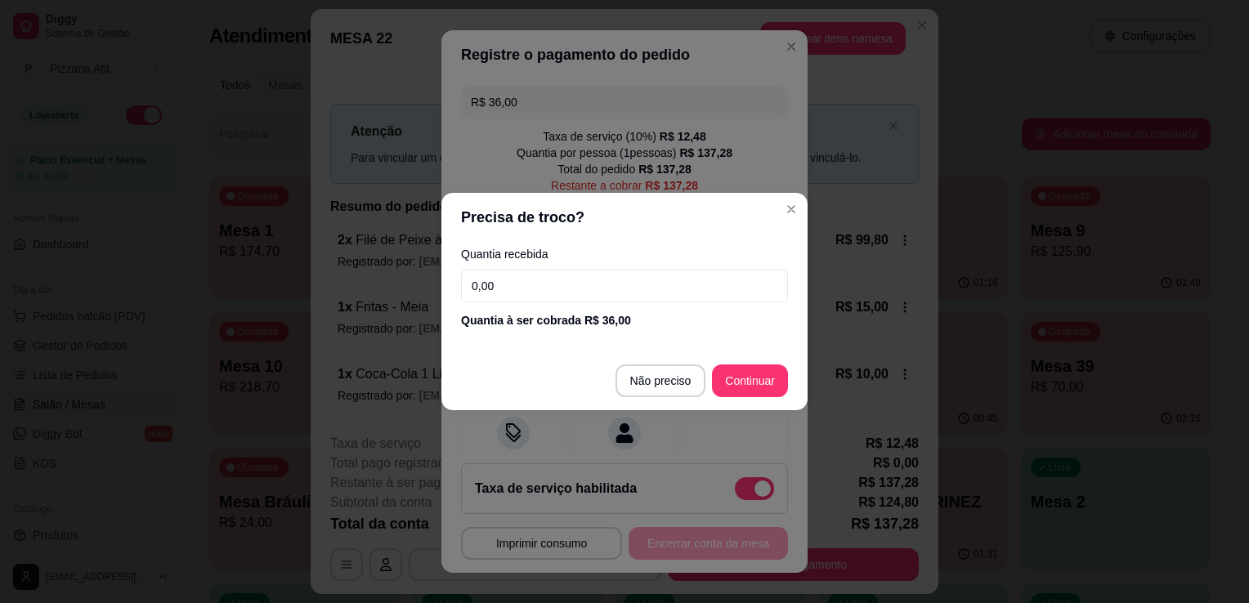
click at [510, 276] on input "0,00" at bounding box center [624, 286] width 327 height 33
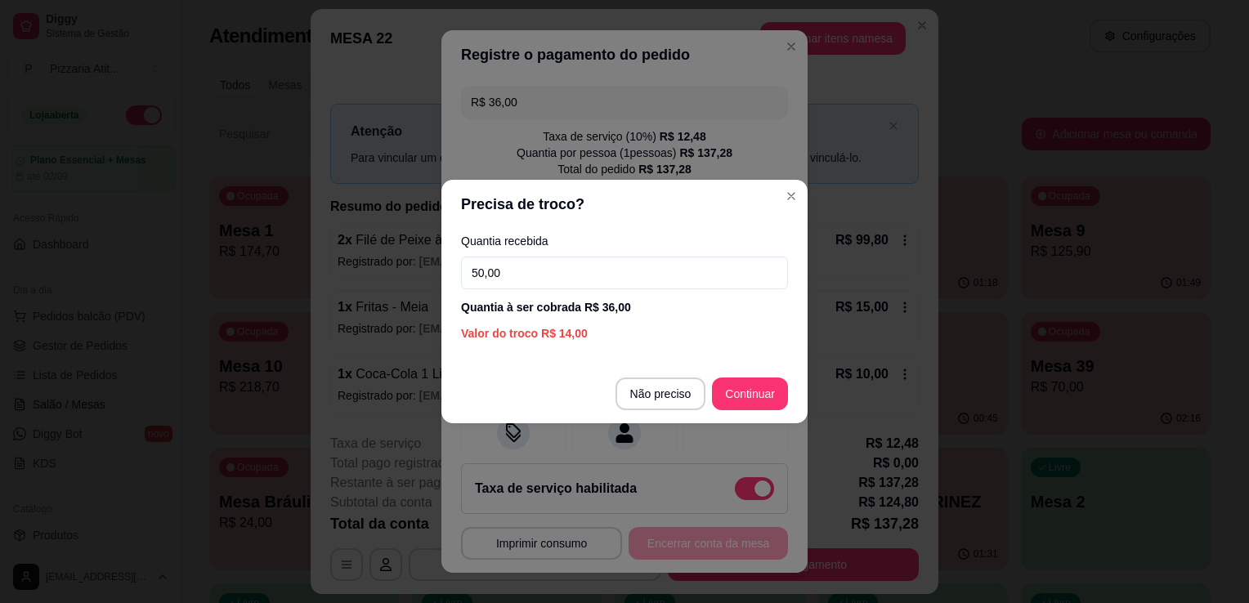
click at [510, 276] on input "50,00" at bounding box center [624, 273] width 327 height 33
type input "50,00"
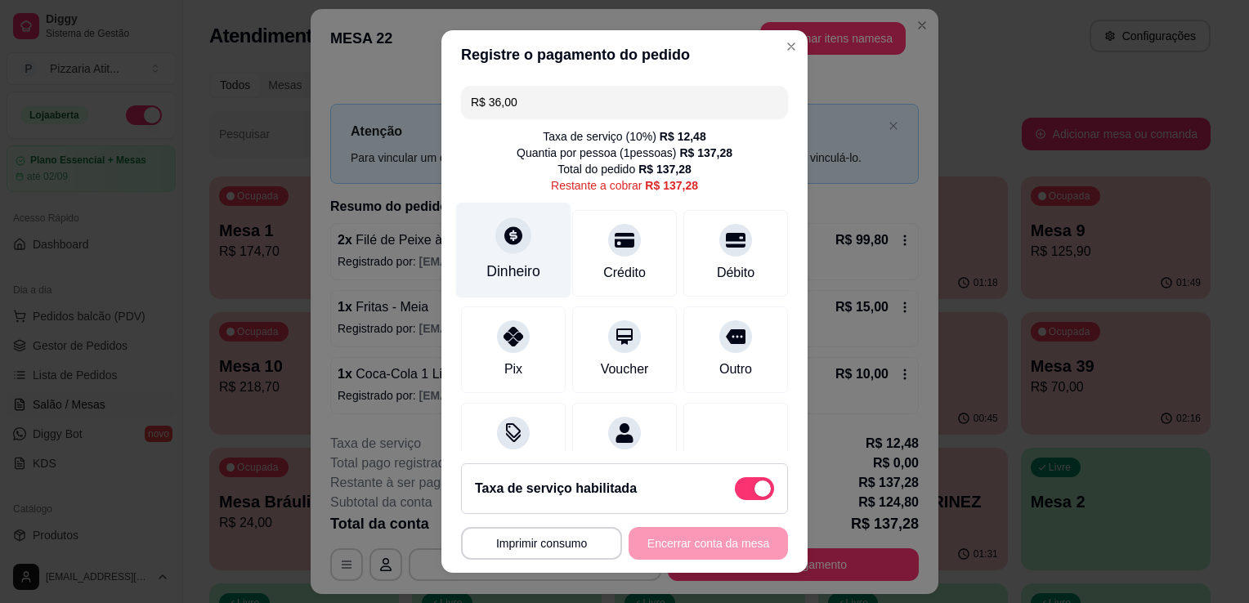
click at [526, 247] on div "Dinheiro" at bounding box center [513, 251] width 115 height 96
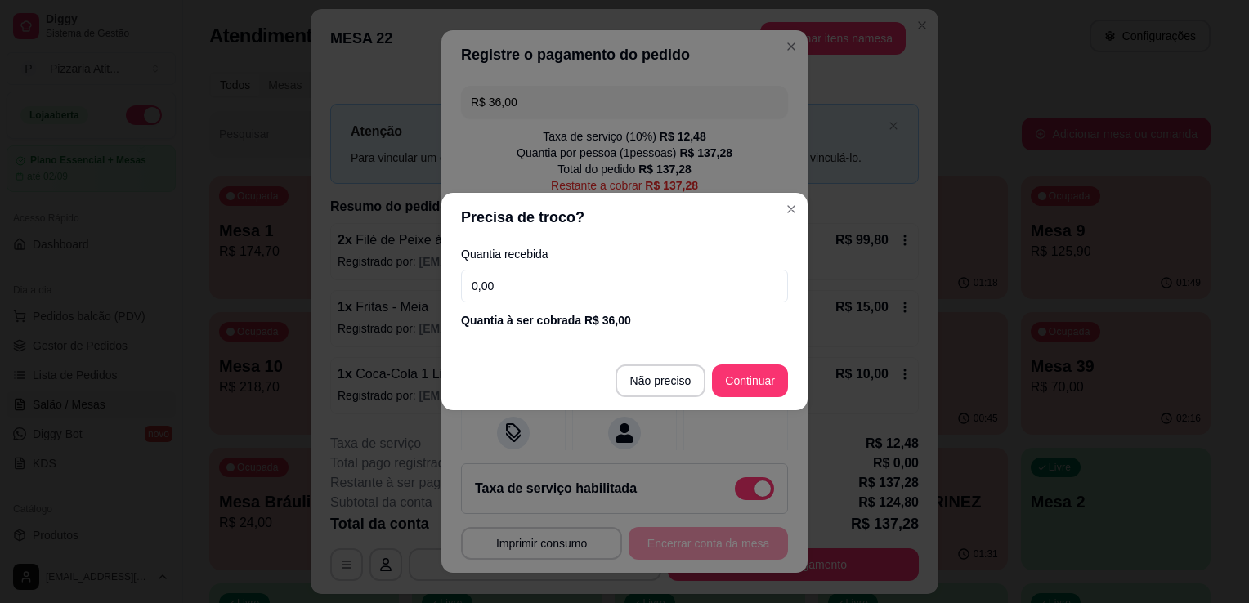
click at [576, 290] on input "0,00" at bounding box center [624, 286] width 327 height 33
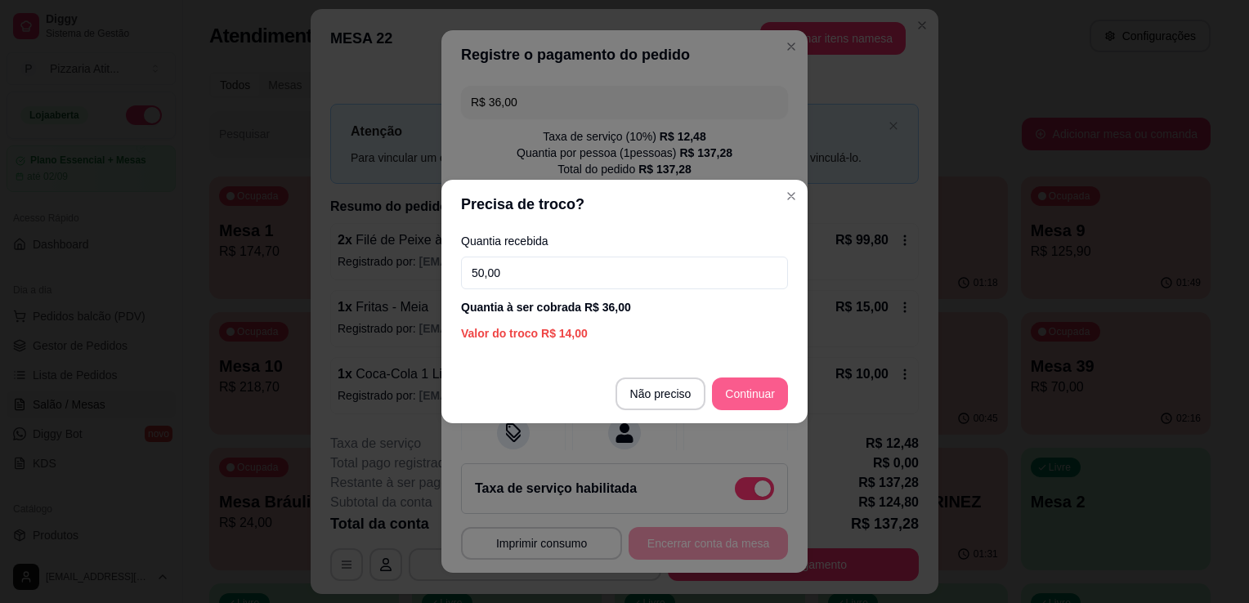
type input "50,00"
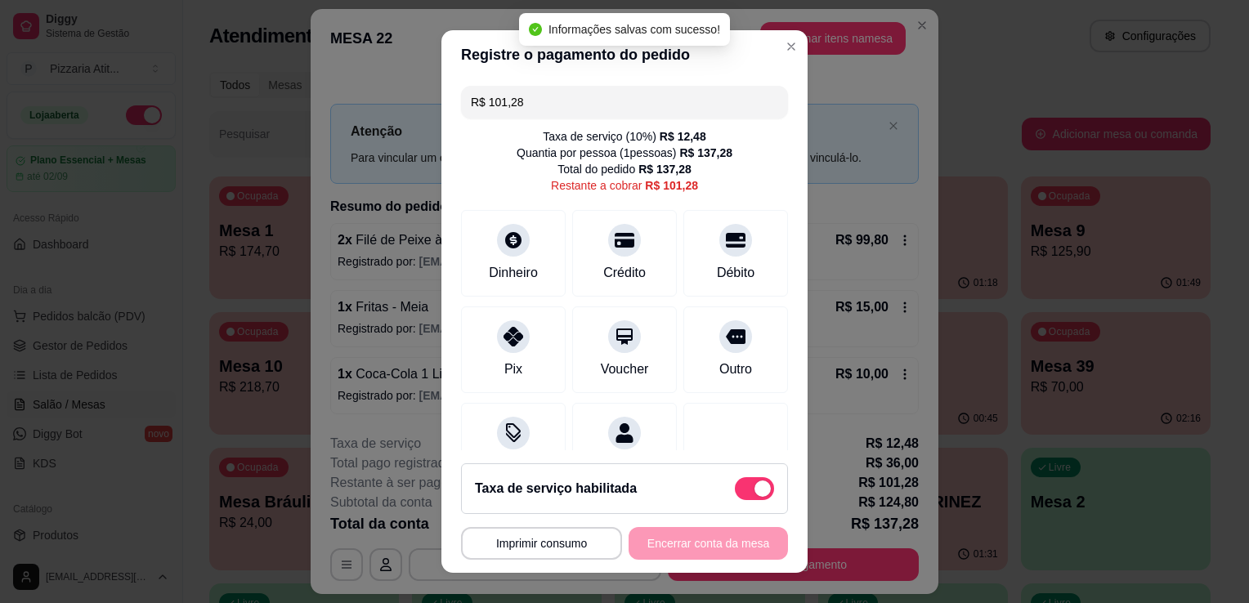
click at [535, 114] on input "R$ 101,28" at bounding box center [624, 102] width 307 height 33
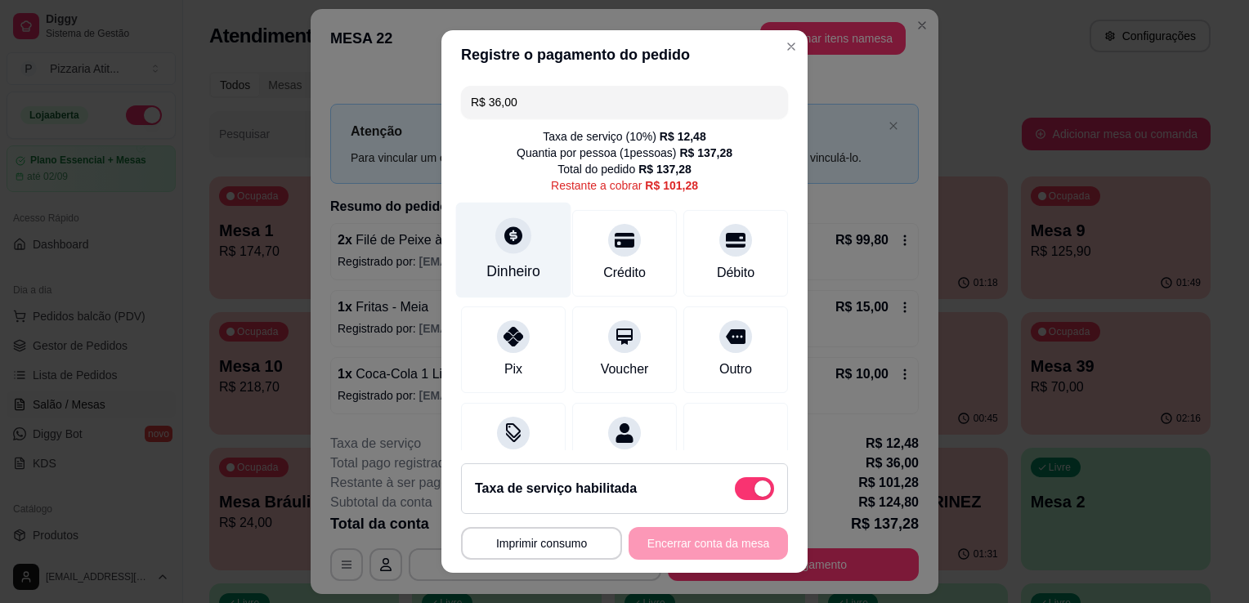
type input "R$ 36,00"
click at [518, 259] on div "Dinheiro" at bounding box center [513, 251] width 115 height 96
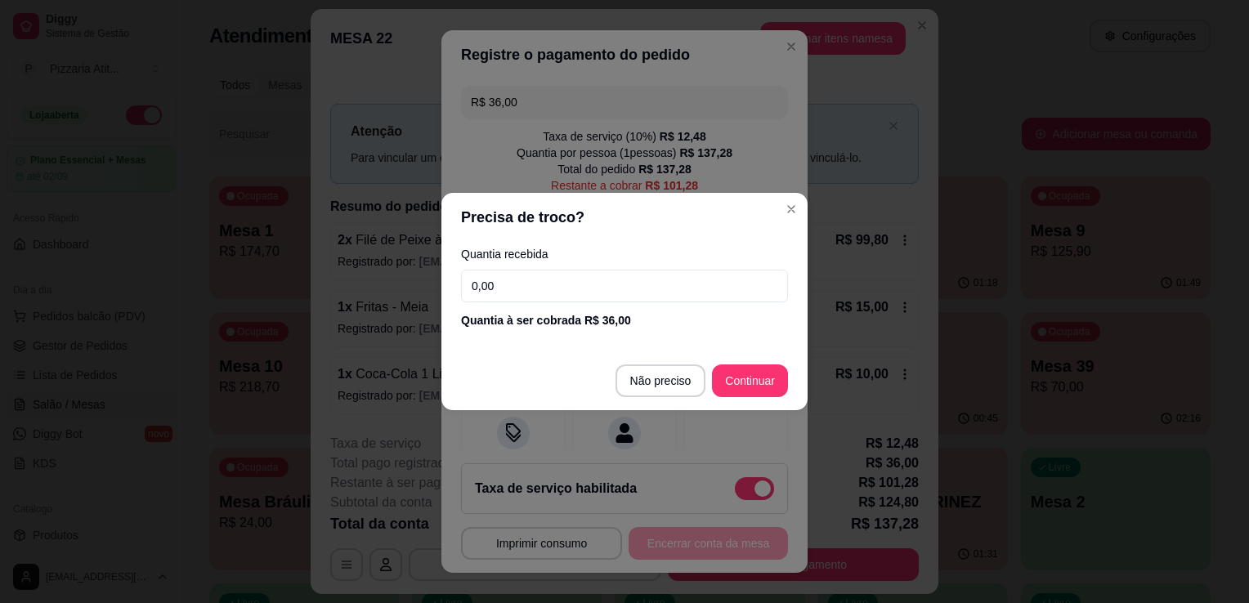
click at [692, 291] on input "0,00" at bounding box center [624, 286] width 327 height 33
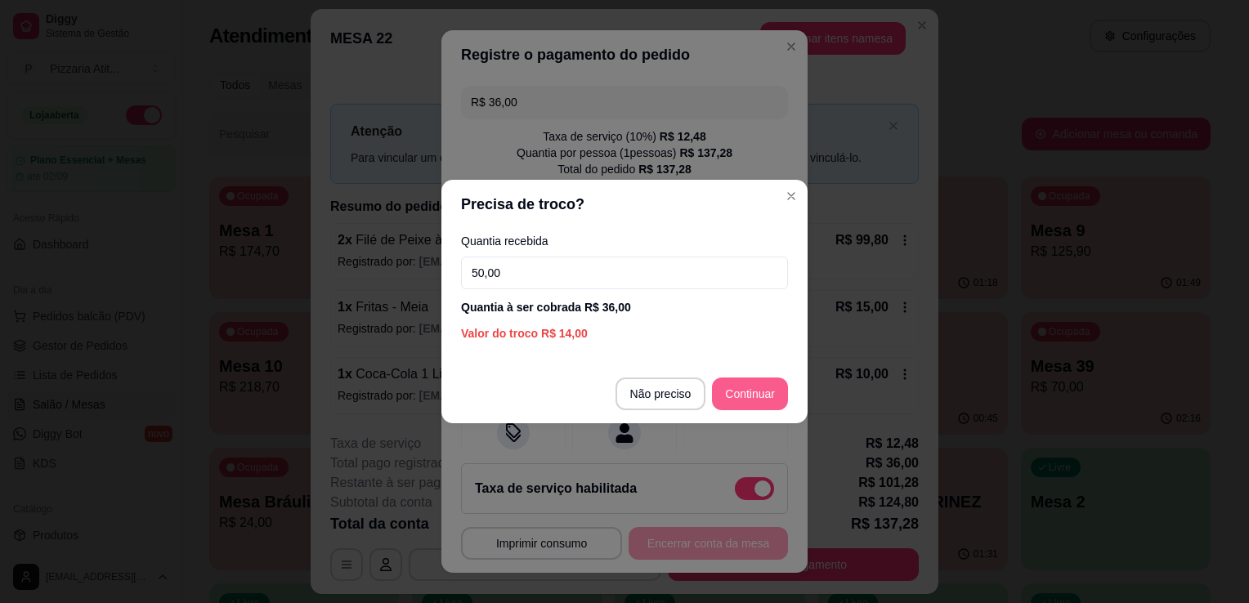
type input "50,00"
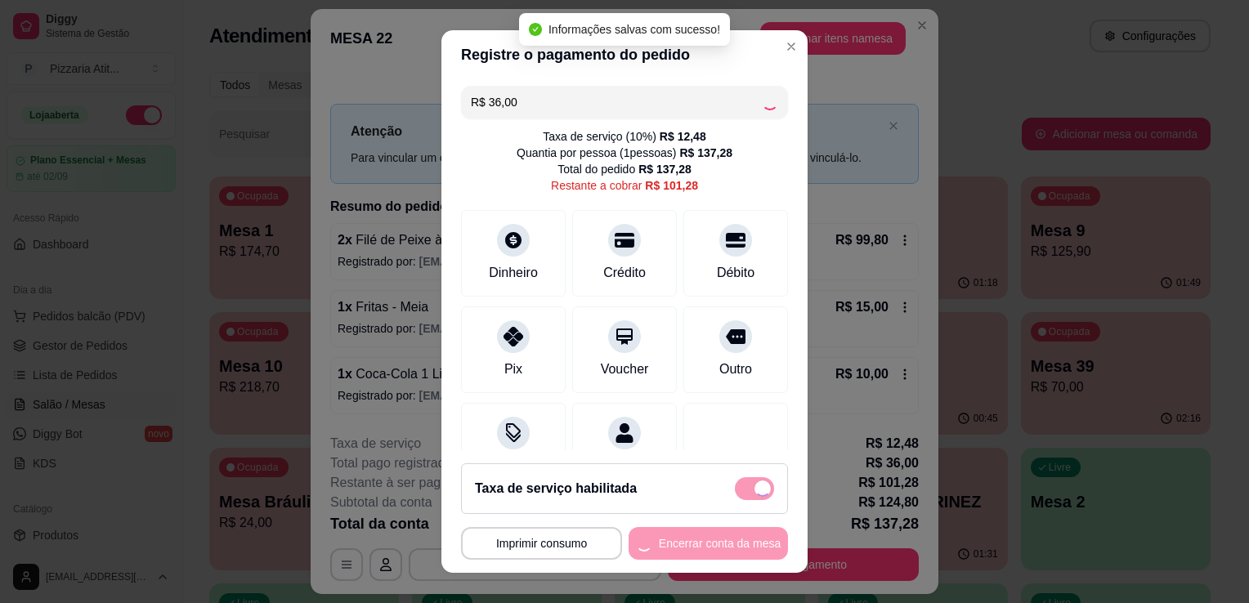
type input "R$ 65,28"
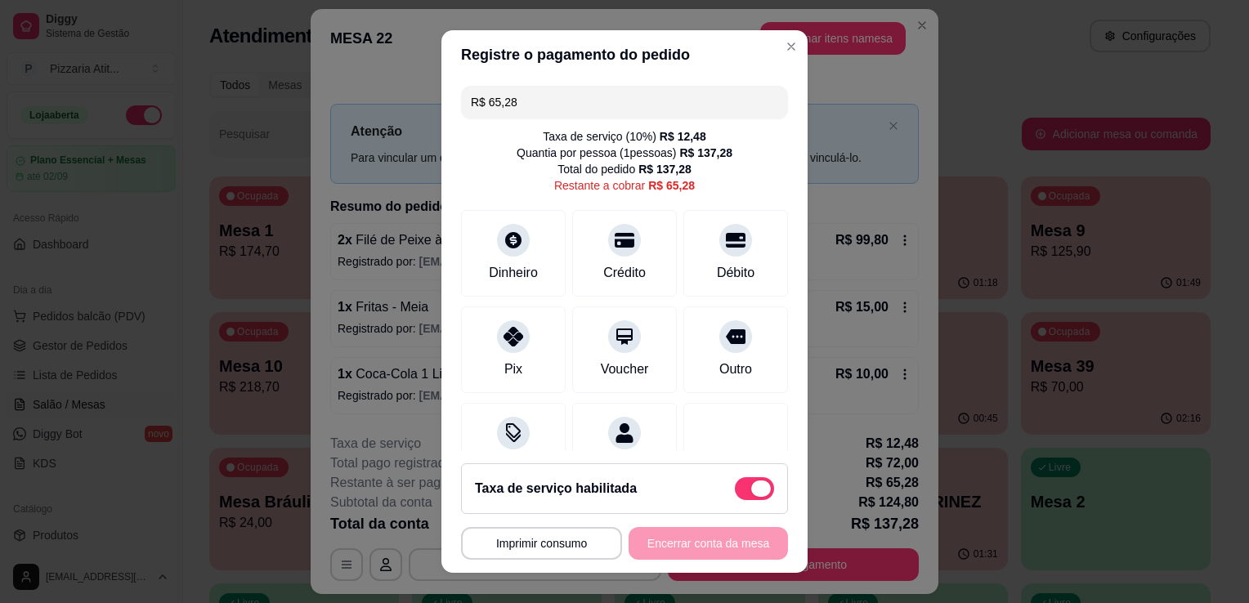
click at [735, 486] on span at bounding box center [754, 488] width 39 height 23
click at [734, 492] on input "checkbox" at bounding box center [739, 497] width 11 height 11
checkbox input "true"
type input "R$ 52,80"
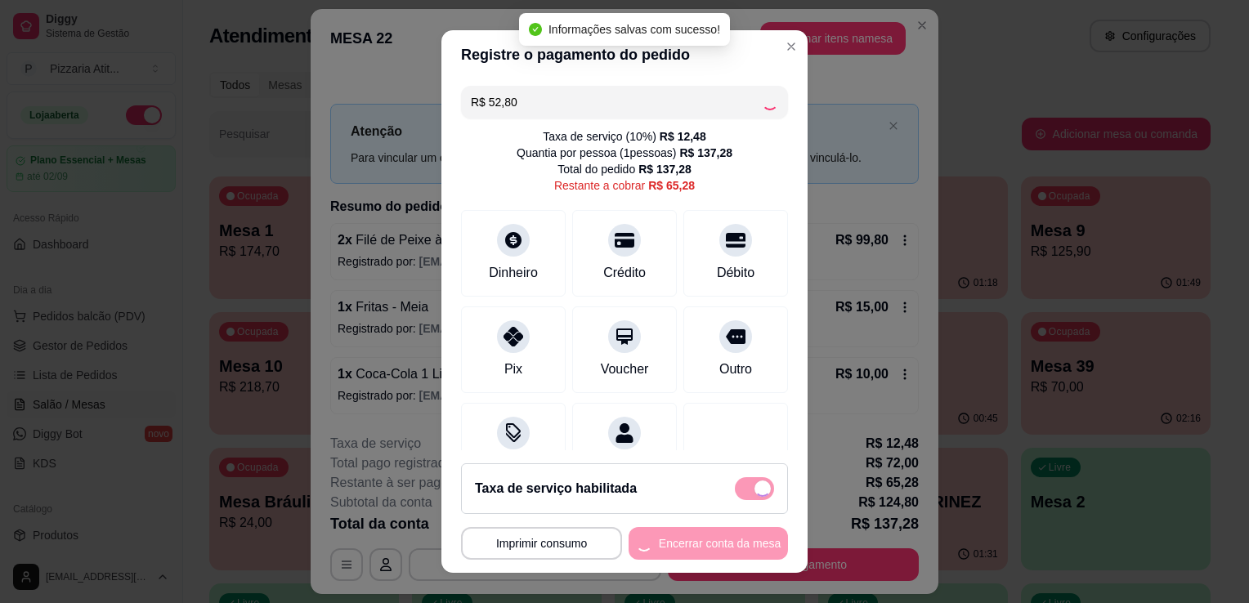
checkbox input "false"
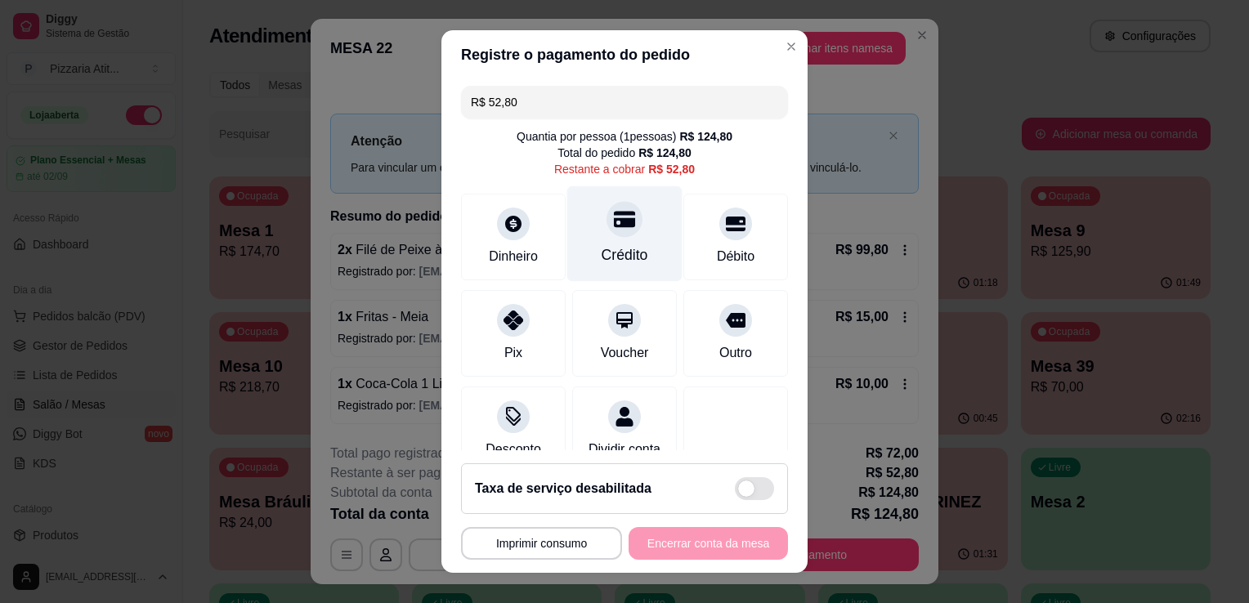
click at [614, 227] on icon at bounding box center [624, 218] width 21 height 21
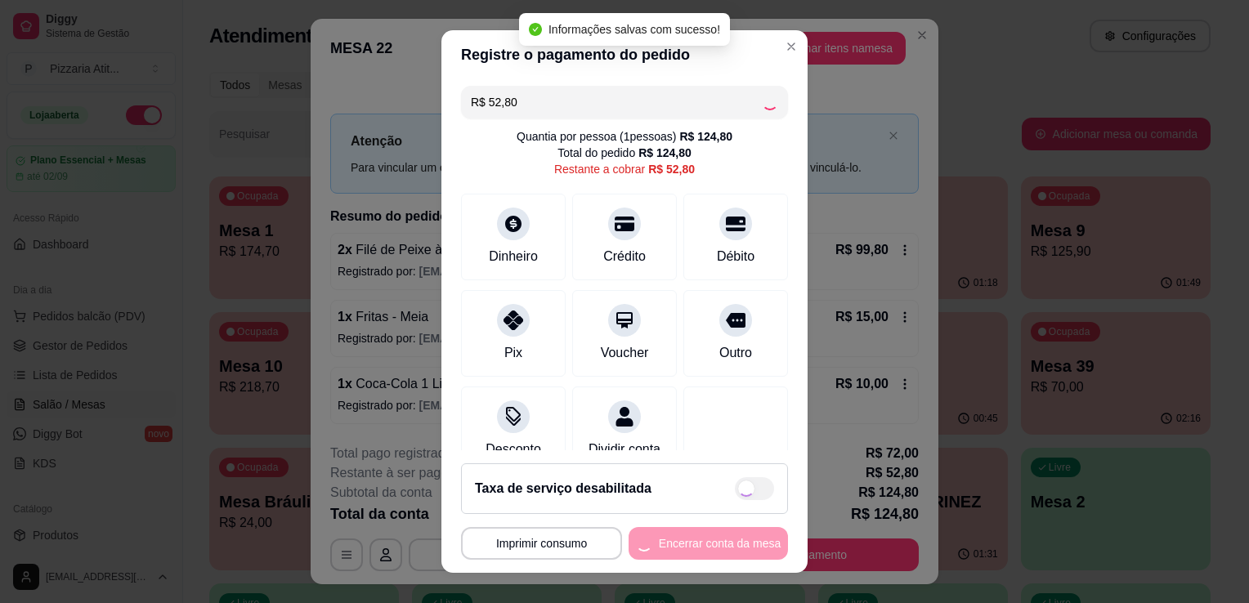
type input "R$ 0,00"
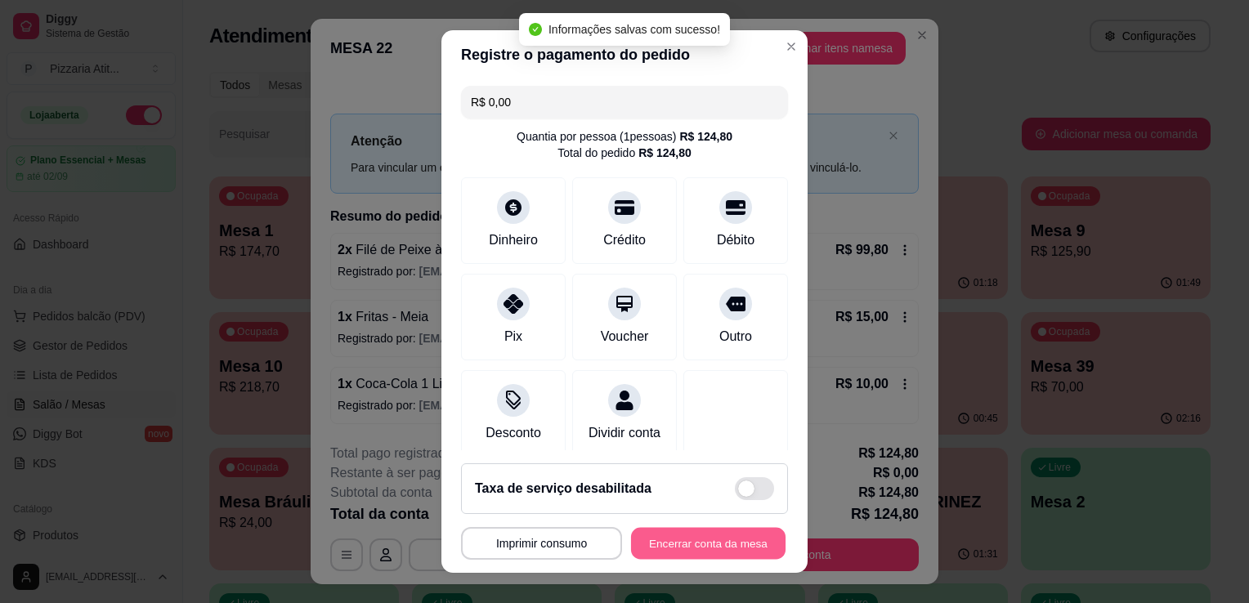
click at [674, 544] on button "Encerrar conta da mesa" at bounding box center [708, 544] width 155 height 32
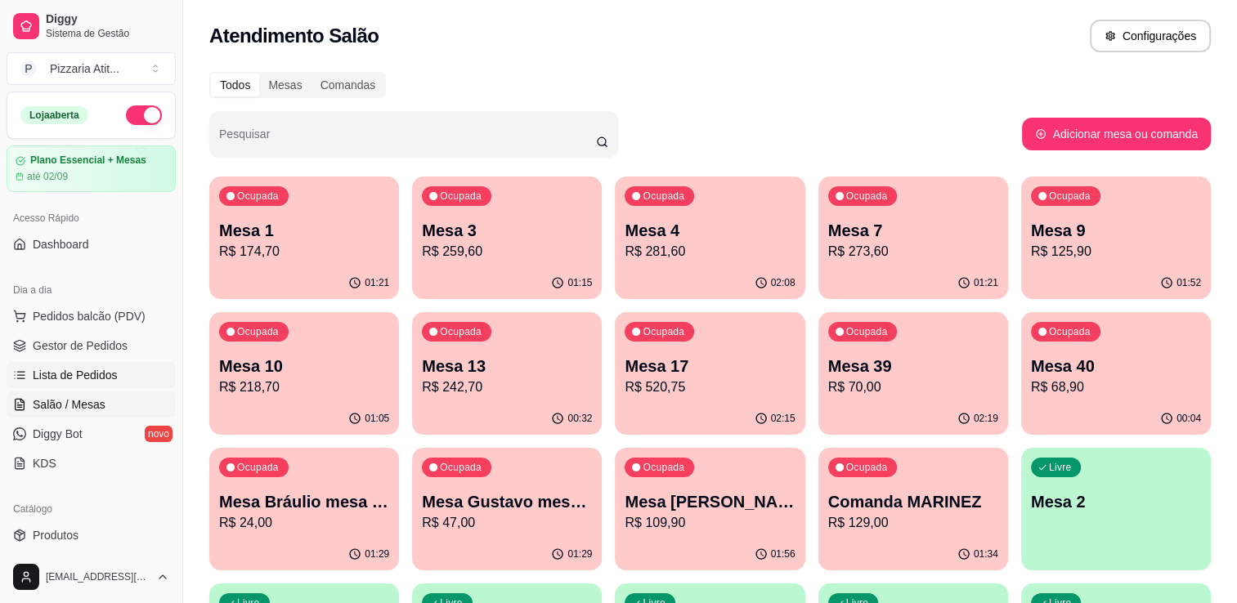
click at [46, 386] on link "Lista de Pedidos" at bounding box center [91, 375] width 169 height 26
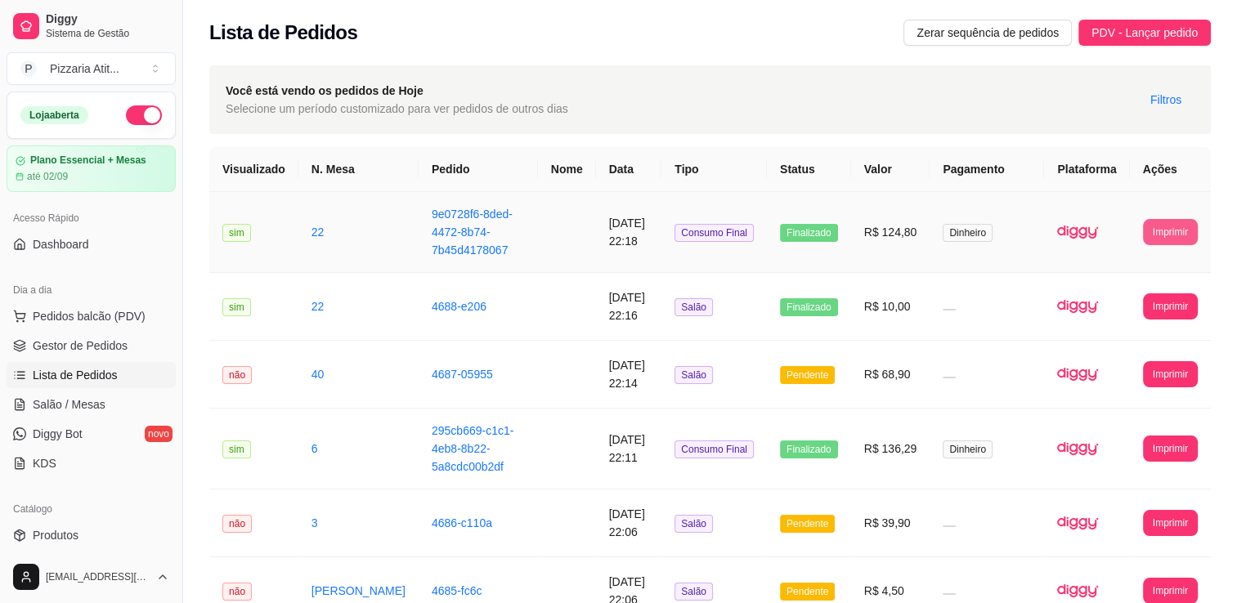
click at [1176, 219] on button "Imprimir" at bounding box center [1170, 232] width 55 height 26
click at [1109, 284] on button "IMPRESSORA" at bounding box center [1139, 282] width 114 height 25
click at [82, 400] on span "Salão / Mesas" at bounding box center [69, 405] width 73 height 16
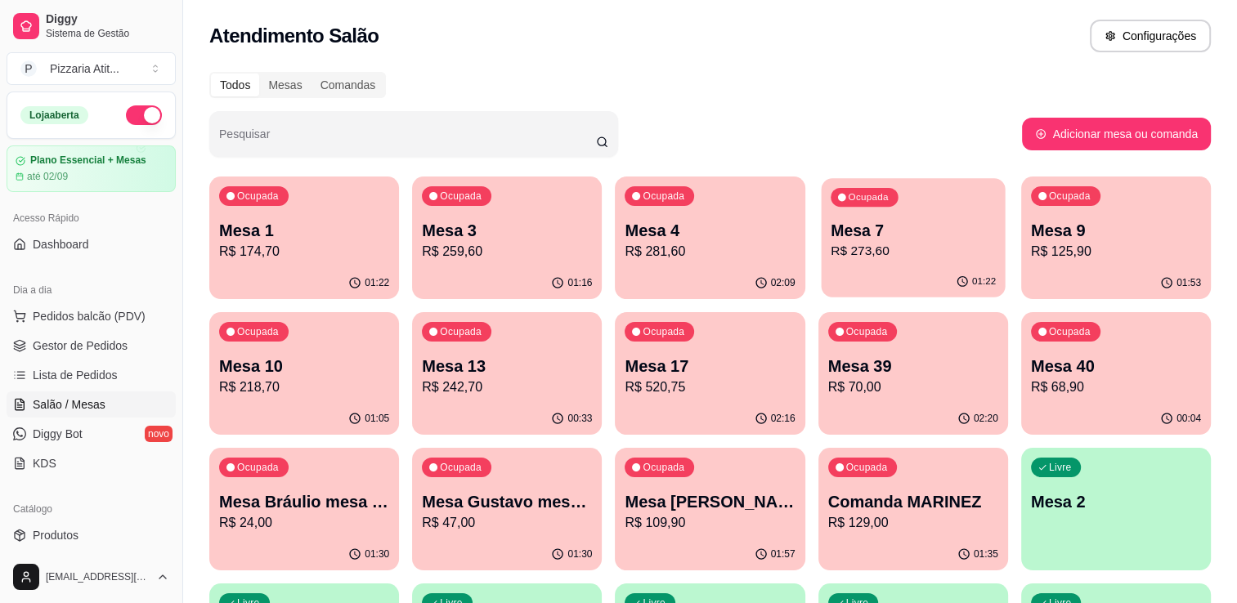
click at [926, 248] on p "R$ 273,60" at bounding box center [913, 251] width 165 height 19
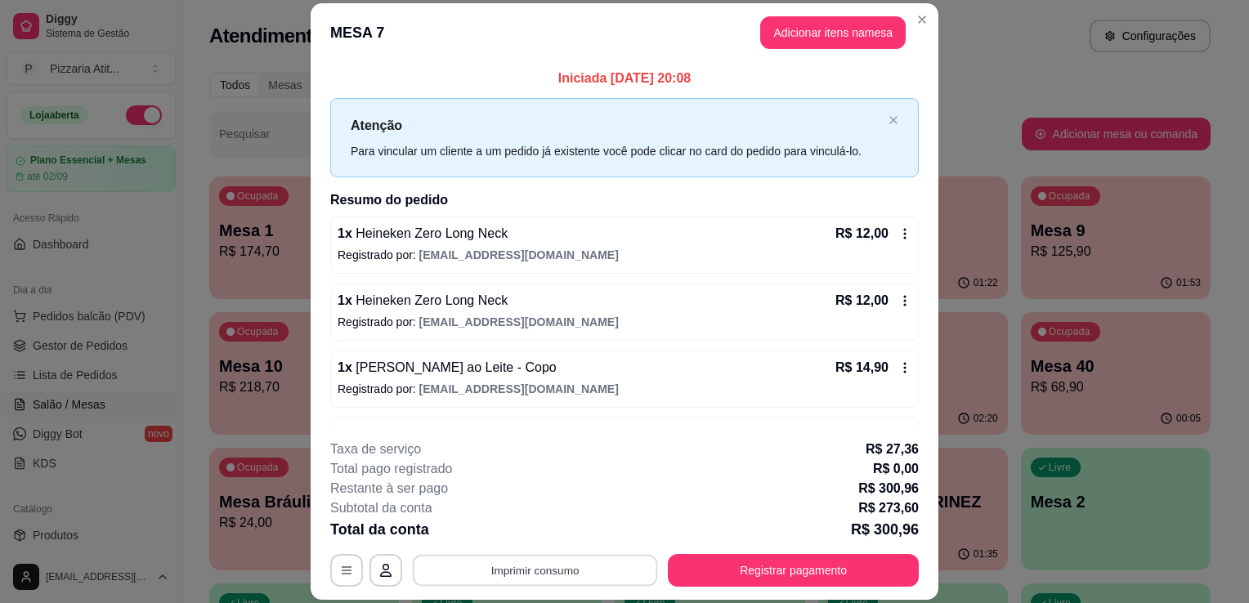
click at [650, 562] on button "Imprimir consumo" at bounding box center [535, 571] width 245 height 32
click at [793, 574] on button "Registrar pagamento" at bounding box center [793, 570] width 251 height 33
click at [793, 574] on button "Registrar pagamento" at bounding box center [794, 571] width 244 height 32
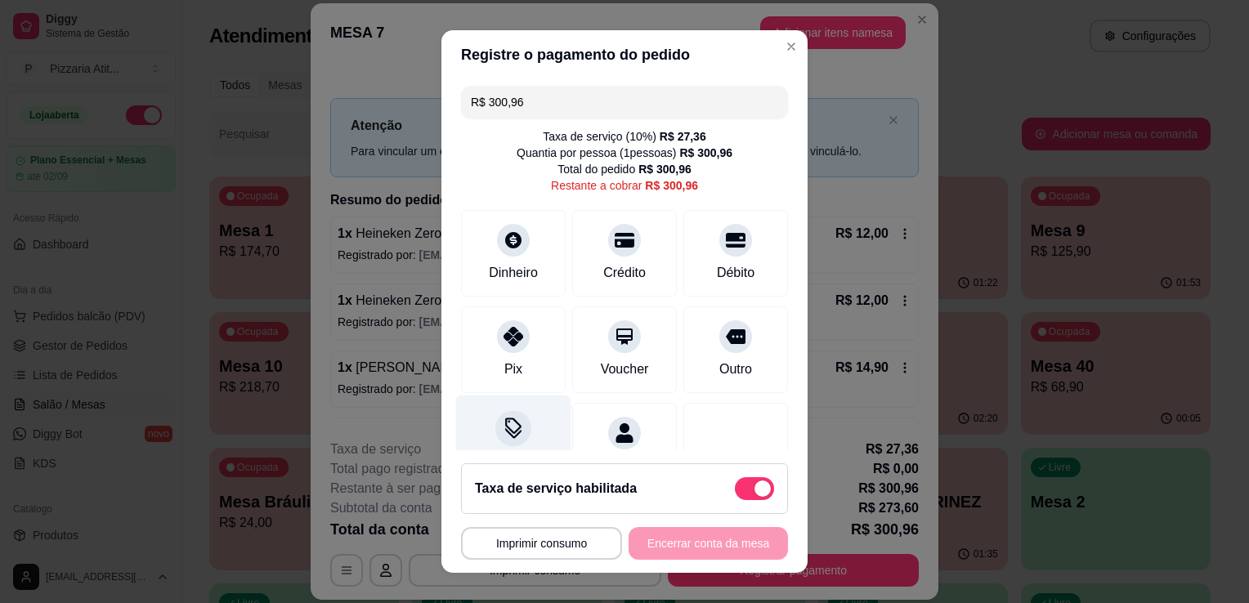
click at [503, 420] on icon at bounding box center [513, 428] width 21 height 21
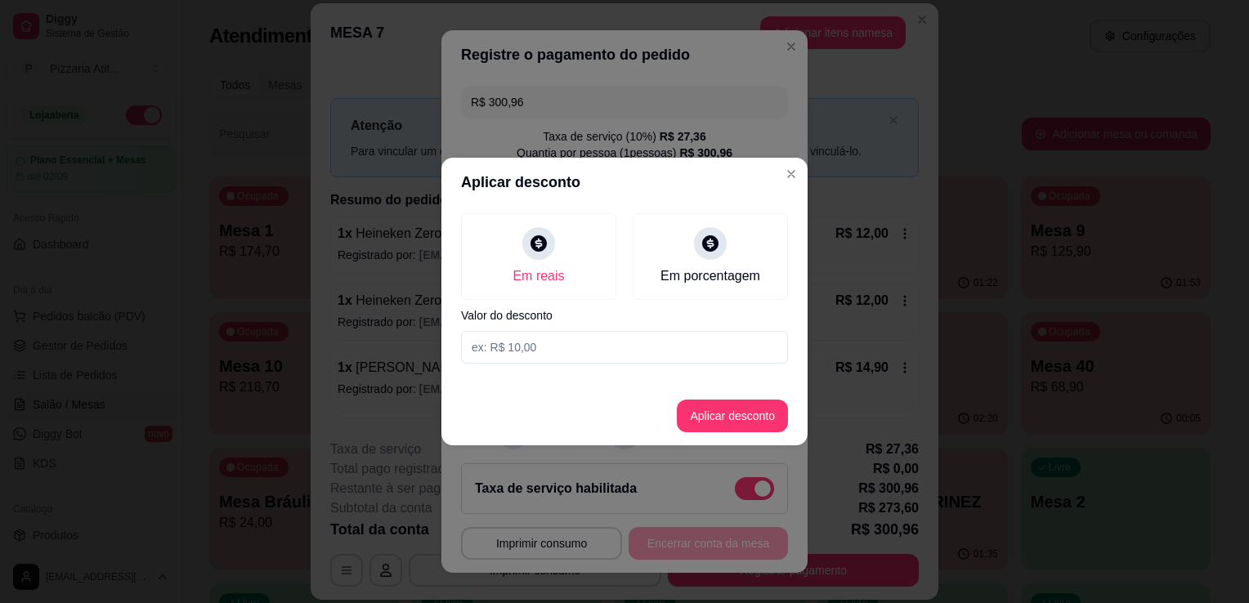
click at [528, 333] on input at bounding box center [624, 347] width 327 height 33
type input "0,96"
click at [689, 414] on button "Aplicar desconto" at bounding box center [732, 417] width 107 height 32
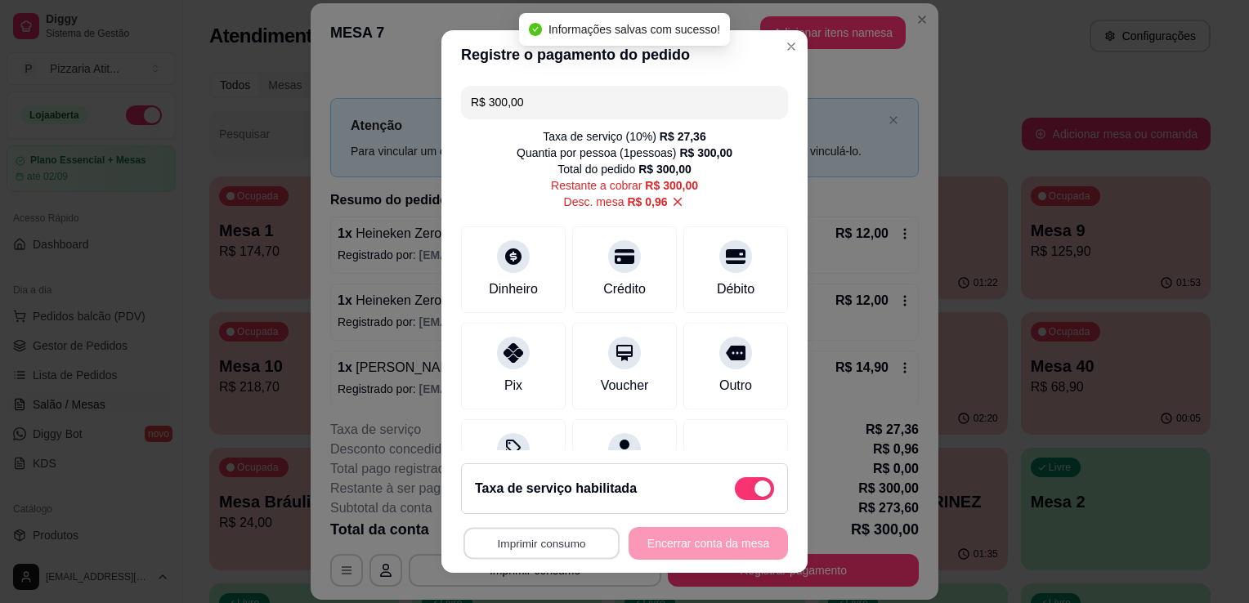
click at [517, 544] on button "Imprimir consumo" at bounding box center [542, 544] width 156 height 32
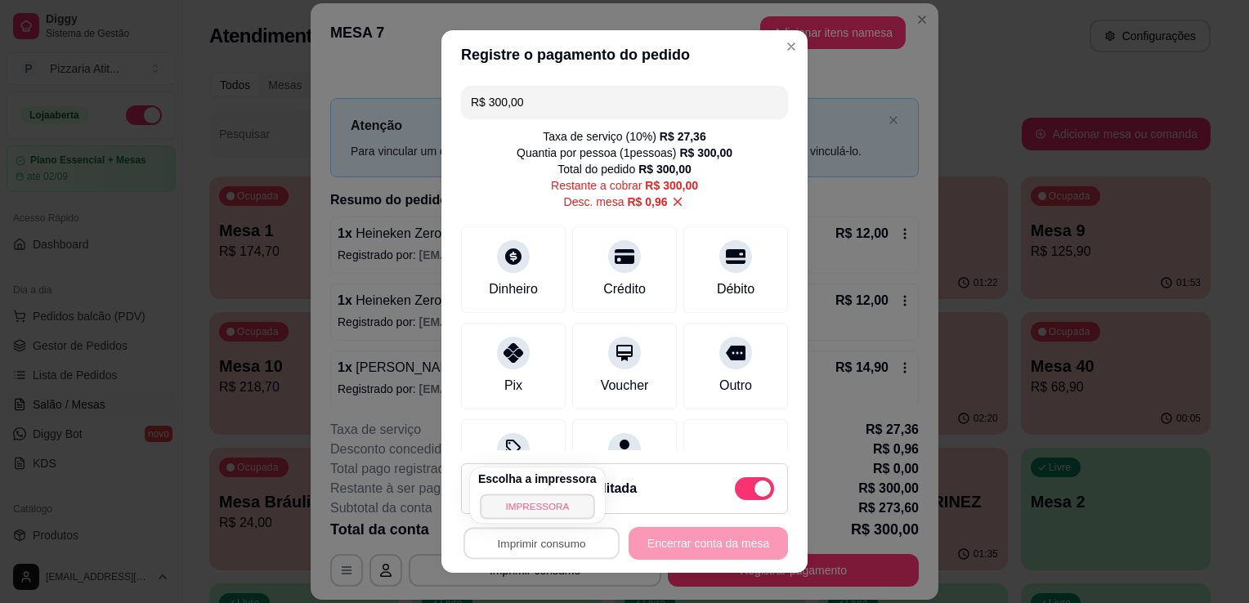
click at [514, 517] on button "IMPRESSORA" at bounding box center [537, 506] width 114 height 25
click at [594, 106] on input "R$ 300,00" at bounding box center [624, 102] width 307 height 33
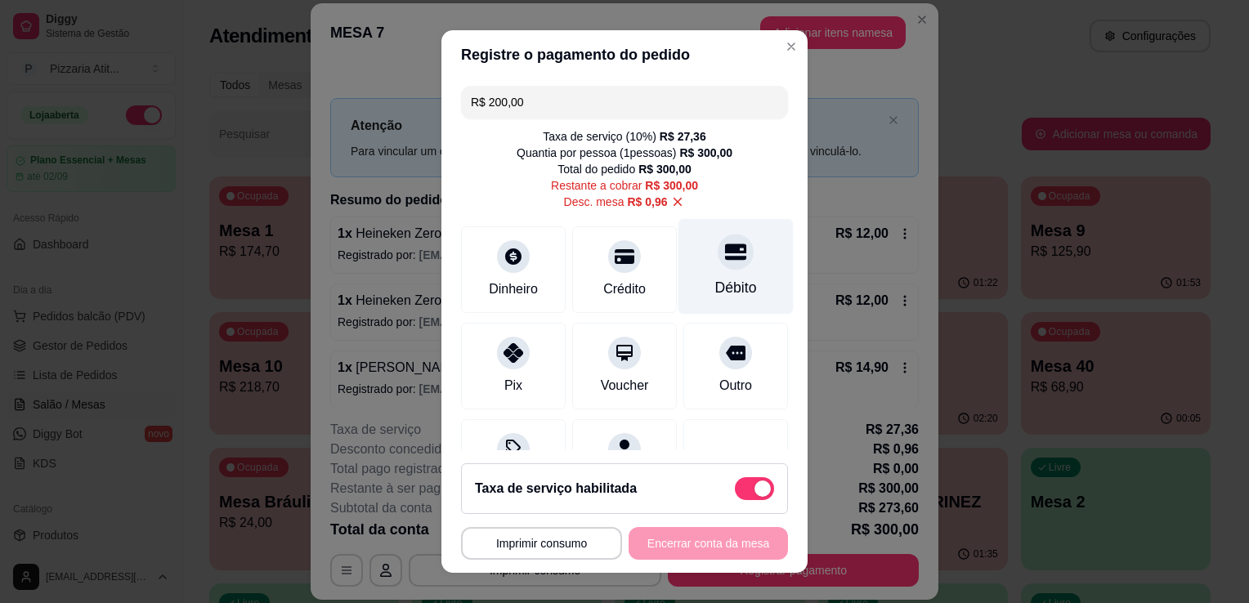
click at [716, 289] on div "Débito" at bounding box center [736, 287] width 42 height 21
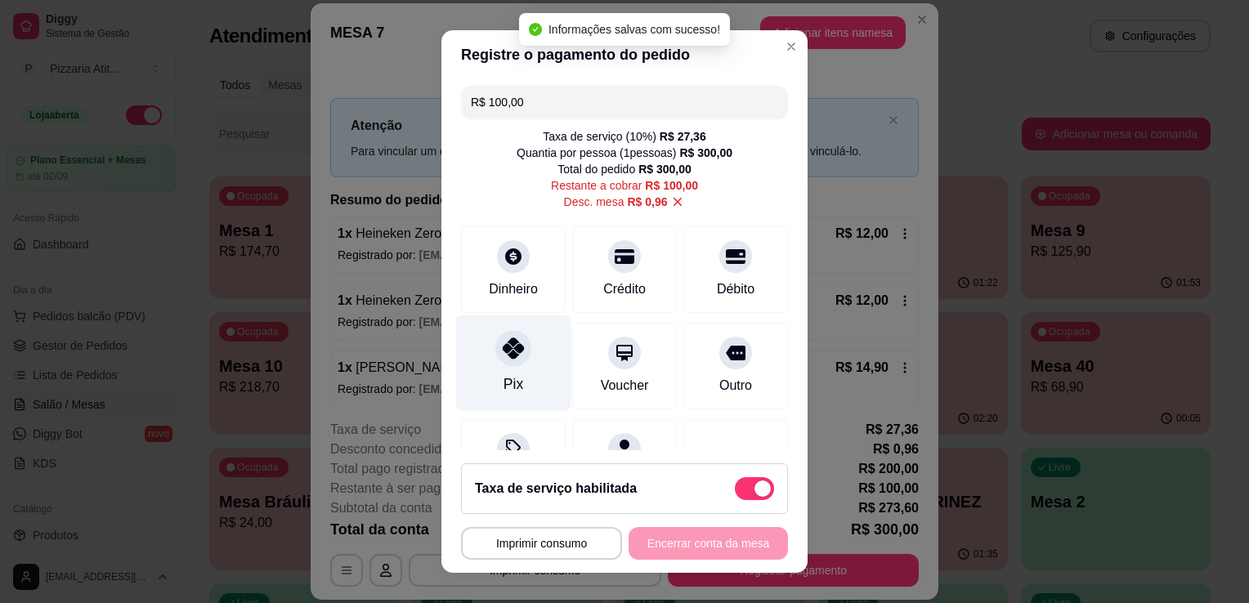
click at [522, 365] on div "Pix" at bounding box center [513, 364] width 115 height 96
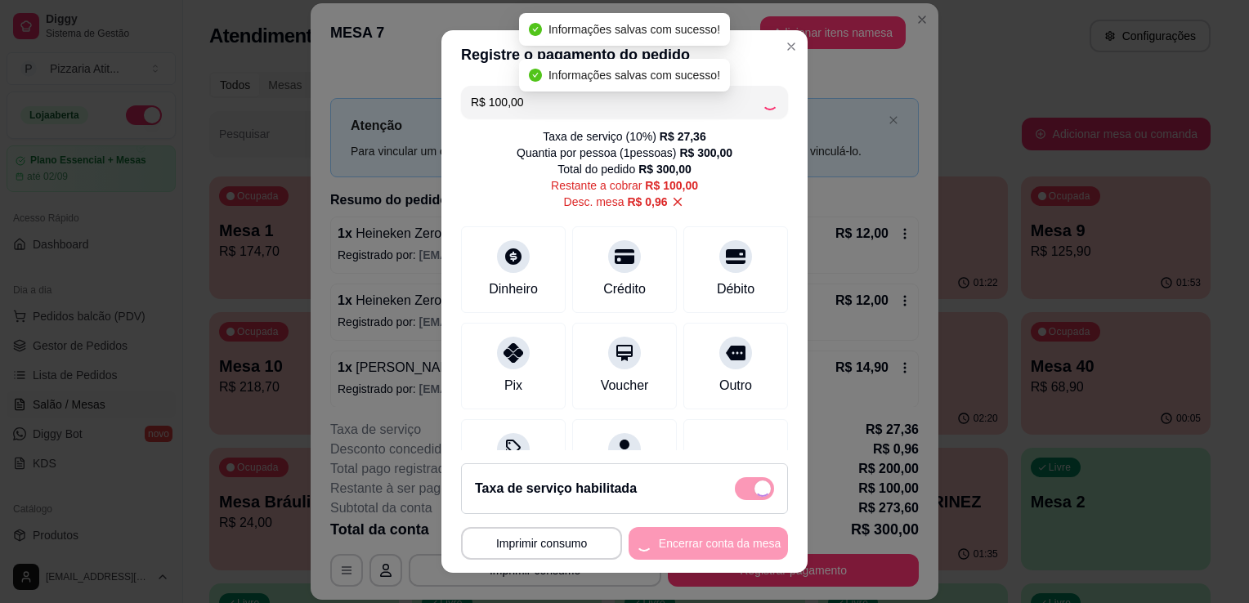
type input "R$ 0,00"
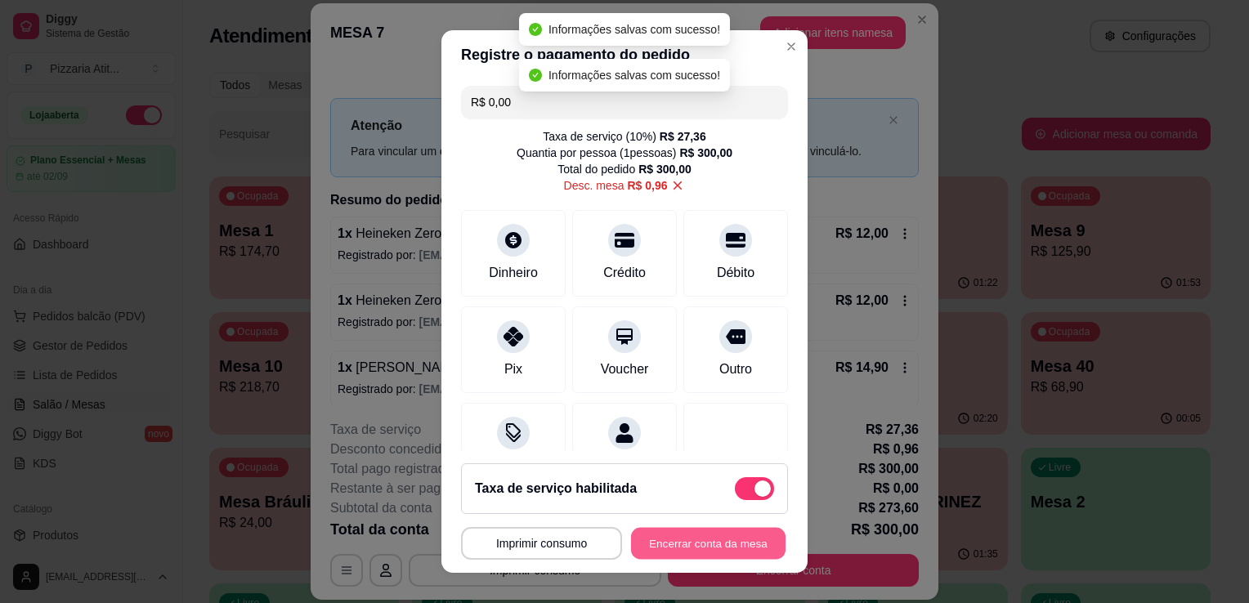
click at [694, 532] on button "Encerrar conta da mesa" at bounding box center [708, 544] width 155 height 32
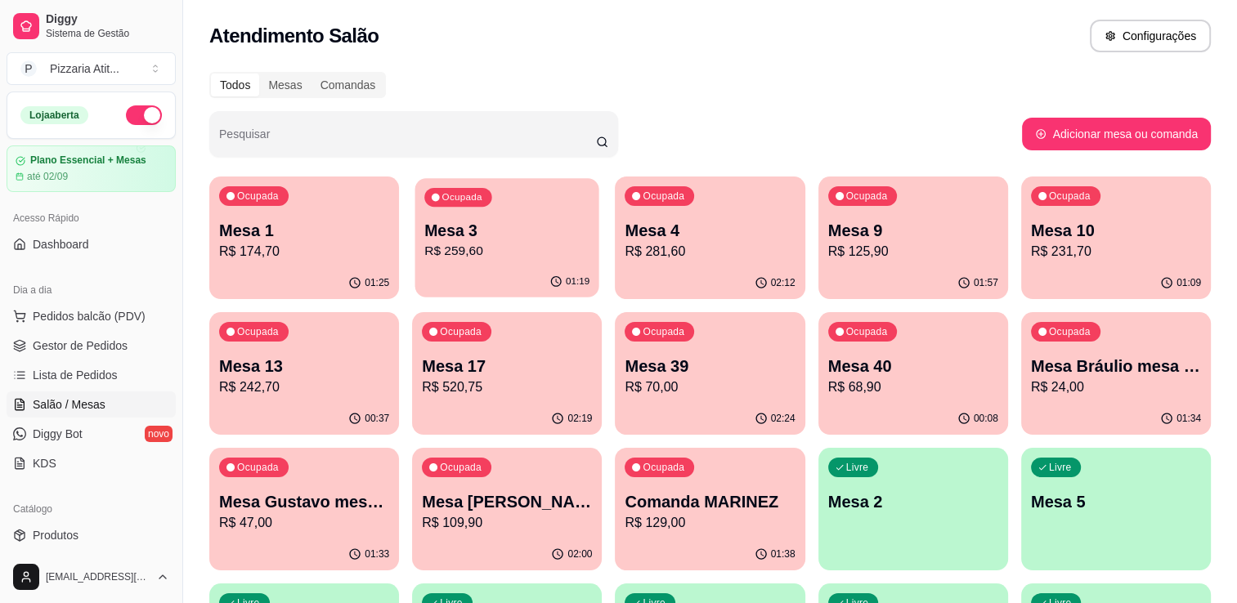
click at [504, 227] on p "Mesa 3" at bounding box center [506, 231] width 165 height 22
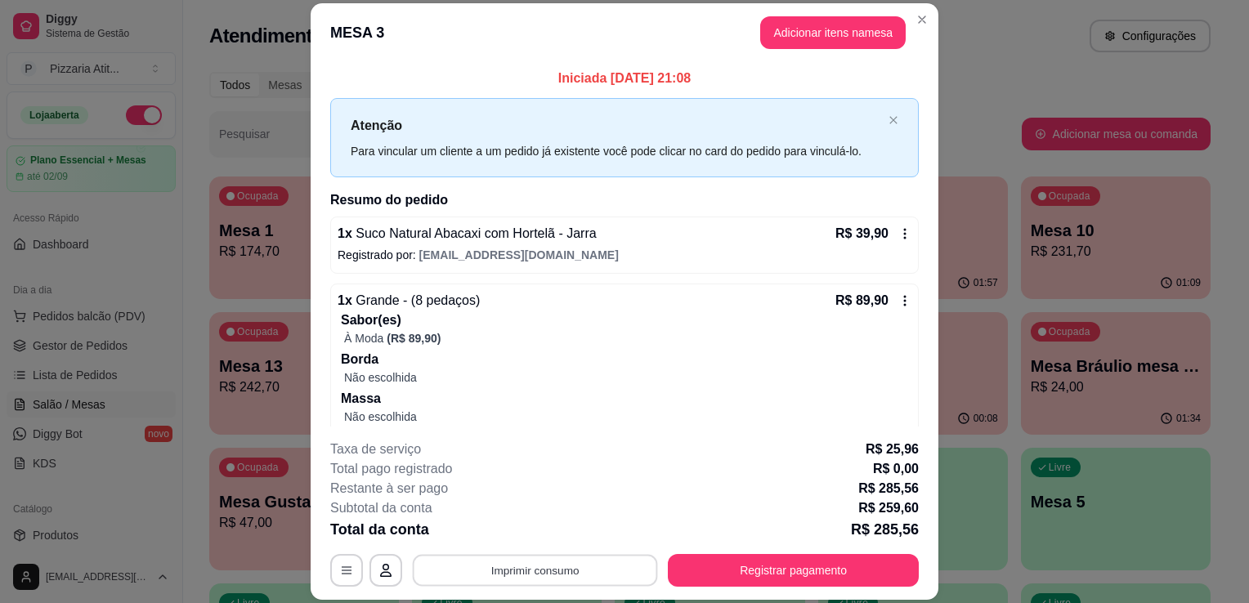
click at [495, 576] on button "Imprimir consumo" at bounding box center [535, 571] width 245 height 32
click at [510, 533] on button "IMPRESSORA" at bounding box center [534, 533] width 114 height 25
click at [710, 571] on button "Registrar pagamento" at bounding box center [794, 571] width 244 height 32
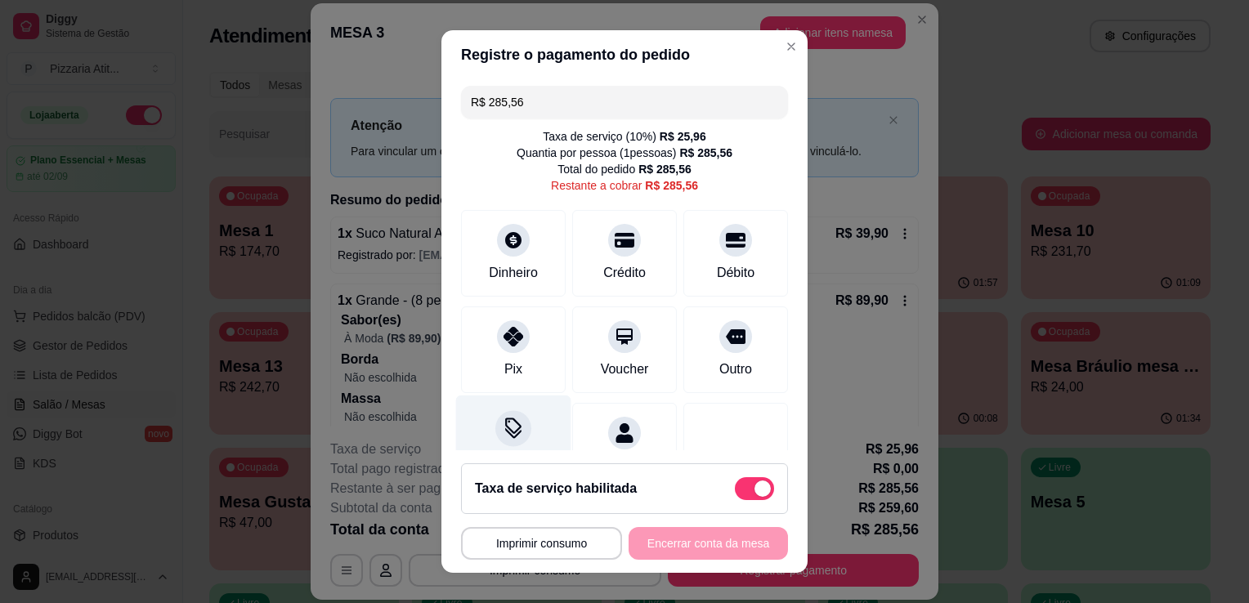
click at [503, 434] on icon at bounding box center [513, 428] width 21 height 21
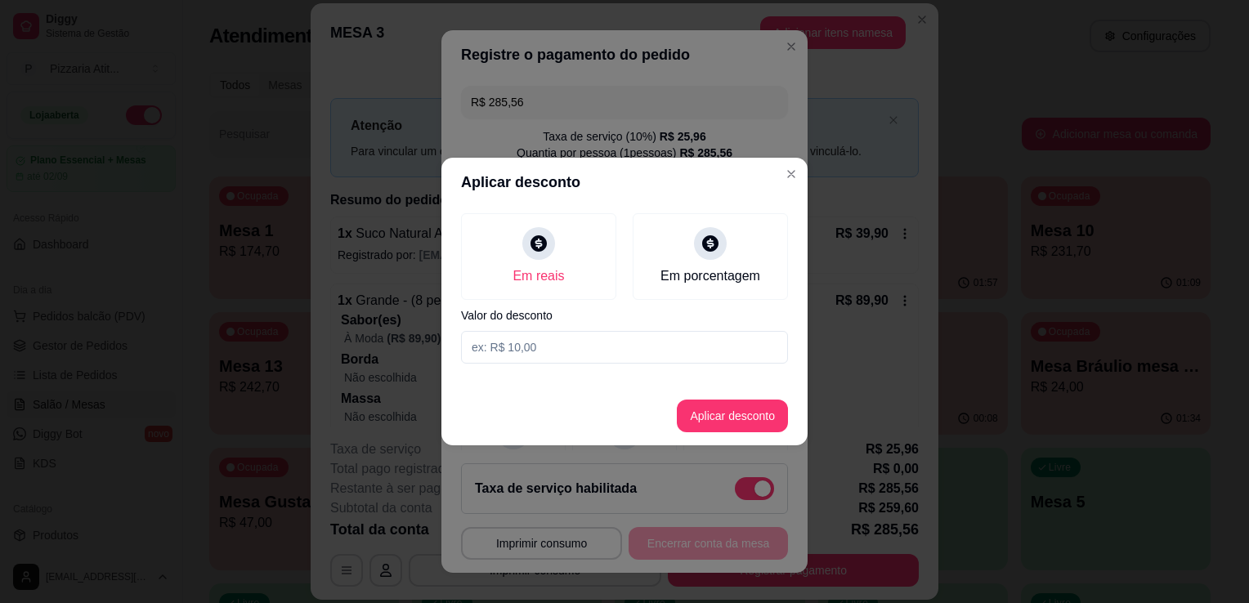
click at [582, 348] on input at bounding box center [624, 347] width 327 height 33
type input "0,56"
click at [729, 416] on button "Aplicar desconto" at bounding box center [732, 417] width 107 height 32
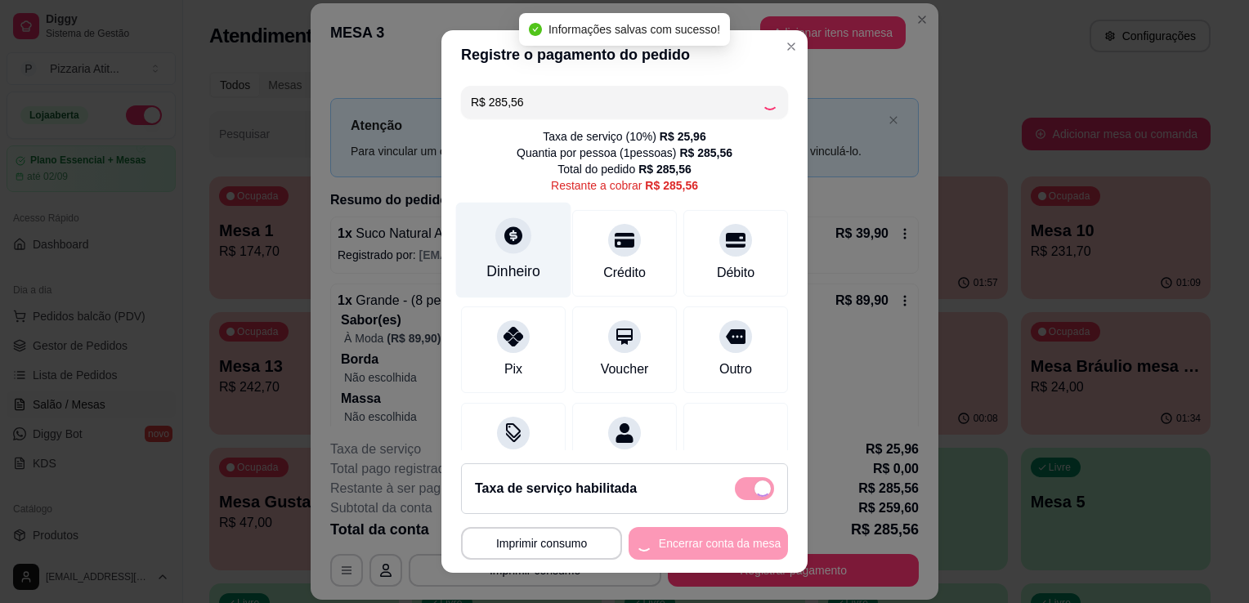
type input "R$ 285,00"
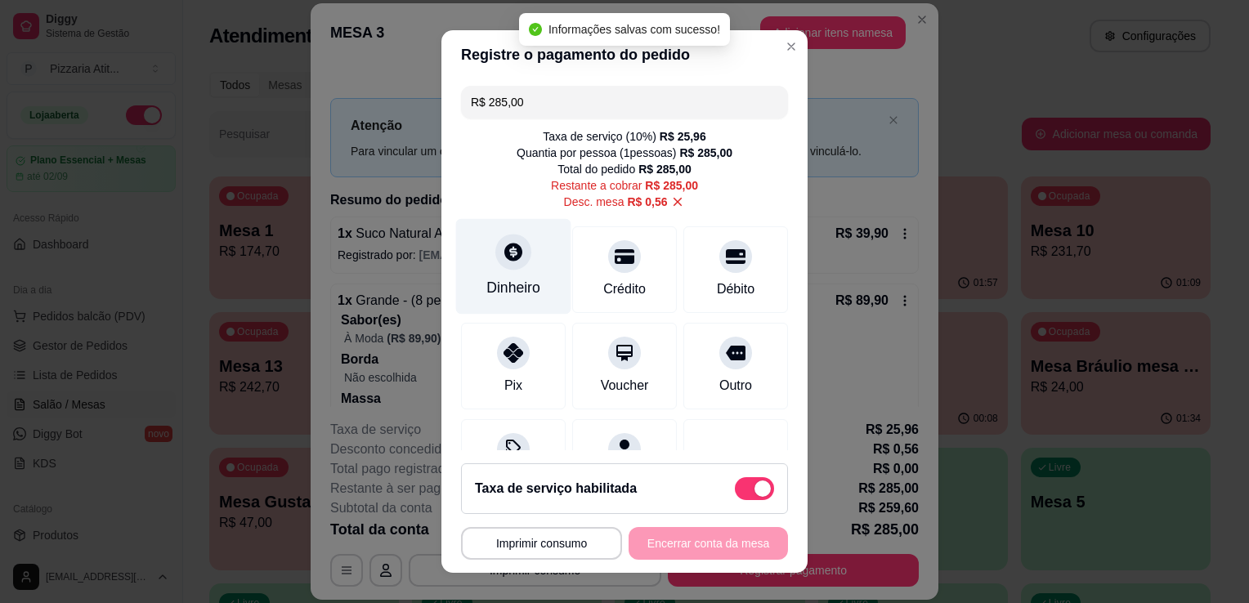
click at [513, 280] on div "Dinheiro" at bounding box center [513, 287] width 54 height 21
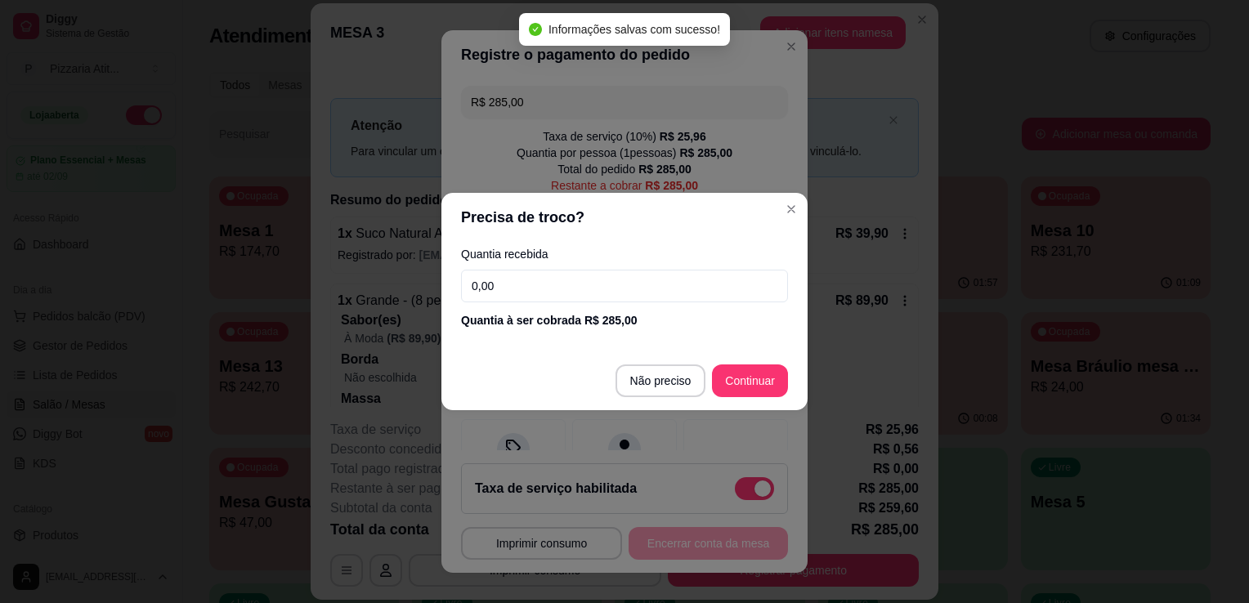
click at [513, 279] on input "0,00" at bounding box center [624, 286] width 327 height 33
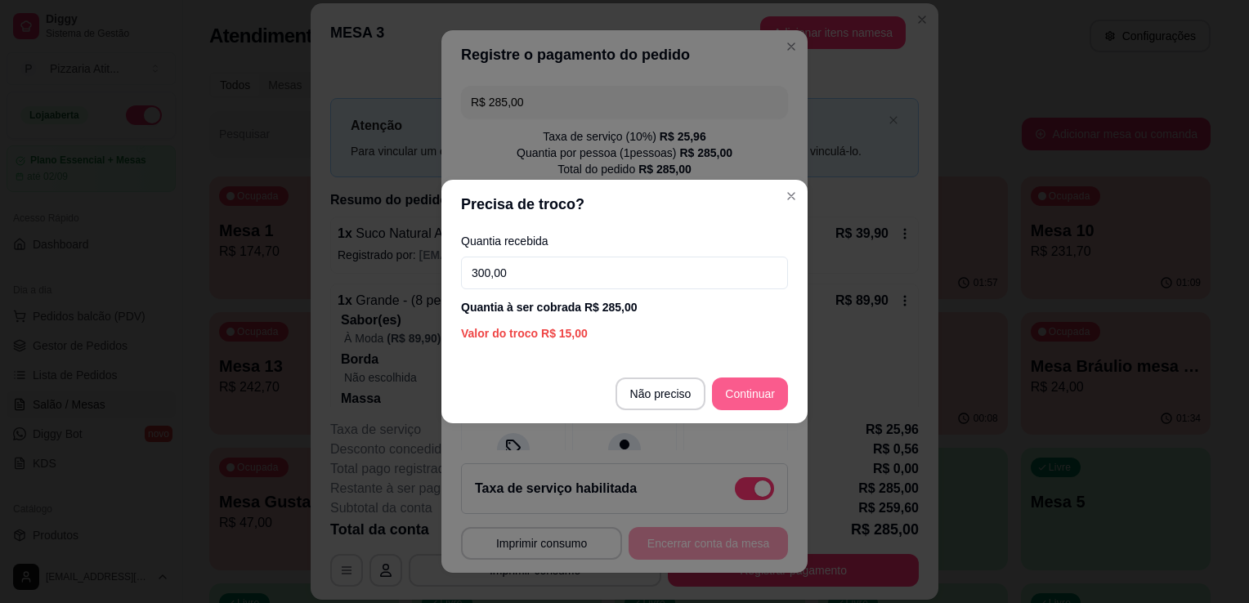
type input "300,00"
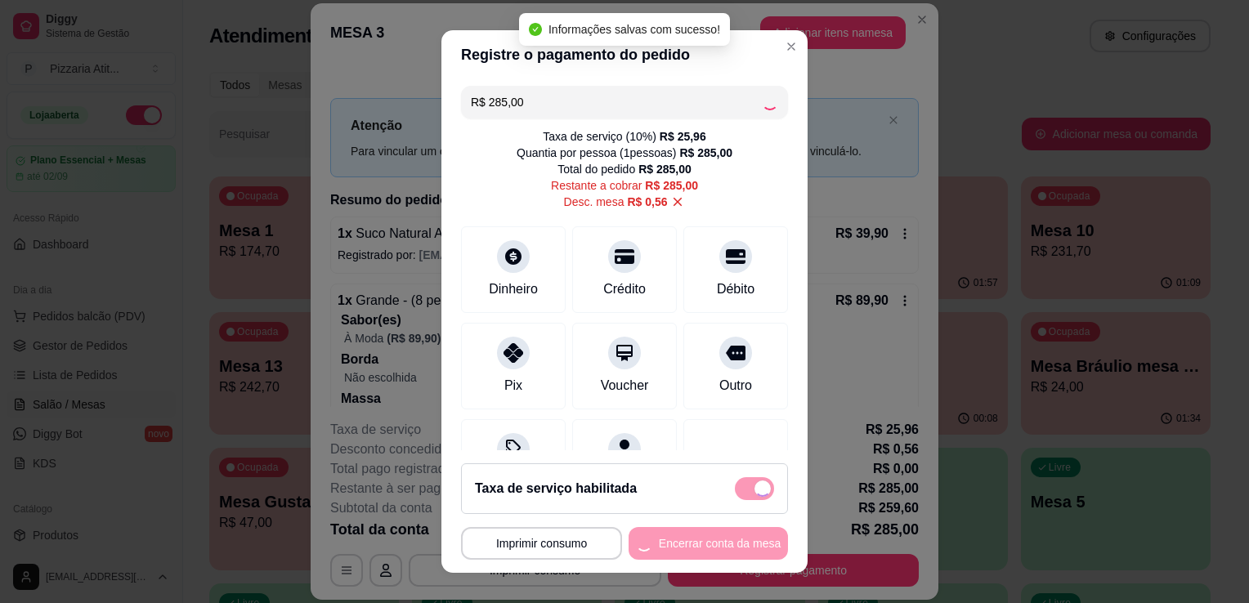
type input "R$ 0,00"
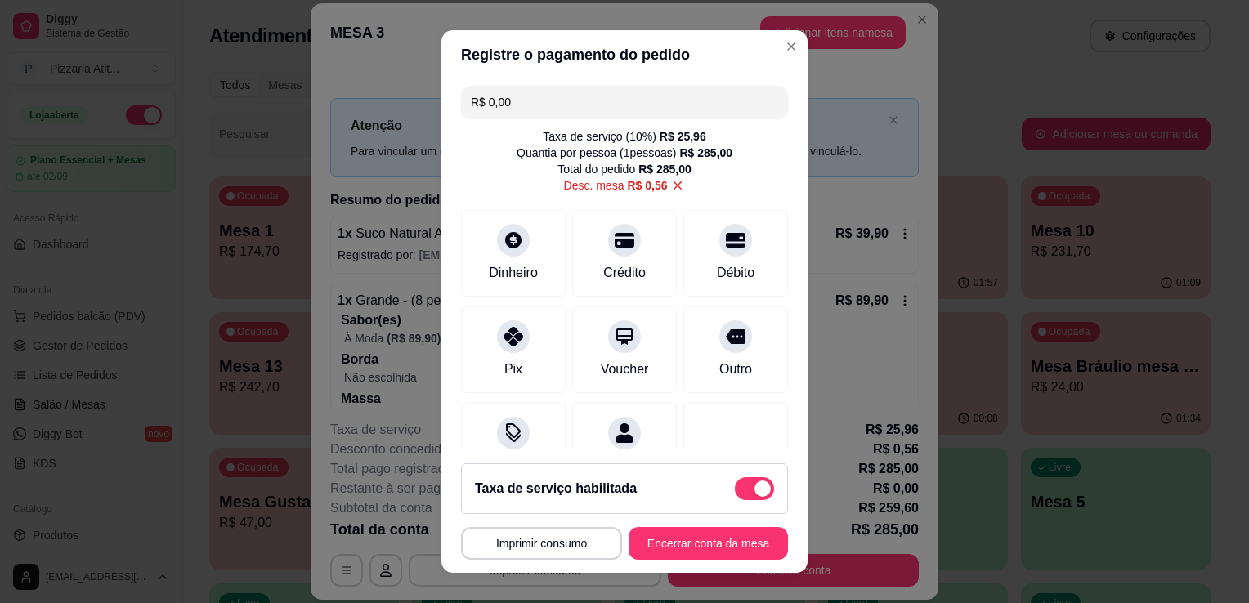
click at [739, 394] on div "R$ 0,00 Taxa de serviço ( 10 %) R$ 25,96 Quantia por pessoa ( 1 pessoas) R$ 285…" at bounding box center [624, 264] width 366 height 371
click at [695, 553] on button "Encerrar conta da mesa" at bounding box center [708, 544] width 155 height 32
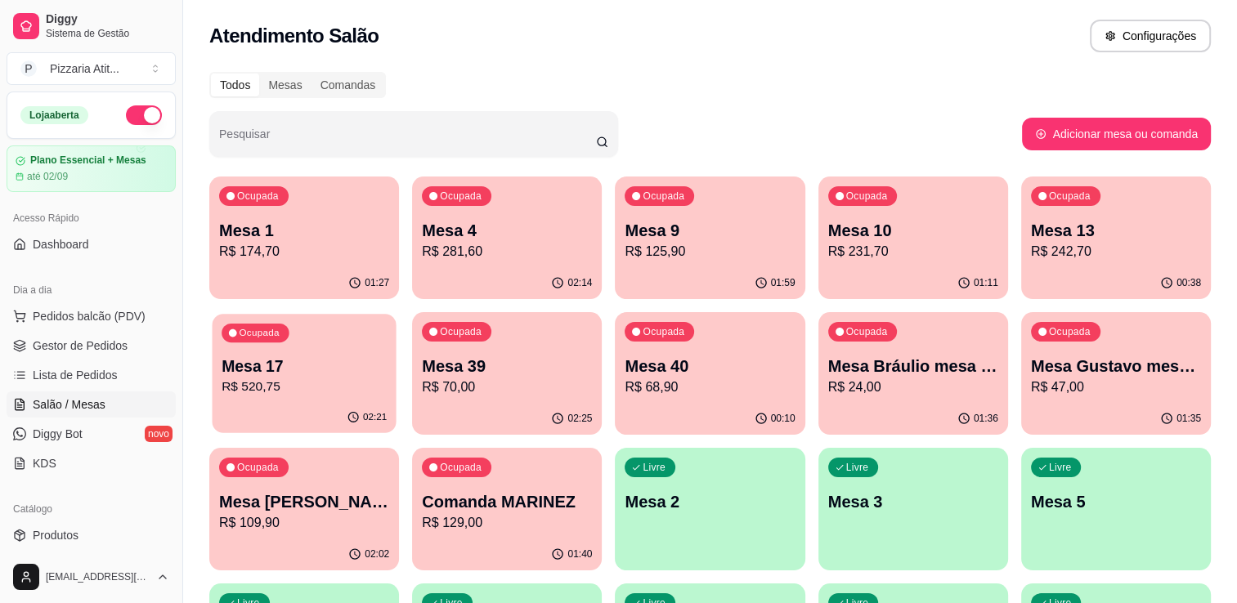
click at [384, 374] on p "Mesa 17" at bounding box center [304, 367] width 165 height 22
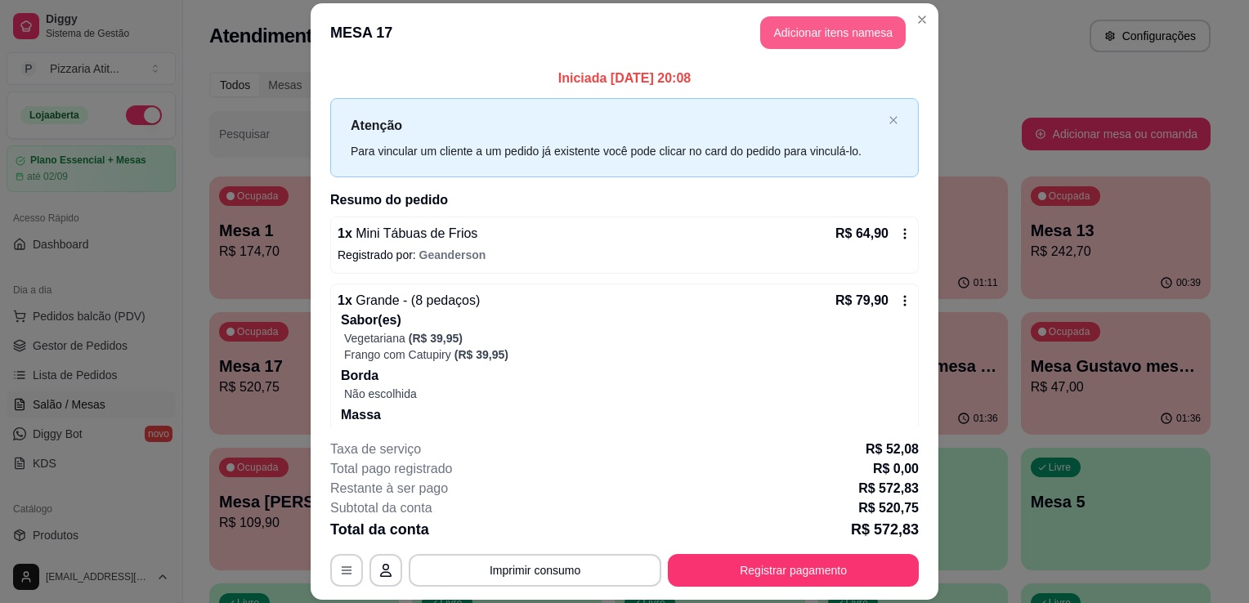
click at [811, 25] on button "Adicionar itens na mesa" at bounding box center [833, 32] width 146 height 33
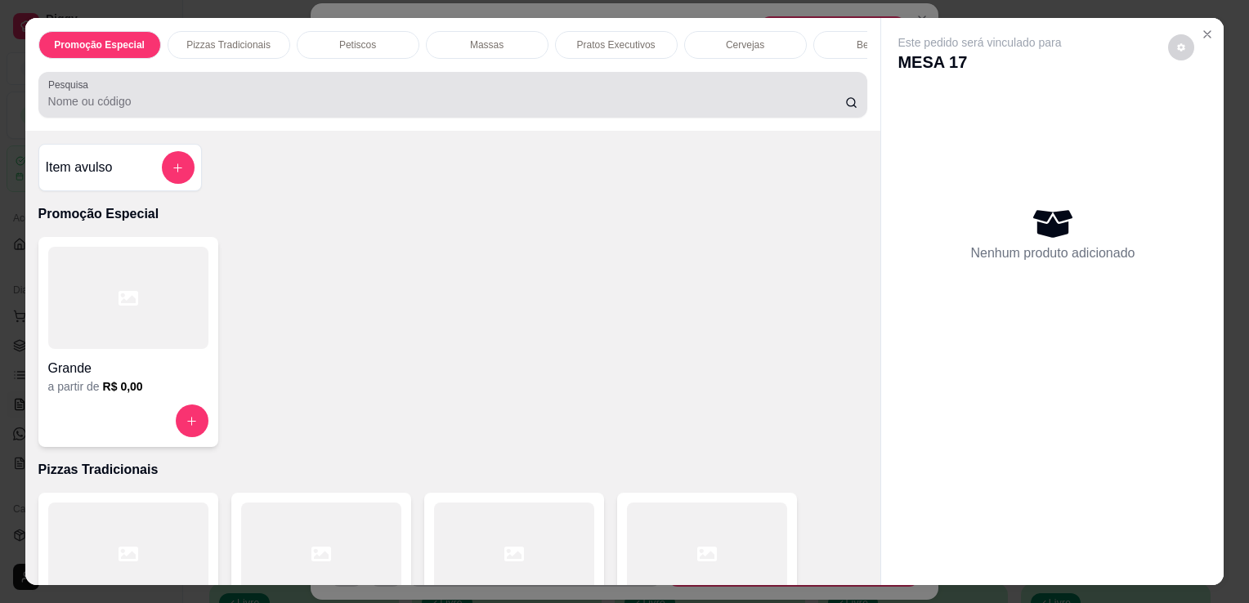
click at [641, 87] on div at bounding box center [453, 94] width 810 height 33
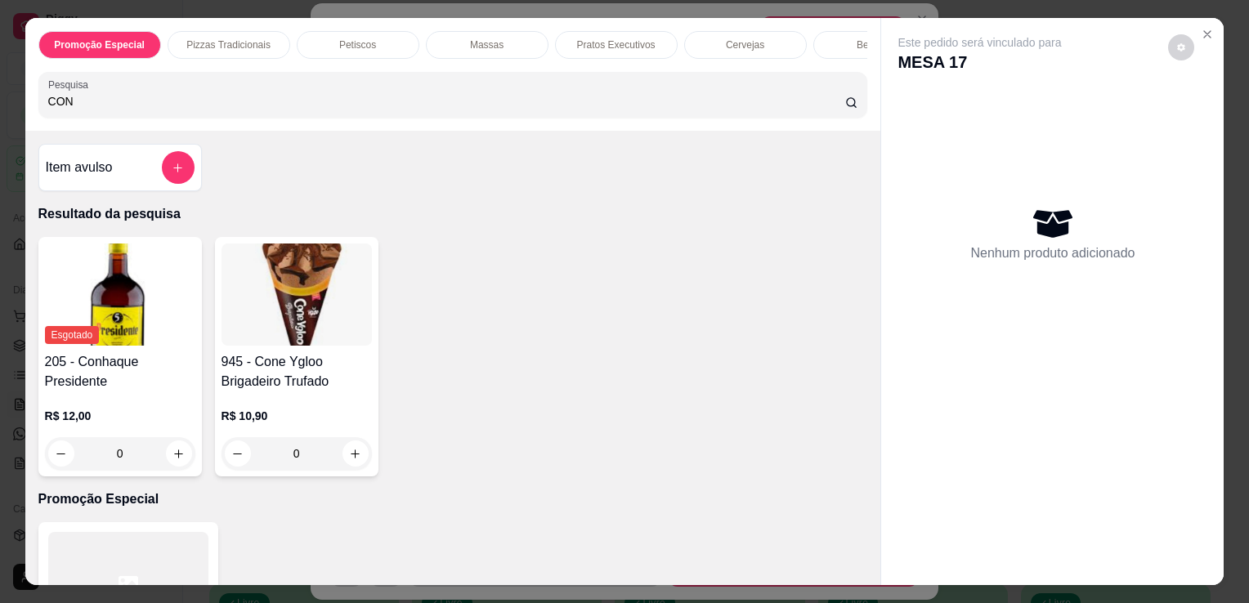
type input "CON"
click at [284, 392] on h4 "945 - Cone Ygloo Brigadeiro Trufado" at bounding box center [297, 371] width 150 height 39
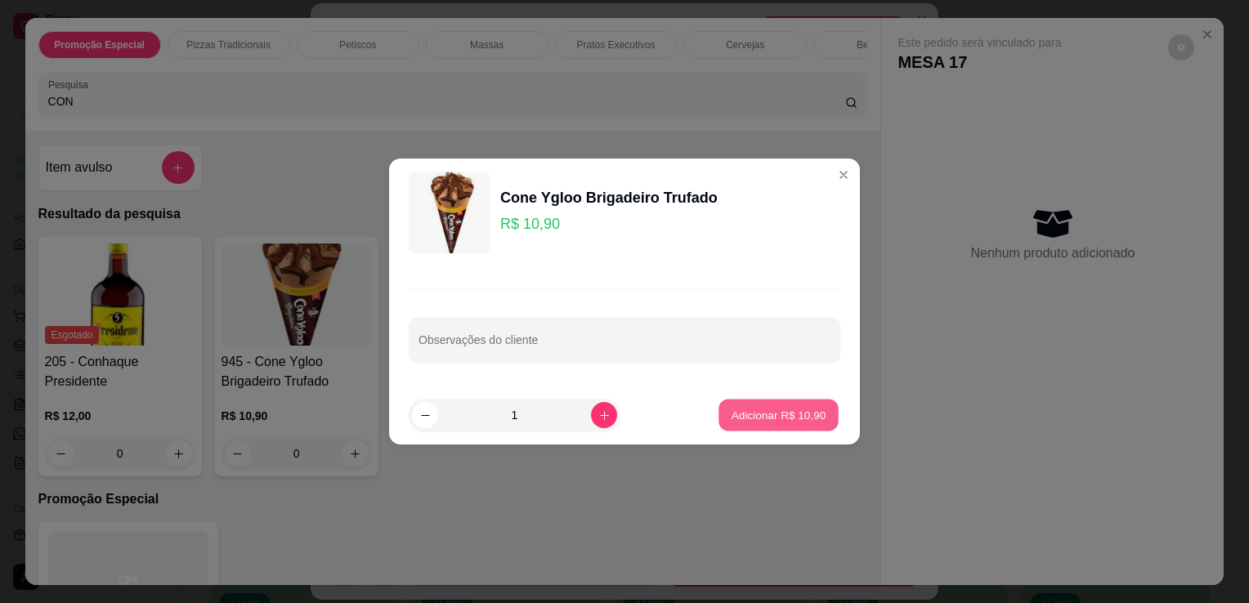
click at [749, 430] on button "Adicionar R$ 10,90" at bounding box center [779, 416] width 120 height 32
type input "1"
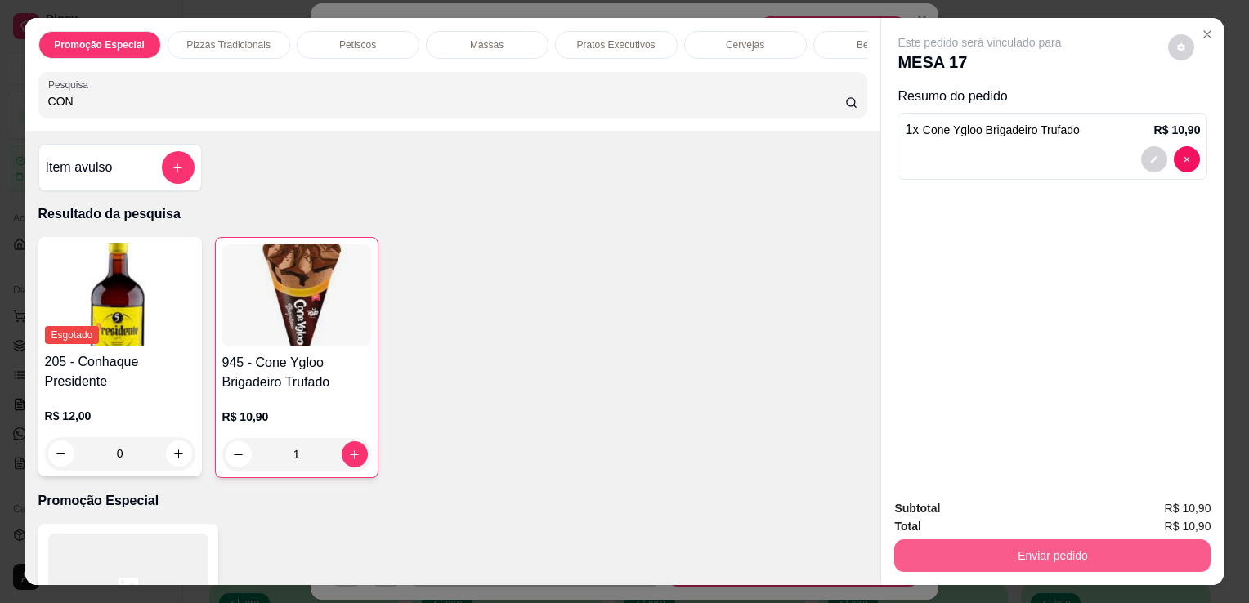
click at [988, 551] on button "Enviar pedido" at bounding box center [1052, 556] width 316 height 33
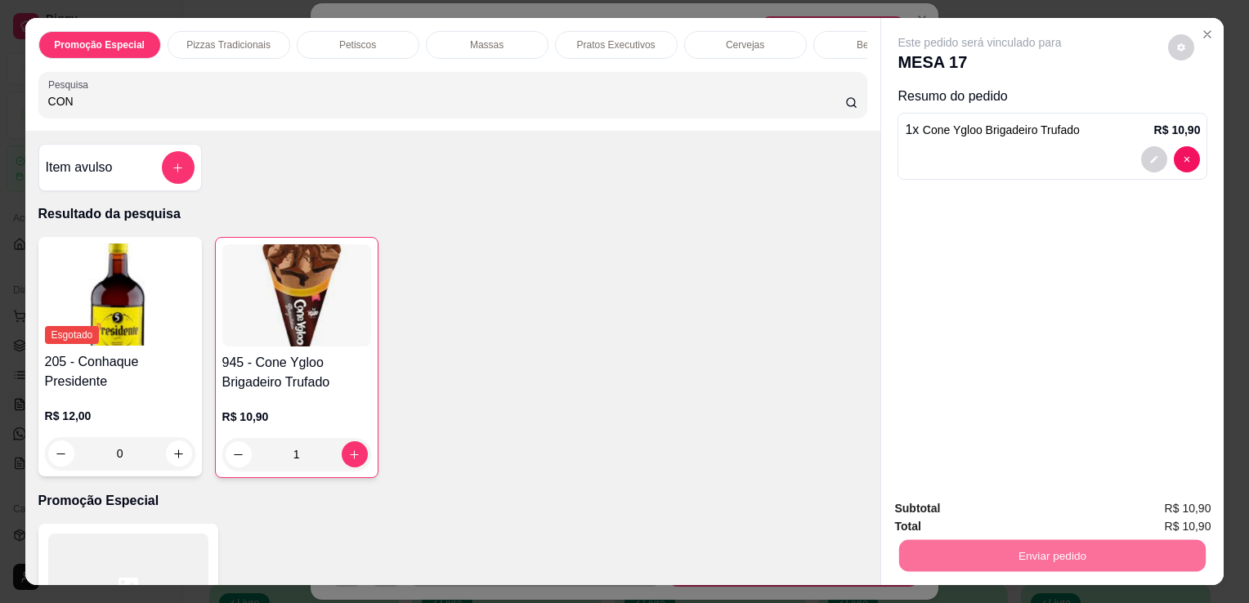
click at [985, 513] on button "Não registrar e enviar pedido" at bounding box center [998, 510] width 165 height 30
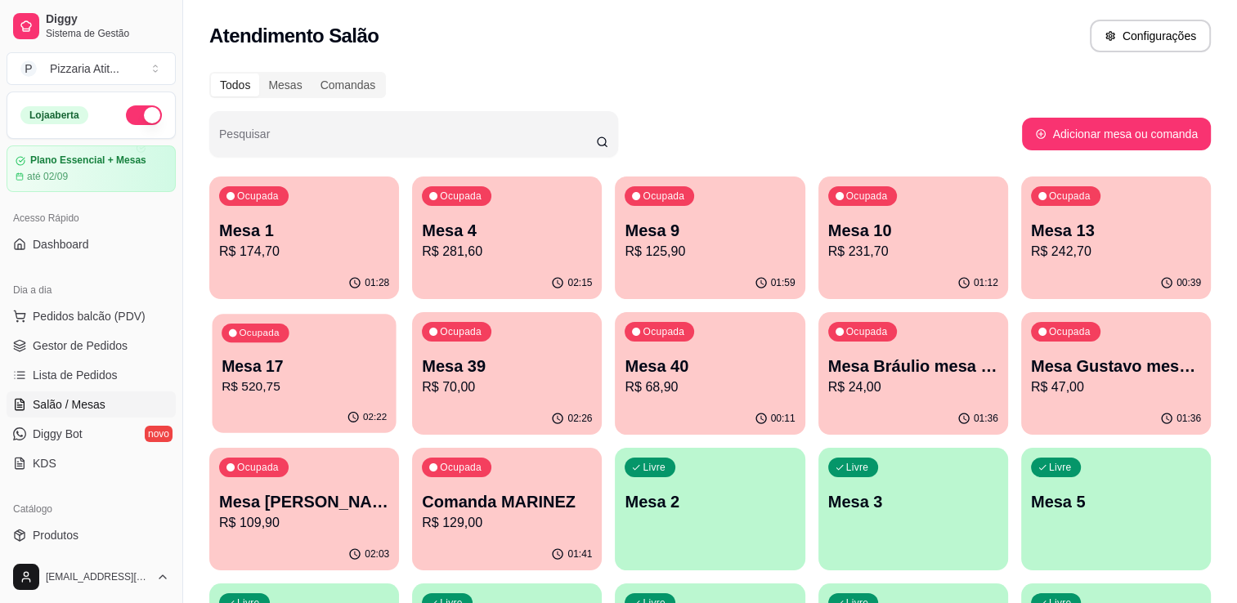
click at [338, 378] on p "R$ 520,75" at bounding box center [304, 387] width 165 height 19
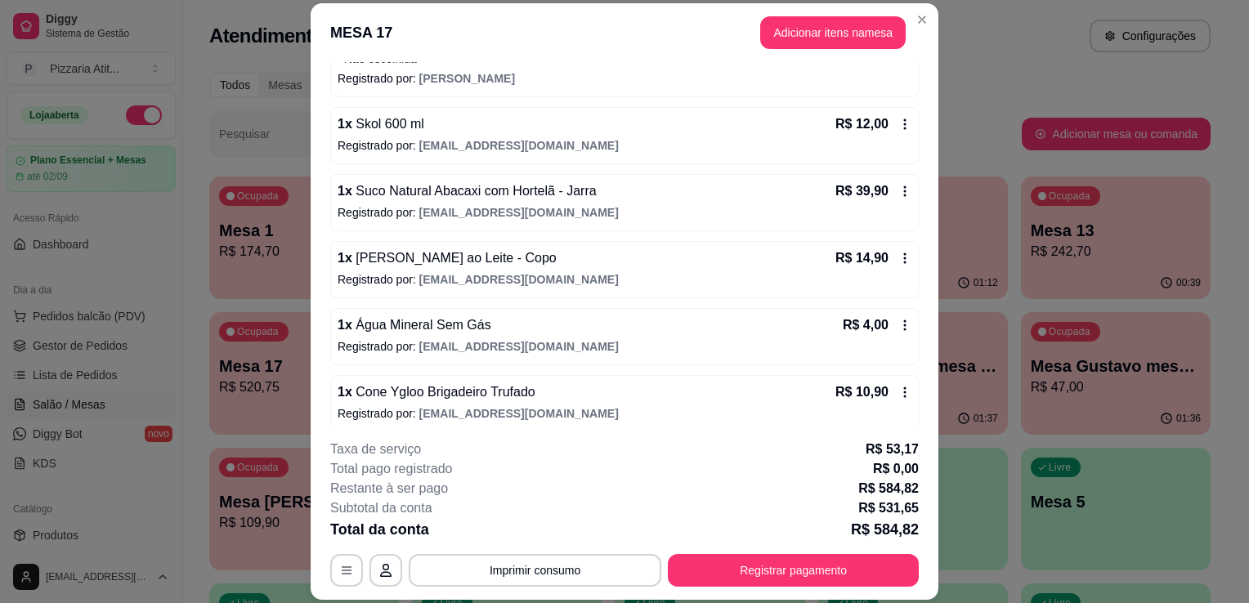
scroll to position [1210, 0]
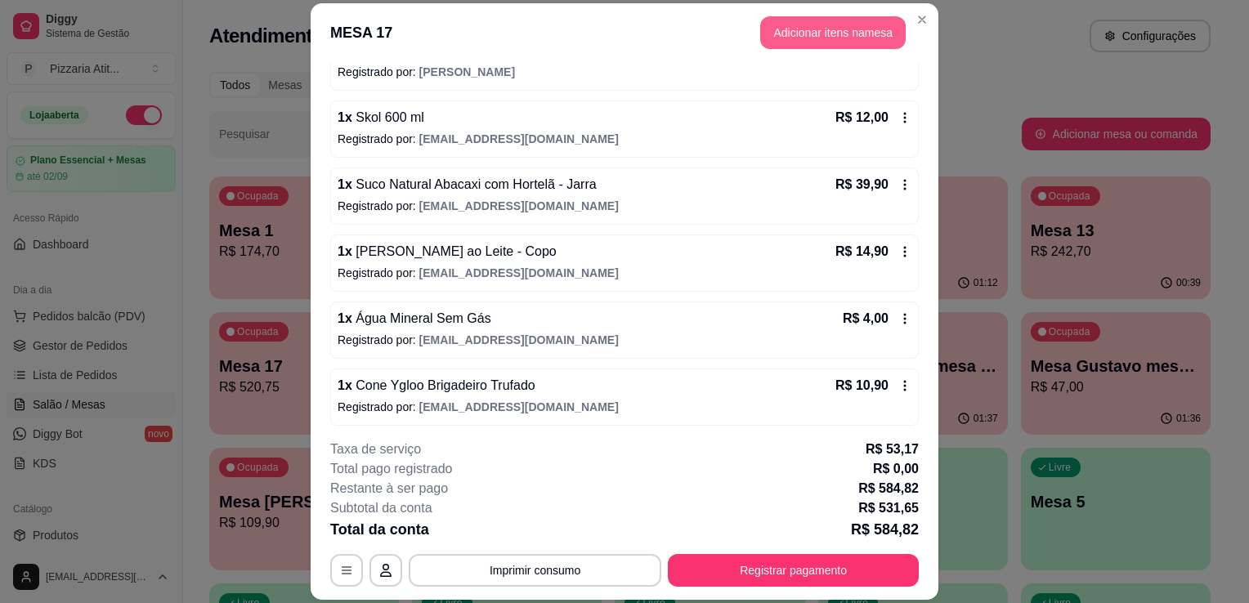
click at [820, 30] on button "Adicionar itens na mesa" at bounding box center [833, 32] width 146 height 33
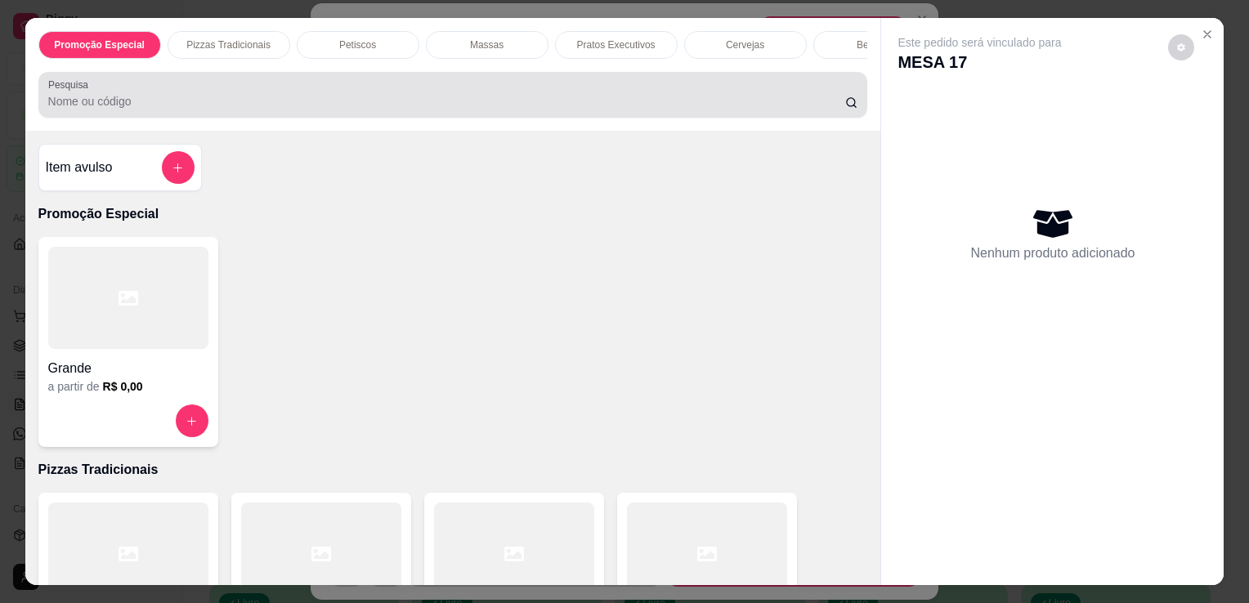
click at [706, 87] on div at bounding box center [453, 94] width 810 height 33
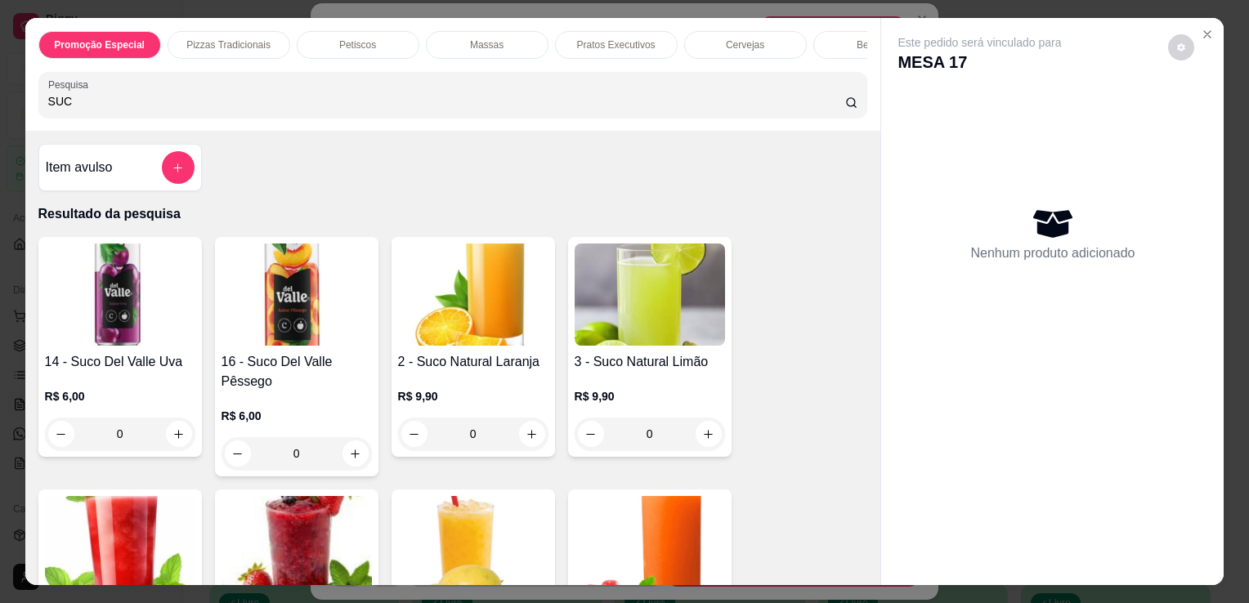
type input "SUC"
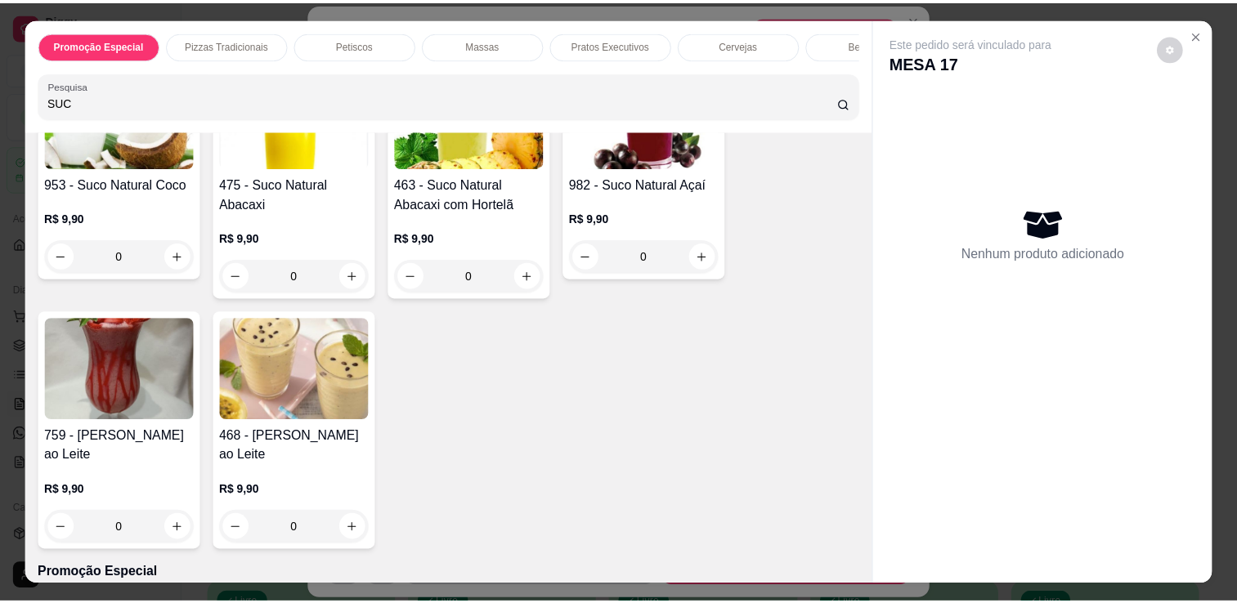
scroll to position [959, 0]
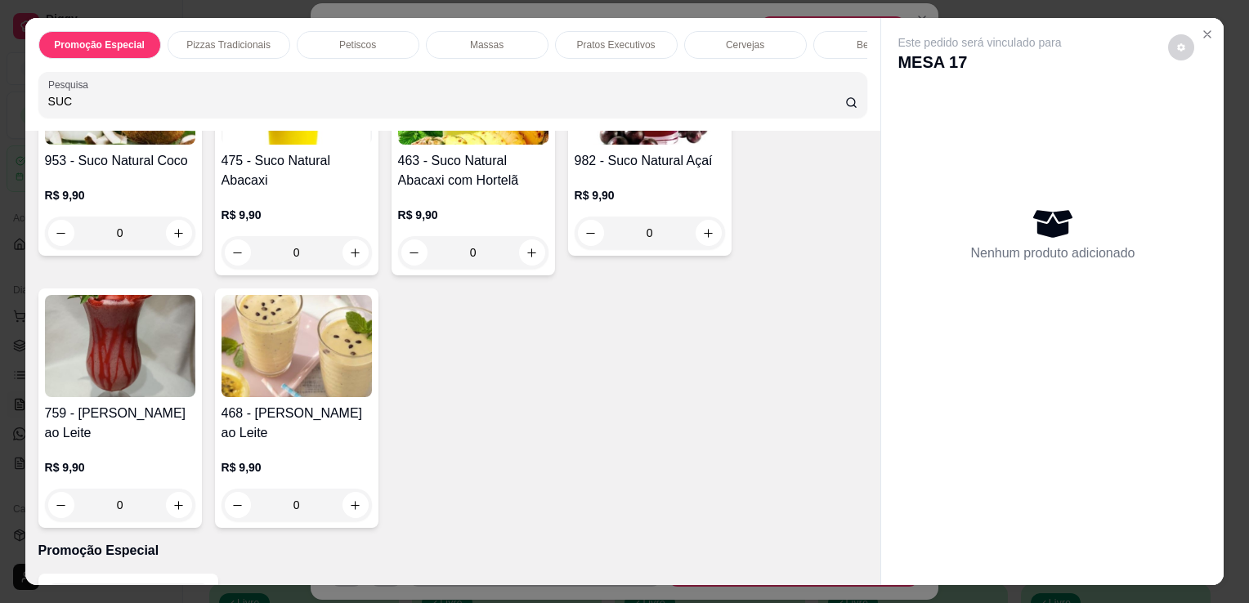
click at [114, 339] on img at bounding box center [120, 346] width 150 height 102
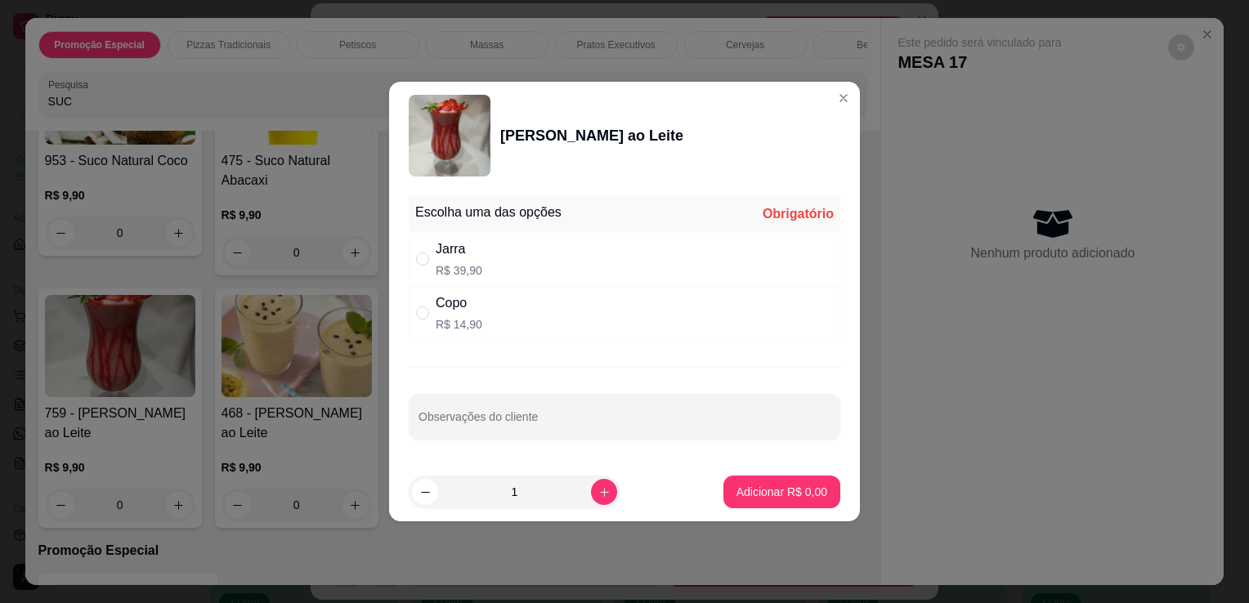
click at [540, 311] on div "Copo R$ 14,90" at bounding box center [625, 313] width 432 height 54
radio input "true"
click at [761, 502] on button "Adicionar R$ 14,90" at bounding box center [778, 492] width 123 height 33
type input "1"
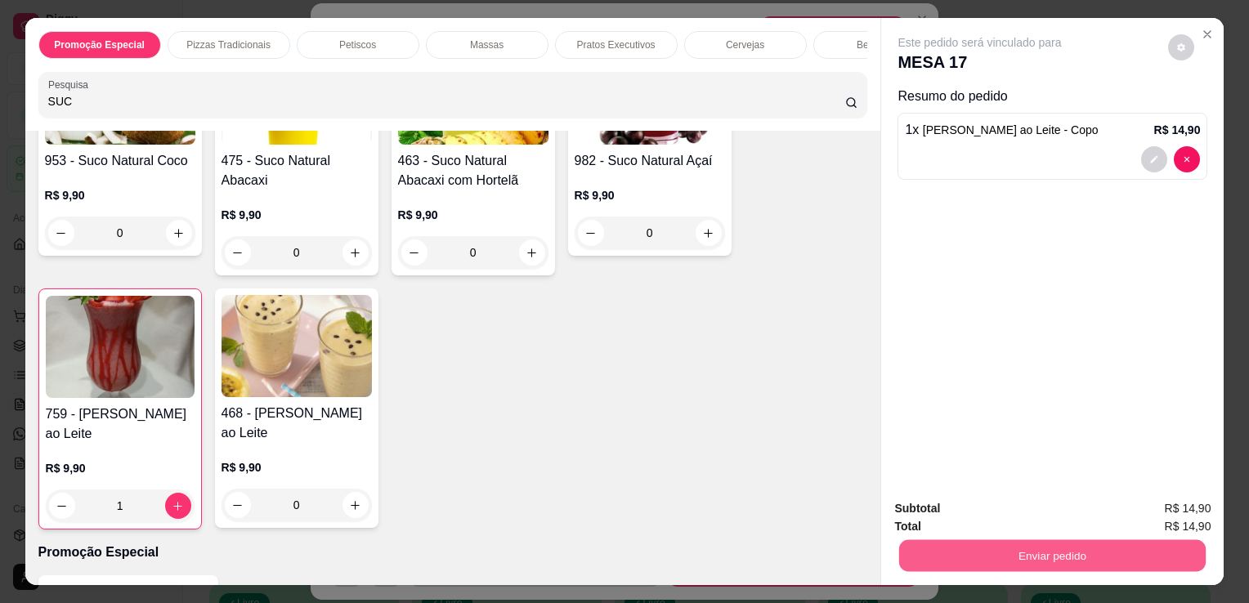
click at [909, 540] on button "Enviar pedido" at bounding box center [1052, 556] width 307 height 32
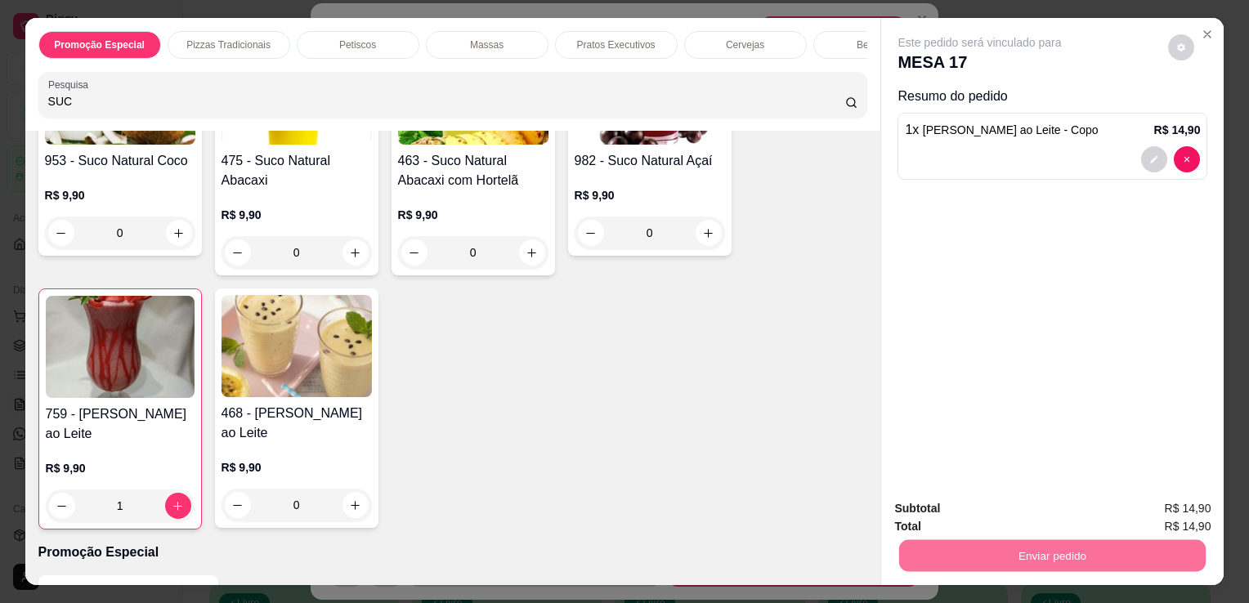
click at [939, 509] on button "Não registrar e enviar pedido" at bounding box center [998, 510] width 165 height 30
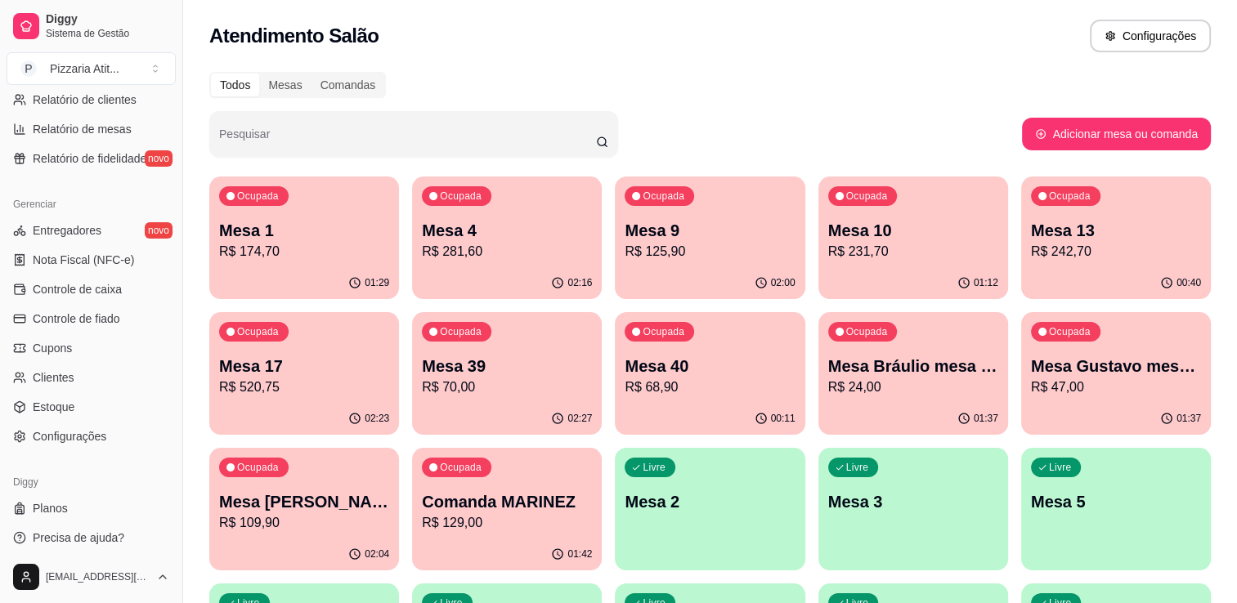
scroll to position [572, 0]
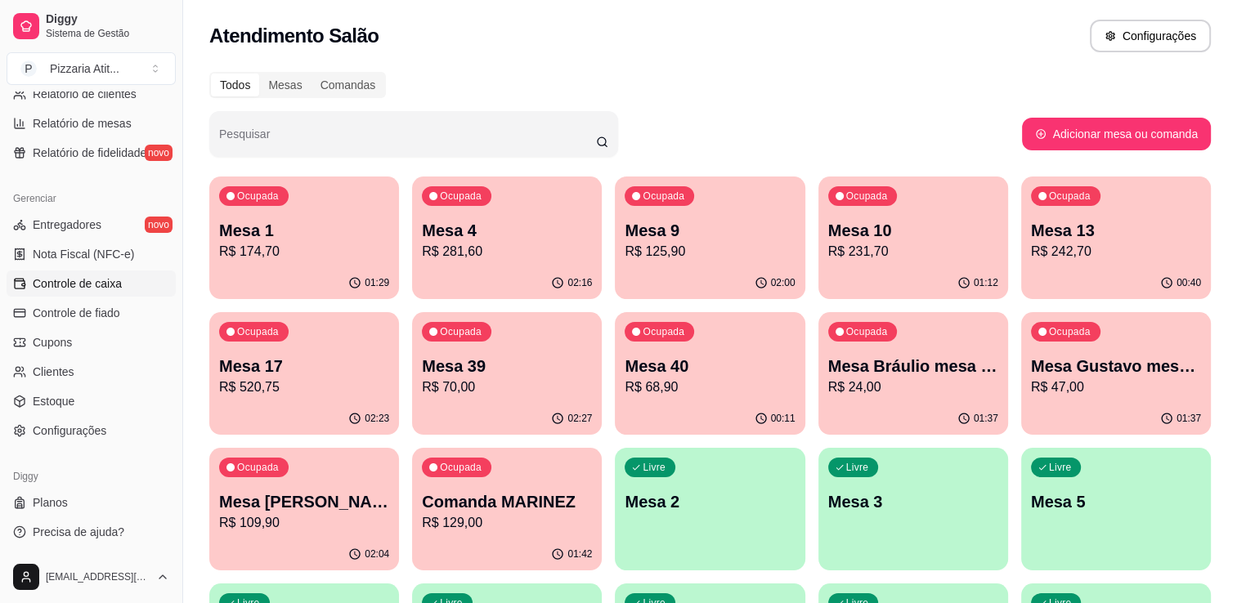
click at [39, 296] on ul "Entregadores novo Nota Fiscal (NFC-e) Controle de caixa Controle de fiado Cupon…" at bounding box center [91, 328] width 169 height 232
click at [56, 289] on span "Controle de caixa" at bounding box center [77, 284] width 89 height 16
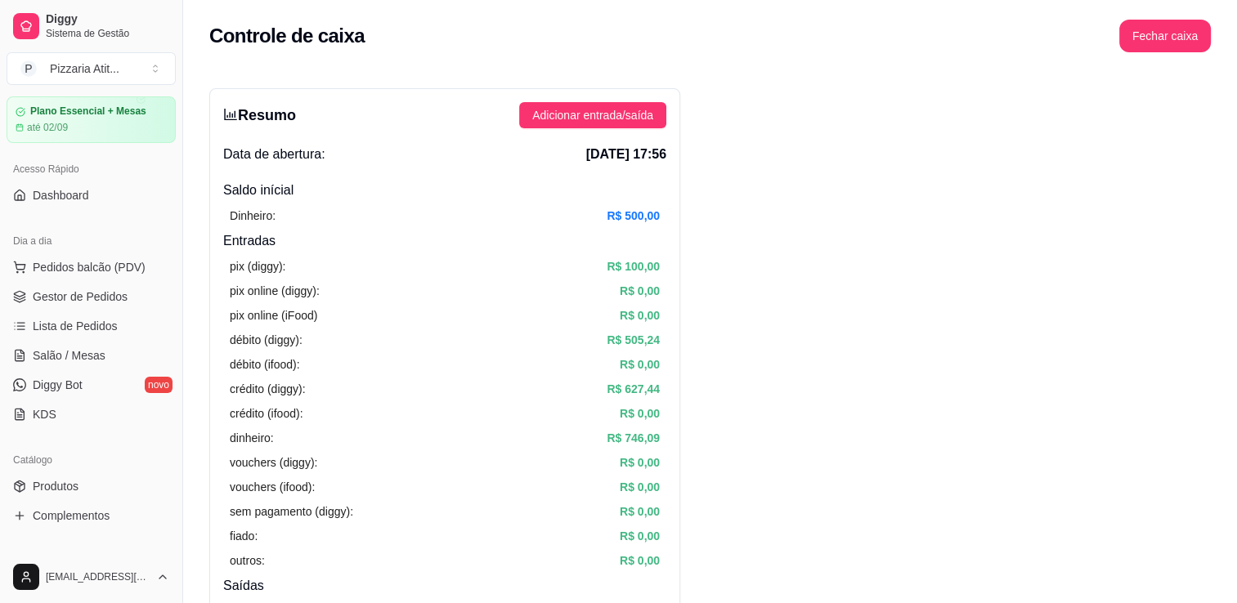
scroll to position [43, 0]
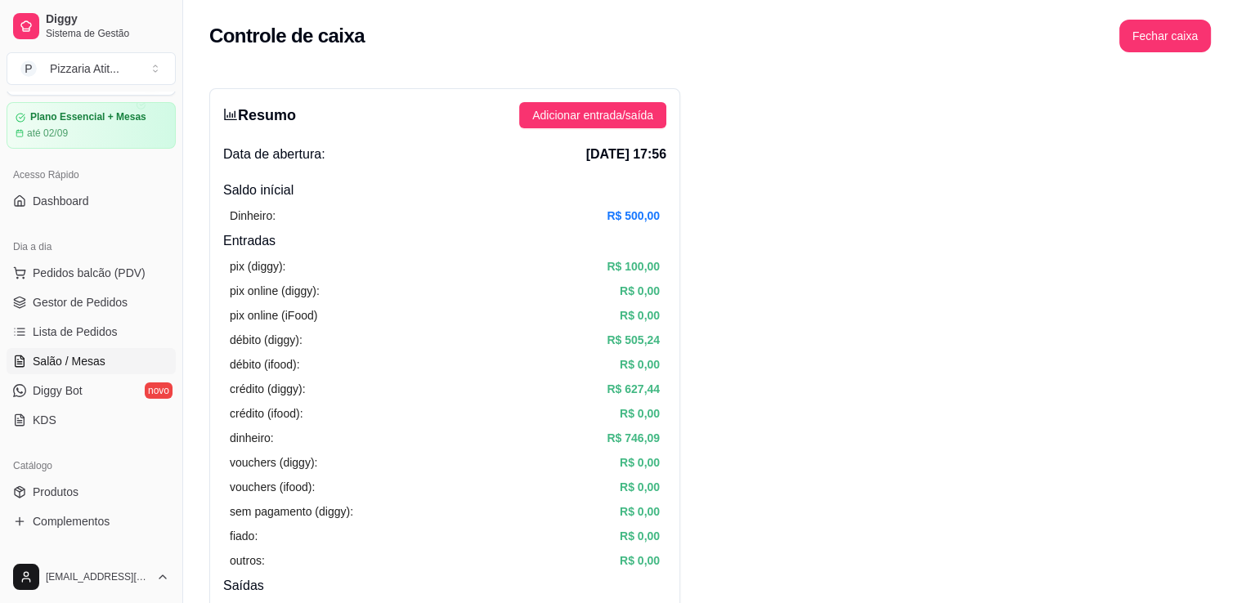
click at [50, 359] on span "Salão / Mesas" at bounding box center [69, 361] width 73 height 16
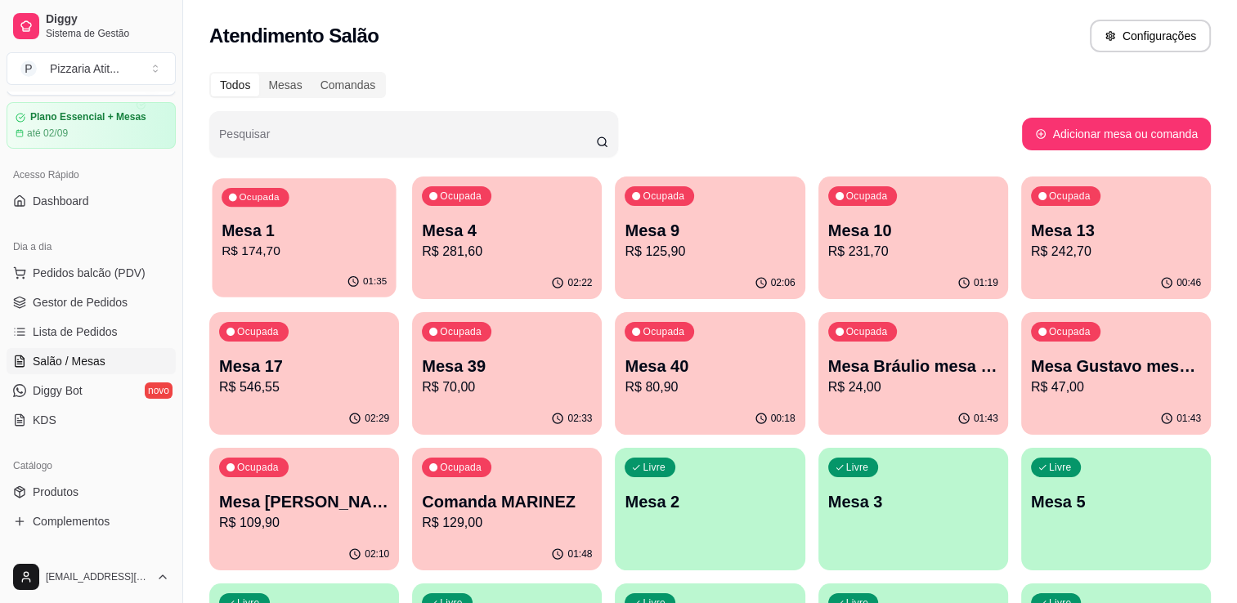
click at [306, 258] on p "R$ 174,70" at bounding box center [304, 251] width 165 height 19
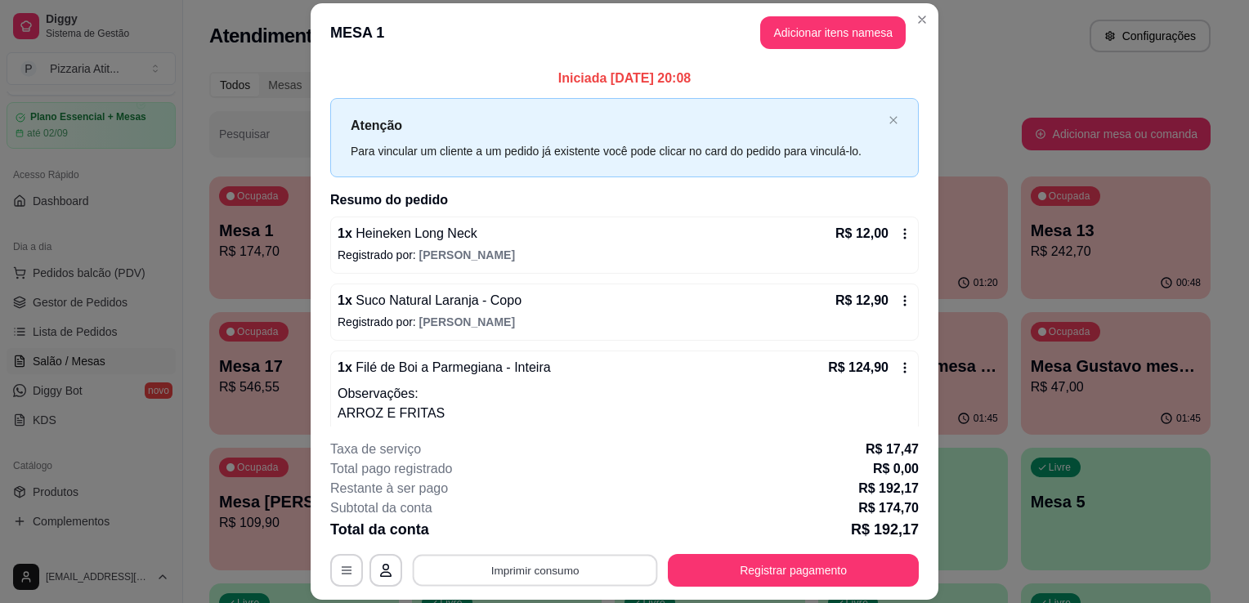
click at [484, 580] on button "Imprimir consumo" at bounding box center [535, 571] width 245 height 32
click at [532, 537] on button "IMPRESSORA" at bounding box center [534, 534] width 119 height 26
click at [801, 556] on button "Registrar pagamento" at bounding box center [794, 571] width 244 height 32
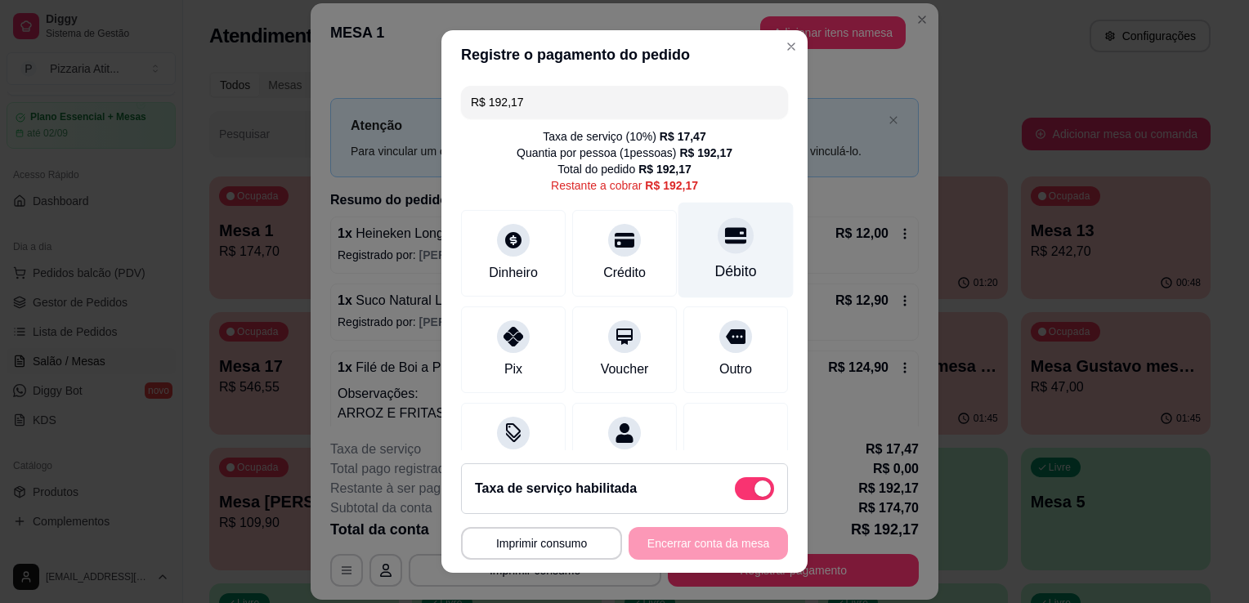
click at [715, 271] on div "Débito" at bounding box center [736, 271] width 42 height 21
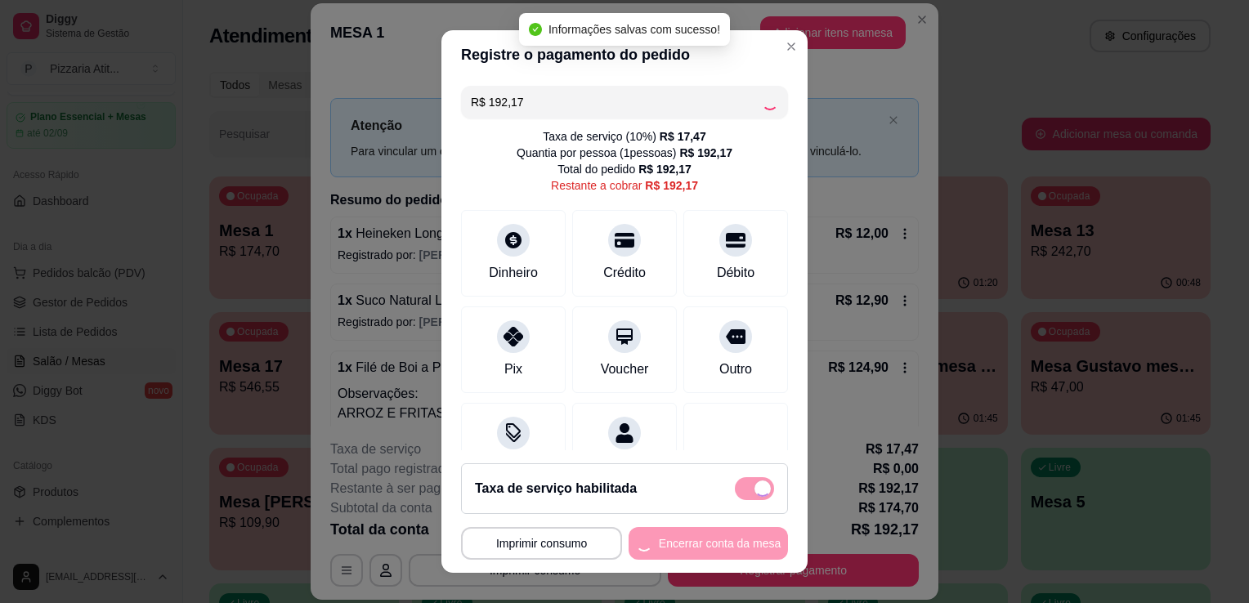
type input "R$ 0,00"
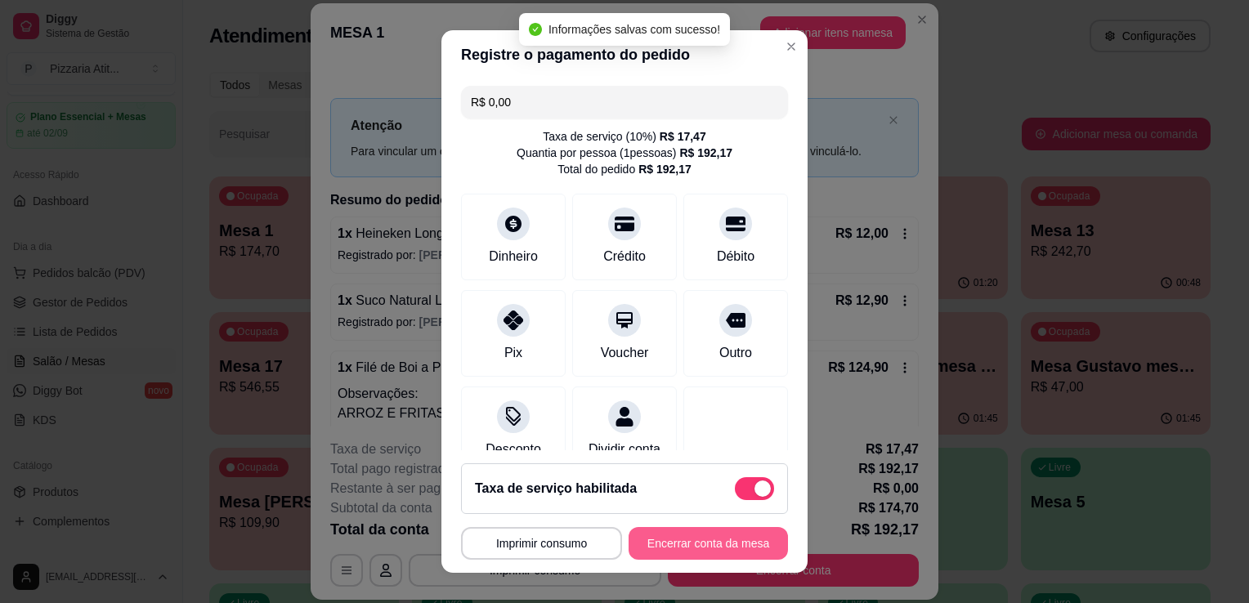
click at [701, 542] on button "Encerrar conta da mesa" at bounding box center [708, 543] width 159 height 33
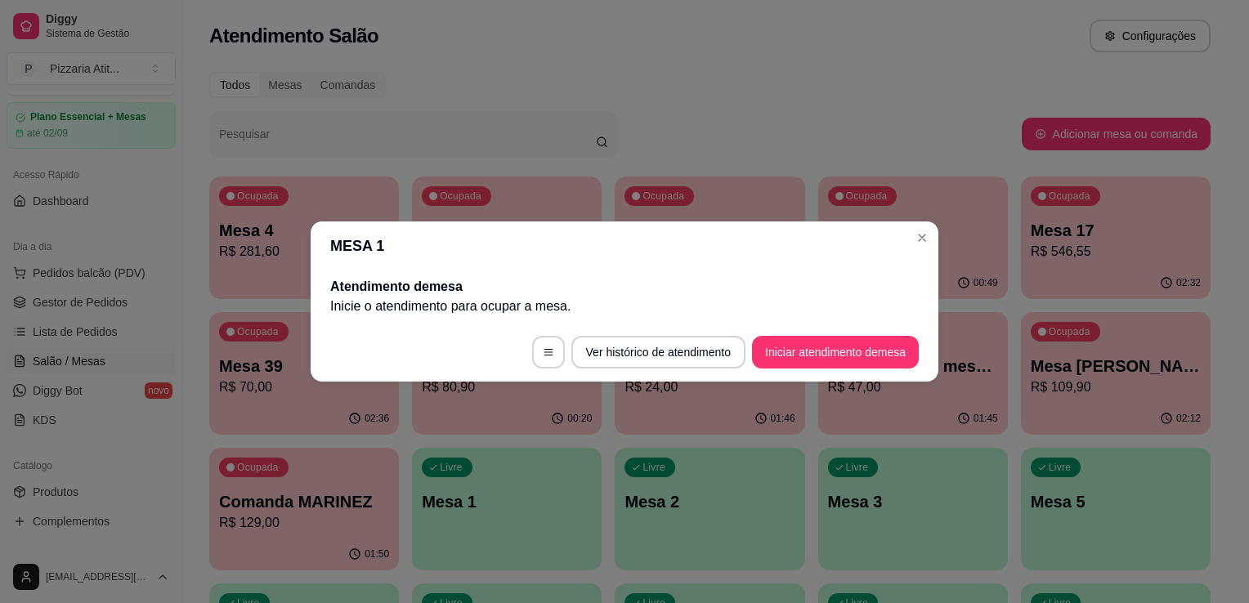
click at [933, 222] on header "MESA 1" at bounding box center [625, 246] width 628 height 49
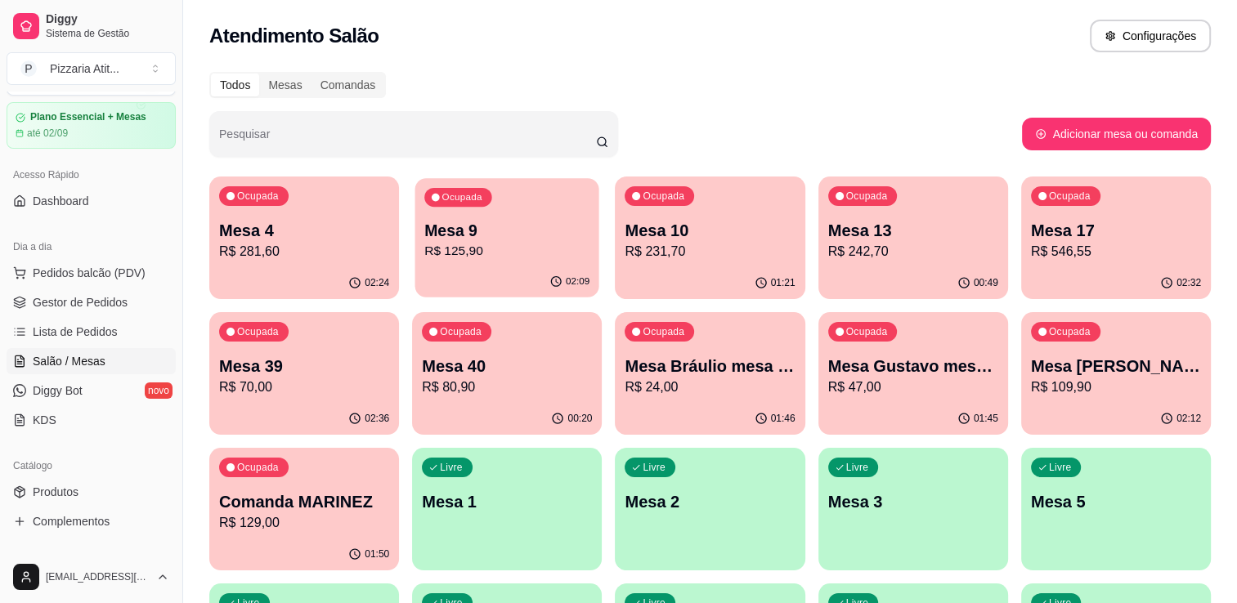
click at [547, 257] on p "R$ 125,90" at bounding box center [506, 251] width 165 height 19
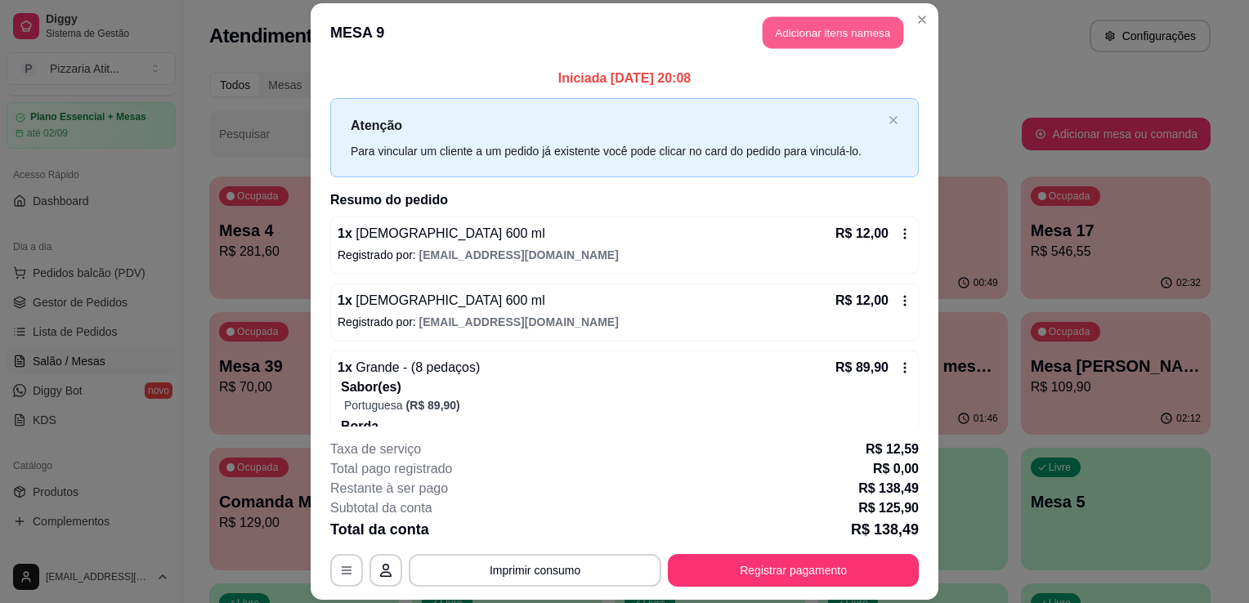
click at [768, 36] on button "Adicionar itens na mesa" at bounding box center [833, 32] width 141 height 32
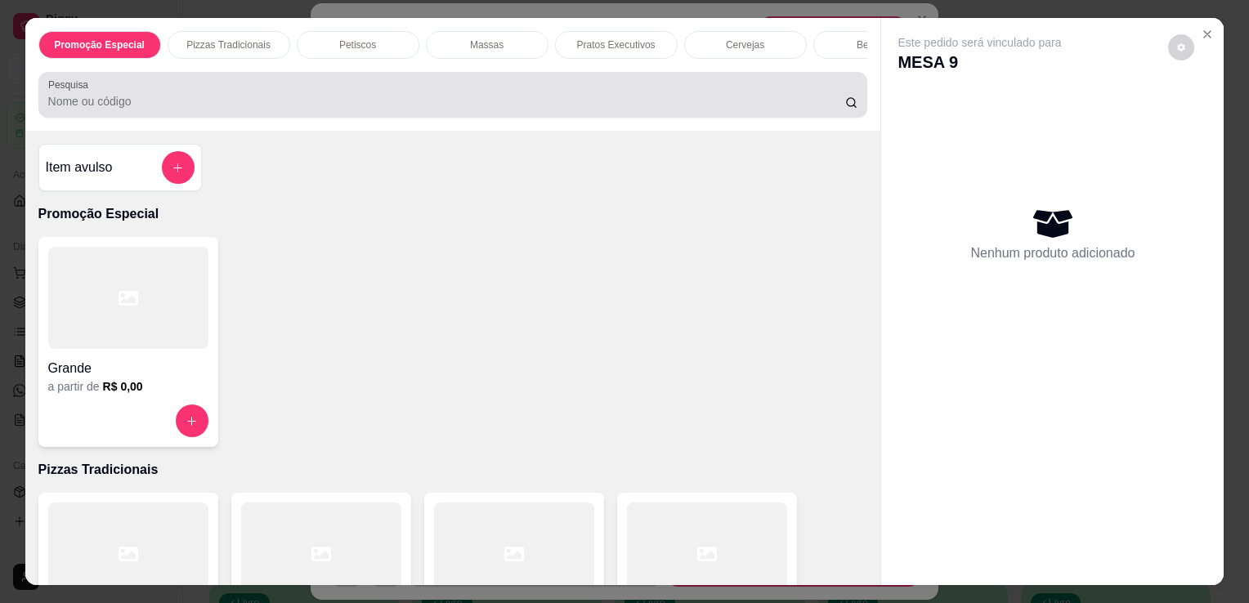
click at [634, 98] on div at bounding box center [453, 94] width 810 height 33
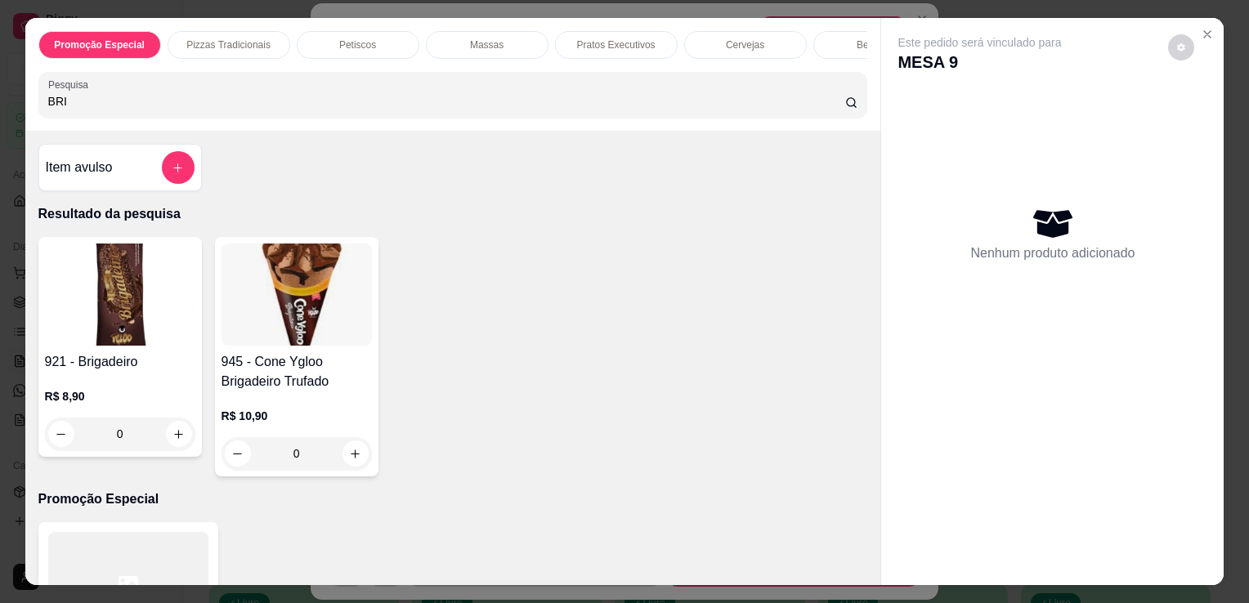
click at [142, 274] on img at bounding box center [120, 295] width 150 height 102
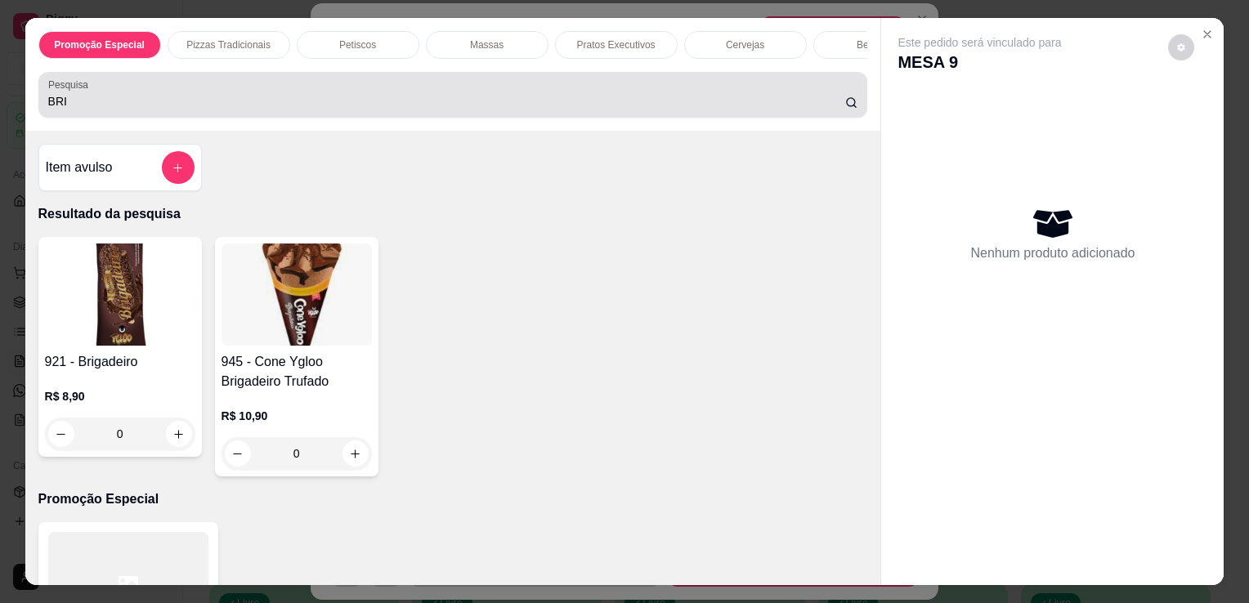
click at [748, 93] on div "BRI" at bounding box center [453, 94] width 810 height 33
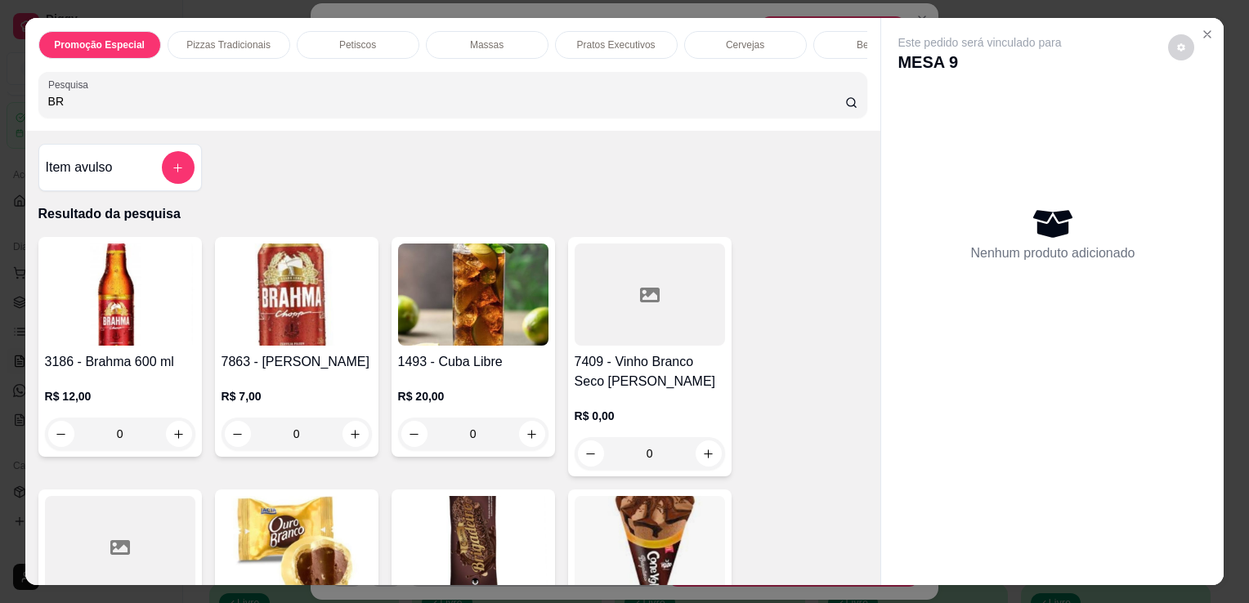
type input "B"
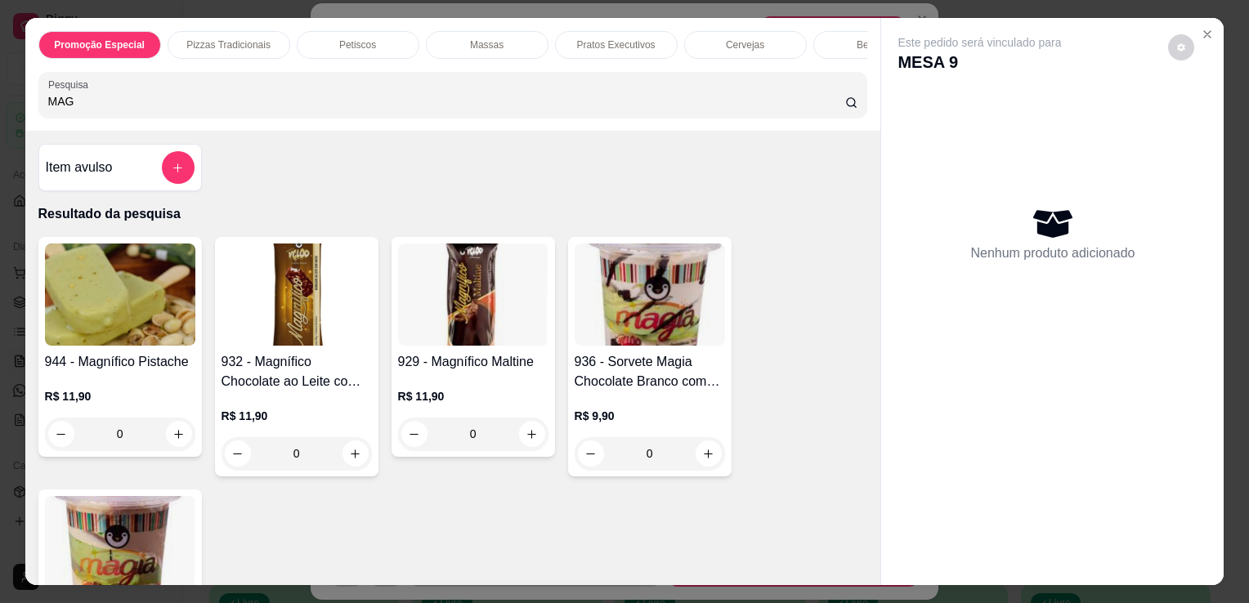
type input "MAG"
click at [504, 326] on img at bounding box center [473, 295] width 150 height 102
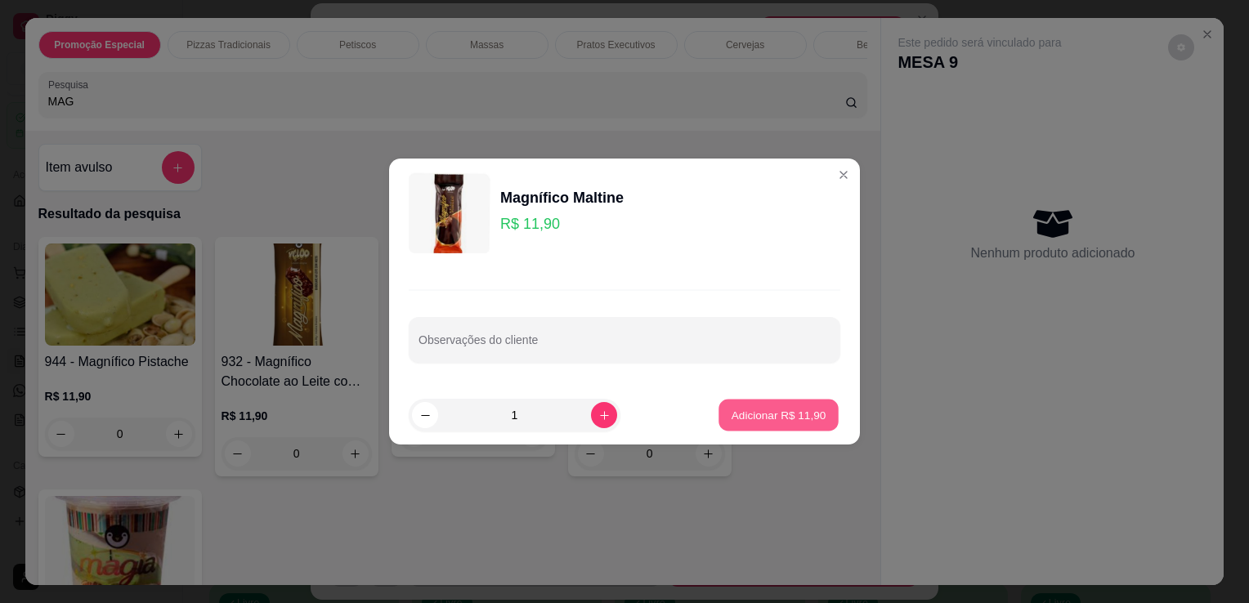
click at [762, 415] on p "Adicionar R$ 11,90" at bounding box center [779, 415] width 95 height 16
type input "1"
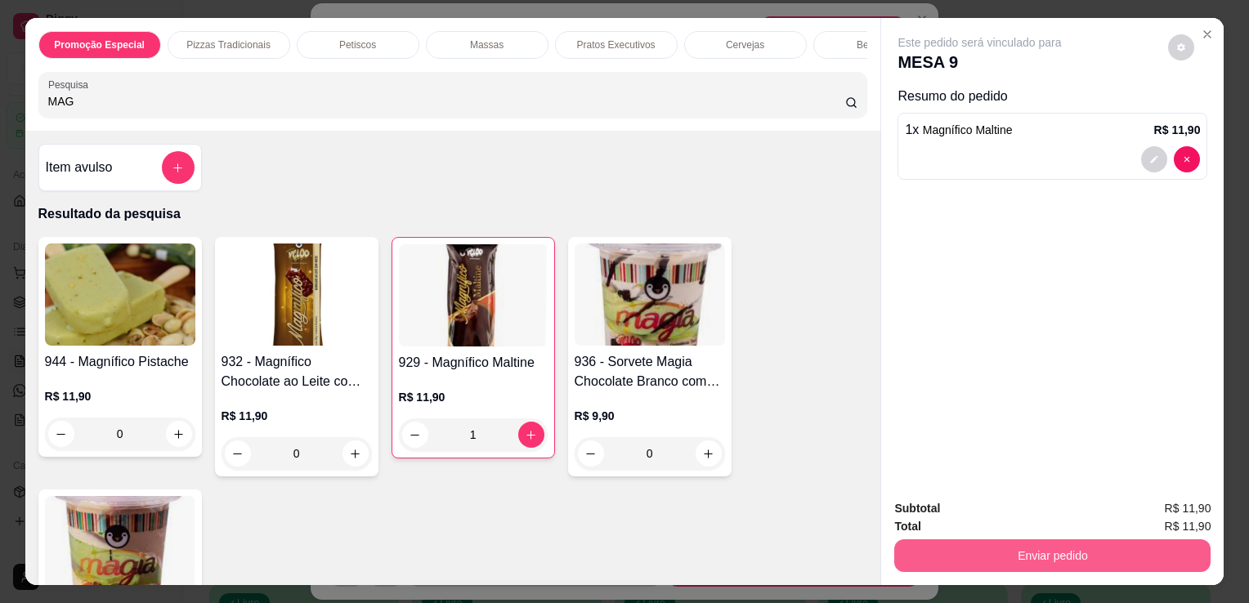
click at [991, 555] on button "Enviar pedido" at bounding box center [1052, 556] width 316 height 33
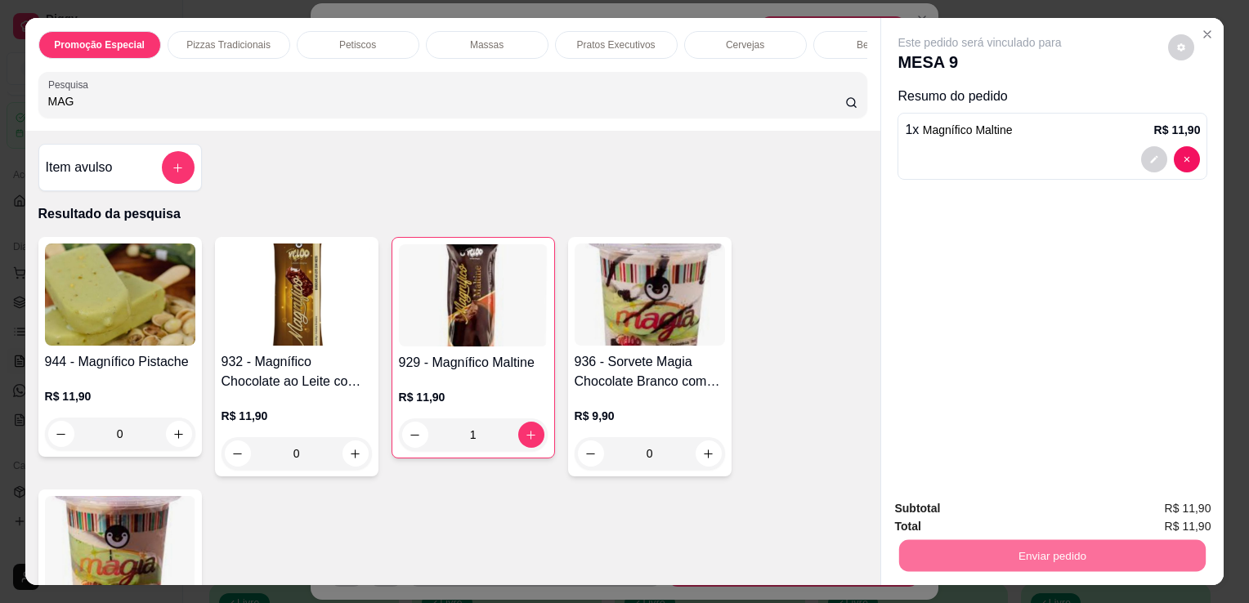
click at [1012, 503] on button "Não registrar e enviar pedido" at bounding box center [998, 510] width 165 height 30
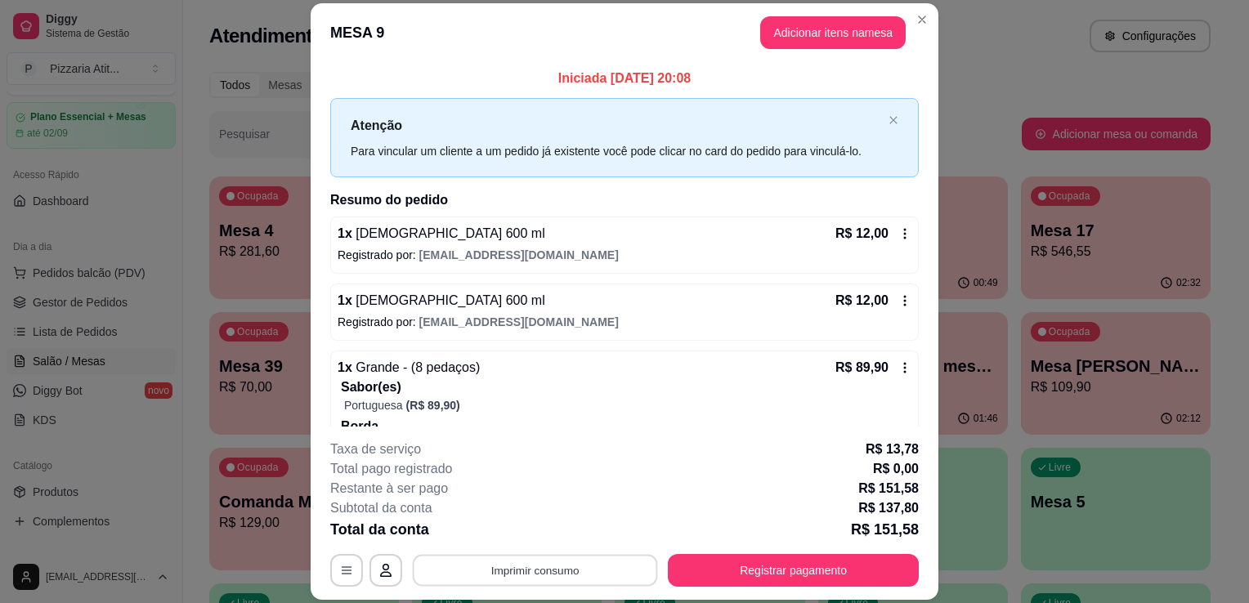
click at [559, 567] on button "Imprimir consumo" at bounding box center [535, 571] width 245 height 32
click at [541, 538] on button "IMPRESSORA" at bounding box center [534, 533] width 114 height 25
click at [713, 577] on button "Registrar pagamento" at bounding box center [793, 570] width 251 height 33
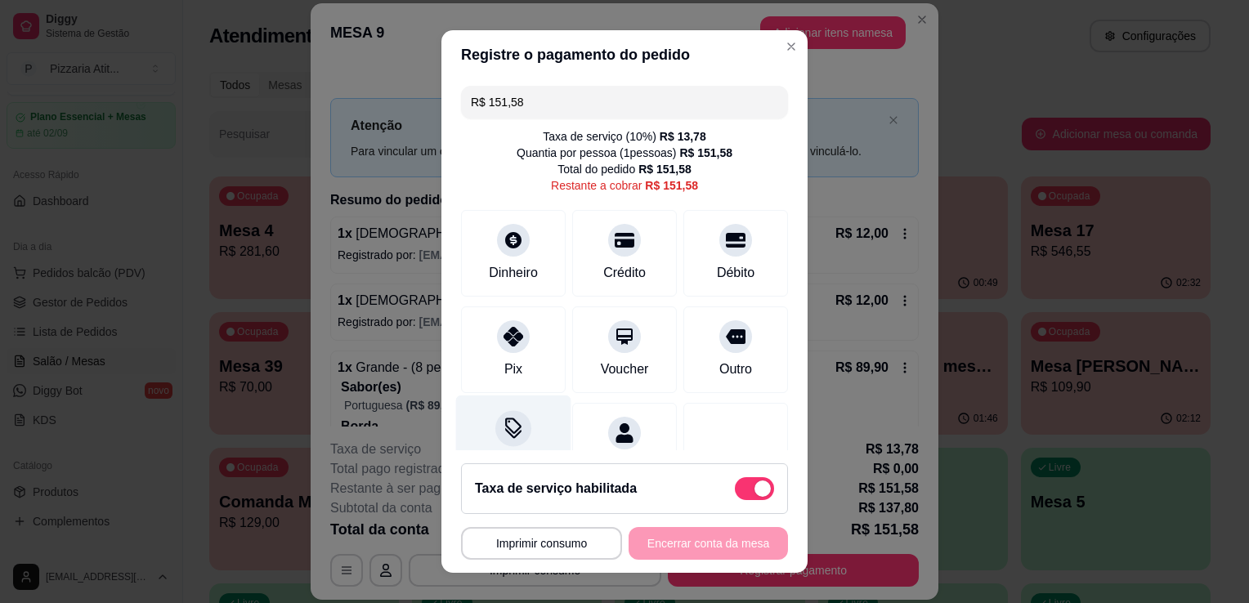
click at [511, 423] on icon at bounding box center [513, 428] width 21 height 21
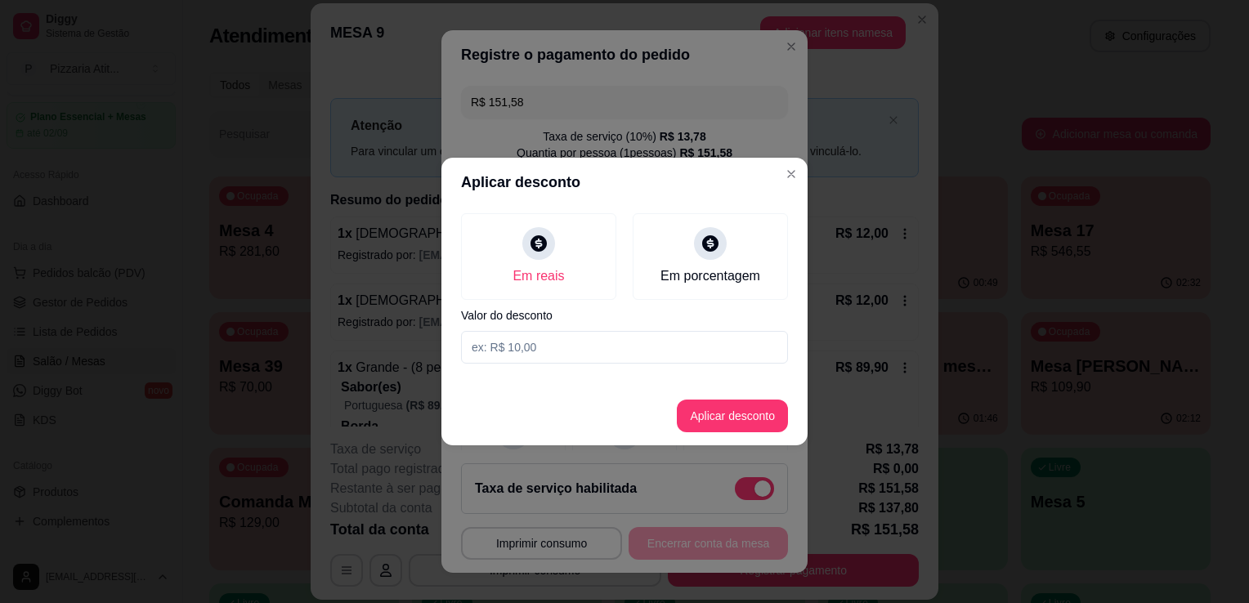
click at [545, 352] on input at bounding box center [624, 347] width 327 height 33
type input "1,58"
click at [763, 419] on button "Aplicar desconto" at bounding box center [732, 417] width 107 height 32
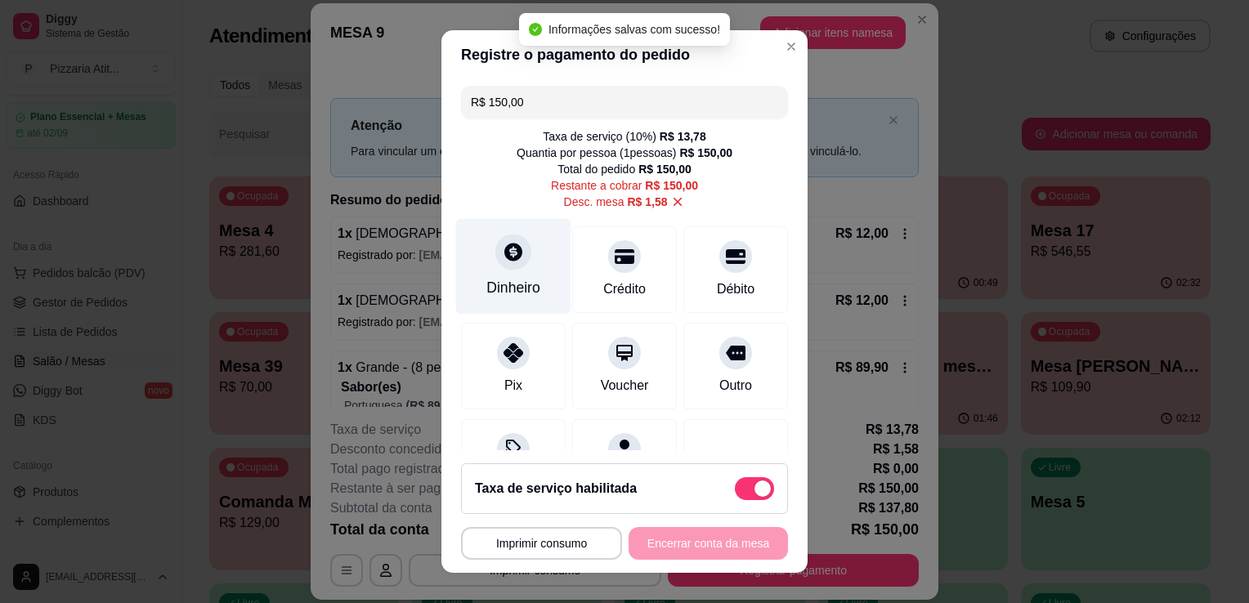
click at [504, 258] on icon at bounding box center [513, 252] width 18 height 18
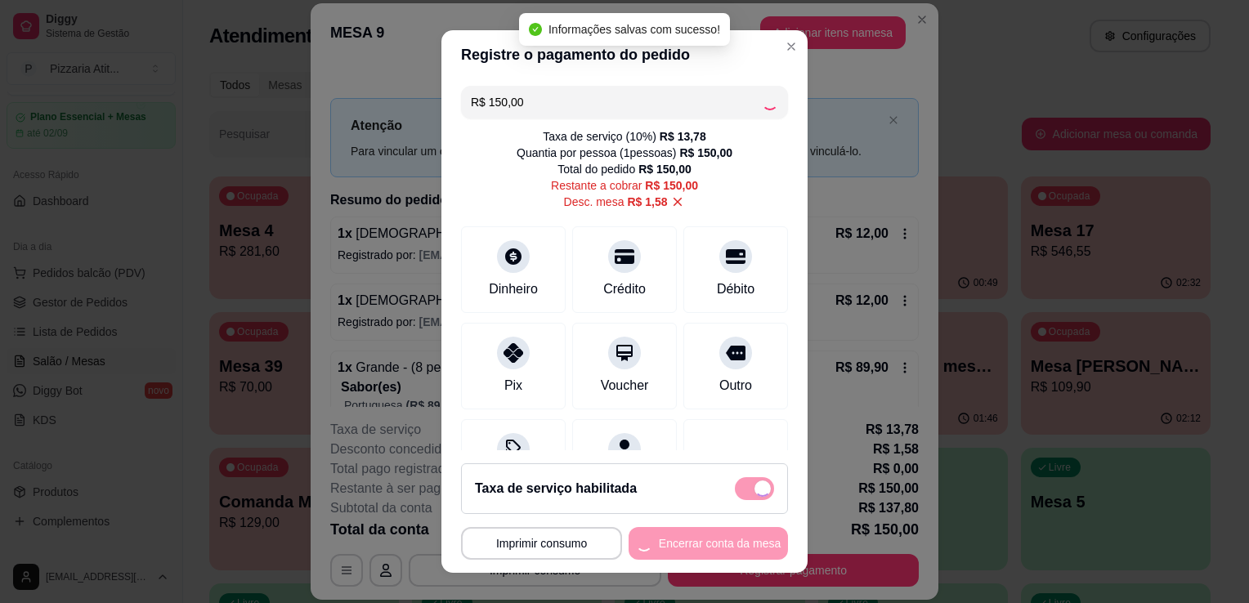
type input "R$ 0,00"
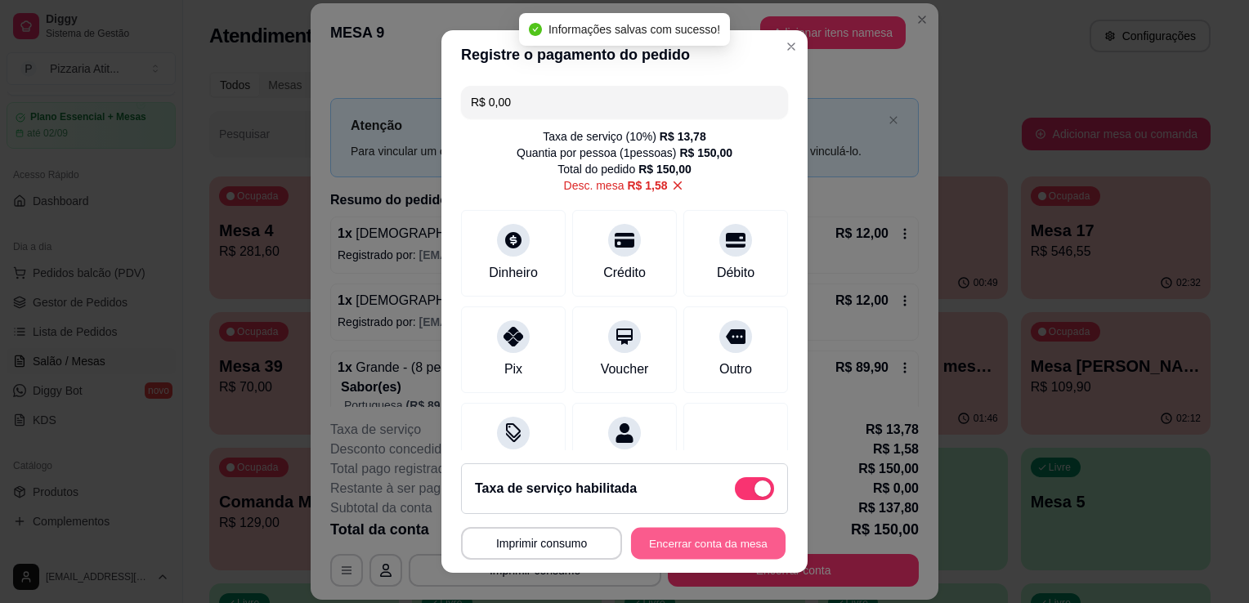
click at [716, 544] on button "Encerrar conta da mesa" at bounding box center [708, 544] width 155 height 32
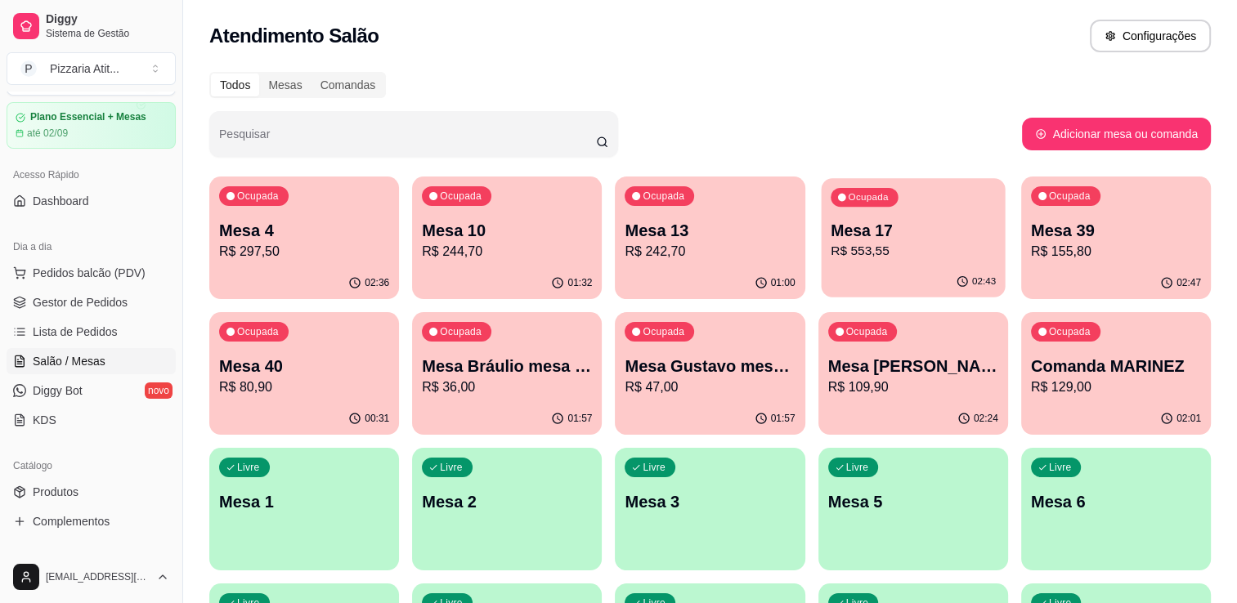
click at [921, 245] on p "R$ 553,55" at bounding box center [913, 251] width 165 height 19
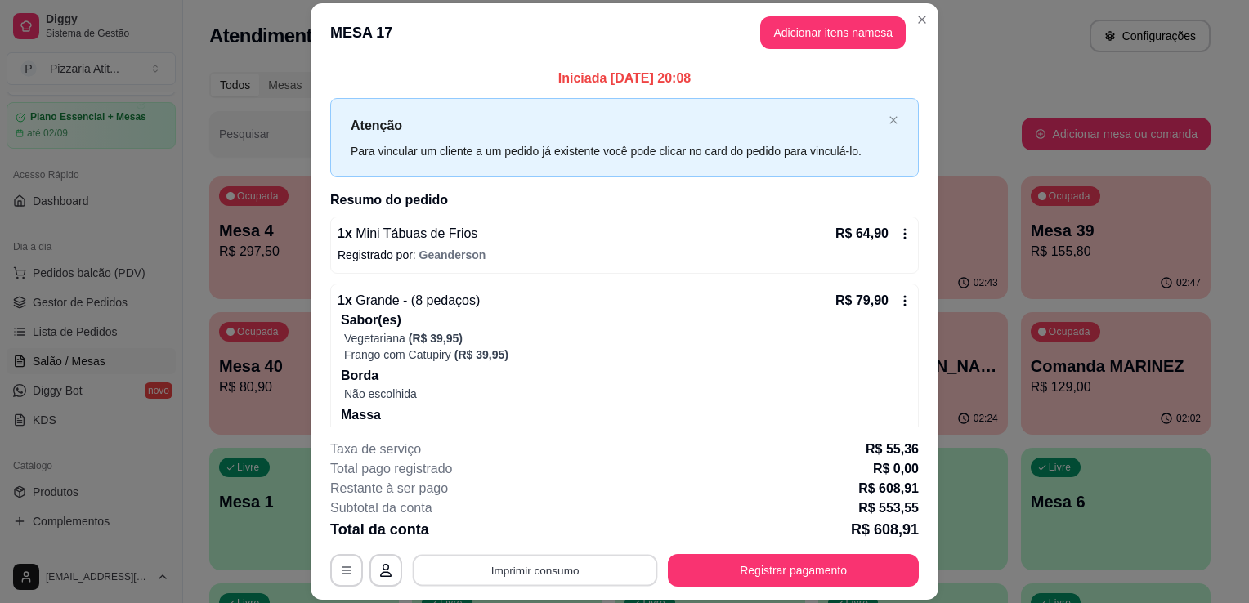
click at [526, 565] on button "Imprimir consumo" at bounding box center [535, 571] width 245 height 32
click at [528, 535] on button "IMPRESSORA" at bounding box center [534, 533] width 114 height 25
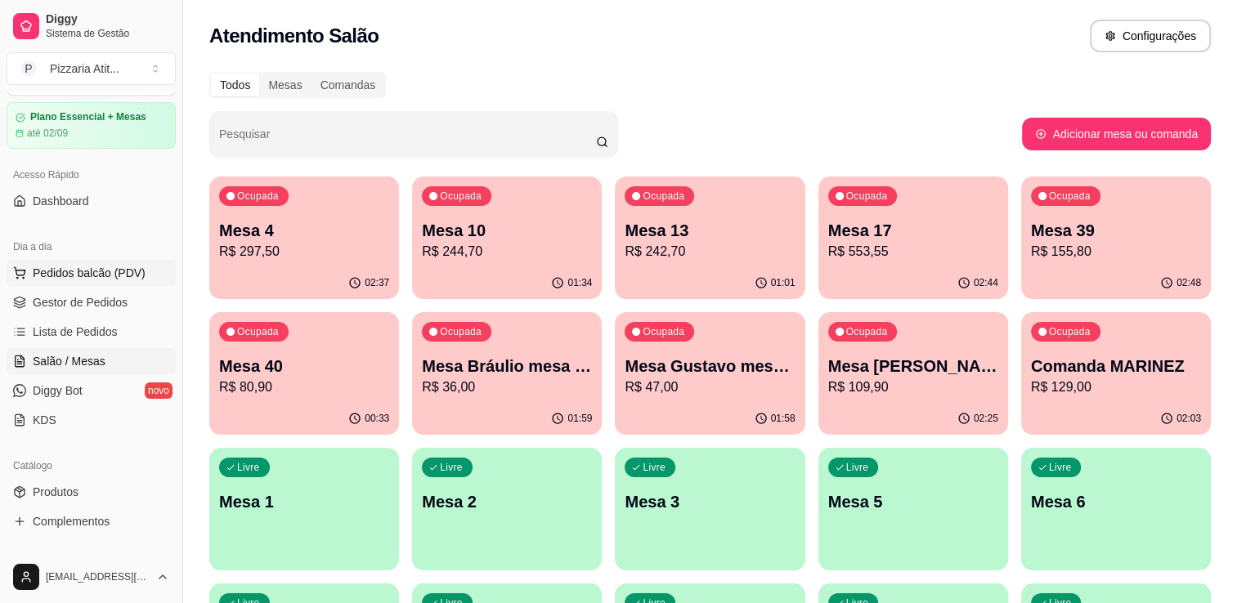
click at [71, 270] on span "Pedidos balcão (PDV)" at bounding box center [89, 273] width 113 height 16
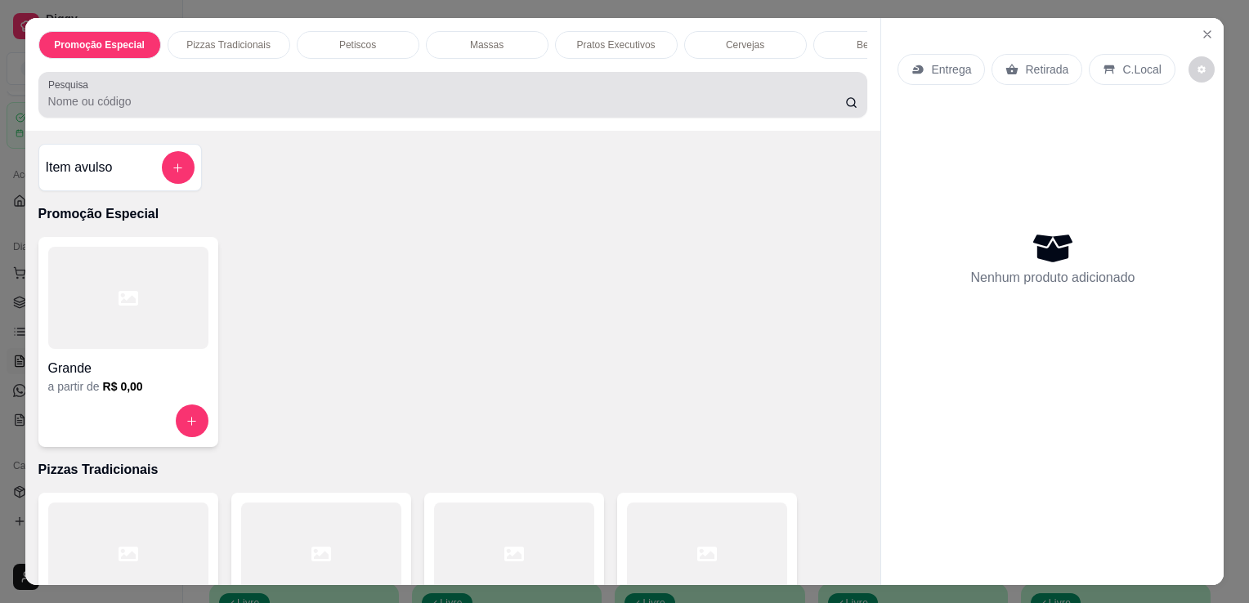
click at [526, 98] on div at bounding box center [453, 94] width 810 height 33
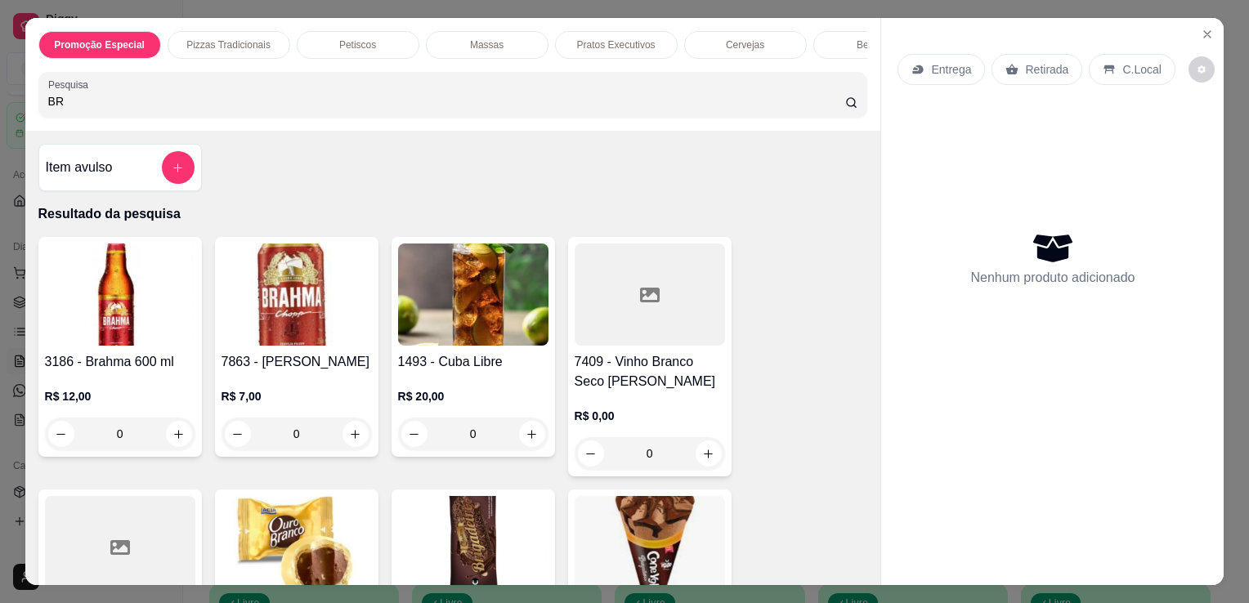
type input "BR"
click at [448, 546] on img at bounding box center [473, 547] width 150 height 102
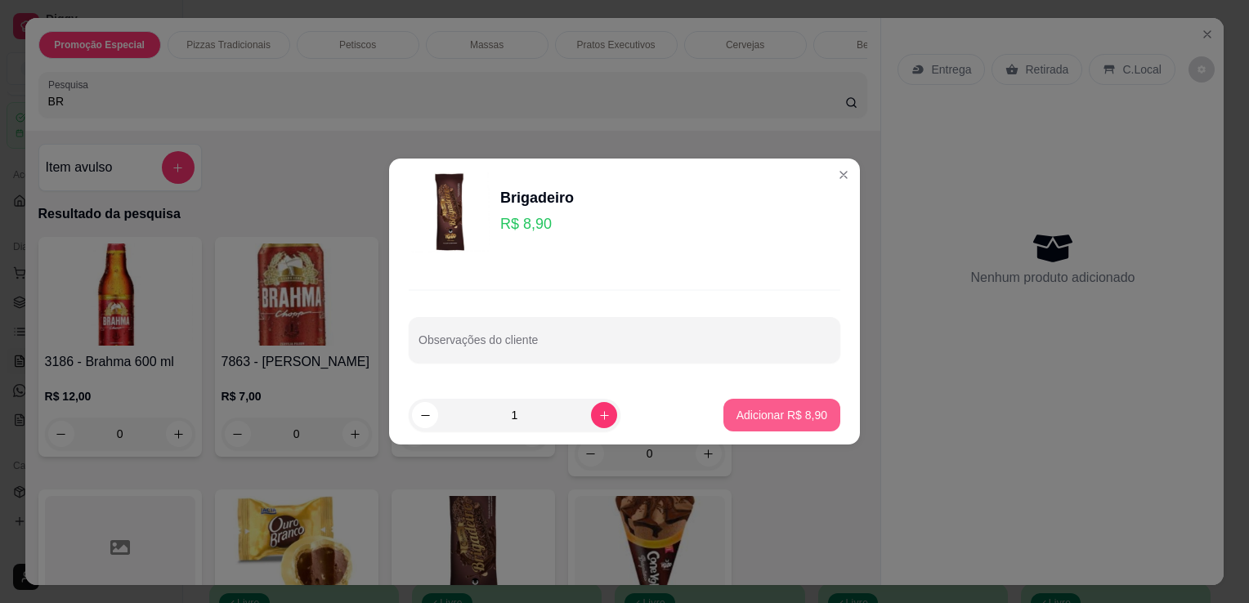
drag, startPoint x: 734, startPoint y: 435, endPoint x: 759, endPoint y: 415, distance: 31.4
click at [759, 415] on footer "1 Adicionar R$ 8,90" at bounding box center [624, 415] width 471 height 59
click at [759, 415] on p "Adicionar R$ 8,90" at bounding box center [781, 415] width 88 height 16
type input "1"
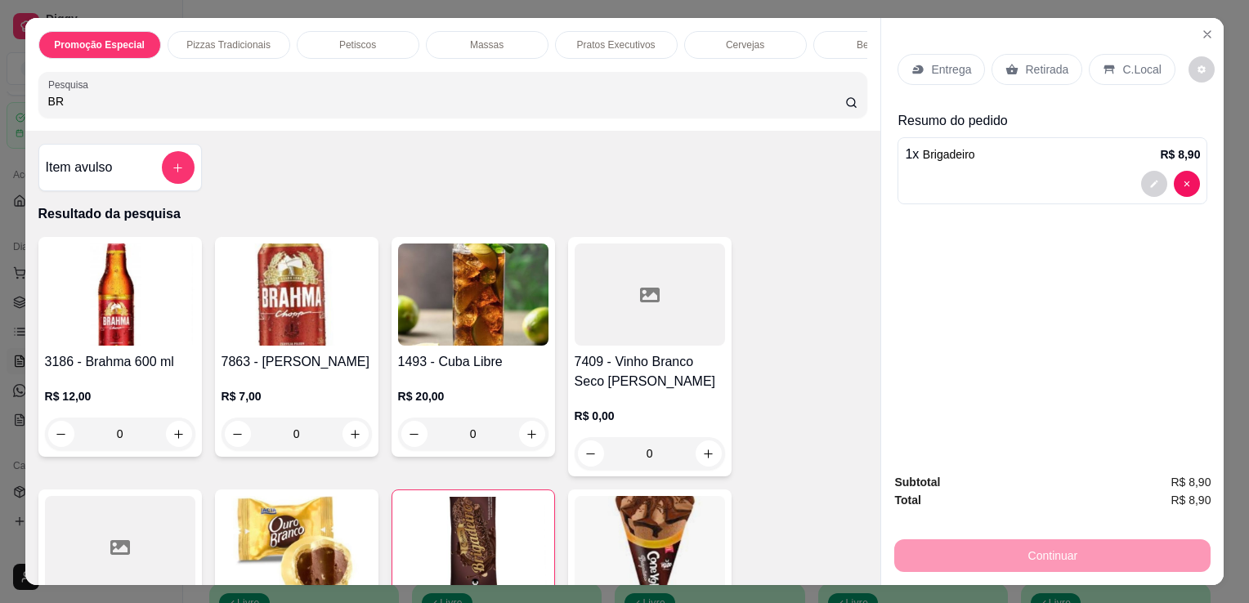
click at [1135, 61] on p "C.Local" at bounding box center [1141, 69] width 38 height 16
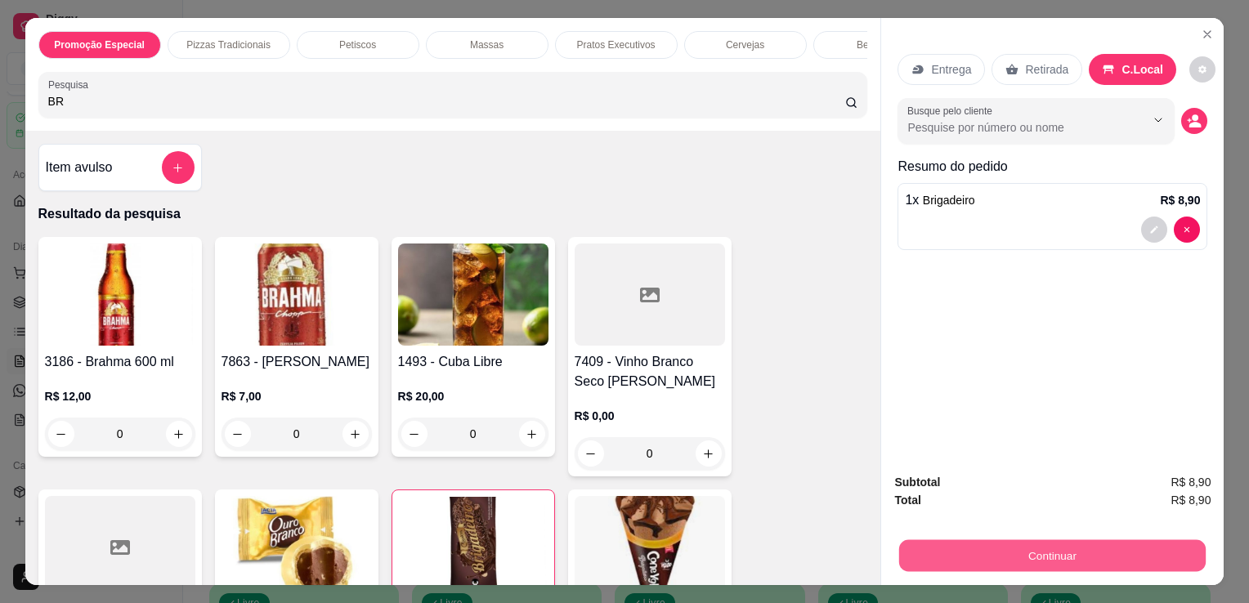
click at [1001, 541] on button "Continuar" at bounding box center [1052, 556] width 307 height 32
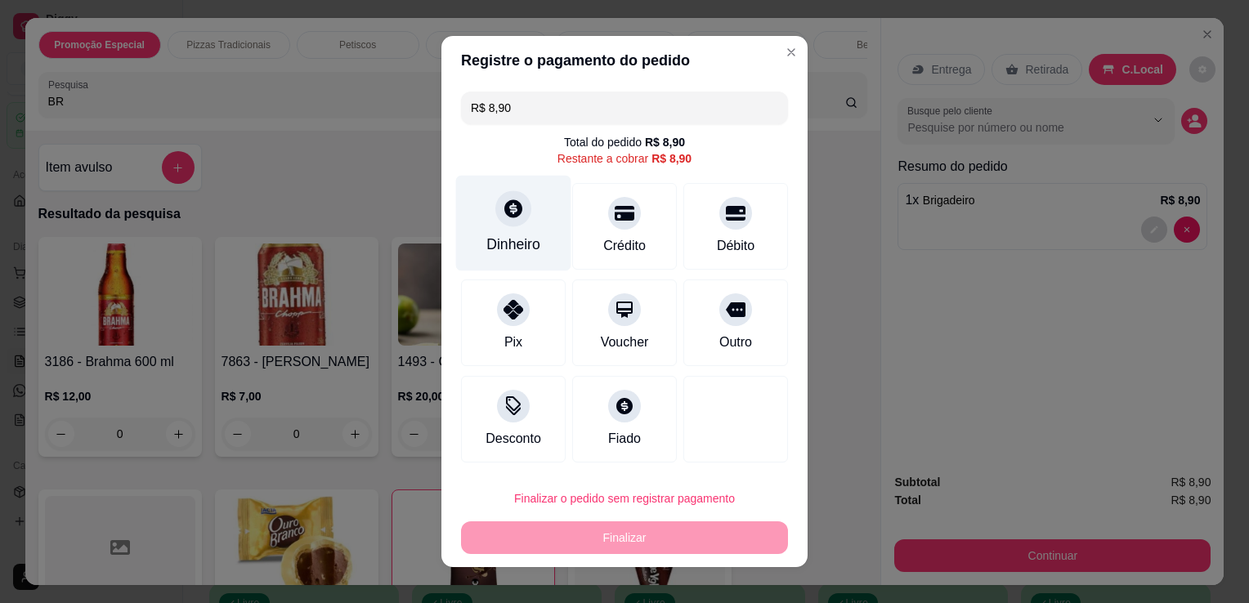
click at [487, 231] on div "Dinheiro" at bounding box center [513, 224] width 115 height 96
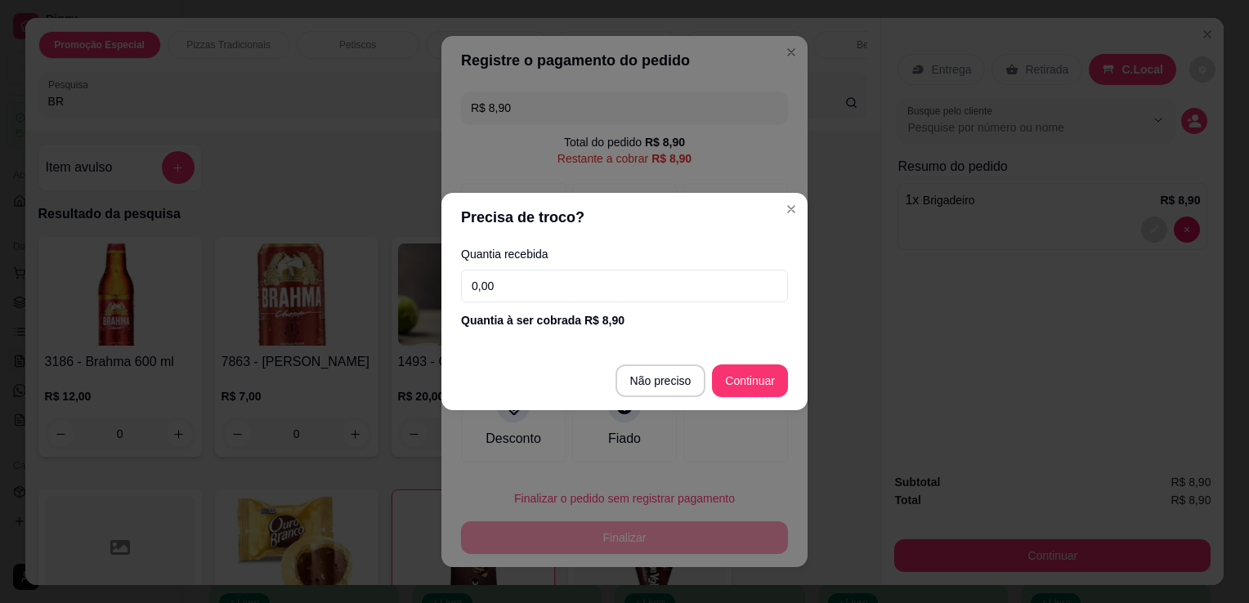
click at [504, 285] on input "0,00" at bounding box center [624, 286] width 327 height 33
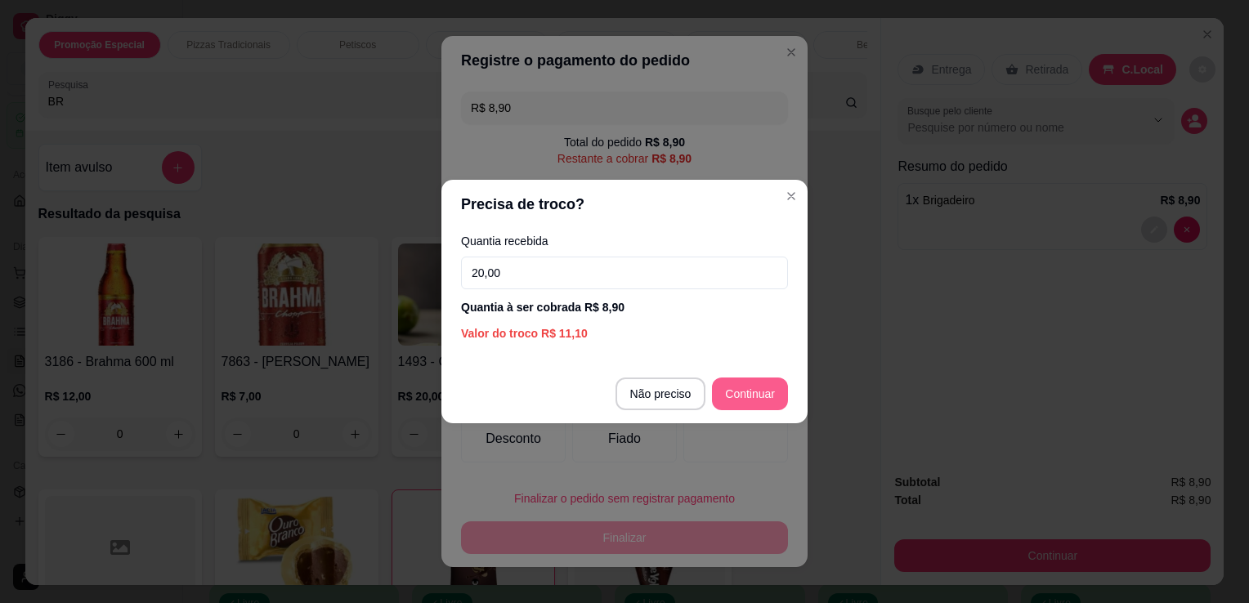
type input "20,00"
type input "R$ 0,00"
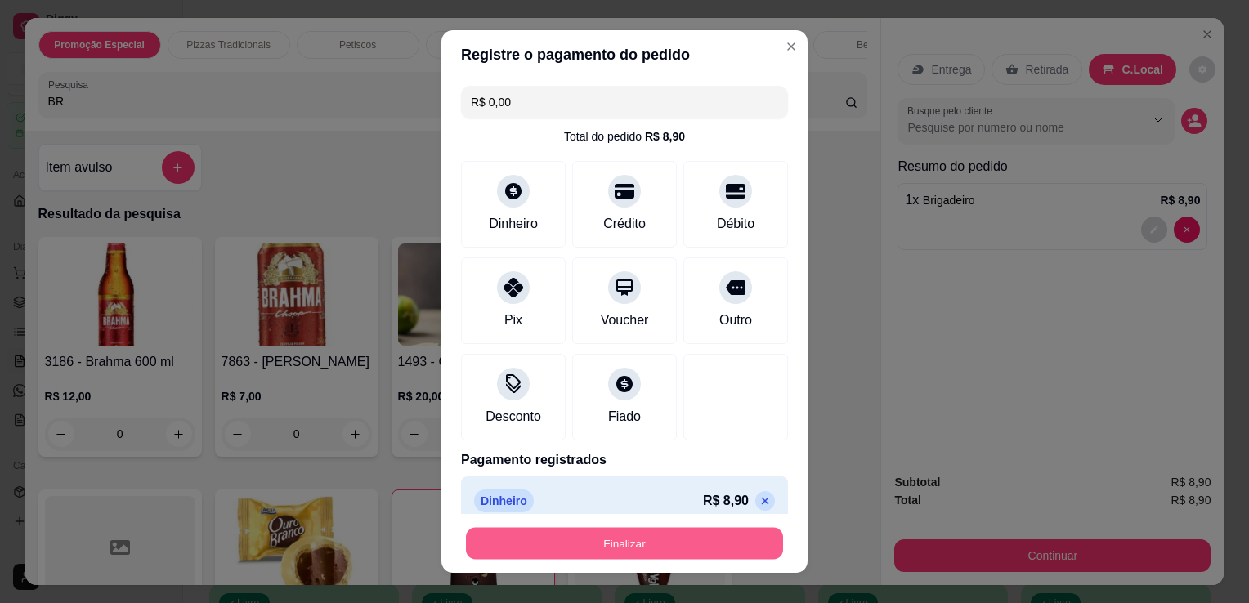
click at [663, 533] on button "Finalizar" at bounding box center [624, 544] width 317 height 32
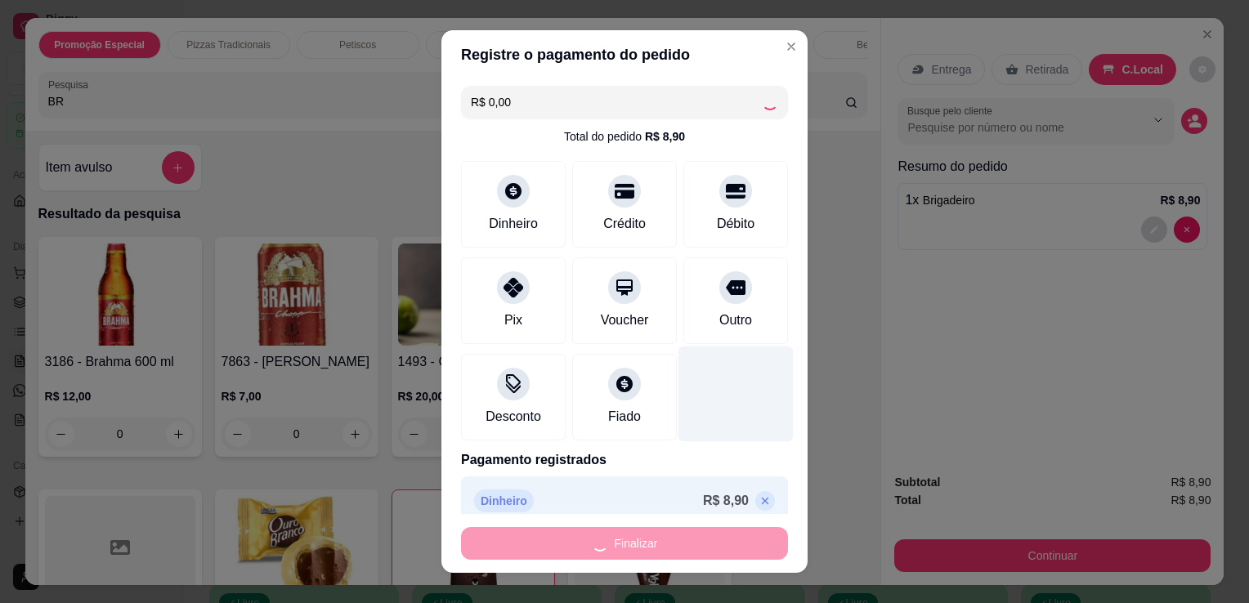
type input "0"
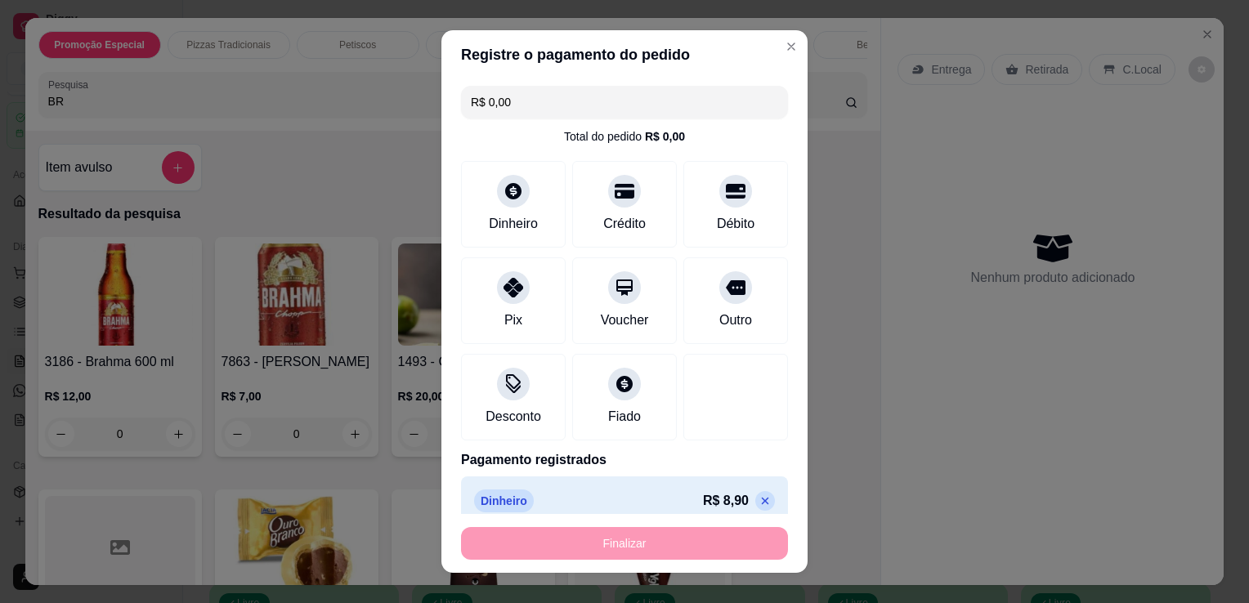
type input "-R$ 8,90"
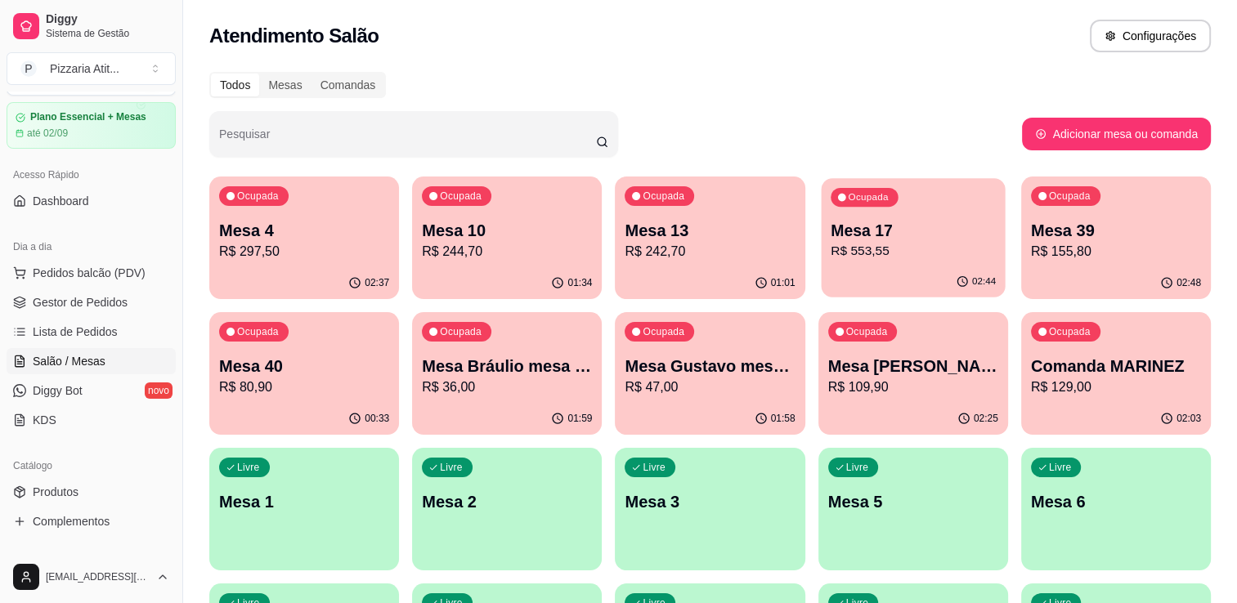
click at [867, 271] on div "02:44" at bounding box center [913, 282] width 184 height 31
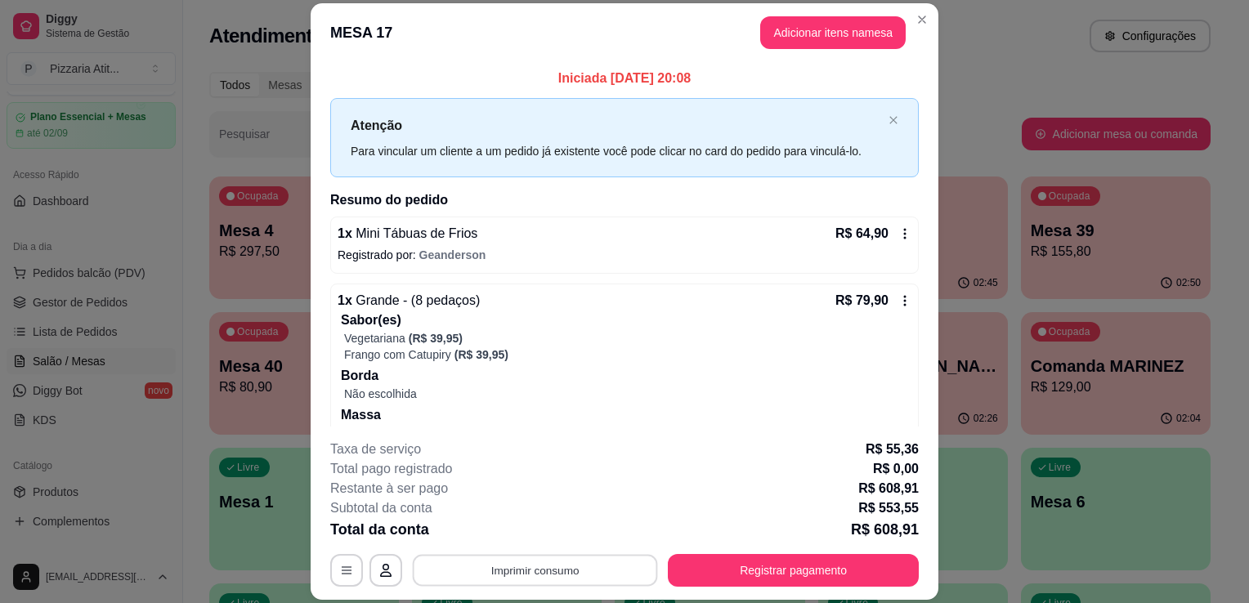
click at [517, 569] on button "Imprimir consumo" at bounding box center [535, 571] width 245 height 32
click at [527, 528] on button "IMPRESSORA" at bounding box center [534, 533] width 114 height 25
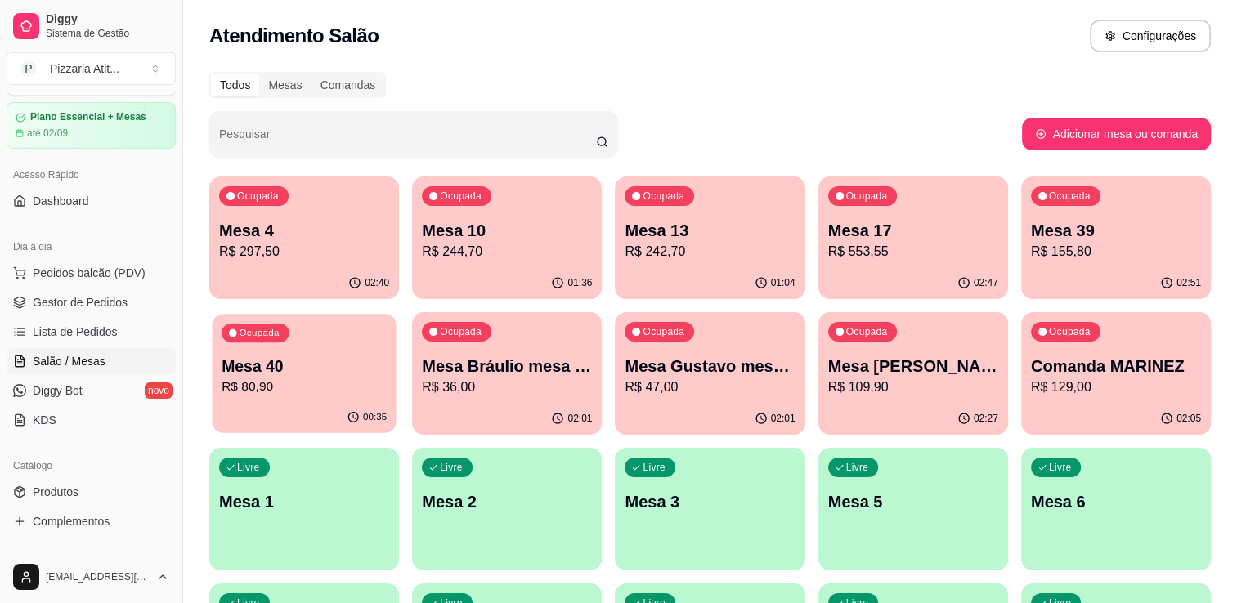
click at [347, 368] on p "Mesa 40" at bounding box center [304, 367] width 165 height 22
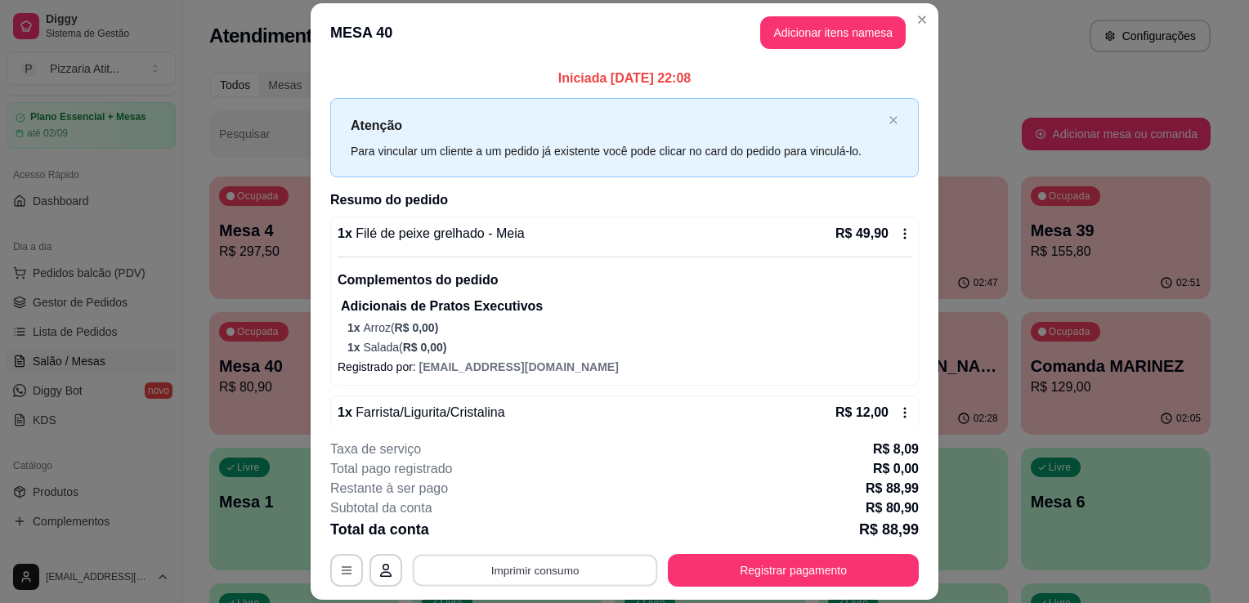
click at [497, 571] on button "Imprimir consumo" at bounding box center [535, 571] width 245 height 32
click at [524, 538] on button "IMPRESSORA" at bounding box center [534, 533] width 114 height 25
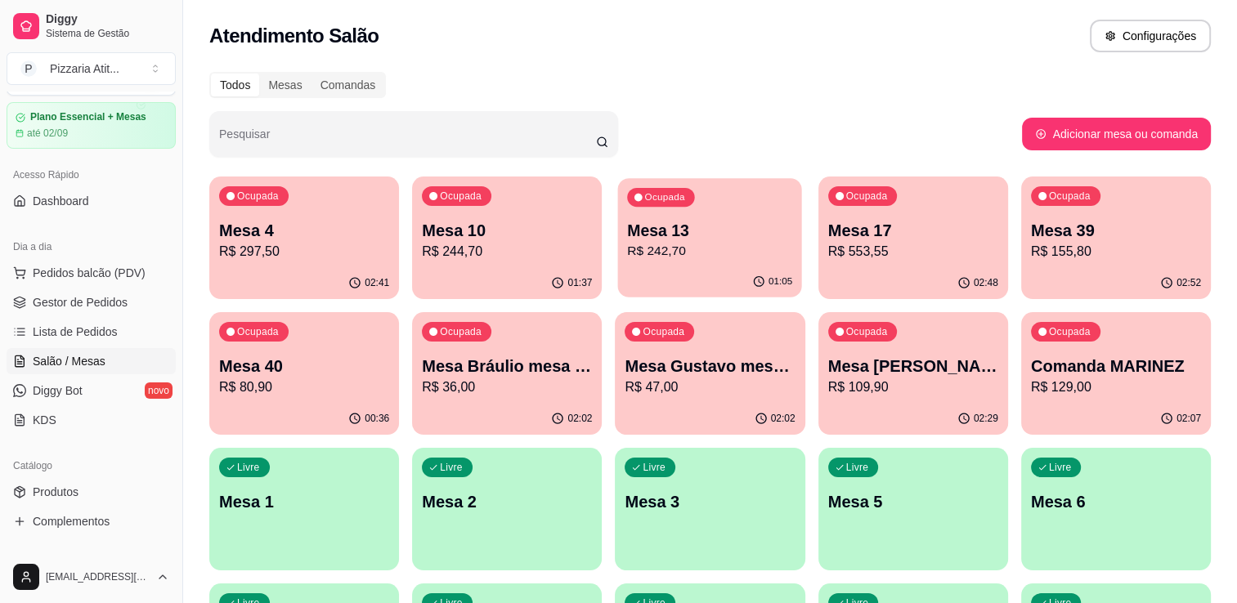
click at [717, 262] on div "Ocupada Mesa 13 R$ 242,70" at bounding box center [710, 222] width 184 height 88
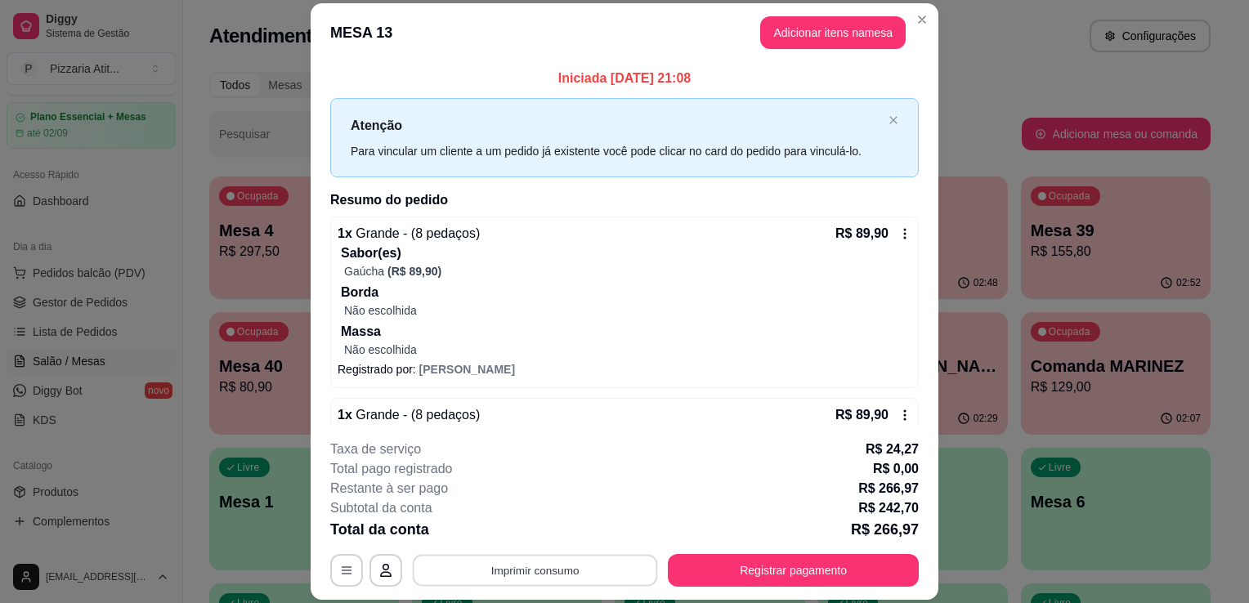
click at [612, 559] on button "Imprimir consumo" at bounding box center [535, 571] width 245 height 32
click at [538, 526] on button "IMPRESSORA" at bounding box center [534, 533] width 114 height 25
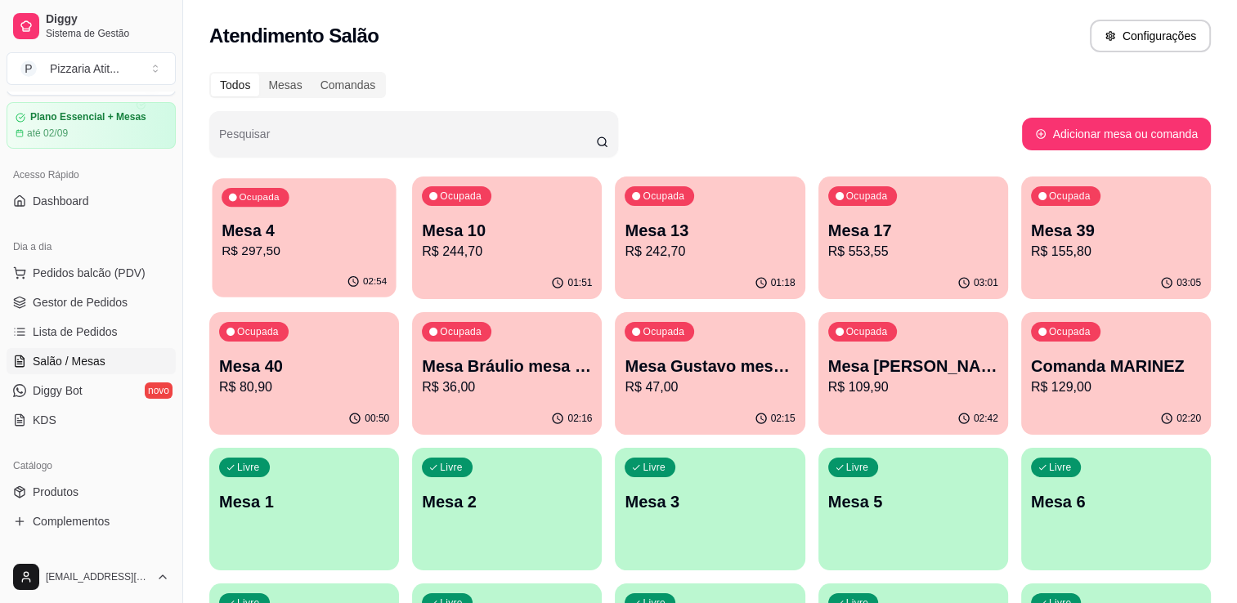
click at [289, 253] on p "R$ 297,50" at bounding box center [304, 251] width 165 height 19
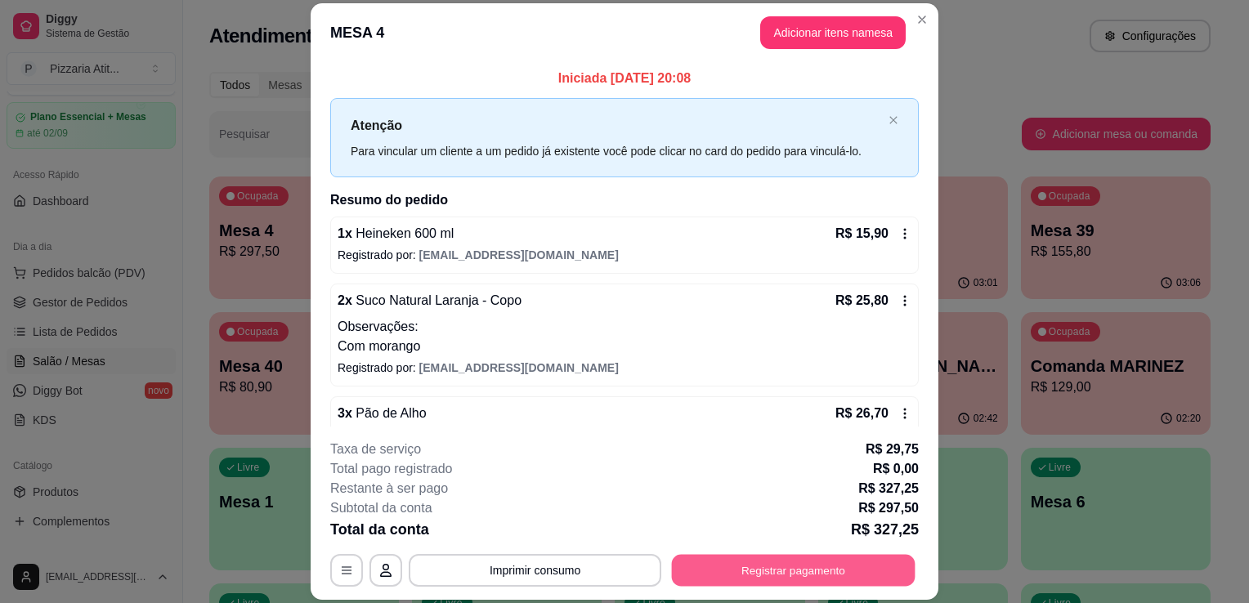
click at [746, 575] on button "Registrar pagamento" at bounding box center [794, 571] width 244 height 32
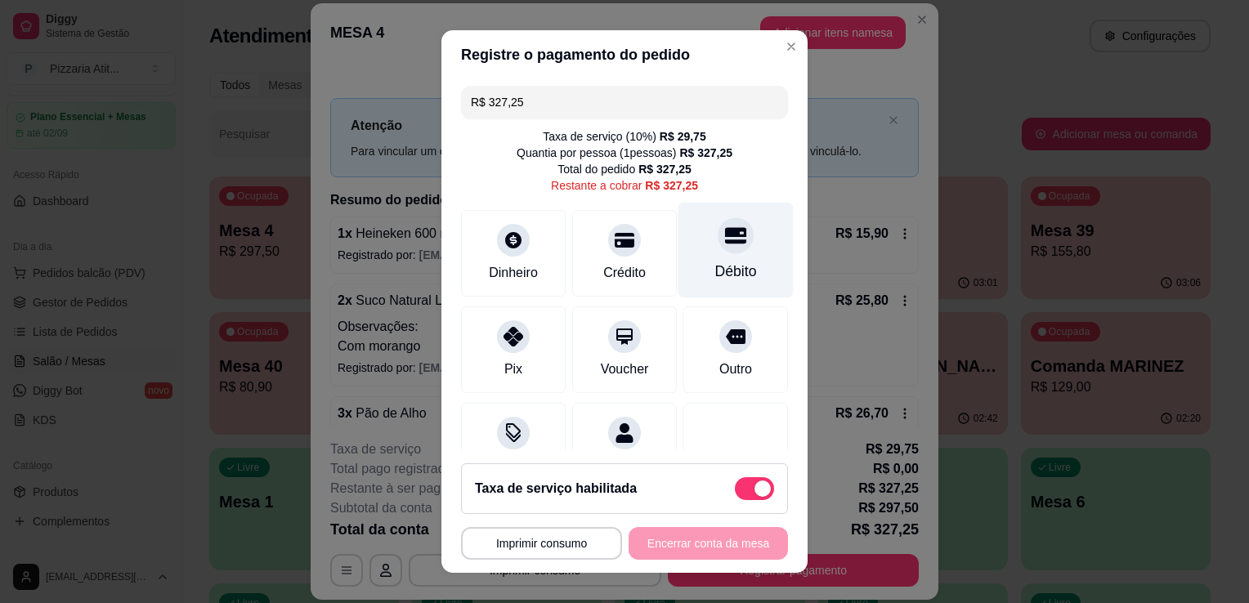
click at [724, 258] on div "Débito" at bounding box center [736, 251] width 115 height 96
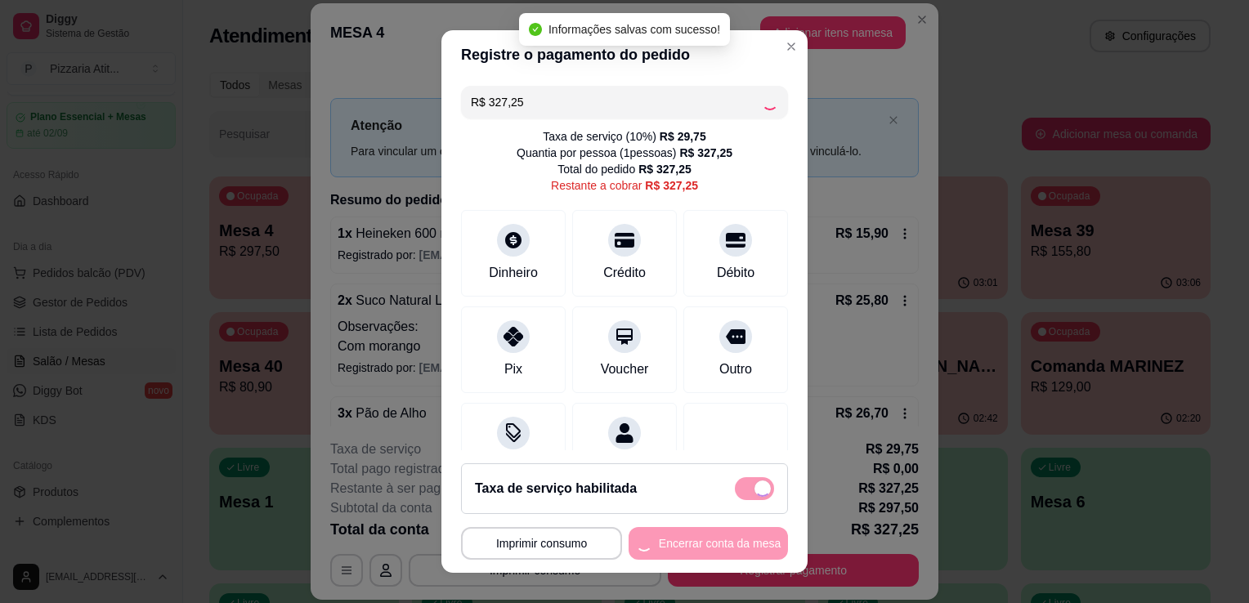
type input "R$ 0,00"
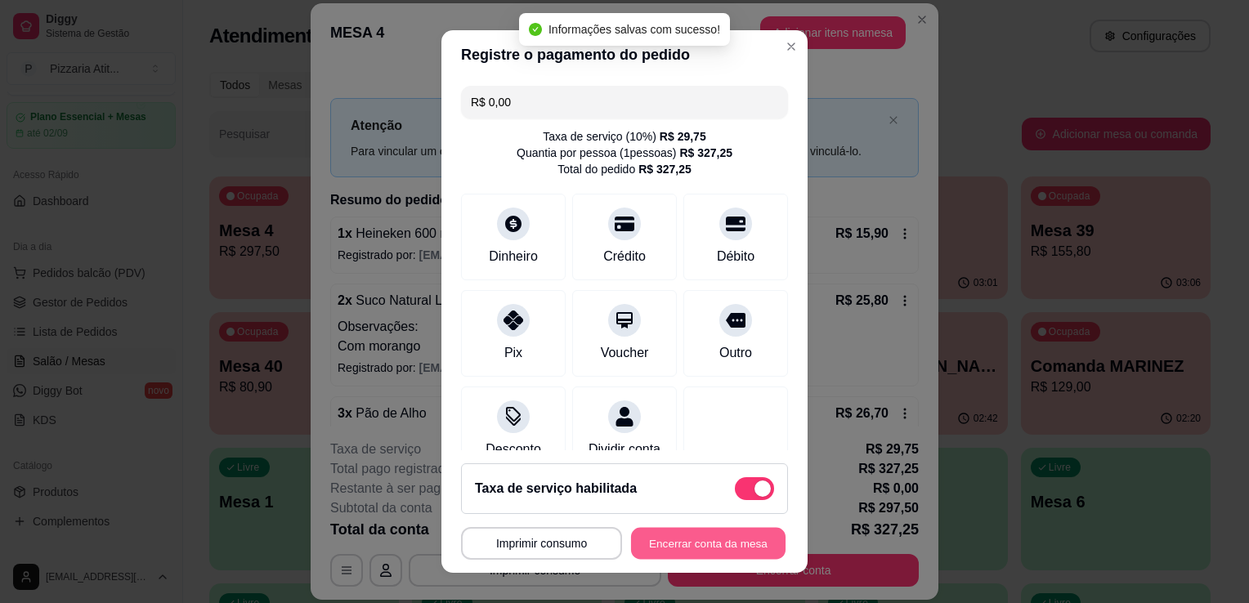
click at [693, 538] on button "Encerrar conta da mesa" at bounding box center [708, 544] width 155 height 32
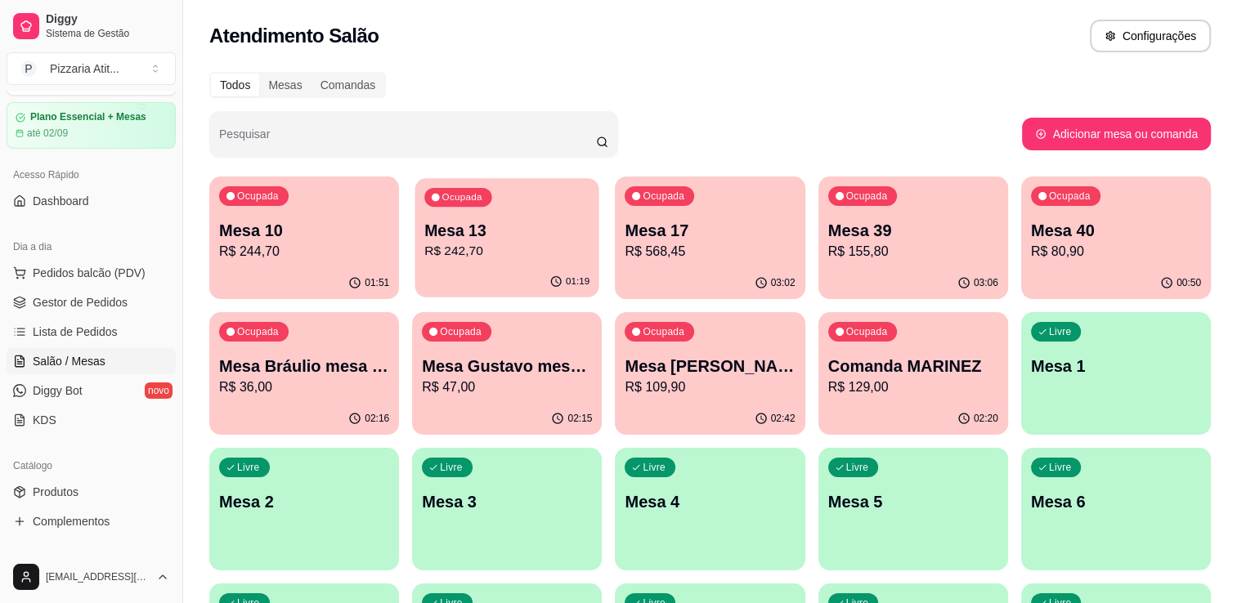
click at [553, 253] on p "R$ 242,70" at bounding box center [506, 251] width 165 height 19
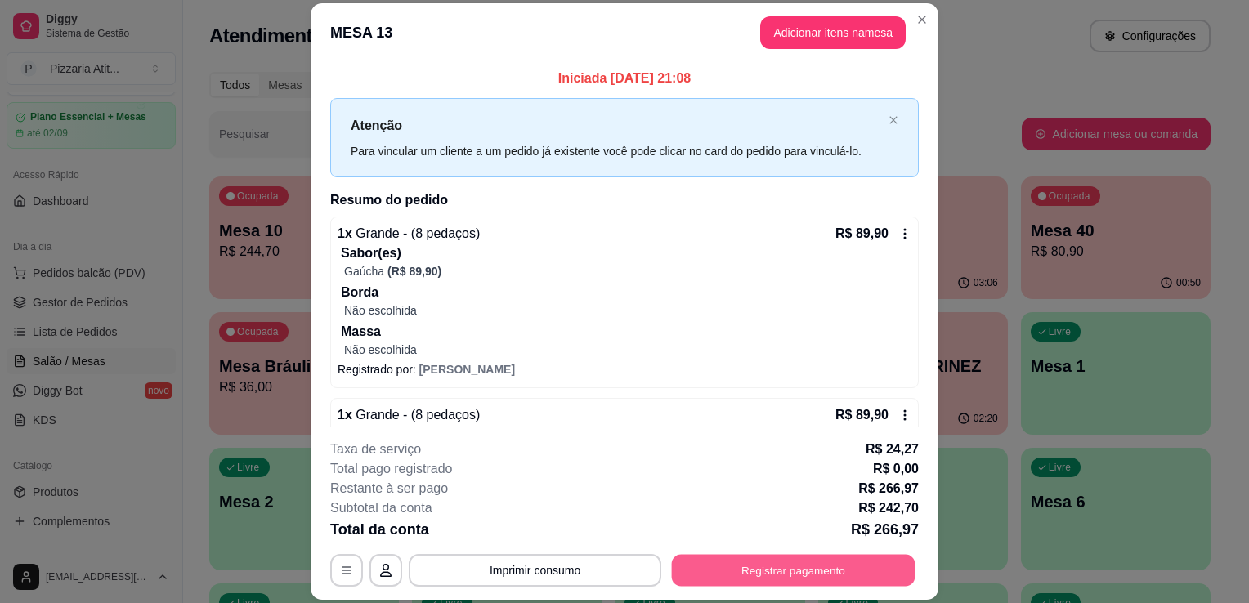
click at [757, 568] on button "Registrar pagamento" at bounding box center [794, 571] width 244 height 32
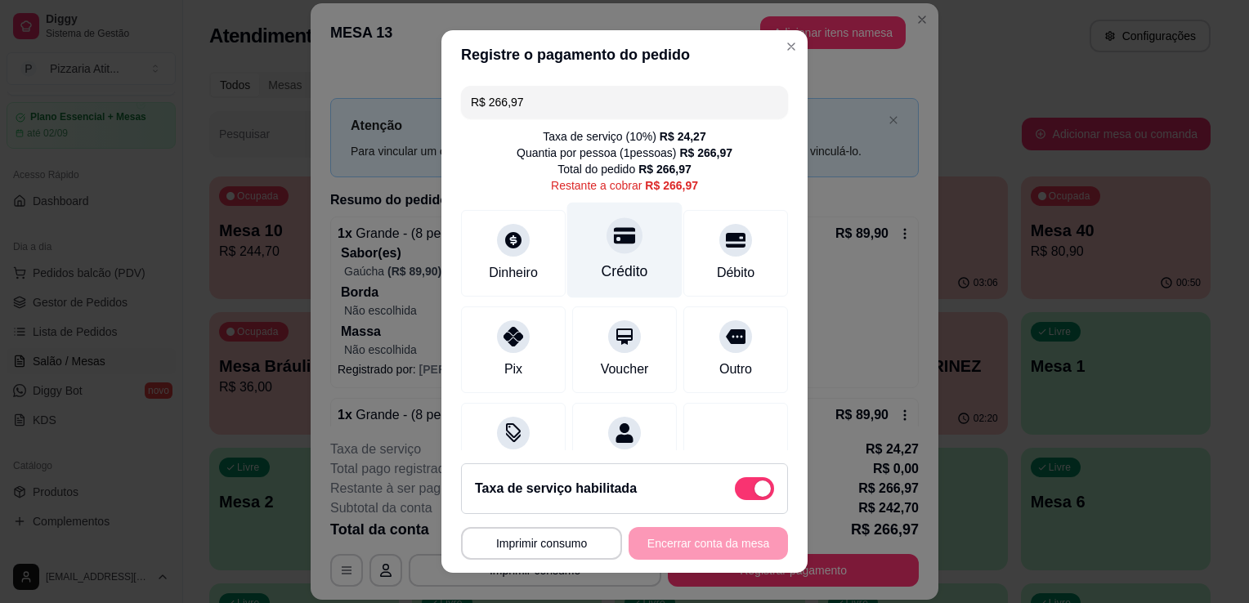
click at [615, 254] on div "Crédito" at bounding box center [624, 251] width 115 height 96
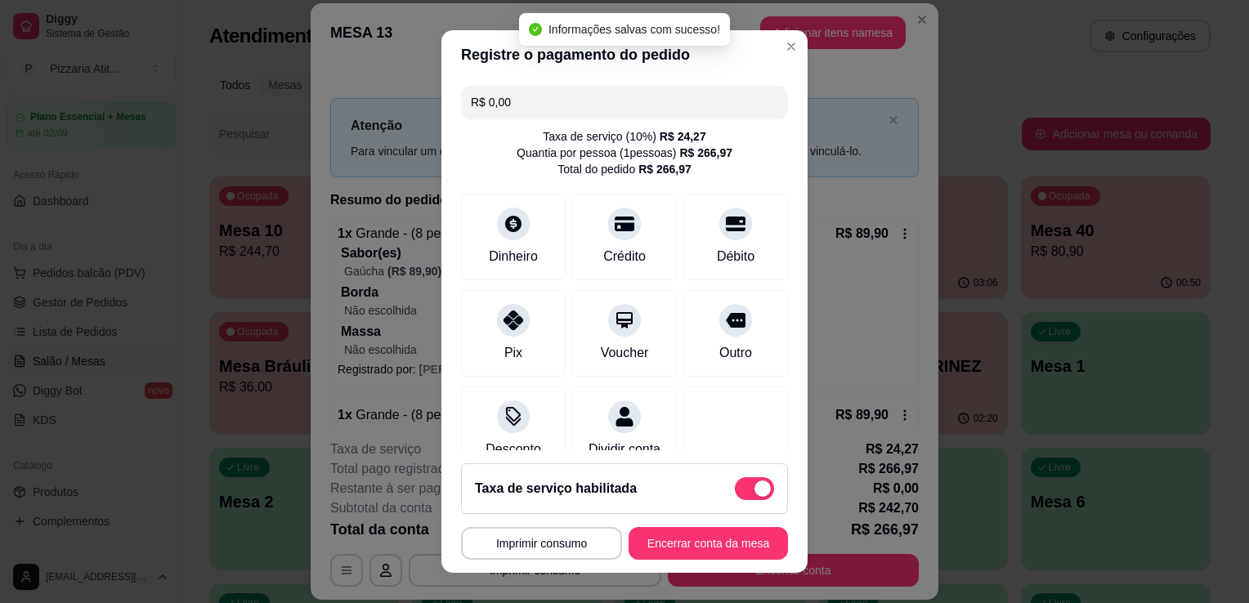
type input "R$ 0,00"
click at [641, 548] on button "Encerrar conta da mesa" at bounding box center [708, 544] width 155 height 32
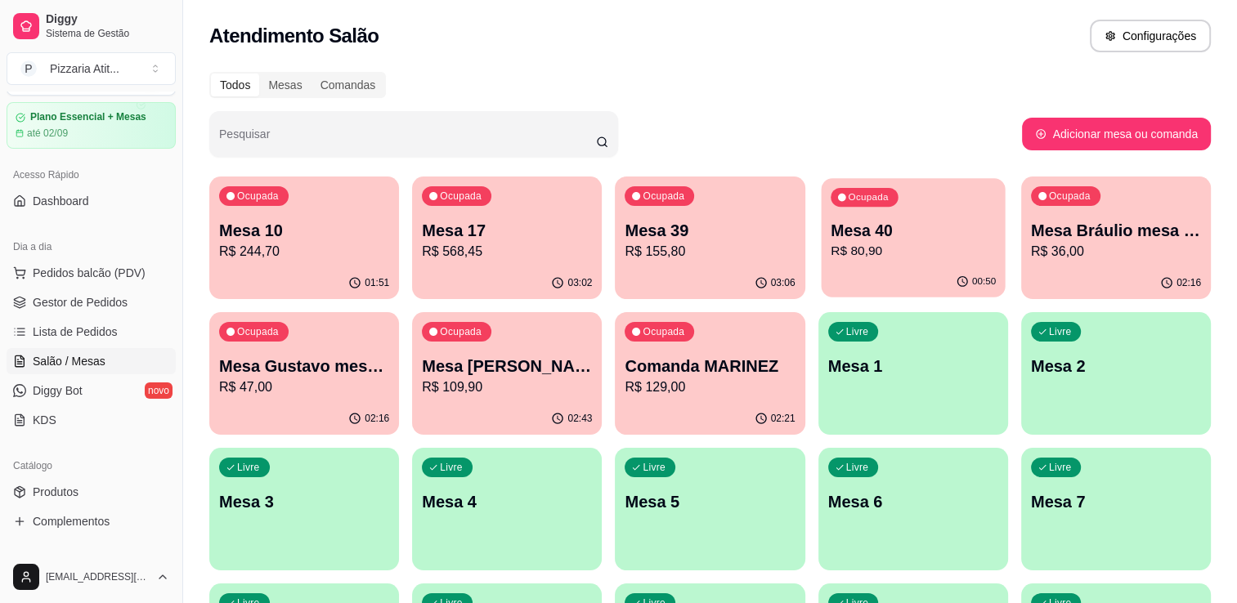
click at [894, 222] on p "Mesa 40" at bounding box center [913, 231] width 165 height 22
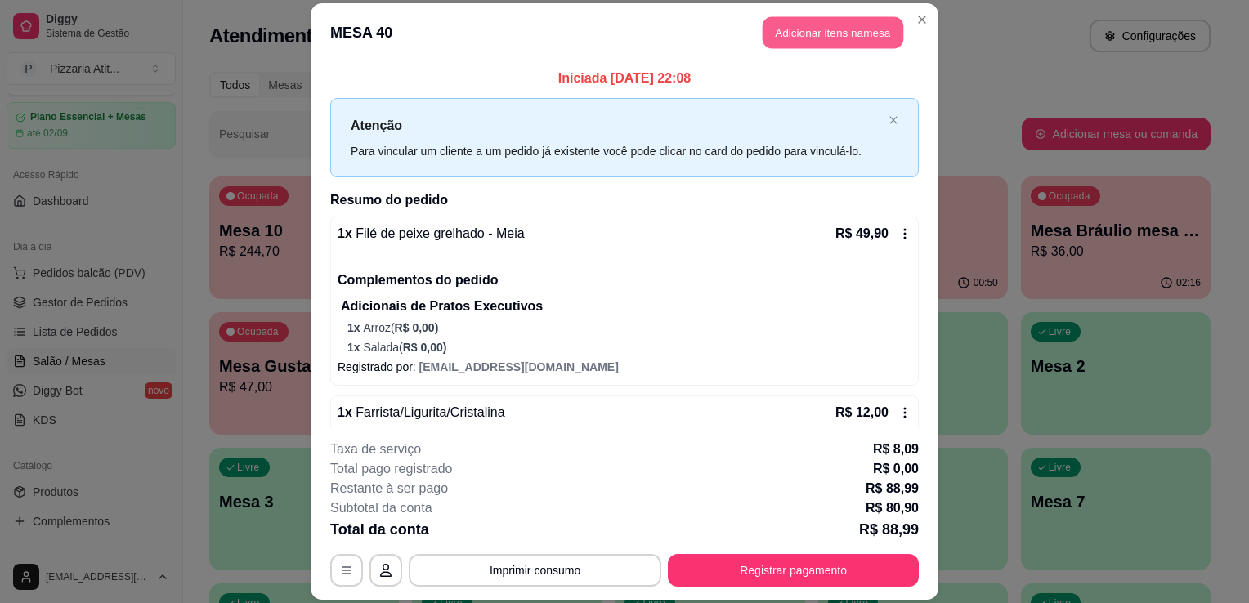
click at [867, 41] on button "Adicionar itens na mesa" at bounding box center [833, 32] width 141 height 32
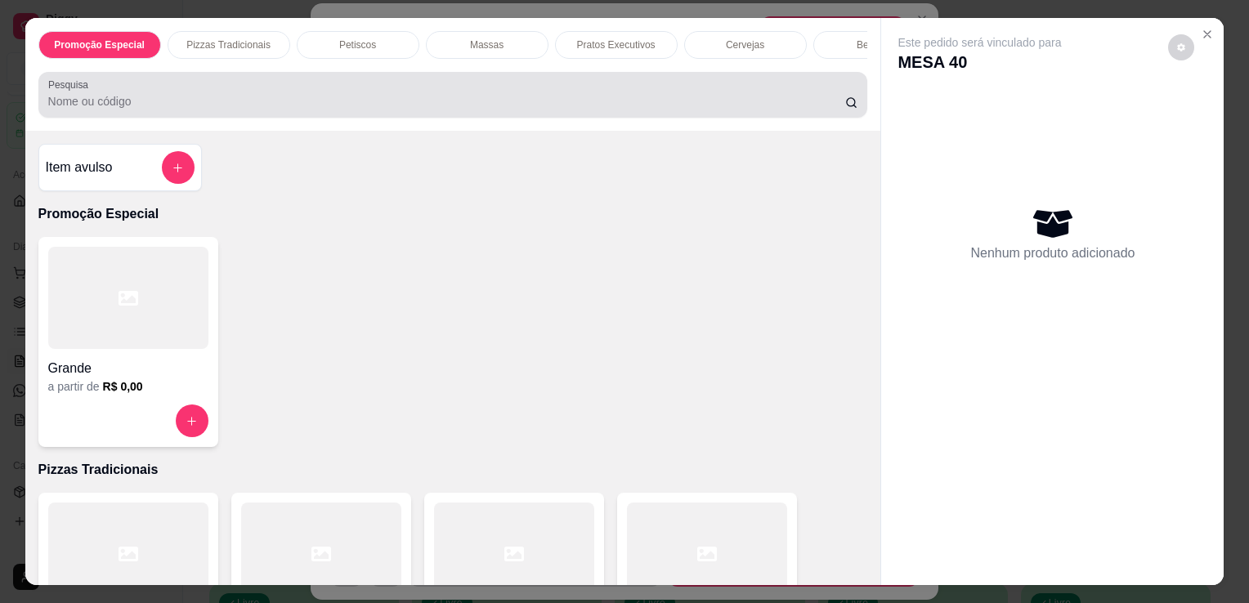
click at [681, 92] on div at bounding box center [453, 94] width 810 height 33
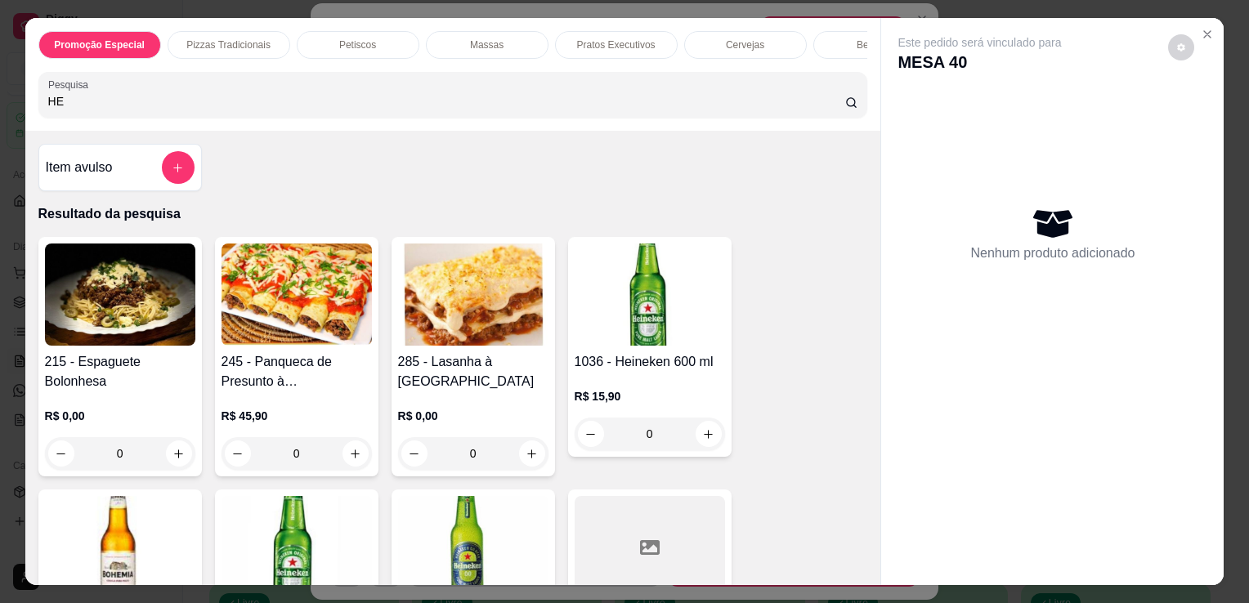
type input "HE"
click at [311, 535] on img at bounding box center [297, 547] width 150 height 102
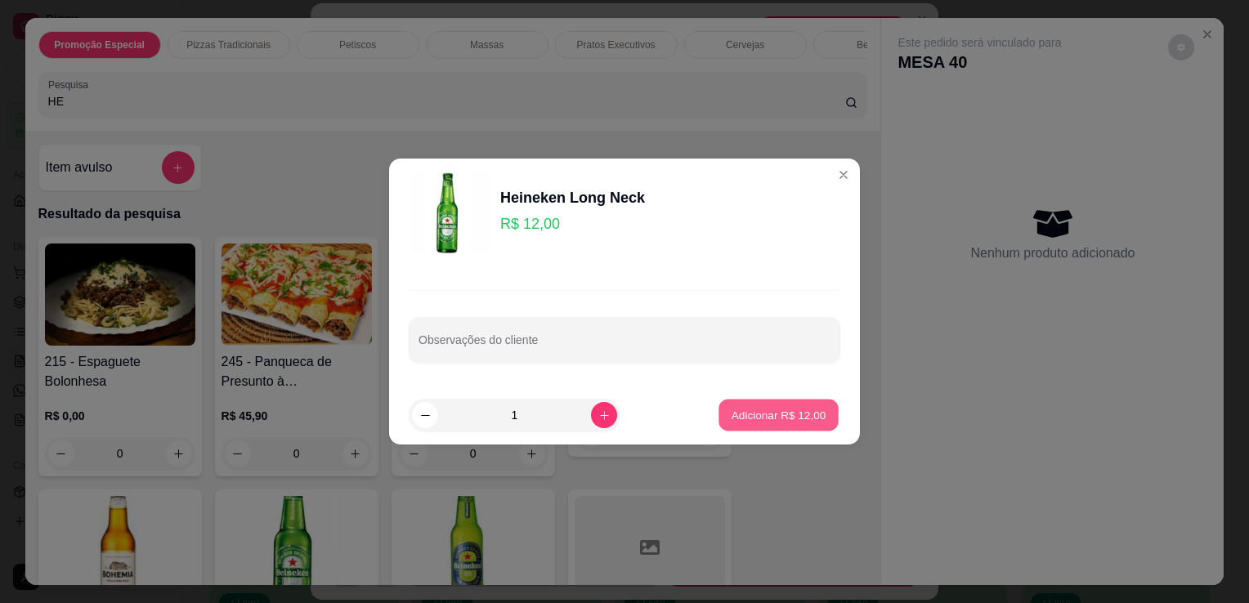
click at [752, 414] on p "Adicionar R$ 12,00" at bounding box center [779, 415] width 95 height 16
type input "1"
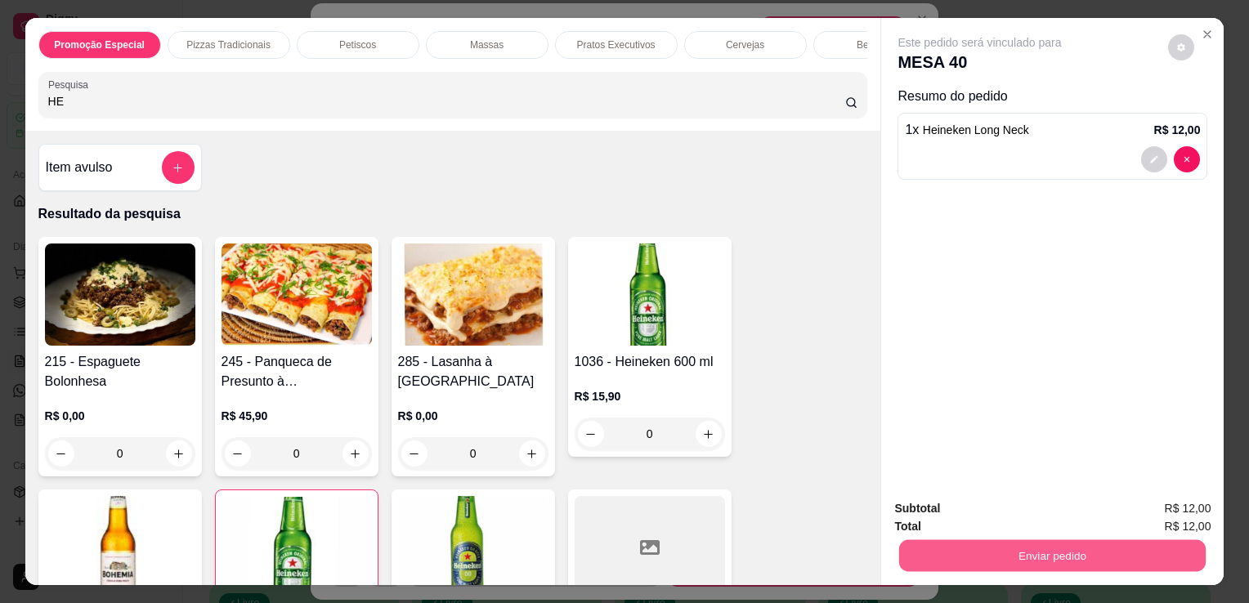
click at [974, 547] on button "Enviar pedido" at bounding box center [1052, 556] width 307 height 32
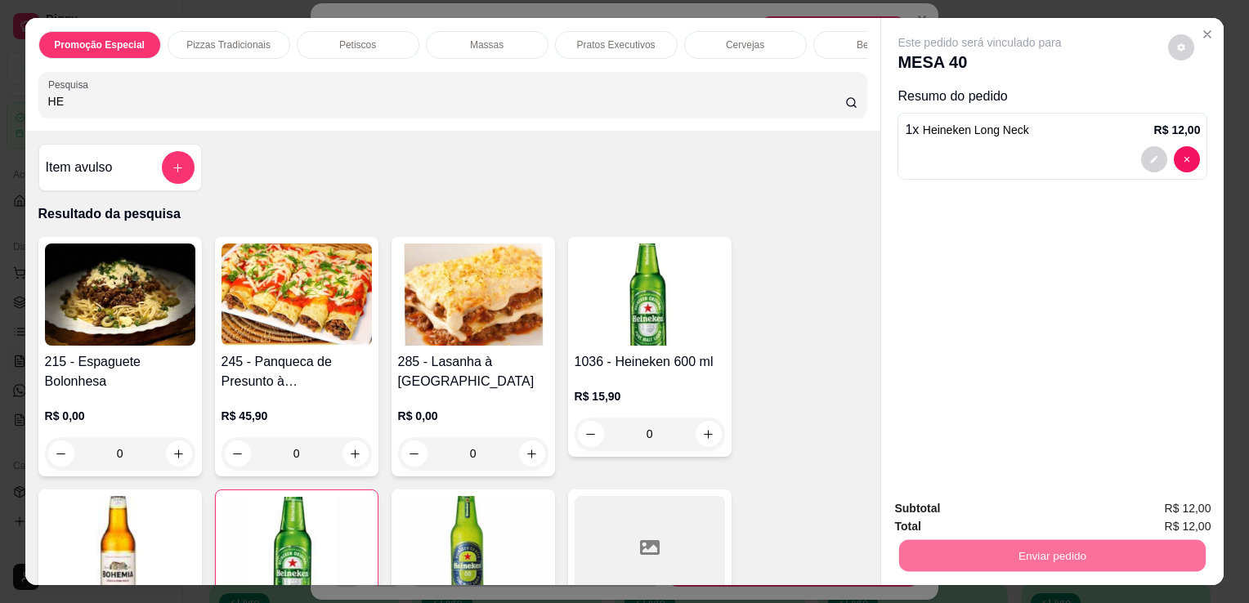
click at [986, 509] on button "Não registrar e enviar pedido" at bounding box center [998, 510] width 165 height 30
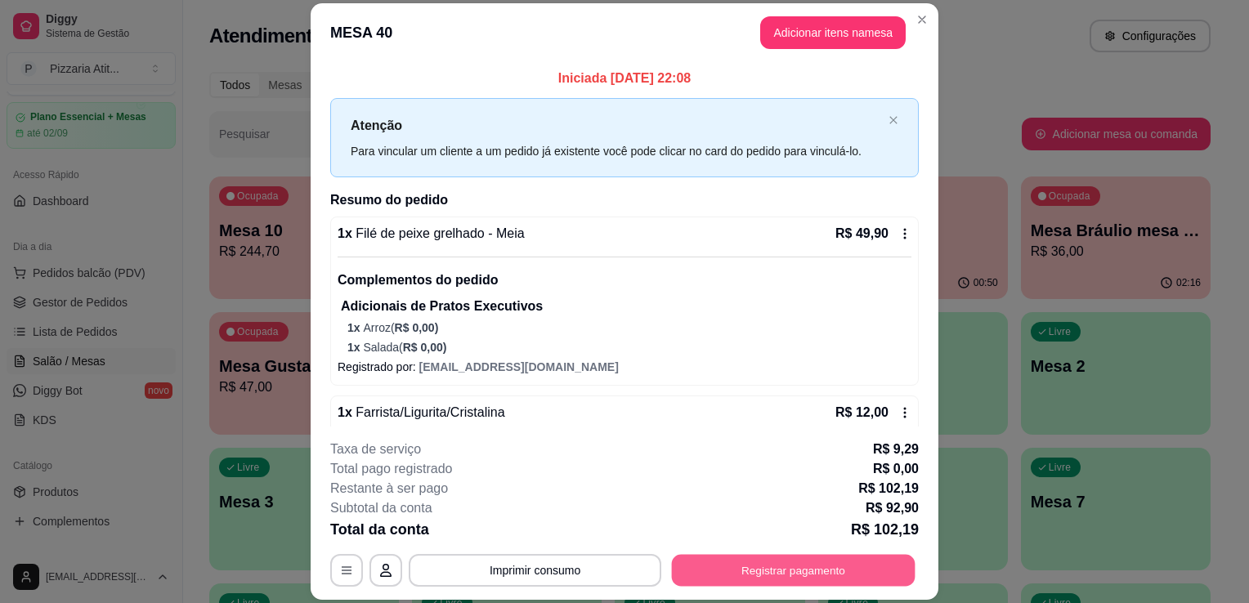
click at [726, 564] on button "Registrar pagamento" at bounding box center [794, 571] width 244 height 32
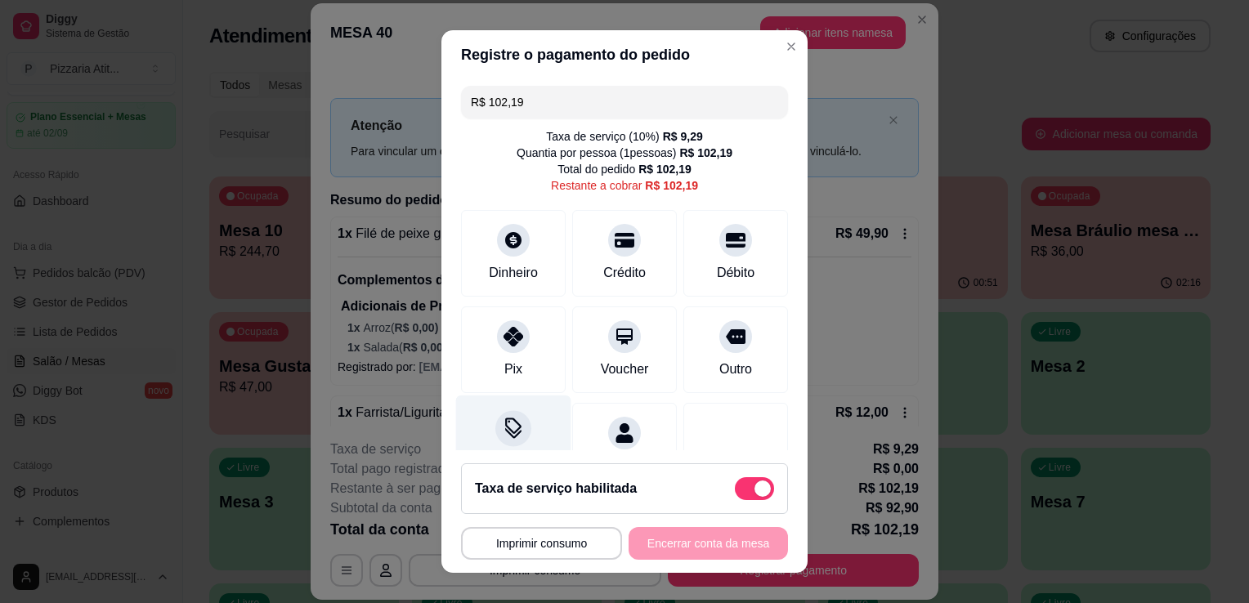
click at [498, 414] on div at bounding box center [513, 428] width 36 height 36
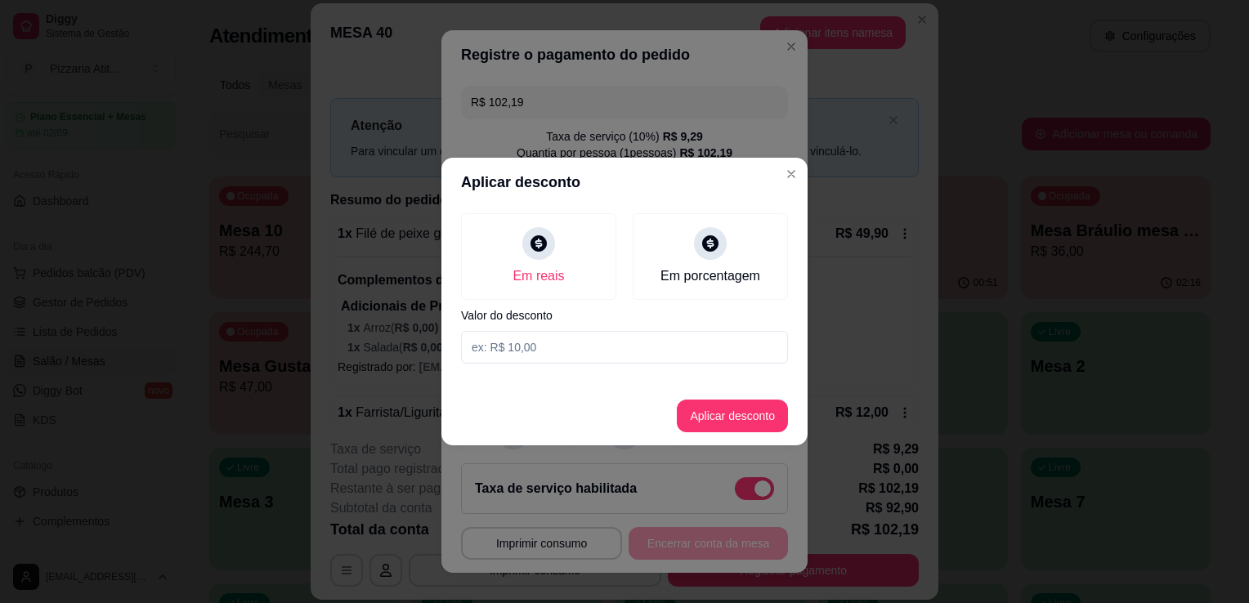
click at [536, 350] on input at bounding box center [624, 347] width 327 height 33
type input "2,19"
click at [753, 420] on button "Aplicar desconto" at bounding box center [732, 416] width 111 height 33
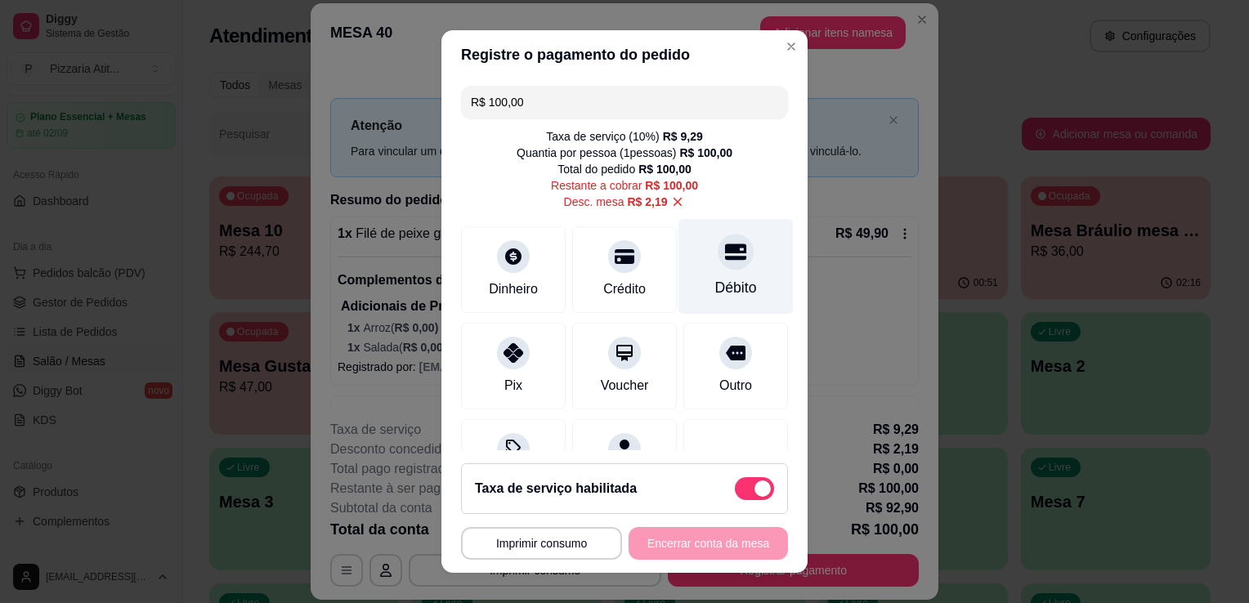
click at [715, 277] on div "Débito" at bounding box center [736, 287] width 42 height 21
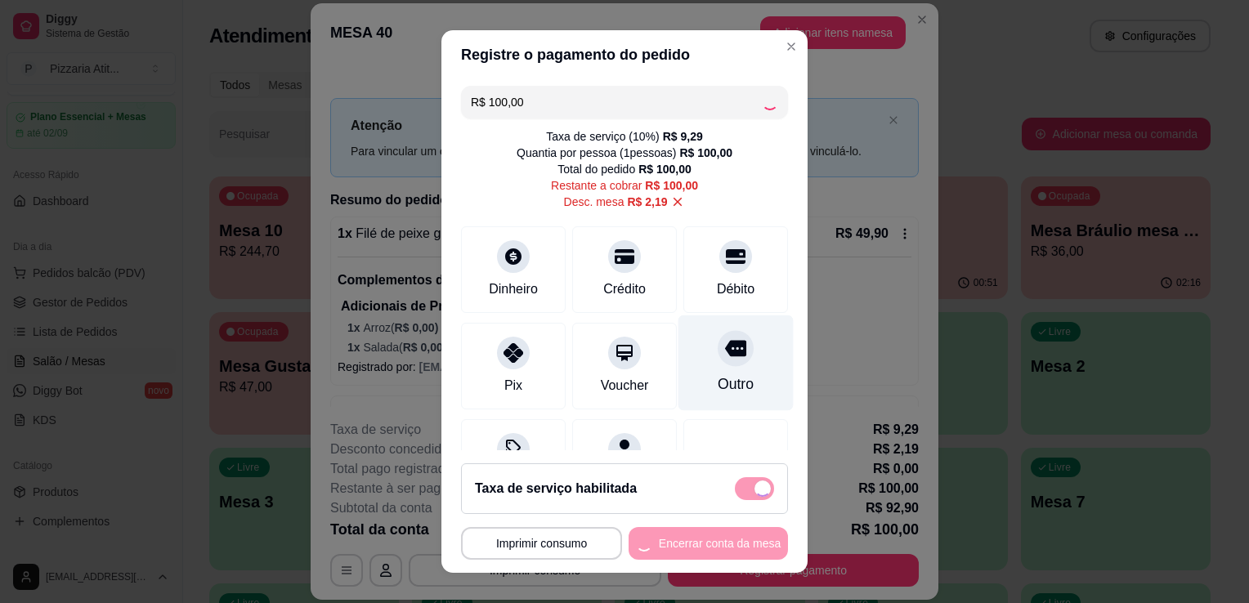
type input "R$ 0,00"
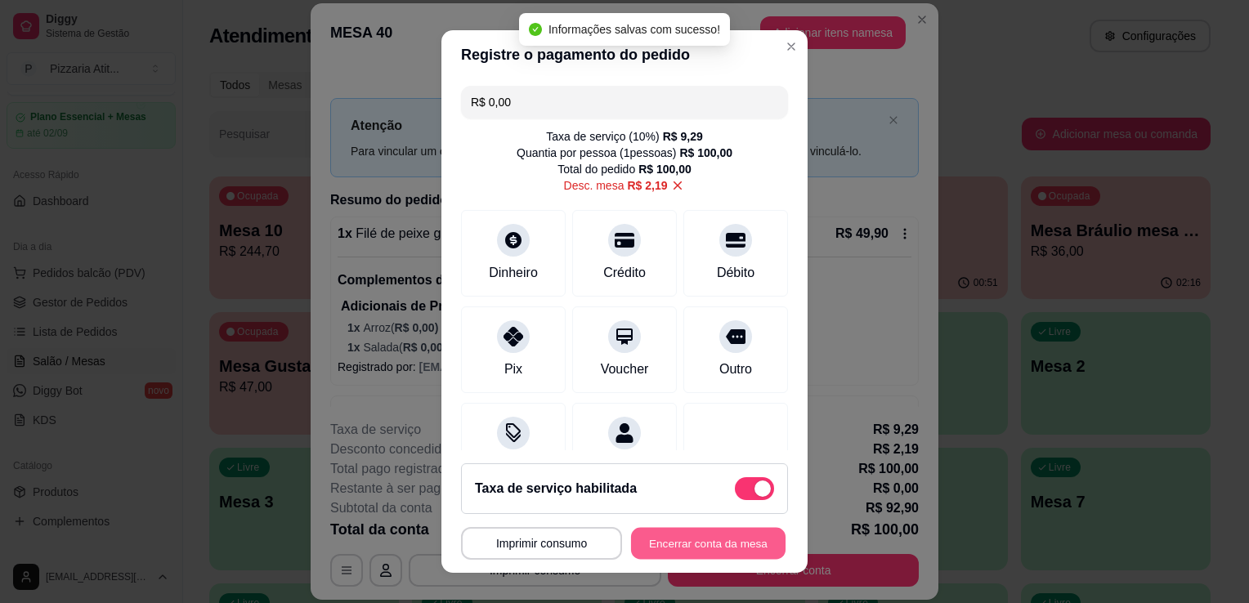
click at [654, 542] on button "Encerrar conta da mesa" at bounding box center [708, 544] width 155 height 32
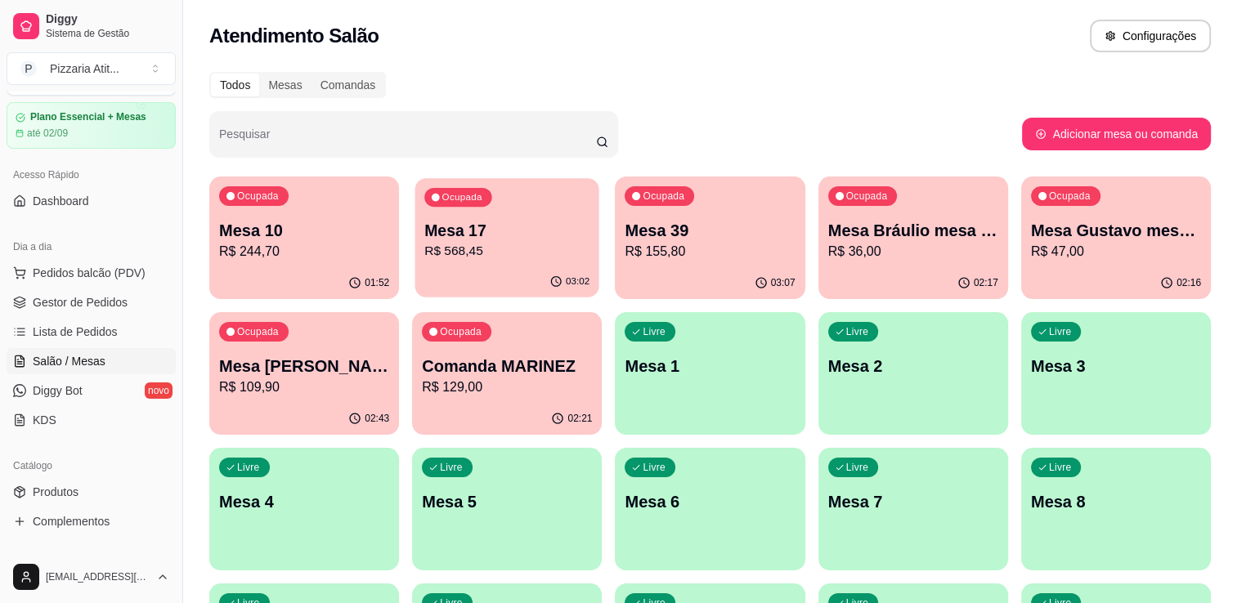
click at [481, 221] on p "Mesa 17" at bounding box center [506, 231] width 165 height 22
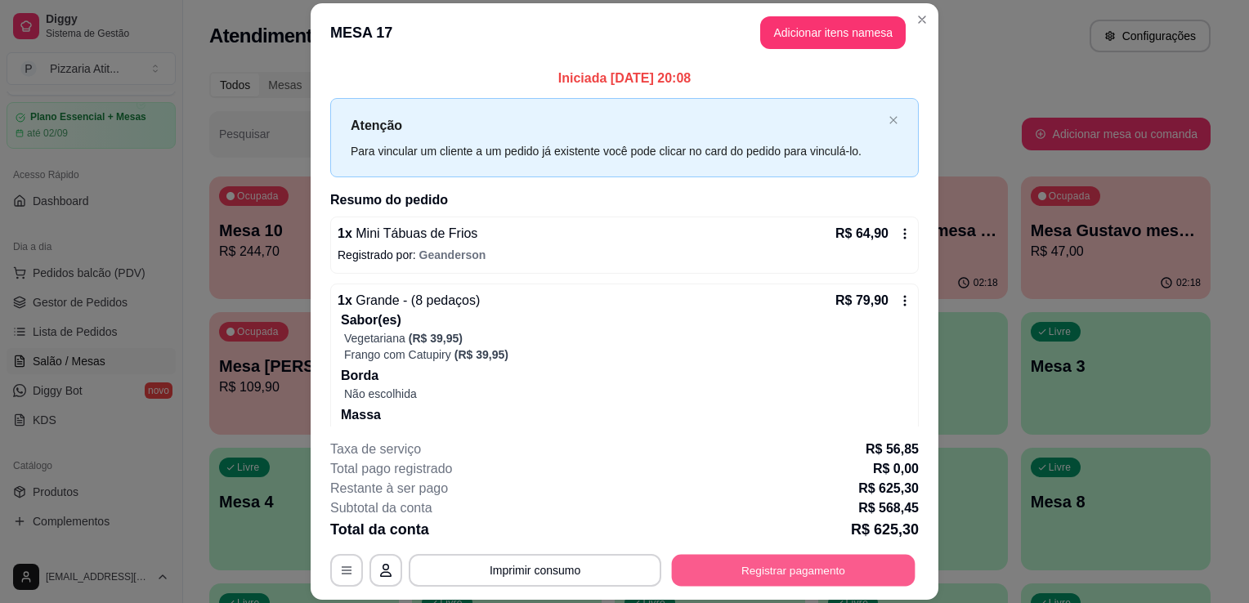
click at [755, 568] on button "Registrar pagamento" at bounding box center [794, 571] width 244 height 32
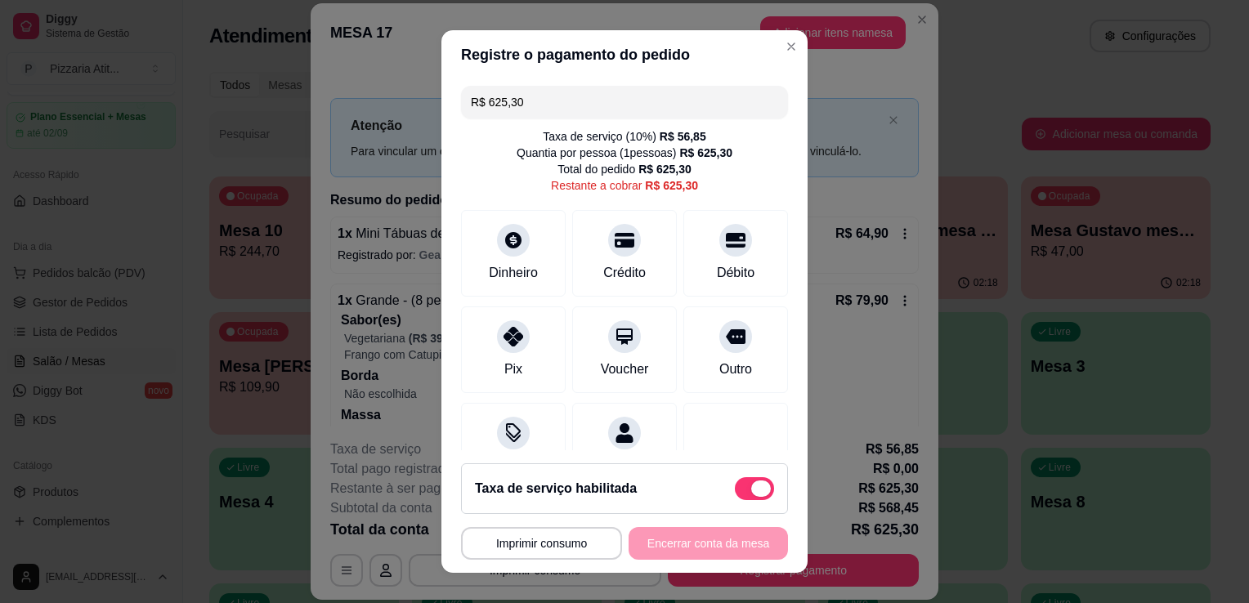
click at [735, 489] on span at bounding box center [754, 488] width 39 height 23
click at [734, 492] on input "checkbox" at bounding box center [739, 497] width 11 height 11
checkbox input "true"
type input "R$ 568,45"
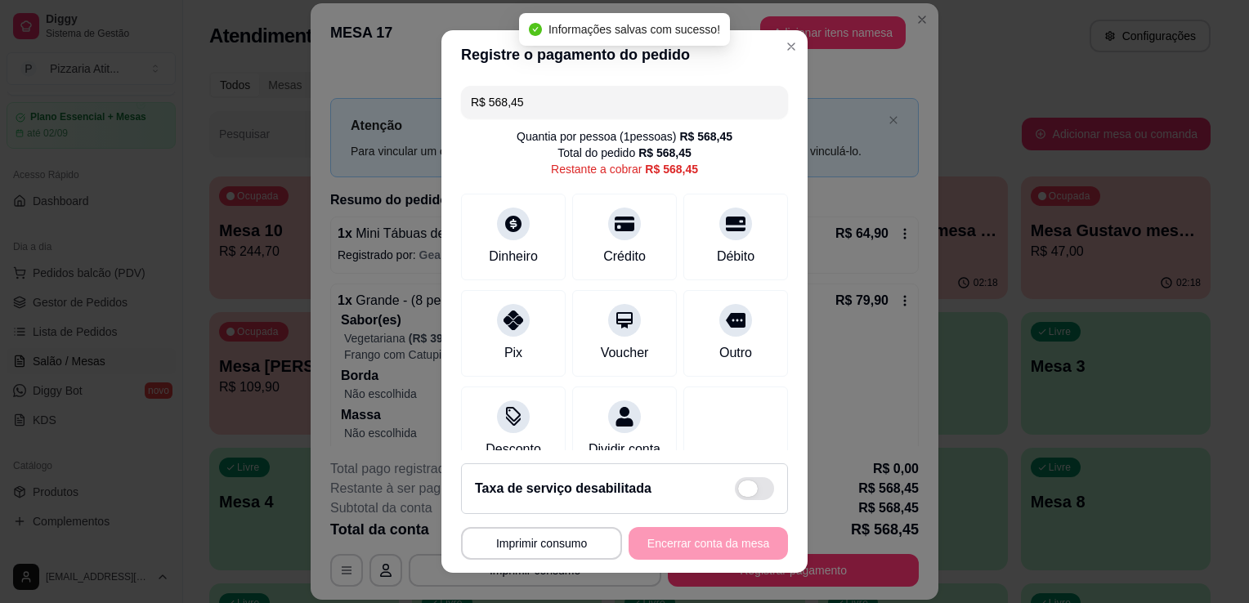
click at [742, 490] on span at bounding box center [754, 488] width 39 height 23
click at [742, 492] on input "checkbox" at bounding box center [739, 497] width 11 height 11
checkbox input "false"
type input "R$ 625,30"
checkbox input "true"
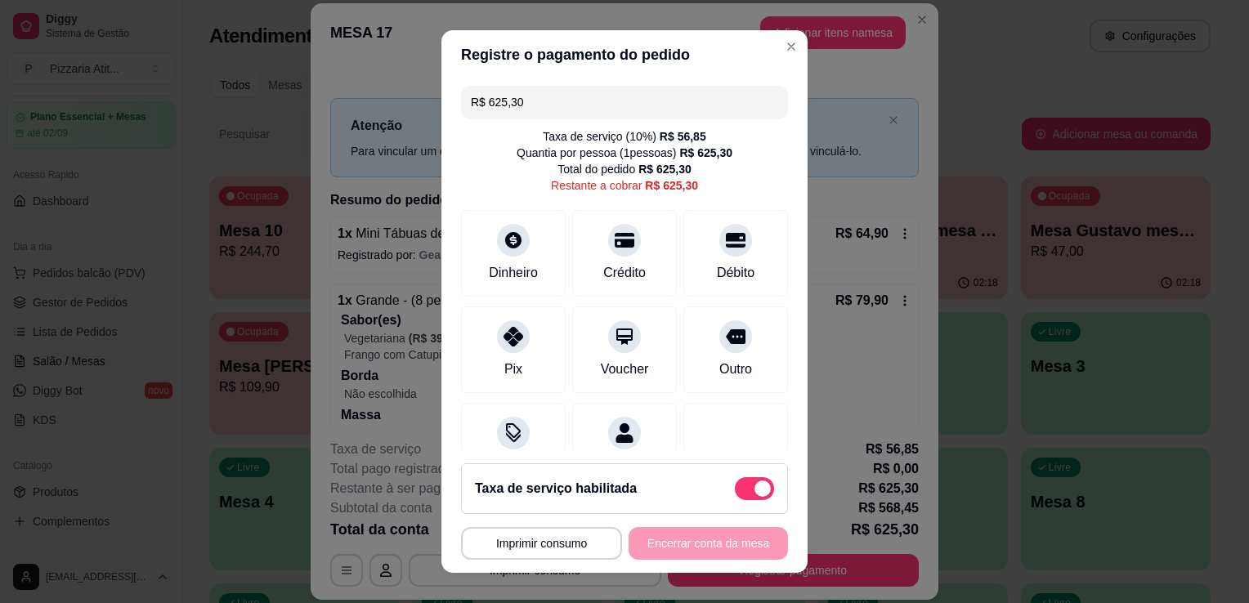
click at [491, 455] on footer "**********" at bounding box center [624, 511] width 366 height 123
click at [495, 418] on div at bounding box center [513, 428] width 36 height 36
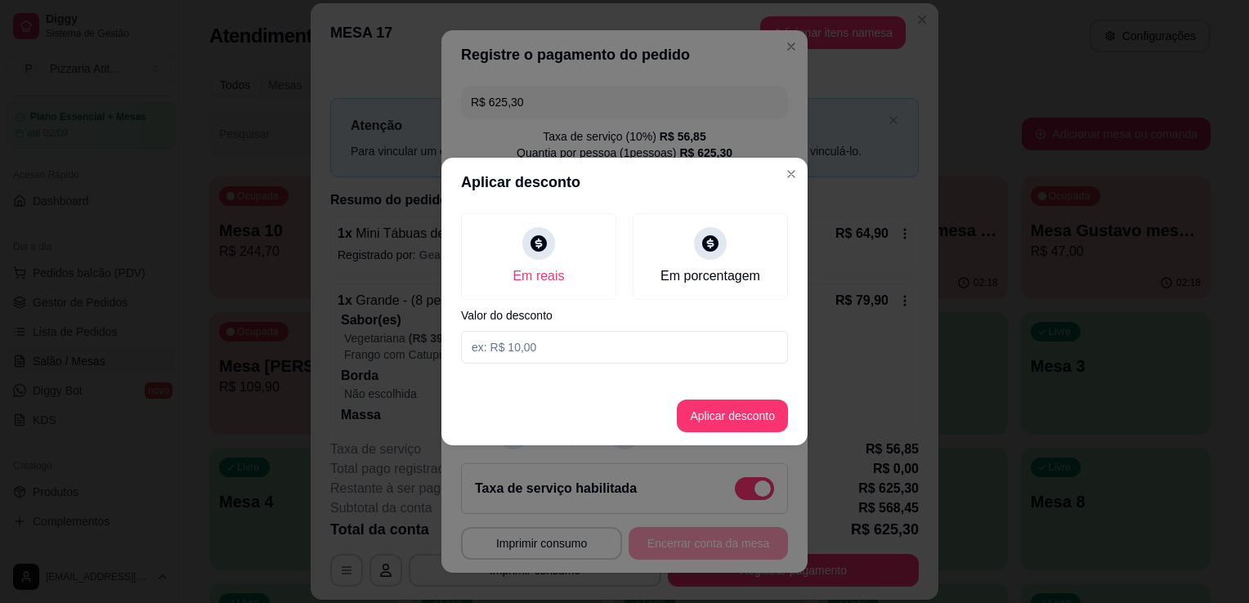
click at [542, 341] on input at bounding box center [624, 347] width 327 height 33
type input "16,39"
click at [753, 417] on button "Aplicar desconto" at bounding box center [732, 417] width 107 height 32
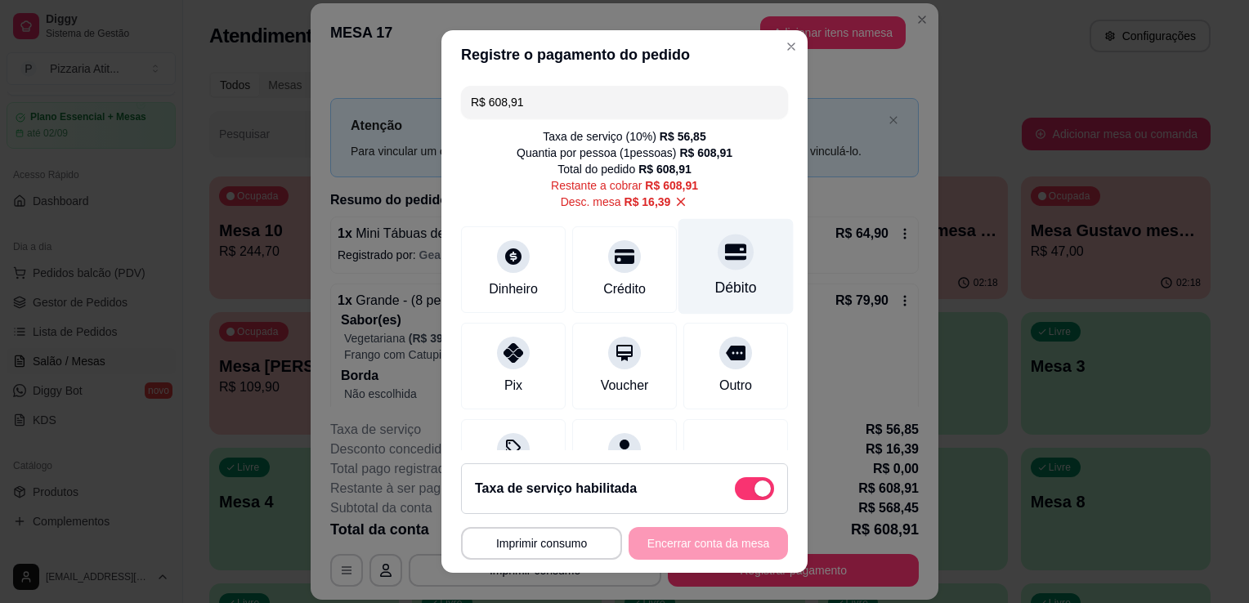
click at [715, 277] on div "Débito" at bounding box center [736, 287] width 42 height 21
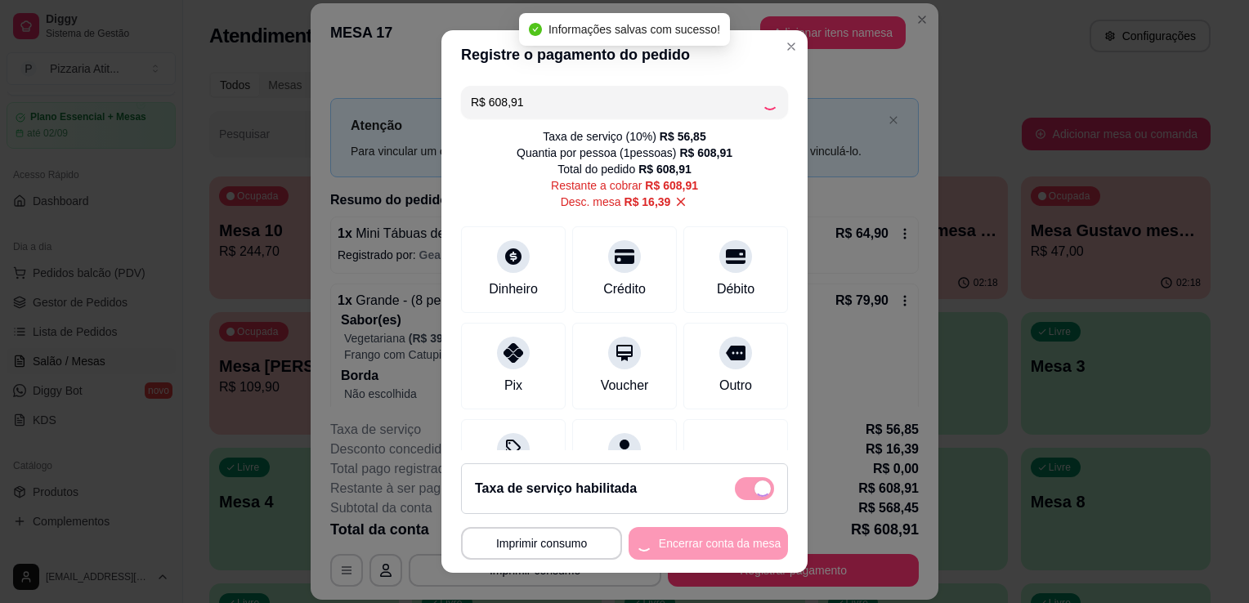
type input "R$ 0,00"
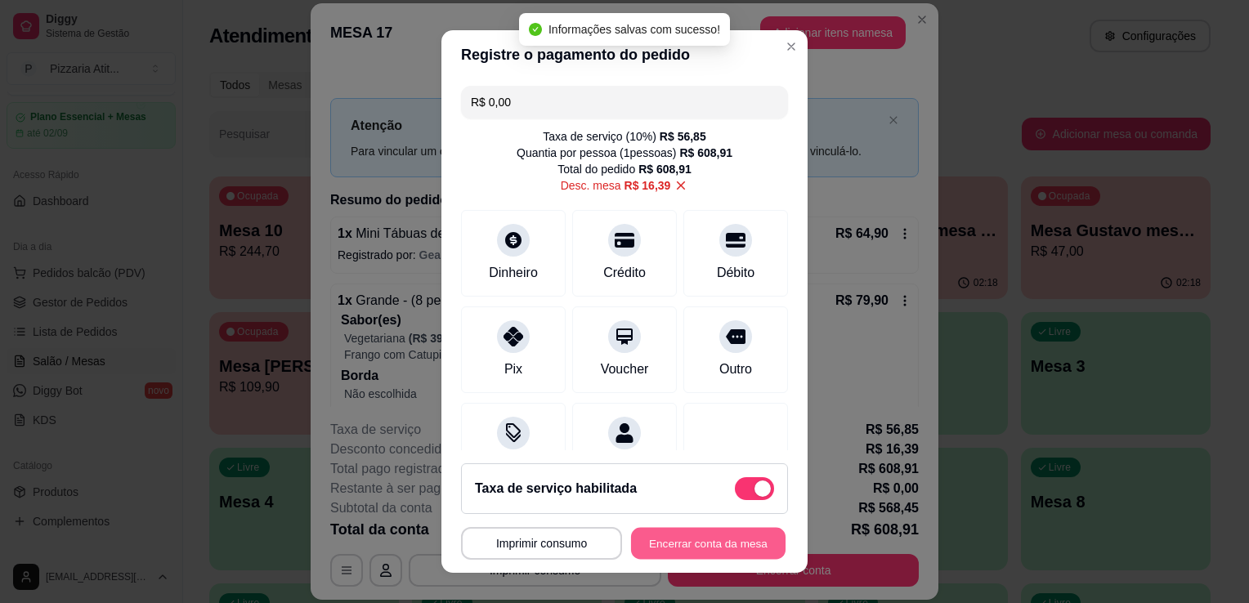
click at [702, 554] on button "Encerrar conta da mesa" at bounding box center [708, 544] width 155 height 32
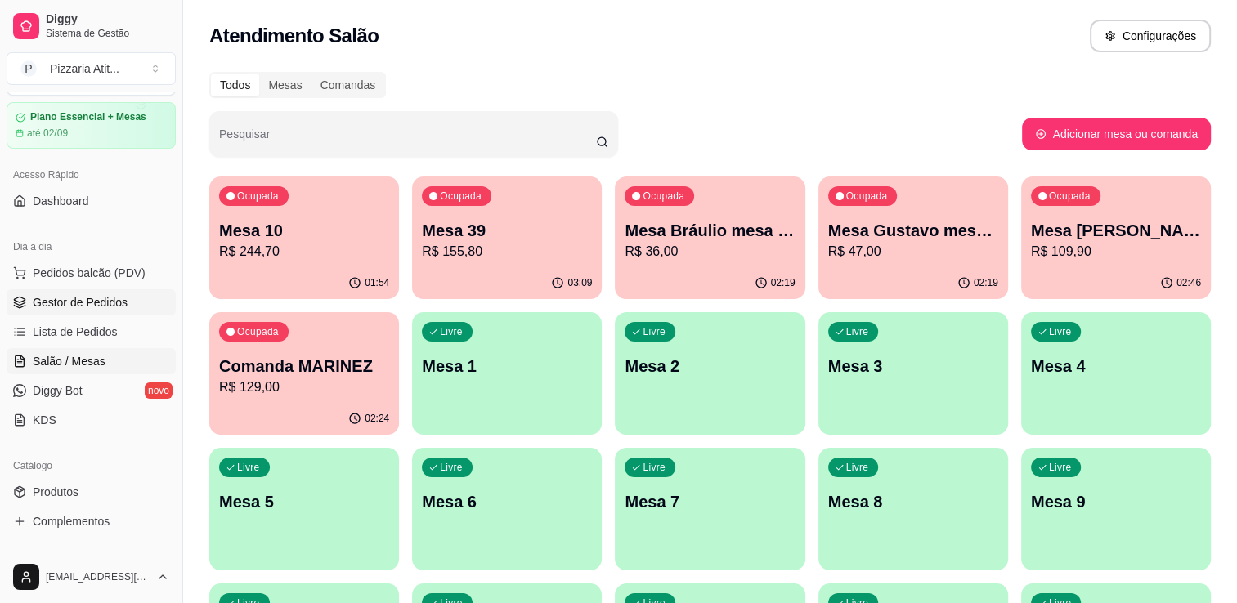
click at [92, 311] on link "Gestor de Pedidos" at bounding box center [91, 302] width 169 height 26
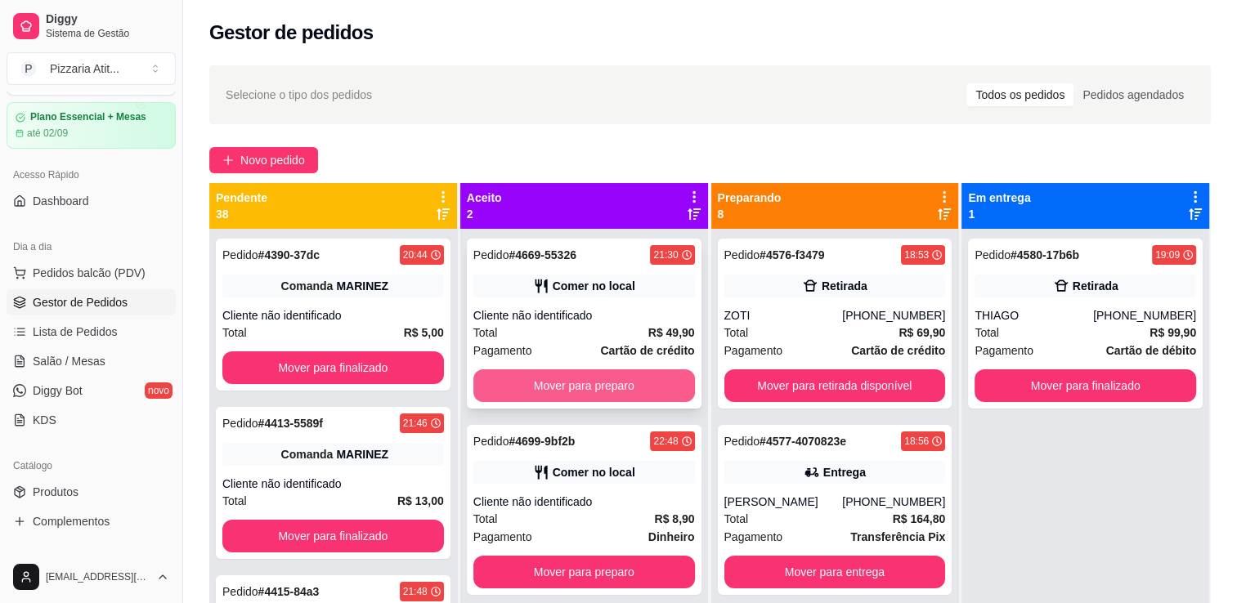
click at [629, 388] on button "Mover para preparo" at bounding box center [584, 386] width 222 height 33
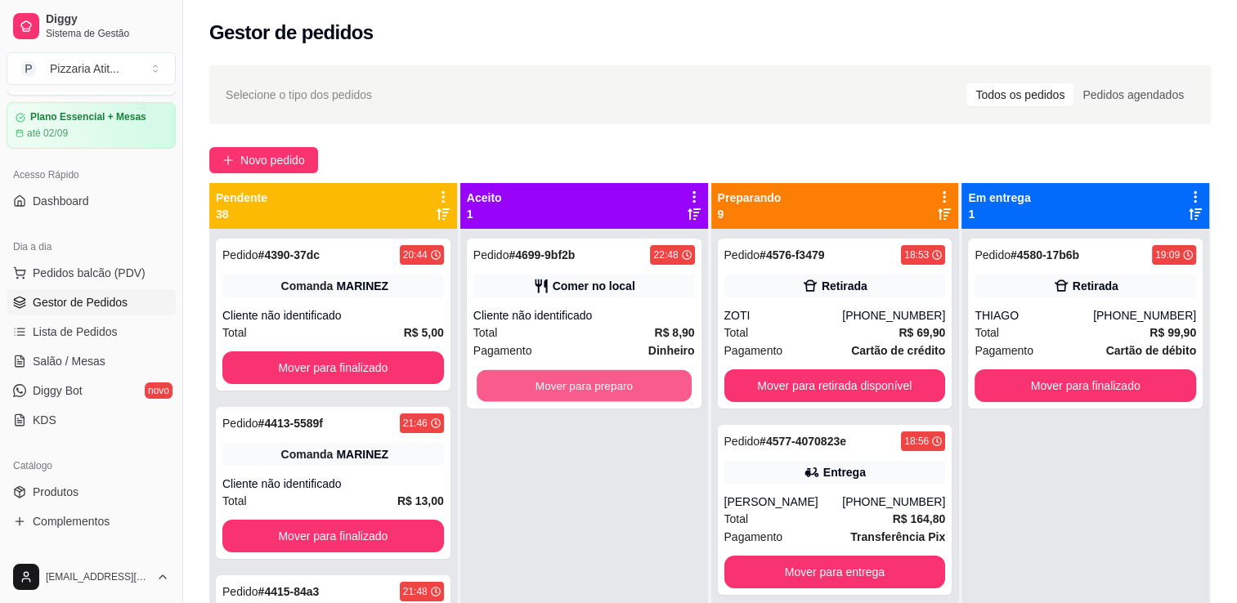
click at [629, 388] on button "Mover para preparo" at bounding box center [584, 386] width 215 height 32
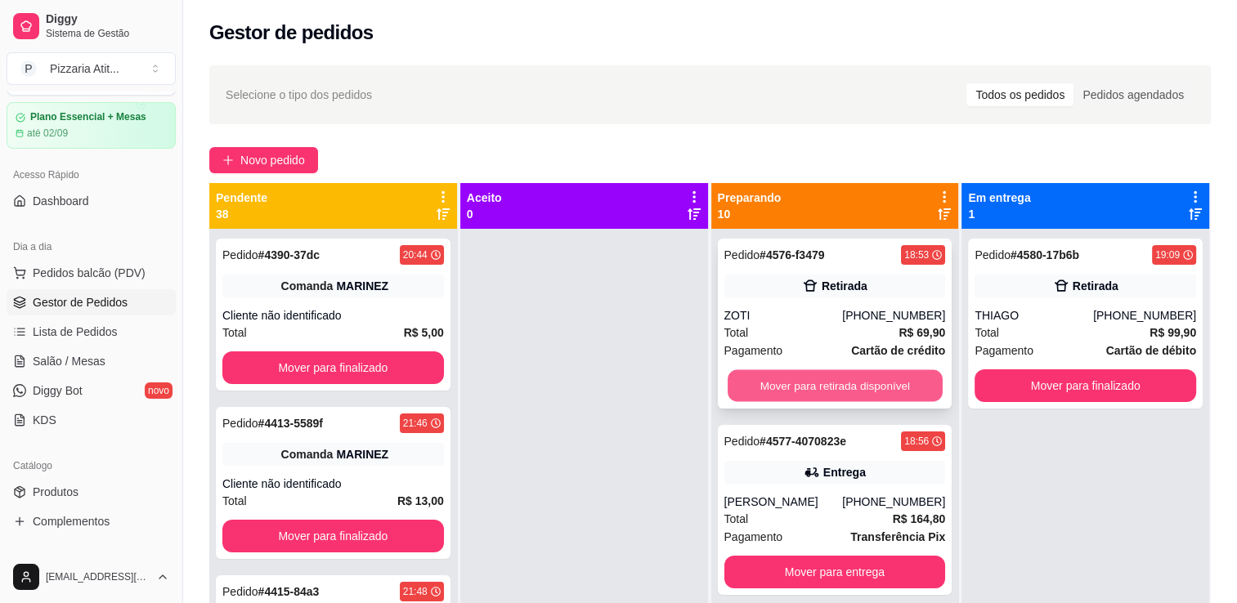
click at [818, 378] on button "Mover para retirada disponível" at bounding box center [835, 386] width 215 height 32
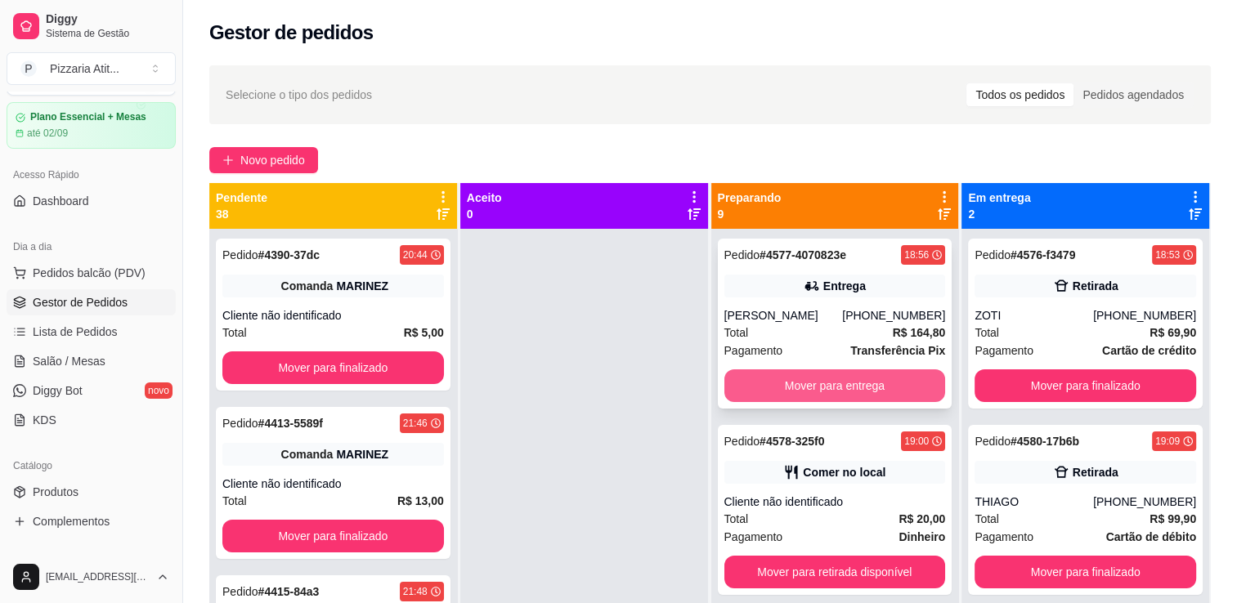
drag, startPoint x: 818, startPoint y: 378, endPoint x: 817, endPoint y: 396, distance: 18.0
click at [817, 396] on div "Pedido # 4577-4070823e 18:56 Entrega [PERSON_NAME] [PHONE_NUMBER] Total R$ 164,…" at bounding box center [835, 324] width 235 height 170
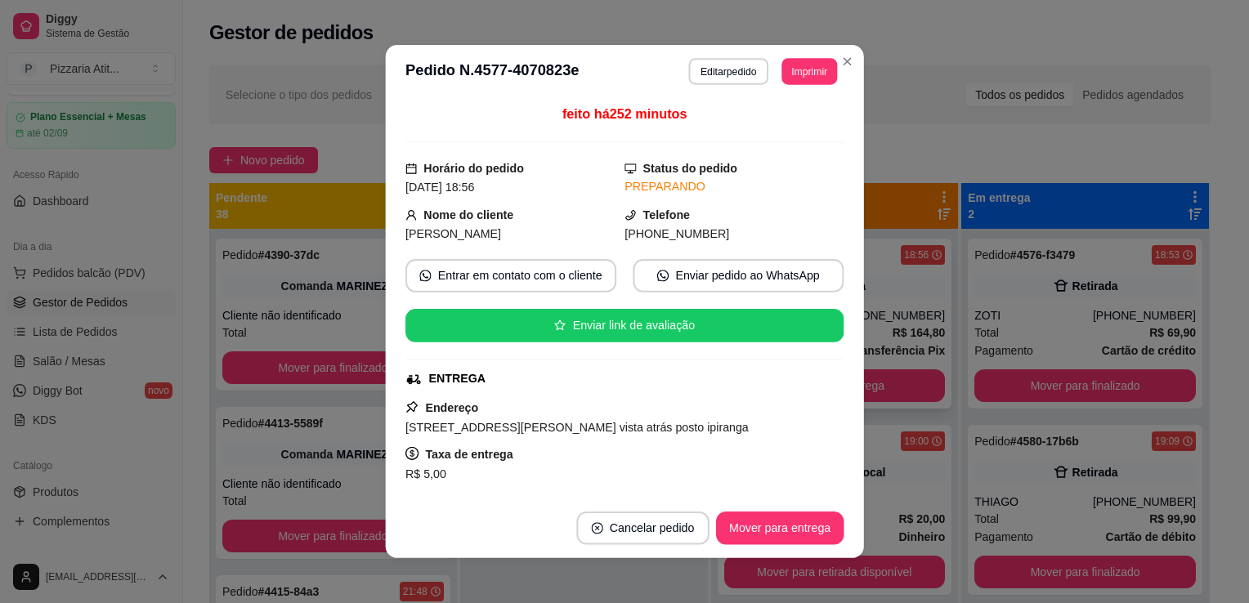
click at [817, 396] on div "feito há 252 minutos Horário do pedido [DATE] 18:56 Status do pedido PREPARANDO…" at bounding box center [624, 298] width 438 height 387
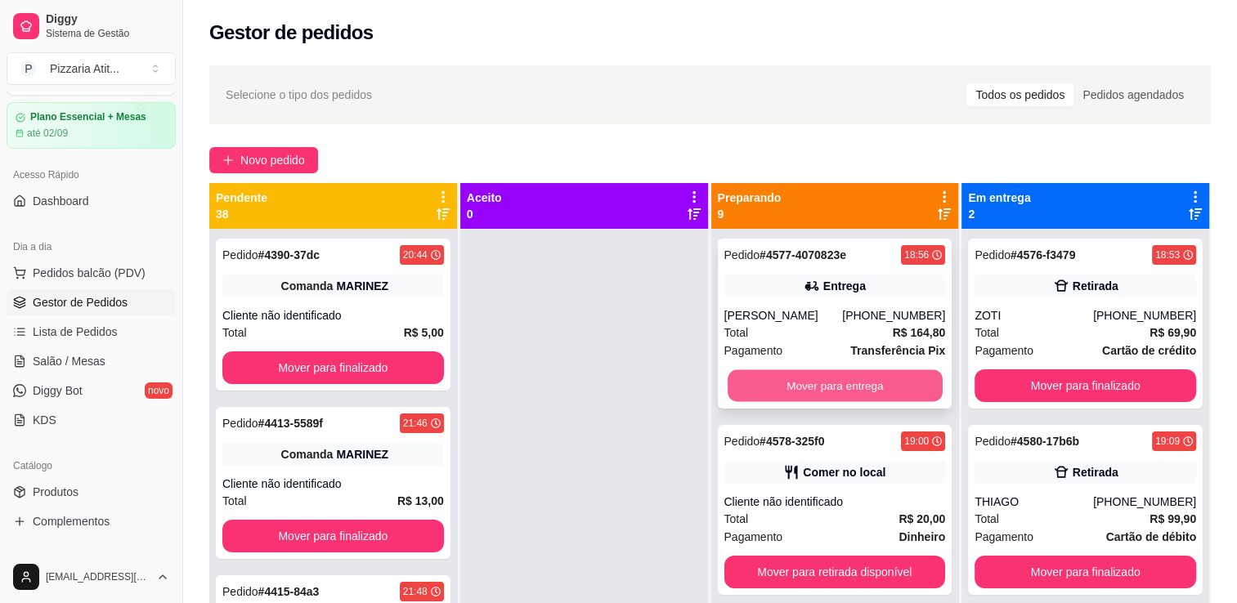
click at [821, 402] on button "Mover para entrega" at bounding box center [835, 386] width 215 height 32
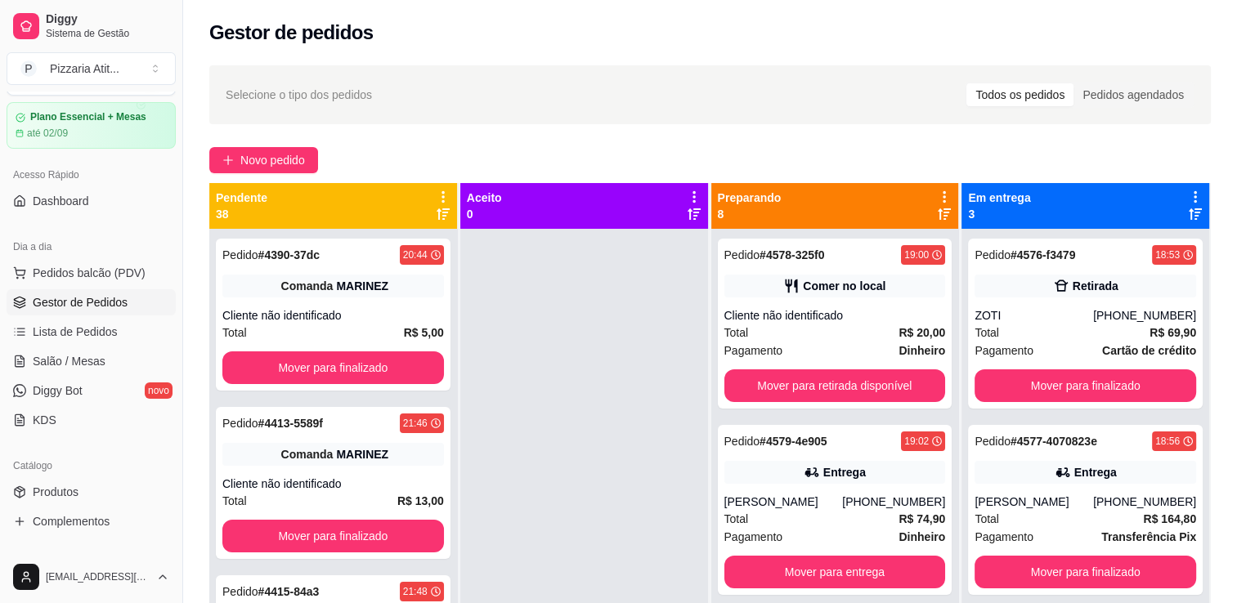
click at [821, 404] on div "Pedido # 4578-325f0 19:00 Comer no local Cliente não identificado Total R$ 20,0…" at bounding box center [835, 324] width 235 height 170
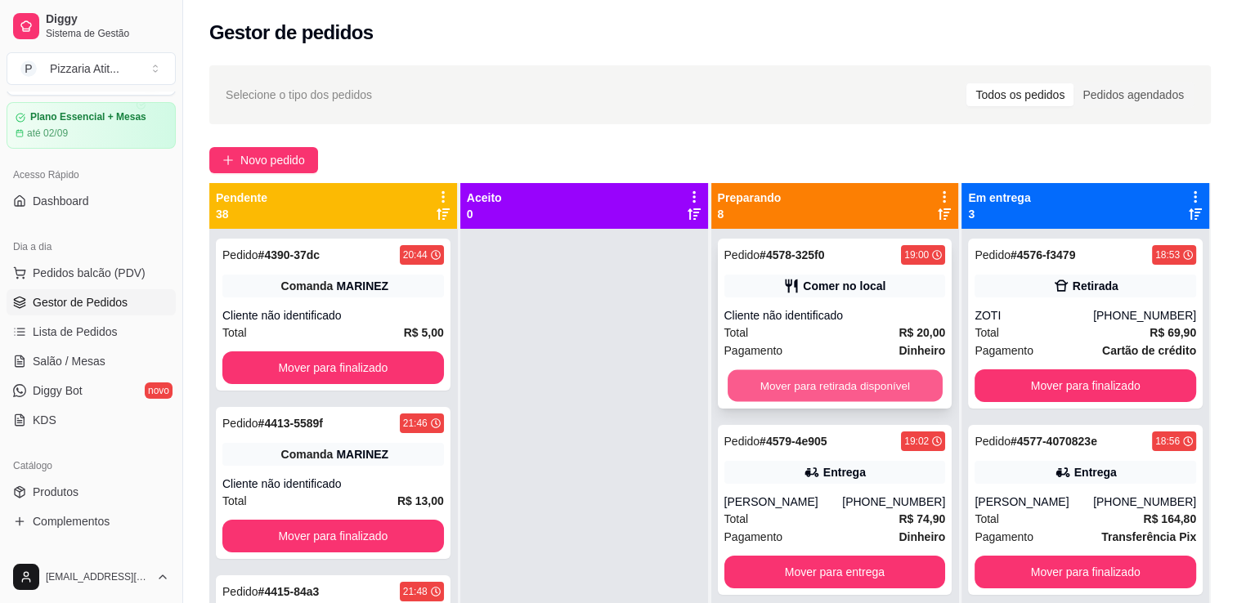
click at [845, 384] on button "Mover para retirada disponível" at bounding box center [835, 386] width 215 height 32
click at [845, 384] on button "Mover para entrega" at bounding box center [835, 386] width 215 height 32
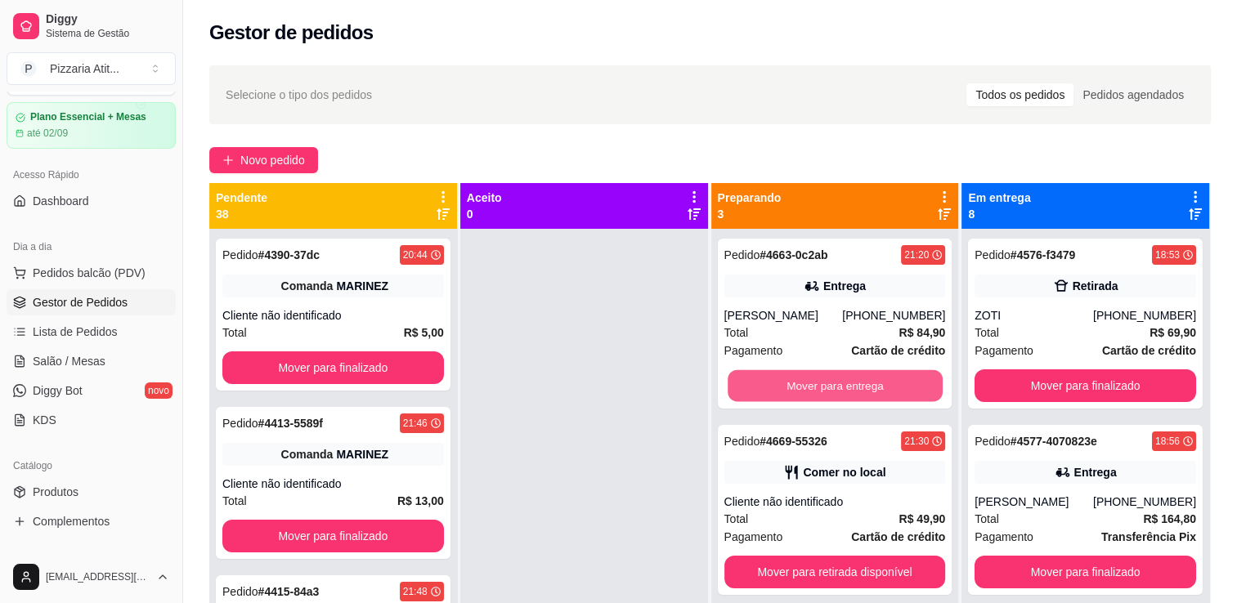
click at [845, 384] on button "Mover para entrega" at bounding box center [835, 386] width 215 height 32
click at [845, 384] on button "Mover para retirada disponível" at bounding box center [835, 386] width 215 height 32
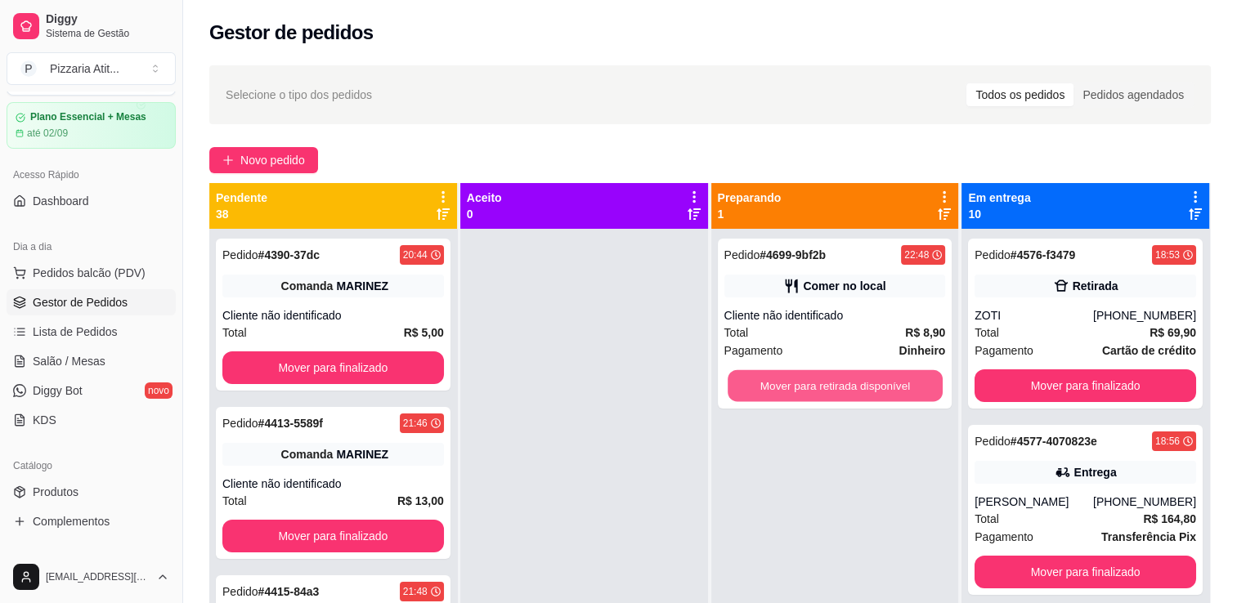
click at [845, 384] on button "Mover para retirada disponível" at bounding box center [835, 386] width 215 height 32
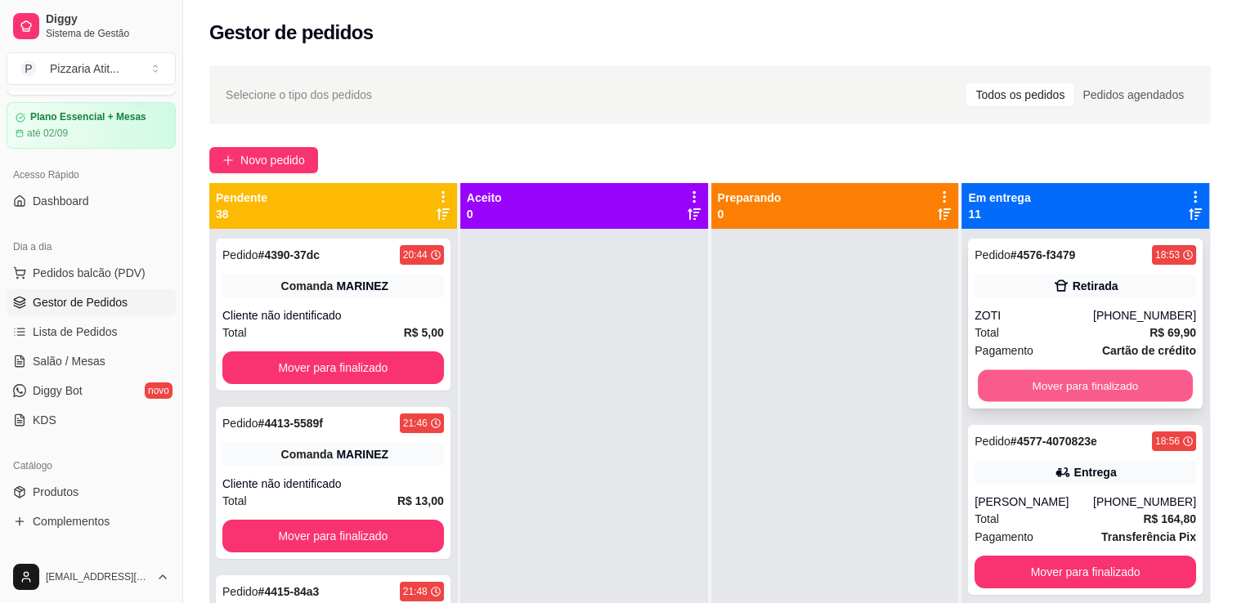
click at [991, 395] on button "Mover para finalizado" at bounding box center [1085, 386] width 215 height 32
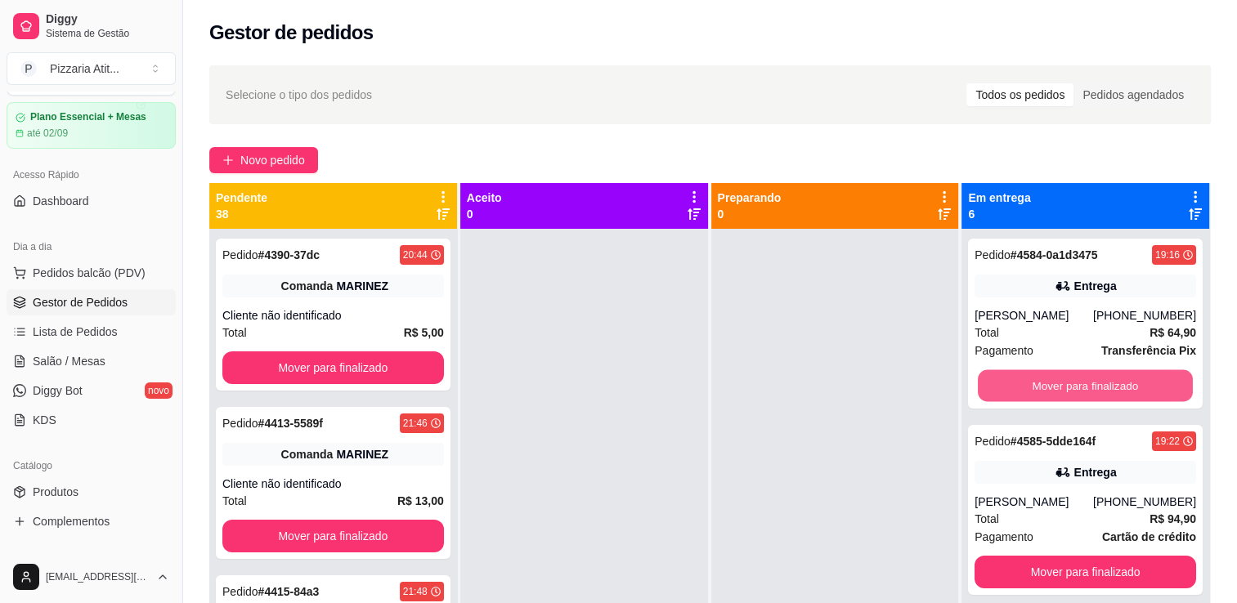
click at [991, 395] on button "Mover para finalizado" at bounding box center [1085, 386] width 215 height 32
click at [1007, 388] on button "Mover para finalizado" at bounding box center [1085, 386] width 215 height 32
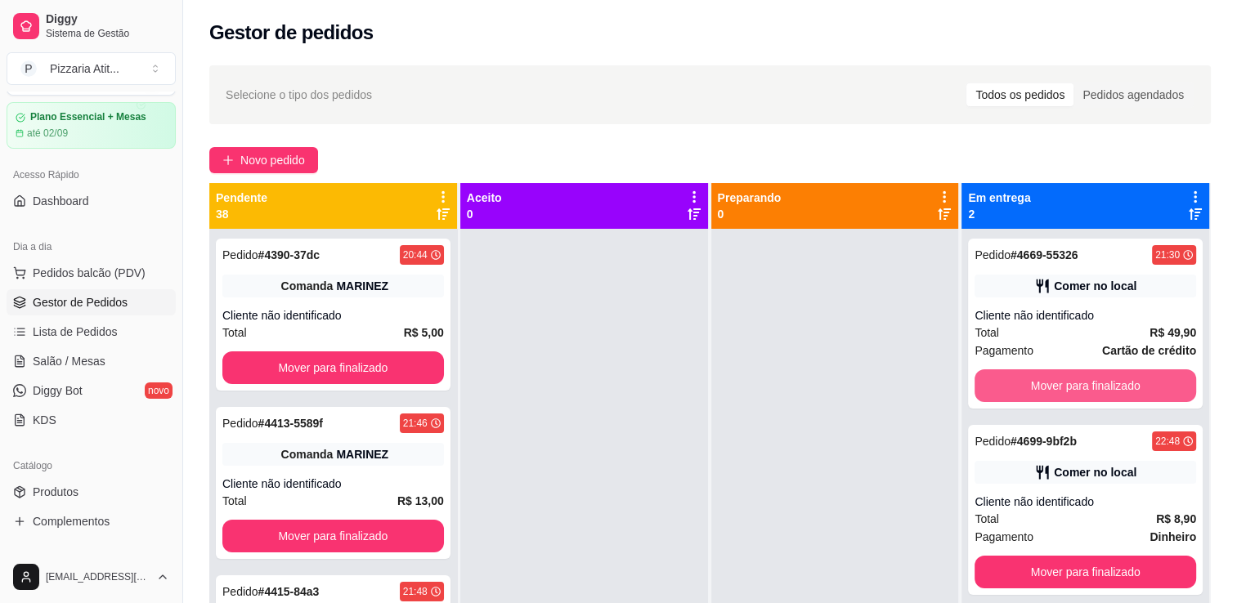
click at [1007, 388] on button "Mover para finalizado" at bounding box center [1085, 386] width 222 height 33
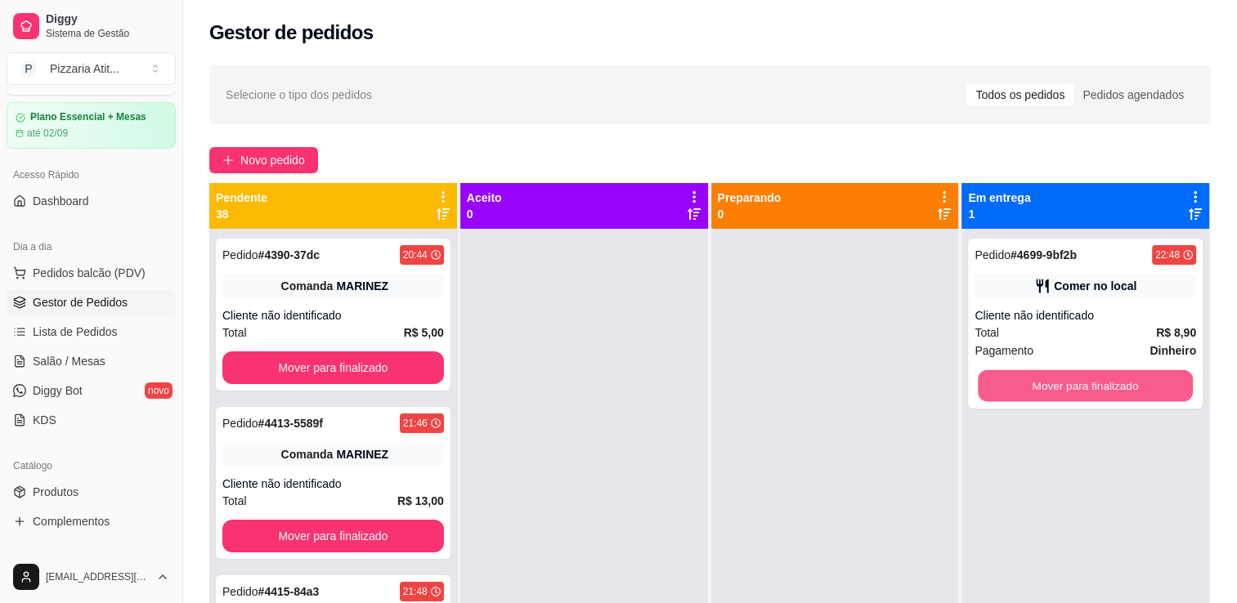
click at [1007, 388] on button "Mover para finalizado" at bounding box center [1085, 386] width 215 height 32
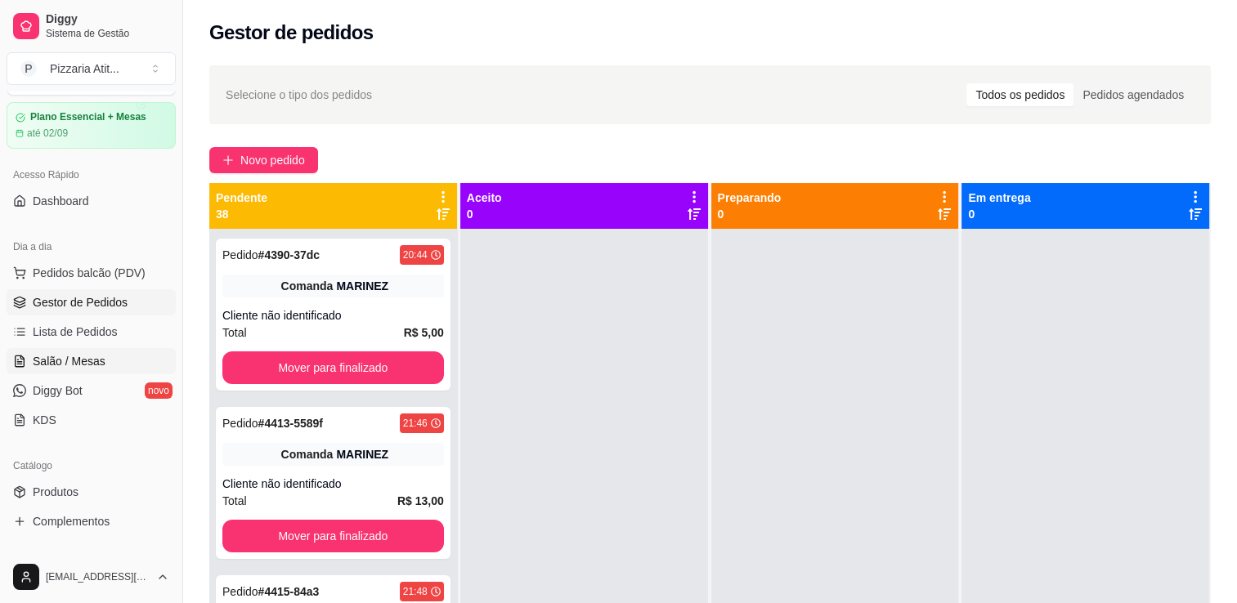
click at [92, 358] on span "Salão / Mesas" at bounding box center [69, 361] width 73 height 16
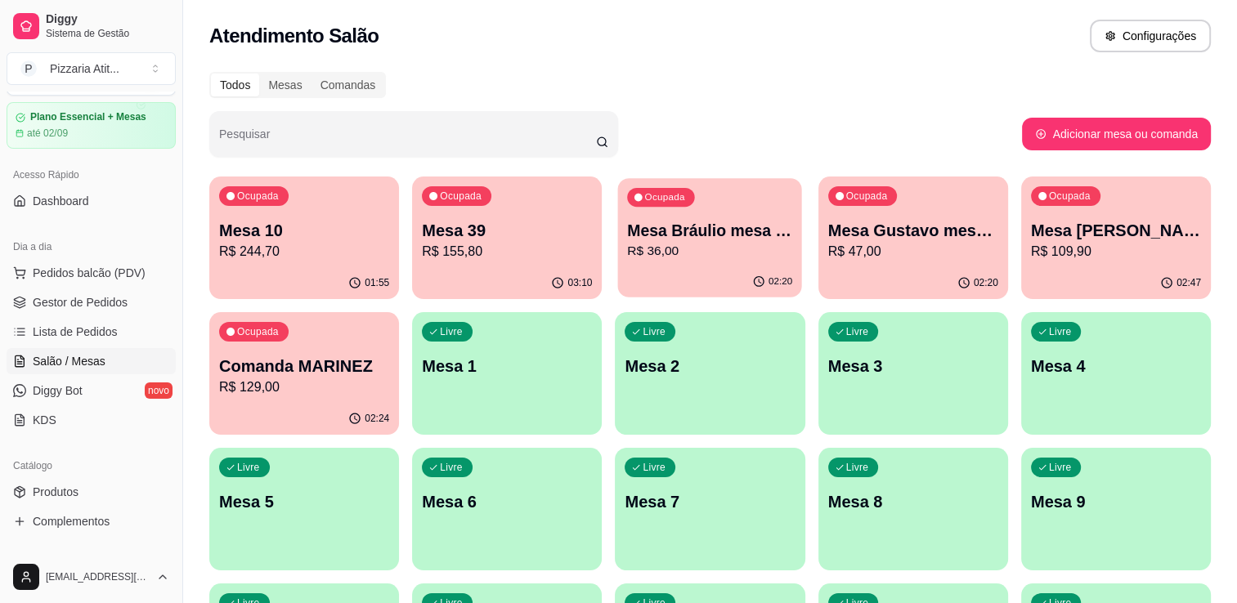
click at [738, 237] on p "Mesa Bráulio mesa 19" at bounding box center [710, 231] width 165 height 22
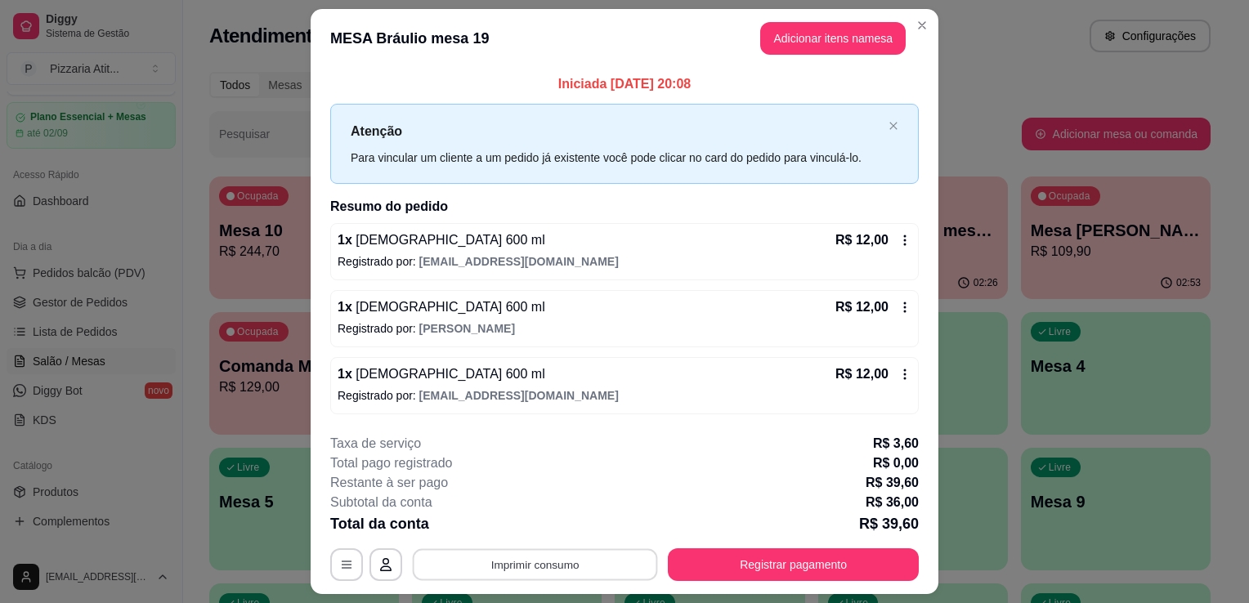
click at [542, 559] on button "Imprimir consumo" at bounding box center [535, 565] width 245 height 32
click at [547, 517] on button "IMPRESSORA" at bounding box center [534, 525] width 114 height 25
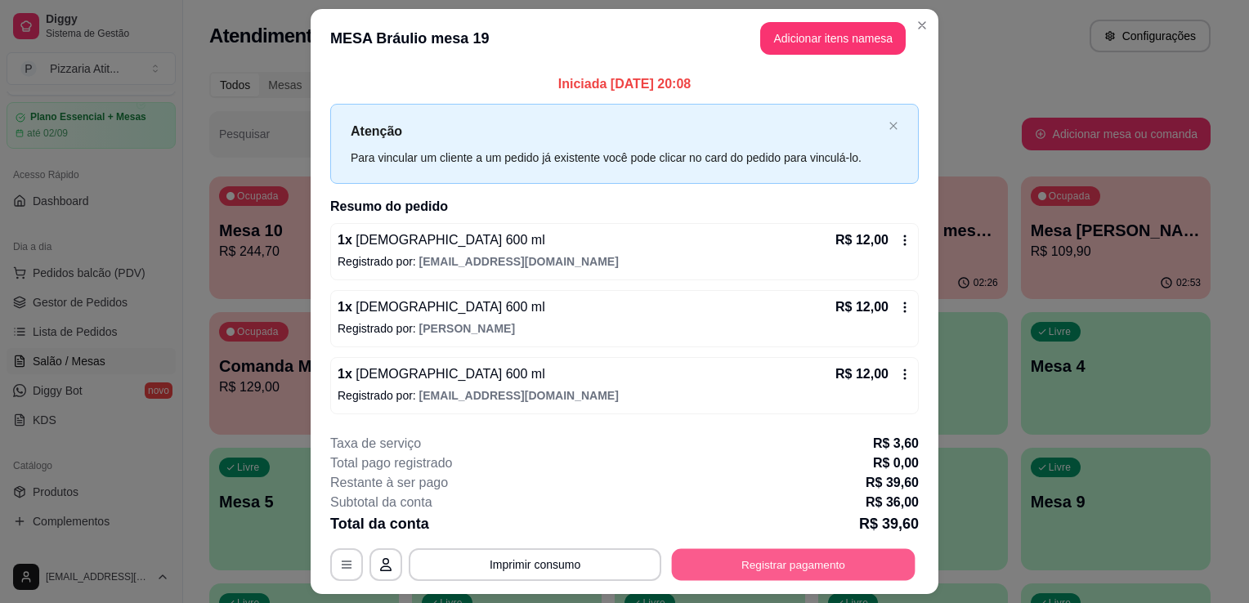
click at [739, 570] on button "Registrar pagamento" at bounding box center [794, 565] width 244 height 32
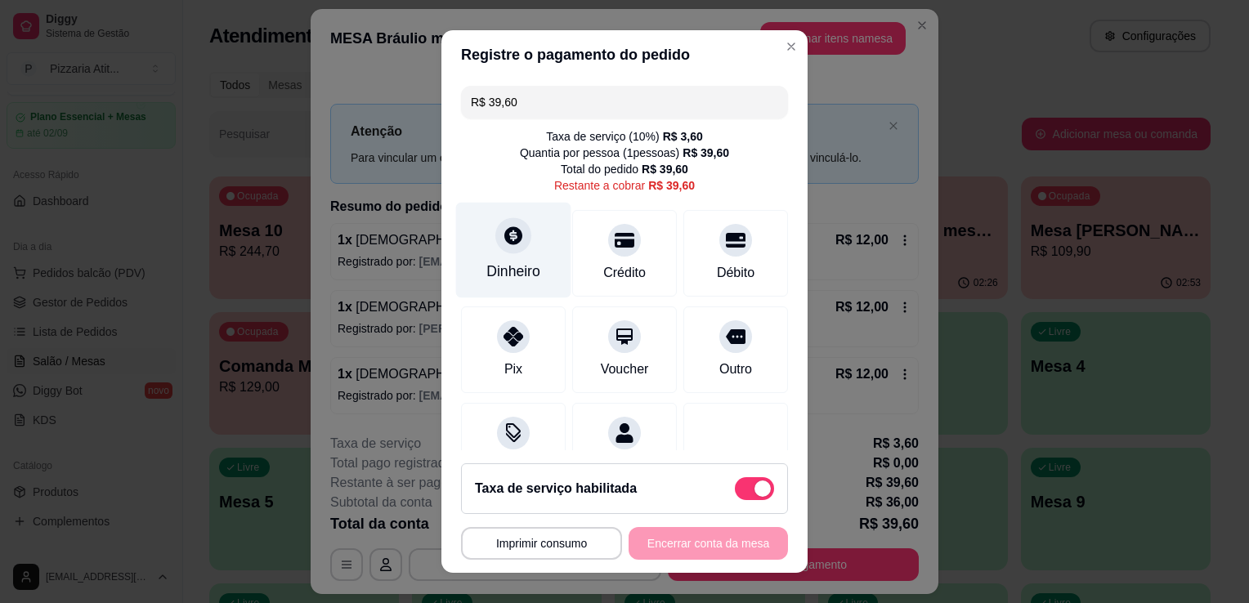
click at [507, 255] on div "Dinheiro" at bounding box center [513, 251] width 115 height 96
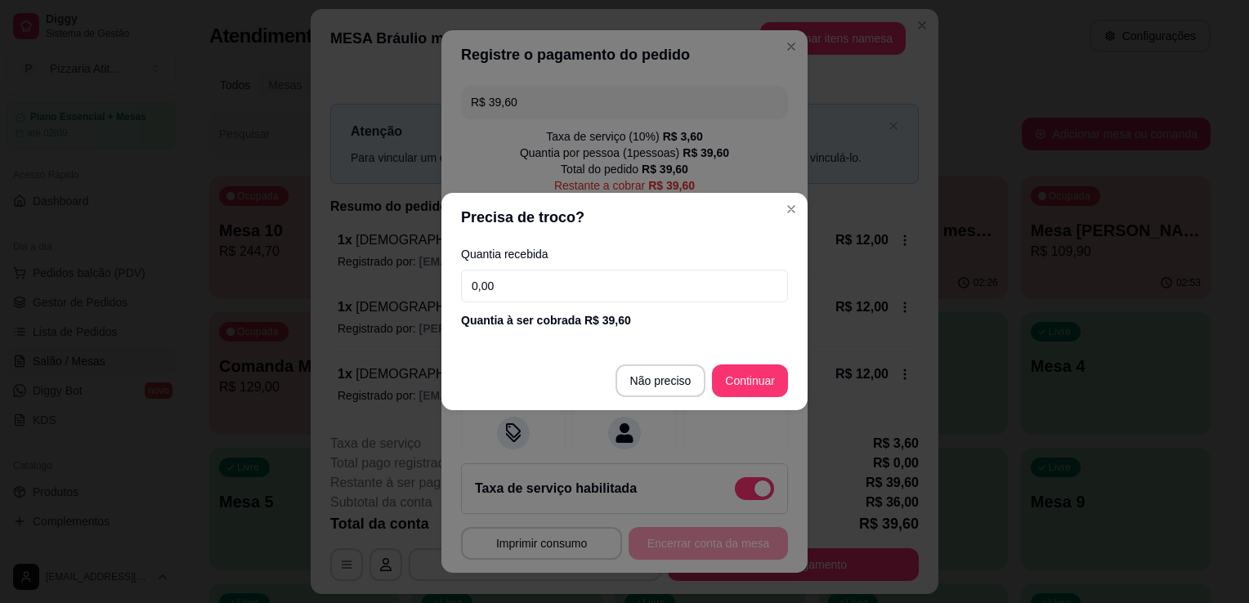
click at [542, 275] on input "0,00" at bounding box center [624, 286] width 327 height 33
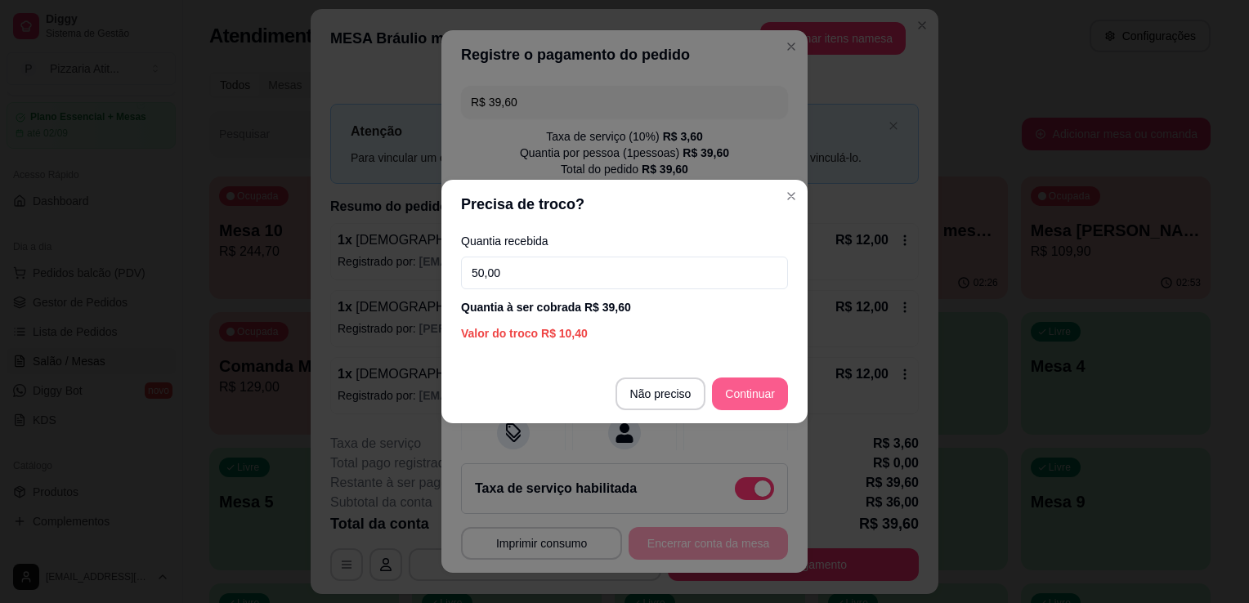
type input "50,00"
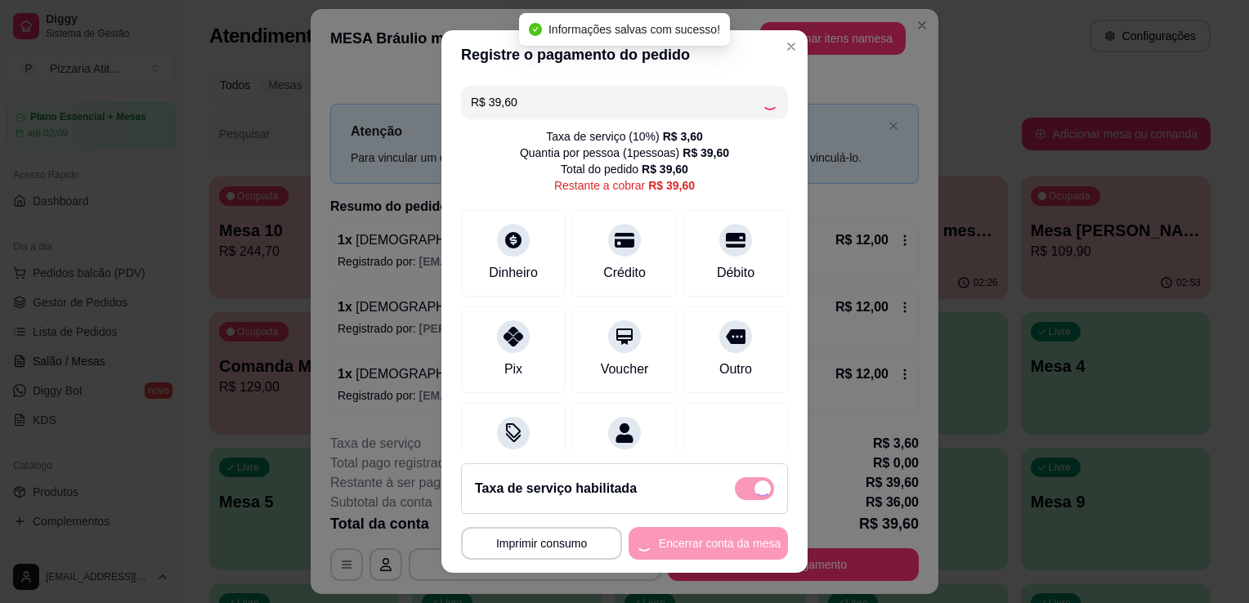
type input "R$ 0,00"
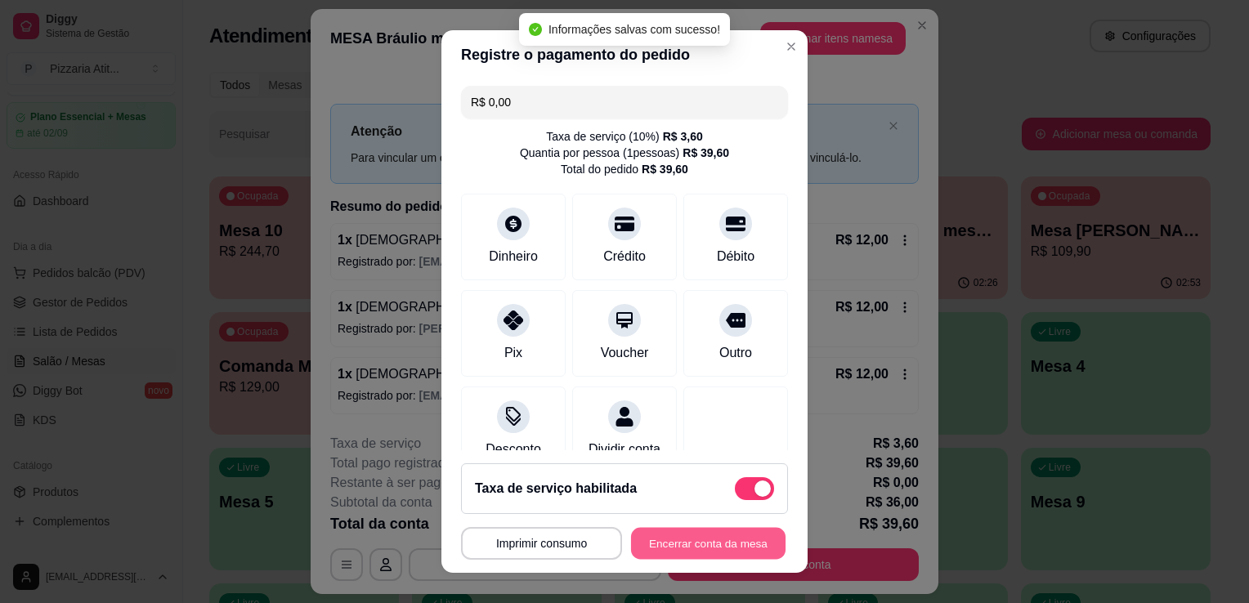
click at [704, 547] on button "Encerrar conta da mesa" at bounding box center [708, 544] width 155 height 32
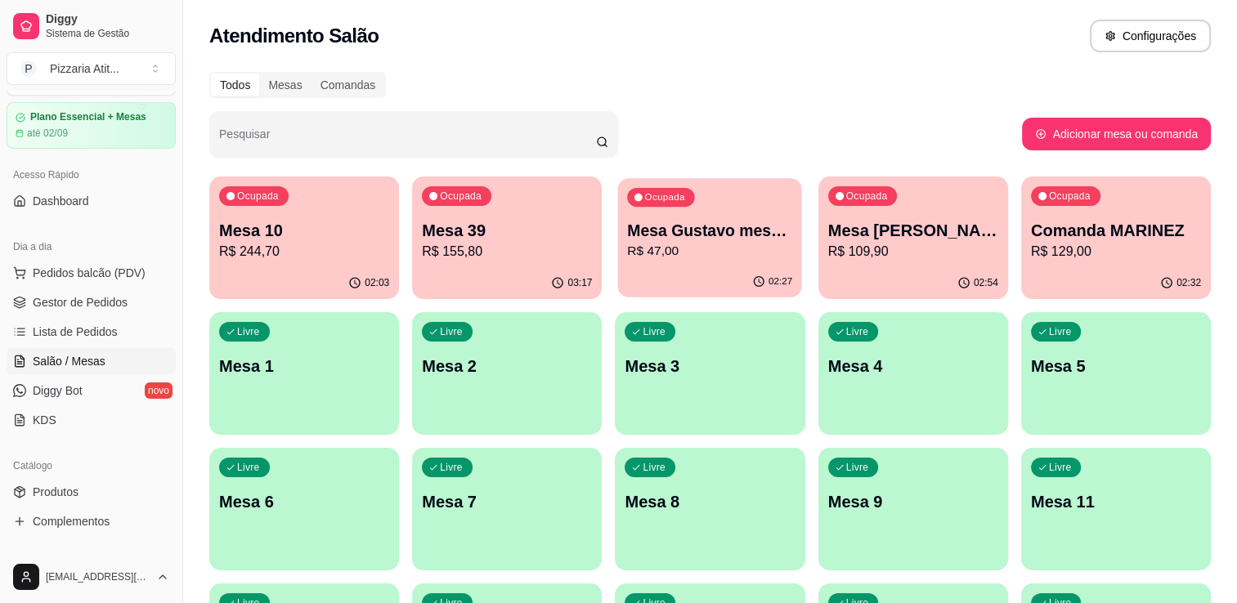
click at [768, 235] on p "Mesa Gustavo mesa 18" at bounding box center [710, 231] width 165 height 22
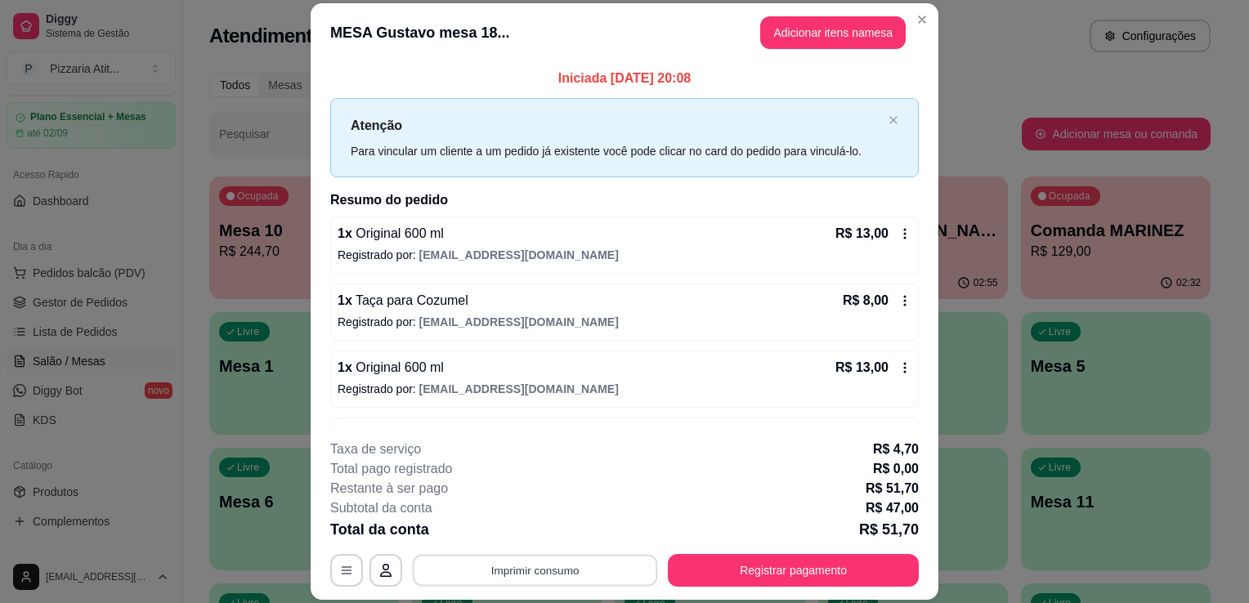
click at [599, 569] on button "Imprimir consumo" at bounding box center [535, 571] width 245 height 32
click at [536, 528] on button "IMPRESSORA" at bounding box center [534, 533] width 114 height 25
click at [690, 571] on button "Registrar pagamento" at bounding box center [794, 571] width 244 height 32
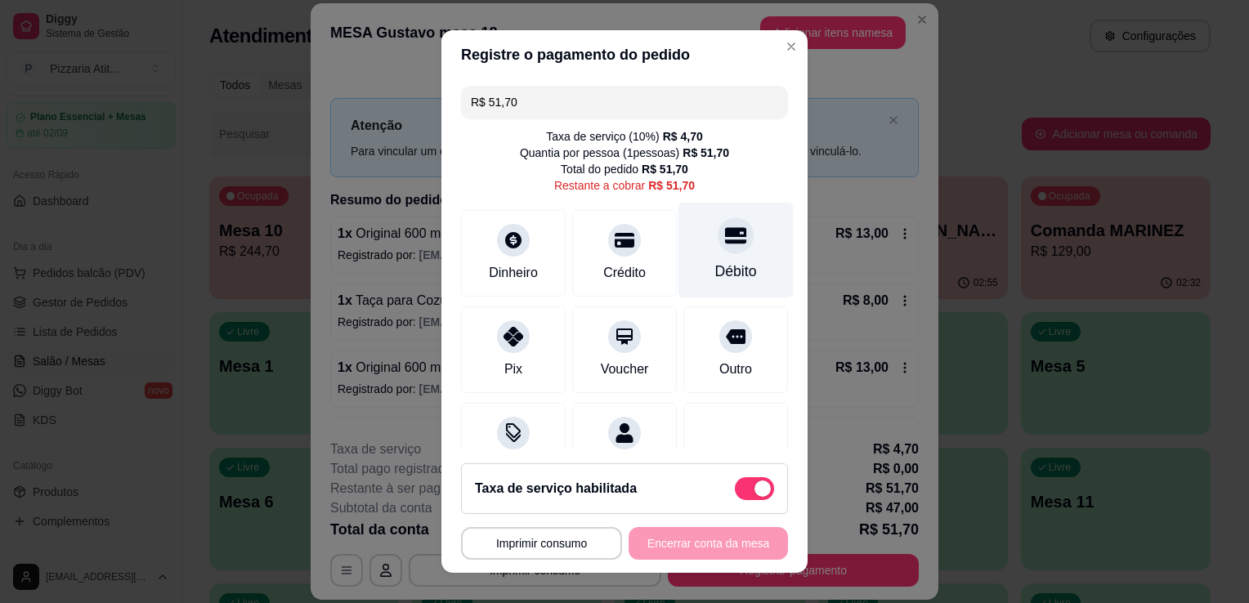
click at [686, 270] on div "Débito" at bounding box center [736, 251] width 115 height 96
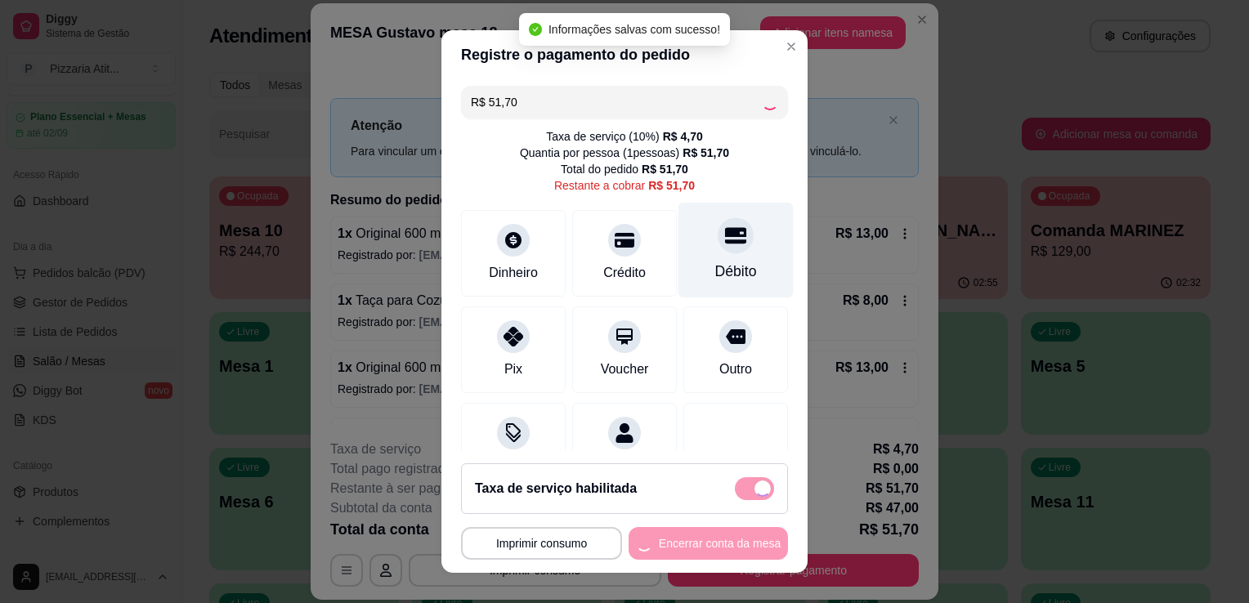
type input "R$ 0,00"
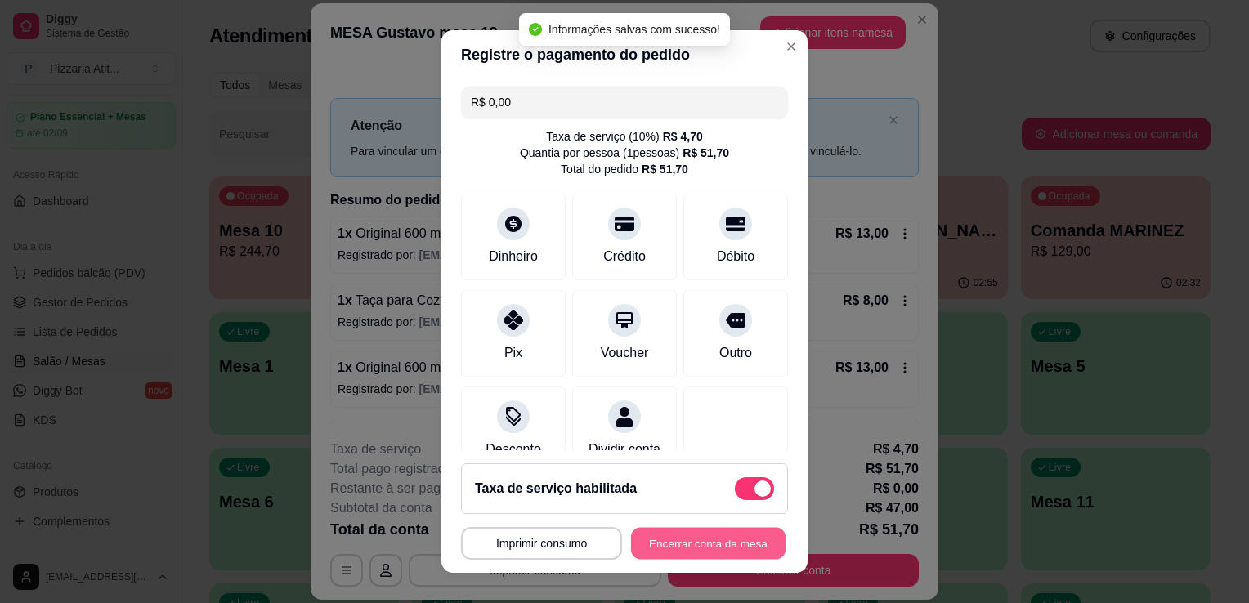
click at [710, 547] on button "Encerrar conta da mesa" at bounding box center [708, 544] width 155 height 32
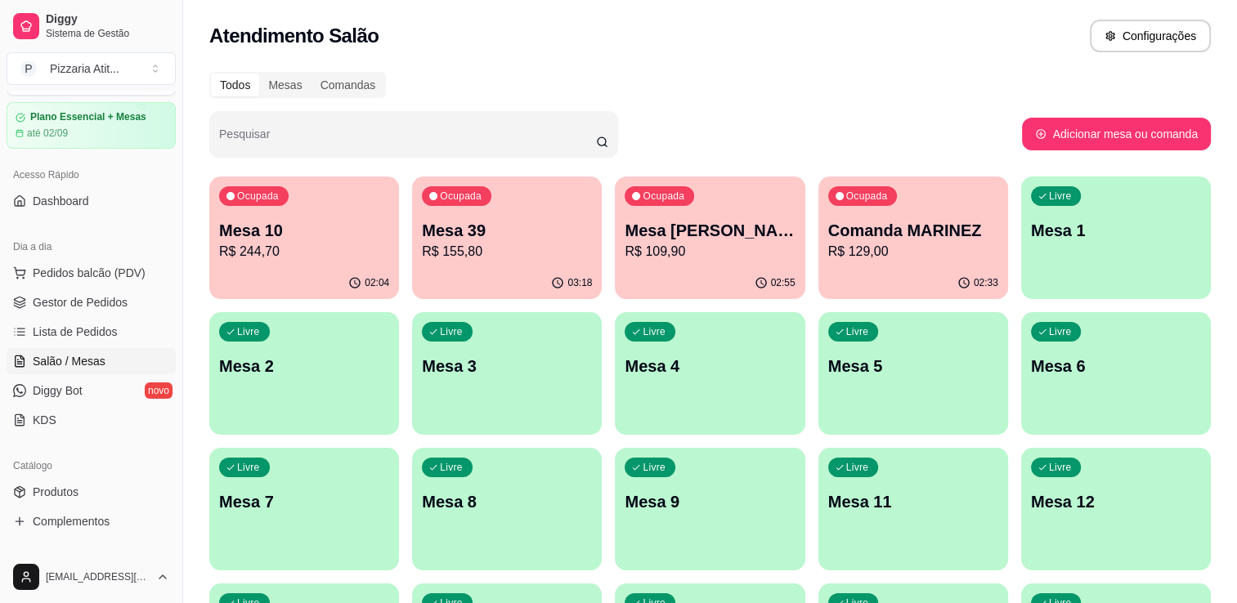
click at [697, 236] on p "Mesa [PERSON_NAME]" at bounding box center [710, 230] width 170 height 23
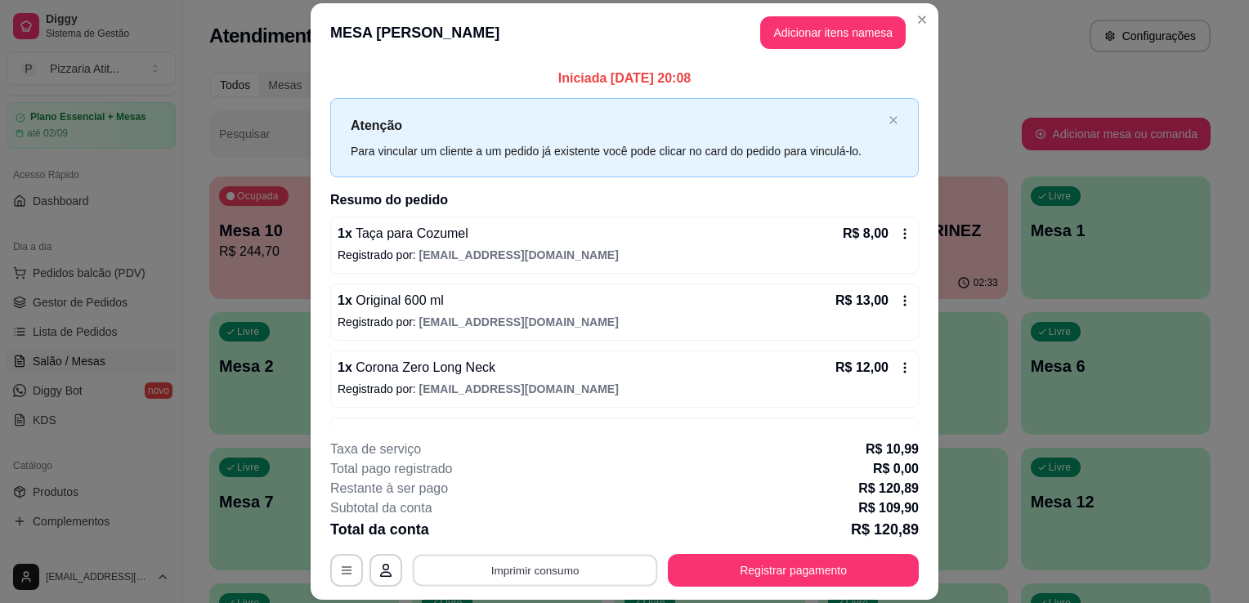
click at [614, 571] on button "Imprimir consumo" at bounding box center [535, 571] width 245 height 32
click at [723, 568] on button "Registrar pagamento" at bounding box center [793, 570] width 251 height 33
click at [723, 568] on button "Registrar pagamento" at bounding box center [794, 571] width 244 height 32
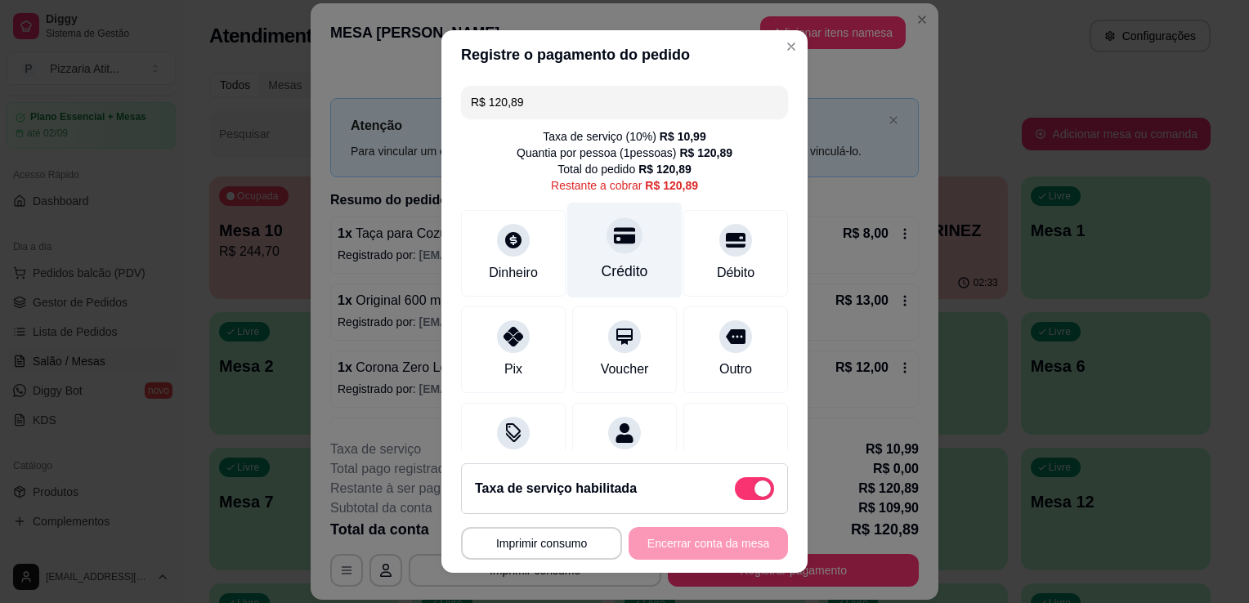
click at [604, 276] on div "Crédito" at bounding box center [625, 271] width 47 height 21
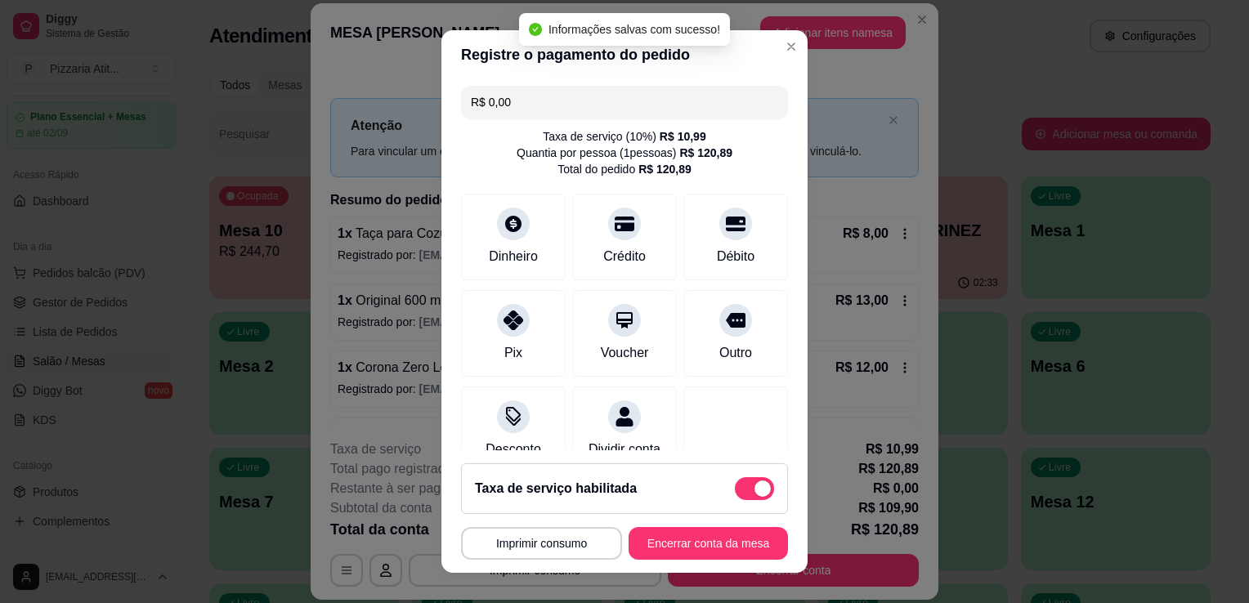
type input "R$ 0,00"
click at [665, 538] on button "Encerrar conta da mesa" at bounding box center [708, 544] width 155 height 32
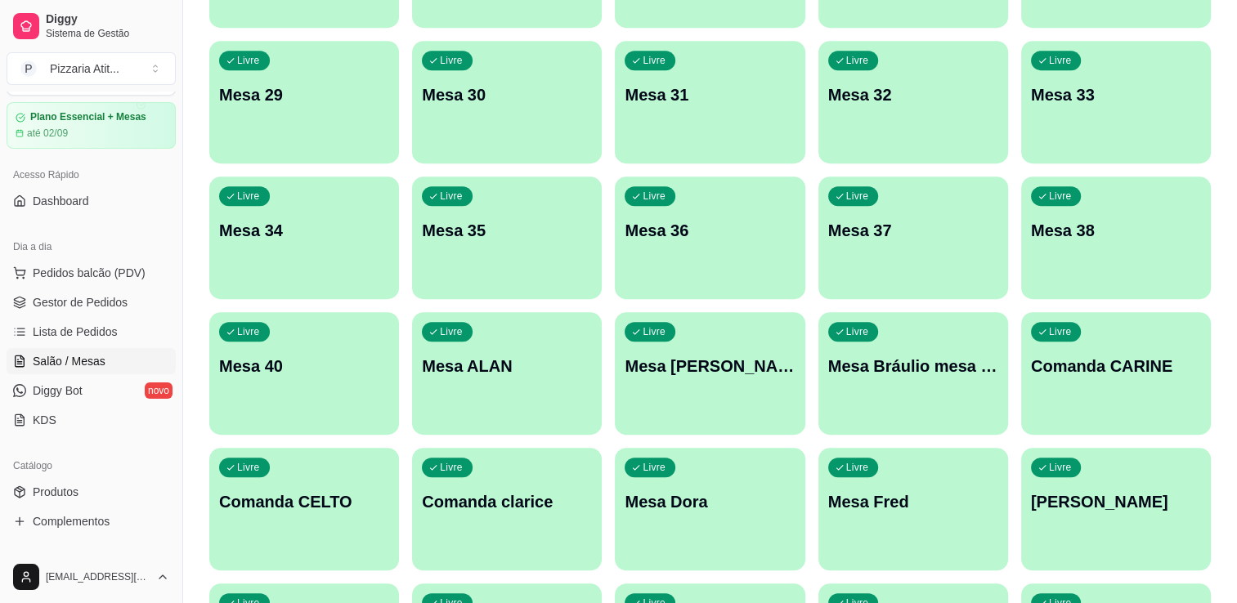
scroll to position [948, 0]
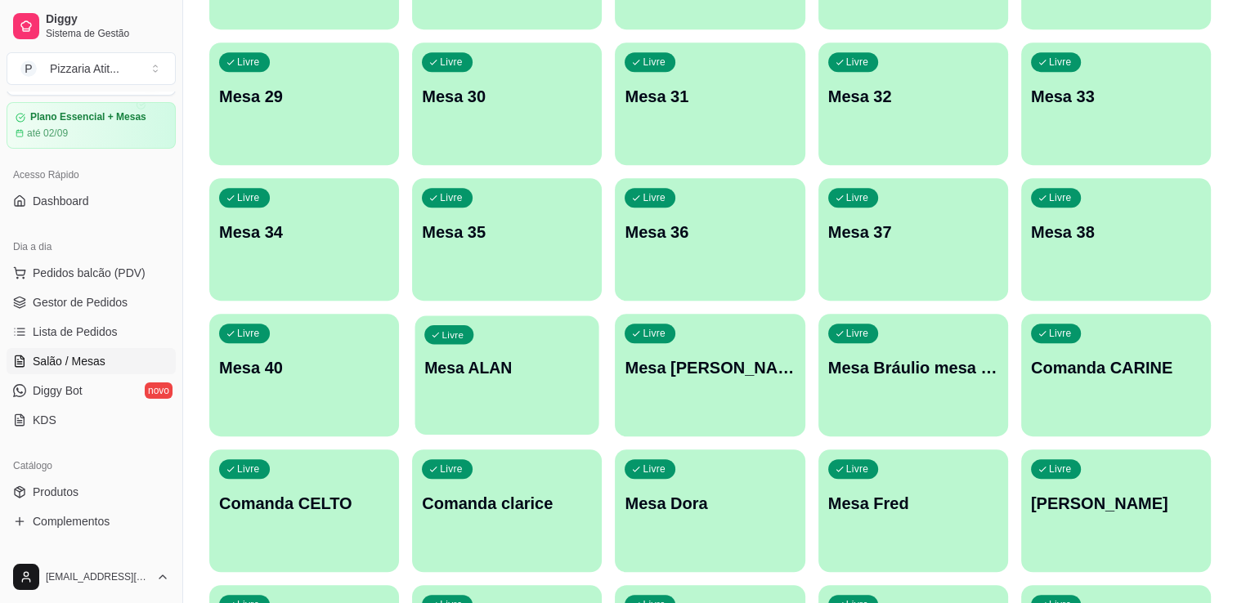
click at [548, 379] on div "Livre Mesa ALAN" at bounding box center [507, 366] width 184 height 100
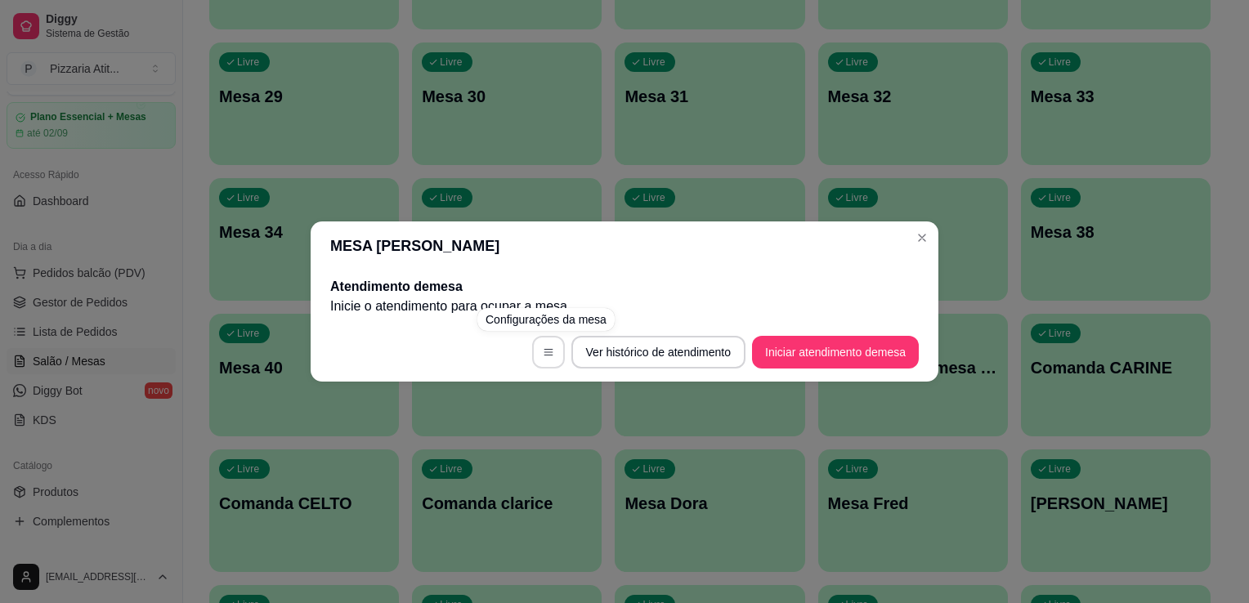
drag, startPoint x: 548, startPoint y: 379, endPoint x: 540, endPoint y: 347, distance: 33.7
click at [540, 347] on footer "Ver histórico de atendimento Iniciar atendimento de mesa" at bounding box center [625, 352] width 628 height 59
click at [543, 347] on icon "button" at bounding box center [548, 352] width 11 height 11
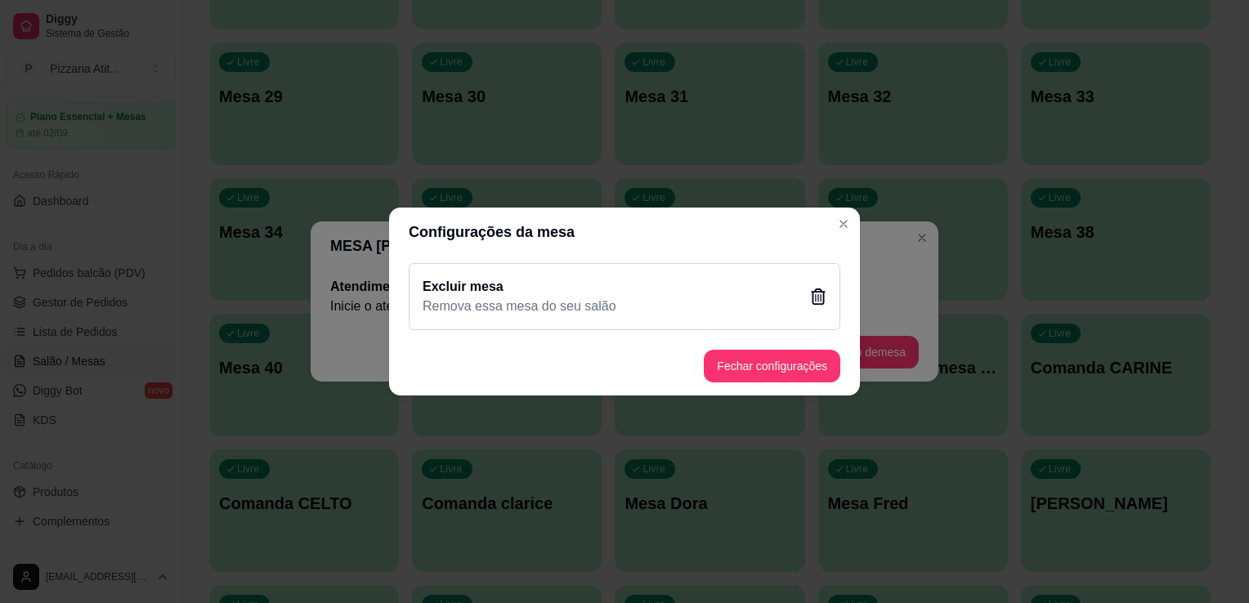
click at [701, 280] on div "Excluir mesa Remova essa mesa do seu salão" at bounding box center [625, 296] width 432 height 67
click at [687, 386] on button "Sim" at bounding box center [711, 389] width 51 height 25
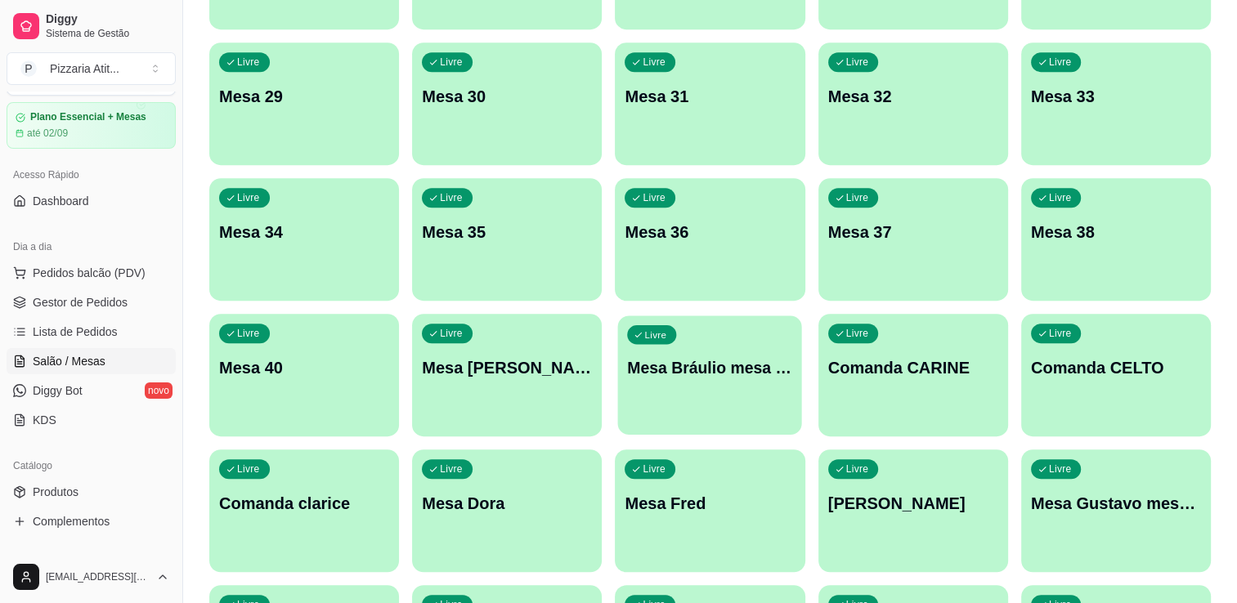
click at [660, 396] on div "Livre Mesa Bráulio mesa 19" at bounding box center [710, 366] width 184 height 100
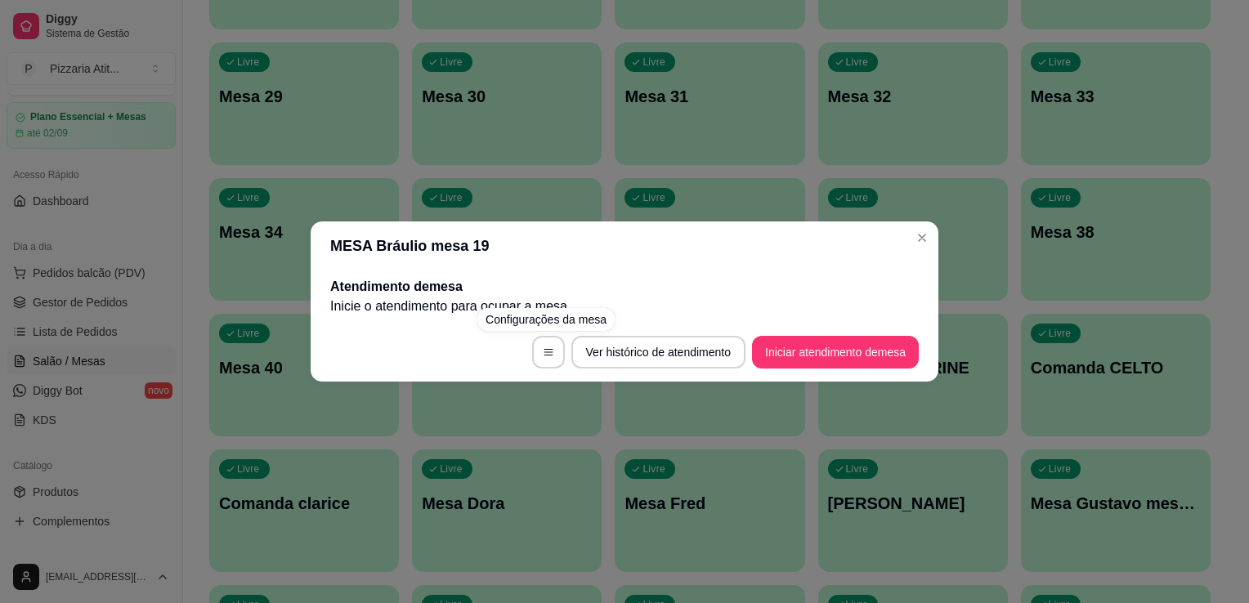
click at [525, 352] on footer "Ver histórico de atendimento Iniciar atendimento de mesa" at bounding box center [625, 352] width 628 height 59
click at [543, 348] on icon "button" at bounding box center [548, 352] width 11 height 11
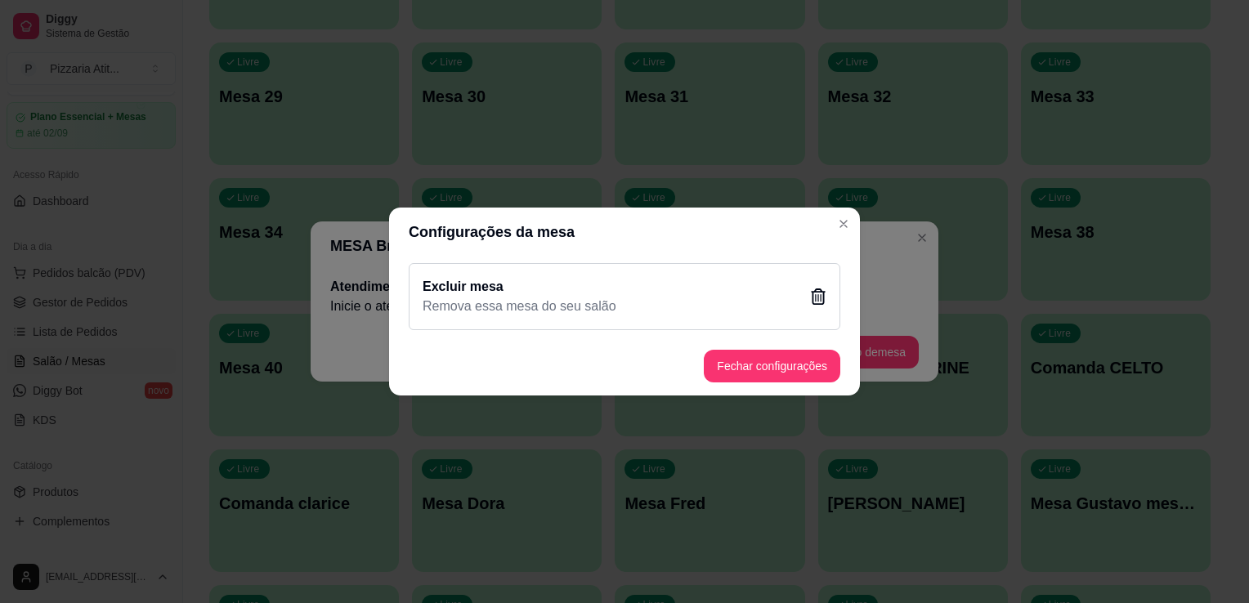
click at [651, 307] on div "Excluir mesa Remova essa mesa do seu salão" at bounding box center [625, 296] width 432 height 67
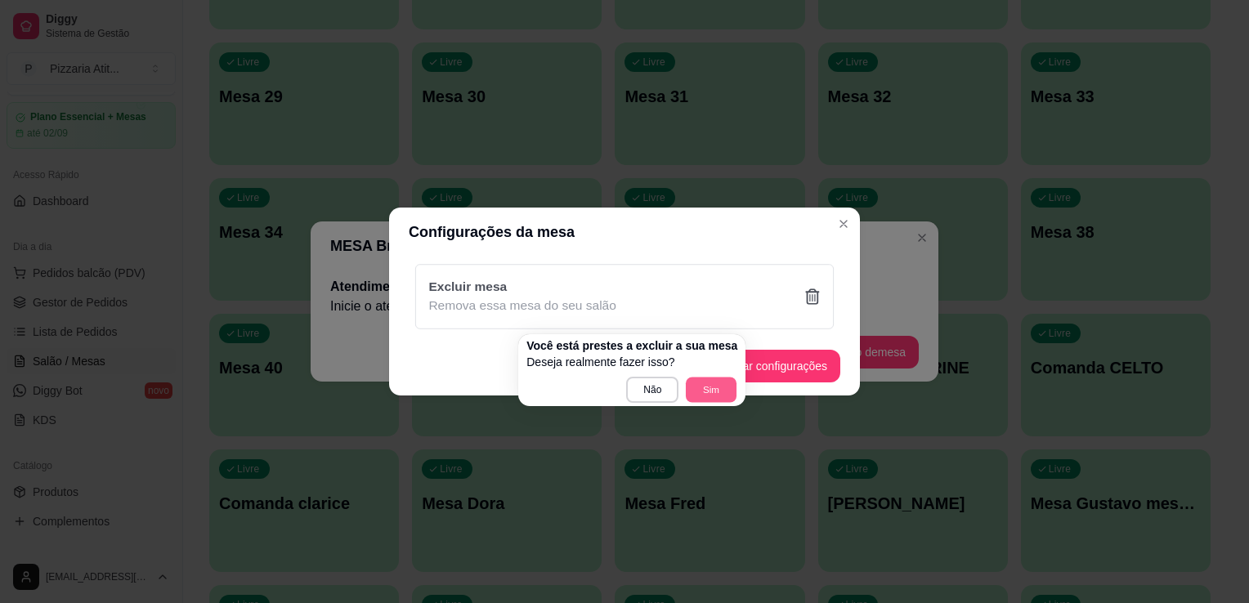
click at [707, 388] on button "Sim" at bounding box center [711, 389] width 51 height 25
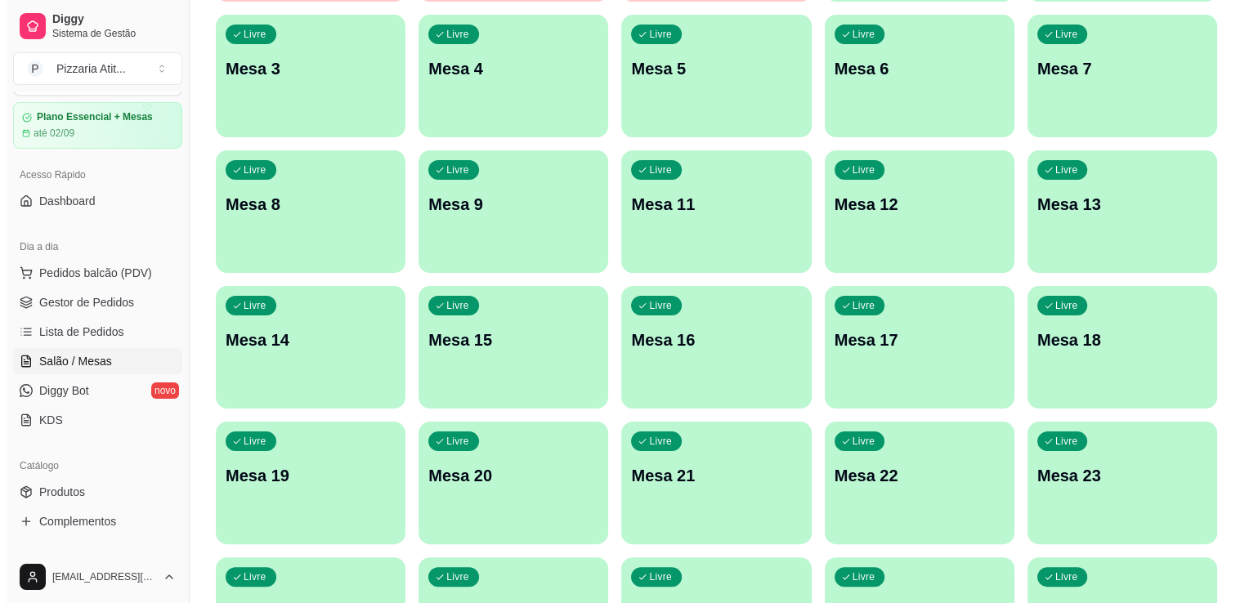
scroll to position [0, 0]
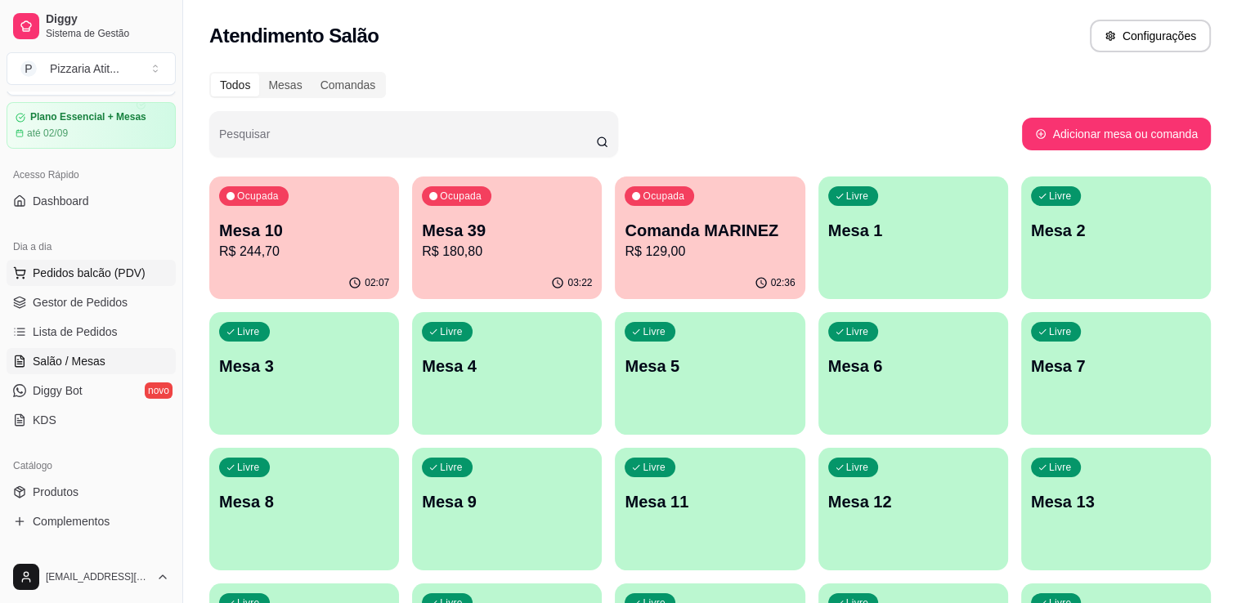
click at [65, 265] on span "Pedidos balcão (PDV)" at bounding box center [89, 273] width 113 height 16
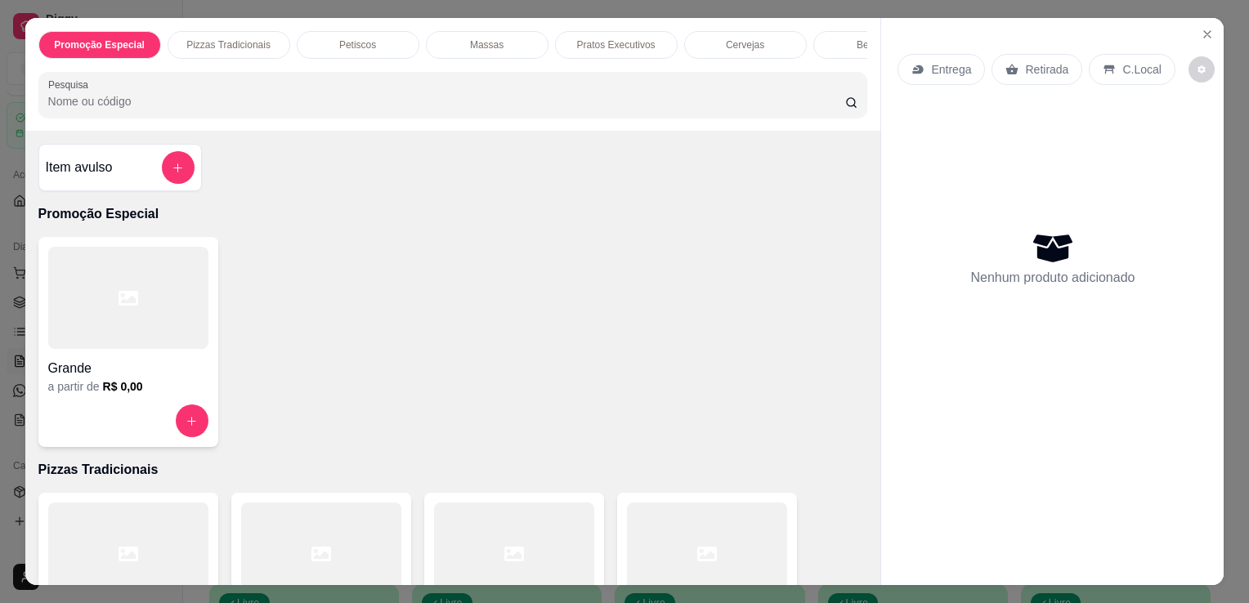
click at [314, 110] on input "Pesquisa" at bounding box center [446, 101] width 797 height 16
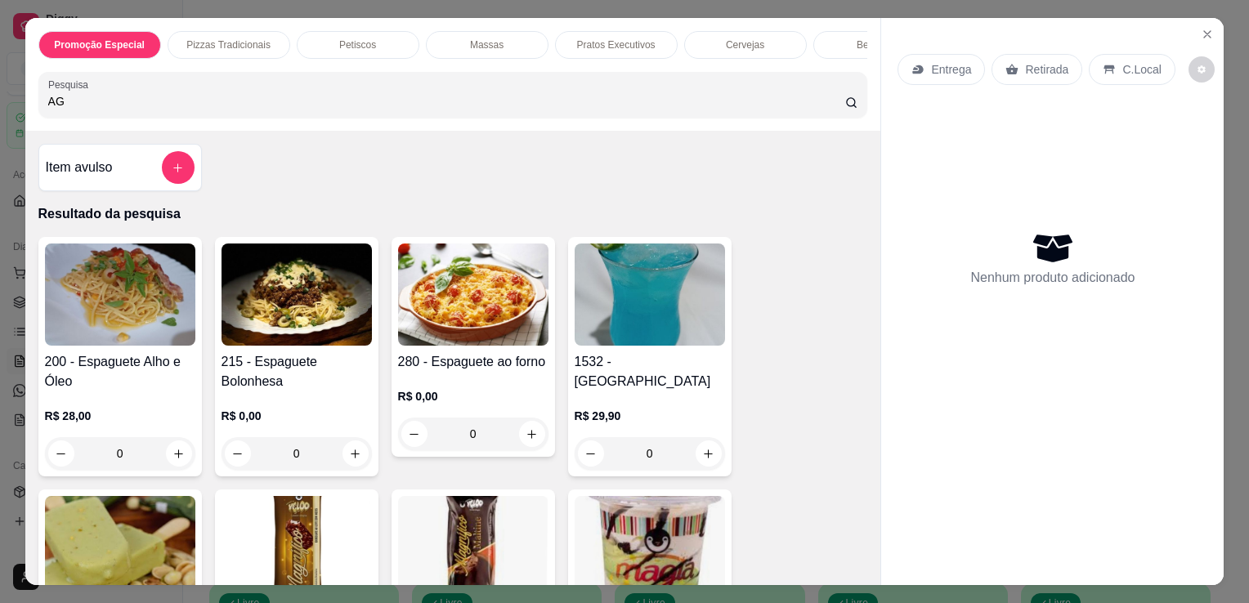
type input "AG"
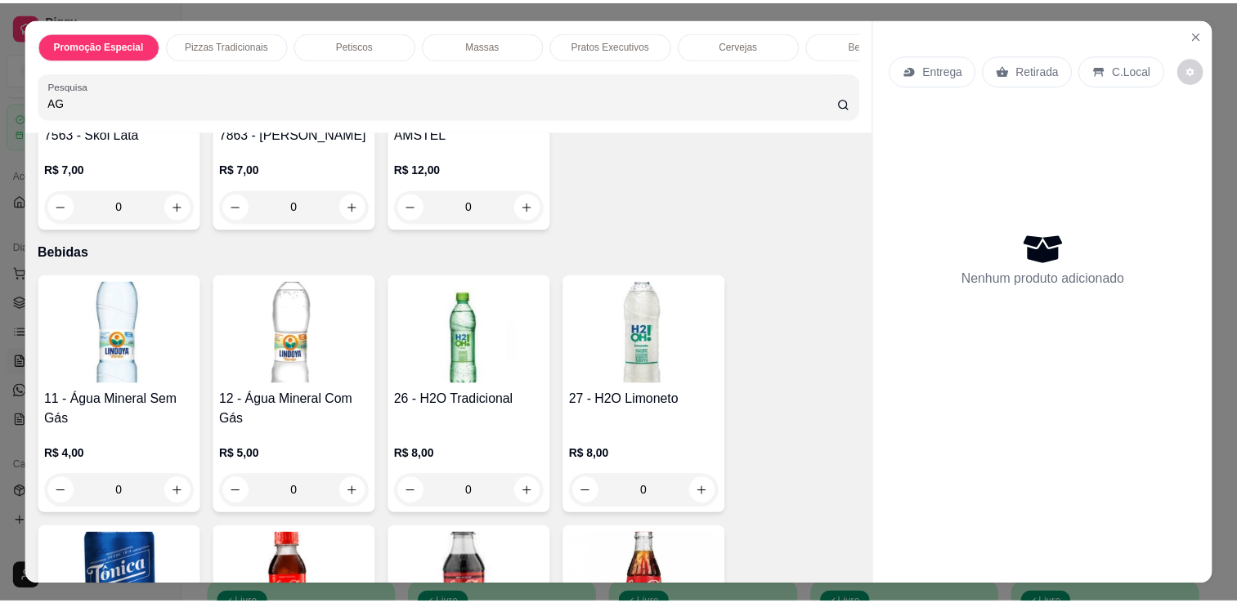
scroll to position [4707, 0]
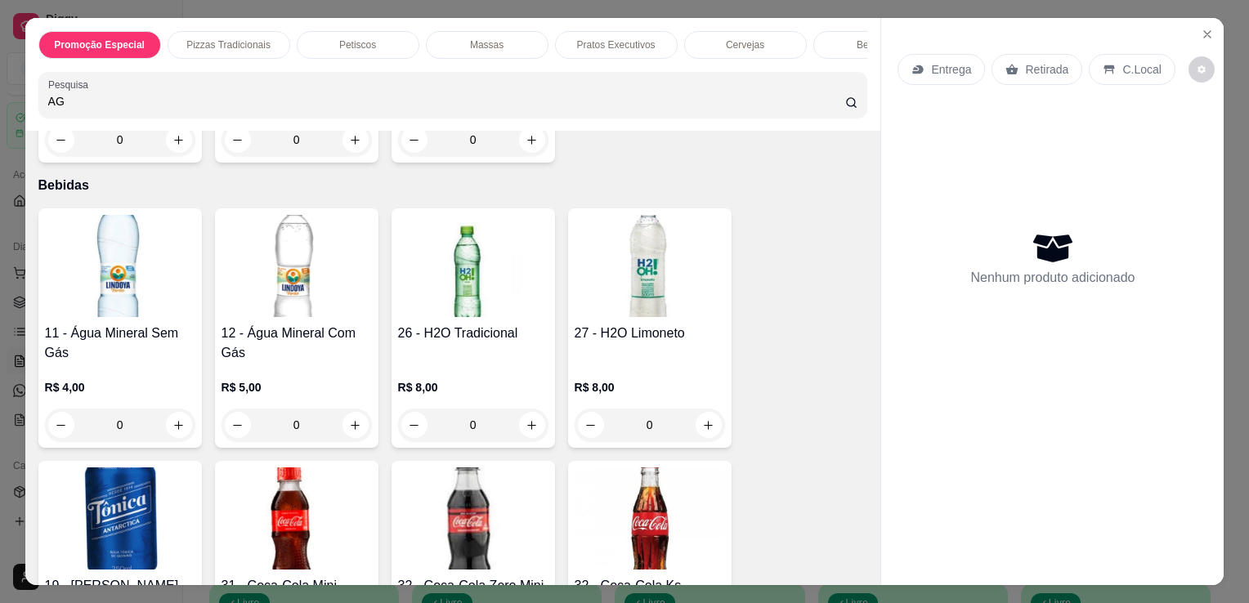
click at [157, 285] on img at bounding box center [120, 266] width 150 height 102
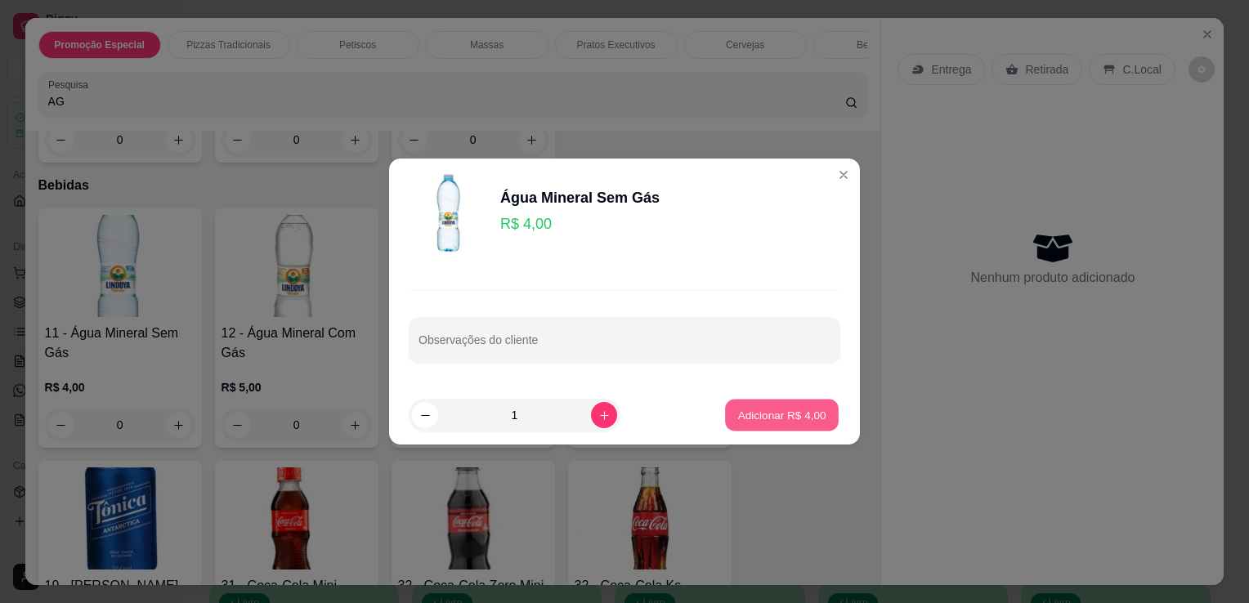
click at [782, 417] on p "Adicionar R$ 4,00" at bounding box center [781, 415] width 88 height 16
type input "1"
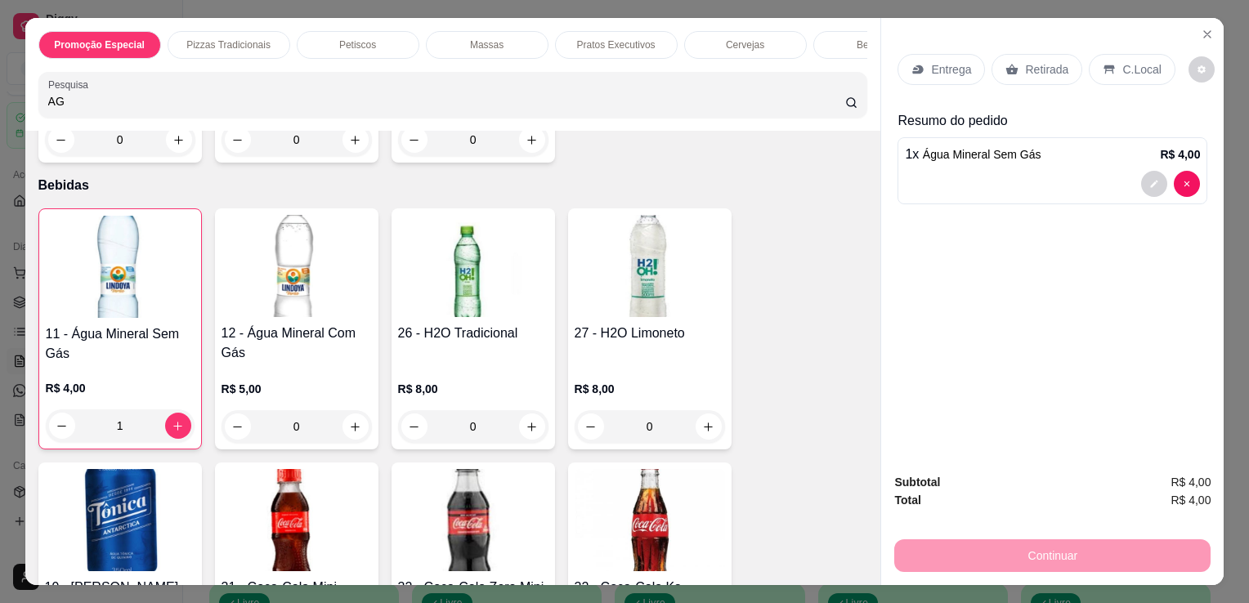
click at [1109, 60] on div "C.Local" at bounding box center [1132, 69] width 86 height 31
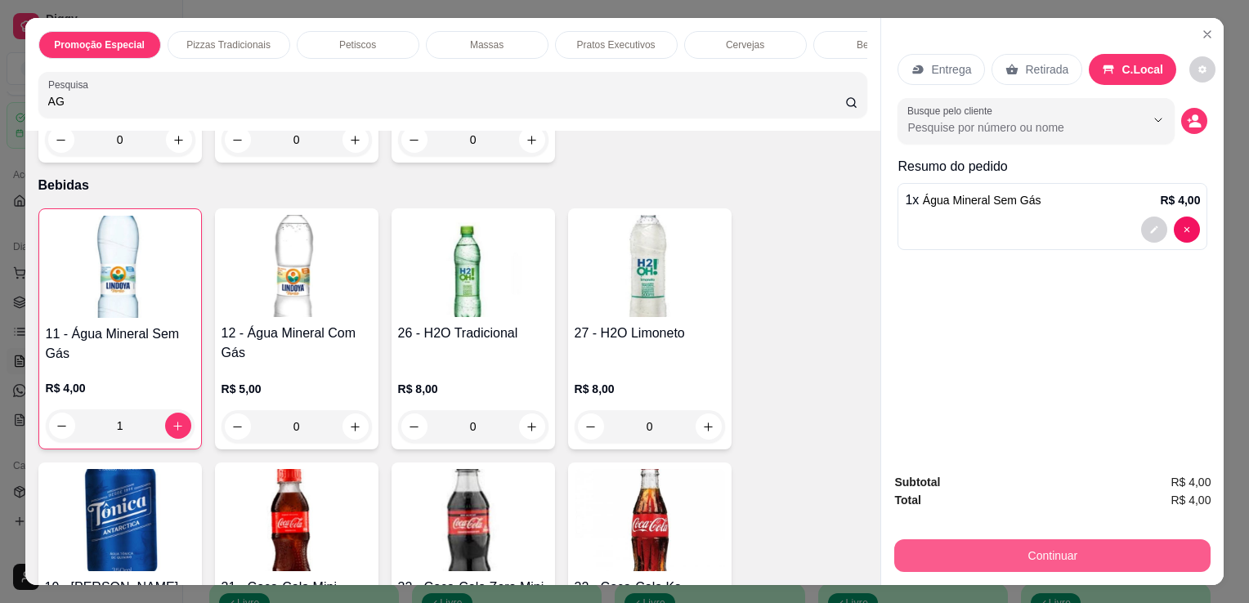
click at [998, 555] on button "Continuar" at bounding box center [1052, 556] width 316 height 33
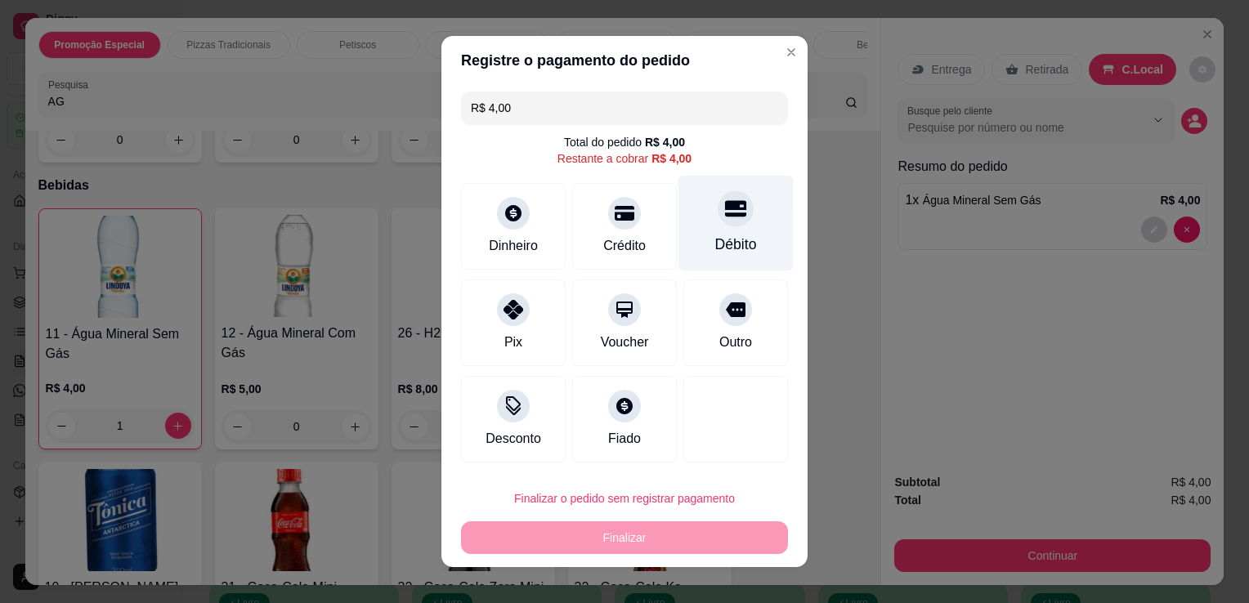
click at [720, 234] on div "Débito" at bounding box center [736, 244] width 42 height 21
type input "R$ 0,00"
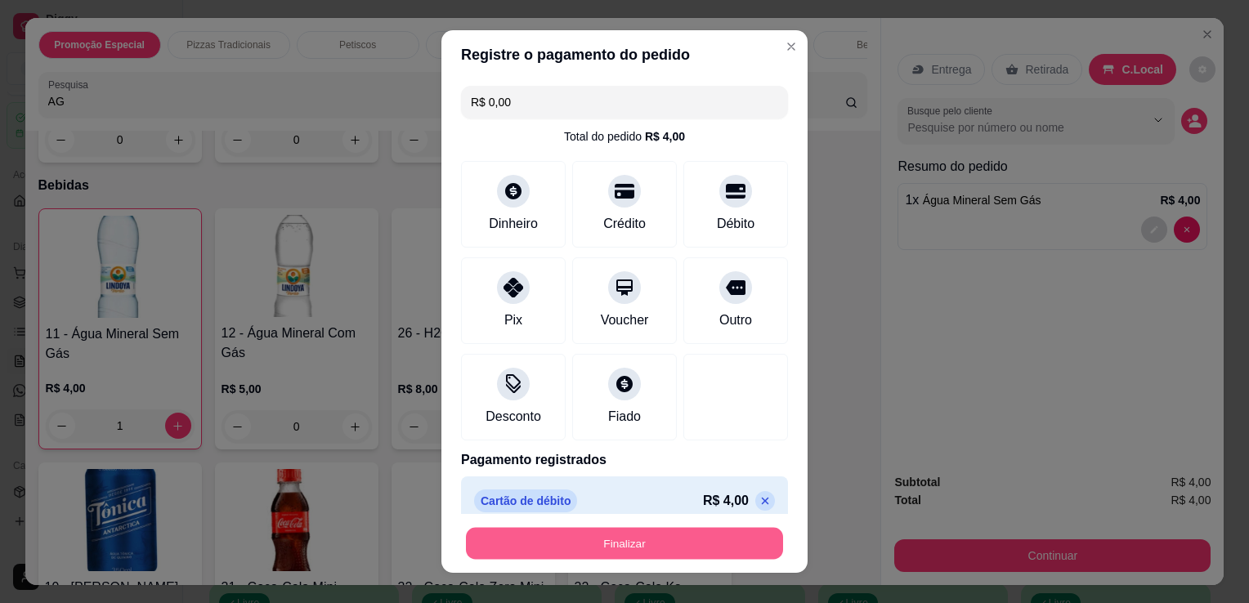
click at [644, 543] on button "Finalizar" at bounding box center [624, 544] width 317 height 32
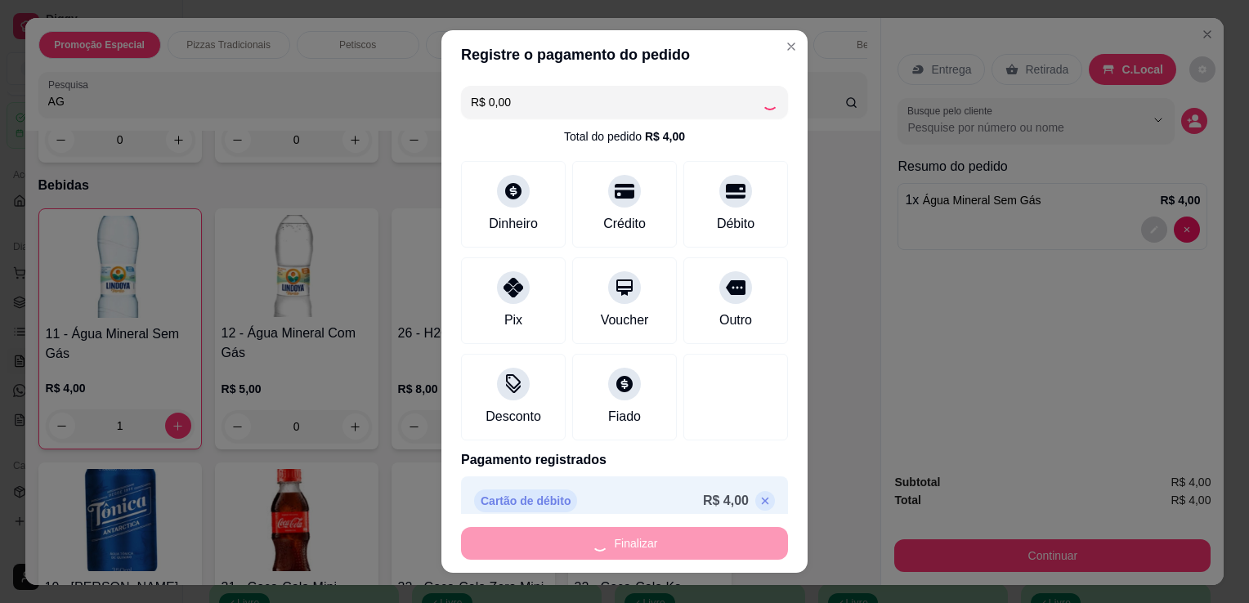
type input "0"
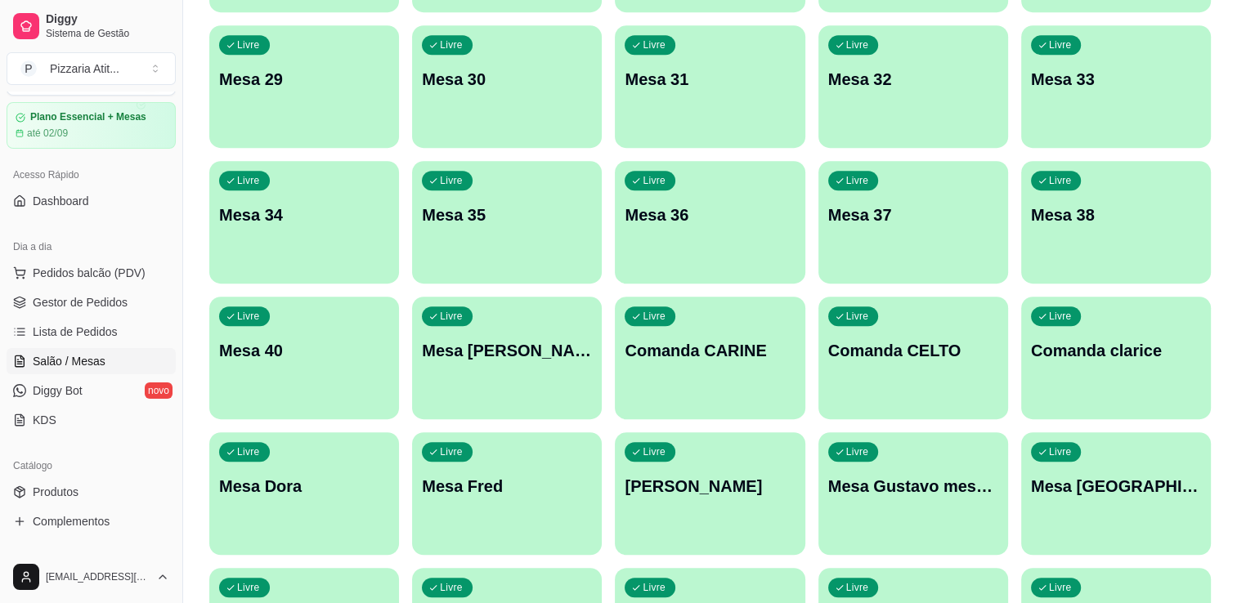
scroll to position [983, 0]
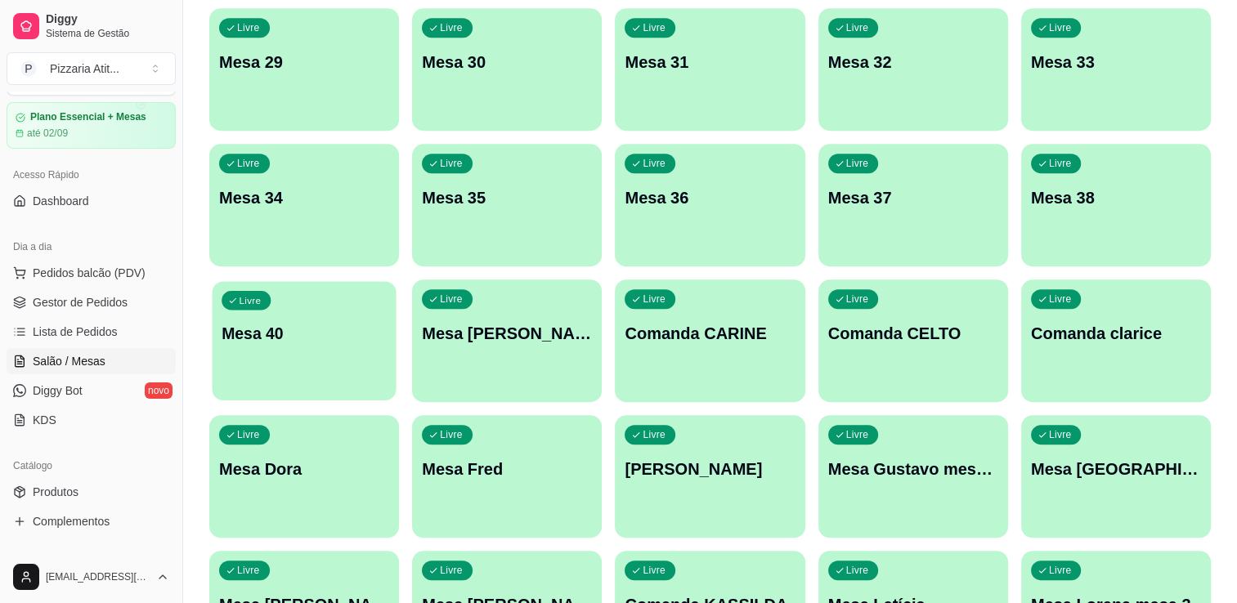
click at [329, 323] on p "Mesa 40" at bounding box center [304, 334] width 165 height 22
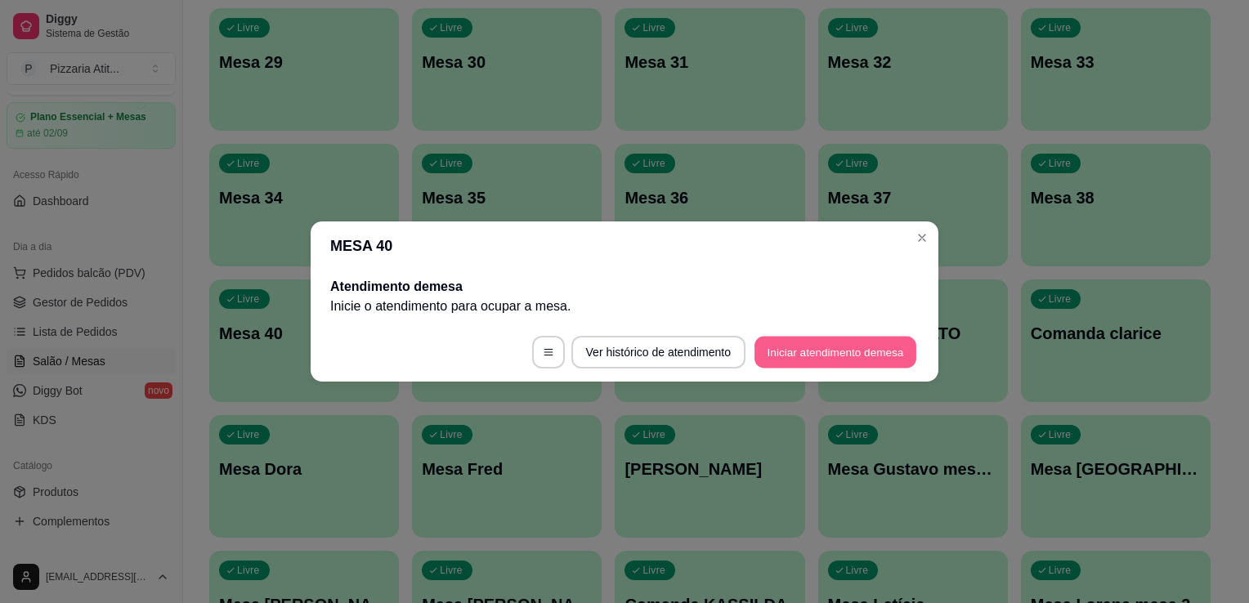
click at [809, 352] on button "Iniciar atendimento de mesa" at bounding box center [836, 353] width 162 height 32
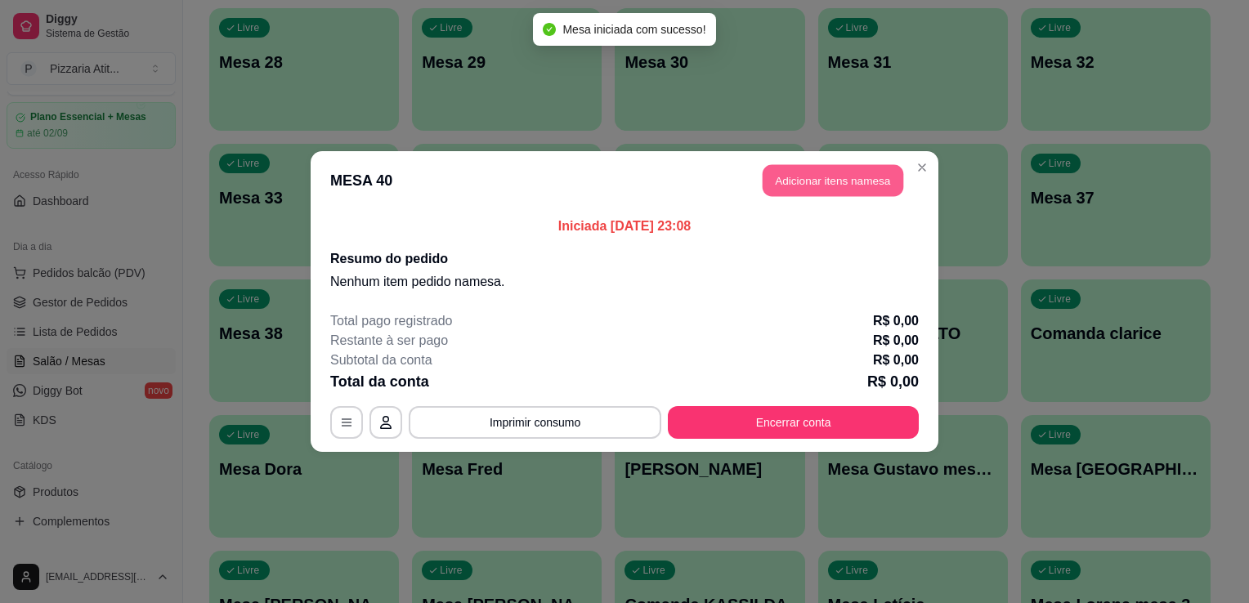
click at [799, 177] on button "Adicionar itens na mesa" at bounding box center [833, 181] width 141 height 32
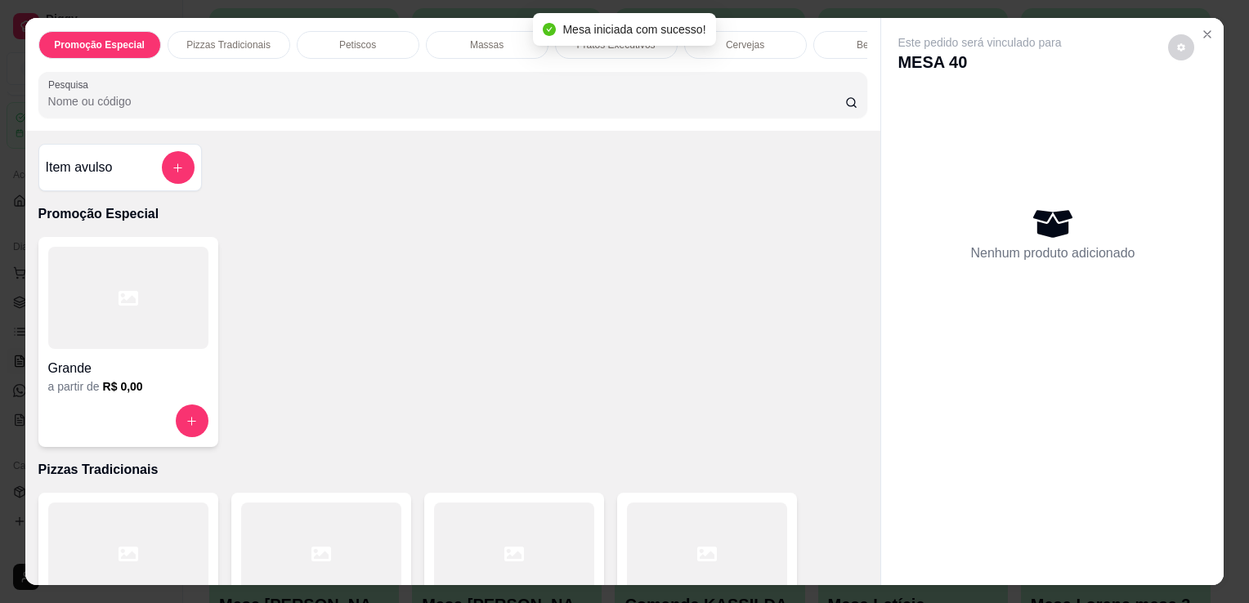
click at [715, 116] on div "Promoção Especial Pizzas Tradicionais Petiscos Massas Pratos Executivos Cerveja…" at bounding box center [453, 74] width 856 height 113
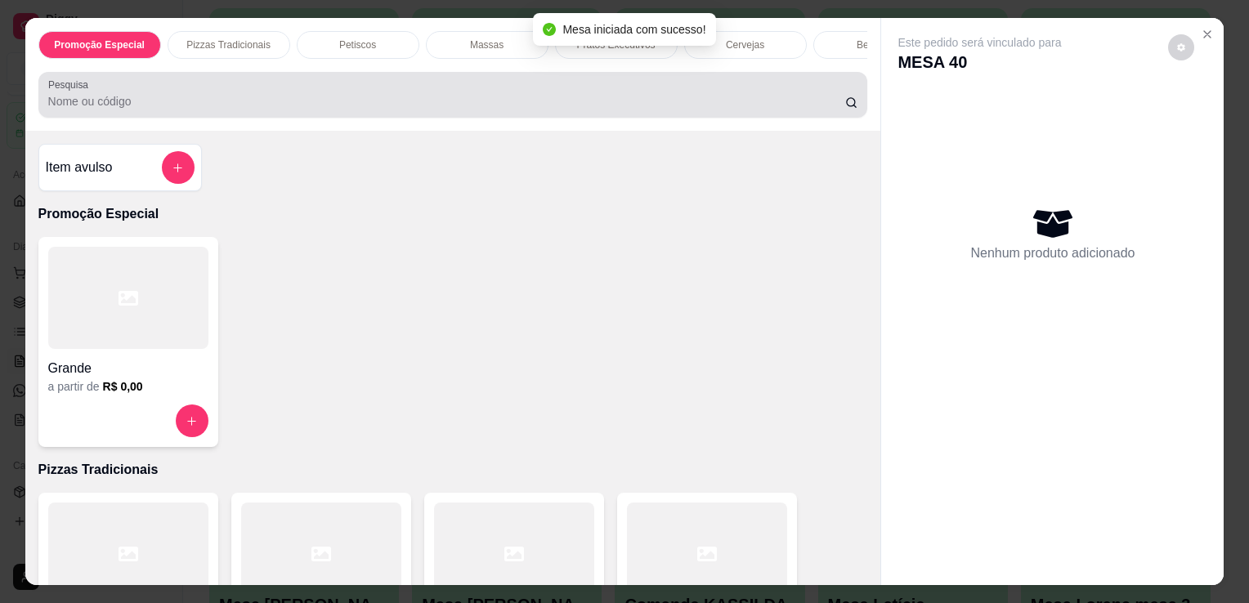
click at [715, 111] on div at bounding box center [453, 94] width 810 height 33
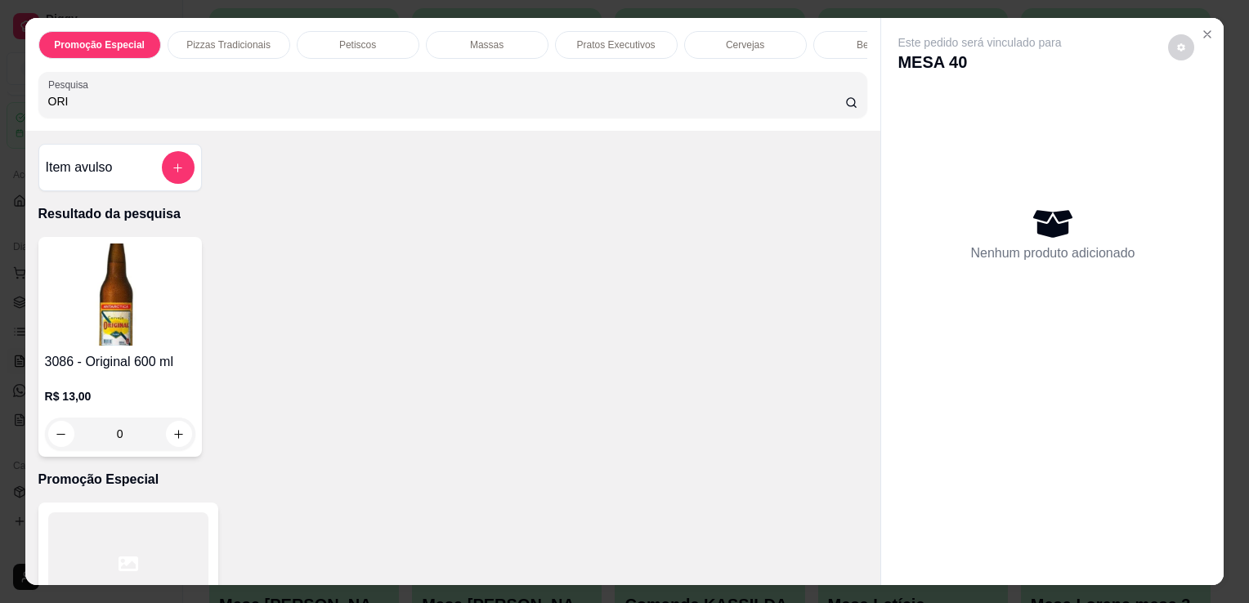
click at [98, 290] on img at bounding box center [120, 295] width 150 height 102
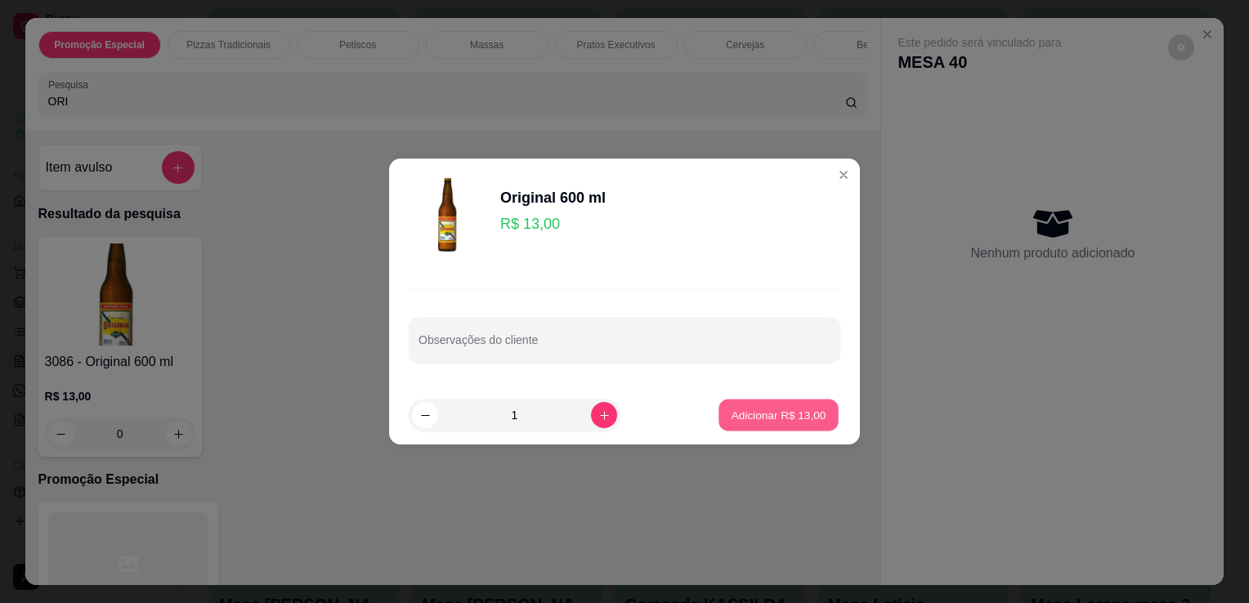
click at [773, 410] on p "Adicionar R$ 13,00" at bounding box center [779, 415] width 95 height 16
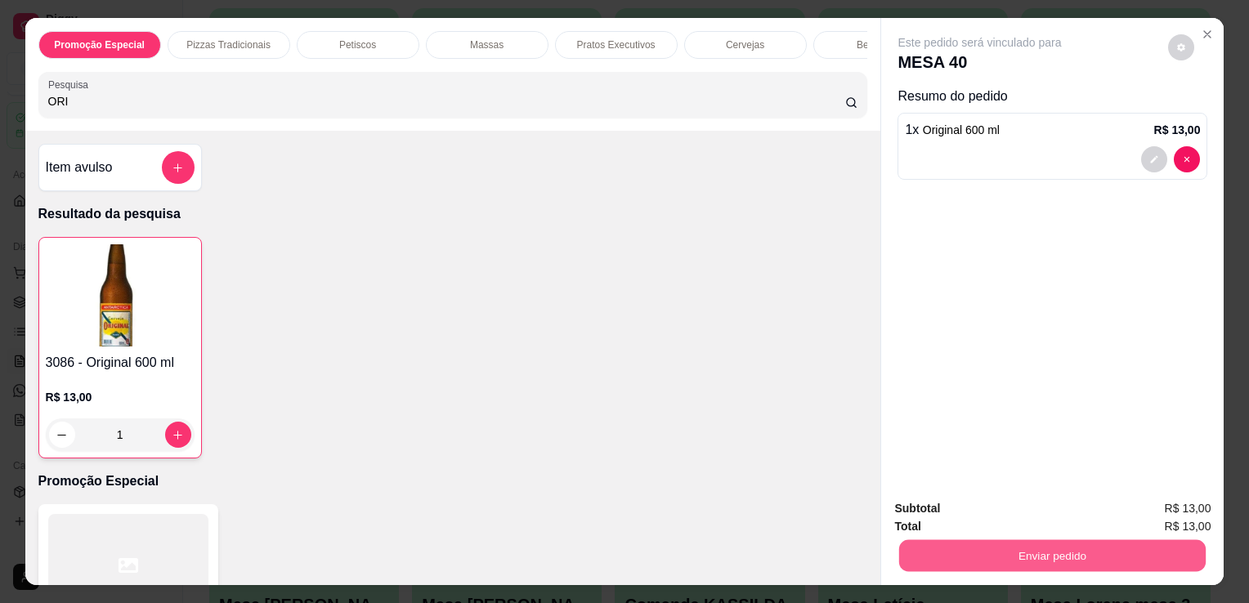
click at [1050, 540] on button "Enviar pedido" at bounding box center [1052, 556] width 307 height 32
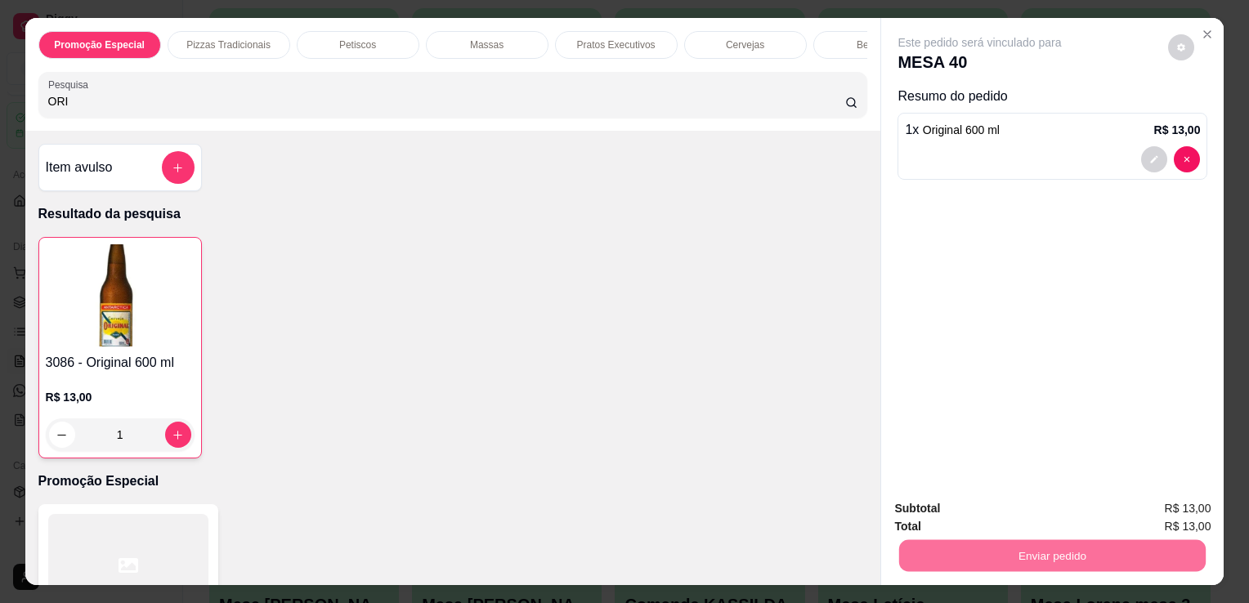
click at [1101, 512] on button "Sim, quero registrar" at bounding box center [1154, 510] width 118 height 30
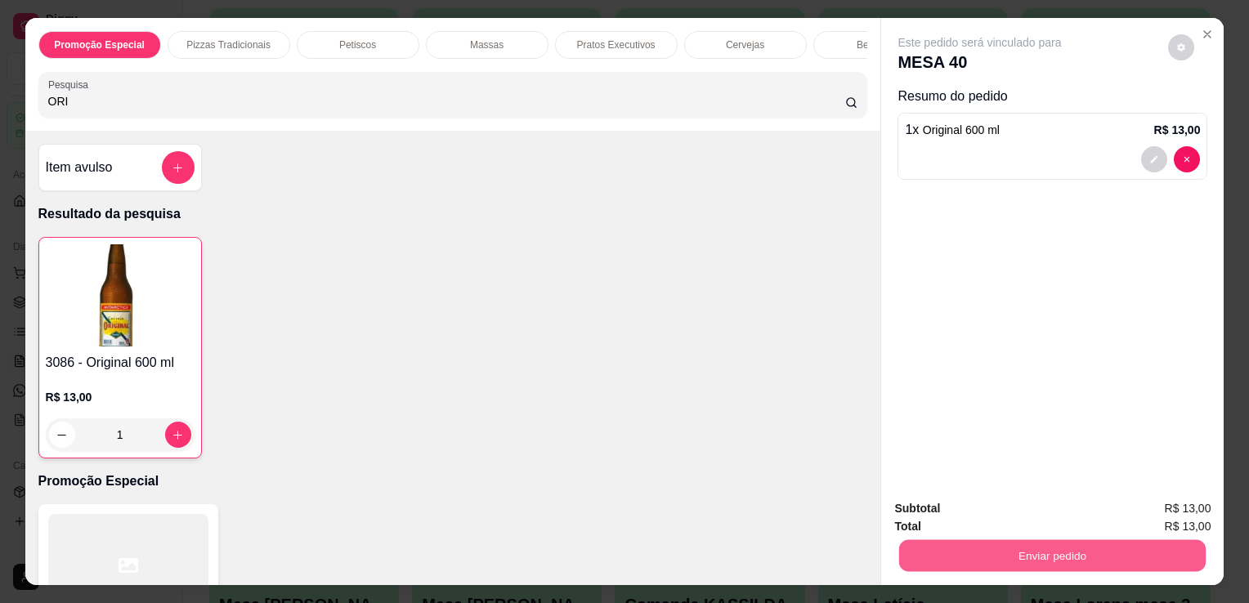
click at [957, 548] on button "Enviar pedido" at bounding box center [1052, 556] width 307 height 32
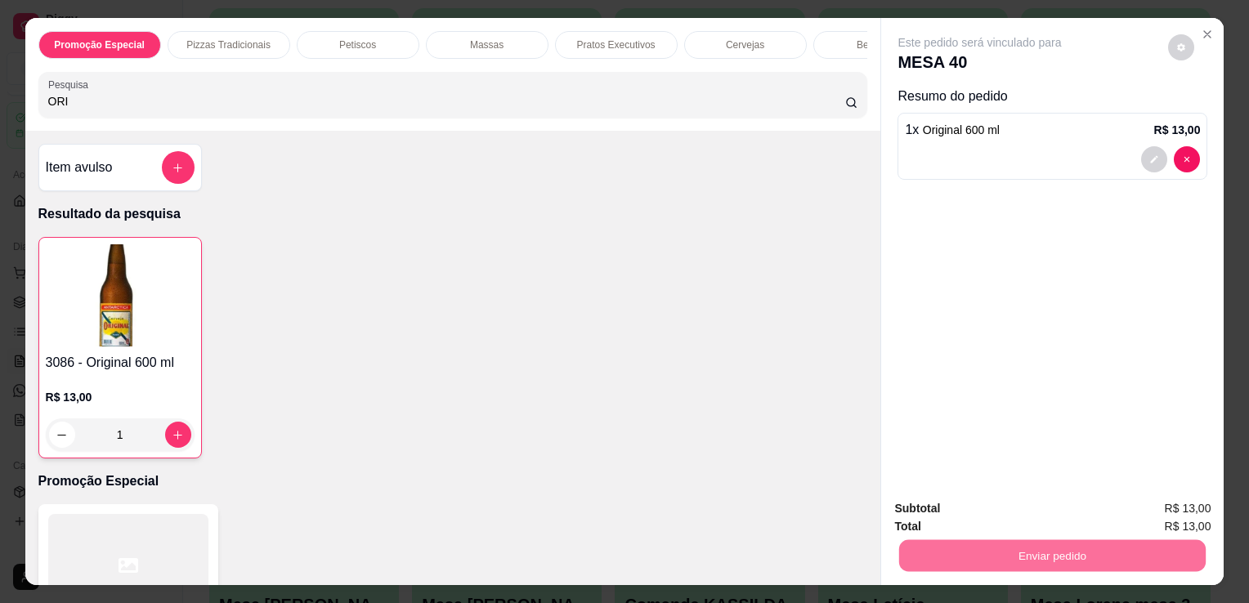
click at [981, 522] on button "Não registrar e enviar pedido" at bounding box center [998, 510] width 165 height 30
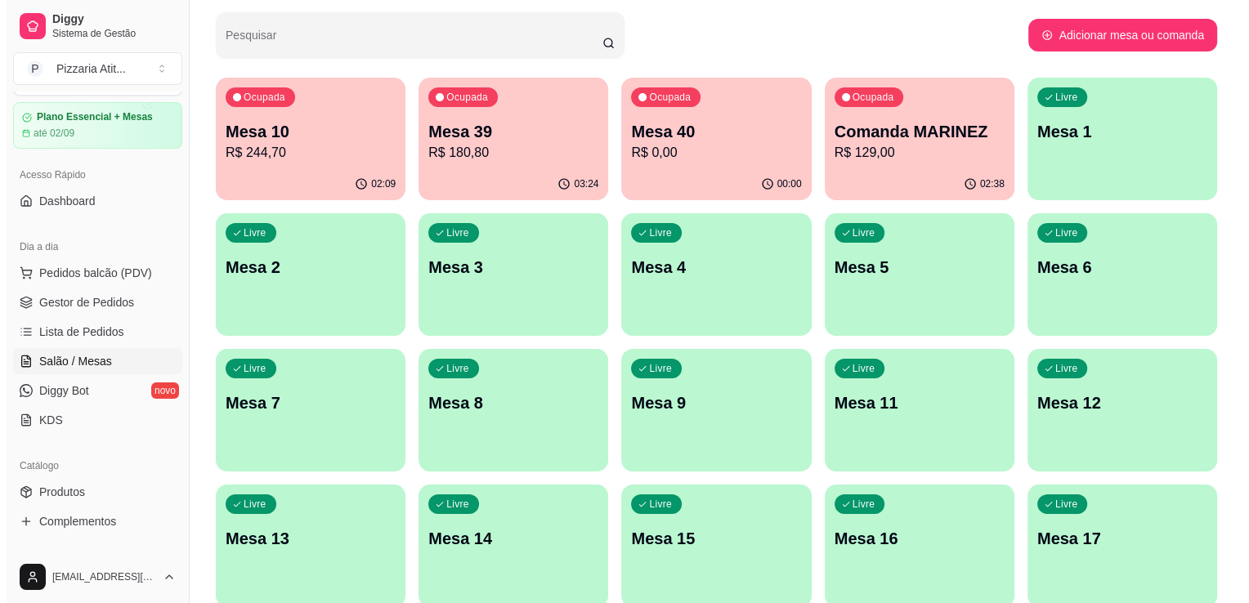
scroll to position [43, 0]
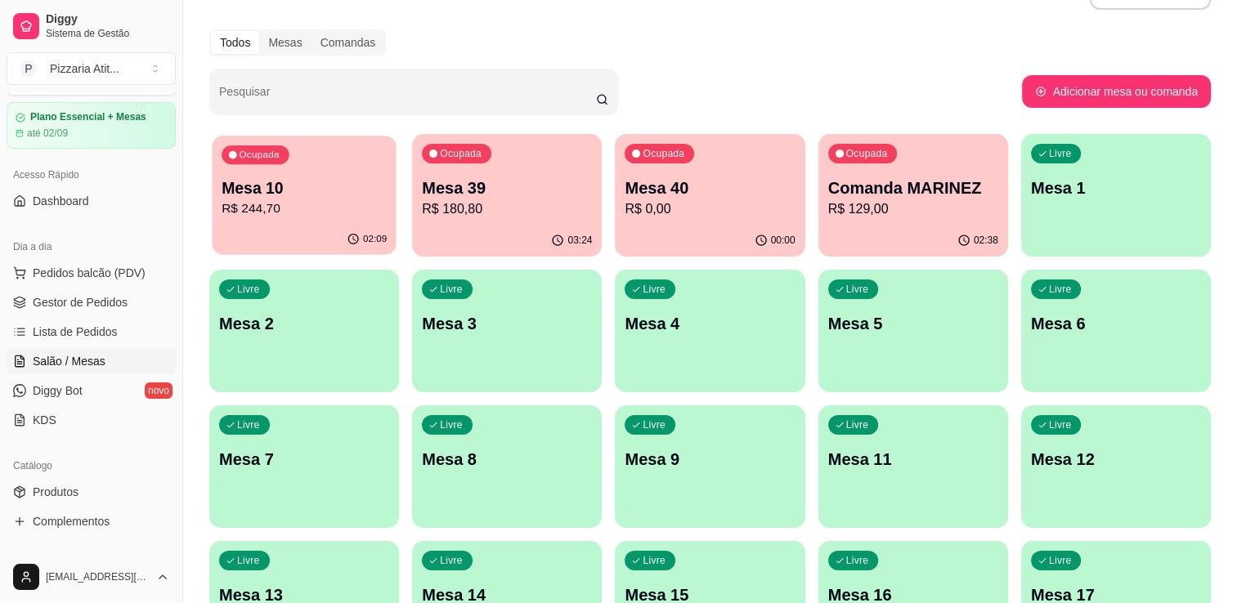
click at [305, 225] on div "02:09" at bounding box center [304, 239] width 184 height 31
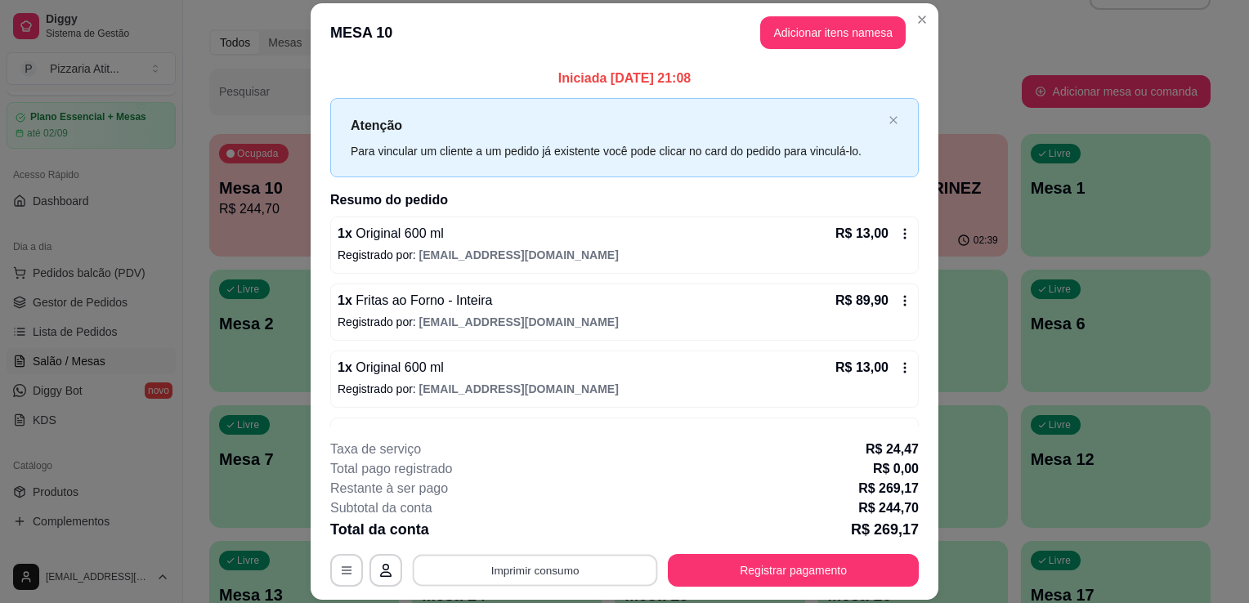
click at [559, 561] on button "Imprimir consumo" at bounding box center [535, 571] width 245 height 32
click at [535, 533] on button "IMPRESSORA" at bounding box center [534, 534] width 114 height 25
click at [738, 558] on button "Registrar pagamento" at bounding box center [794, 571] width 244 height 32
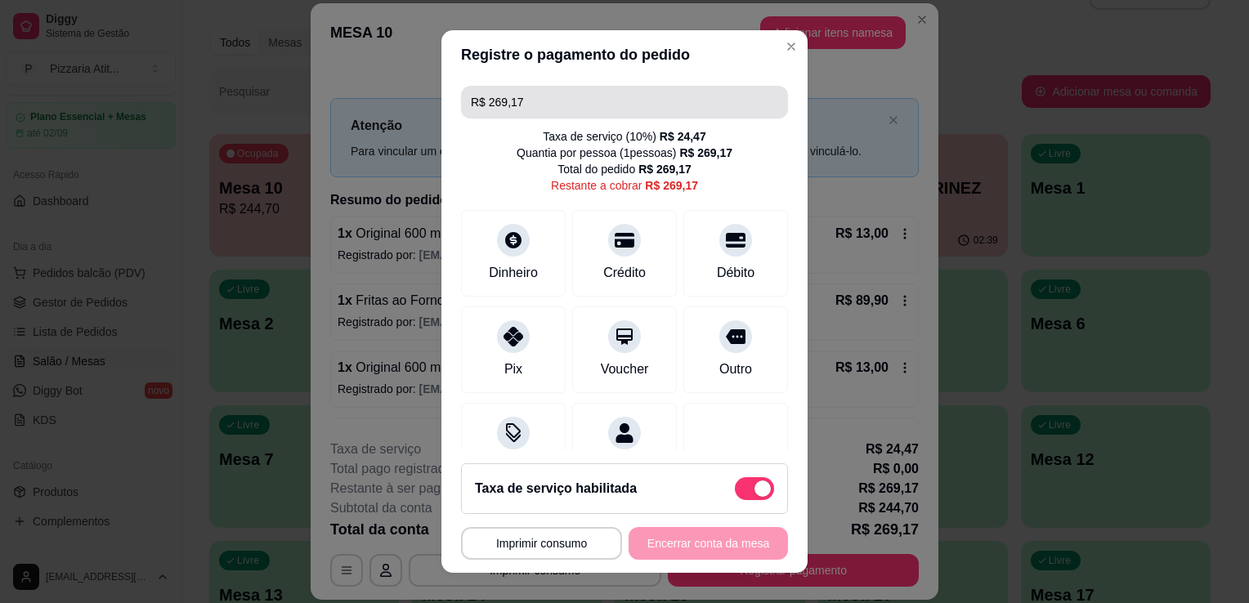
click at [556, 100] on input "R$ 269,17" at bounding box center [624, 102] width 307 height 33
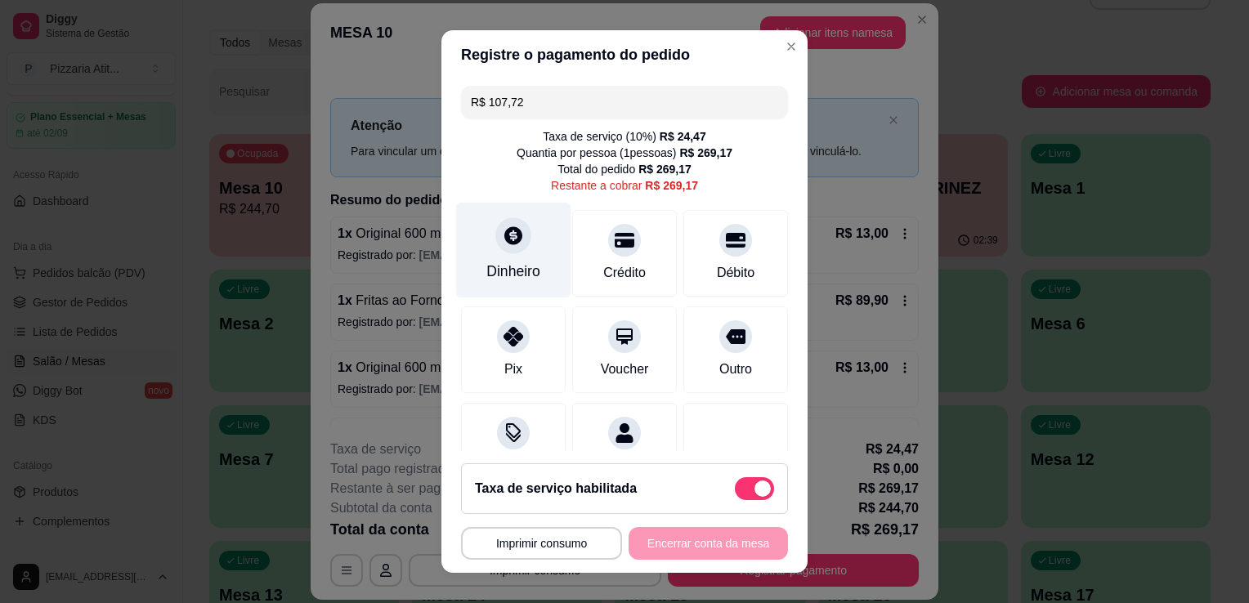
click at [507, 268] on div "Dinheiro" at bounding box center [513, 271] width 54 height 21
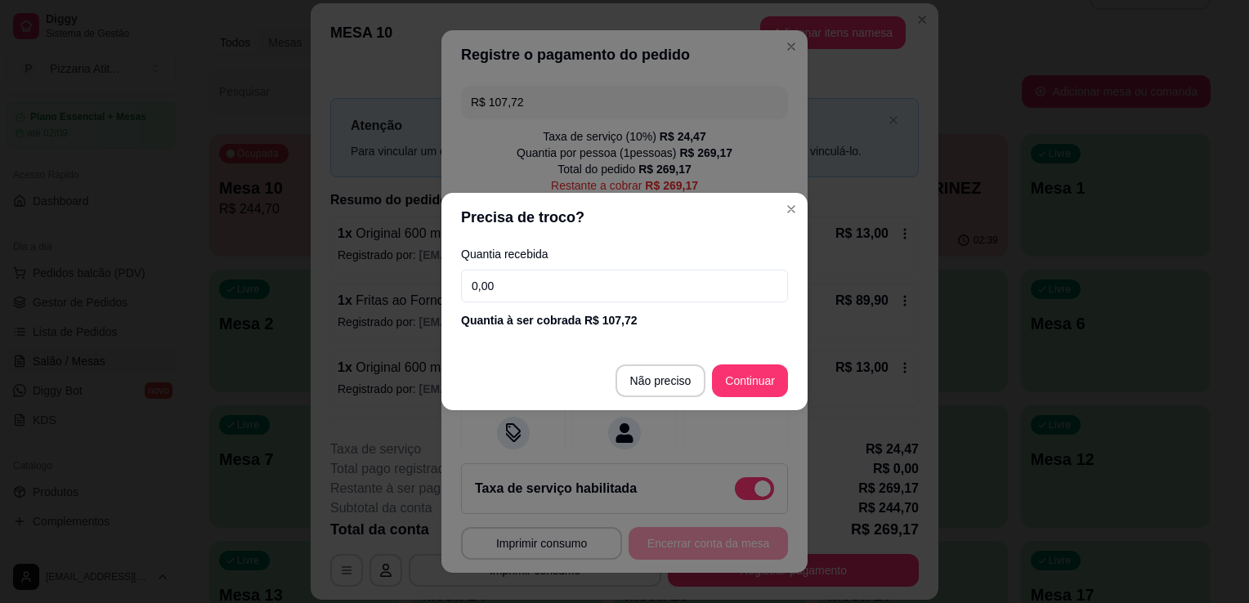
click at [514, 285] on input "0,00" at bounding box center [624, 286] width 327 height 33
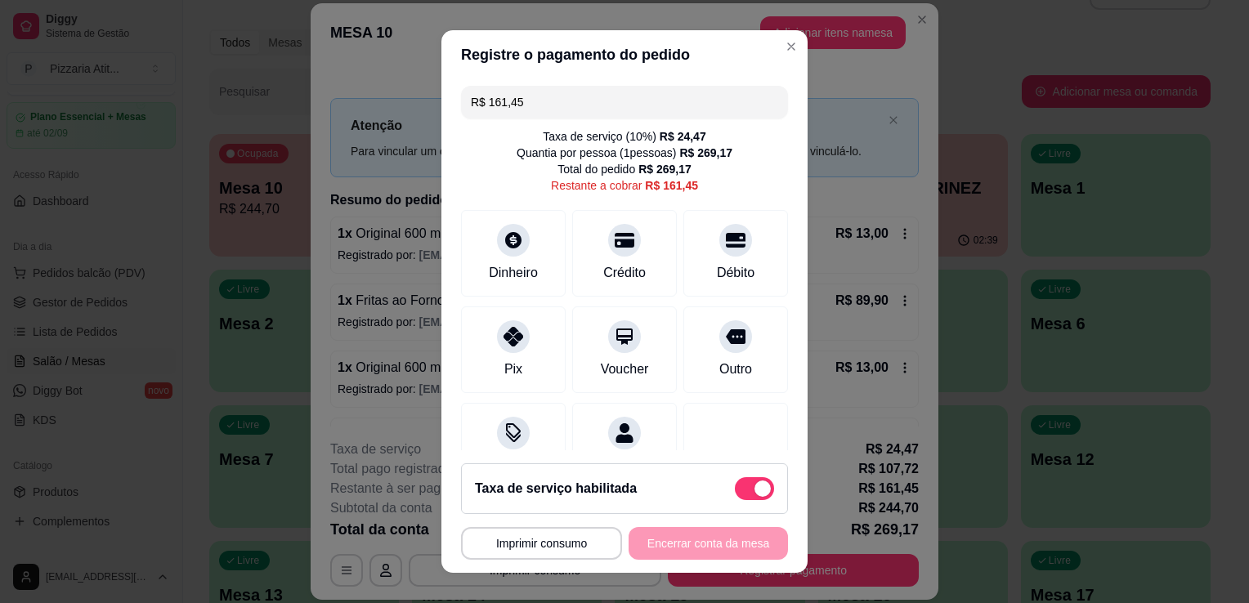
click at [615, 106] on input "R$ 161,45" at bounding box center [624, 102] width 307 height 33
click at [715, 275] on div "Débito" at bounding box center [736, 271] width 42 height 21
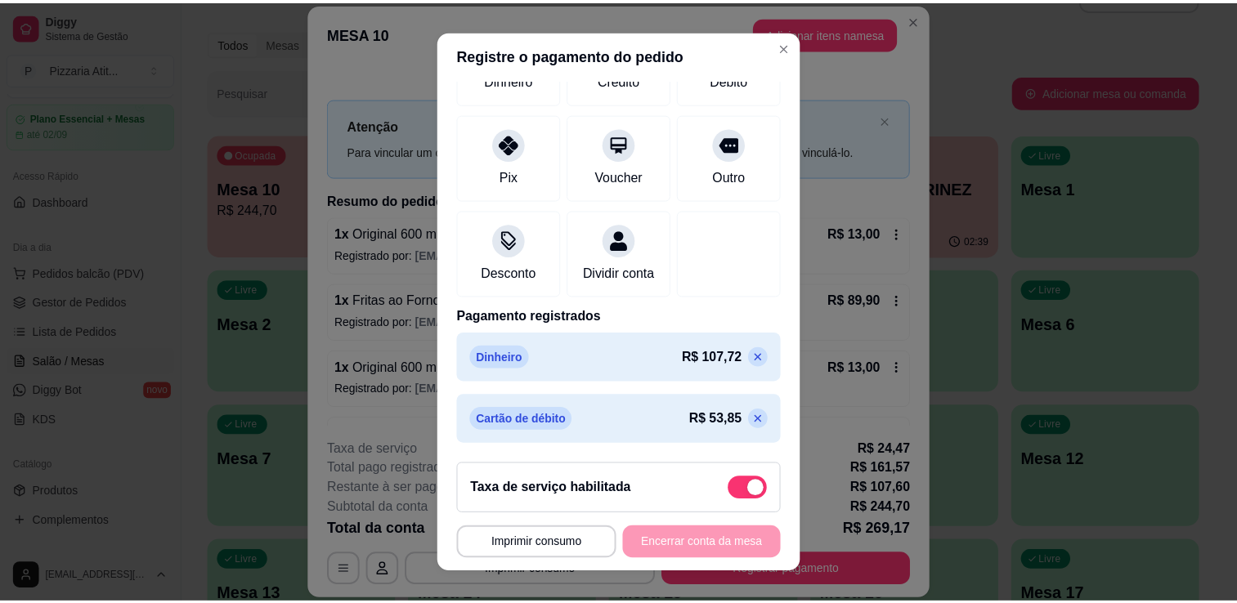
scroll to position [0, 0]
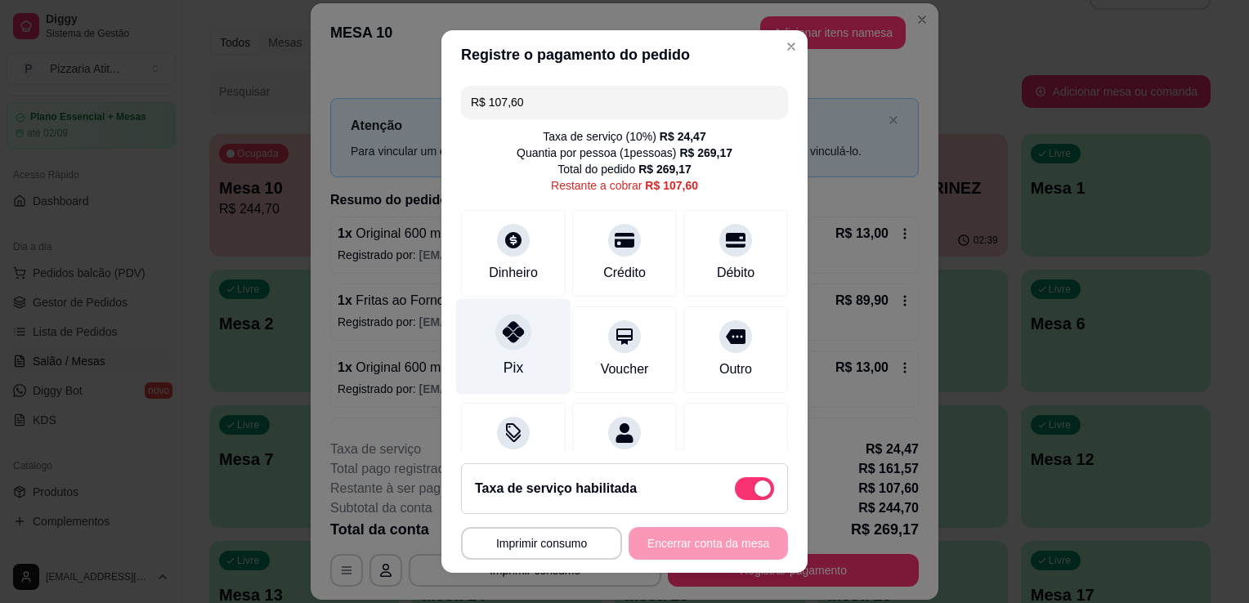
click at [481, 365] on div "Pix" at bounding box center [513, 347] width 115 height 96
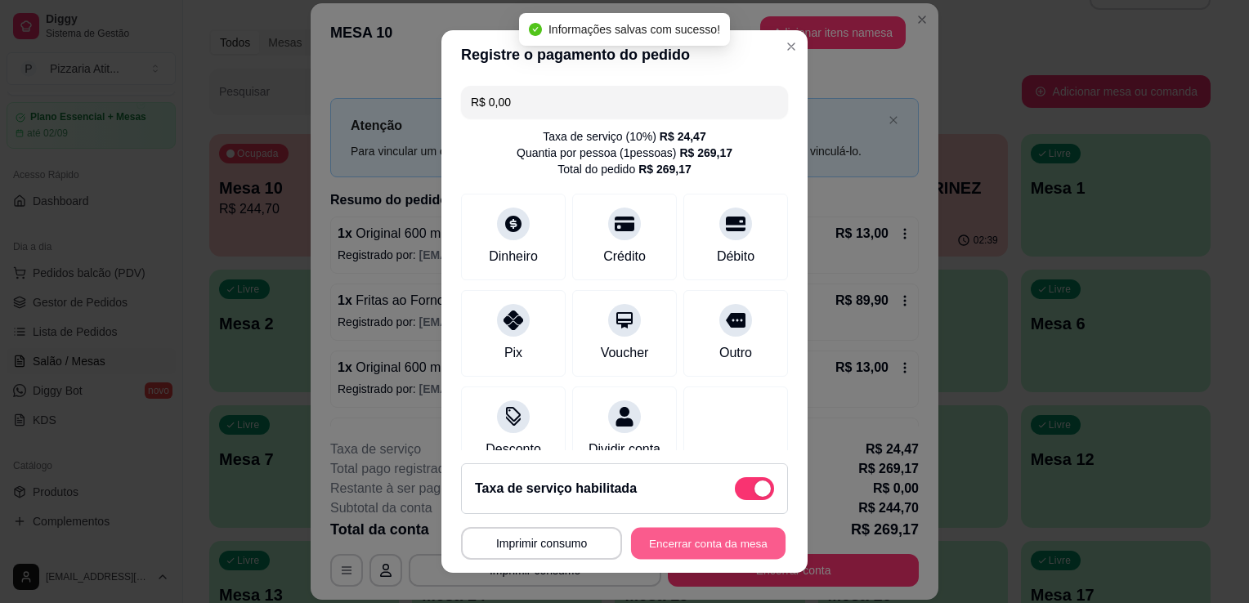
click at [707, 545] on button "Encerrar conta da mesa" at bounding box center [708, 544] width 155 height 32
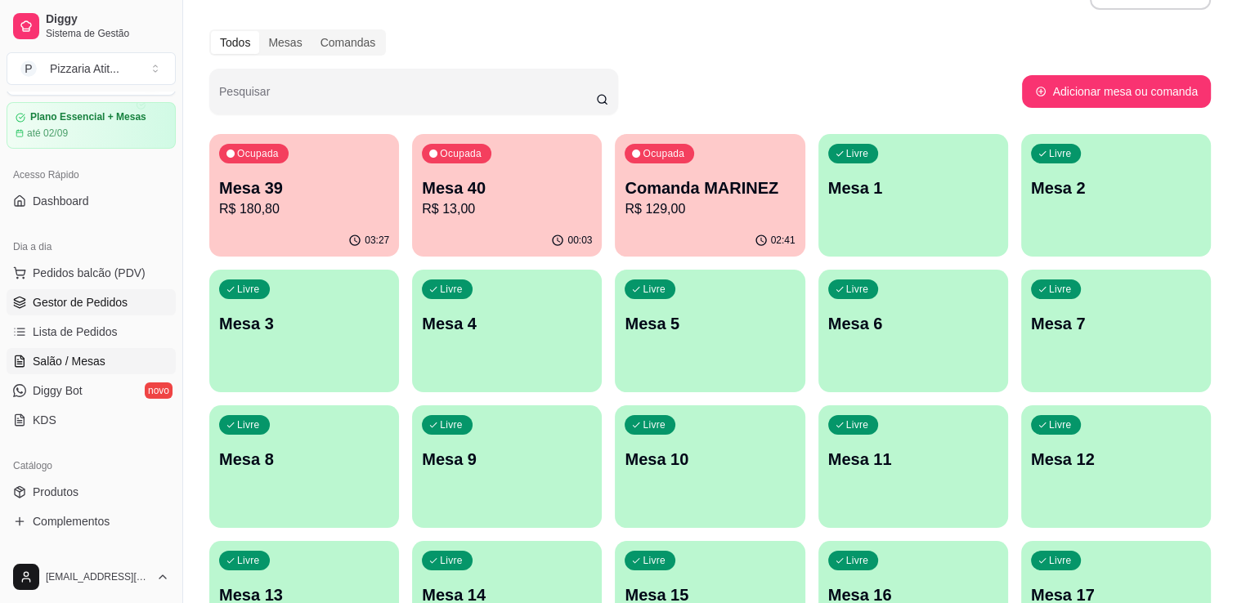
click at [65, 296] on span "Gestor de Pedidos" at bounding box center [80, 302] width 95 height 16
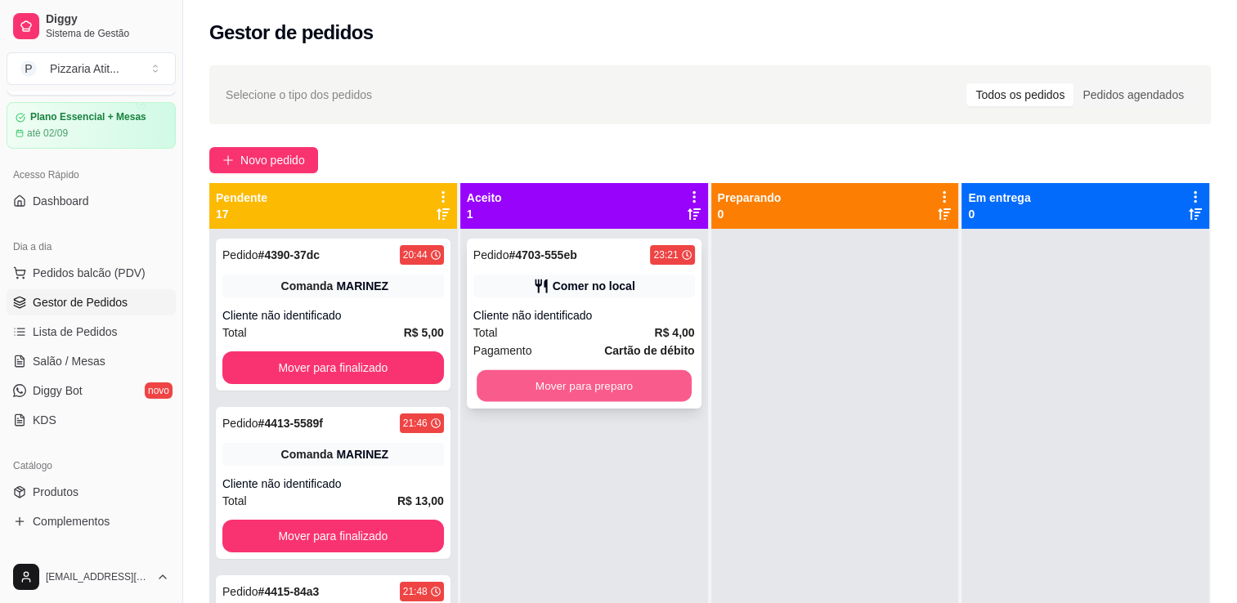
click at [486, 384] on button "Mover para preparo" at bounding box center [584, 386] width 215 height 32
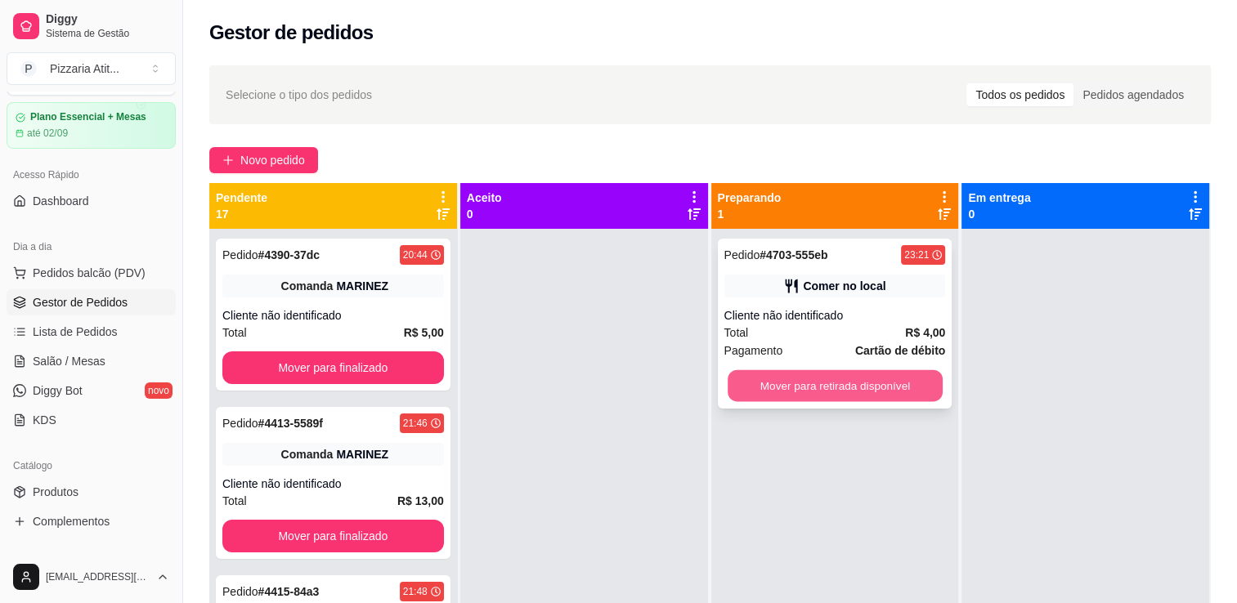
click at [802, 385] on button "Mover para retirada disponível" at bounding box center [835, 386] width 215 height 32
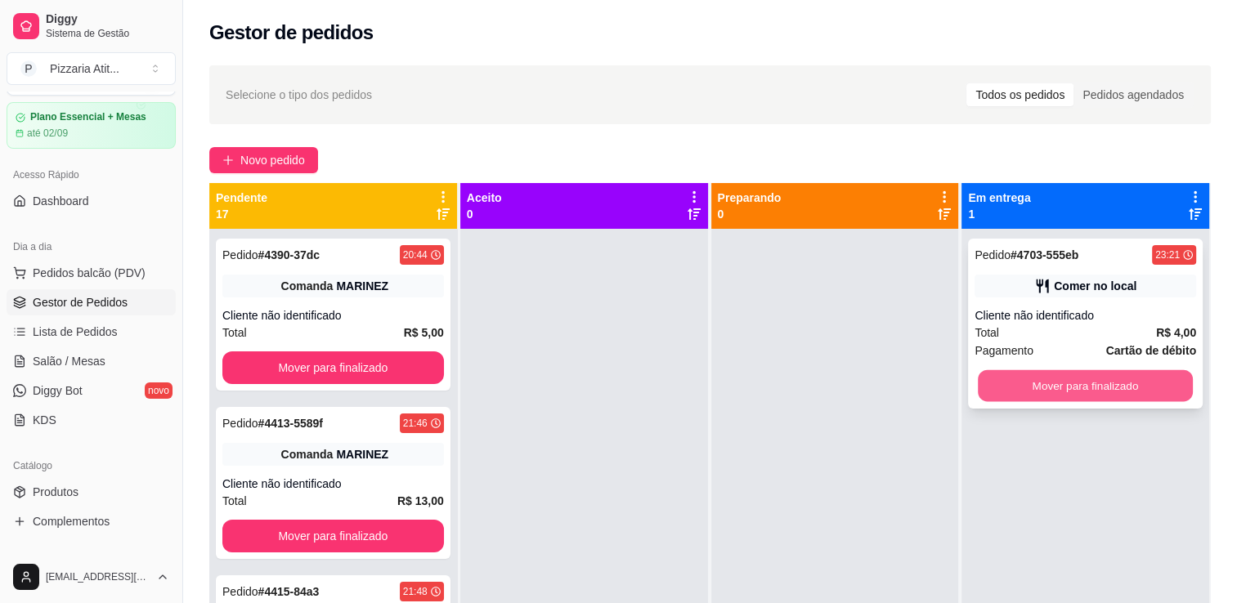
click at [1050, 385] on button "Mover para finalizado" at bounding box center [1085, 386] width 215 height 32
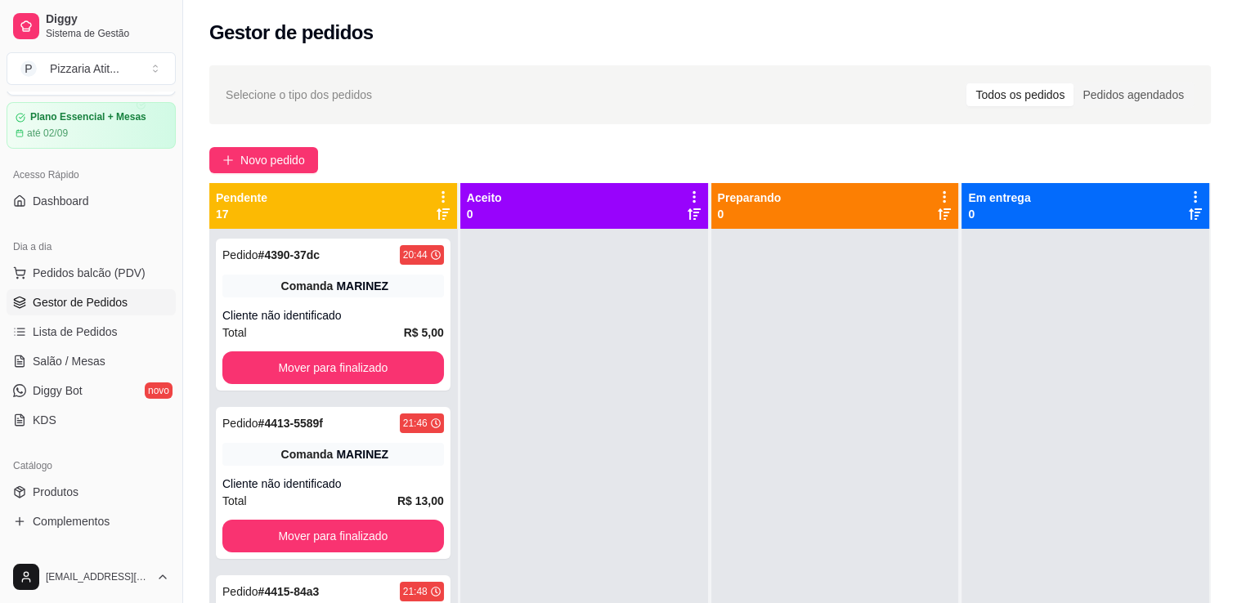
click at [1050, 385] on div at bounding box center [1085, 530] width 248 height 603
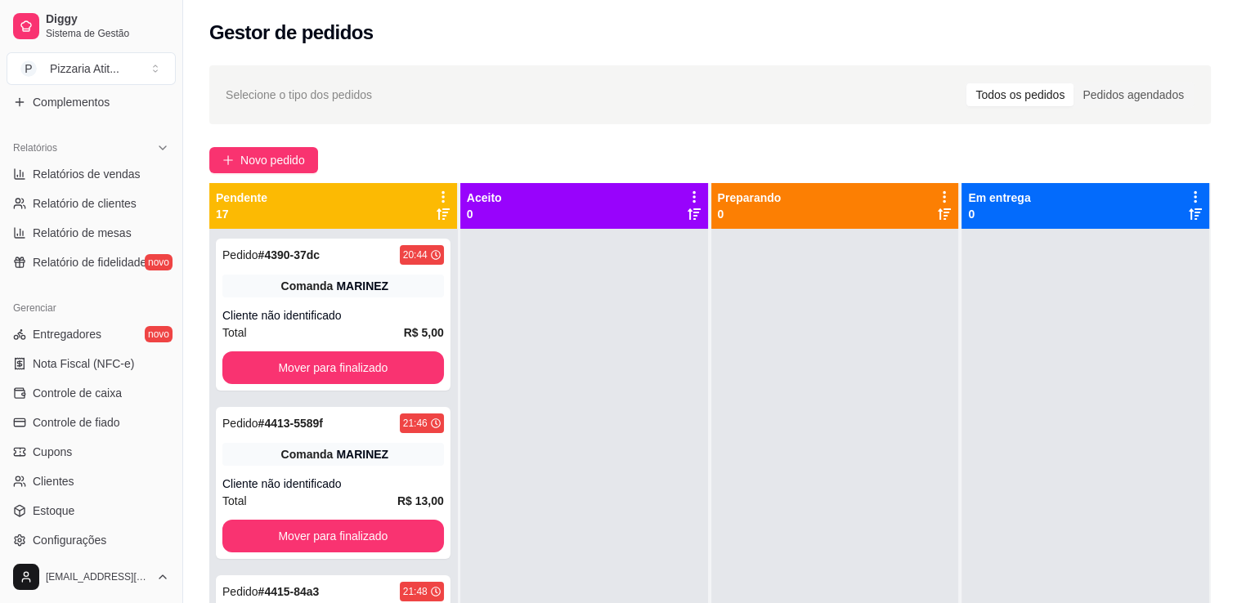
scroll to position [464, 0]
click at [114, 383] on span "Controle de caixa" at bounding box center [77, 391] width 89 height 16
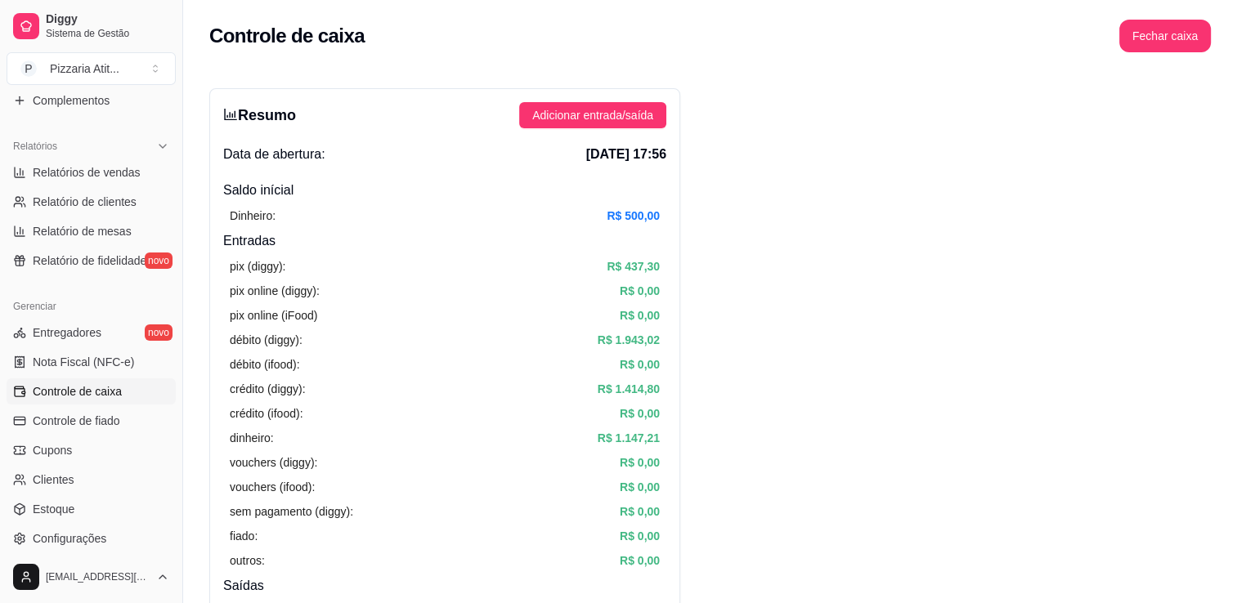
click at [1236, 131] on html "Diggy Sistema de Gestão P Pizzaria Atit ... Loja aberta Plano Essencial + Mesas…" at bounding box center [618, 301] width 1237 height 603
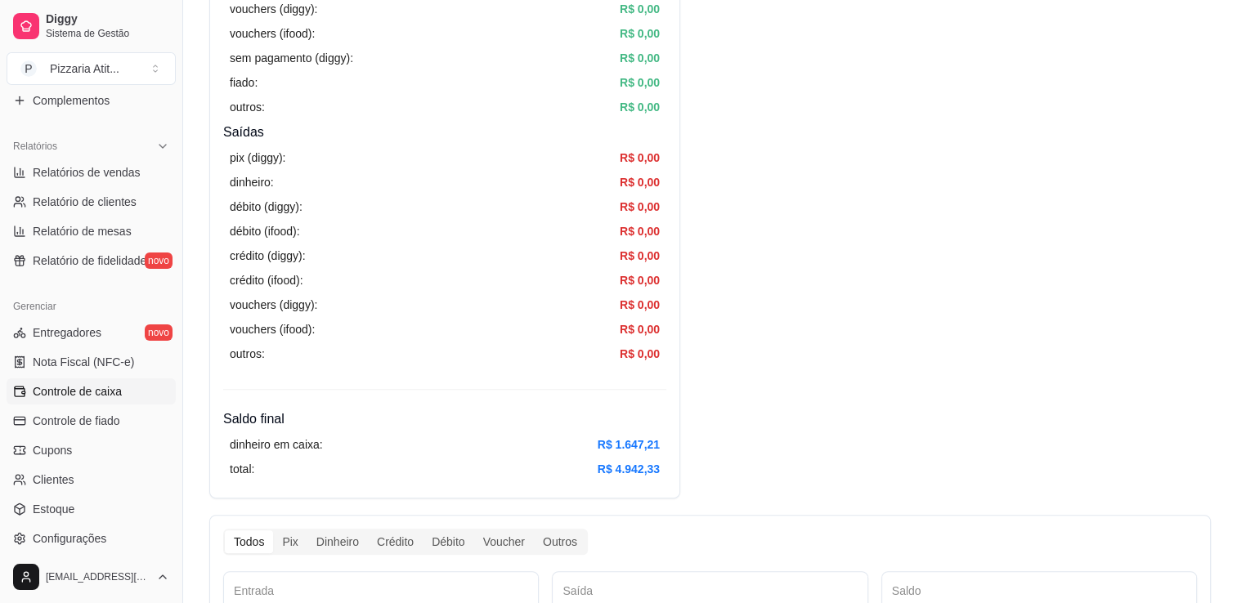
scroll to position [456, 0]
click at [172, 386] on div "Diggy Sistema de Gestão P Pizzaria Atit ... Loja aberta Plano Essencial + Mesas…" at bounding box center [91, 301] width 182 height 603
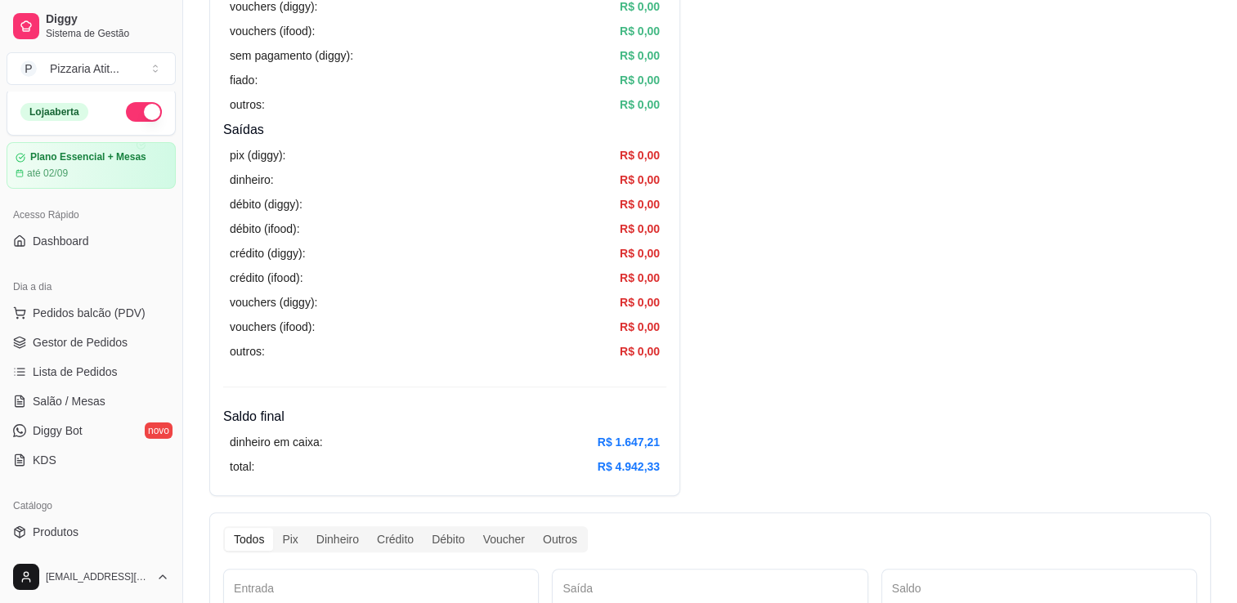
scroll to position [0, 0]
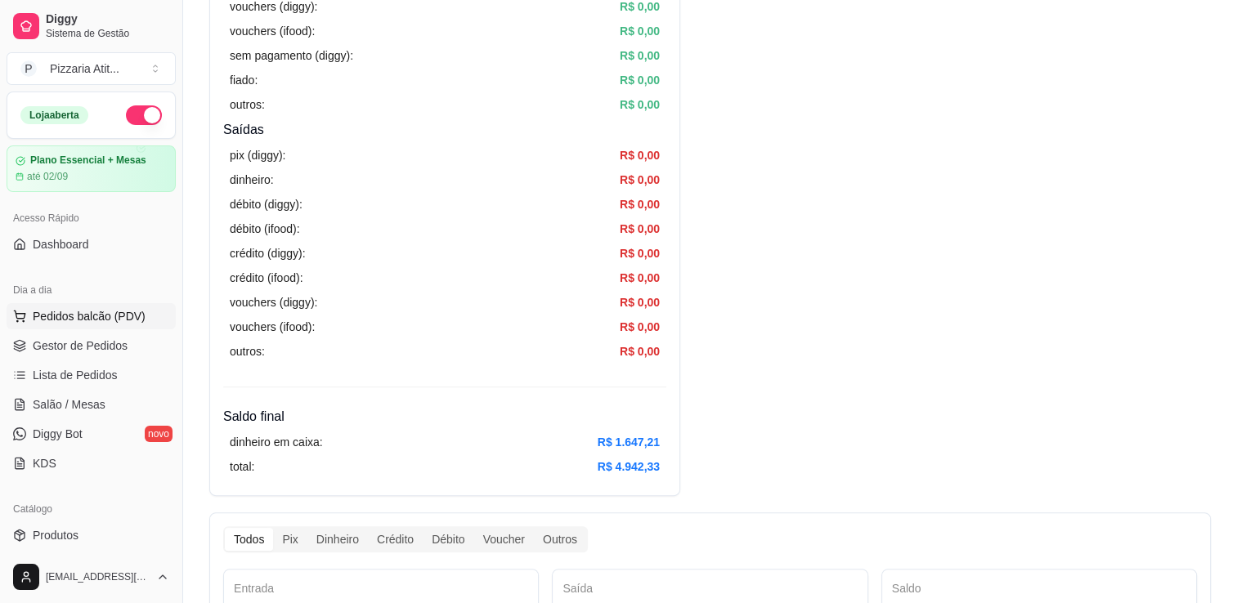
click at [69, 324] on button "Pedidos balcão (PDV)" at bounding box center [91, 316] width 169 height 26
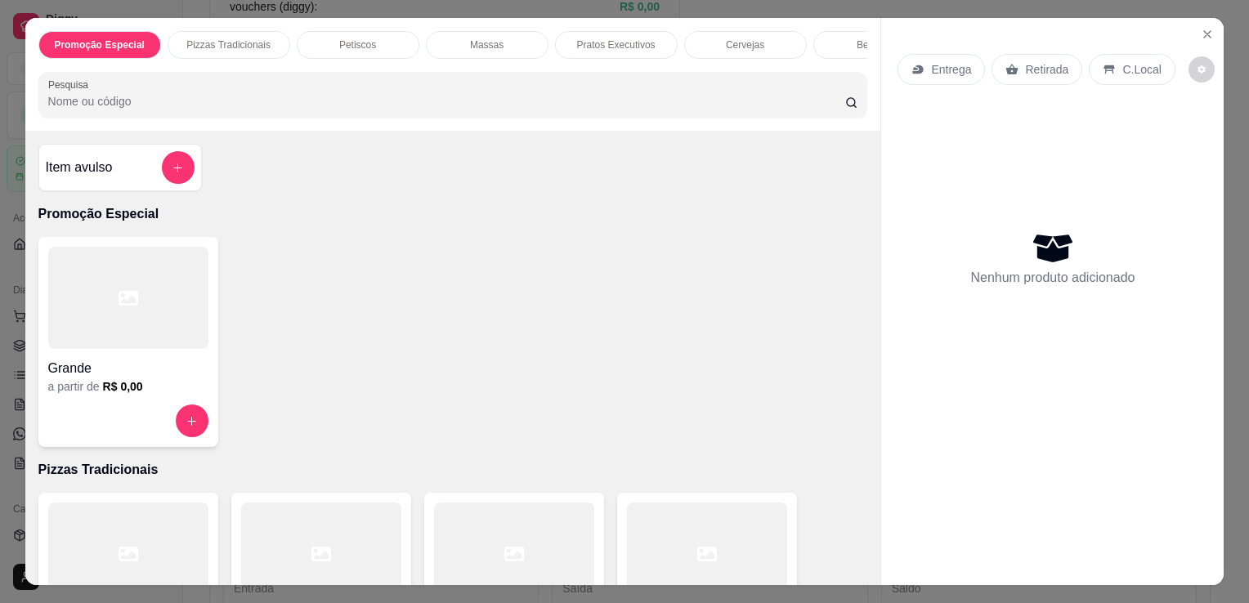
click at [419, 106] on input "Pesquisa" at bounding box center [446, 101] width 797 height 16
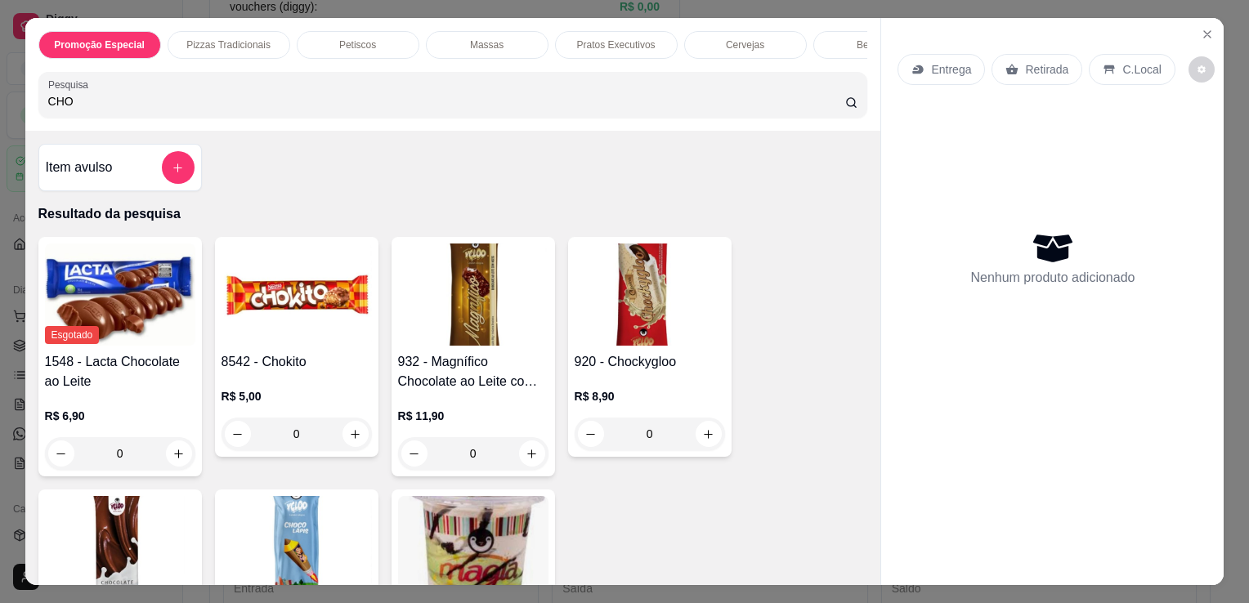
click at [594, 302] on img at bounding box center [650, 295] width 150 height 102
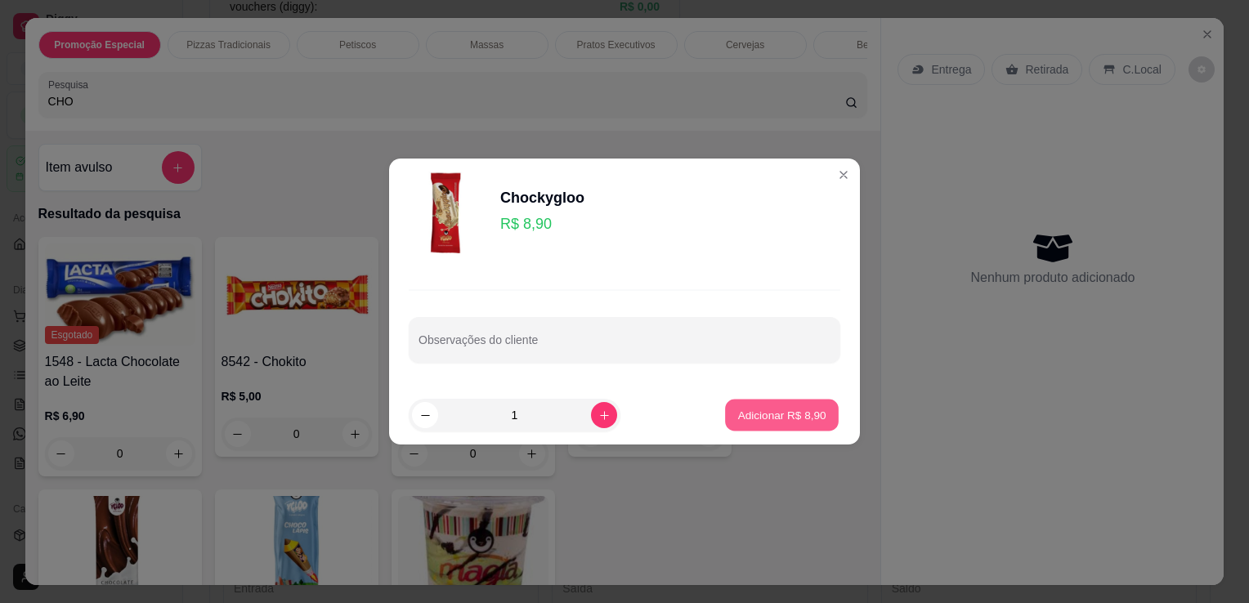
click at [758, 417] on p "Adicionar R$ 8,90" at bounding box center [781, 415] width 88 height 16
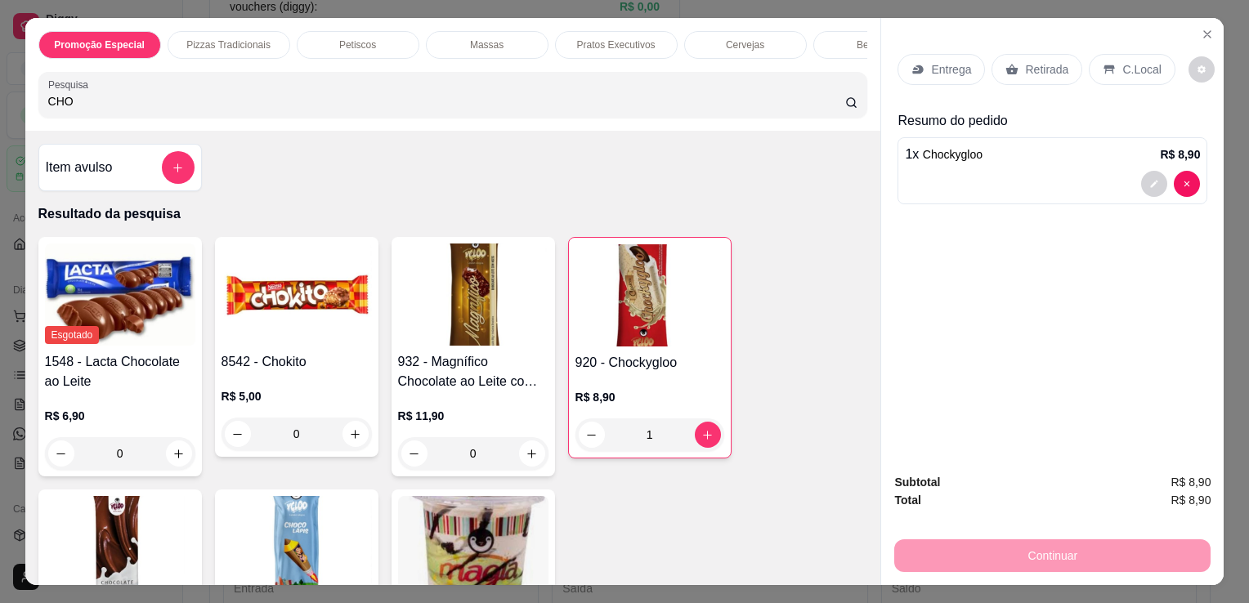
click at [1122, 61] on p "C.Local" at bounding box center [1141, 69] width 38 height 16
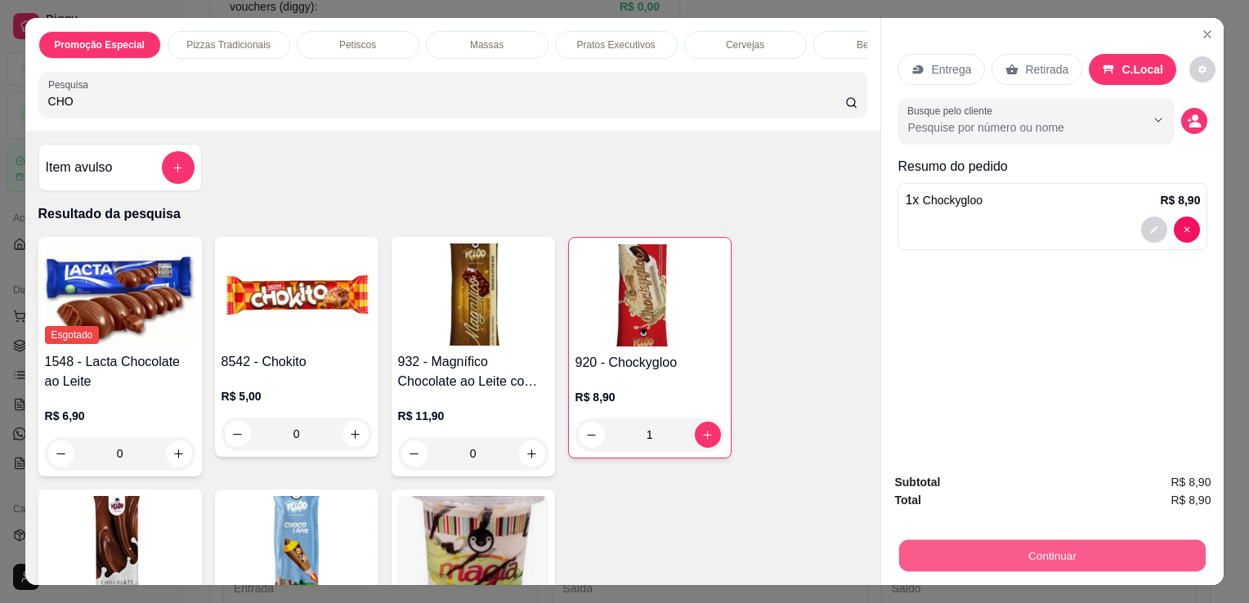
click at [1048, 540] on button "Continuar" at bounding box center [1052, 556] width 307 height 32
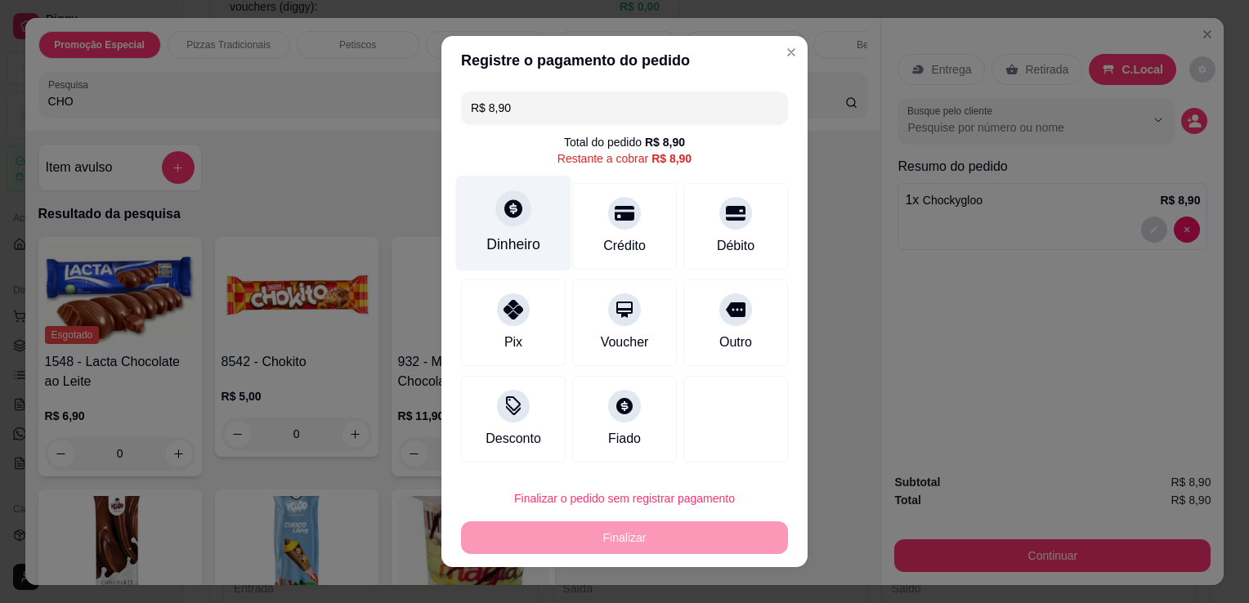
click at [504, 220] on div at bounding box center [513, 208] width 36 height 36
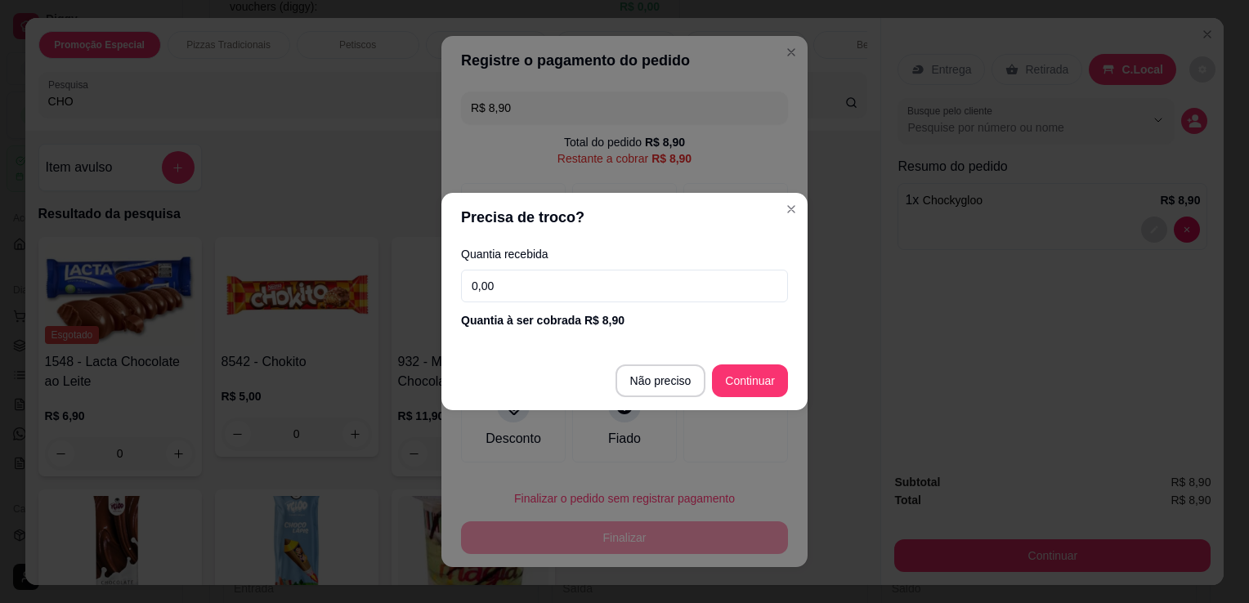
click at [539, 280] on input "0,00" at bounding box center [624, 286] width 327 height 33
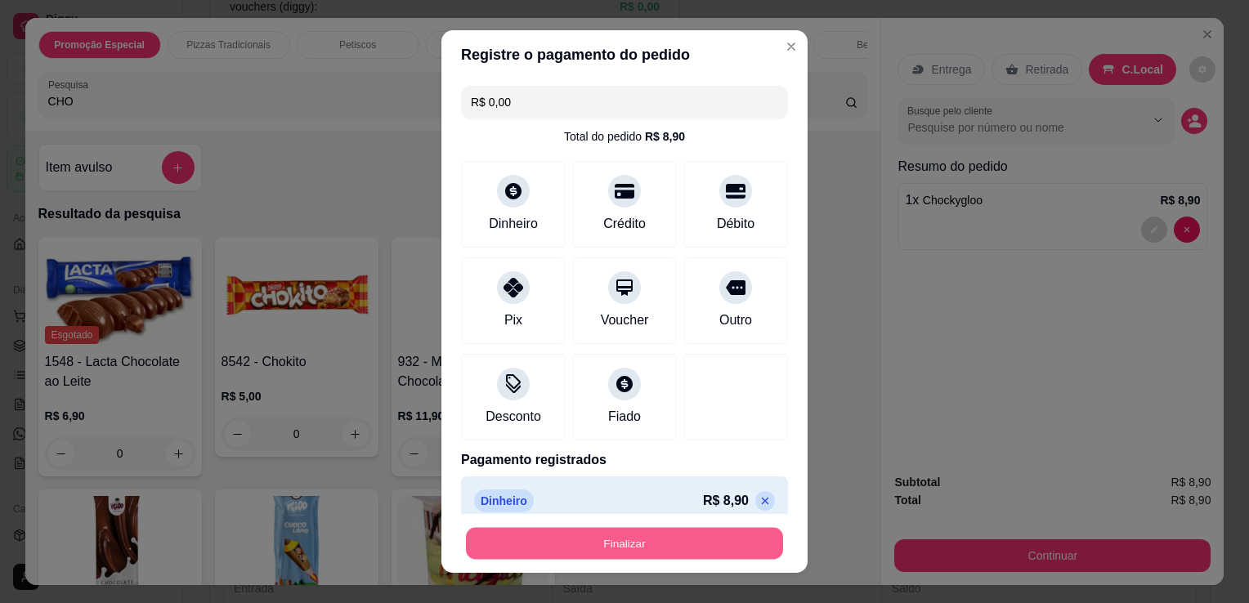
click at [580, 541] on button "Finalizar" at bounding box center [624, 544] width 317 height 32
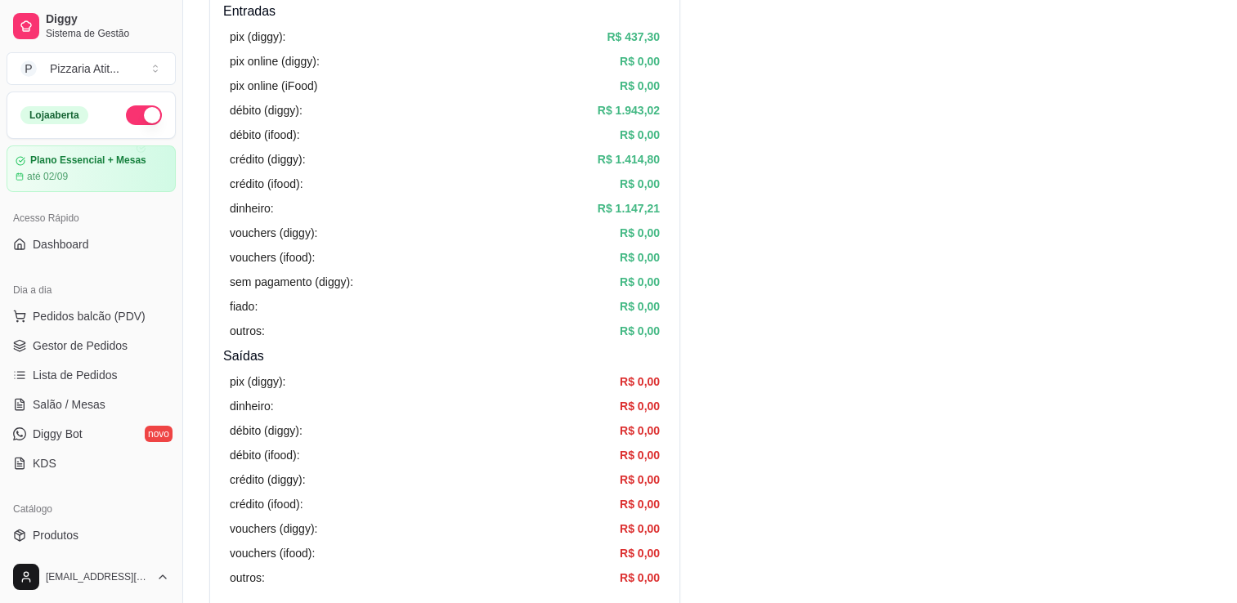
scroll to position [227, 0]
click at [64, 408] on span "Salão / Mesas" at bounding box center [69, 405] width 73 height 16
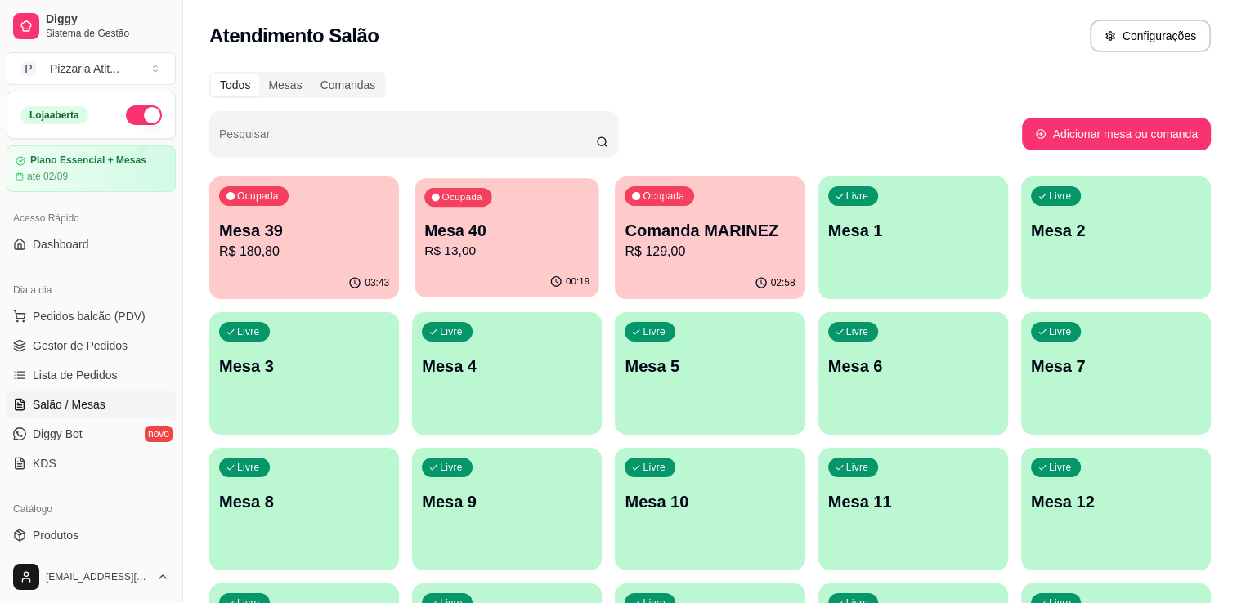
click at [441, 261] on div "Ocupada Mesa 40 R$ 13,00" at bounding box center [507, 222] width 184 height 88
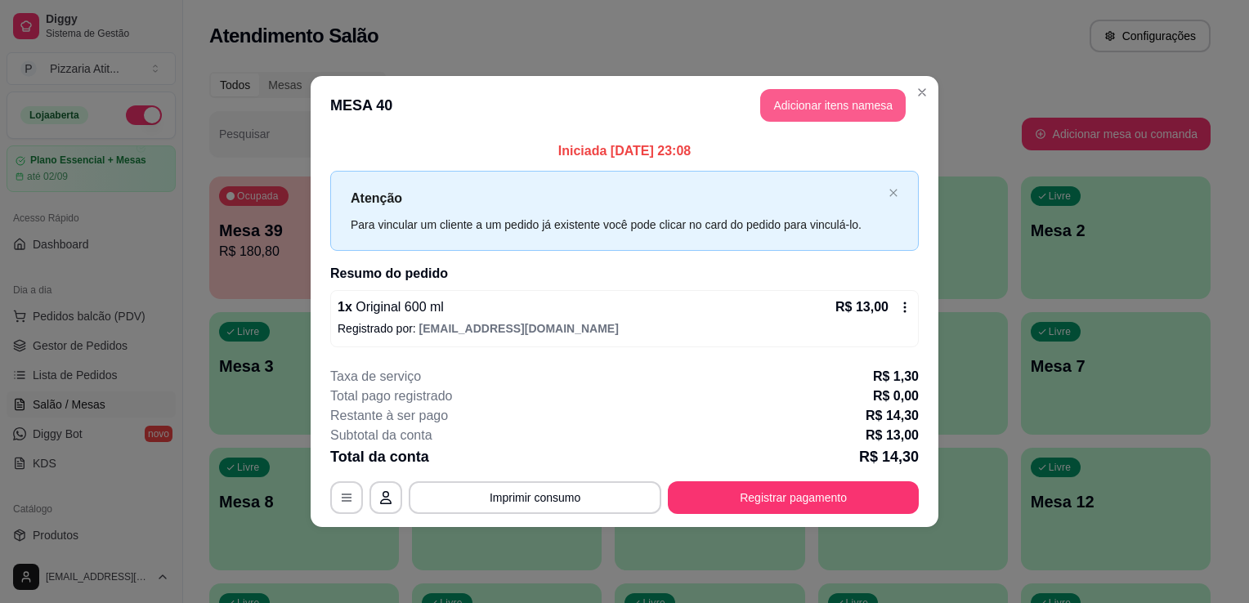
click at [859, 110] on button "Adicionar itens na mesa" at bounding box center [833, 105] width 146 height 33
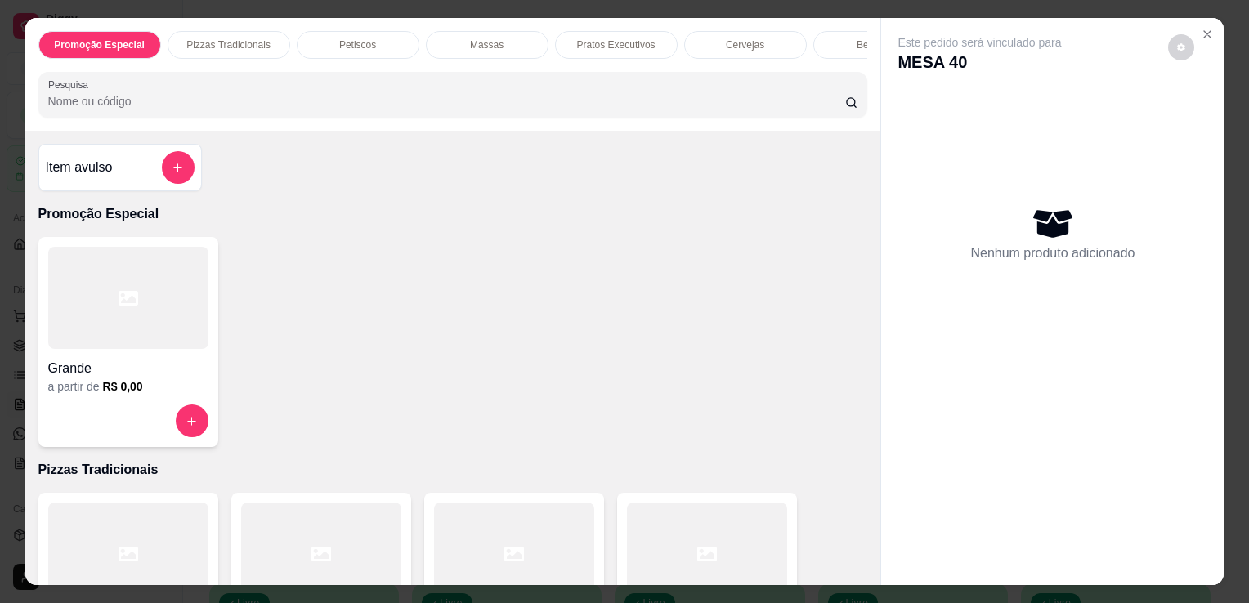
click at [739, 110] on input "Pesquisa" at bounding box center [446, 101] width 797 height 16
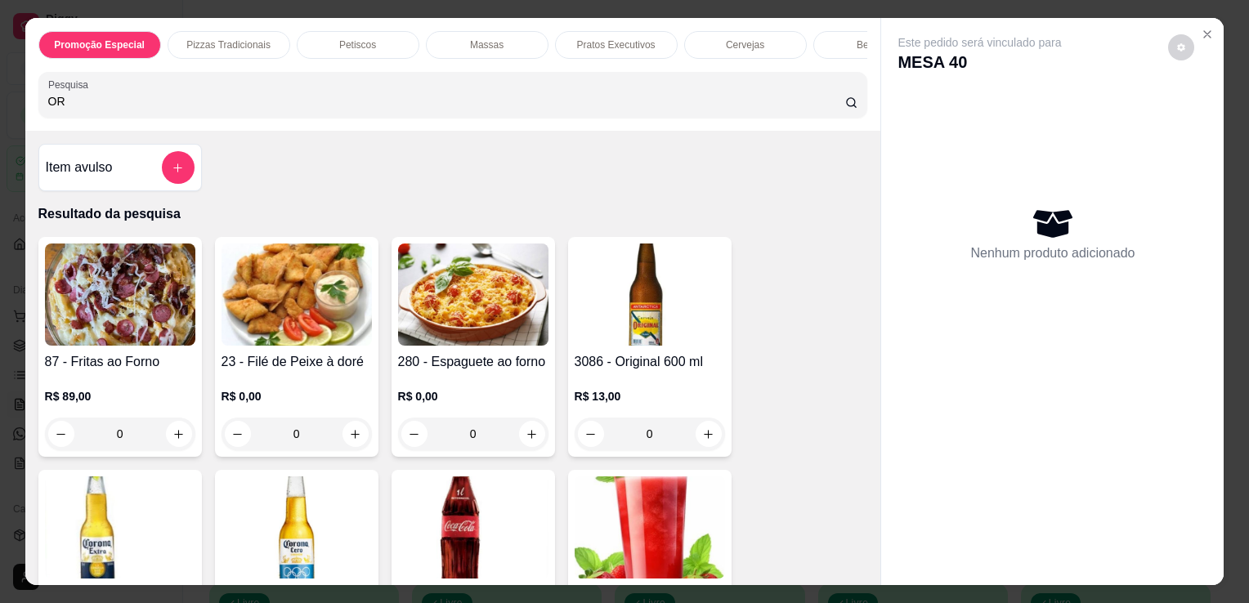
click at [622, 302] on img at bounding box center [650, 295] width 150 height 102
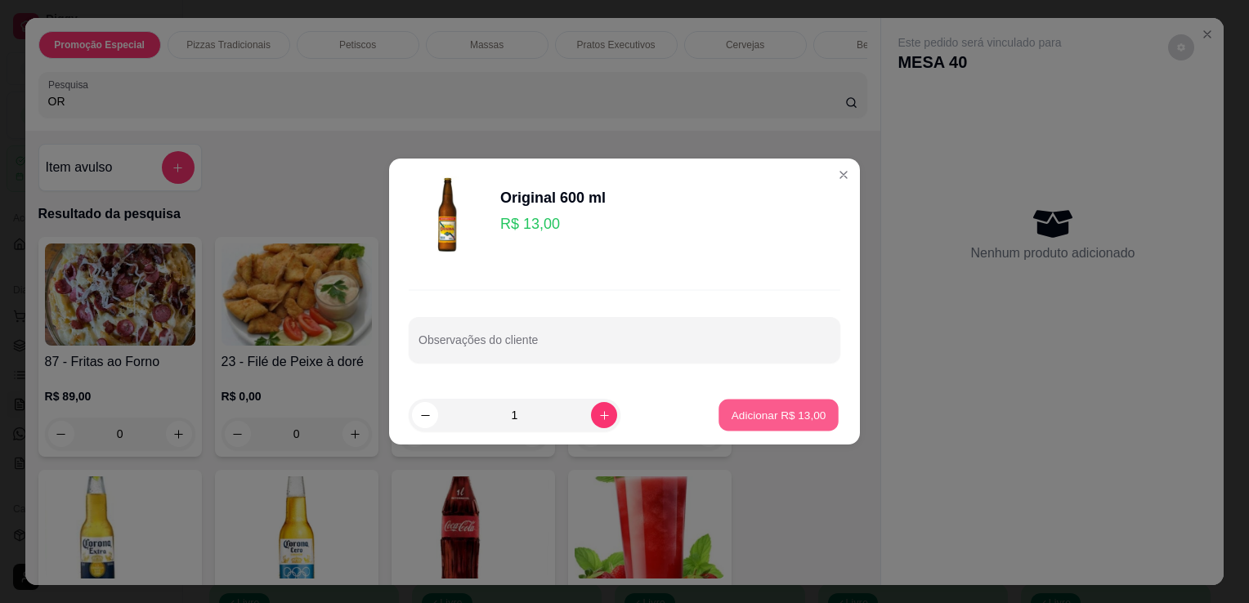
click at [750, 420] on p "Adicionar R$ 13,00" at bounding box center [779, 415] width 95 height 16
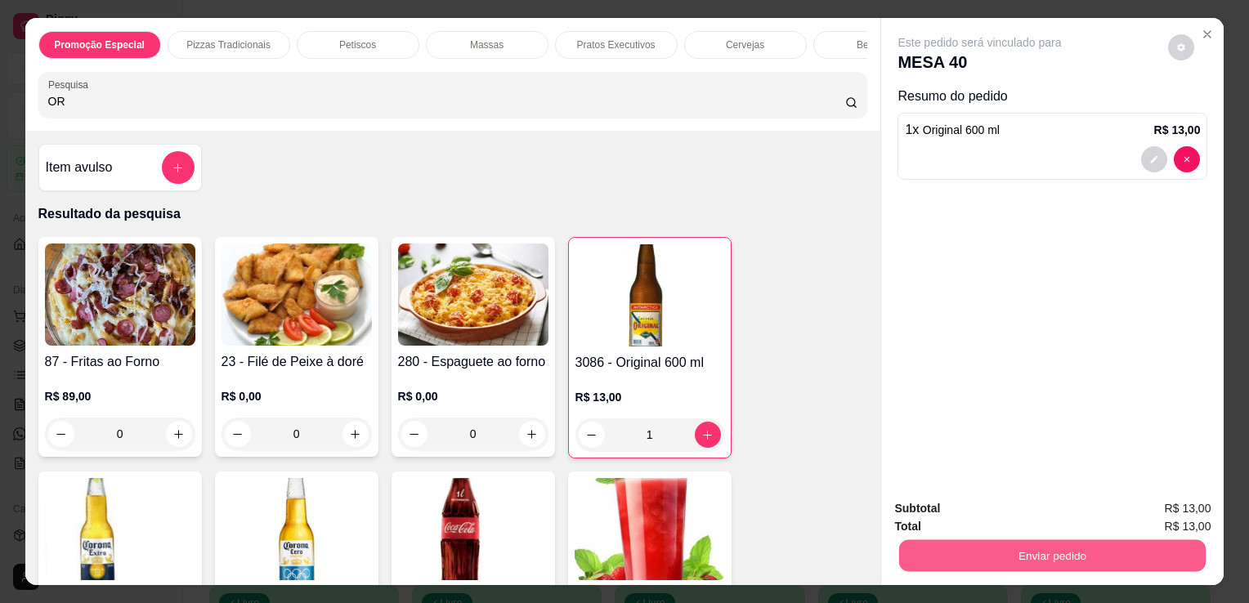
click at [903, 553] on button "Enviar pedido" at bounding box center [1052, 556] width 307 height 32
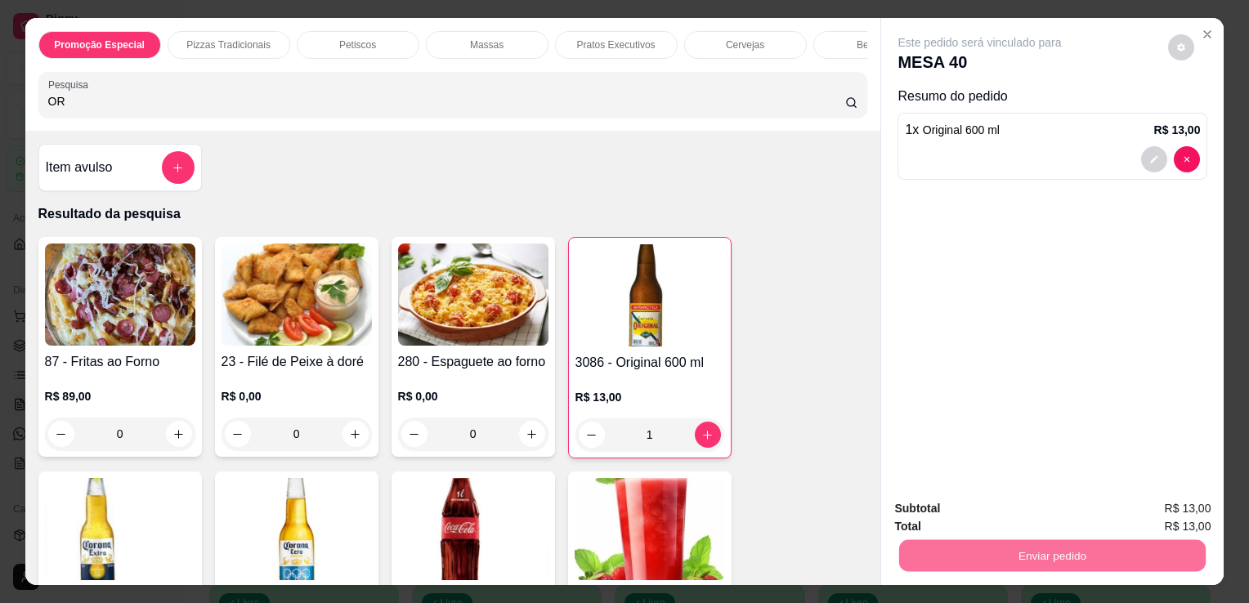
click at [958, 504] on button "Não registrar e enviar pedido" at bounding box center [998, 510] width 165 height 30
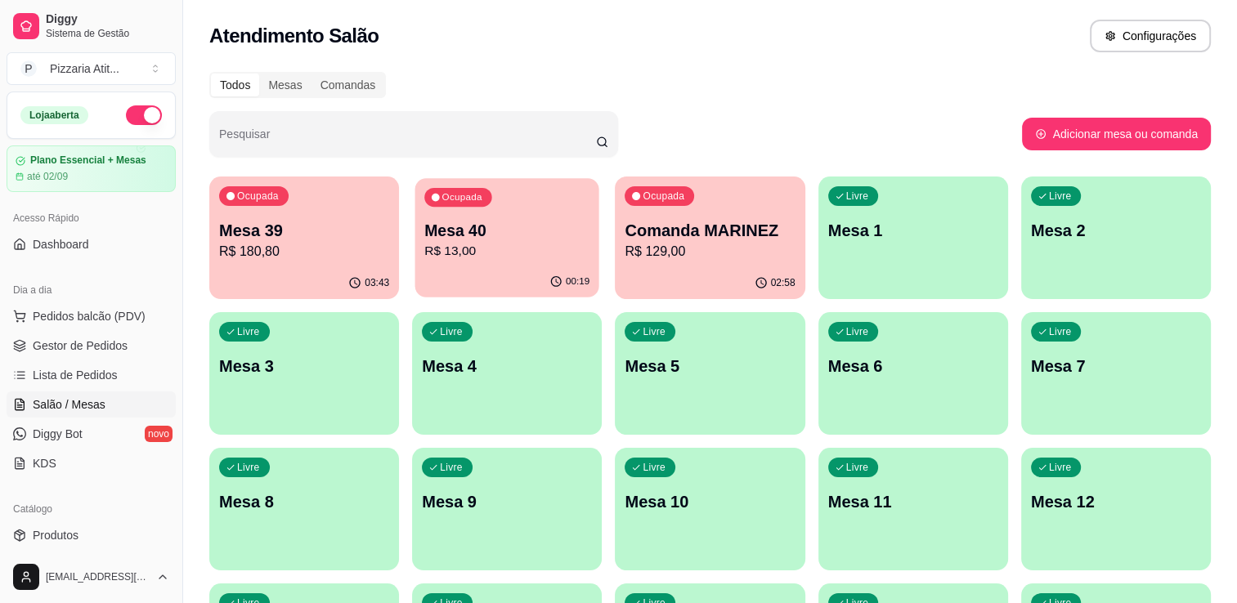
click at [549, 217] on div "Ocupada Mesa 40 R$ 13,00" at bounding box center [507, 222] width 184 height 88
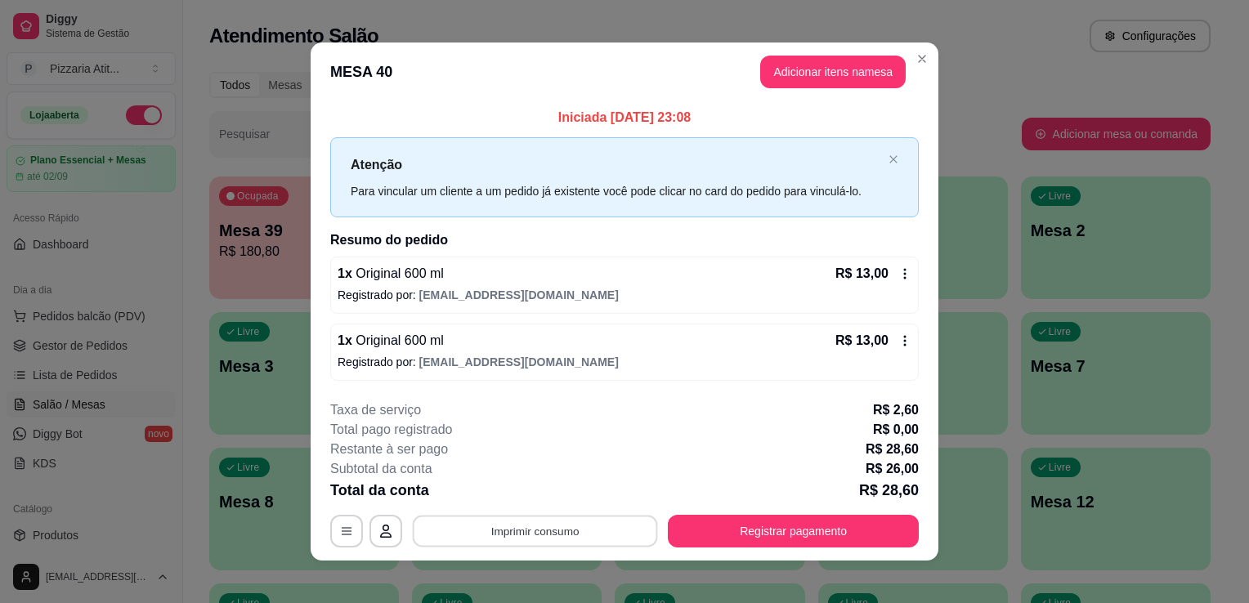
click at [510, 537] on button "Imprimir consumo" at bounding box center [535, 531] width 245 height 32
click at [536, 493] on button "IMPRESSORA" at bounding box center [534, 492] width 114 height 25
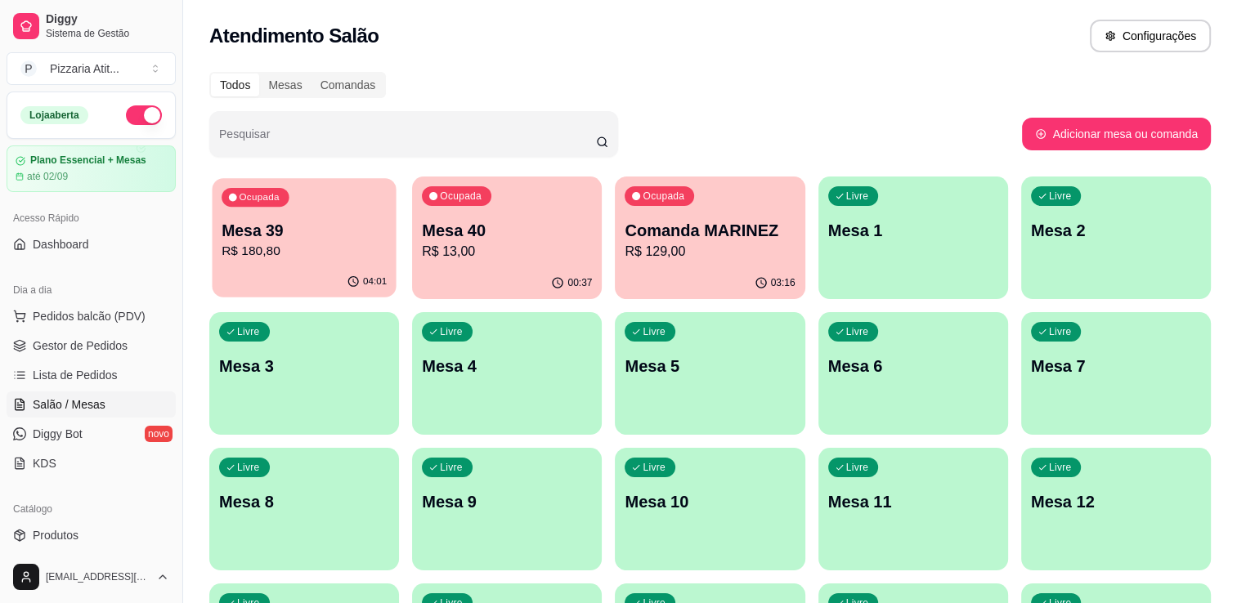
click at [278, 247] on p "R$ 180,80" at bounding box center [304, 251] width 165 height 19
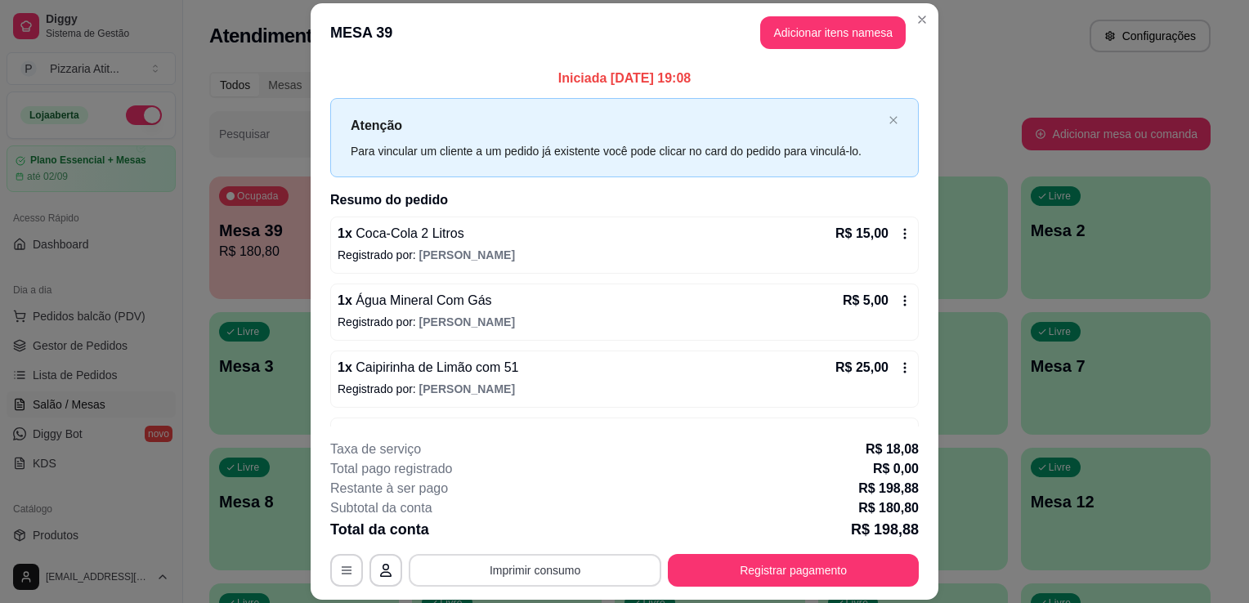
click at [615, 564] on button "Imprimir consumo" at bounding box center [535, 570] width 253 height 33
click at [557, 529] on button "IMPRESSORA" at bounding box center [534, 533] width 114 height 25
click at [791, 20] on button "Adicionar itens na mesa" at bounding box center [833, 32] width 146 height 33
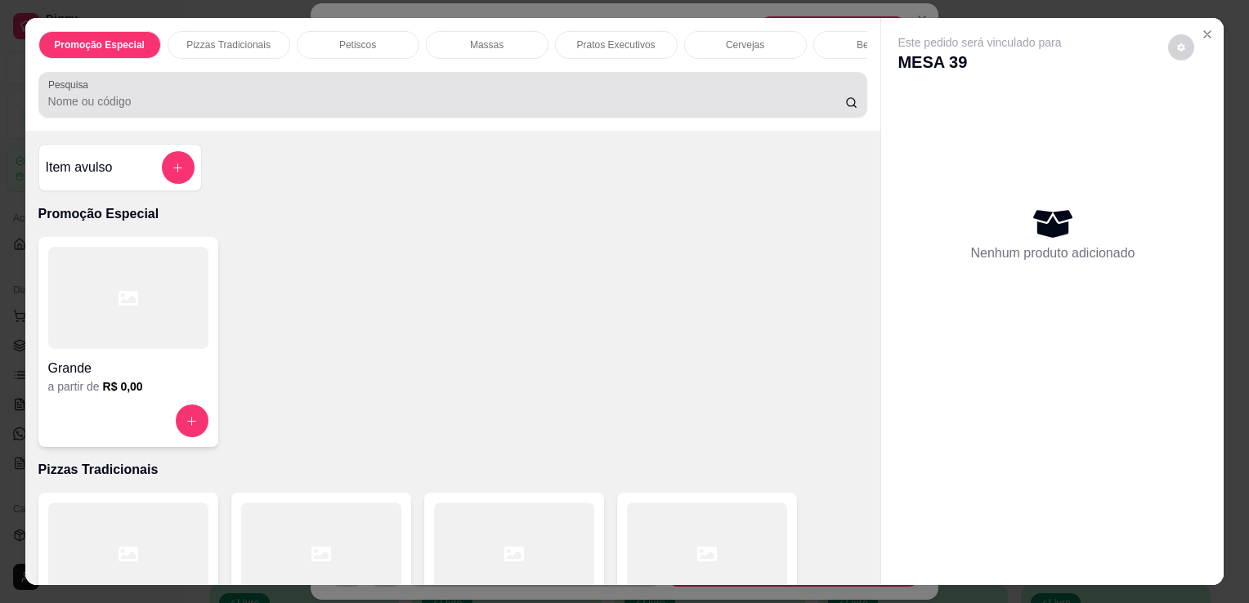
click at [702, 80] on div "Pesquisa" at bounding box center [453, 95] width 830 height 46
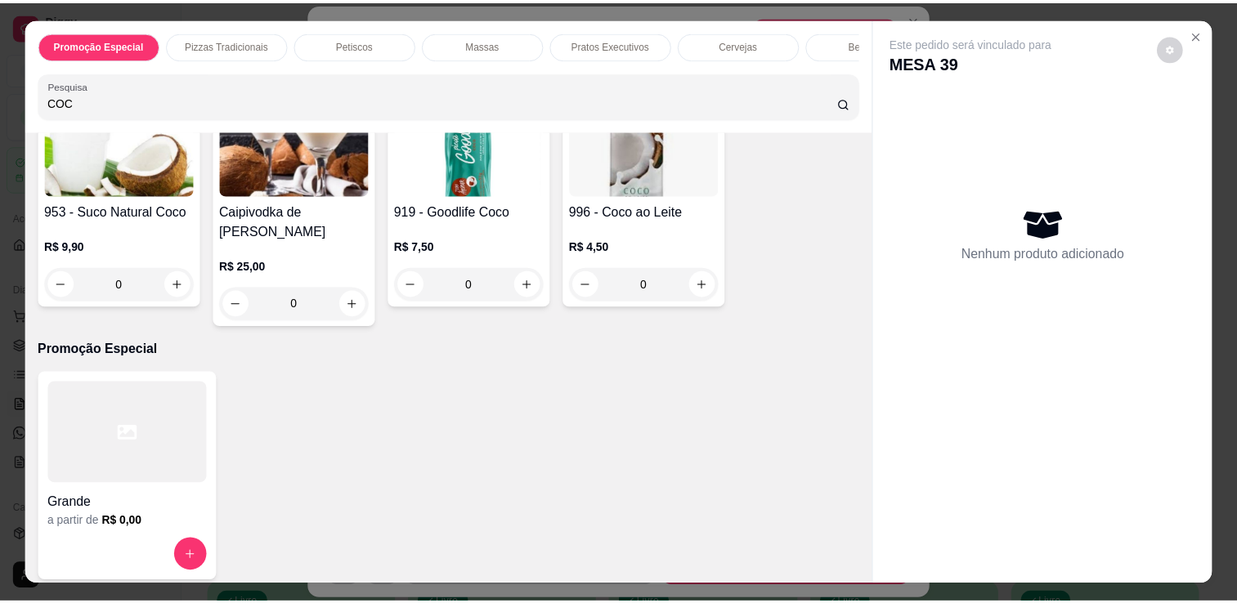
scroll to position [614, 0]
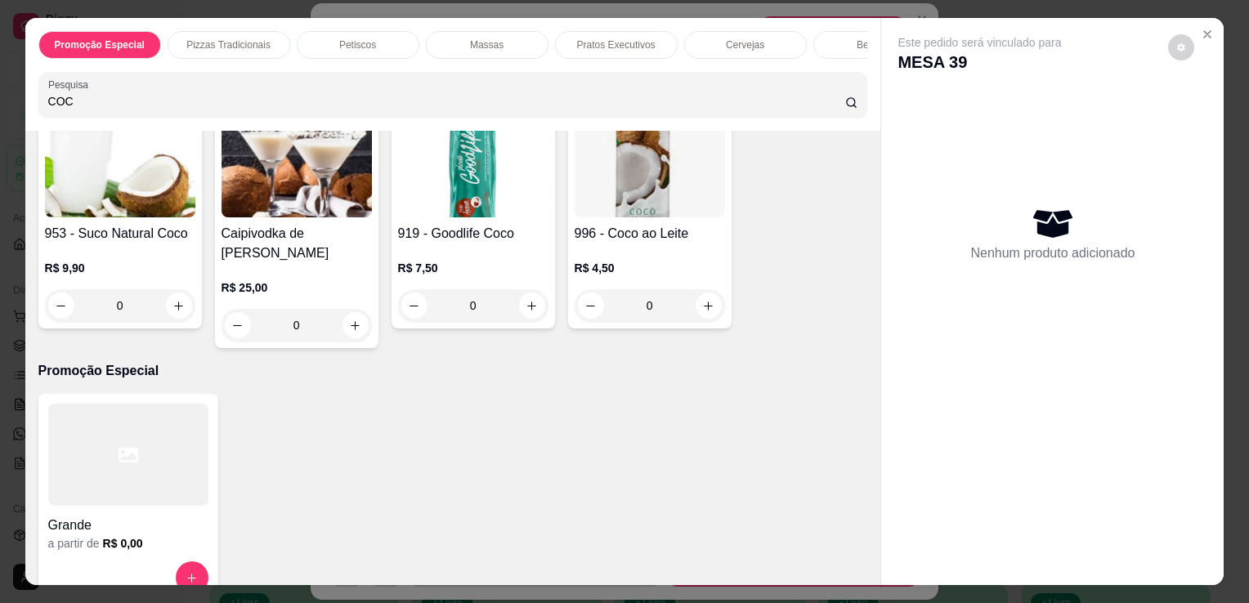
click at [701, 224] on div "996 - Coco ao Leite R$ 4,50 0" at bounding box center [650, 219] width 164 height 220
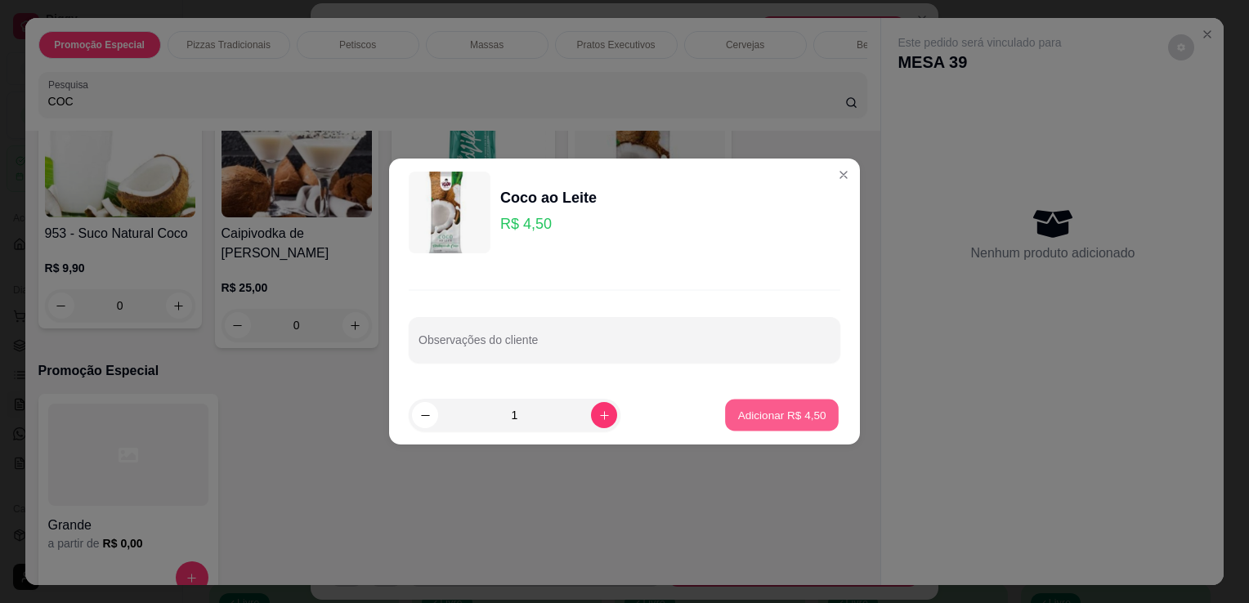
click at [746, 413] on p "Adicionar R$ 4,50" at bounding box center [781, 415] width 88 height 16
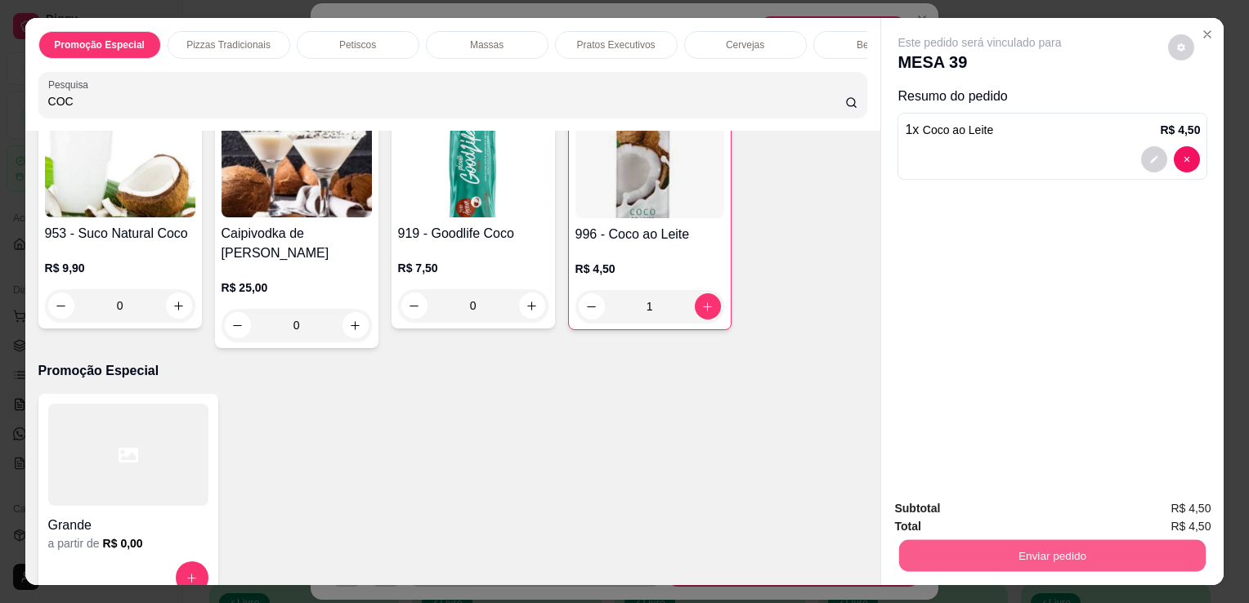
click at [961, 544] on button "Enviar pedido" at bounding box center [1052, 556] width 307 height 32
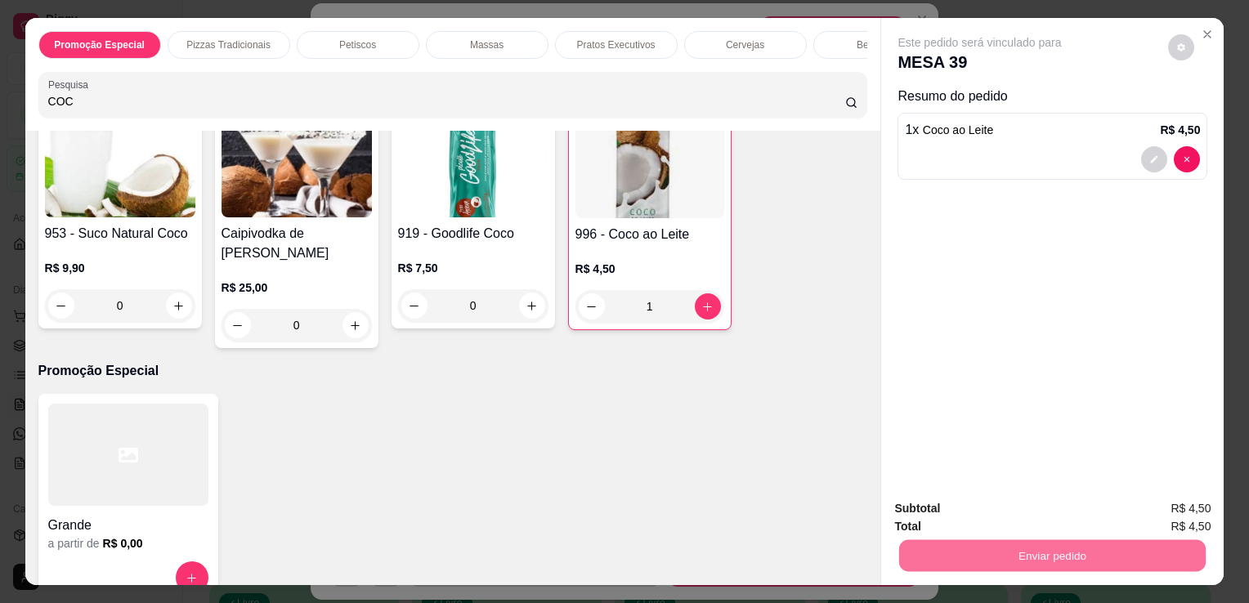
click at [961, 511] on button "Não registrar e enviar pedido" at bounding box center [998, 510] width 165 height 30
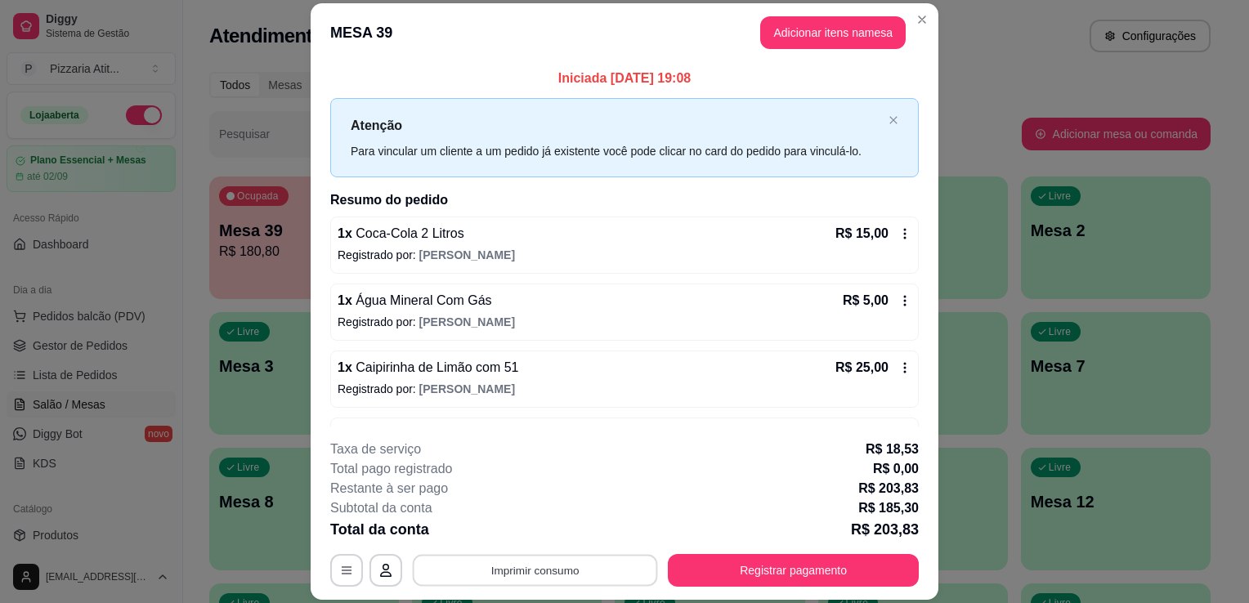
click at [589, 570] on button "Imprimir consumo" at bounding box center [535, 571] width 245 height 32
click at [531, 540] on button "IMPRESSORA" at bounding box center [534, 533] width 114 height 25
click at [721, 572] on button "Registrar pagamento" at bounding box center [794, 571] width 244 height 32
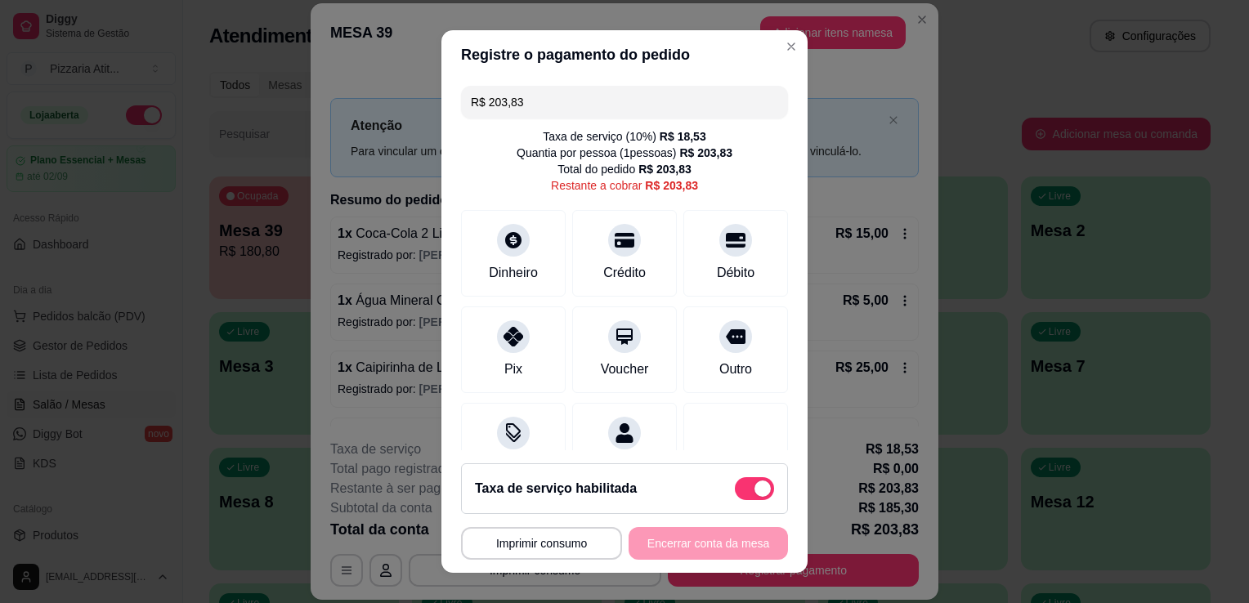
click at [576, 96] on input "R$ 203,83" at bounding box center [624, 102] width 307 height 33
click at [692, 253] on div "Débito" at bounding box center [736, 251] width 115 height 96
click at [693, 255] on div "Débito" at bounding box center [736, 251] width 115 height 96
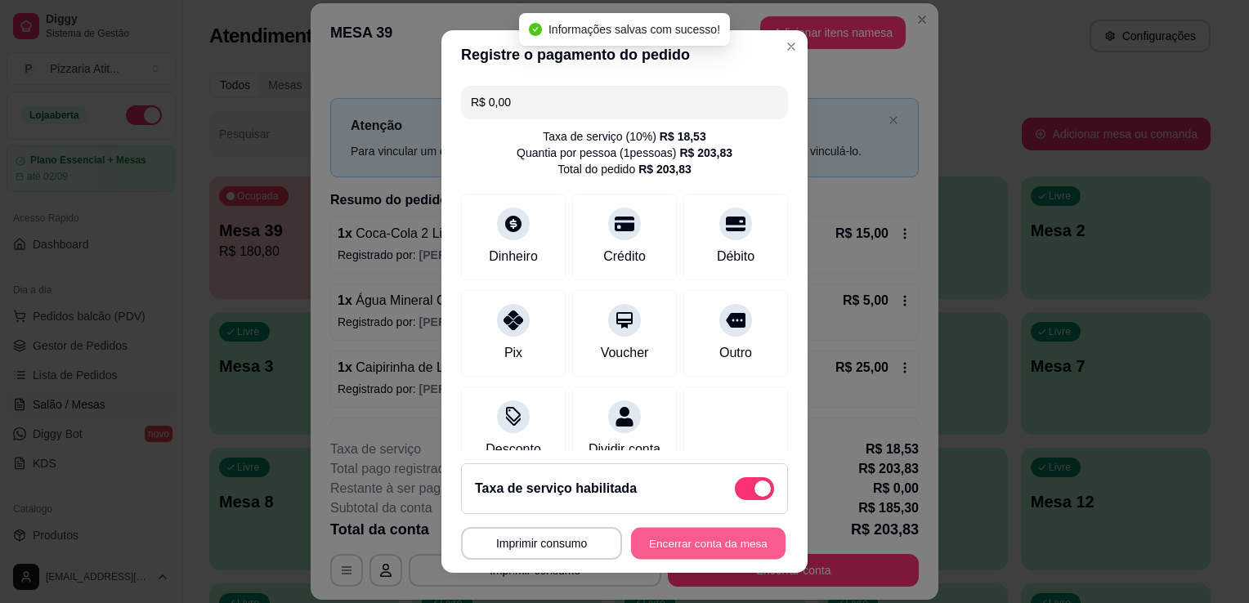
click at [701, 551] on button "Encerrar conta da mesa" at bounding box center [708, 544] width 155 height 32
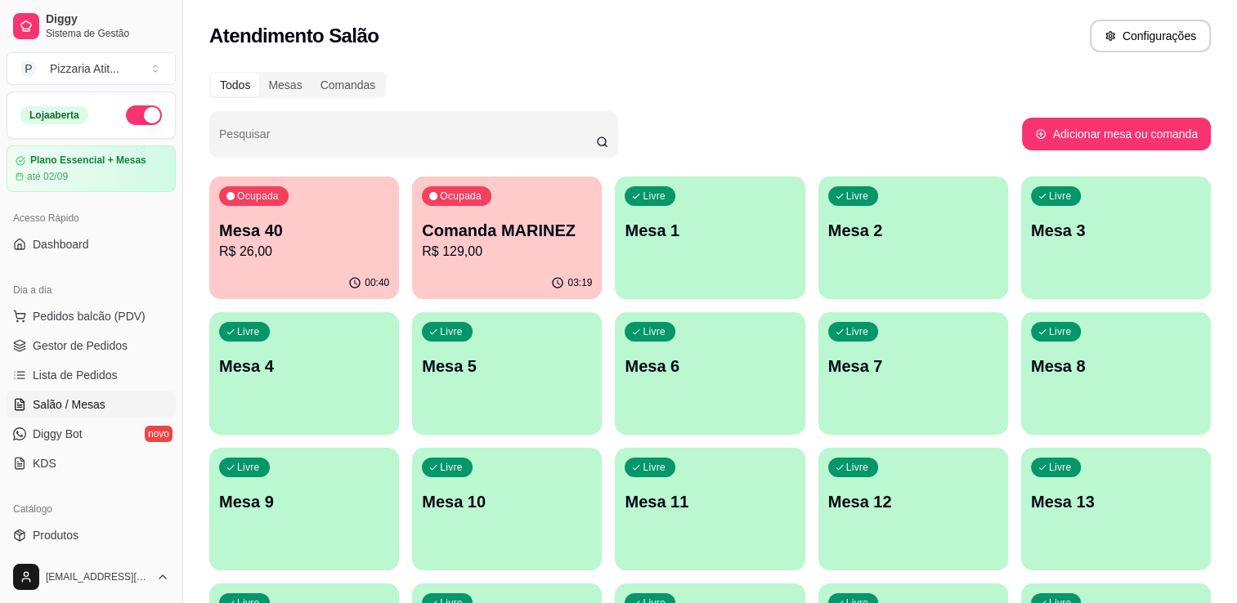
click at [284, 247] on p "R$ 26,00" at bounding box center [304, 252] width 170 height 20
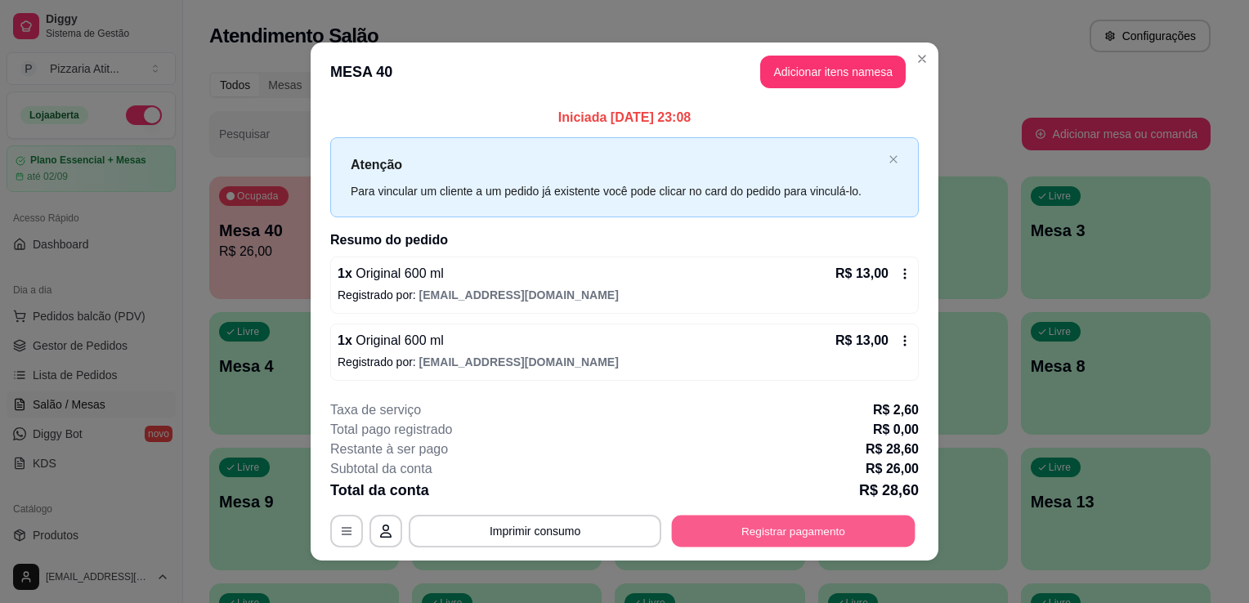
click at [693, 535] on button "Registrar pagamento" at bounding box center [794, 531] width 244 height 32
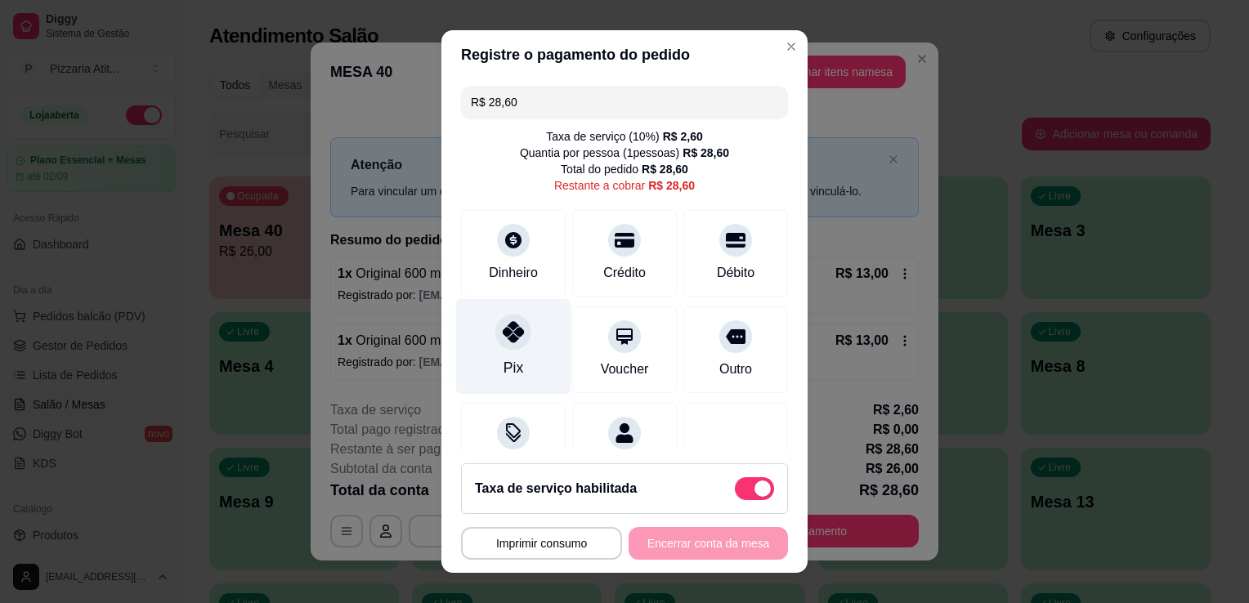
click at [534, 352] on div "Pix" at bounding box center [513, 347] width 115 height 96
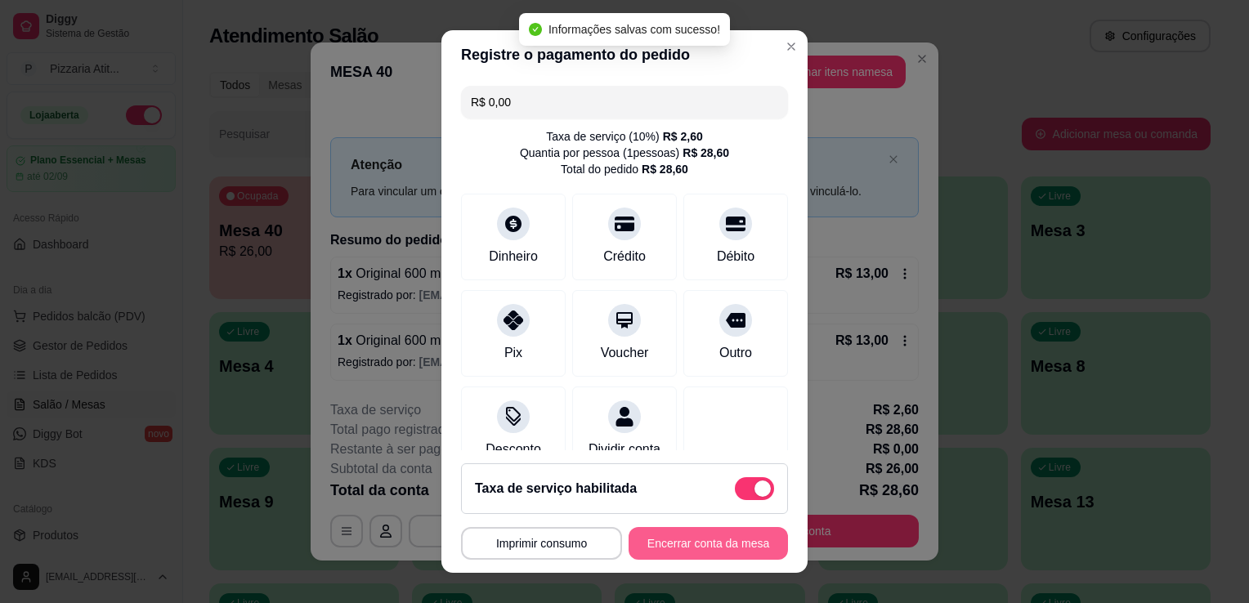
click at [685, 546] on button "Encerrar conta da mesa" at bounding box center [708, 543] width 159 height 33
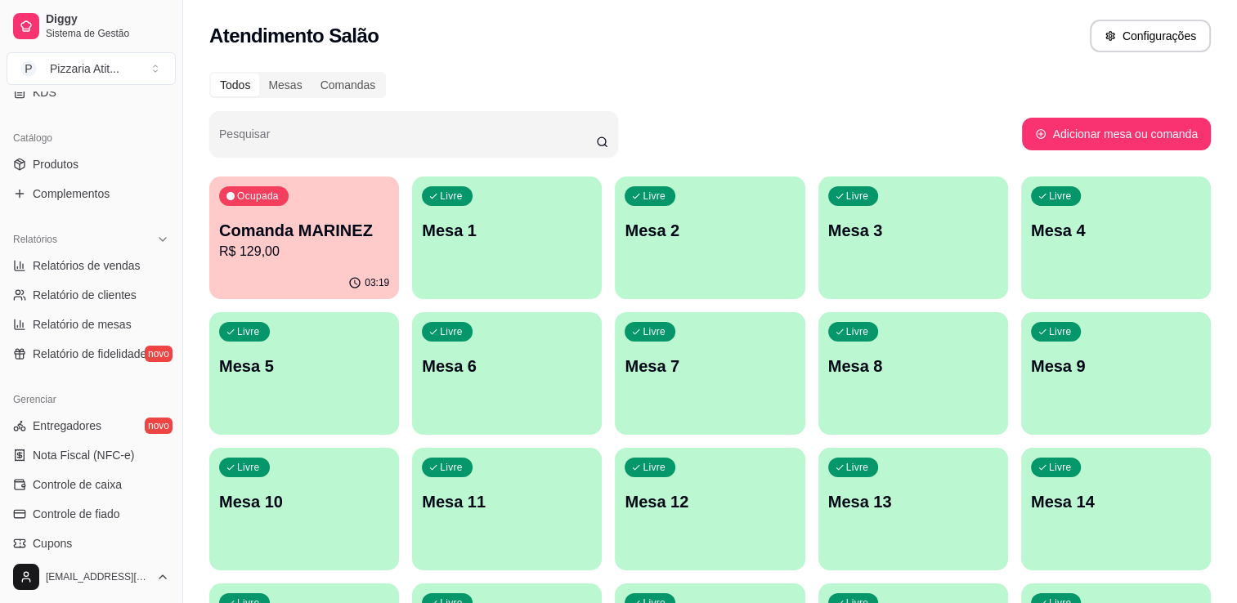
scroll to position [403, 0]
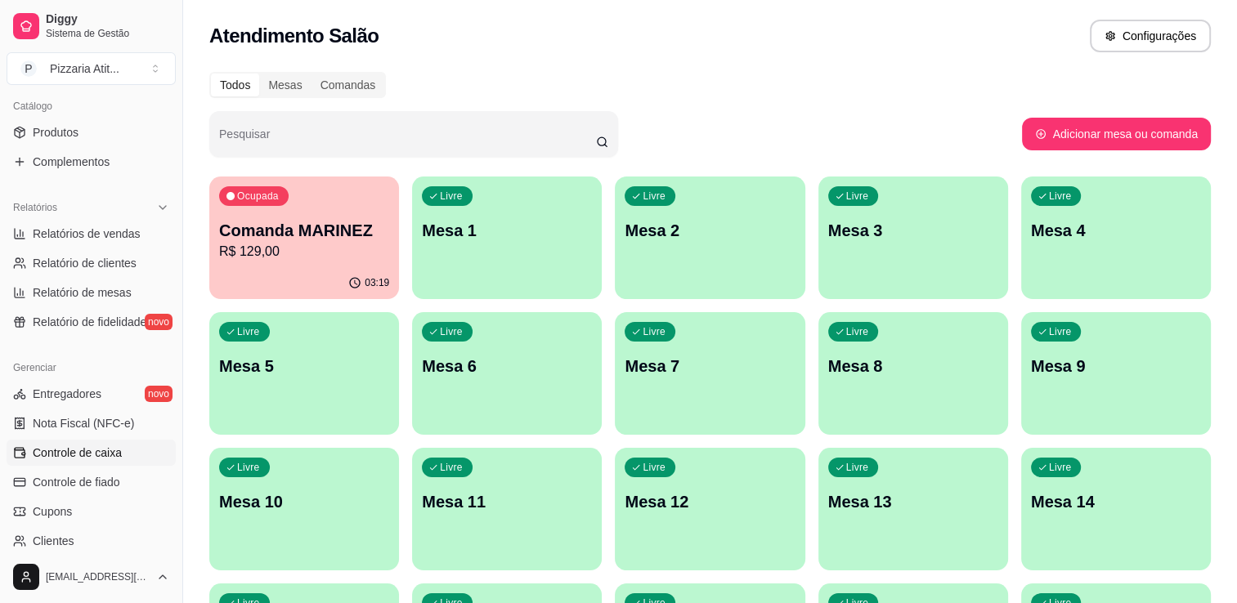
click at [128, 446] on link "Controle de caixa" at bounding box center [91, 453] width 169 height 26
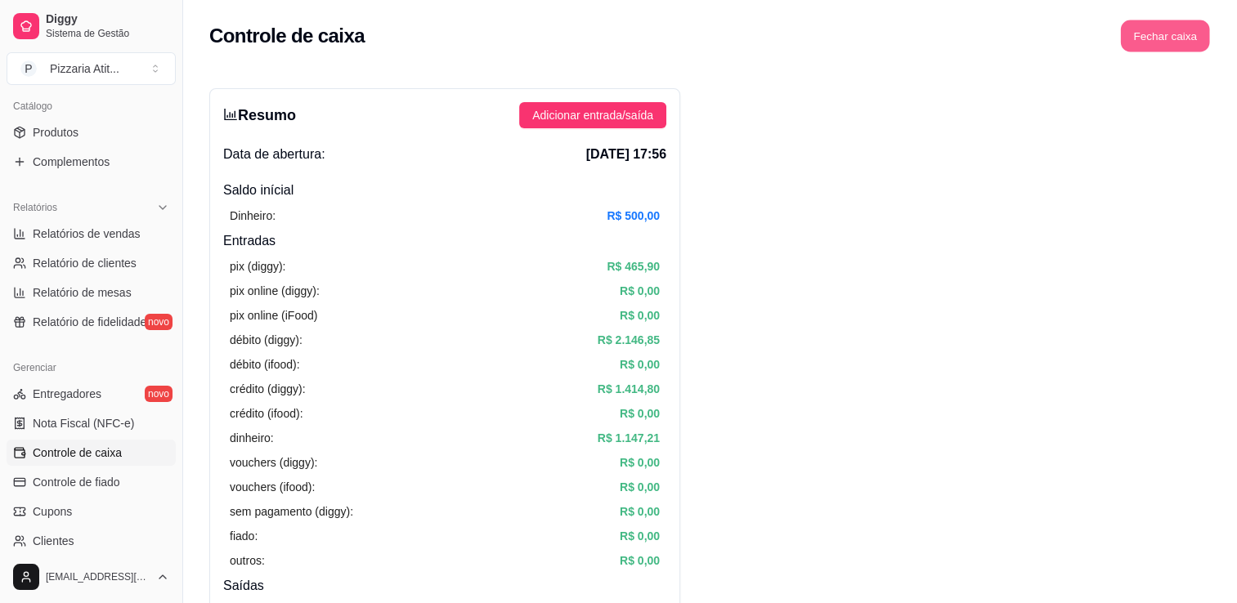
click at [1179, 34] on button "Fechar caixa" at bounding box center [1165, 36] width 89 height 32
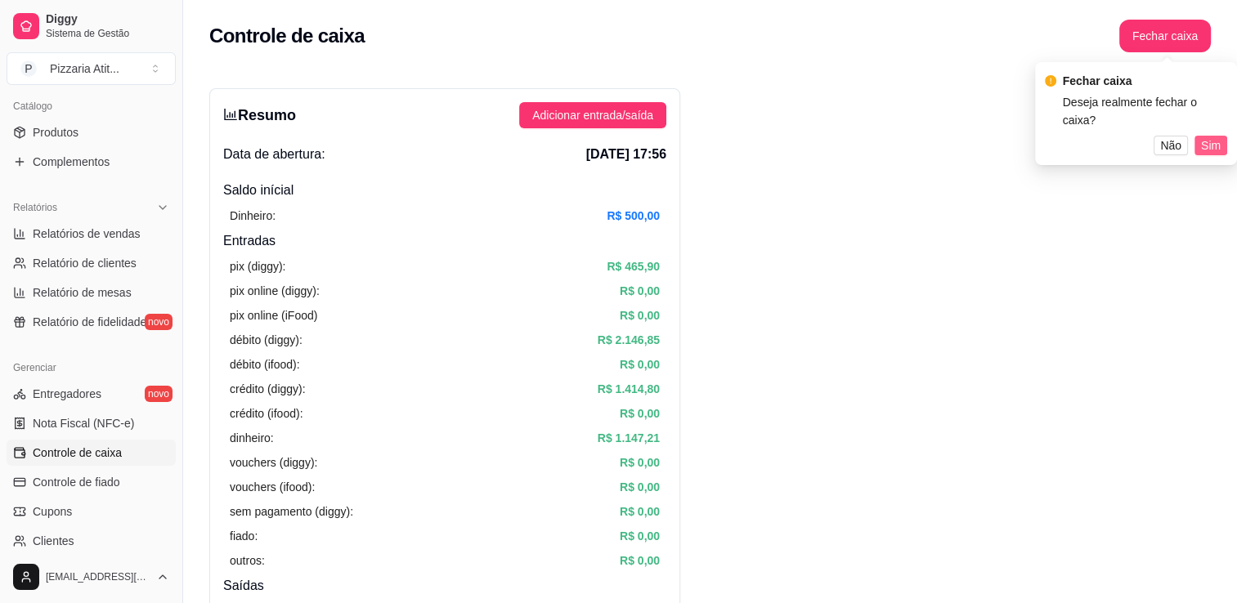
click at [1216, 144] on span "Sim" at bounding box center [1211, 146] width 20 height 18
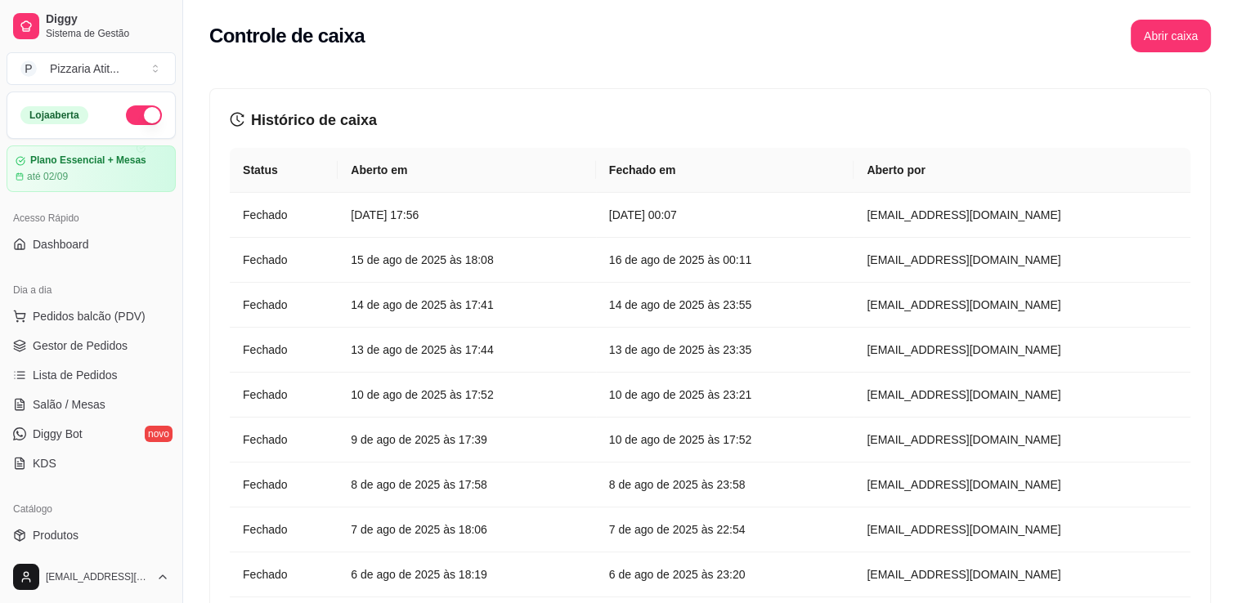
click at [137, 110] on button "button" at bounding box center [144, 115] width 36 height 20
